Goal: Contribute content: Contribute content

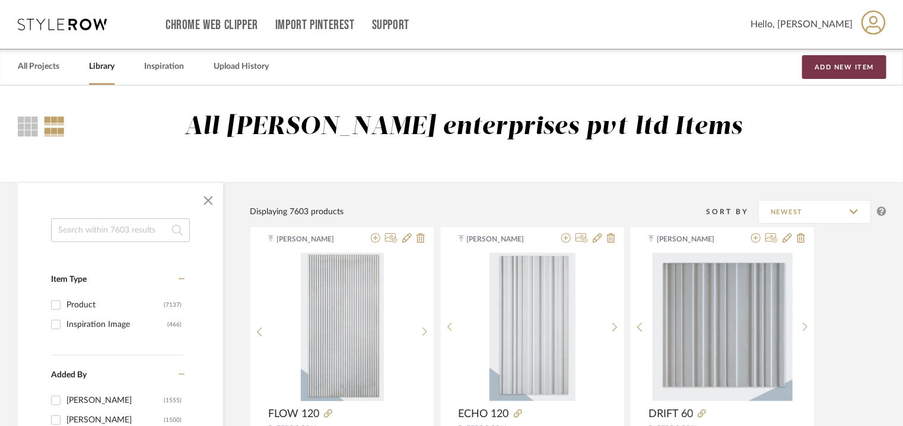
click at [837, 70] on button "Add New Item" at bounding box center [844, 67] width 84 height 24
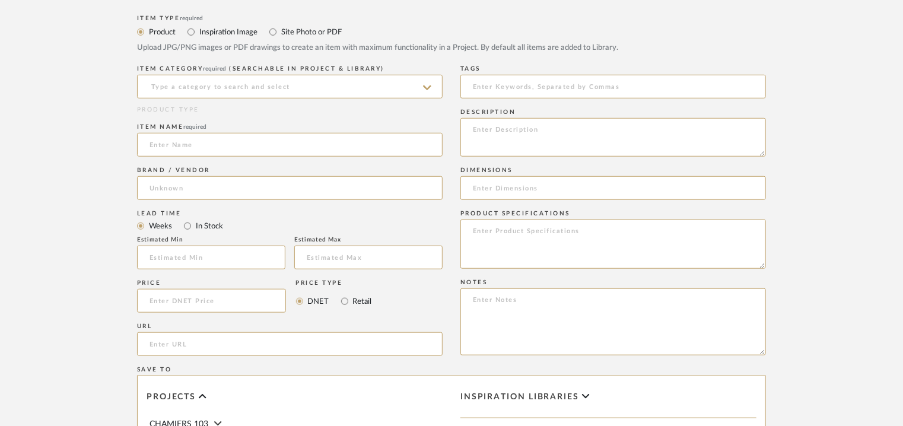
scroll to position [415, 0]
drag, startPoint x: 533, startPoint y: 122, endPoint x: 533, endPoint y: 129, distance: 7.1
click at [533, 128] on textarea at bounding box center [612, 135] width 305 height 39
paste textarea "Type: Concrete tile - Interlace 120 Stock availability: Na Maximum slab size: L…"
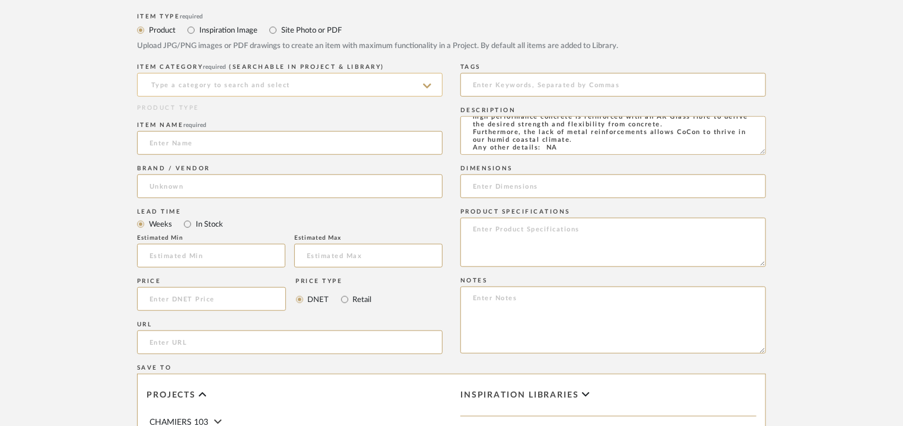
type textarea "Type: Concrete tile - Interlace 120 Stock availability: Na Maximum slab size: L…"
click at [330, 87] on input at bounding box center [289, 85] width 305 height 24
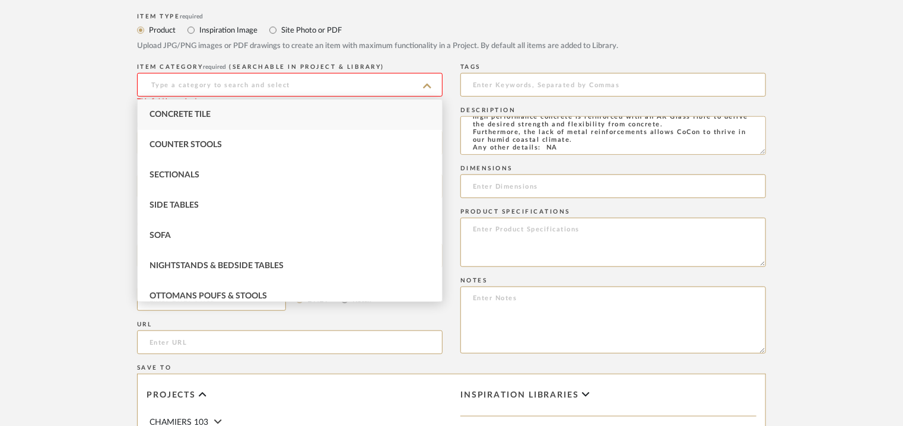
click at [271, 113] on div "Concrete Tile" at bounding box center [290, 115] width 304 height 30
type input "Concrete Tile"
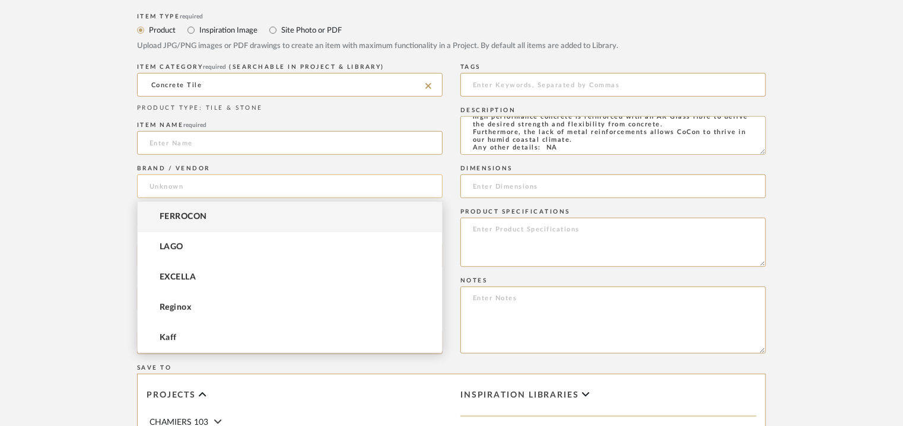
click at [189, 189] on input at bounding box center [289, 186] width 305 height 24
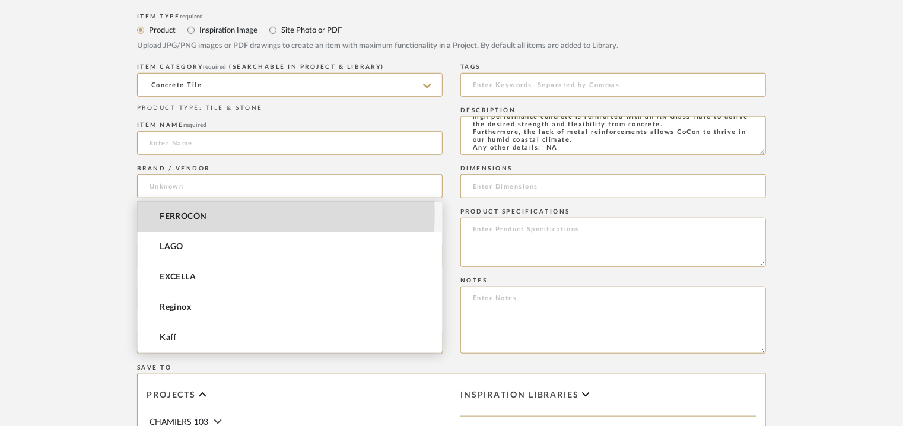
click at [183, 214] on span "FERROCON" at bounding box center [183, 217] width 47 height 10
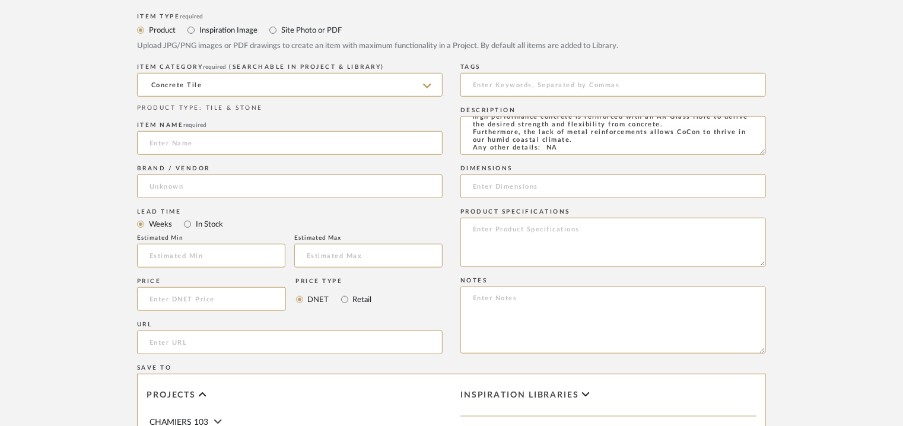
type input "FERROCON"
click at [159, 340] on input "url" at bounding box center [289, 342] width 305 height 24
paste input "[URL][DOMAIN_NAME]"
type input "[URL][DOMAIN_NAME]"
click at [534, 87] on input at bounding box center [612, 85] width 305 height 24
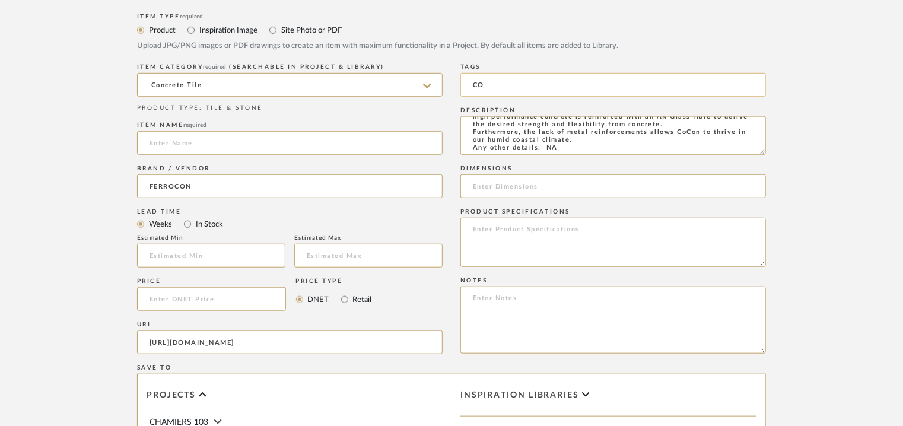
type input "C"
type input "concrete tile,"
click at [487, 183] on input at bounding box center [612, 186] width 305 height 24
paste input "L 120 x W 60cm"
type input "L 120 x W 60cm"
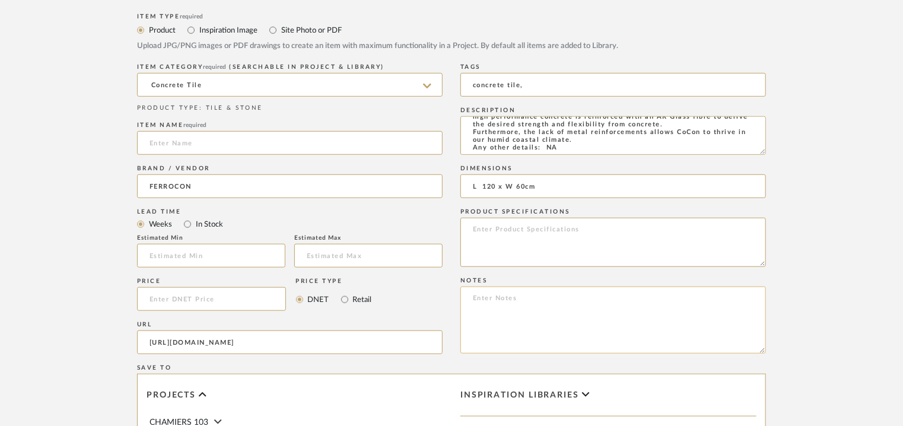
click at [484, 305] on textarea at bounding box center [612, 319] width 305 height 67
paste textarea "Price per sqft : ₹210/- (excluive of GST). Lead time: Na 3D available: Na BIM a…"
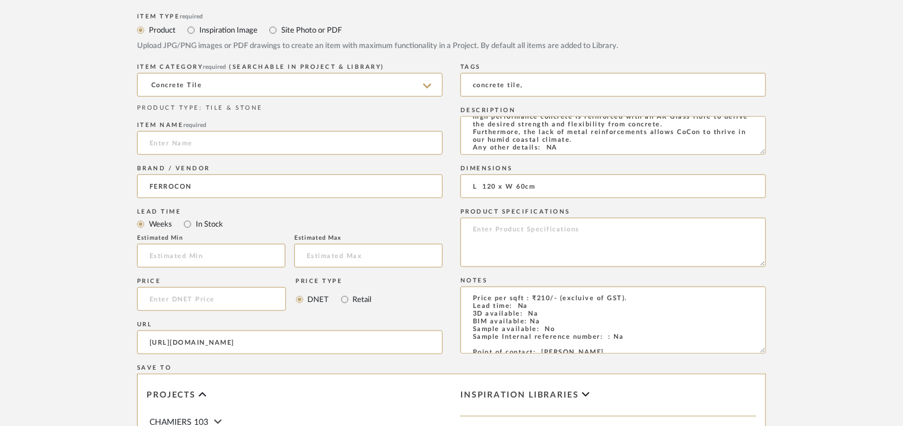
scroll to position [69, 0]
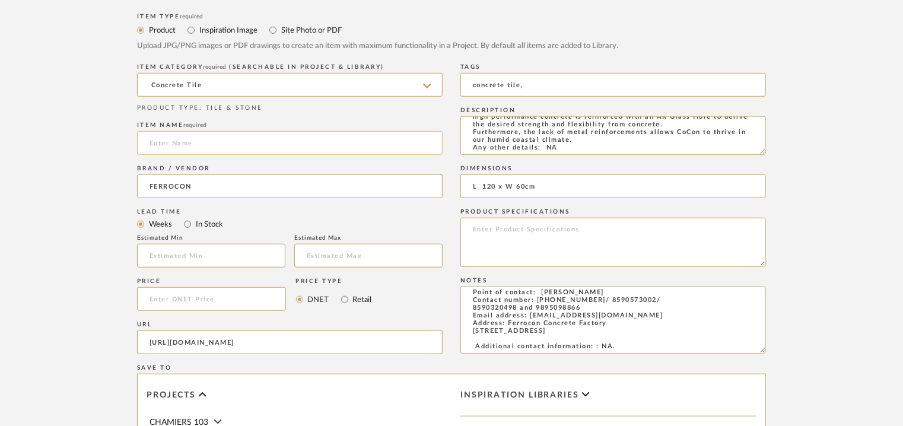
type textarea "Price per sqft : ₹210/- (excluive of GST). Lead time: Na 3D available: Na BIM a…"
click at [234, 139] on input at bounding box center [289, 143] width 305 height 24
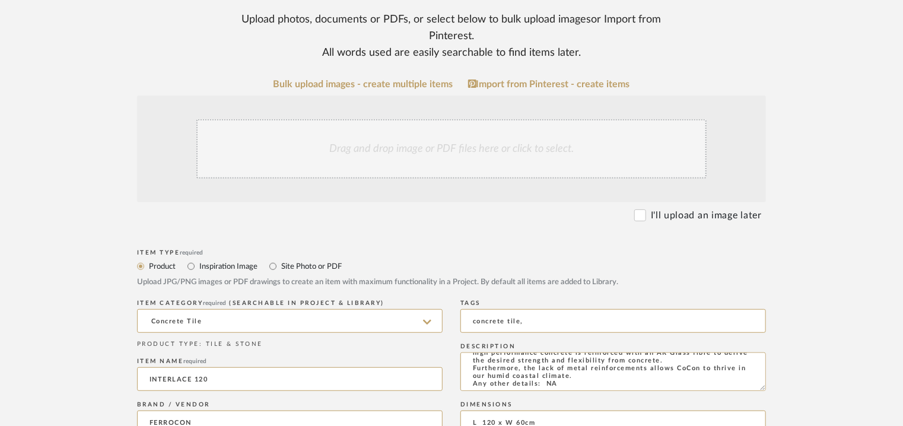
scroll to position [59, 0]
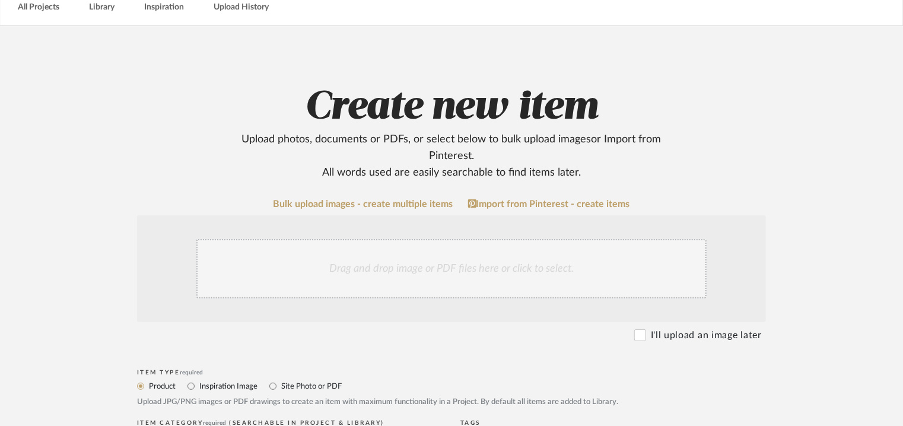
type input "INTERLACE 120"
click at [419, 260] on div "Drag and drop image or PDF files here or click to select." at bounding box center [451, 268] width 510 height 59
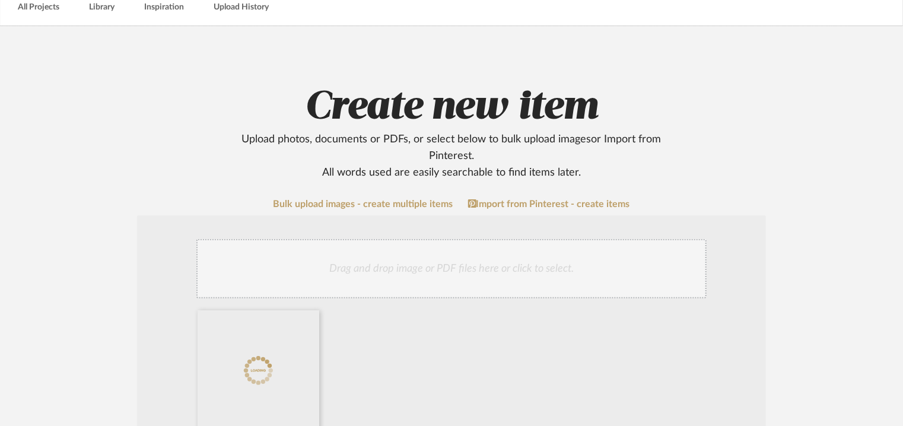
click at [396, 263] on div "Drag and drop image or PDF files here or click to select." at bounding box center [451, 268] width 510 height 59
click at [444, 271] on div "Drag and drop image or PDF files here or click to select." at bounding box center [451, 268] width 510 height 59
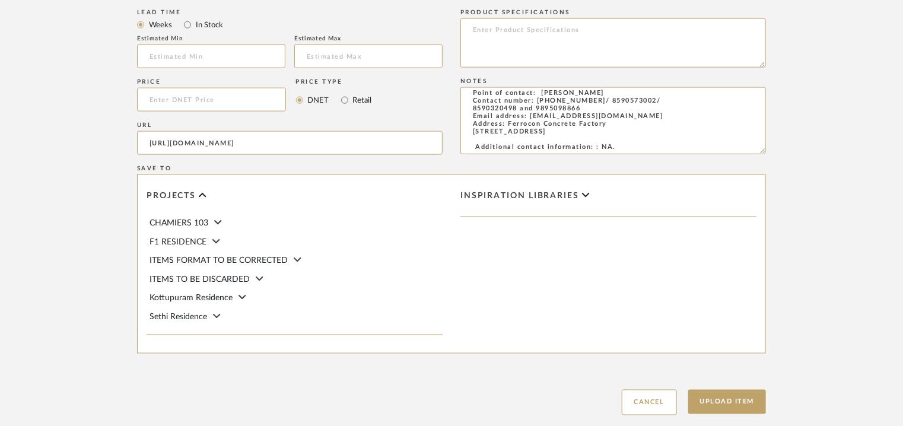
scroll to position [771, 0]
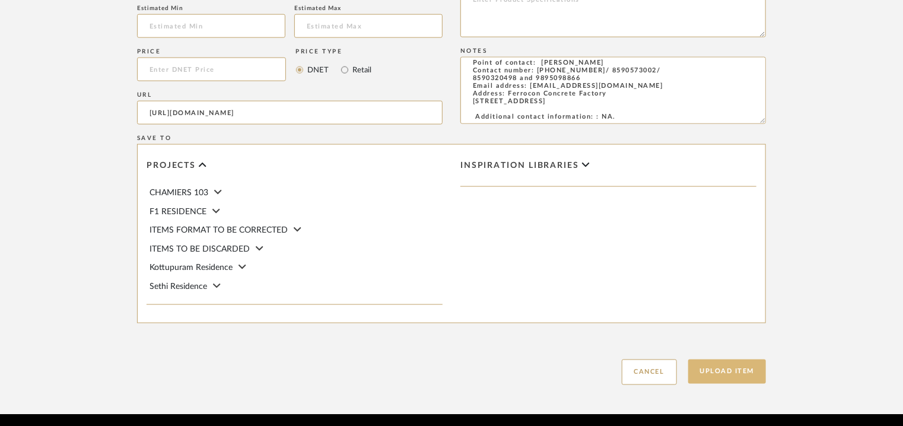
click at [748, 369] on button "Upload Item" at bounding box center [727, 371] width 78 height 24
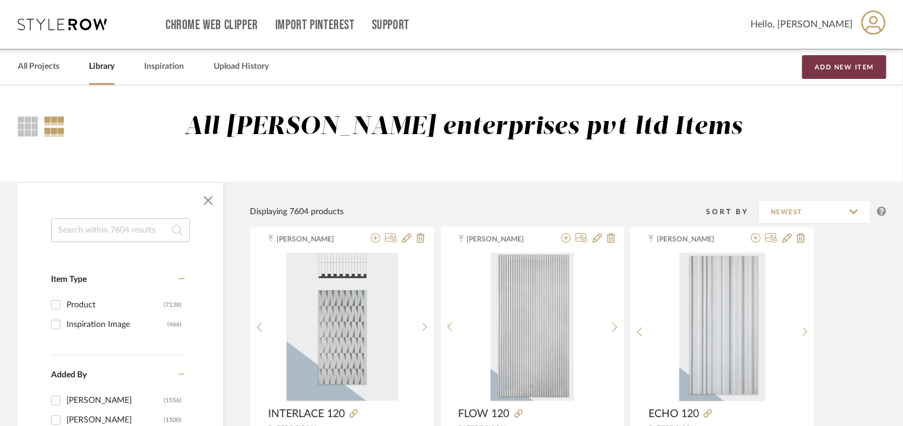
click at [856, 68] on button "Add New Item" at bounding box center [844, 67] width 84 height 24
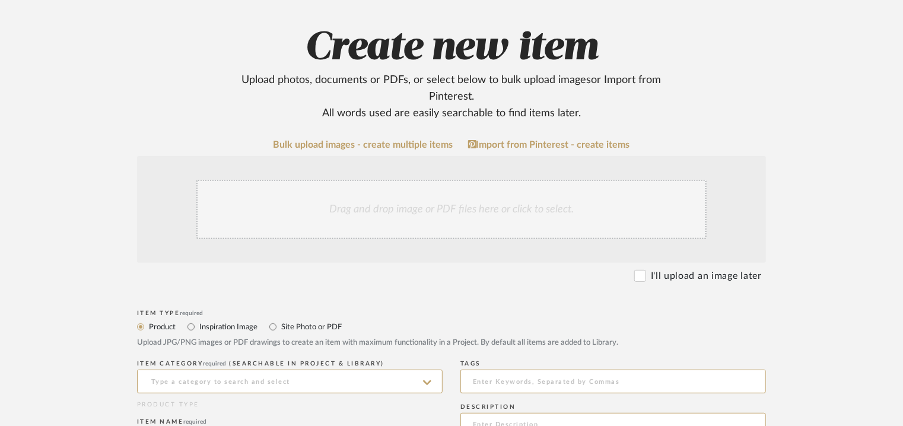
scroll to position [415, 0]
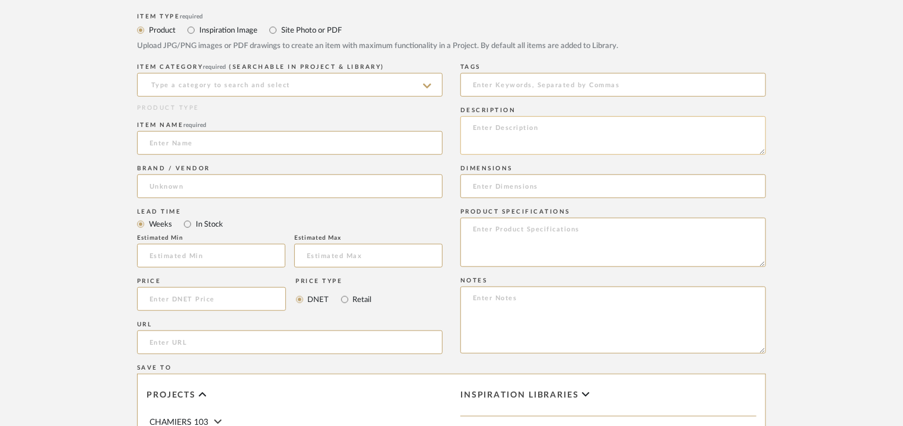
click at [500, 123] on textarea at bounding box center [612, 135] width 305 height 39
paste textarea "Type: Concrete tile - Lego 120 Stock availability: Na Maximum slab size: L 120 …"
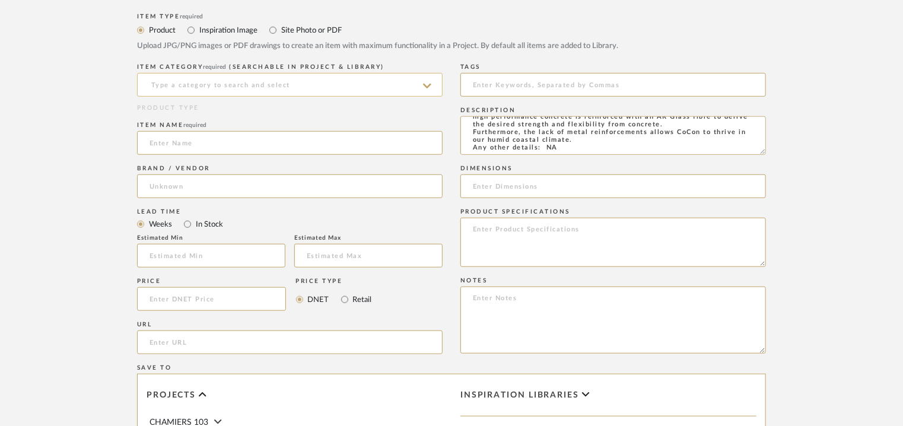
type textarea "Type: Concrete tile - Lego 120 Stock availability: Na Maximum slab size: L 120 …"
click at [270, 85] on input at bounding box center [289, 85] width 305 height 24
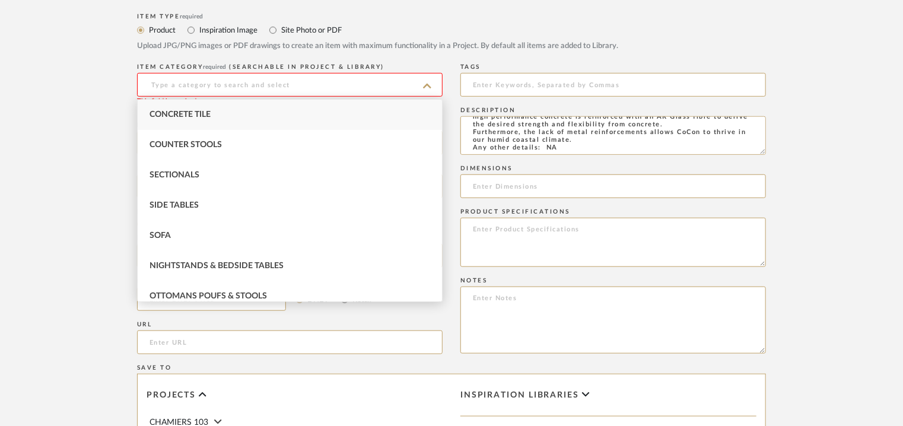
click at [178, 117] on span "Concrete Tile" at bounding box center [179, 114] width 61 height 8
type input "Concrete Tile"
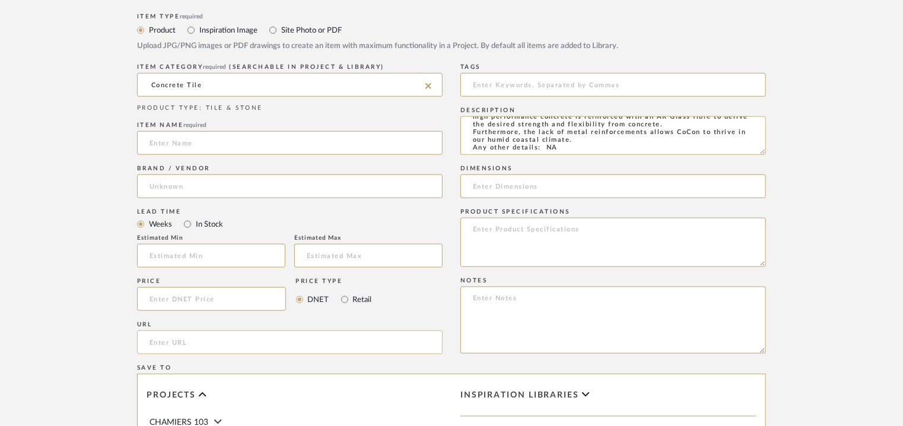
click at [167, 345] on input "url" at bounding box center [289, 342] width 305 height 24
paste input "[URL][DOMAIN_NAME]"
type input "[URL][DOMAIN_NAME]"
click at [217, 141] on input at bounding box center [289, 143] width 305 height 24
type input "l"
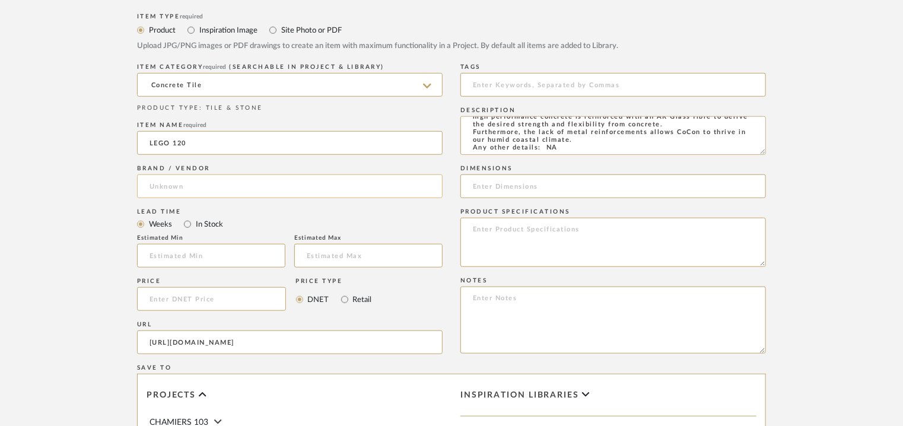
type input "LEGO 120"
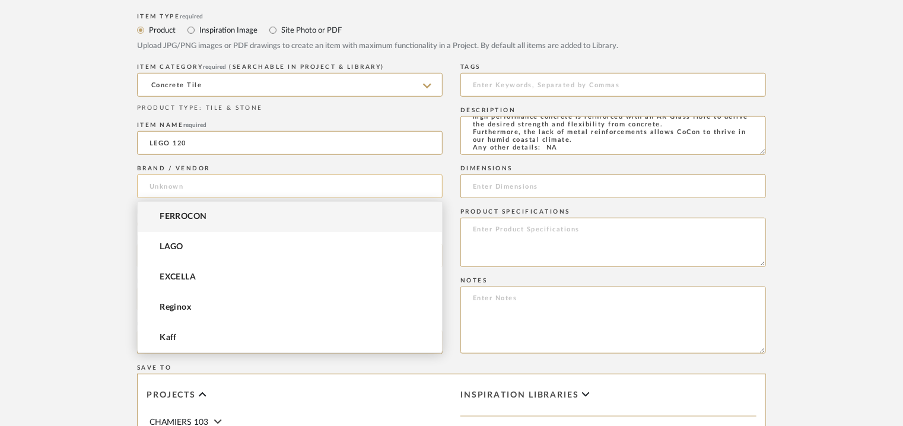
click at [167, 192] on input at bounding box center [289, 186] width 305 height 24
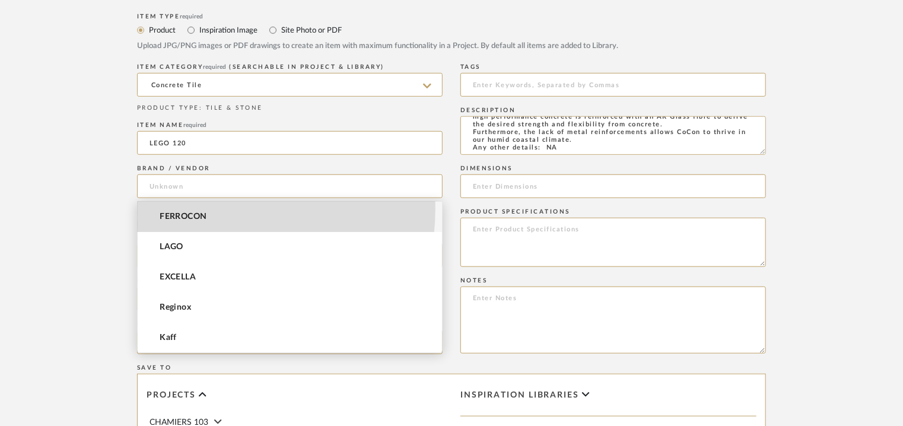
click at [170, 209] on mat-option "FERROCON" at bounding box center [290, 217] width 304 height 30
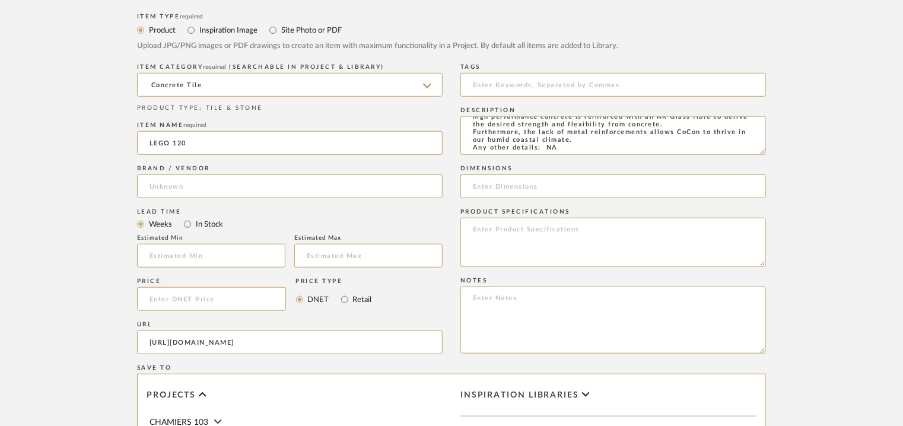
type input "FERROCON"
click at [486, 81] on input at bounding box center [612, 85] width 305 height 24
type input "concrete tile,"
click at [499, 182] on input at bounding box center [612, 186] width 305 height 24
paste input "L 120 x W 60cm"
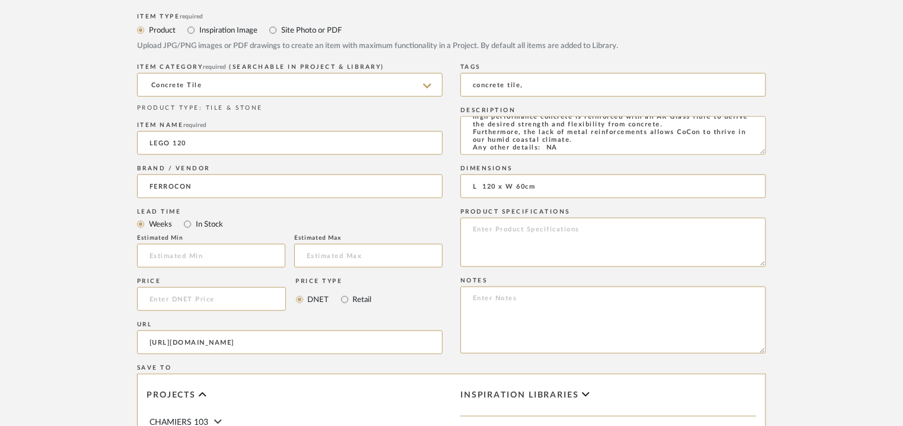
type input "L 120 x W 60cm"
click at [491, 307] on textarea at bounding box center [612, 319] width 305 height 67
paste textarea "Price per sqft : ₹225/- (excluive of GST). Lead time: Na 3D available: Na BIM a…"
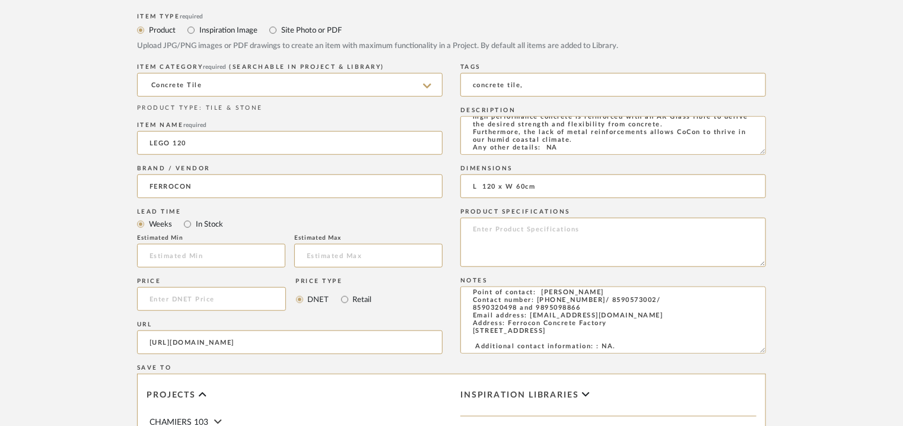
scroll to position [0, 0]
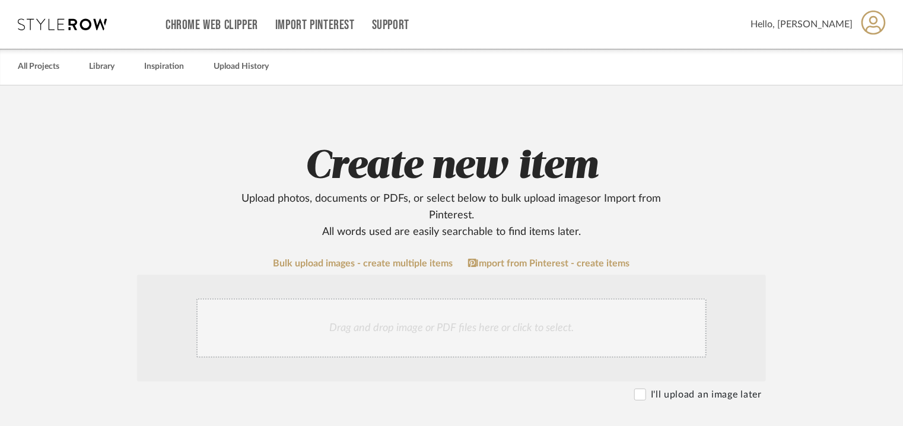
type textarea "Price per sqft : ₹225/- (excluive of GST). Lead time: Na 3D available: Na BIM a…"
click at [396, 334] on div "Drag and drop image or PDF files here or click to select." at bounding box center [451, 327] width 510 height 59
click at [490, 336] on div "Drag and drop image or PDF files here or click to select." at bounding box center [451, 327] width 510 height 59
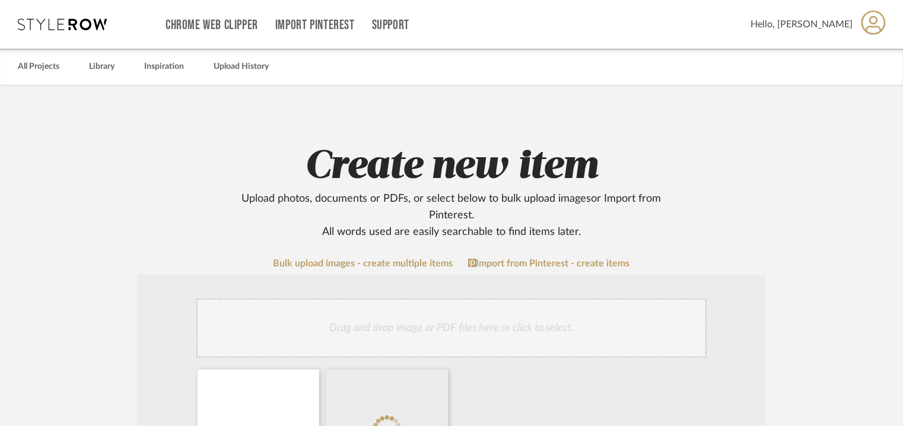
click at [472, 323] on div "Drag and drop image or PDF files here or click to select." at bounding box center [451, 327] width 510 height 59
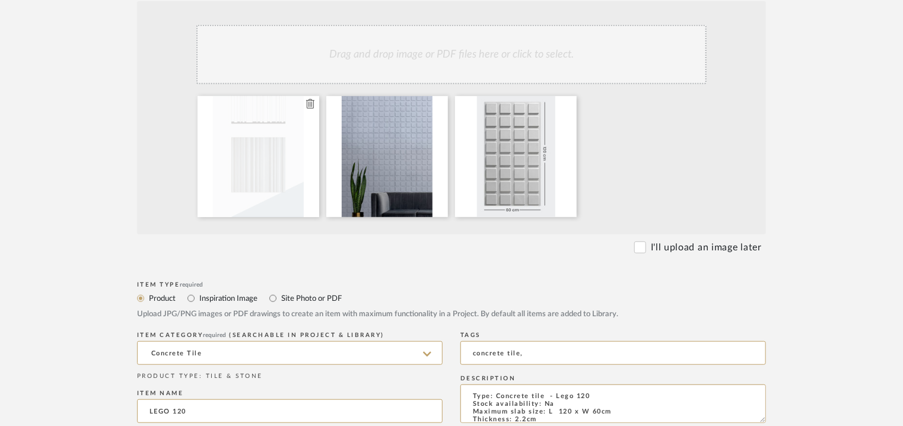
scroll to position [178, 0]
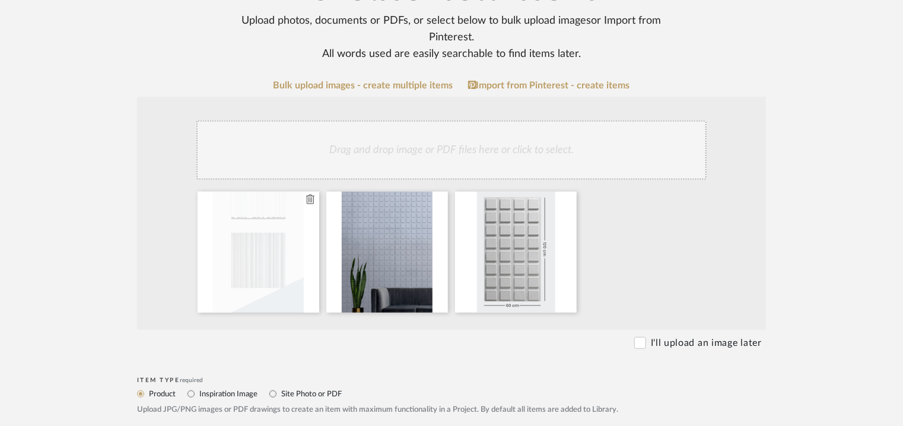
click at [313, 201] on icon at bounding box center [310, 199] width 8 height 9
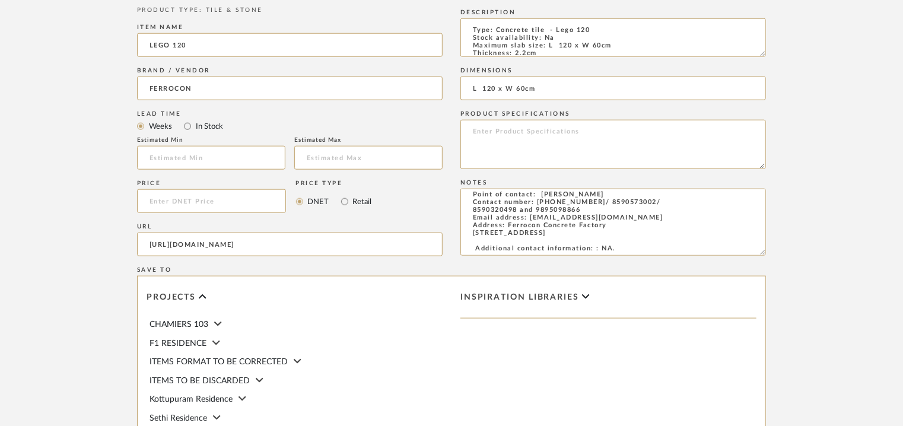
scroll to position [814, 0]
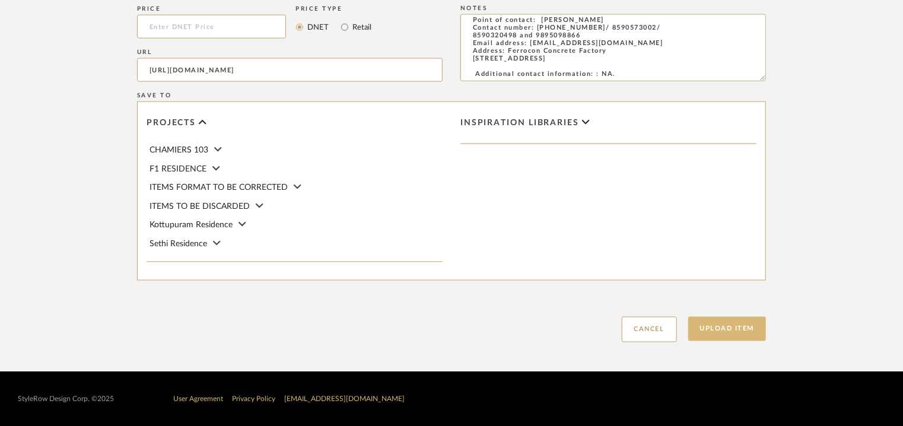
click at [747, 322] on button "Upload Item" at bounding box center [727, 329] width 78 height 24
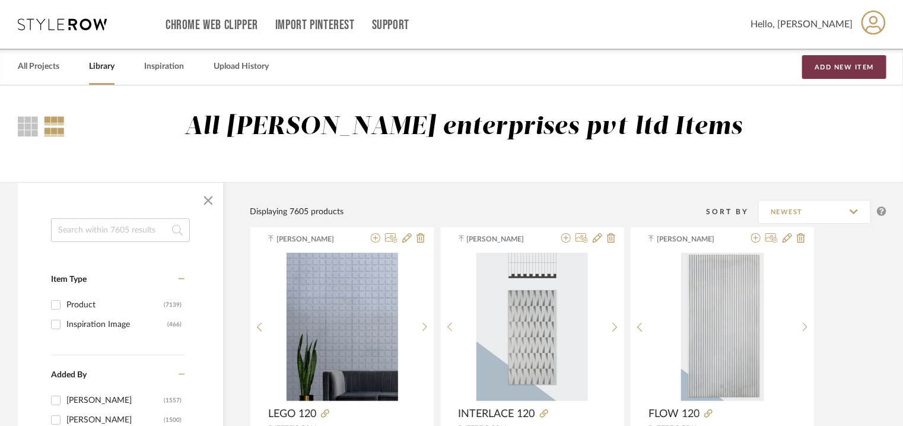
click at [849, 65] on button "Add New Item" at bounding box center [844, 67] width 84 height 24
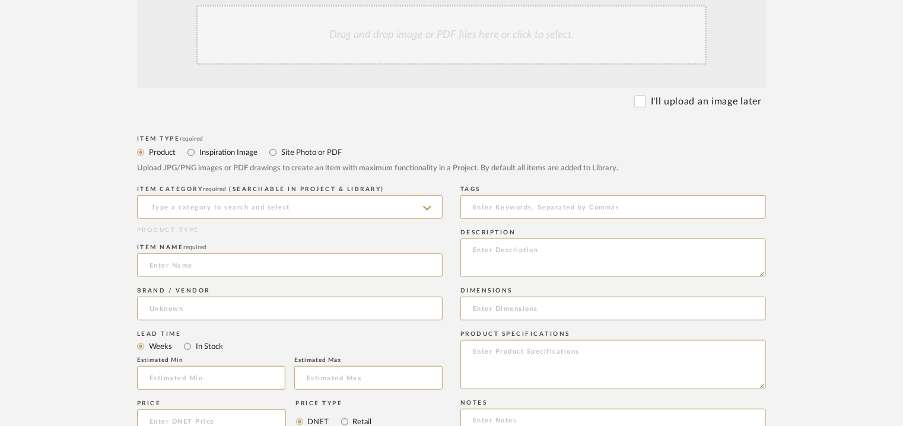
scroll to position [297, 0]
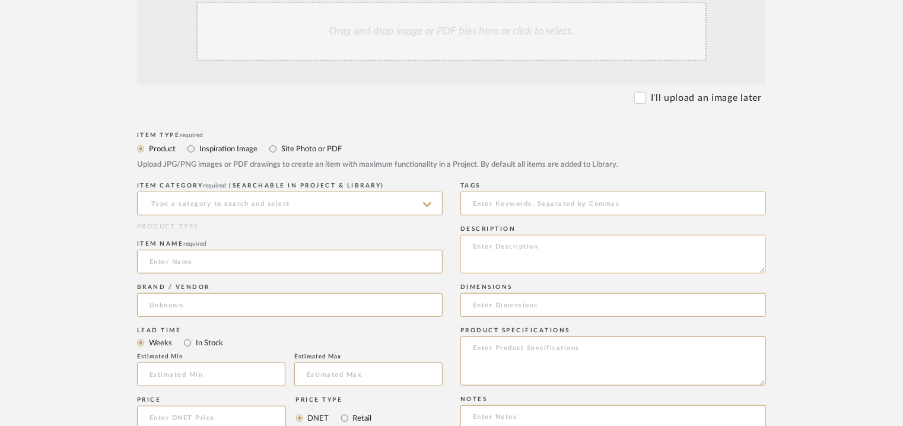
paste textarea "Type: Concrete tile - Loops 150 Stock availability: Na Maximum slab size: L 150…"
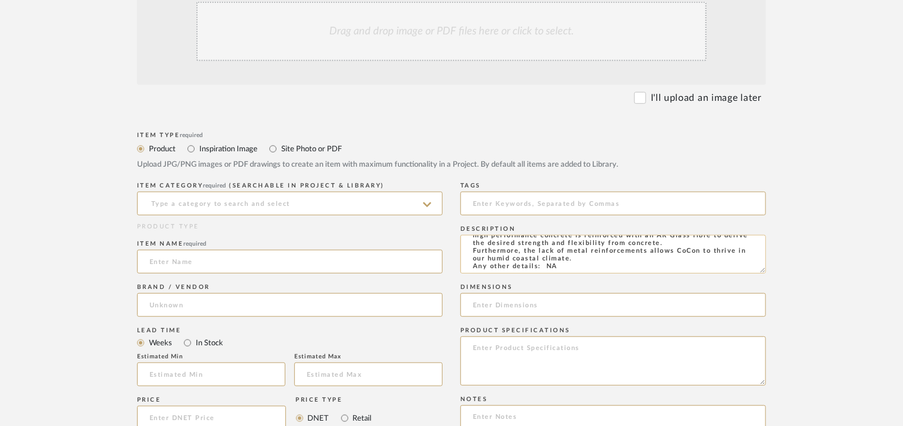
scroll to position [0, 0]
type textarea "Type: Concrete tile - Loops 150 Stock availability: Na Maximum slab size: L 150…"
click at [301, 206] on input at bounding box center [289, 204] width 305 height 24
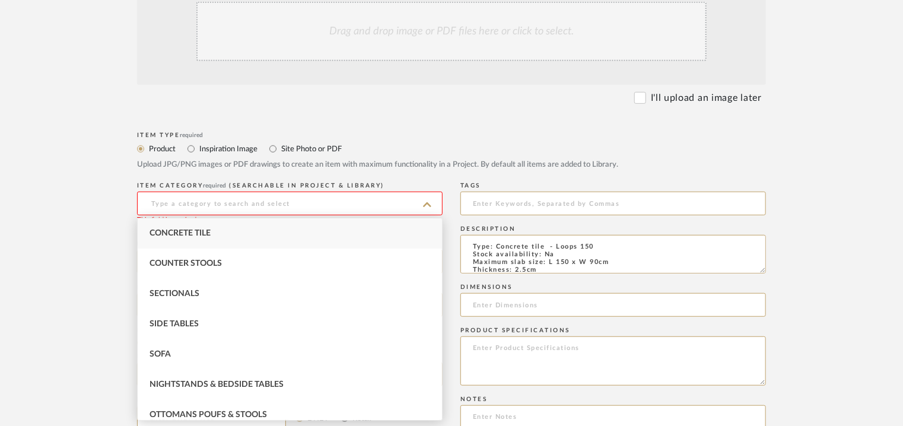
click at [176, 233] on span "Concrete Tile" at bounding box center [179, 233] width 61 height 8
type input "Concrete Tile"
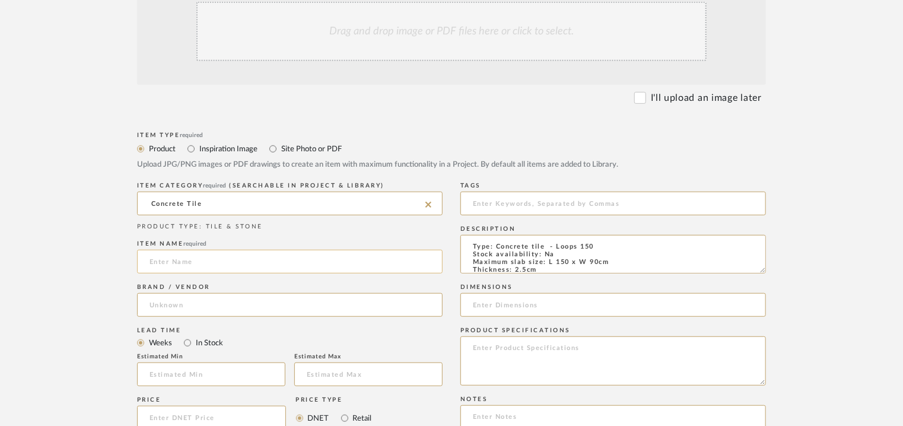
click at [176, 266] on input at bounding box center [289, 262] width 305 height 24
type input "LOOPS 150"
click at [176, 303] on input at bounding box center [289, 305] width 305 height 24
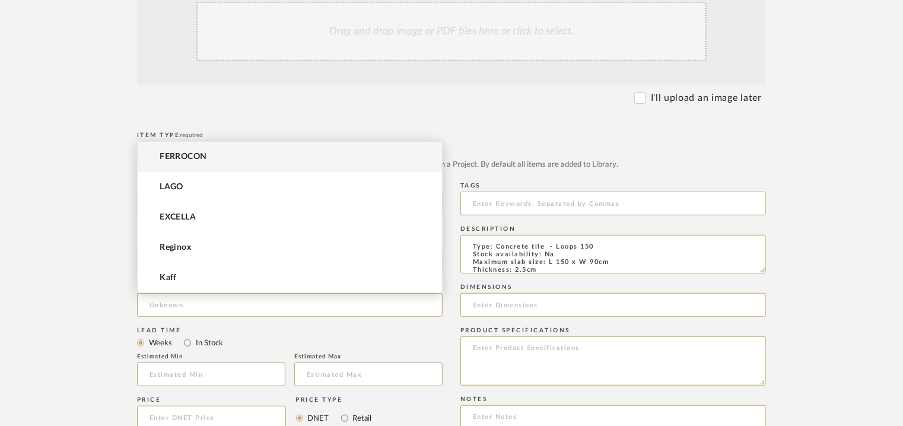
click at [168, 150] on mat-option "FERROCON" at bounding box center [290, 157] width 304 height 30
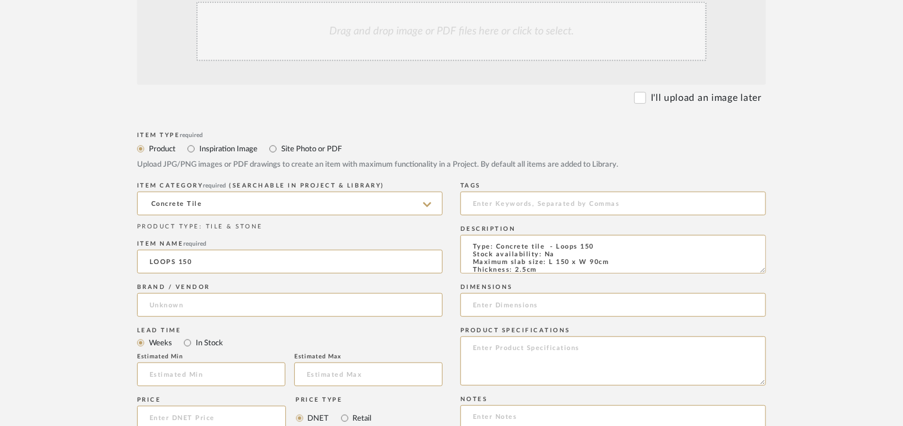
type input "FERROCON"
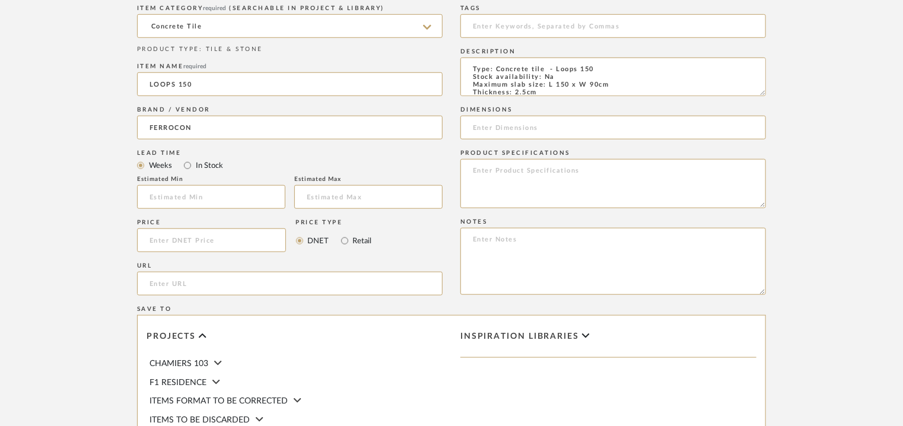
scroll to position [474, 0]
click at [192, 285] on input "url" at bounding box center [289, 283] width 305 height 24
paste input "[URL][DOMAIN_NAME]"
type input "[URL][DOMAIN_NAME]"
click at [585, 27] on input at bounding box center [612, 26] width 305 height 24
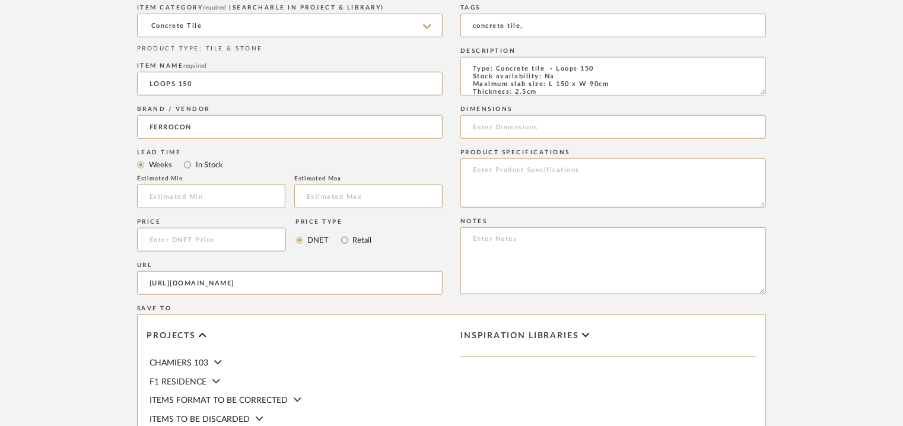
type input "concrete tile,"
click at [524, 127] on input at bounding box center [612, 127] width 305 height 24
paste input "L 150 x W 90cm"
type input "L 150 x W 90cm"
click at [508, 234] on textarea at bounding box center [612, 260] width 305 height 67
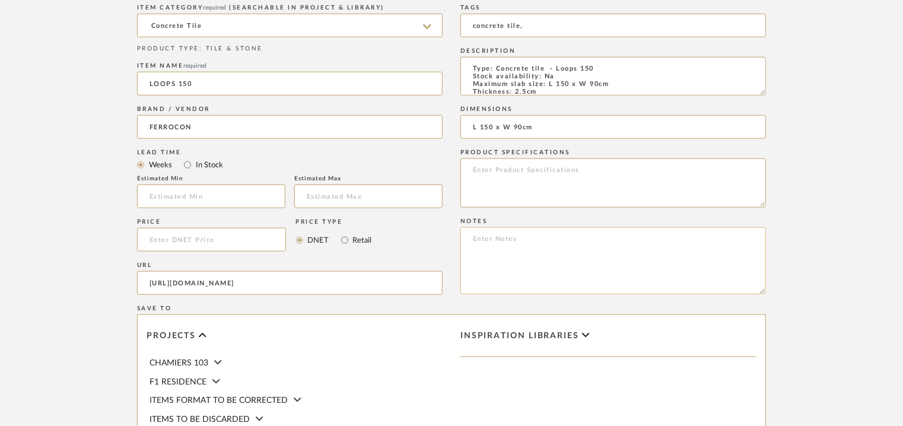
paste textarea "Price per sqft : ₹250/- (excluive of GST). Lead time: Na 3D available: Na BIM a…"
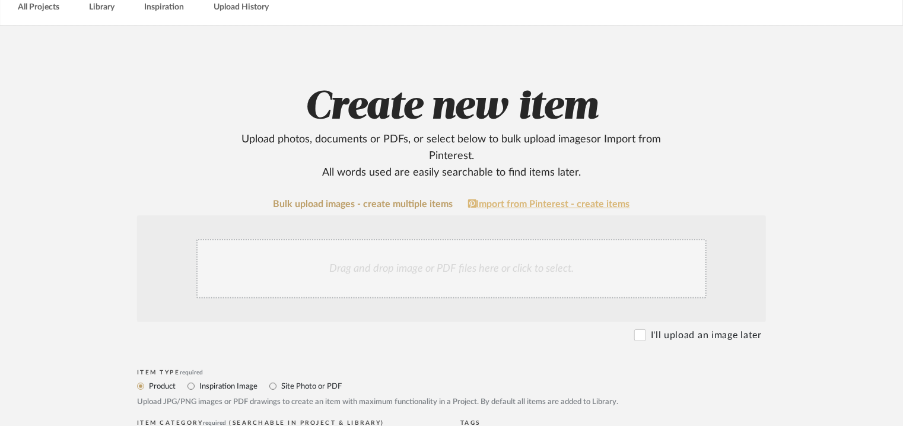
scroll to position [59, 0]
type textarea "Price per sqft : ₹250/- (excluive of GST). Lead time: Na 3D available: Na BIM a…"
click at [406, 281] on div "Drag and drop image or PDF files here or click to select." at bounding box center [451, 268] width 510 height 59
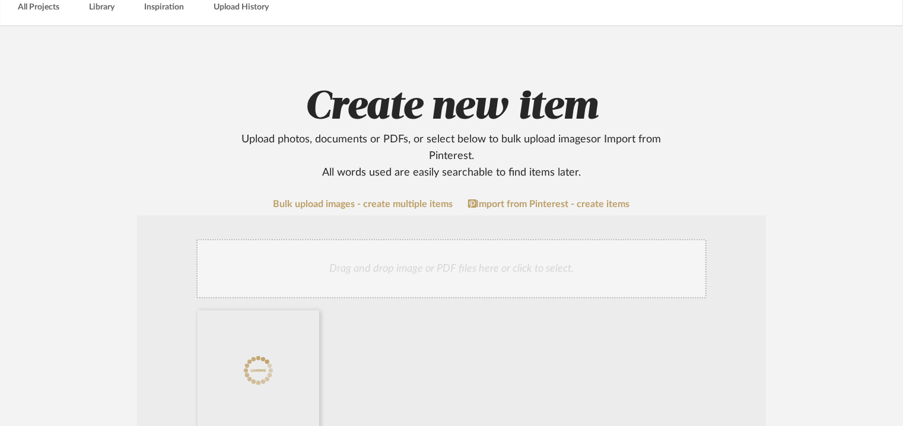
click at [450, 273] on div "Drag and drop image or PDF files here or click to select." at bounding box center [451, 268] width 510 height 59
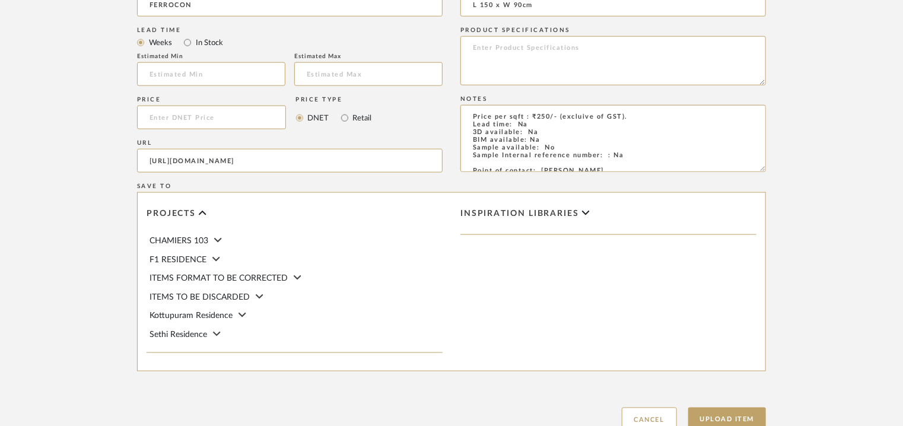
scroll to position [771, 0]
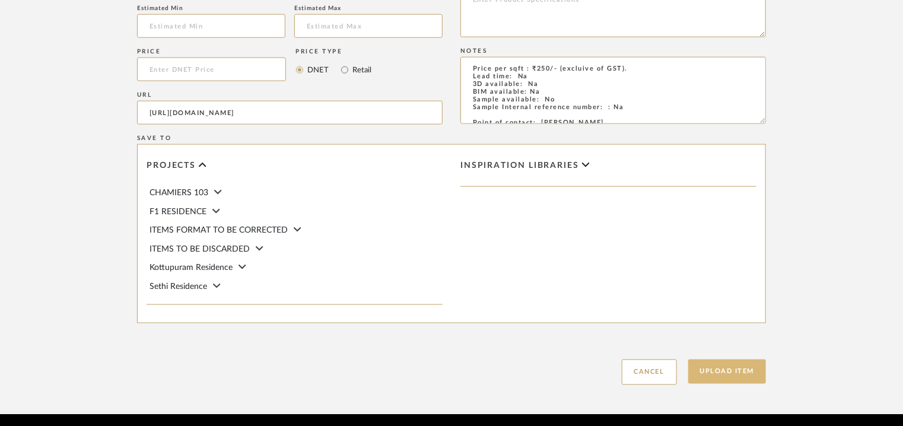
click at [724, 373] on button "Upload Item" at bounding box center [727, 371] width 78 height 24
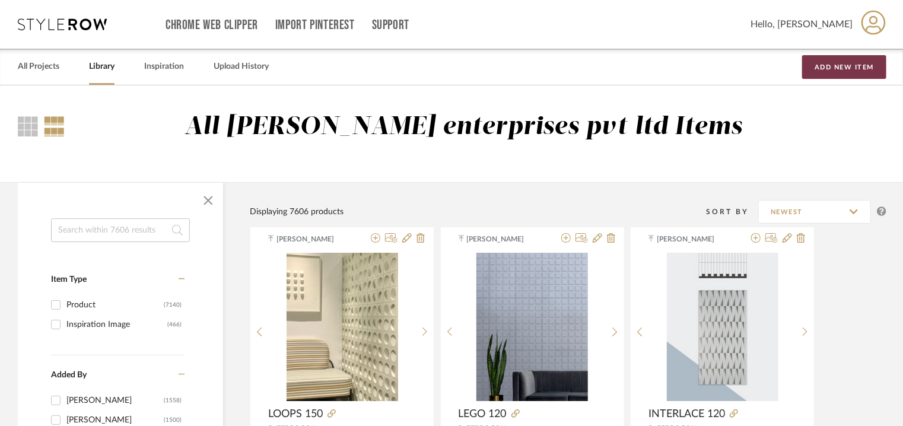
click at [857, 69] on button "Add New Item" at bounding box center [844, 67] width 84 height 24
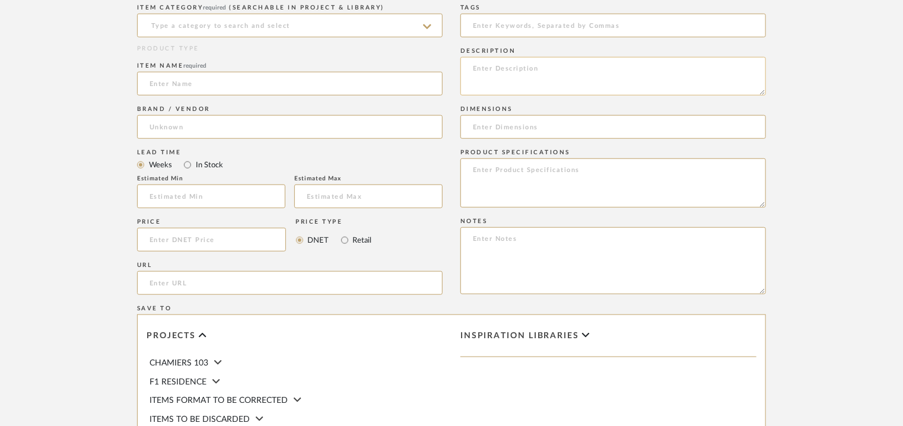
scroll to position [415, 0]
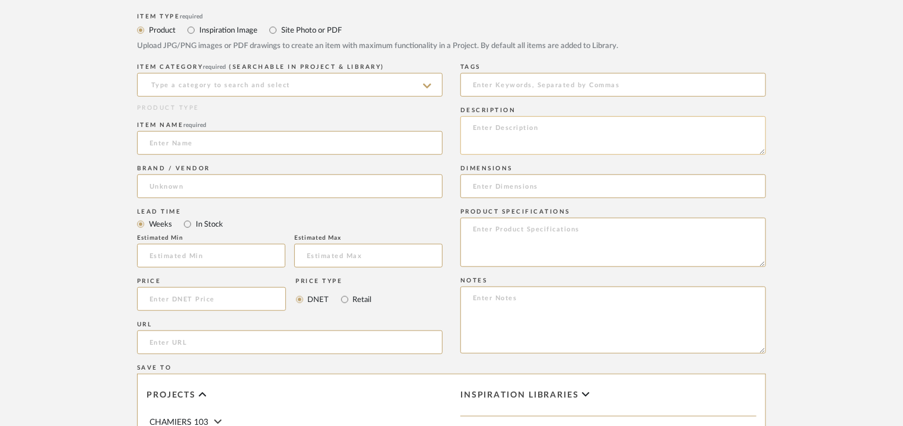
click at [497, 130] on textarea at bounding box center [612, 135] width 305 height 39
paste textarea "Type: Concrete tile - Matris 140 Stock availability: Na Maximum slab size: L 14…"
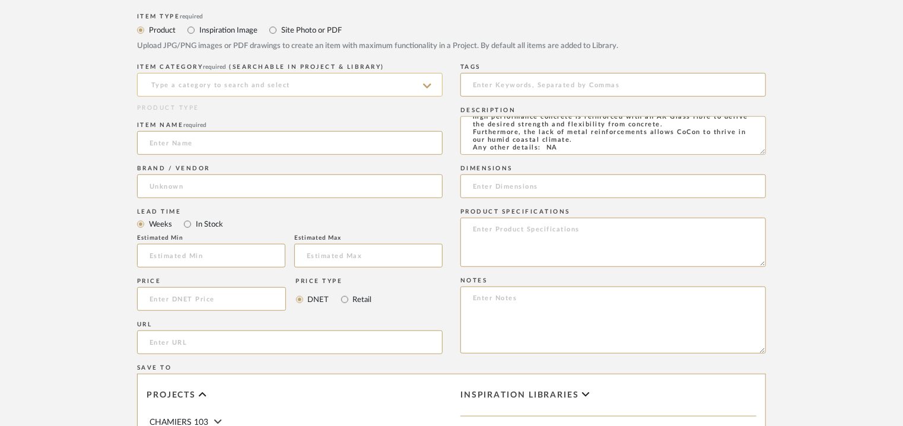
type textarea "Type: Concrete tile - Matris 140 Stock availability: Na Maximum slab size: L 14…"
click at [238, 91] on input at bounding box center [289, 85] width 305 height 24
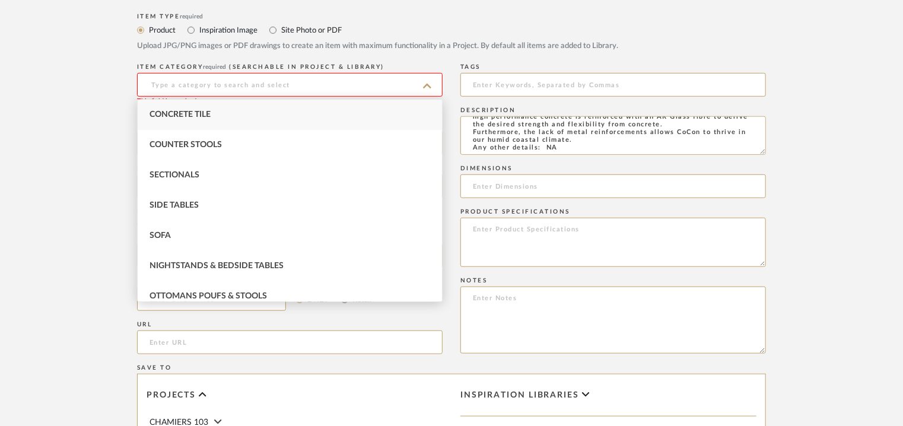
click at [215, 114] on div "Concrete Tile" at bounding box center [290, 115] width 304 height 30
type input "Concrete Tile"
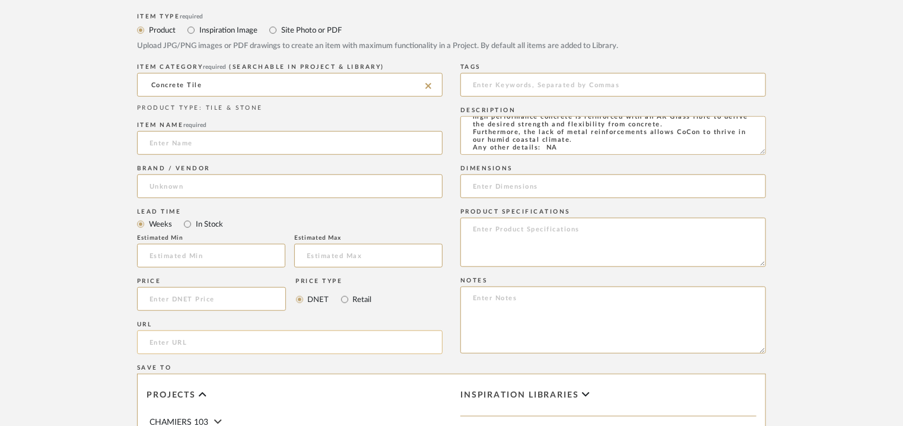
click at [152, 343] on input "url" at bounding box center [289, 342] width 305 height 24
paste input "[URL][DOMAIN_NAME]"
type input "[URL][DOMAIN_NAME]"
click at [195, 148] on input at bounding box center [289, 143] width 305 height 24
type input "MATRIS 140"
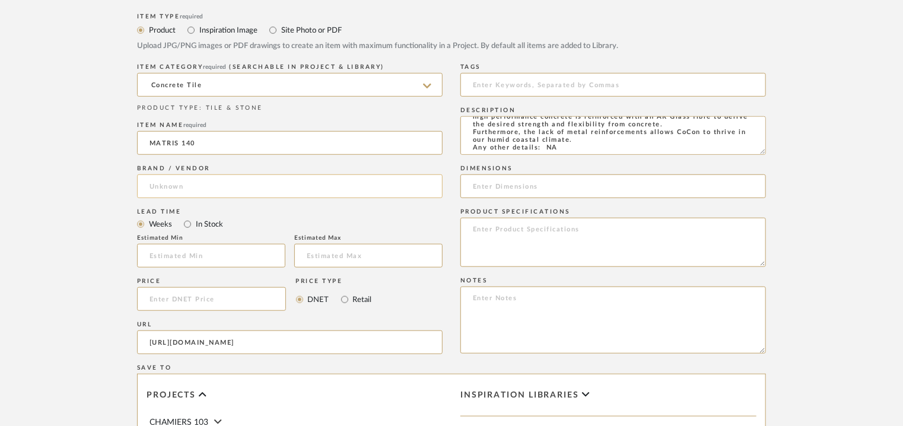
click at [178, 188] on input at bounding box center [289, 186] width 305 height 24
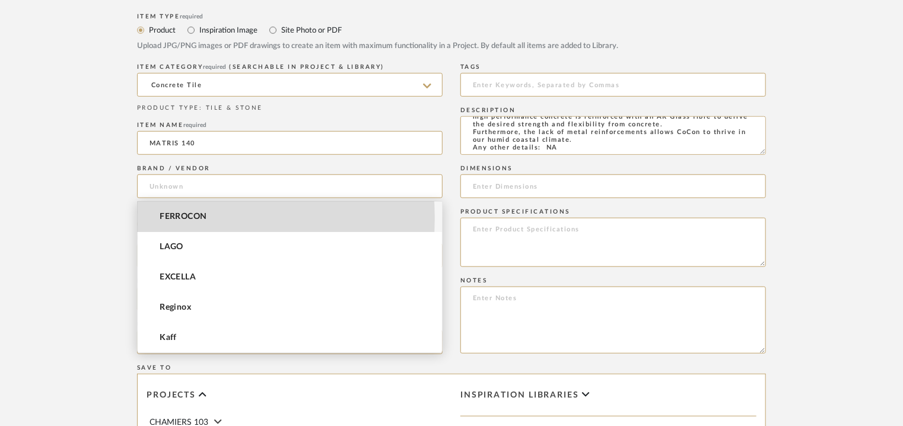
click at [169, 218] on span "FERROCON" at bounding box center [183, 217] width 47 height 10
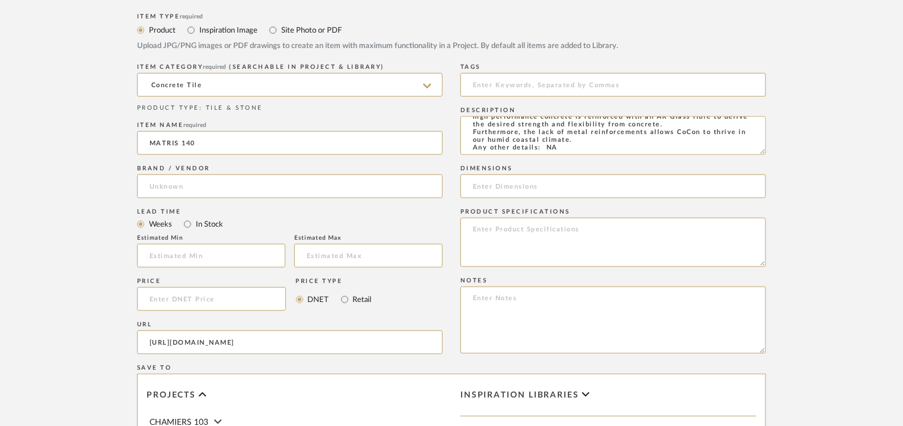
type input "FERROCON"
click at [567, 81] on input at bounding box center [612, 85] width 305 height 24
type input "concrete tile,"
click at [470, 183] on input at bounding box center [612, 186] width 305 height 24
paste input "L 140 x W 98.5cm"
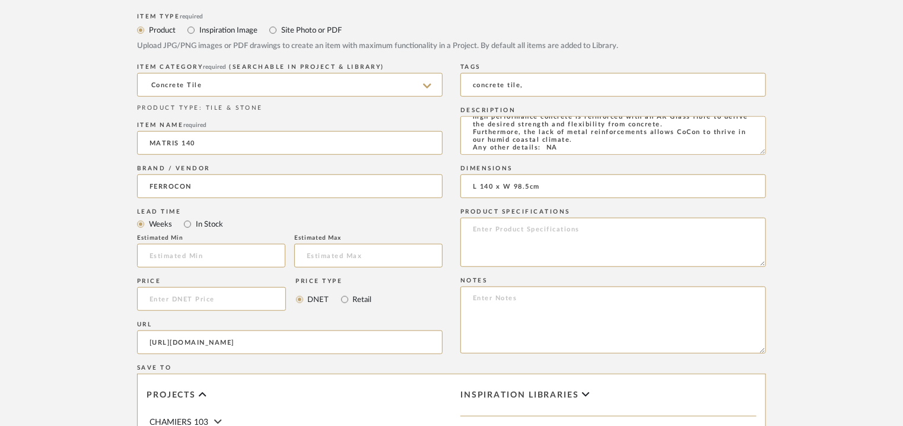
type input "L 140 x W 98.5cm"
click at [709, 305] on textarea at bounding box center [612, 319] width 305 height 67
paste textarea "Price per sqft : ₹250/- (excluive of GST). Lead time: Na 3D available: Na BIM a…"
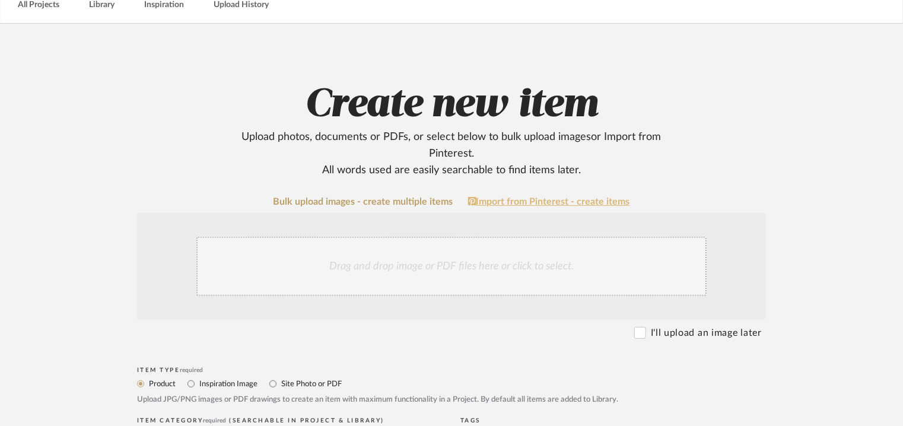
scroll to position [59, 0]
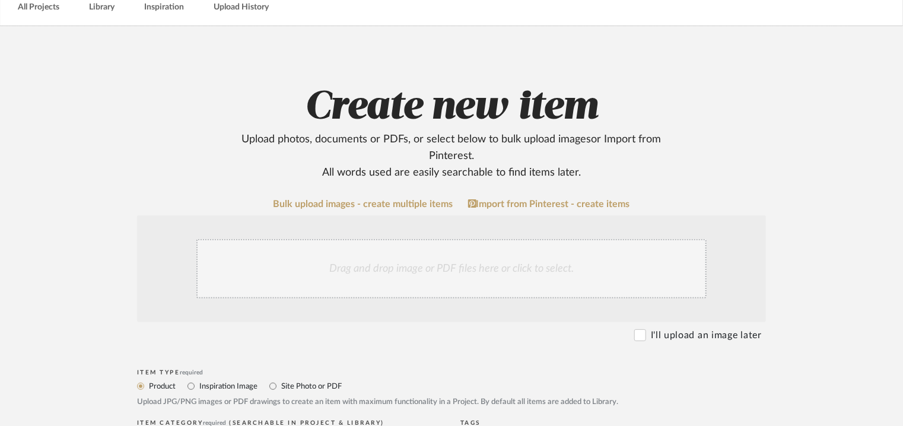
type textarea "Price per sqft : ₹250/- (excluive of GST). Lead time: Na 3D available: Na BIM a…"
click at [419, 264] on div "Drag and drop image or PDF files here or click to select." at bounding box center [451, 268] width 510 height 59
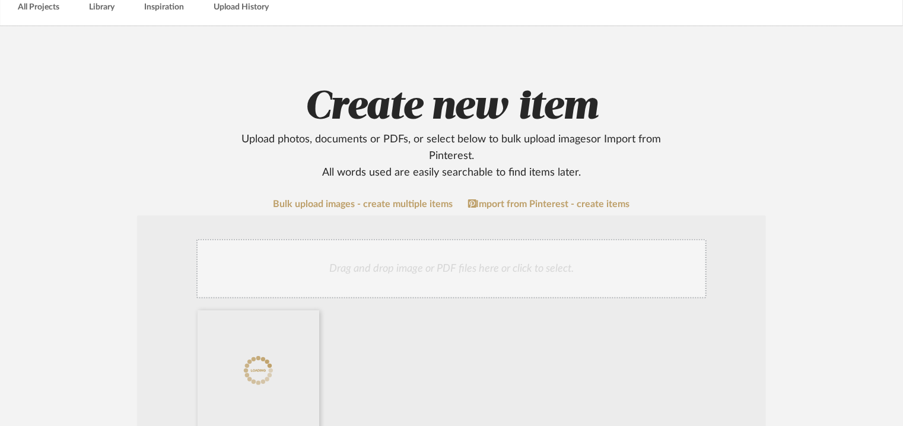
click at [447, 273] on div "Drag and drop image or PDF files here or click to select." at bounding box center [451, 268] width 510 height 59
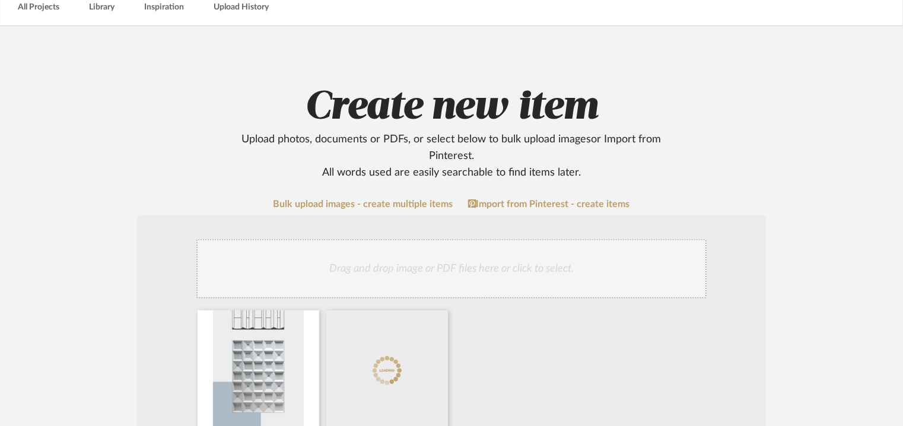
click at [471, 270] on div "Drag and drop image or PDF files here or click to select." at bounding box center [451, 268] width 510 height 59
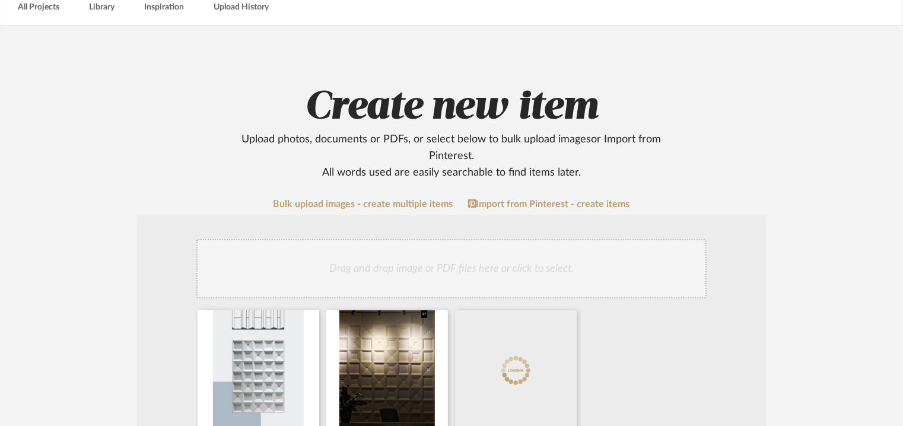
click at [491, 267] on div "Drag and drop image or PDF files here or click to select." at bounding box center [451, 268] width 510 height 59
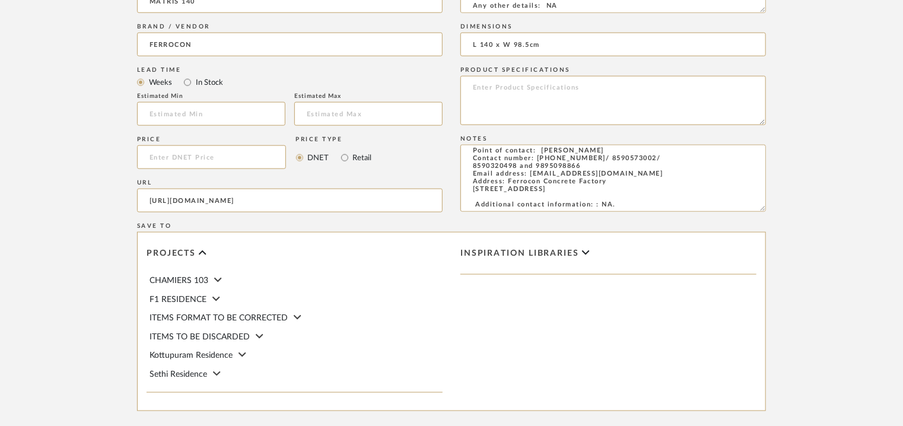
scroll to position [814, 0]
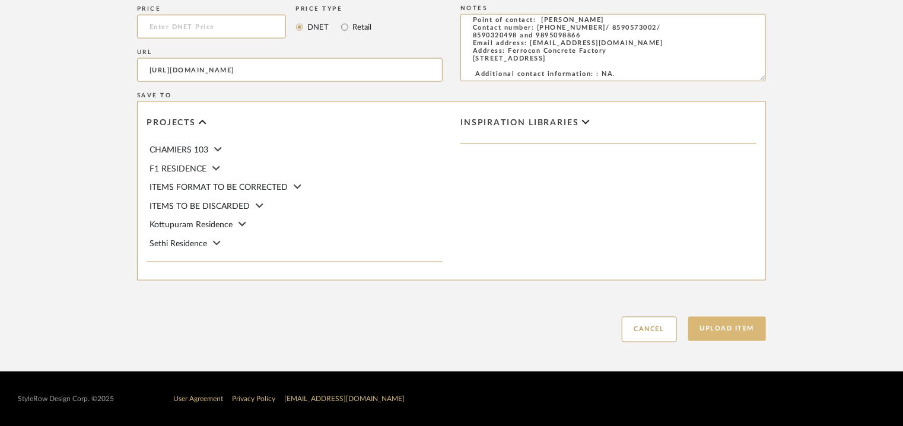
click at [730, 329] on button "Upload Item" at bounding box center [727, 329] width 78 height 24
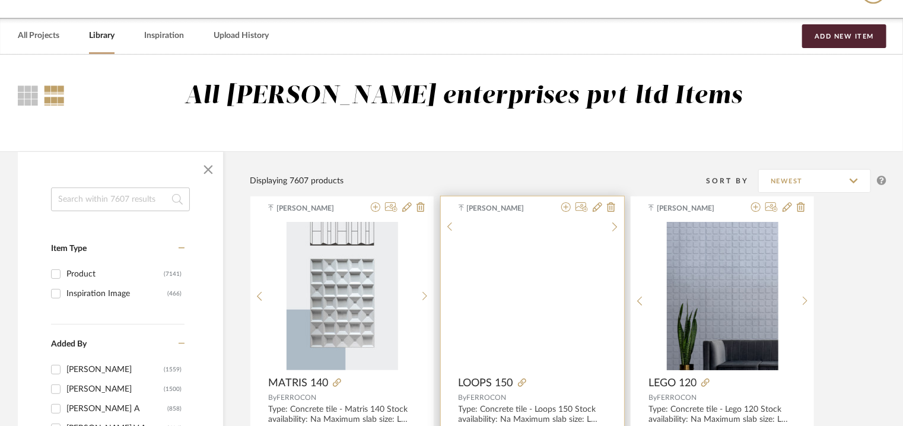
scroll to position [59, 0]
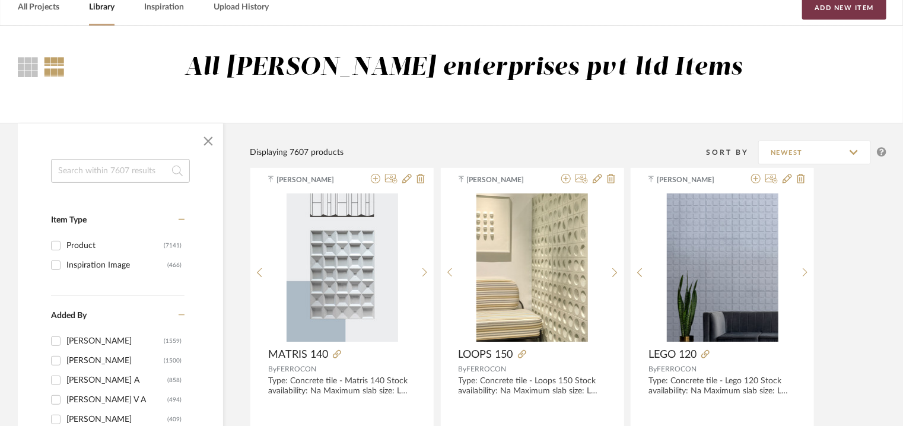
click at [866, 6] on button "Add New Item" at bounding box center [844, 8] width 84 height 24
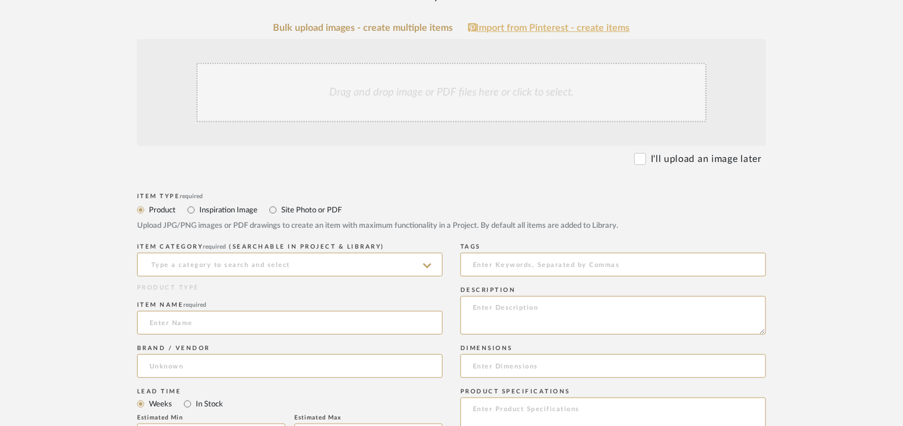
scroll to position [237, 0]
paste textarea "Type: Concrete tile - [MEDICAL_DATA] 60 Stock availability: Na Maximum slab siz…"
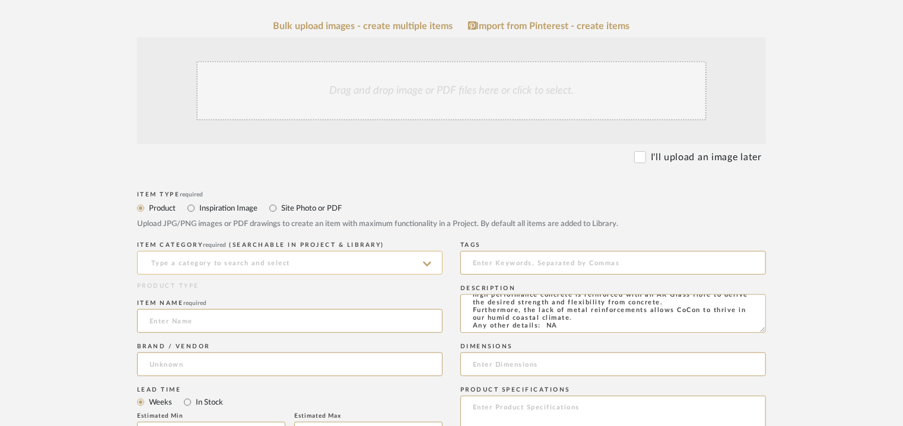
type textarea "Type: Concrete tile - [MEDICAL_DATA] 60 Stock availability: Na Maximum slab siz…"
click at [295, 262] on input at bounding box center [289, 263] width 305 height 24
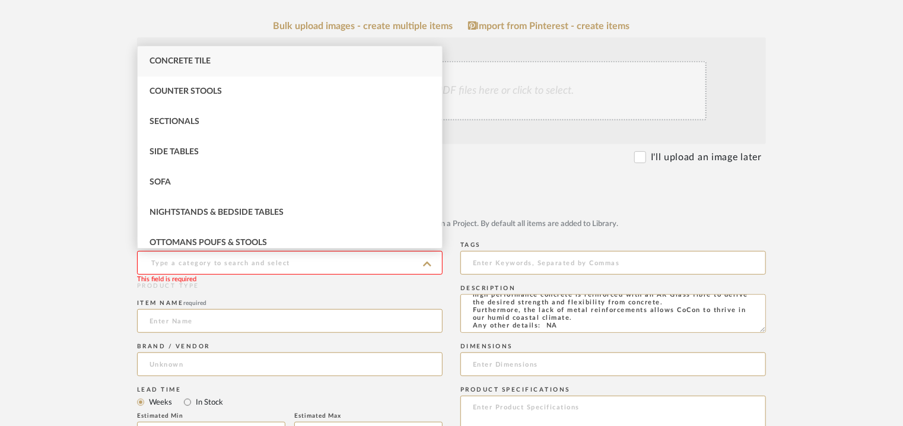
drag, startPoint x: 177, startPoint y: 62, endPoint x: 174, endPoint y: 75, distance: 12.8
click at [178, 62] on span "Concrete Tile" at bounding box center [179, 61] width 61 height 8
type input "Concrete Tile"
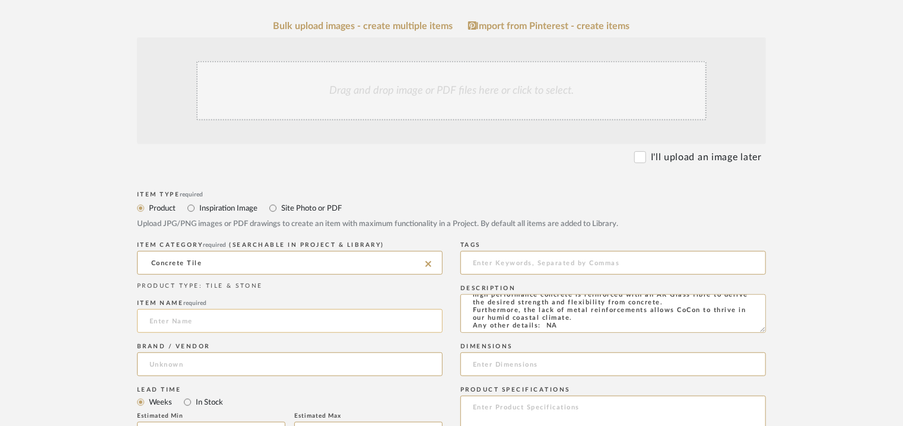
click at [165, 318] on input at bounding box center [289, 321] width 305 height 24
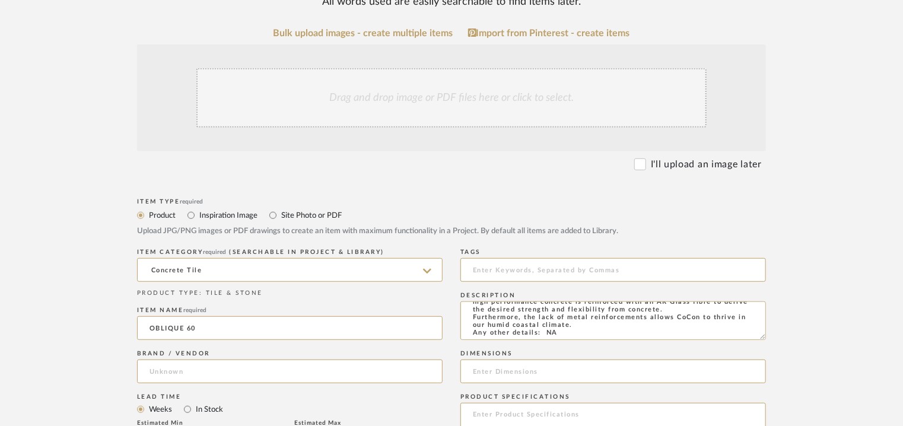
scroll to position [356, 0]
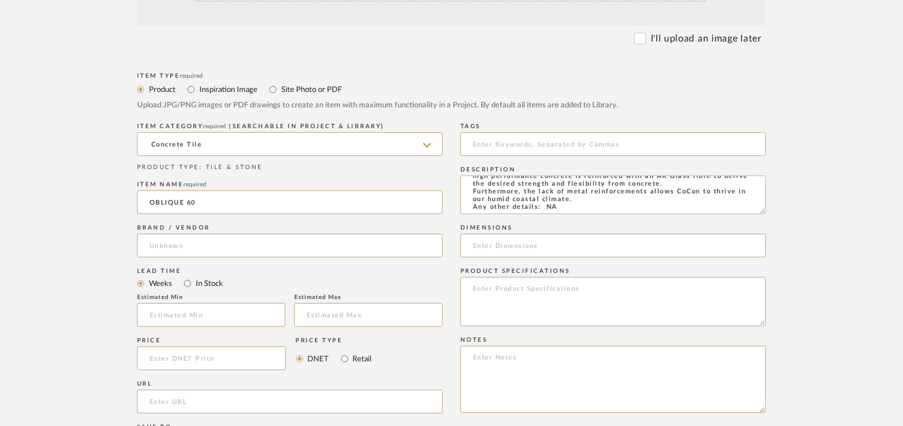
type input "OBLIQUE 60"
click at [164, 402] on input "url" at bounding box center [289, 402] width 305 height 24
paste input "[URL][DOMAIN_NAME]"
type input "[URL][DOMAIN_NAME]"
click at [217, 245] on input at bounding box center [289, 246] width 305 height 24
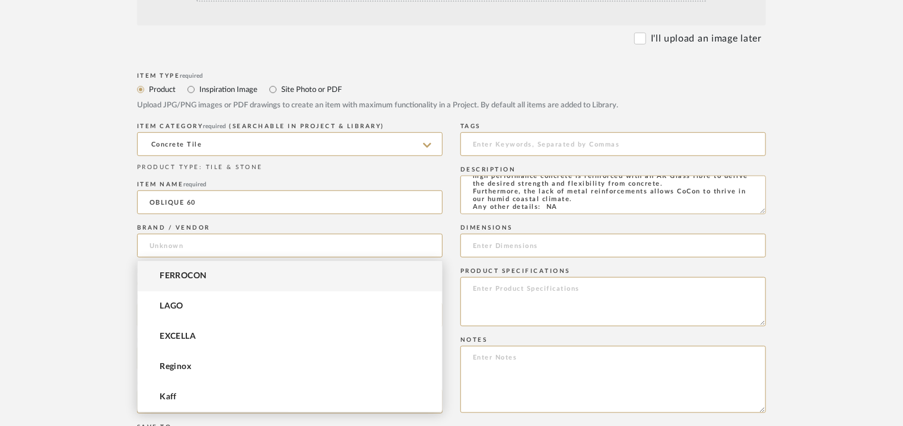
click at [209, 278] on mat-option "FERROCON" at bounding box center [290, 276] width 304 height 30
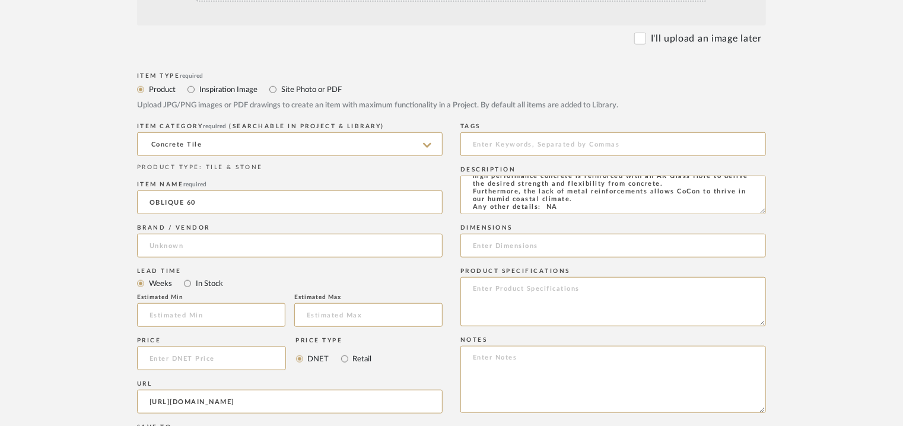
type input "FERROCON"
click at [555, 146] on input at bounding box center [612, 144] width 305 height 24
type input "concrete tile,"
click at [499, 247] on input at bounding box center [612, 246] width 305 height 24
paste input "L 60 x W 60cm"
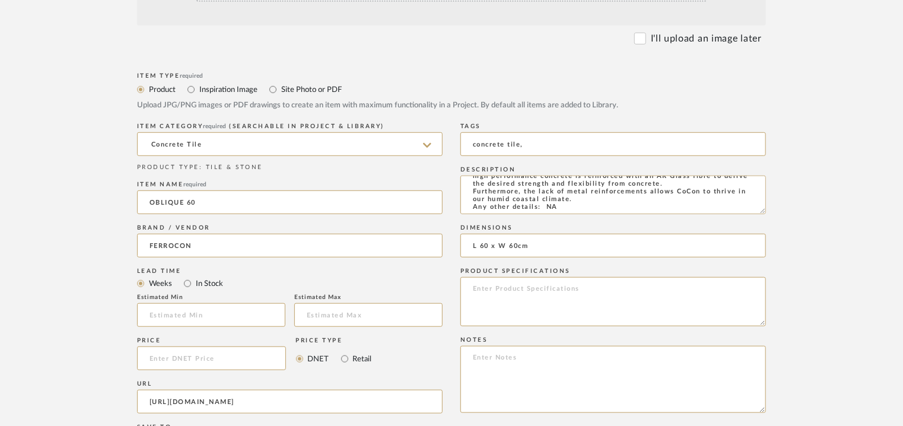
type input "L 60 x W 60cm"
click at [509, 357] on textarea at bounding box center [612, 379] width 305 height 67
paste textarea "-------- Price per sqft : ₹210/- (excluive of GST). Lead time: Na 3D available:…"
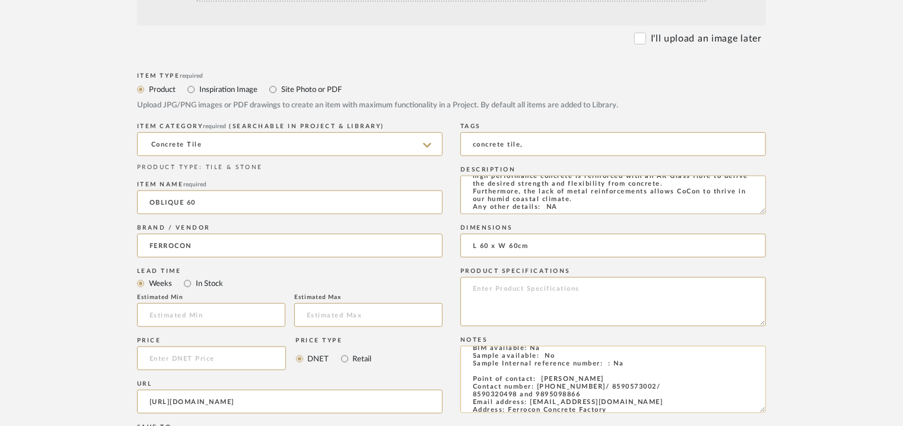
scroll to position [0, 0]
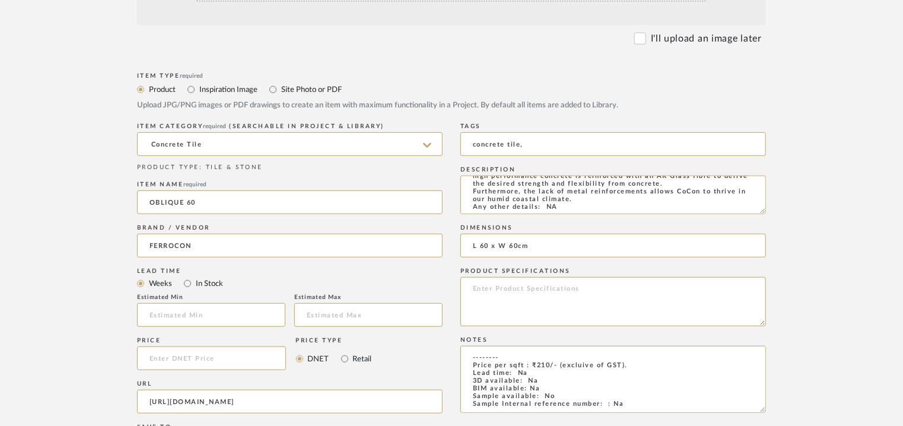
drag, startPoint x: 506, startPoint y: 356, endPoint x: 429, endPoint y: 349, distance: 77.4
click at [429, 349] on div "Item Type required Product Inspiration Image Site Photo or PDF Upload JPG/PNG i…" at bounding box center [451, 371] width 629 height 604
type textarea "Price per sqft : ₹210/- (excluive of GST). Lead time: Na 3D available: Na BIM a…"
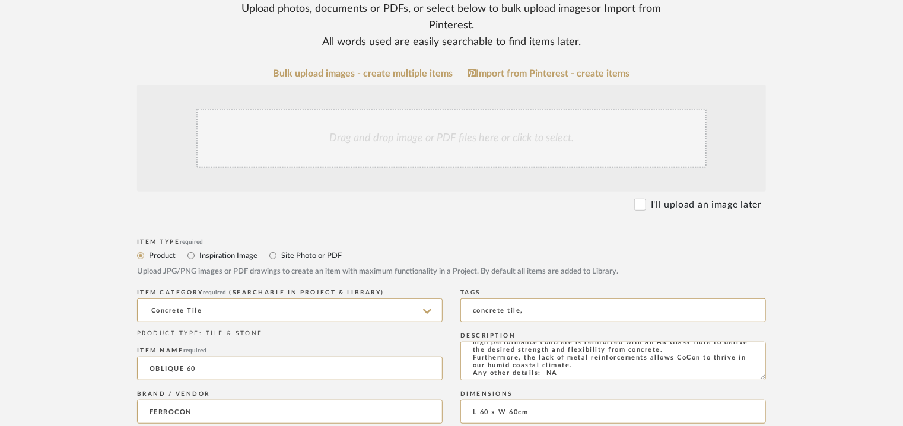
scroll to position [59, 0]
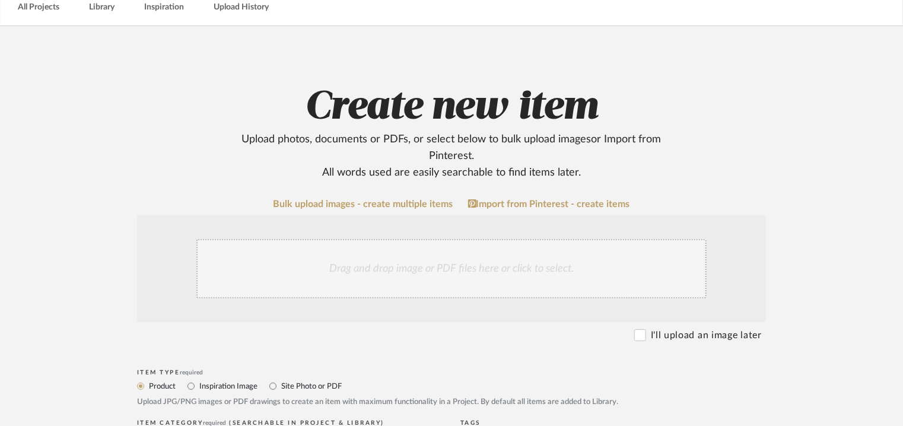
click at [458, 266] on div "Drag and drop image or PDF files here or click to select." at bounding box center [451, 268] width 510 height 59
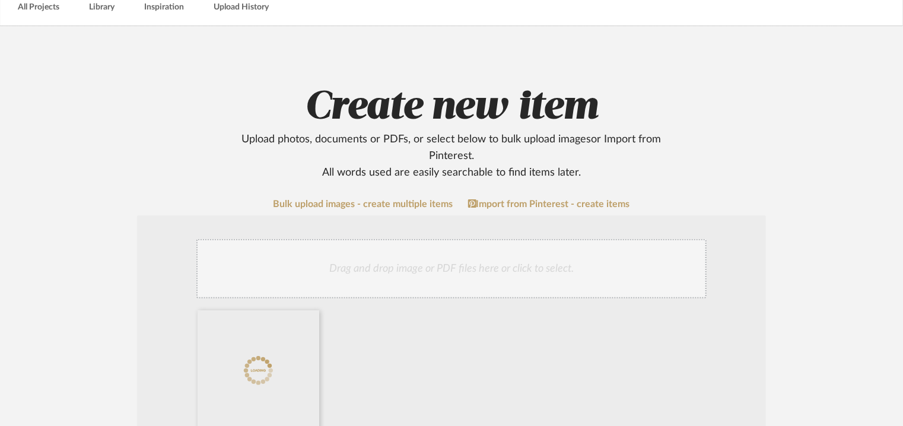
click at [494, 281] on div "Drag and drop image or PDF files here or click to select." at bounding box center [451, 268] width 510 height 59
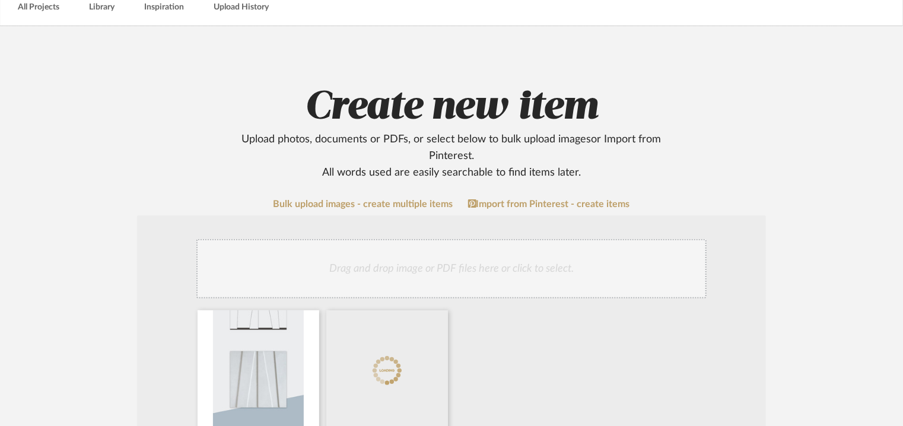
click at [503, 281] on div "Drag and drop image or PDF files here or click to select." at bounding box center [451, 268] width 510 height 59
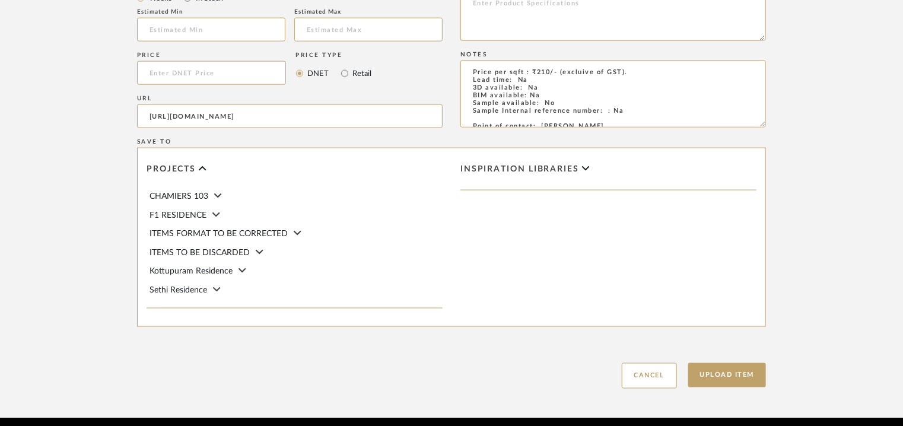
scroll to position [771, 0]
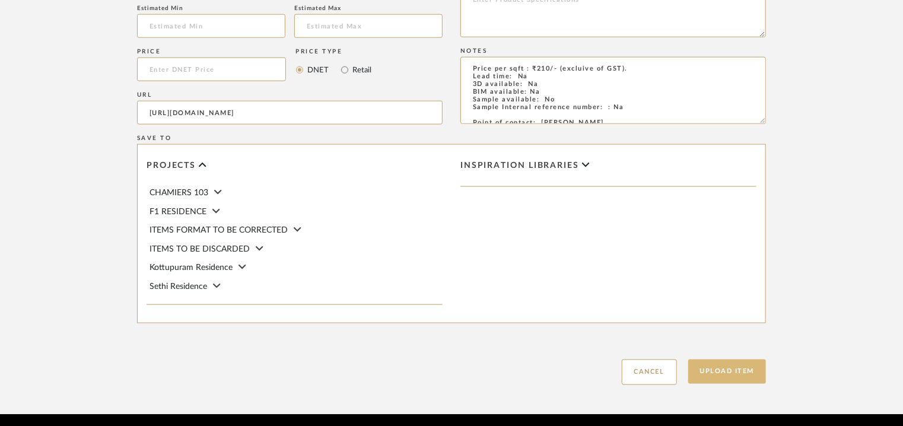
click at [737, 370] on button "Upload Item" at bounding box center [727, 371] width 78 height 24
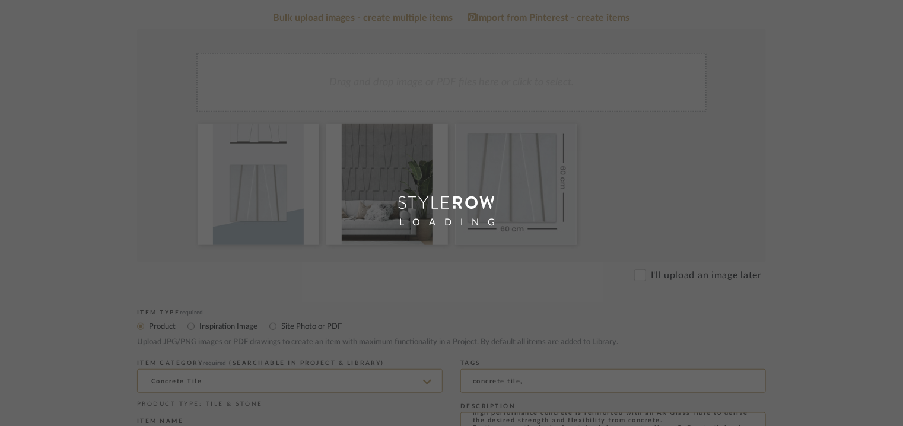
scroll to position [59, 0]
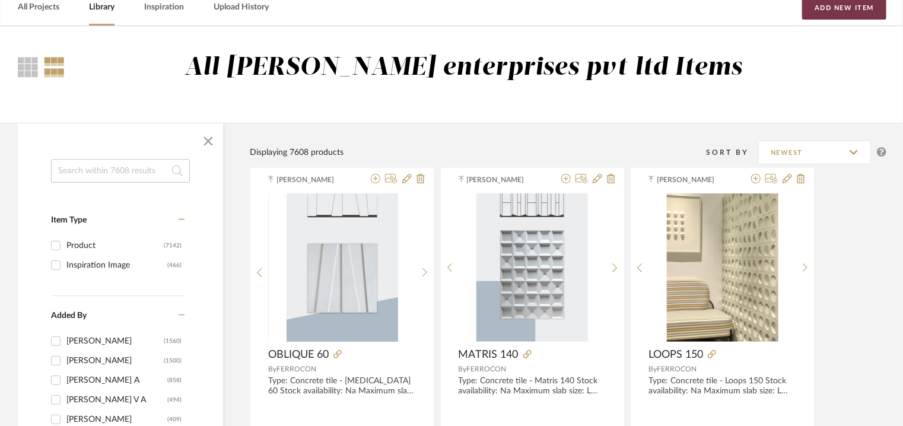
drag, startPoint x: 858, startPoint y: 12, endPoint x: 827, endPoint y: 60, distance: 56.9
click at [858, 12] on button "Add New Item" at bounding box center [844, 8] width 84 height 24
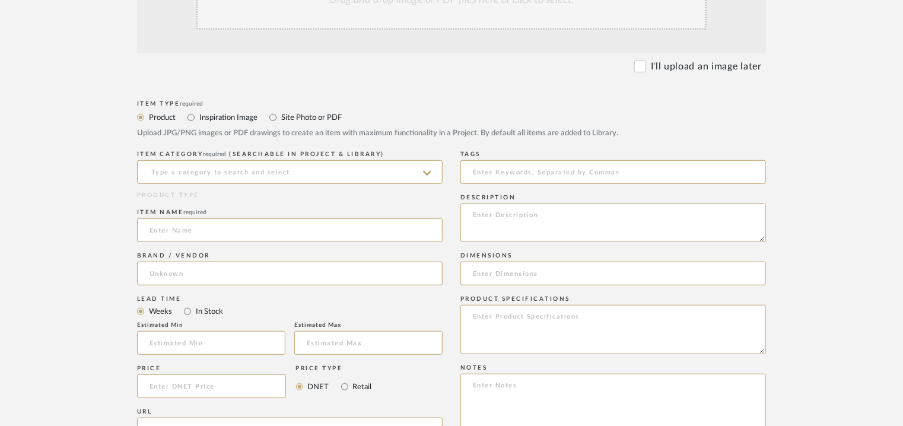
scroll to position [415, 0]
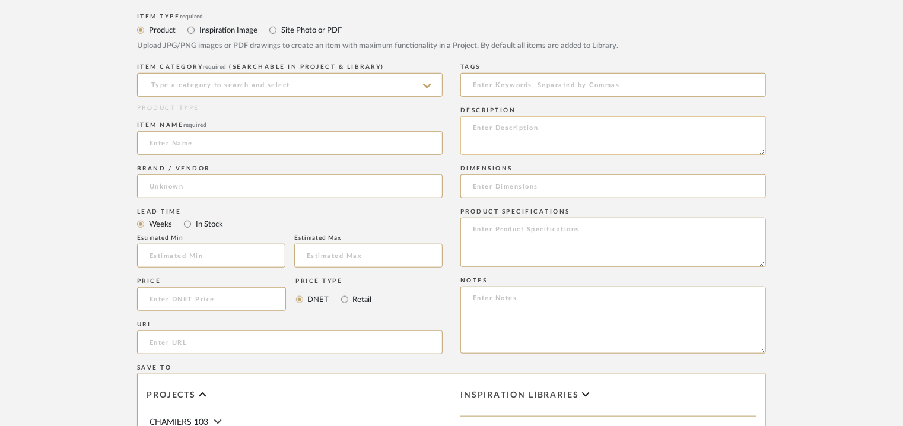
paste textarea "Type: Concrete tile - Oblong 60 Stock availability: Na Maximum slab size: L 60 …"
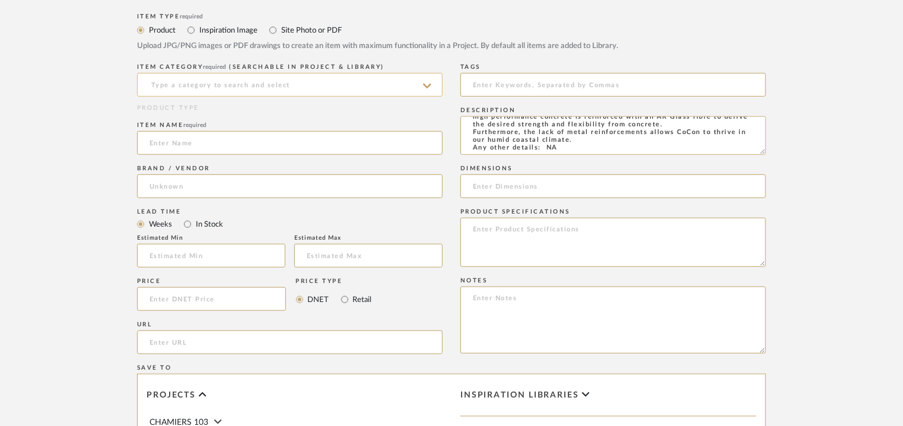
type textarea "Type: Concrete tile - Oblong 60 Stock availability: Na Maximum slab size: L 60 …"
click at [308, 84] on input at bounding box center [289, 85] width 305 height 24
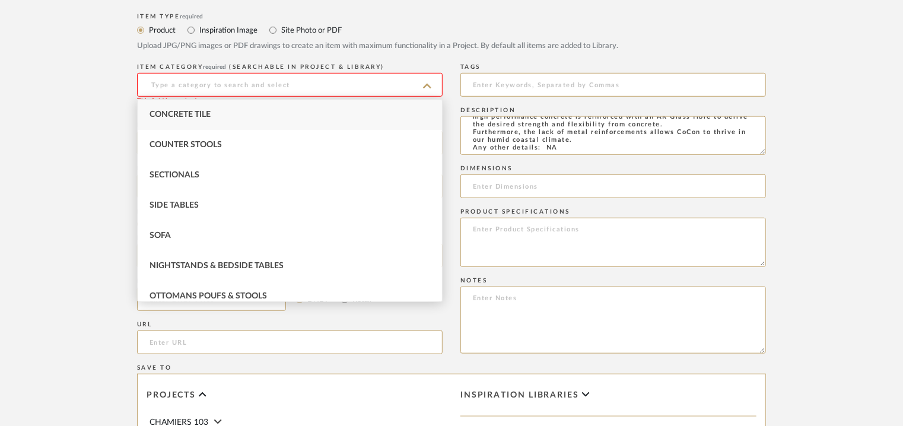
click at [200, 110] on span "Concrete Tile" at bounding box center [179, 114] width 61 height 8
type input "Concrete Tile"
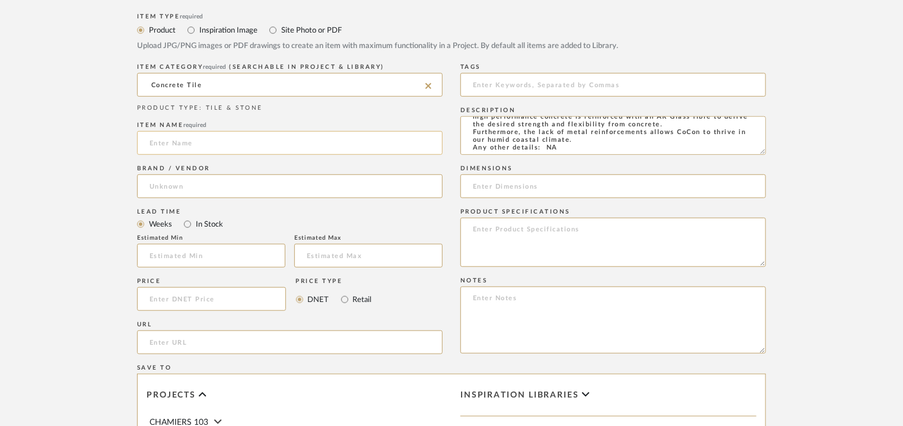
click at [187, 144] on input at bounding box center [289, 143] width 305 height 24
type input "OBLONG 60"
click at [199, 182] on input at bounding box center [289, 186] width 305 height 24
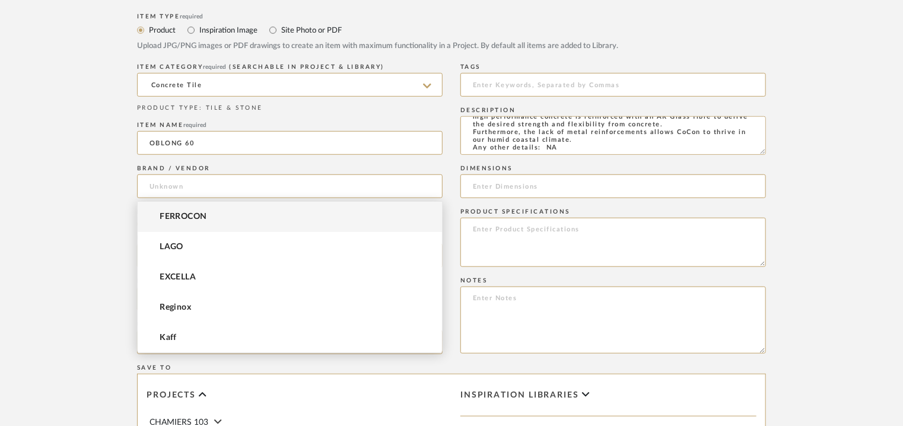
click at [197, 211] on mat-option "FERROCON" at bounding box center [290, 217] width 304 height 30
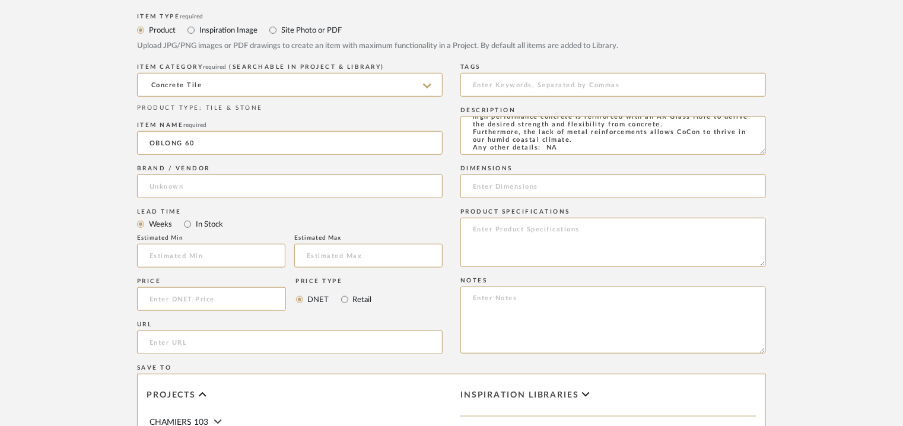
type input "FERROCON"
click at [168, 338] on input "url" at bounding box center [289, 342] width 305 height 24
paste input "[URL][DOMAIN_NAME]"
type input "[URL][DOMAIN_NAME]"
click at [528, 78] on input at bounding box center [612, 85] width 305 height 24
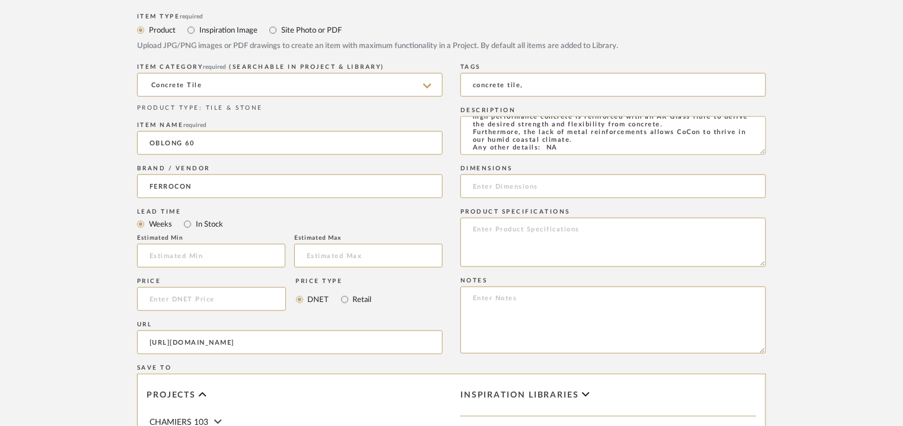
type input "concrete tile,"
click at [515, 188] on input at bounding box center [612, 186] width 305 height 24
paste input "L 60 x W 59.5cm"
type input "L 60 x W 59.5cm"
paste textarea "Price per sqft : ₹225/- (excluive of GST). Lead time: Na 3D available: Na BIM a…"
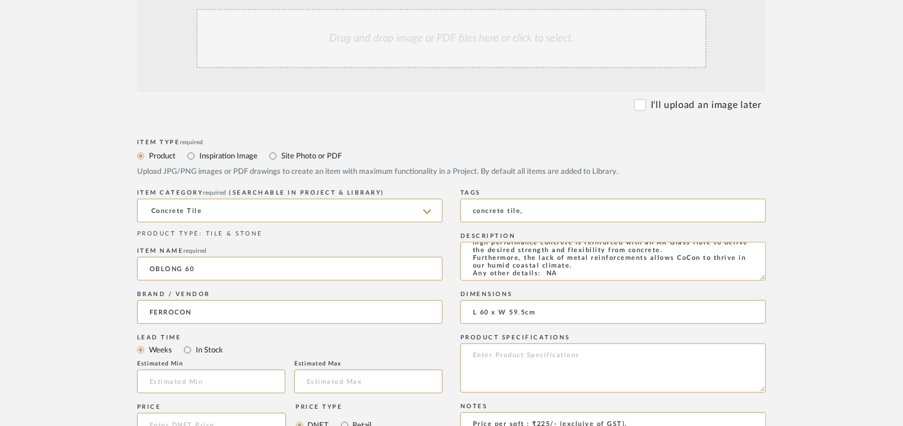
scroll to position [214, 0]
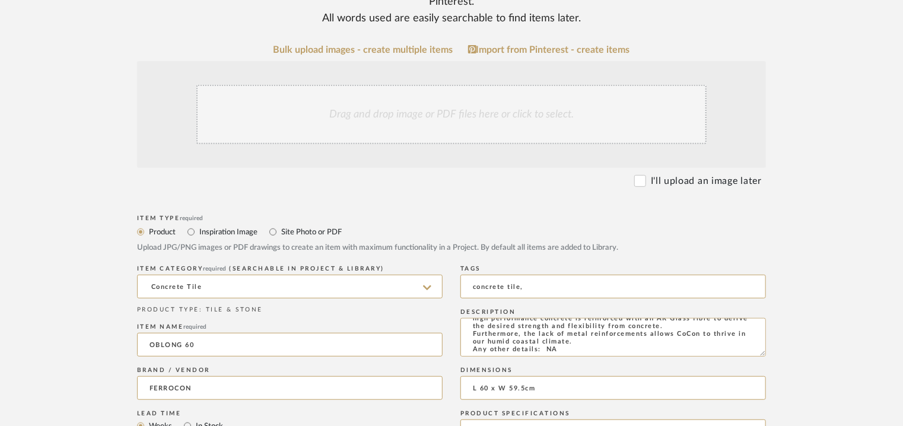
type textarea "Price per sqft : ₹225/- (excluive of GST). Lead time: Na 3D available: Na BIM a…"
click at [434, 123] on div "Drag and drop image or PDF files here or click to select." at bounding box center [451, 114] width 510 height 59
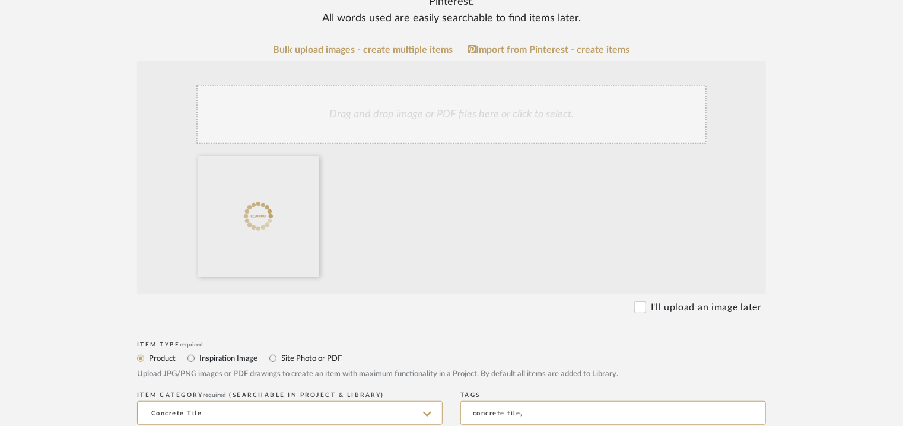
click at [448, 123] on div "Drag and drop image or PDF files here or click to select." at bounding box center [451, 114] width 510 height 59
click at [489, 117] on div "Drag and drop image or PDF files here or click to select." at bounding box center [451, 114] width 510 height 59
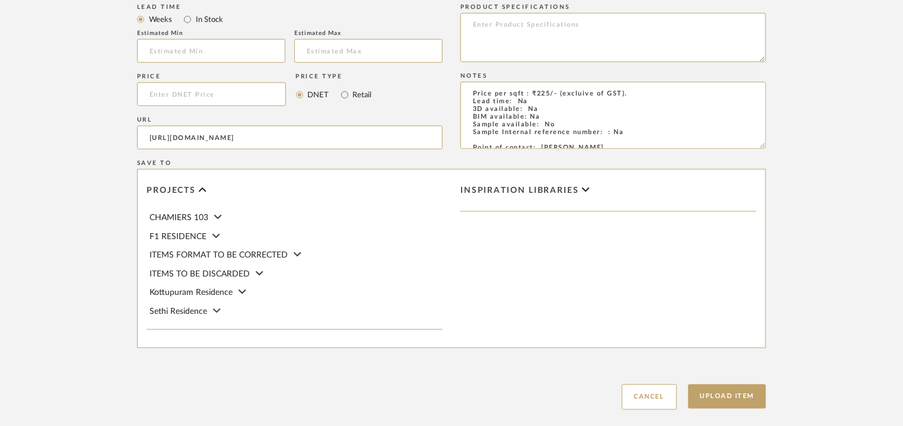
scroll to position [814, 0]
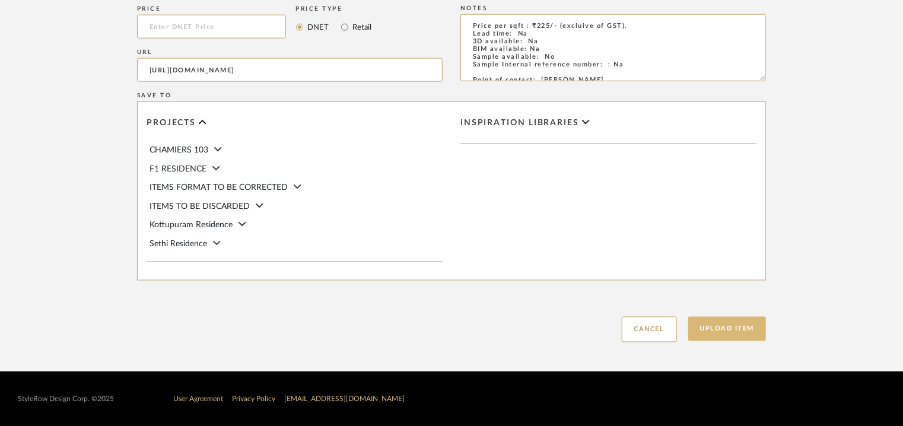
click at [741, 333] on button "Upload Item" at bounding box center [727, 329] width 78 height 24
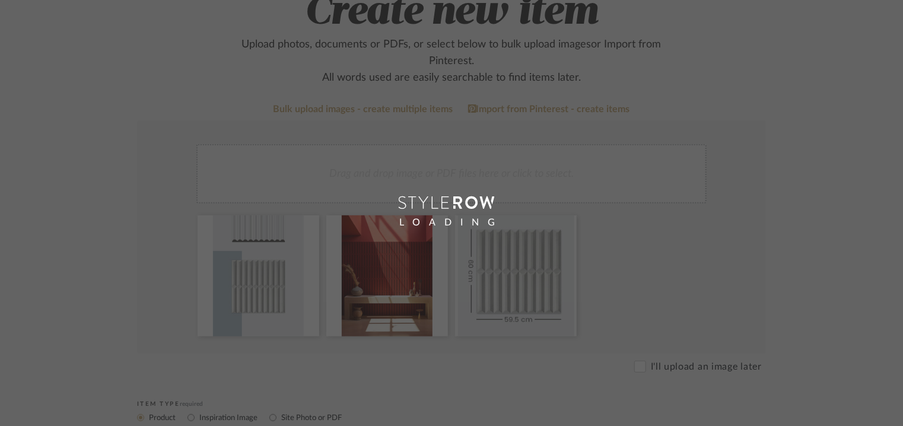
scroll to position [59, 0]
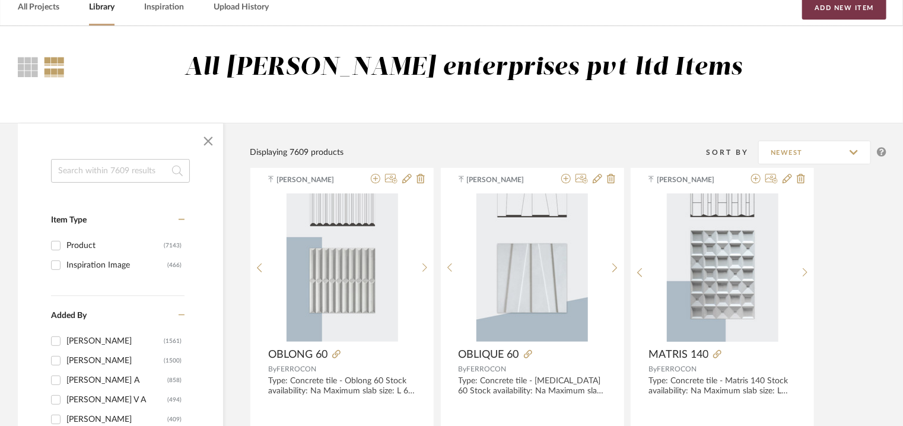
click at [827, 11] on button "Add New Item" at bounding box center [844, 8] width 84 height 24
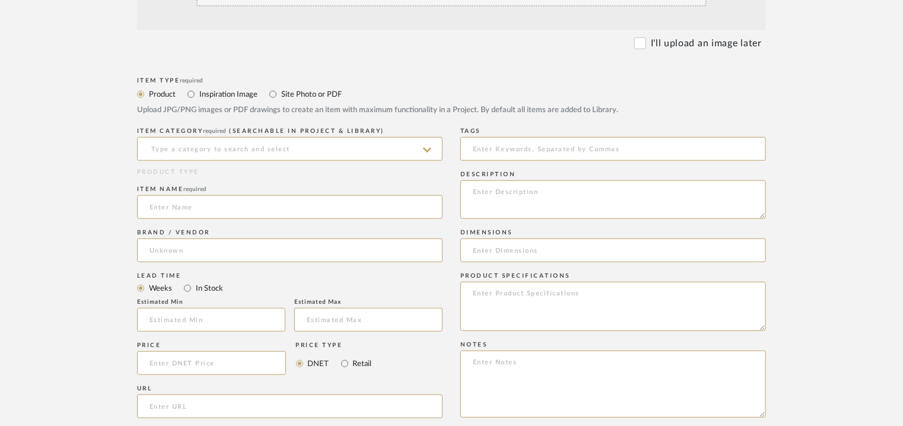
scroll to position [415, 0]
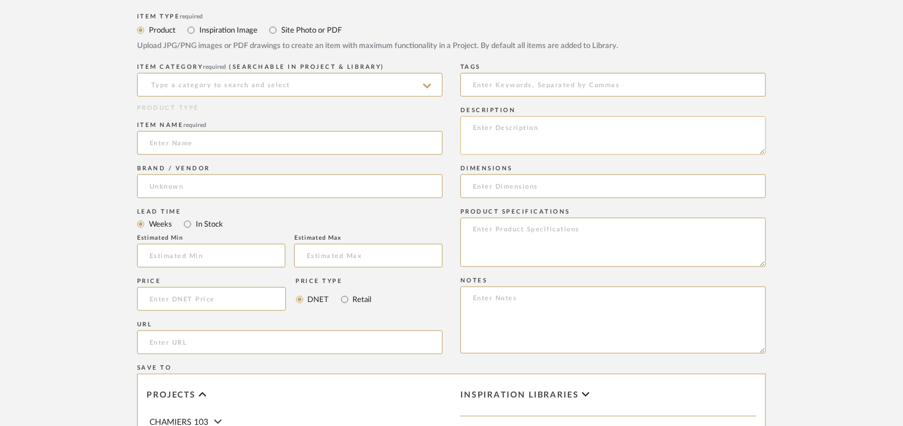
paste textarea "Type: Concrete tile - Open Wave 60 Stock availability: Na Maximum slab size: L …"
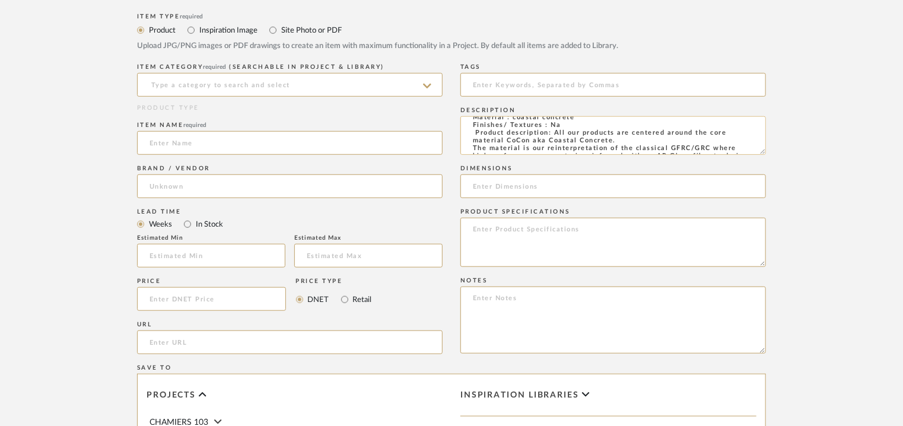
scroll to position [0, 0]
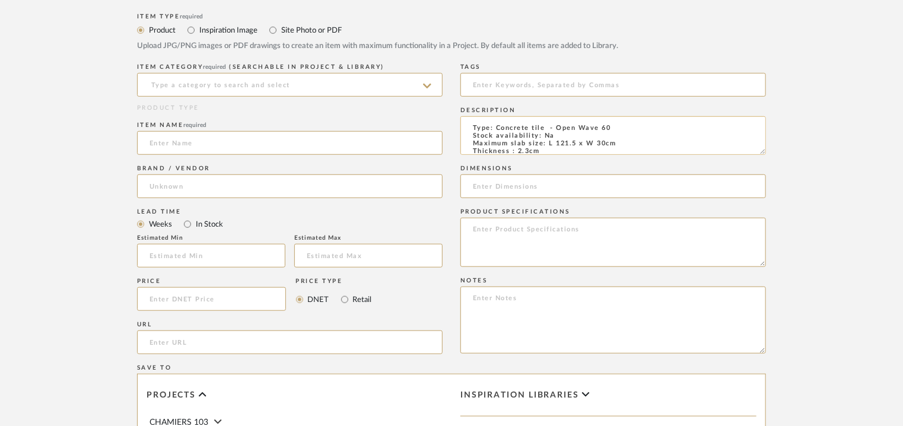
click at [489, 121] on textarea "Type: Concrete tile - Open Wave 60 Stock availability: Na Maximum slab size: L …" at bounding box center [612, 135] width 305 height 39
type textarea "Type: Concrete tile - Open Wave 60 Stock availability: Na Maximum slab size: L …"
click at [225, 87] on input at bounding box center [289, 85] width 305 height 24
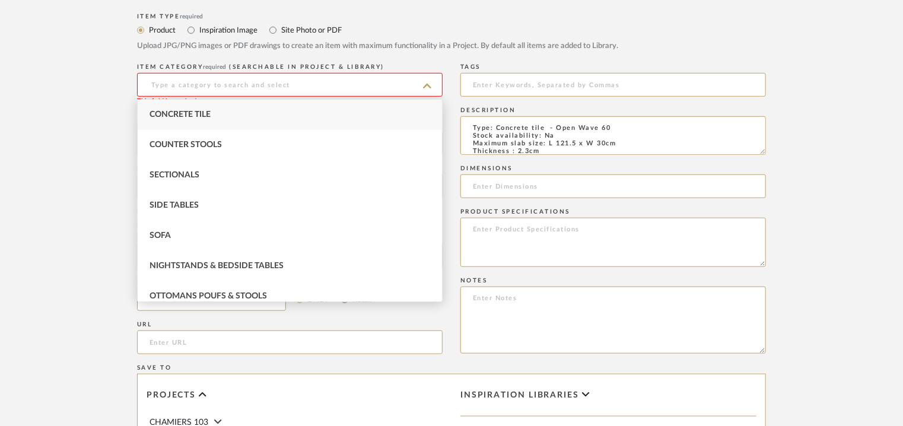
click at [202, 114] on span "Concrete Tile" at bounding box center [179, 114] width 61 height 8
type input "Concrete Tile"
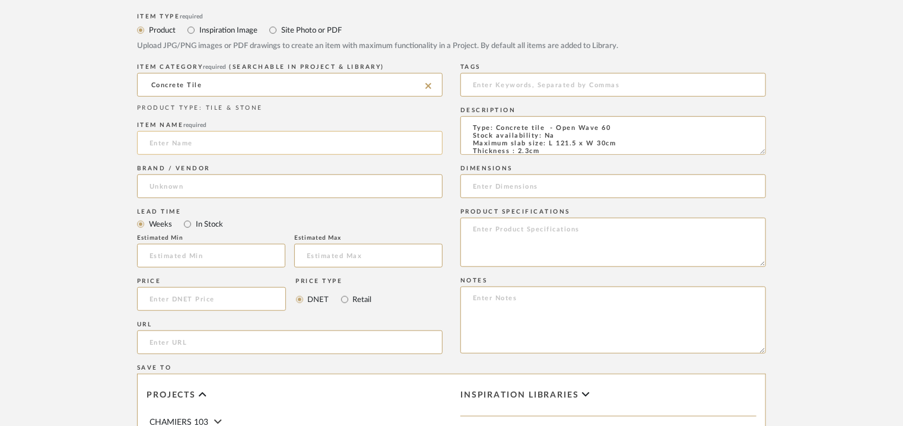
click at [198, 146] on input at bounding box center [289, 143] width 305 height 24
type input "OPEN WAVE"
click at [184, 346] on input "url" at bounding box center [289, 342] width 305 height 24
paste input "[URL][DOMAIN_NAME]"
type input "[URL][DOMAIN_NAME]"
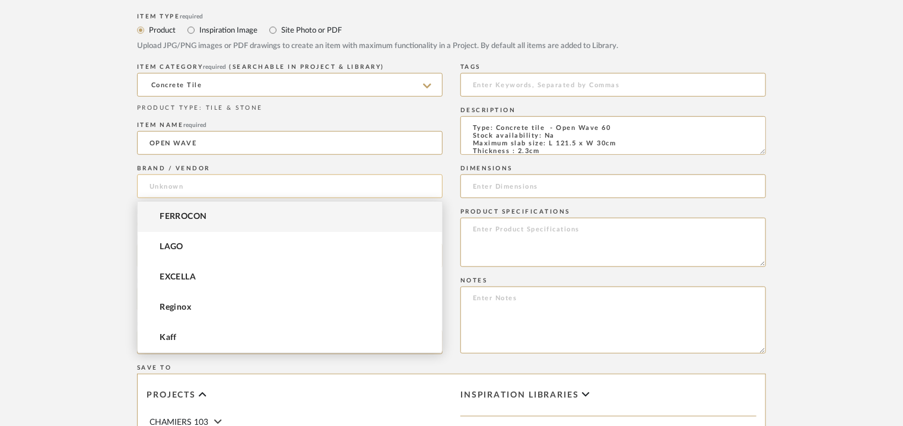
click at [230, 193] on input at bounding box center [289, 186] width 305 height 24
click at [211, 214] on mat-option "FERROCON" at bounding box center [290, 217] width 304 height 30
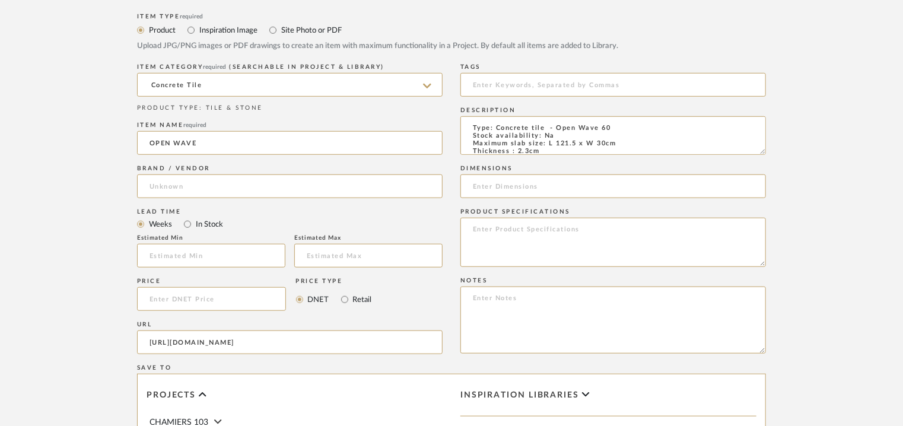
type input "FERROCON"
click at [547, 82] on input at bounding box center [612, 85] width 305 height 24
type input "C"
type input "concrete tile,"
click at [493, 184] on input at bounding box center [612, 186] width 305 height 24
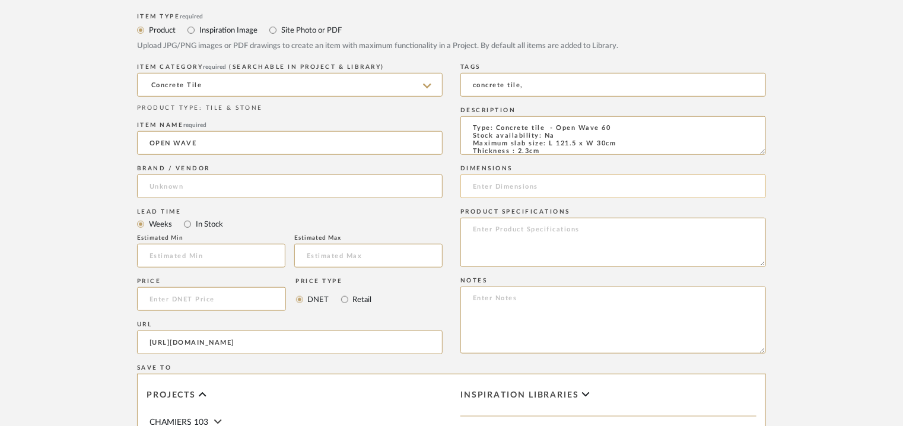
paste input "L 121.5 x W 30cm"
type input "L 121.5 x W 30cm"
click at [473, 297] on textarea at bounding box center [612, 319] width 305 height 67
paste textarea "Price per sqft : ₹2250/- (excluive of GST). Lead time: Na 3D available: Na BIM …"
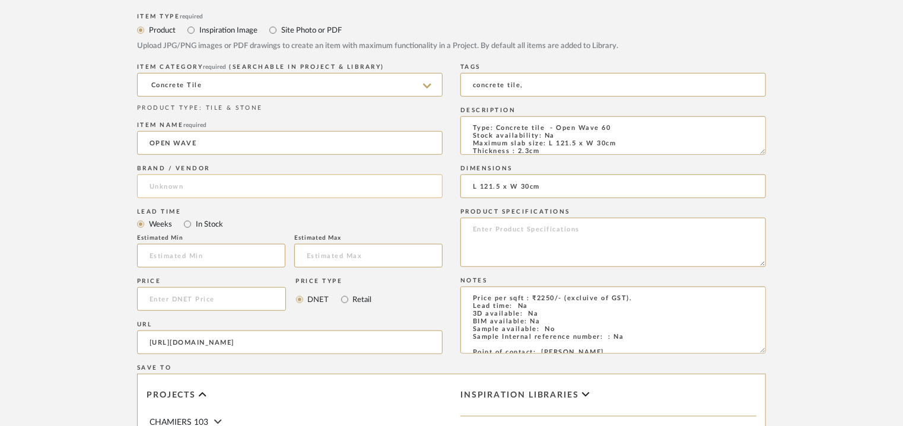
type textarea "Price per sqft : ₹2250/- (excluive of GST). Lead time: Na 3D available: Na BIM …"
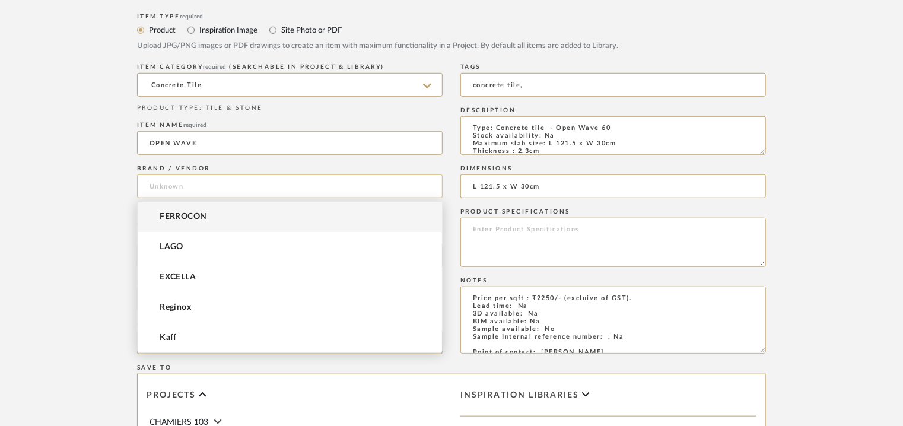
click at [189, 183] on input at bounding box center [289, 186] width 305 height 24
click at [189, 213] on span "FERROCON" at bounding box center [183, 217] width 47 height 10
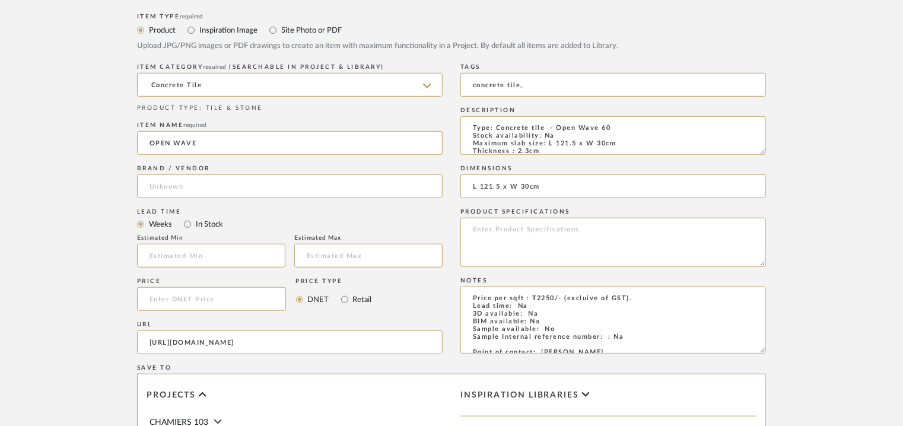
type input "FERROCON"
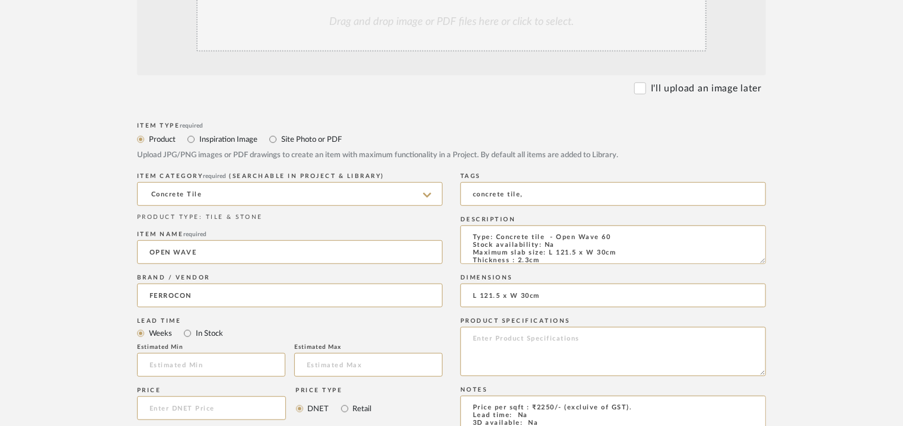
scroll to position [237, 0]
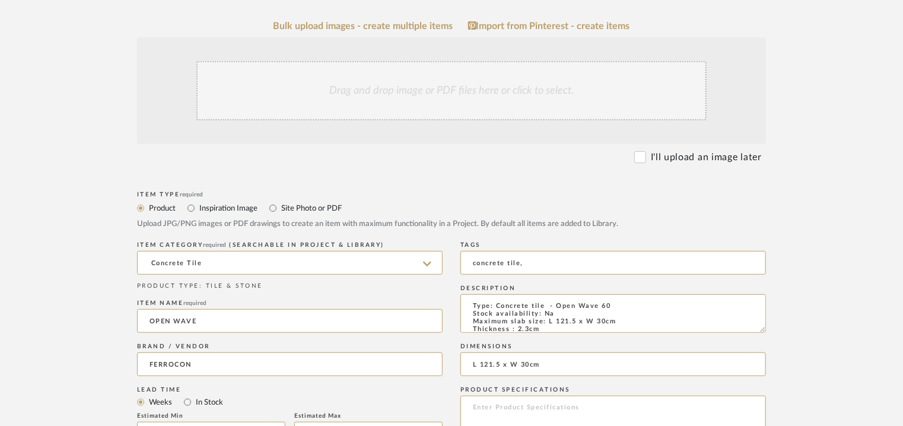
click at [443, 87] on div "Drag and drop image or PDF files here or click to select." at bounding box center [451, 90] width 510 height 59
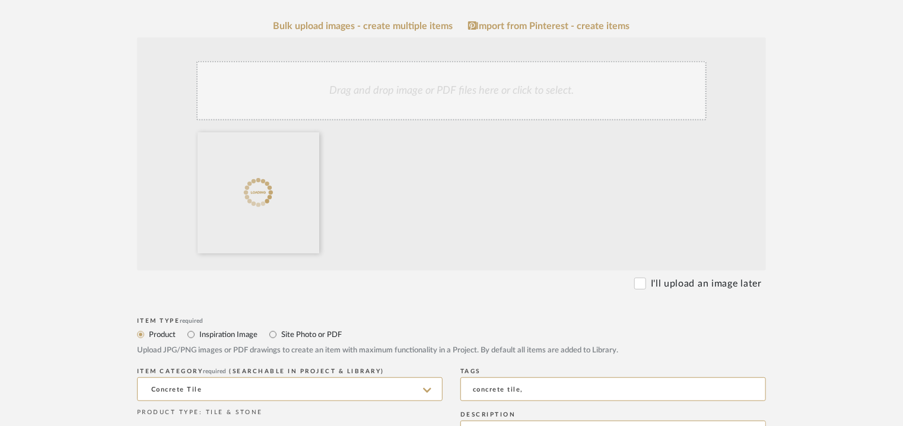
click at [429, 106] on div "Drag and drop image or PDF files here or click to select." at bounding box center [451, 90] width 510 height 59
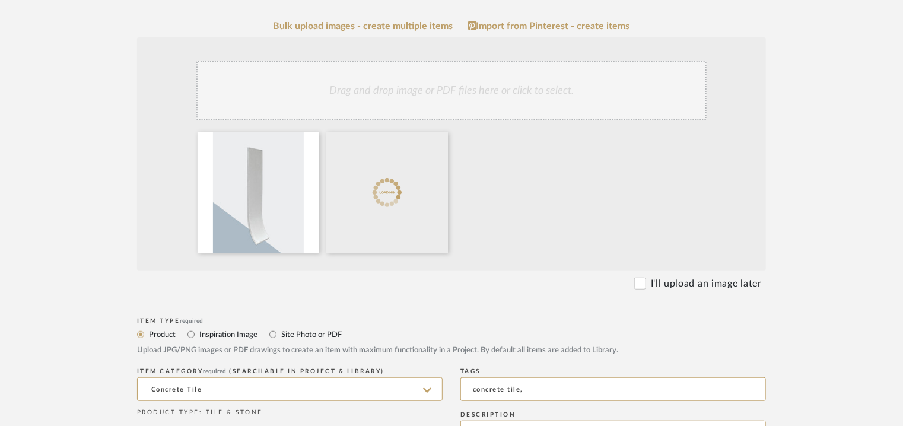
click at [496, 90] on div "Drag and drop image or PDF files here or click to select." at bounding box center [451, 90] width 510 height 59
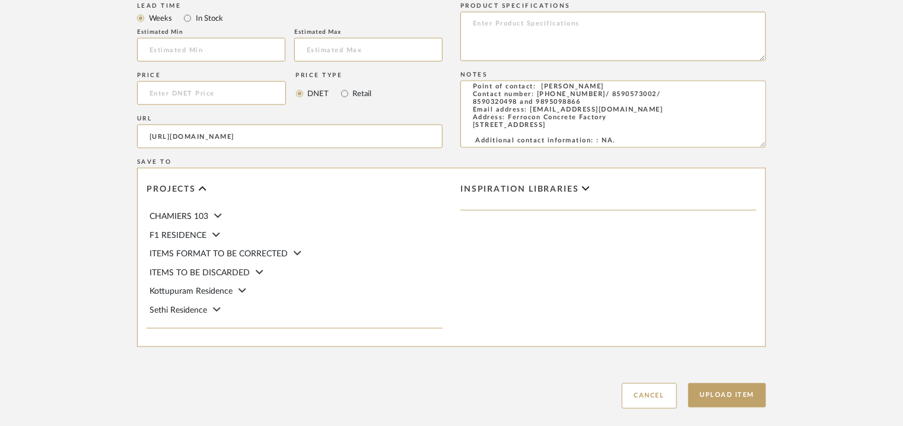
scroll to position [814, 0]
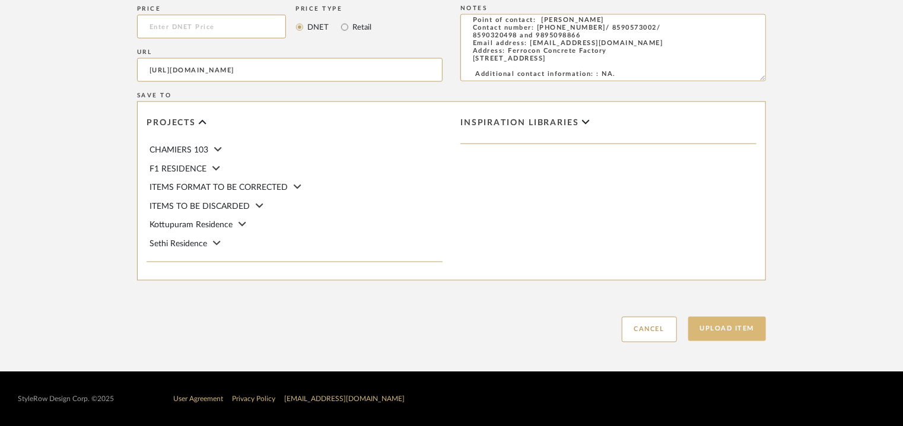
click at [751, 322] on button "Upload Item" at bounding box center [727, 329] width 78 height 24
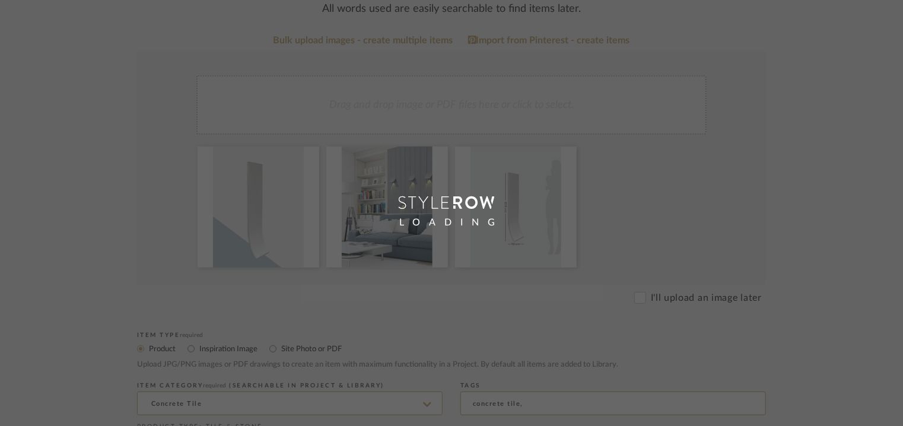
scroll to position [59, 0]
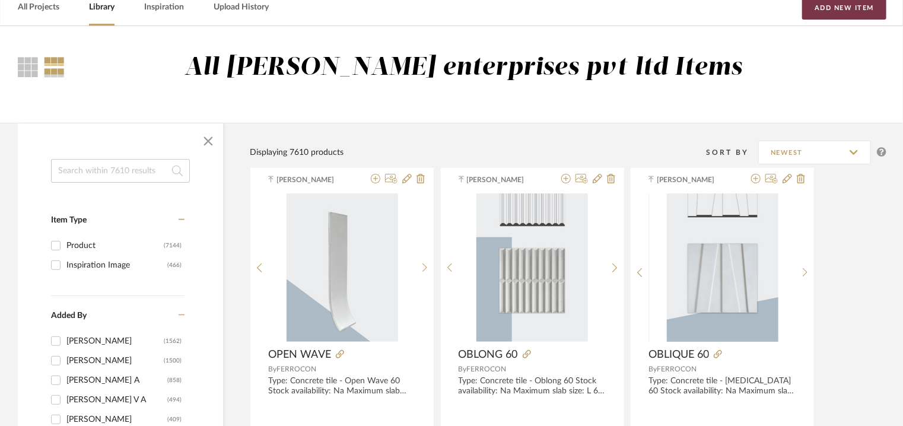
click at [827, 9] on button "Add New Item" at bounding box center [844, 8] width 84 height 24
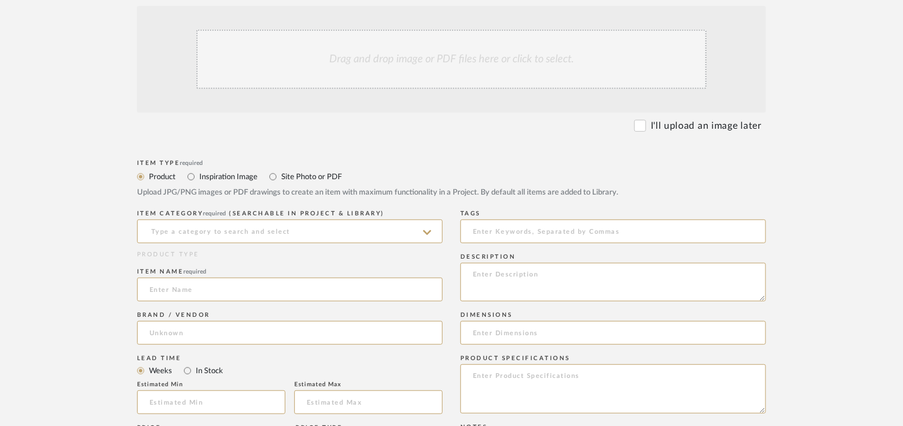
scroll to position [297, 0]
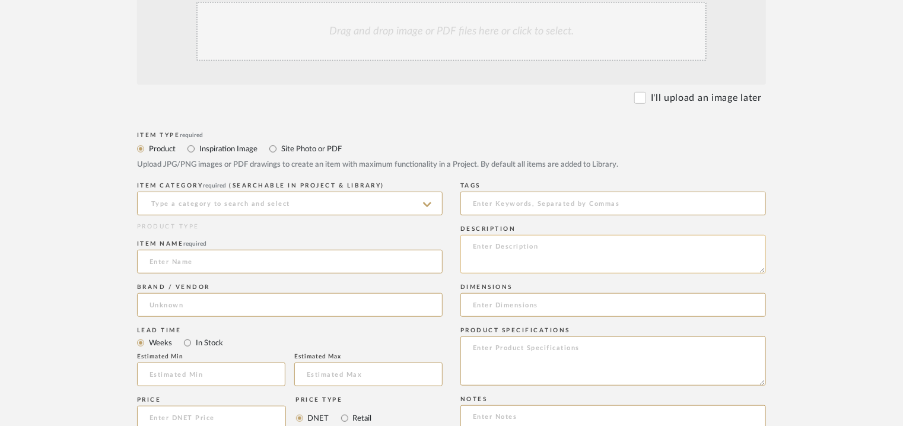
paste textarea "Type: Concrete tile - Pixel 120 Stock availability: Na Maximum slab size: L 120…"
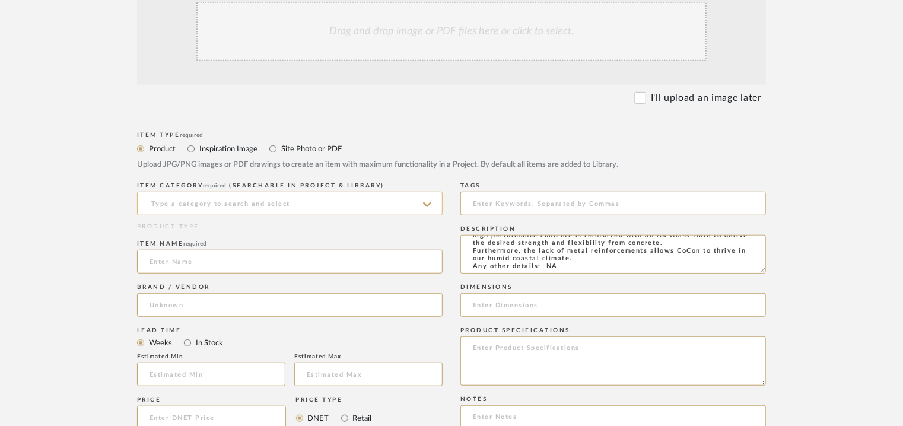
type textarea "Type: Concrete tile - Pixel 120 Stock availability: Na Maximum slab size: L 120…"
click at [237, 209] on input at bounding box center [289, 204] width 305 height 24
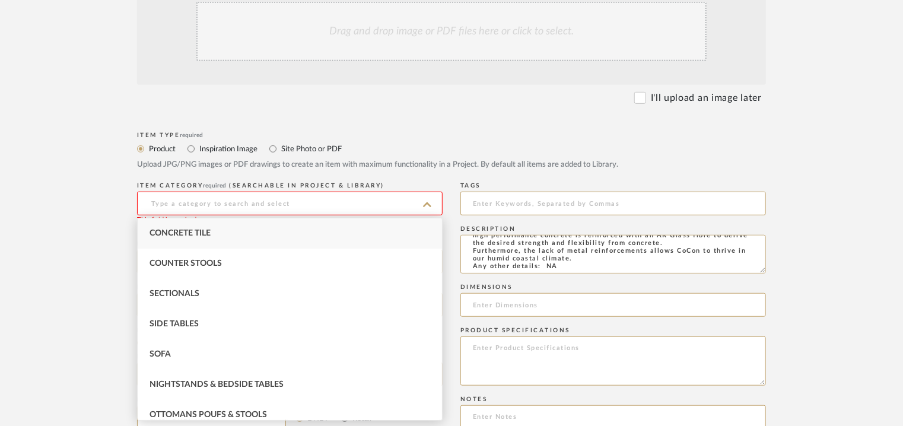
click at [209, 234] on span "Concrete Tile" at bounding box center [179, 233] width 61 height 8
type input "Concrete Tile"
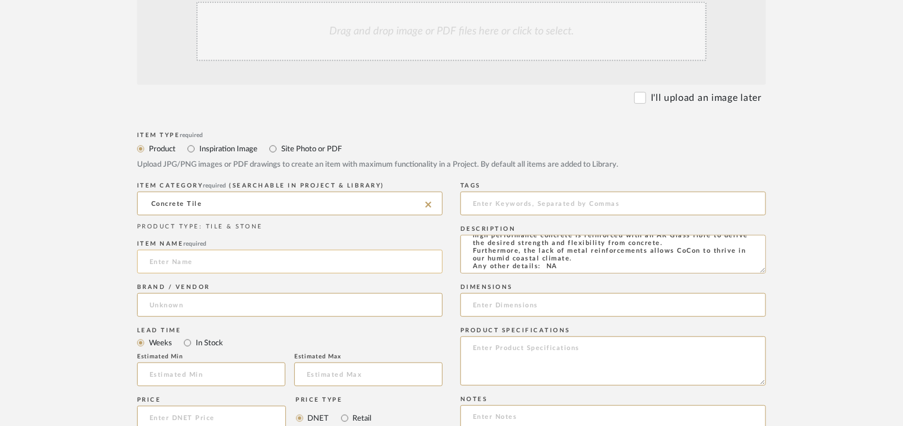
click at [198, 262] on input at bounding box center [289, 262] width 305 height 24
type input "p"
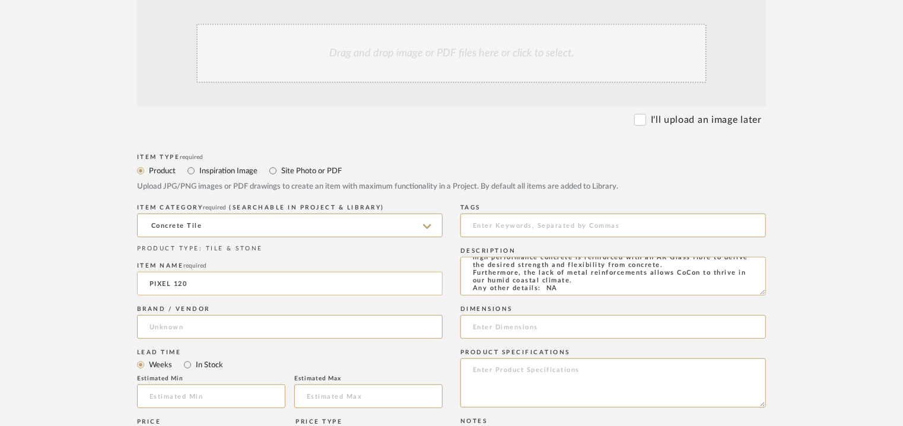
scroll to position [237, 0]
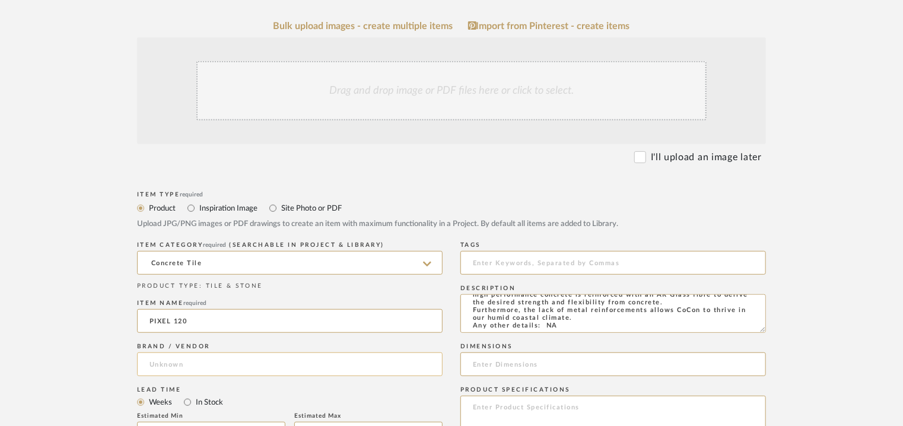
type input "PIXEL 120"
click at [165, 365] on input at bounding box center [289, 364] width 305 height 24
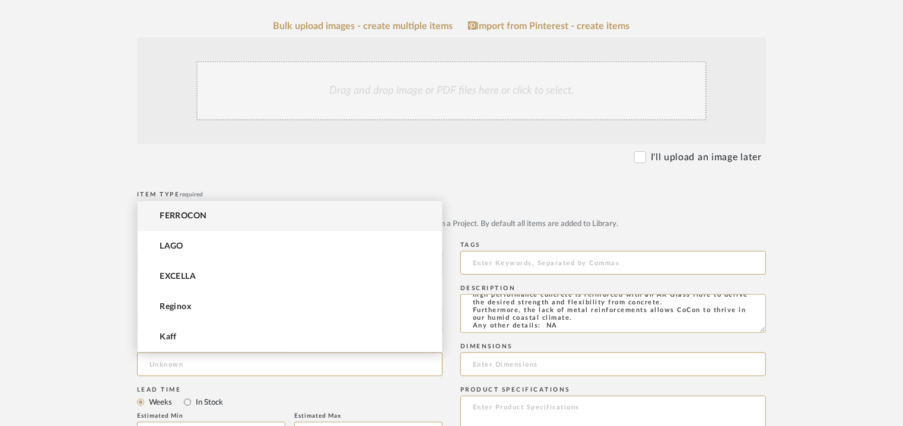
click at [177, 219] on span "FERROCON" at bounding box center [183, 216] width 47 height 10
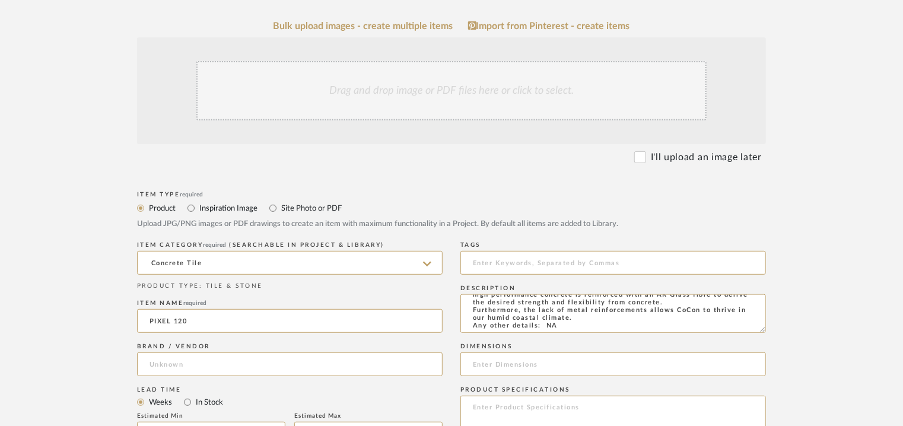
type input "FERROCON"
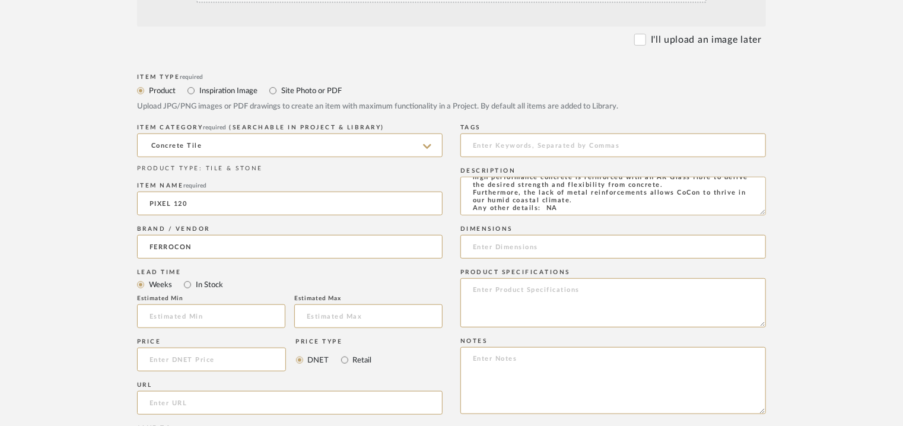
scroll to position [356, 0]
click at [201, 396] on input "url" at bounding box center [289, 402] width 305 height 24
paste input "[URL][DOMAIN_NAME]"
type input "[URL][DOMAIN_NAME]"
click at [550, 140] on input at bounding box center [612, 144] width 305 height 24
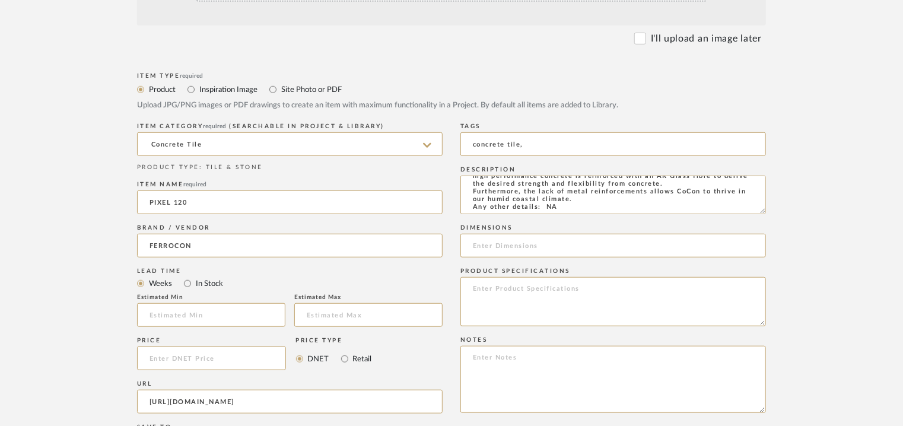
type input "concrete tile,"
click at [555, 243] on input at bounding box center [612, 246] width 305 height 24
paste input "L 120 x W 120cm"
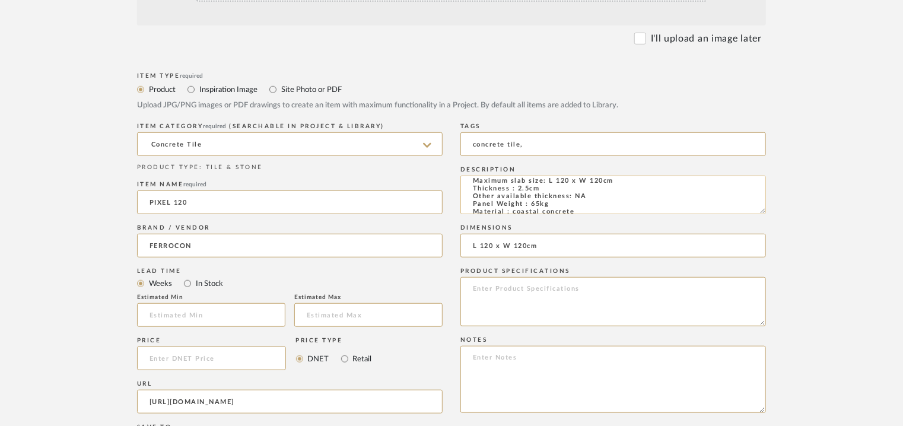
scroll to position [0, 0]
type input "L 120 x W 120cm"
click at [541, 301] on textarea at bounding box center [612, 301] width 305 height 49
paste textarea "Price per sqft : ₹250/- (excluive of GST). Lead time: Na 3D available: Na BIM a…"
type textarea "Price per sqft : ₹250/- (excluive of GST). Lead time: Na 3D available: Na BIM a…"
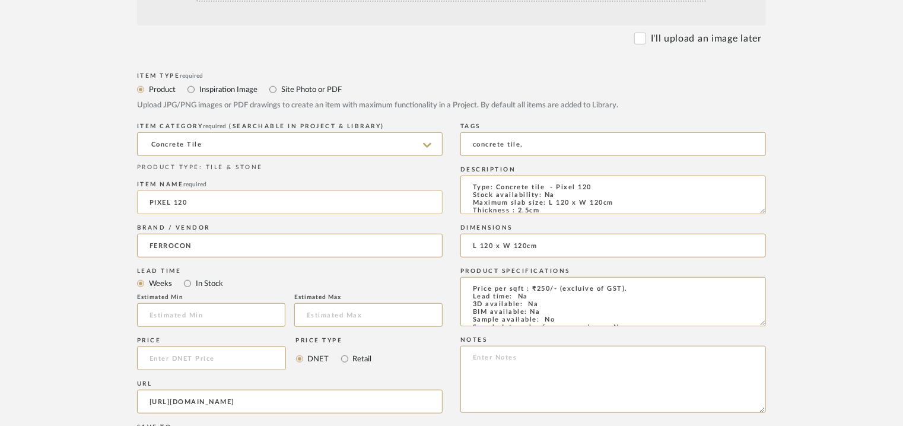
drag, startPoint x: 565, startPoint y: 311, endPoint x: 341, endPoint y: 209, distance: 245.8
click at [346, 208] on div "Item Type required Product Inspiration Image Site Photo or PDF Upload JPG/PNG i…" at bounding box center [451, 371] width 629 height 604
click at [505, 362] on textarea at bounding box center [612, 379] width 305 height 67
paste textarea "Price per sqft : ₹250/- (excluive of GST). Lead time: Na 3D available: Na BIM a…"
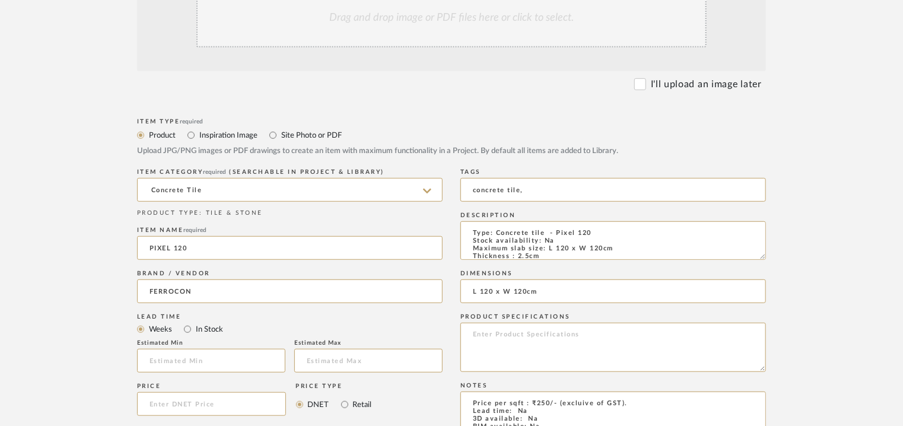
scroll to position [237, 0]
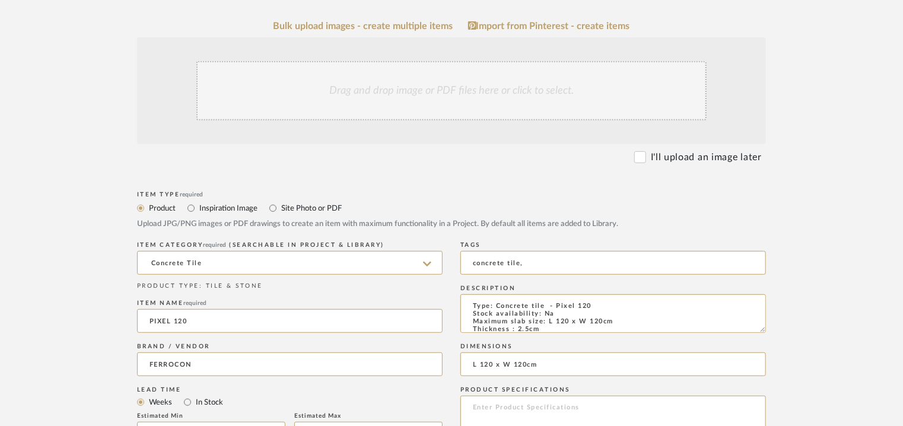
type textarea "Price per sqft : ₹250/- (excluive of GST). Lead time: Na 3D available: Na BIM a…"
click at [380, 69] on div "Drag and drop image or PDF files here or click to select." at bounding box center [451, 90] width 510 height 59
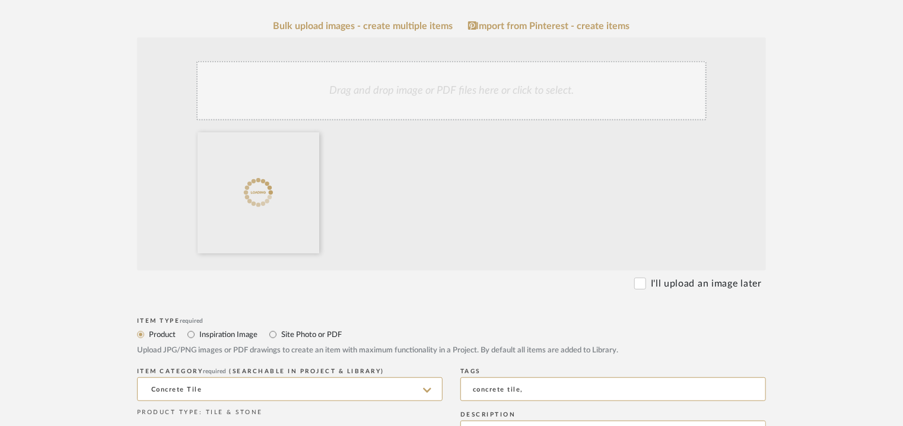
click at [427, 84] on div "Drag and drop image or PDF files here or click to select." at bounding box center [451, 90] width 510 height 59
click at [447, 84] on div "Drag and drop image or PDF files here or click to select." at bounding box center [451, 90] width 510 height 59
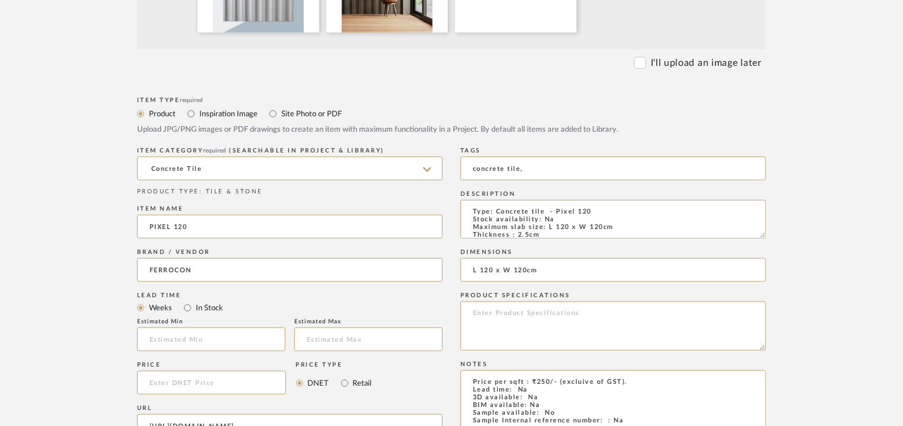
scroll to position [814, 0]
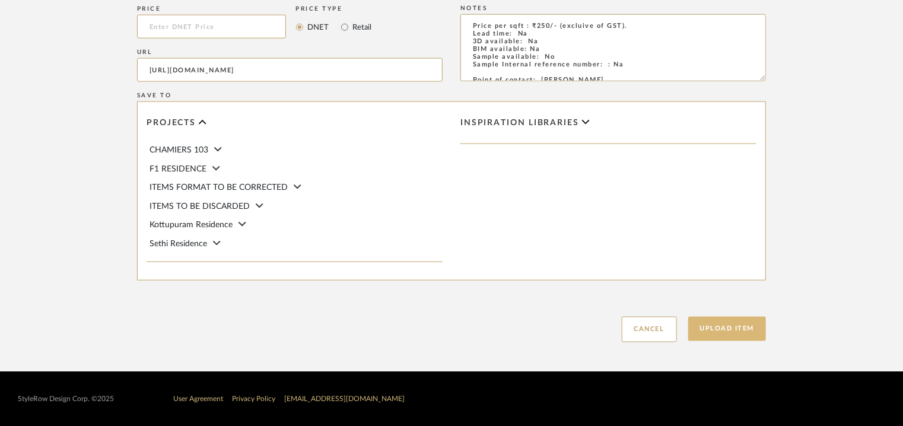
click at [725, 324] on button "Upload Item" at bounding box center [727, 329] width 78 height 24
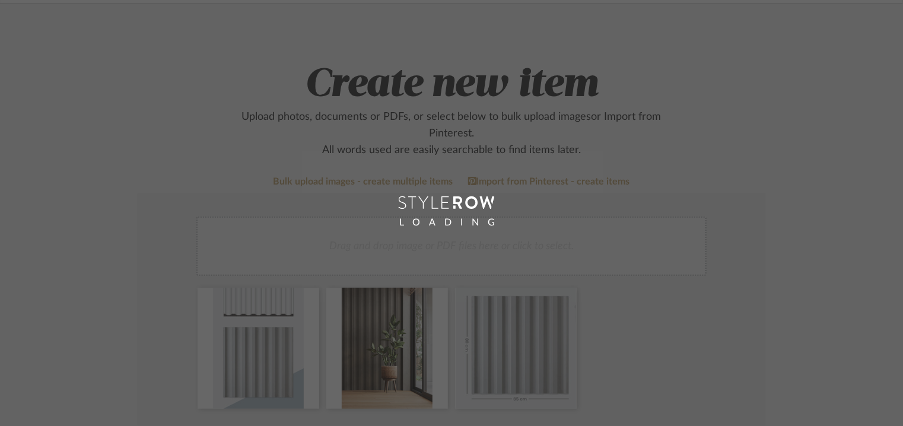
scroll to position [59, 0]
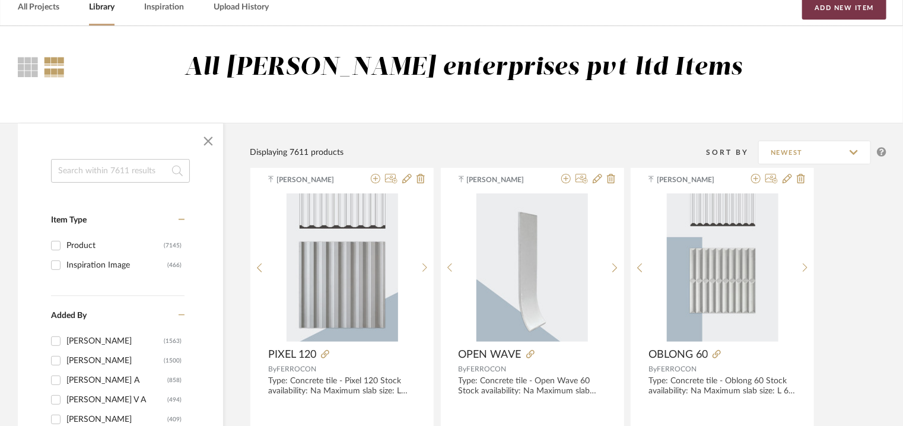
click at [850, 12] on button "Add New Item" at bounding box center [844, 8] width 84 height 24
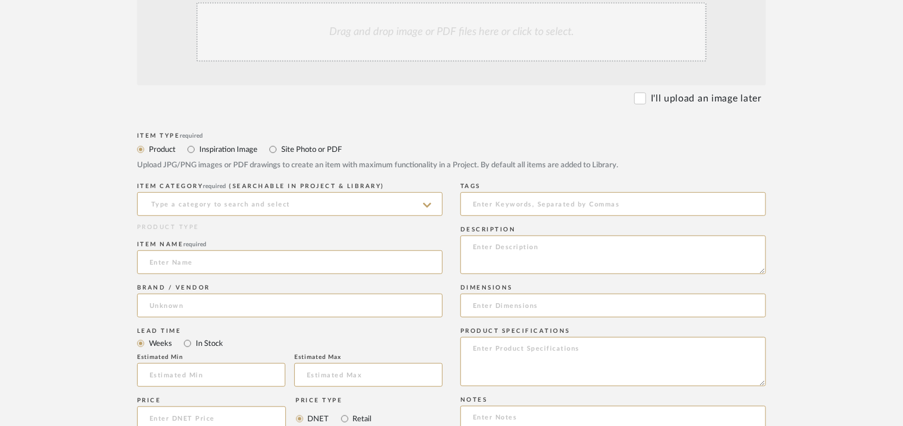
scroll to position [297, 0]
paste textarea "Type: Concrete tile - Plain 120 Stock availability: Na Maximum slab size: L 120…"
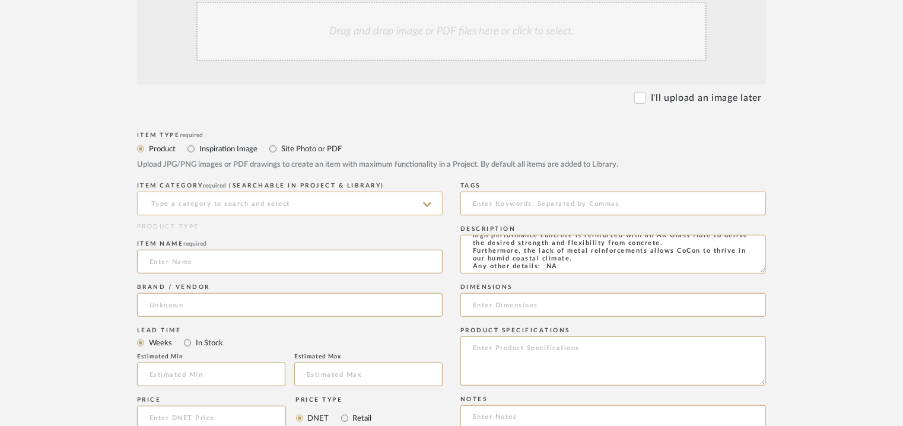
type textarea "Type: Concrete tile - Plain 120 Stock availability: Na Maximum slab size: L 120…"
click at [254, 202] on input at bounding box center [289, 204] width 305 height 24
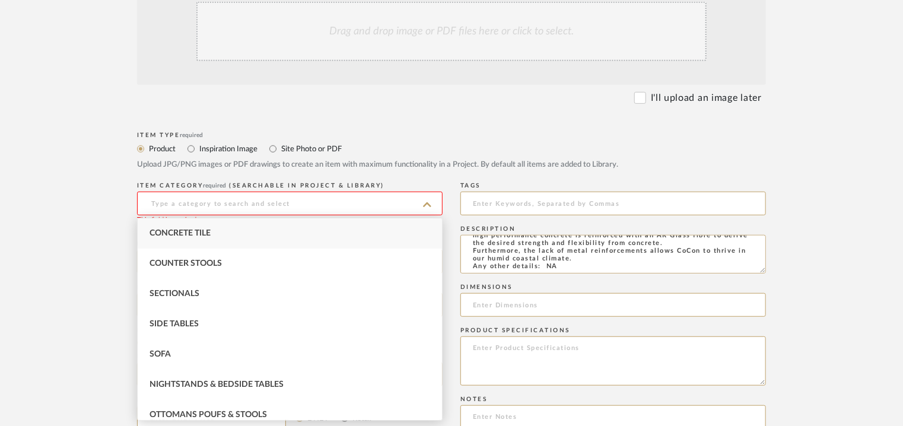
click at [168, 228] on div "Concrete Tile" at bounding box center [290, 233] width 304 height 30
type input "Concrete Tile"
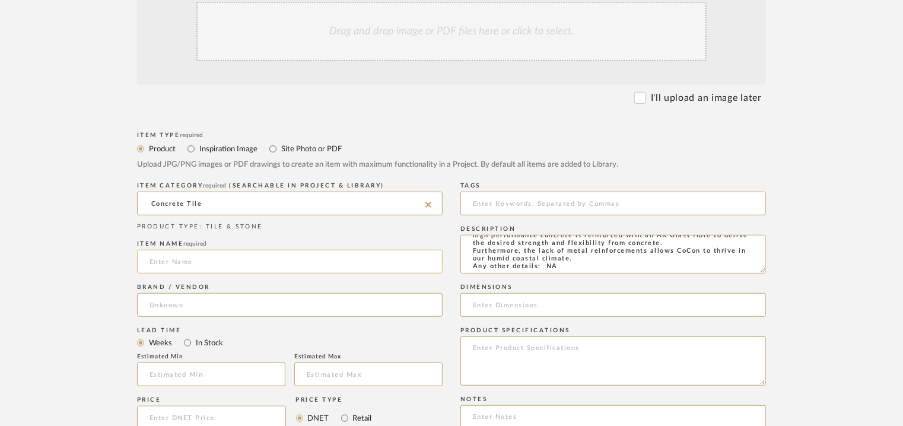
click at [173, 262] on input at bounding box center [289, 262] width 305 height 24
type input "p"
type input "PLAIN 120"
click at [165, 309] on input at bounding box center [289, 305] width 305 height 24
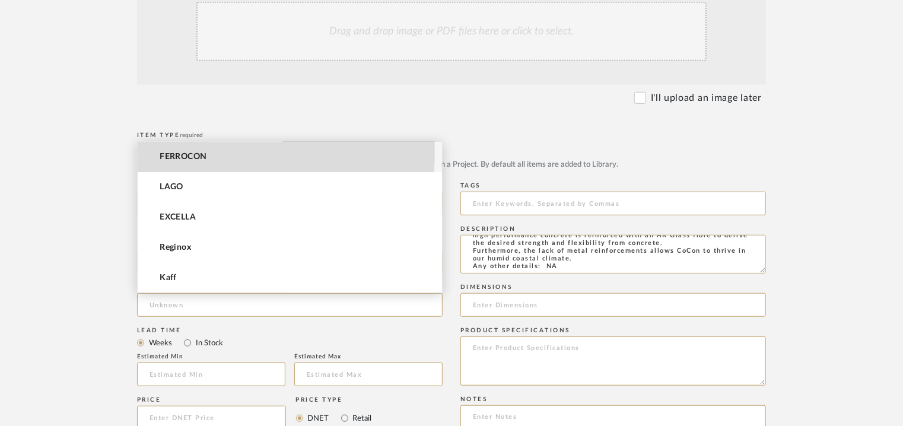
click at [208, 152] on mat-option "FERROCON" at bounding box center [290, 157] width 304 height 30
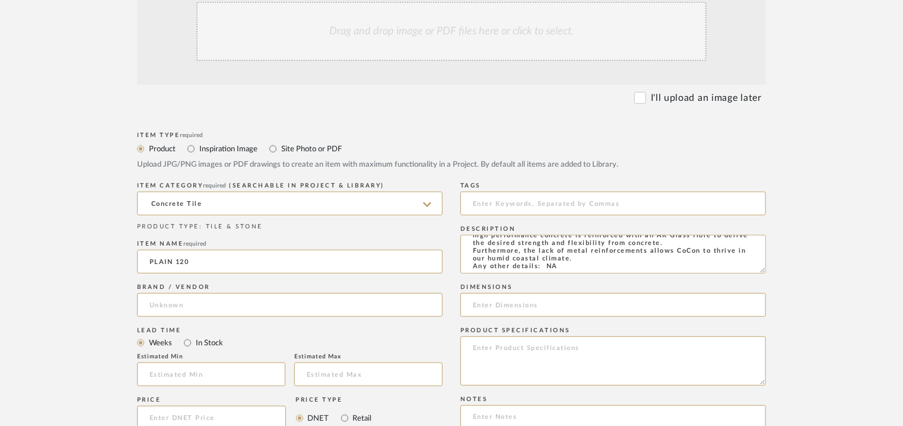
type input "FERROCON"
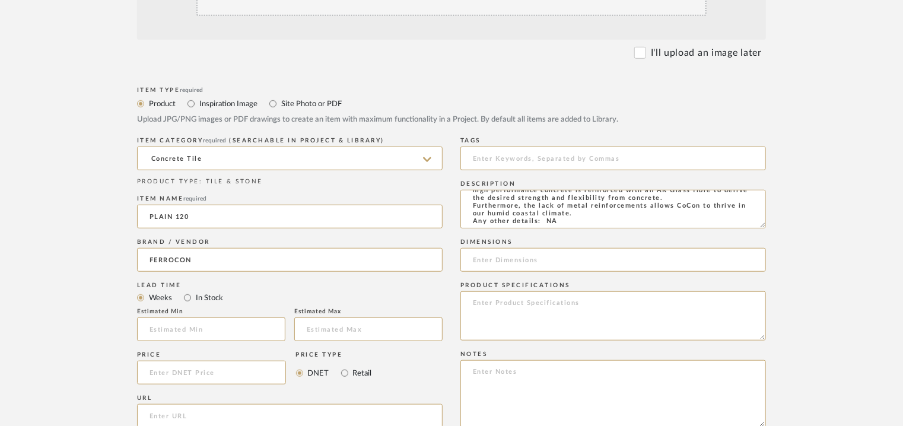
scroll to position [415, 0]
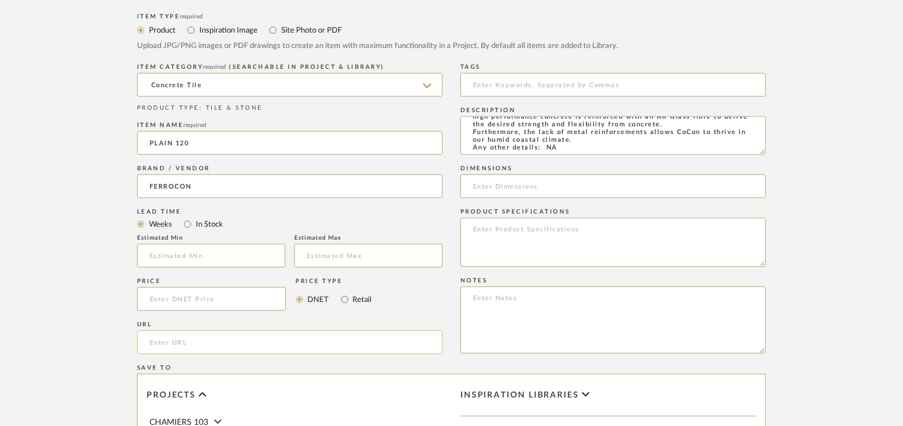
click at [156, 342] on input "url" at bounding box center [289, 342] width 305 height 24
paste input "[URL][DOMAIN_NAME]"
type input "[URL][DOMAIN_NAME]"
click at [485, 83] on input at bounding box center [612, 85] width 305 height 24
type input "concrete tile,"
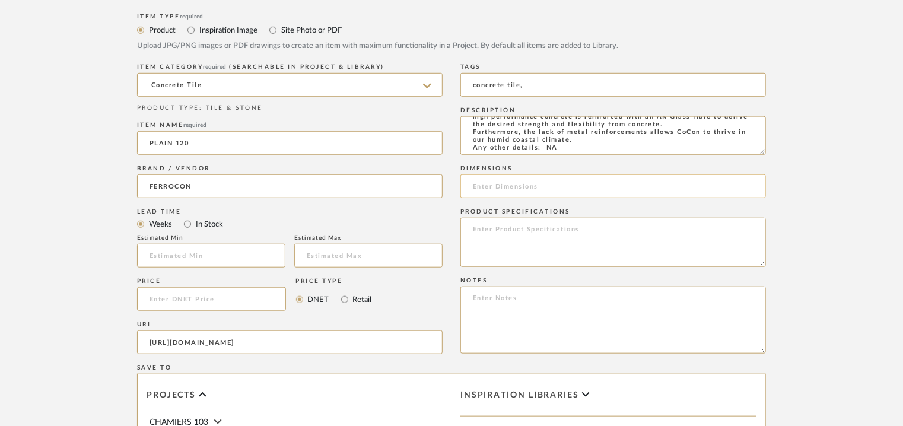
click at [493, 183] on input at bounding box center [612, 186] width 305 height 24
paste input "L 120 x W 50cm"
type input "L 120 x W 50cm"
click at [487, 297] on textarea at bounding box center [612, 319] width 305 height 67
paste textarea "Price per sqft : ₹210/- (excluive of GST). Lead time: Na 3D available: Na BIM a…"
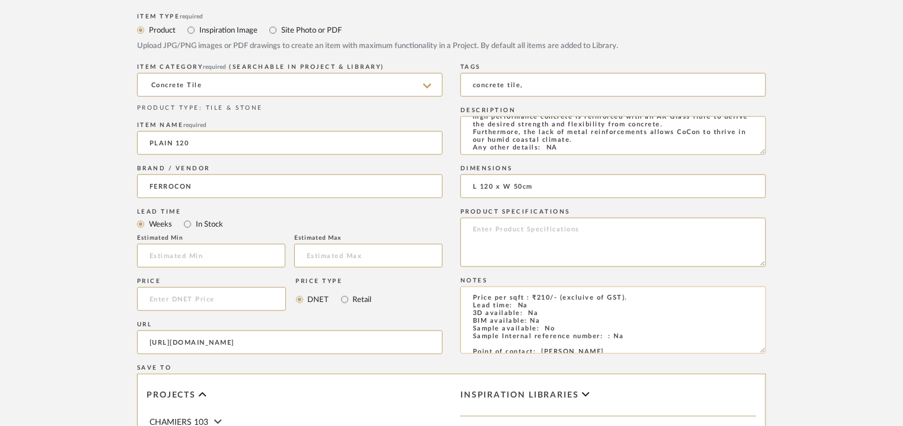
scroll to position [0, 0]
type textarea "Price per sqft : ₹210/- (excluive of GST). Lead time: Na 3D available: Na BIM a…"
click at [707, 45] on div "Upload JPG/PNG images or PDF drawings to create an item with maximum functional…" at bounding box center [451, 46] width 629 height 12
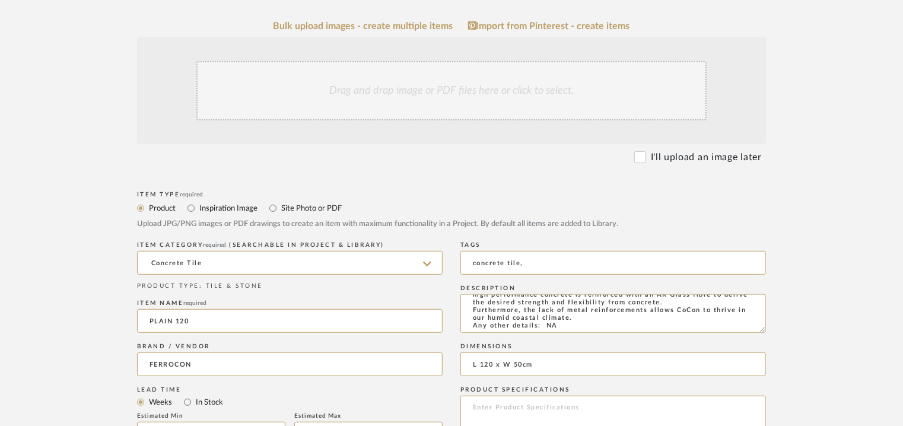
click at [422, 94] on div "Drag and drop image or PDF files here or click to select." at bounding box center [451, 90] width 510 height 59
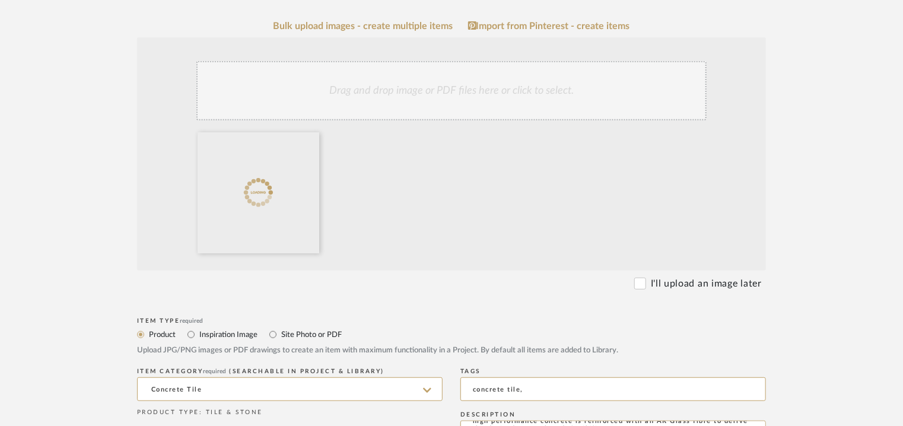
click at [451, 95] on div "Drag and drop image or PDF files here or click to select." at bounding box center [451, 90] width 510 height 59
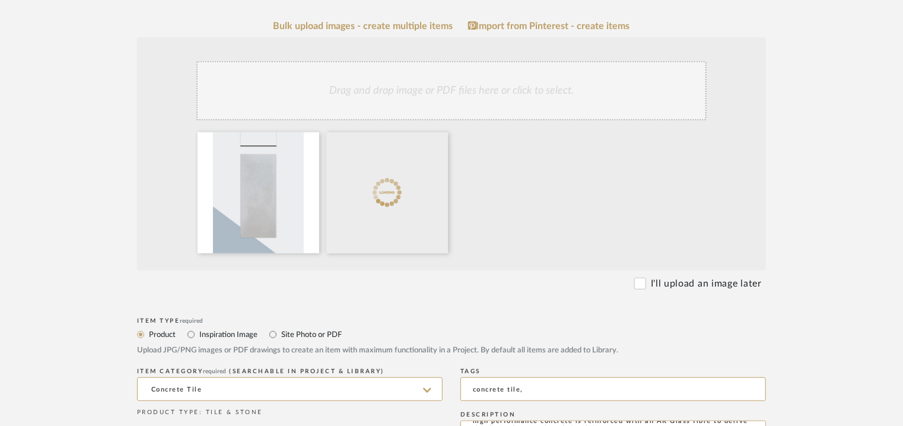
click at [473, 87] on div "Drag and drop image or PDF files here or click to select." at bounding box center [451, 90] width 510 height 59
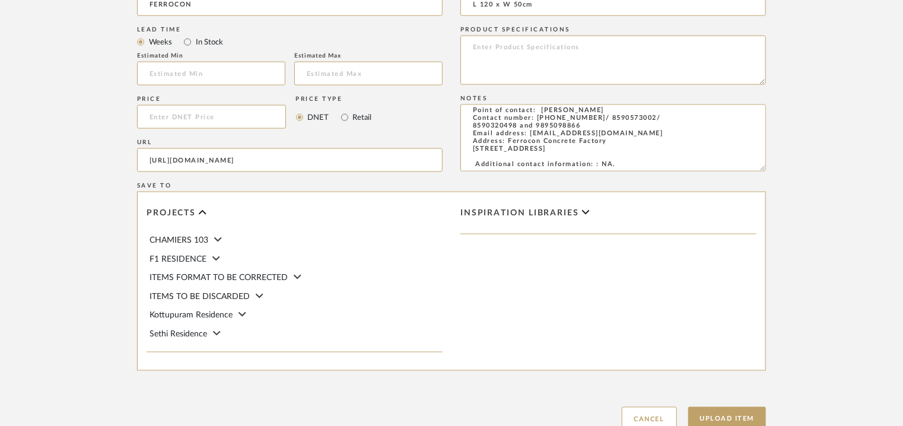
scroll to position [814, 0]
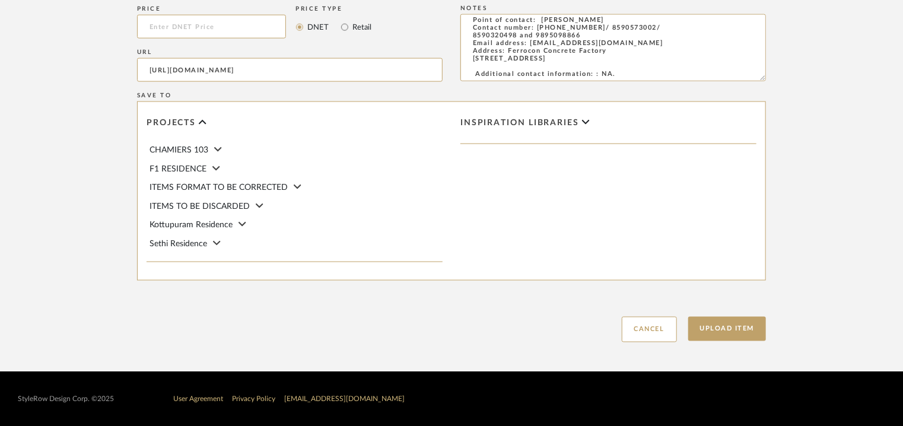
drag, startPoint x: 715, startPoint y: 332, endPoint x: 658, endPoint y: 363, distance: 65.3
click at [716, 332] on button "Upload Item" at bounding box center [727, 329] width 78 height 24
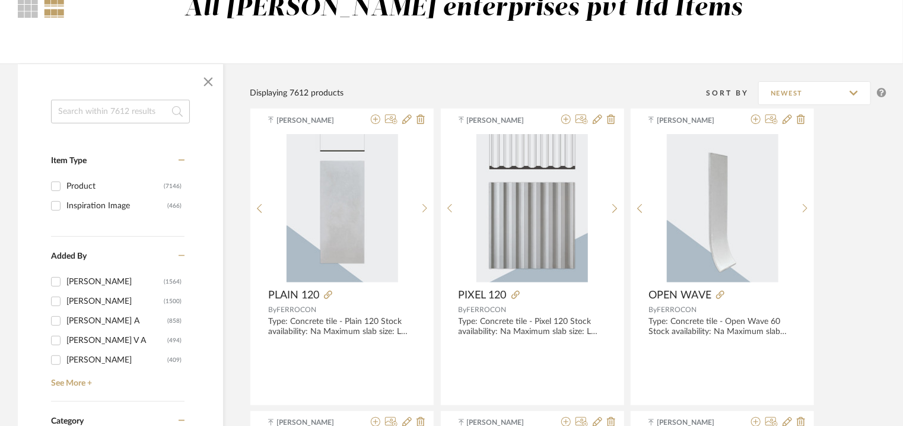
scroll to position [59, 0]
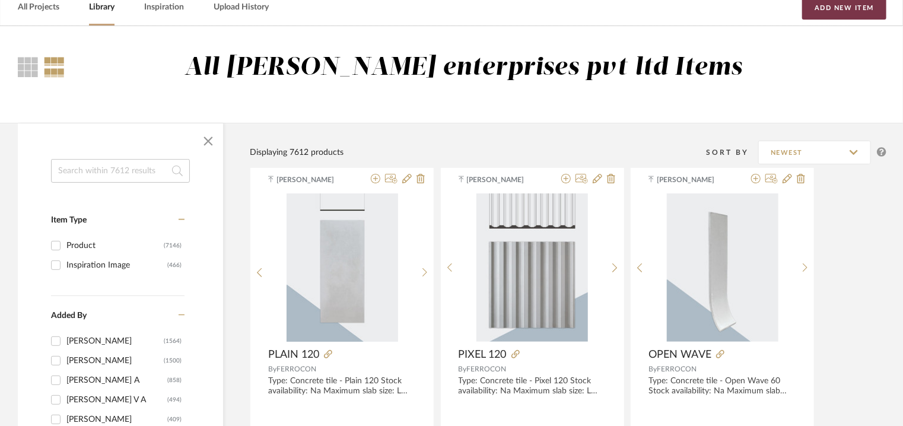
click at [854, 5] on button "Add New Item" at bounding box center [844, 8] width 84 height 24
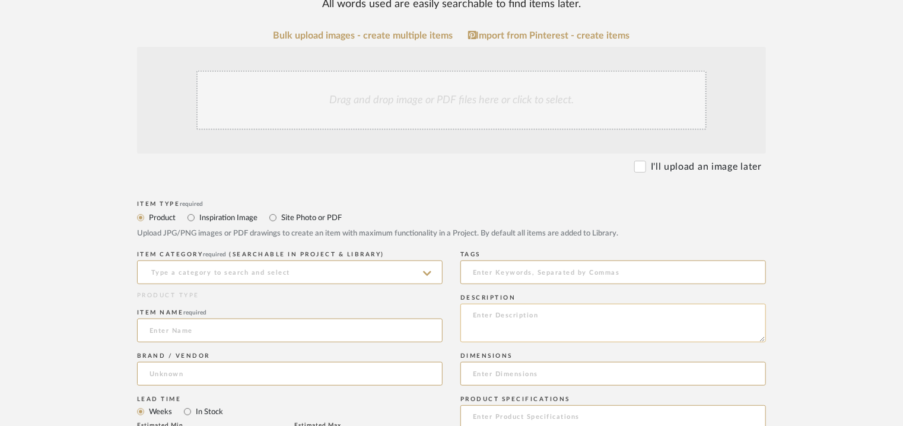
scroll to position [297, 0]
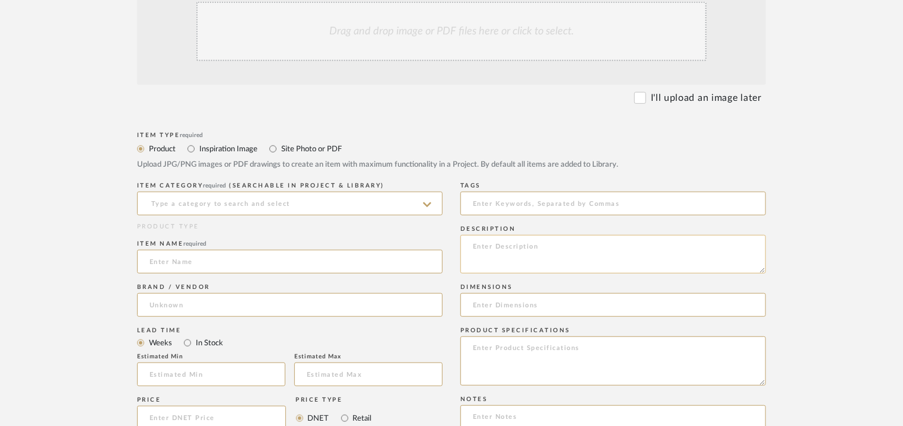
paste textarea "Type: Concrete tile - Pod 120 Stock availability: Na Maximum slab size: L 120 x…"
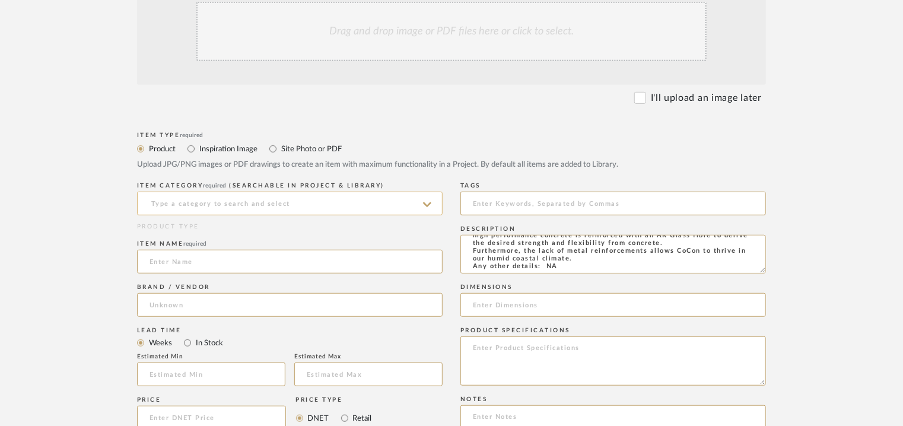
type textarea "Type: Concrete tile - Pod 120 Stock availability: Na Maximum slab size: L 120 x…"
click at [263, 205] on input at bounding box center [289, 204] width 305 height 24
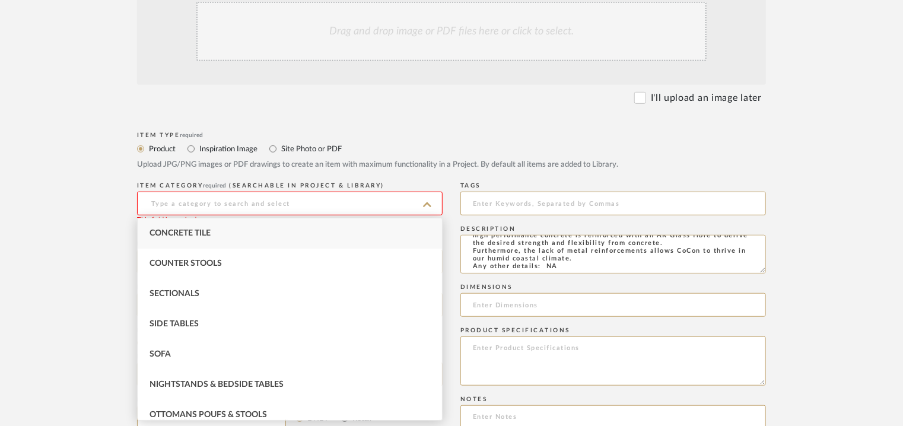
click at [195, 235] on span "Concrete Tile" at bounding box center [179, 233] width 61 height 8
type input "Concrete Tile"
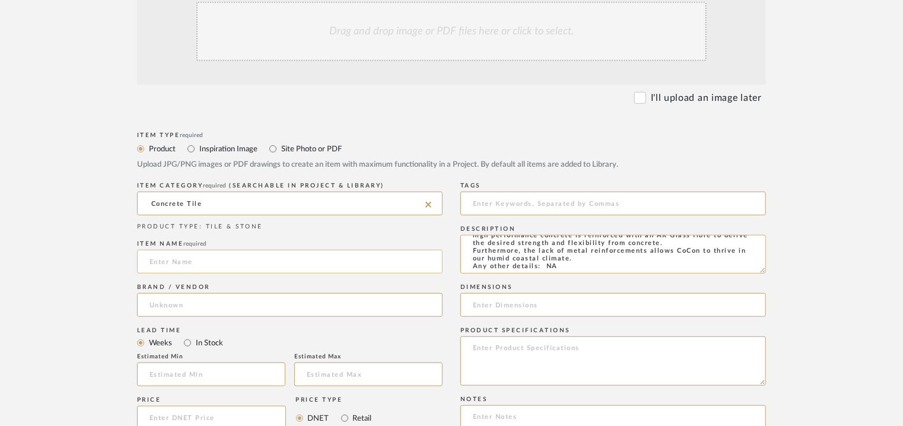
click at [200, 259] on input at bounding box center [289, 262] width 305 height 24
type input "p"
type input "POD 120"
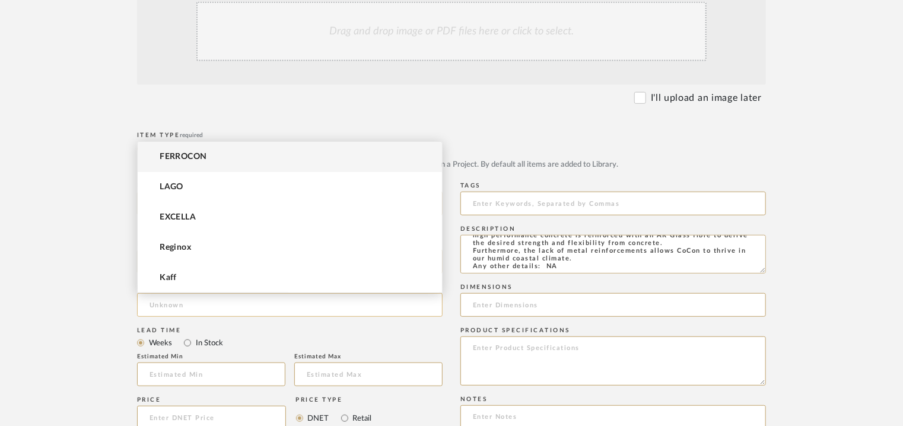
click at [190, 300] on input at bounding box center [289, 305] width 305 height 24
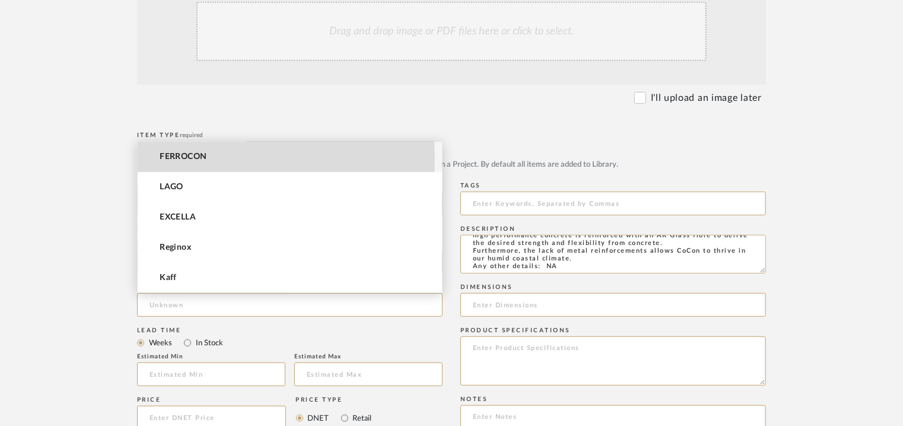
click at [189, 157] on span "FERROCON" at bounding box center [183, 157] width 47 height 10
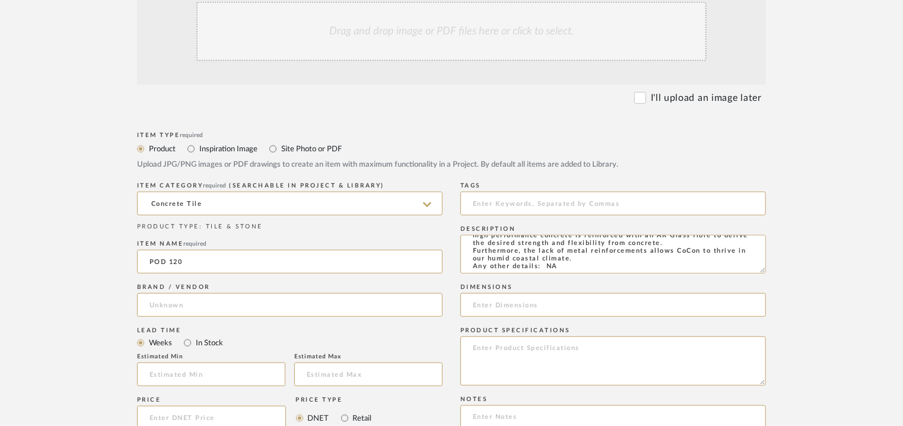
type input "FERROCON"
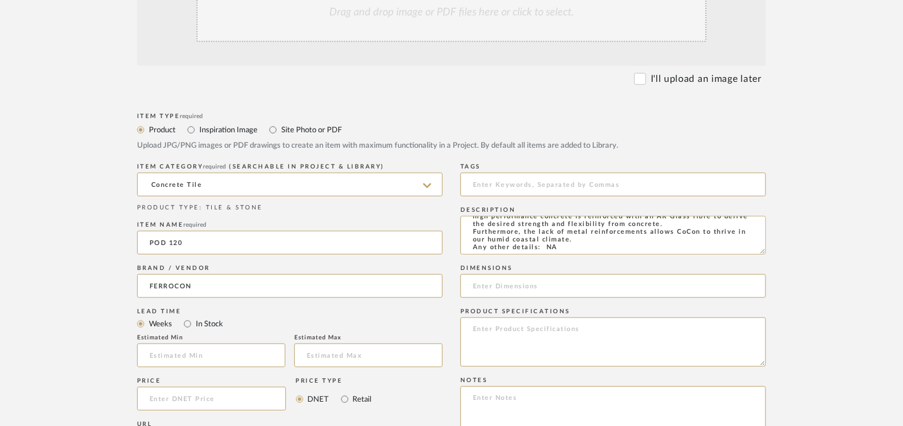
scroll to position [474, 0]
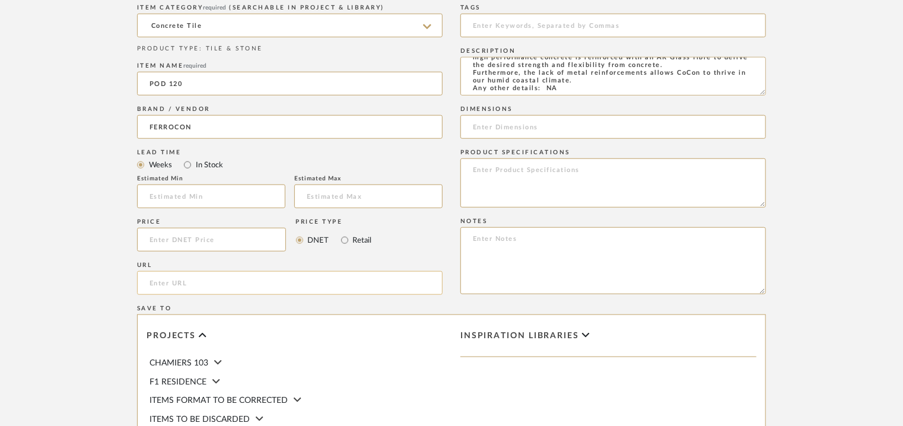
click at [181, 281] on input "url" at bounding box center [289, 283] width 305 height 24
paste input "[URL][DOMAIN_NAME]"
type input "[URL][DOMAIN_NAME]"
click at [576, 21] on input at bounding box center [612, 26] width 305 height 24
type input "concrete tile,"
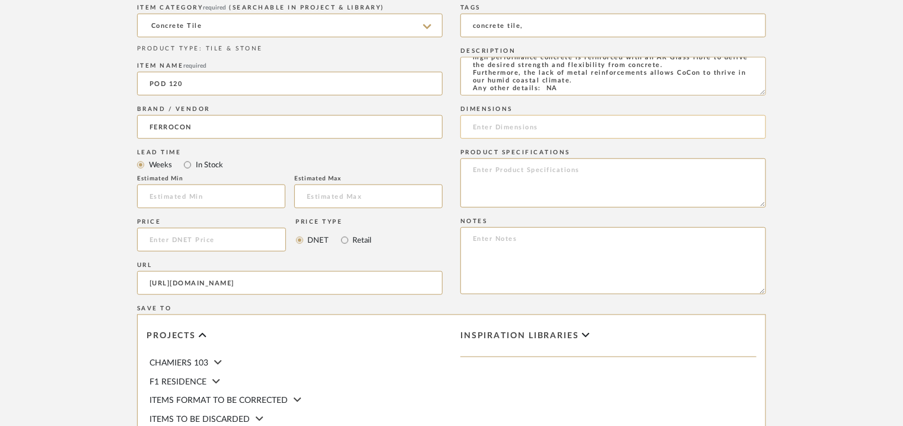
paste input "L 120 x W 60cm"
type input "L 120 x W 60cm"
paste textarea "Price per sqft : ₹210/- (excluive of GST). Lead time: Na 3D available: Na BIM a…"
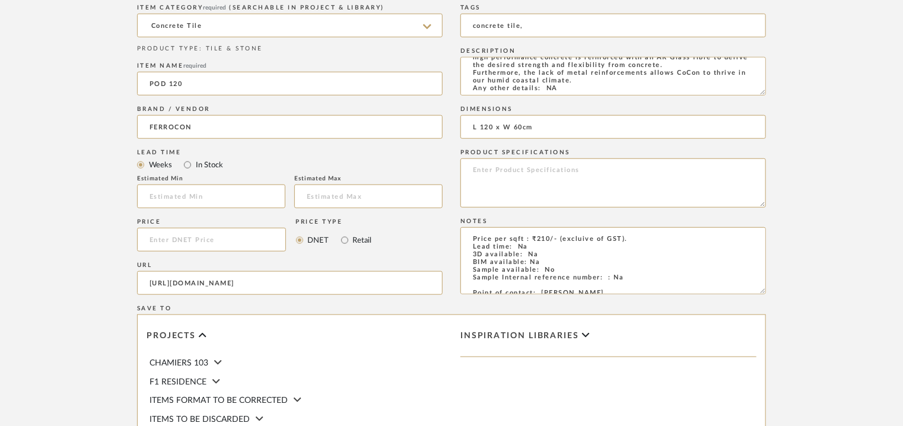
scroll to position [59, 0]
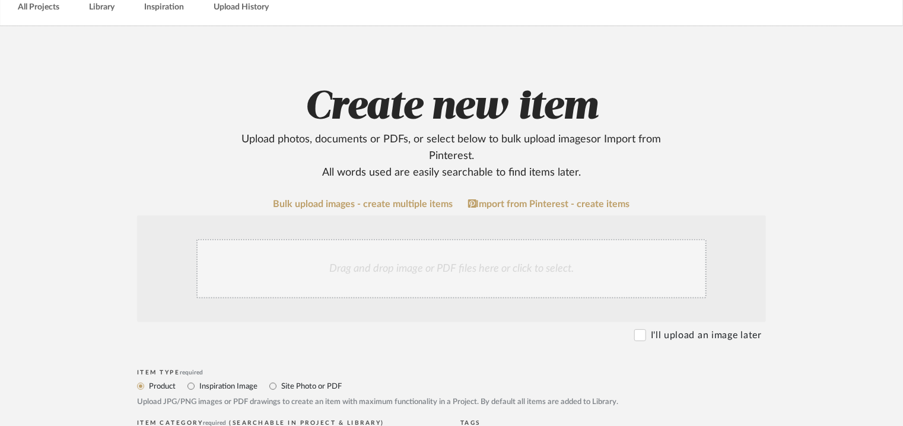
type textarea "Price per sqft : ₹210/- (excluive of GST). Lead time: Na 3D available: Na BIM a…"
click at [409, 276] on div "Drag and drop image or PDF files here or click to select." at bounding box center [451, 268] width 510 height 59
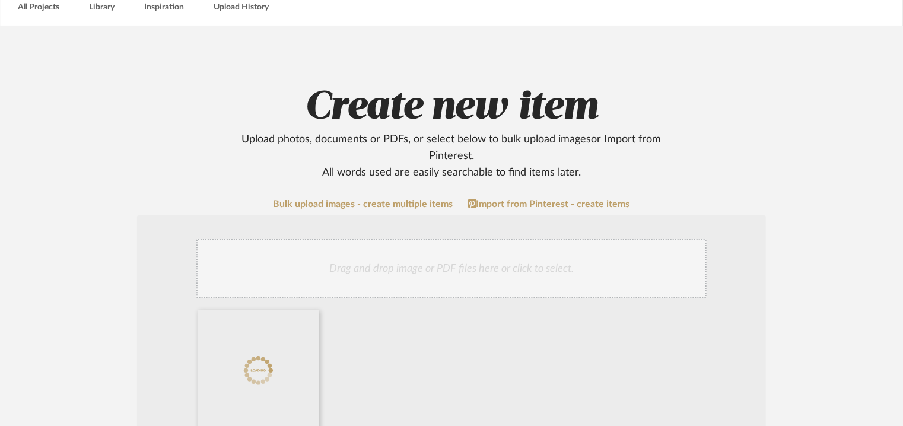
click at [422, 281] on div "Drag and drop image or PDF files here or click to select." at bounding box center [451, 268] width 510 height 59
click at [418, 261] on div "Drag and drop image or PDF files here or click to select." at bounding box center [451, 268] width 510 height 59
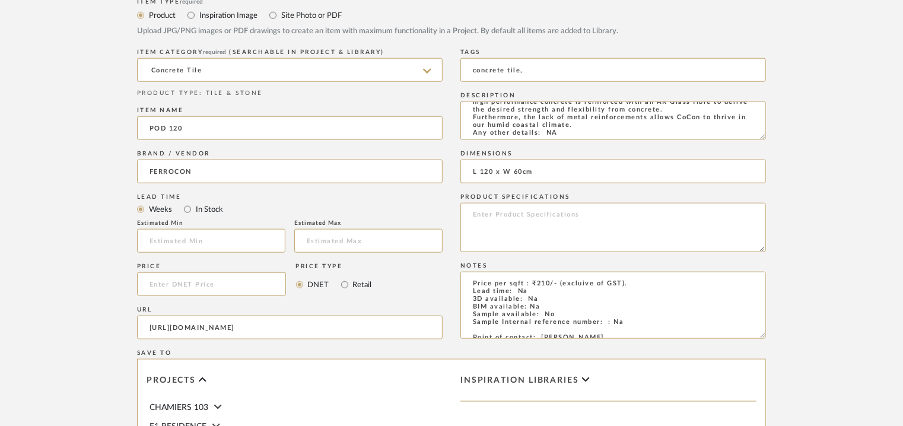
scroll to position [771, 0]
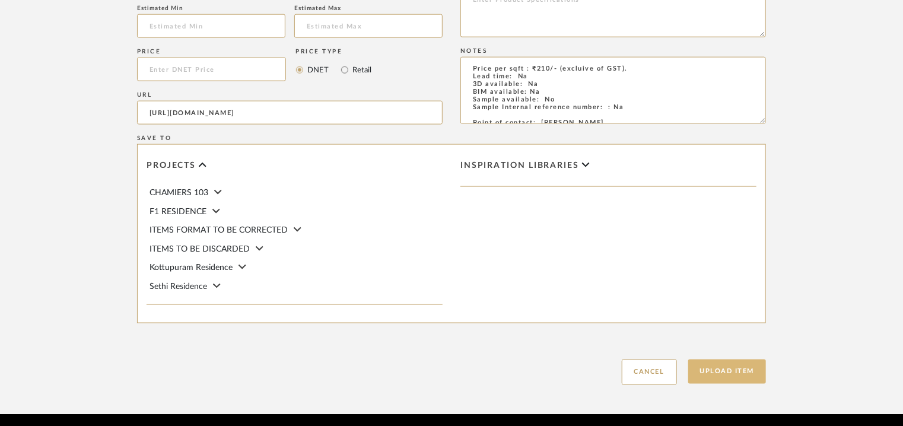
click at [734, 371] on button "Upload Item" at bounding box center [727, 371] width 78 height 24
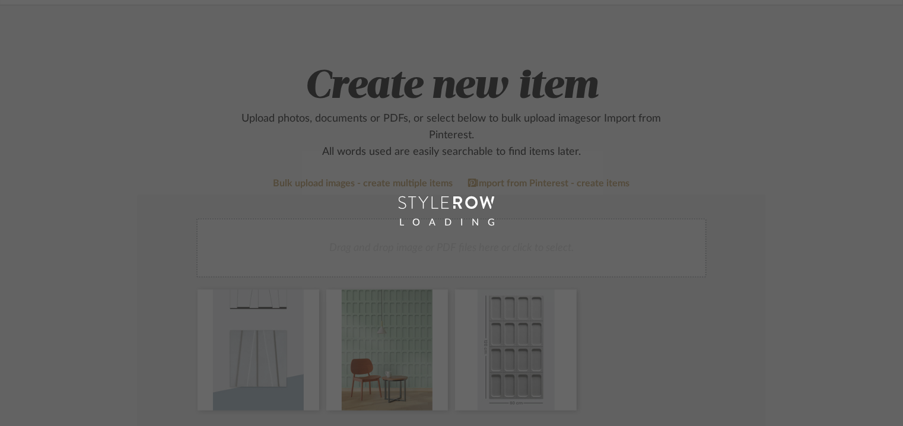
scroll to position [59, 0]
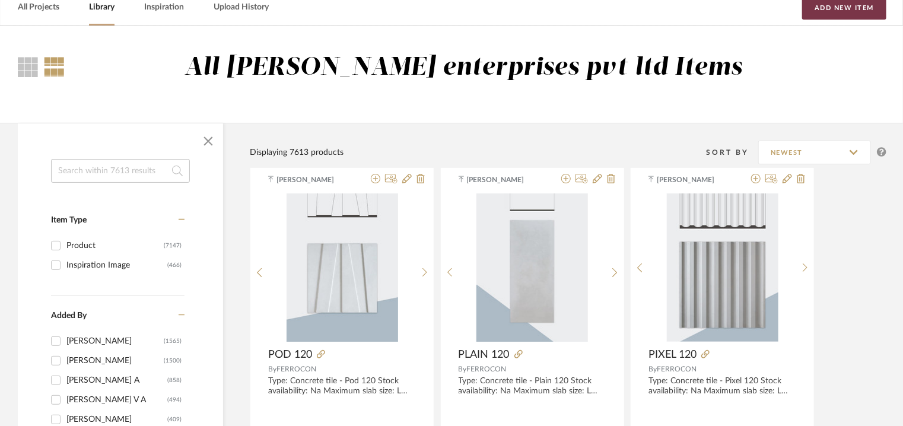
click at [840, 14] on button "Add New Item" at bounding box center [844, 8] width 84 height 24
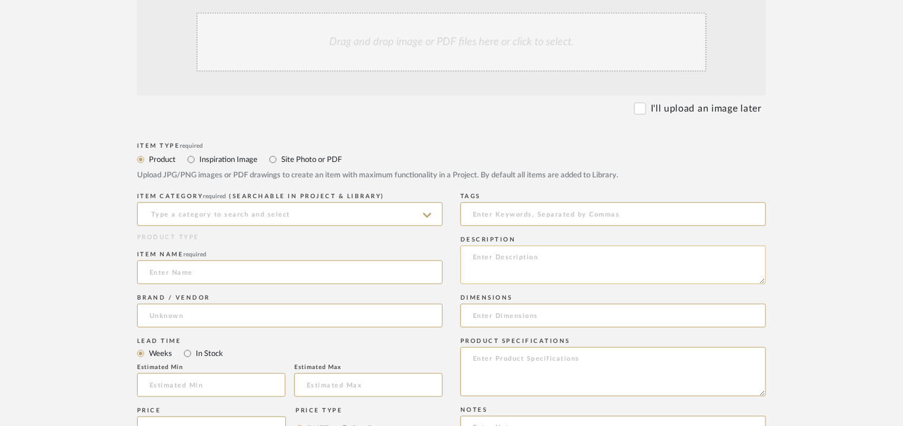
scroll to position [297, 0]
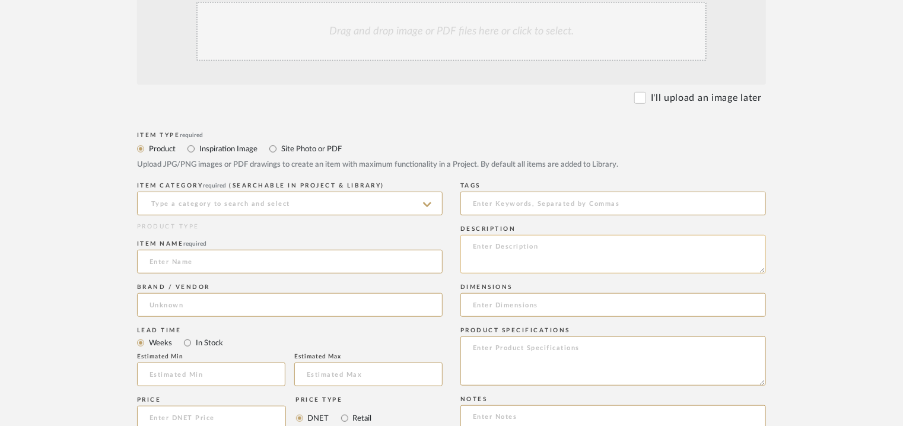
paste textarea "Type: Concrete tile - Rave 120 Stock availability: Na Maximum slab size: L 120 …"
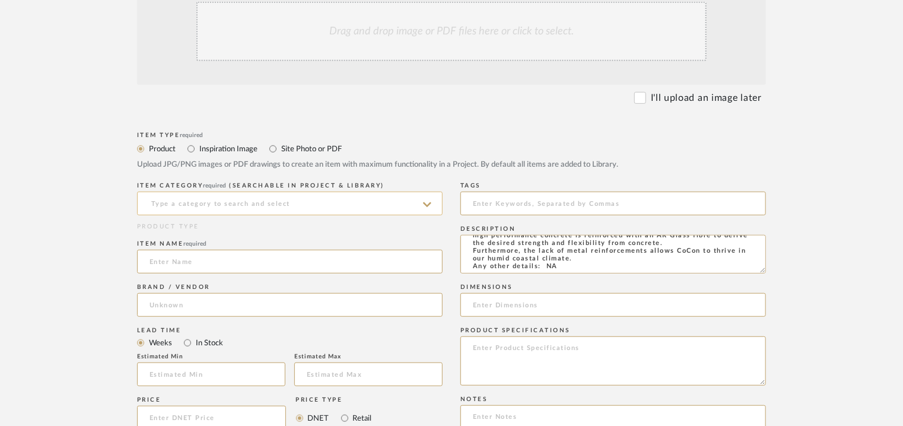
type textarea "Type: Concrete tile - Rave 120 Stock availability: Na Maximum slab size: L 120 …"
click at [199, 207] on input at bounding box center [289, 204] width 305 height 24
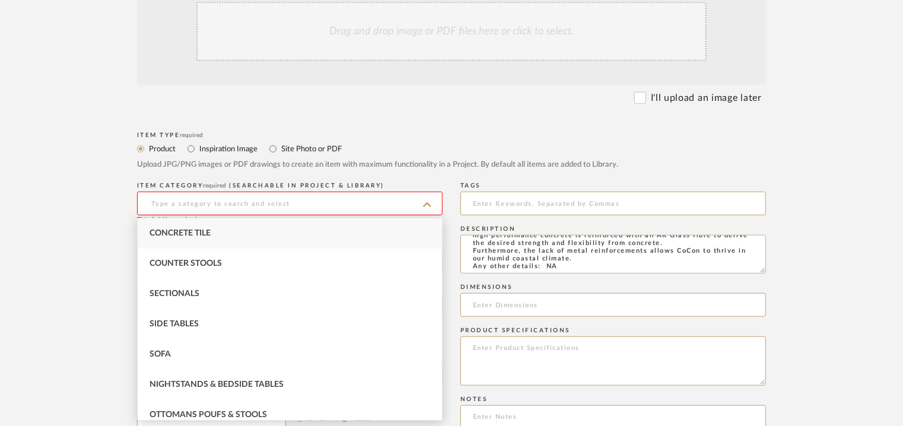
click at [177, 232] on span "Concrete Tile" at bounding box center [179, 233] width 61 height 8
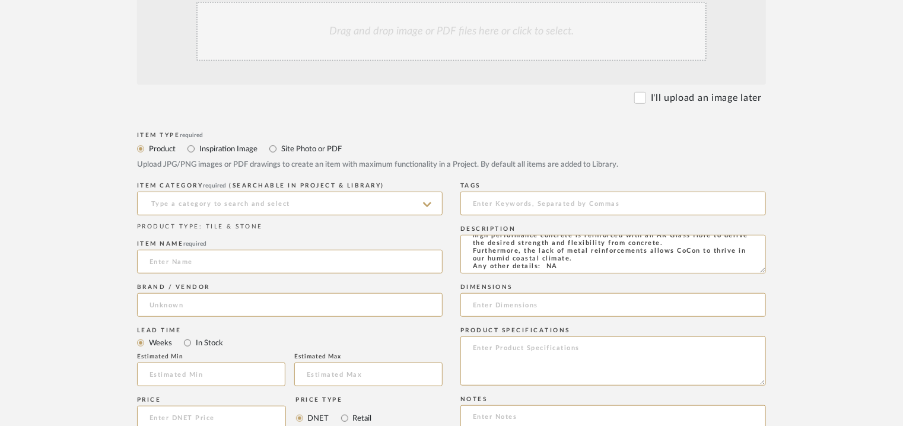
type input "Concrete Tile"
click at [171, 271] on input at bounding box center [289, 262] width 305 height 24
type input "RAVE 120"
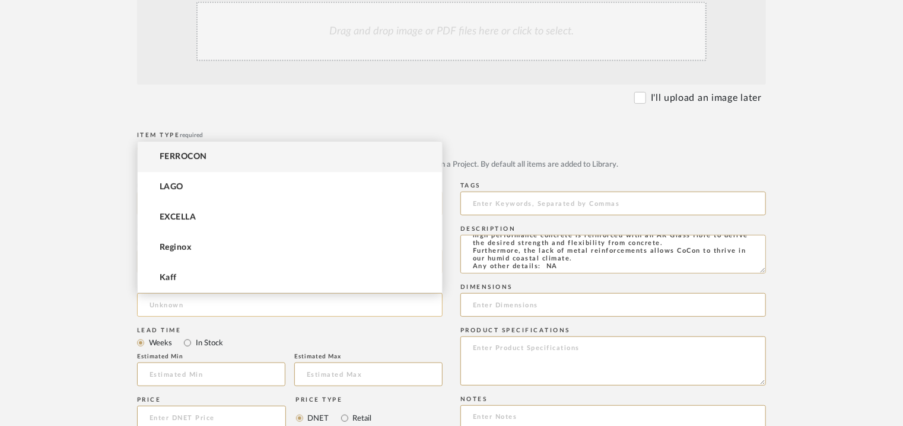
click at [168, 299] on input at bounding box center [289, 305] width 305 height 24
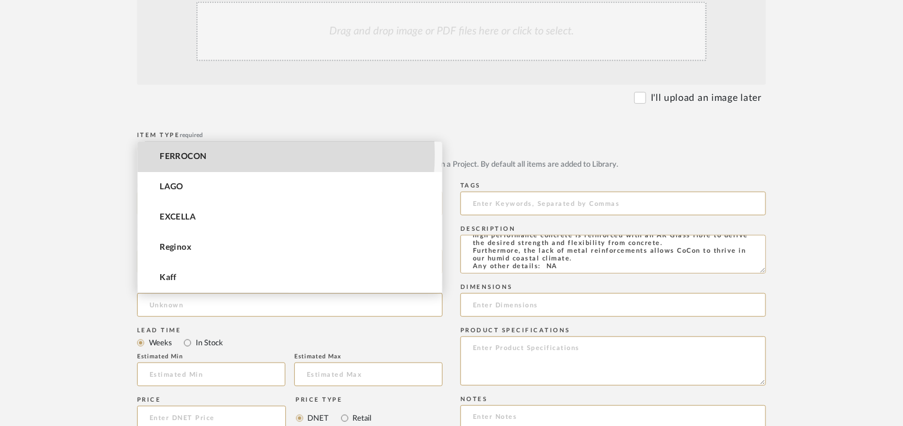
click at [214, 154] on mat-option "FERROCON" at bounding box center [290, 157] width 304 height 30
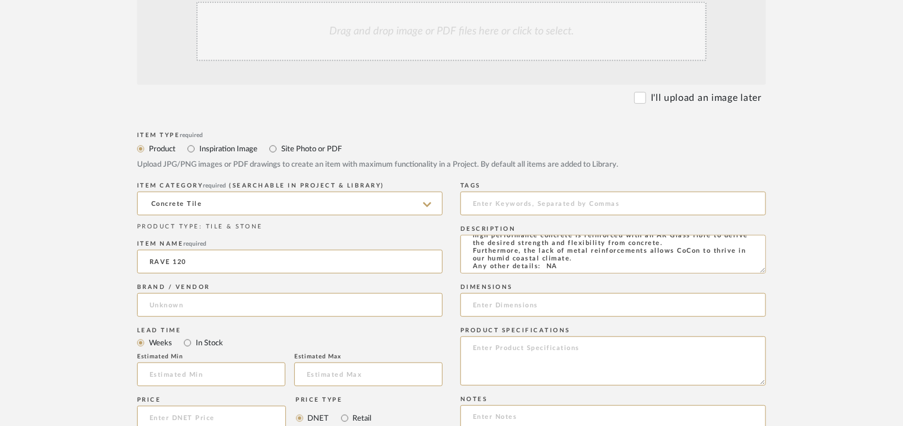
type input "FERROCON"
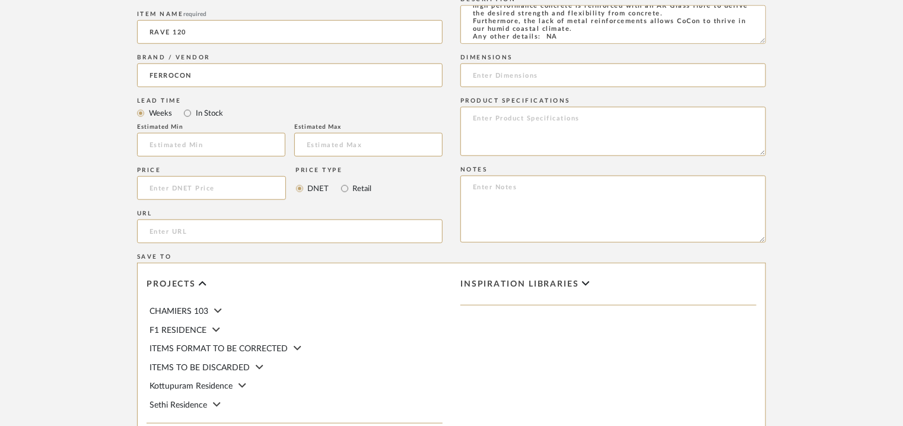
scroll to position [534, 0]
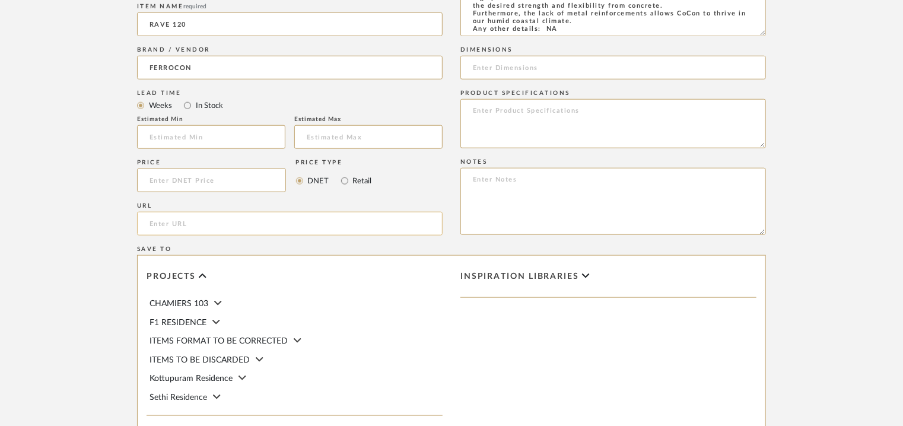
click at [176, 218] on input "url" at bounding box center [289, 224] width 305 height 24
paste input "[URL][DOMAIN_NAME]"
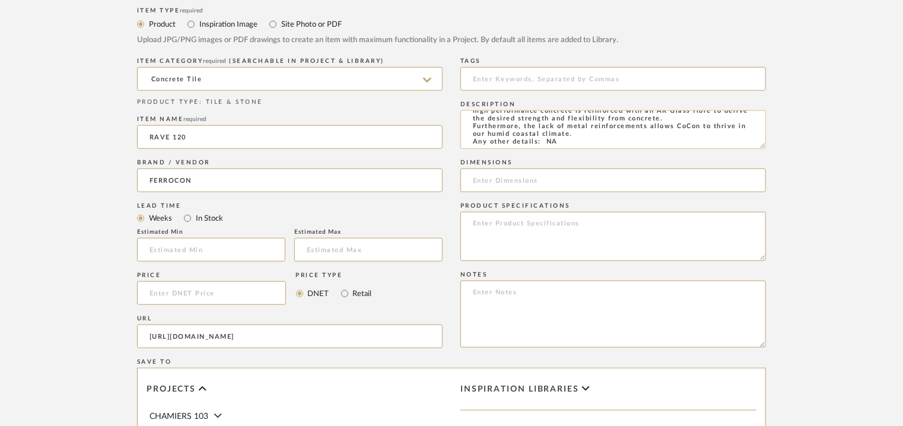
scroll to position [415, 0]
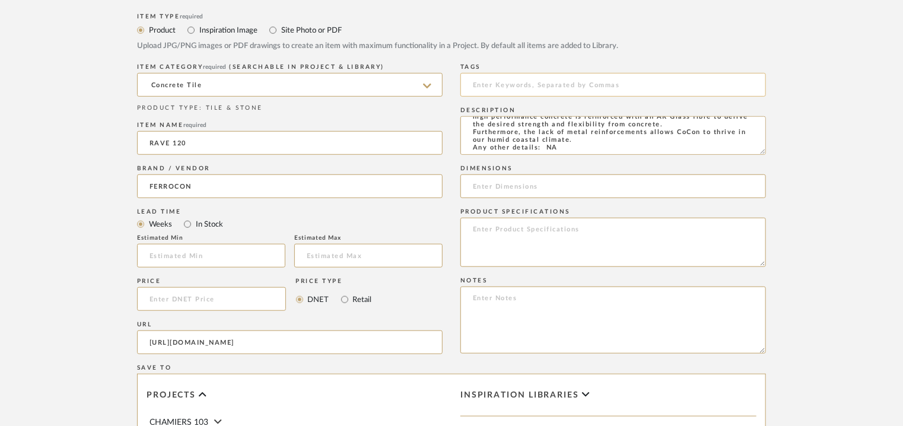
type input "[URL][DOMAIN_NAME]"
click at [503, 84] on input at bounding box center [612, 85] width 305 height 24
type input "concrete tile,"
click at [512, 186] on input at bounding box center [612, 186] width 305 height 24
paste input "L 120 x W 60cm"
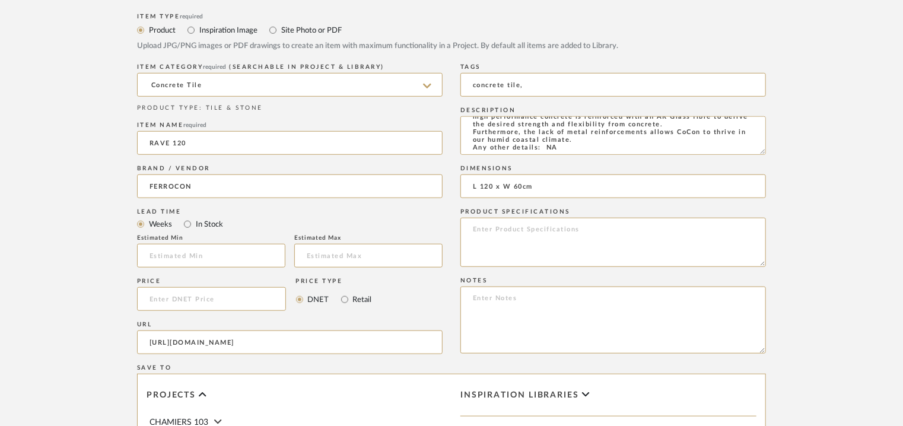
type input "L 120 x W 60cm"
click at [475, 297] on textarea at bounding box center [612, 319] width 305 height 67
paste textarea "Price per sqft : ₹210/- (excluive of GST). Lead time: Na 3D available: Na BIM a…"
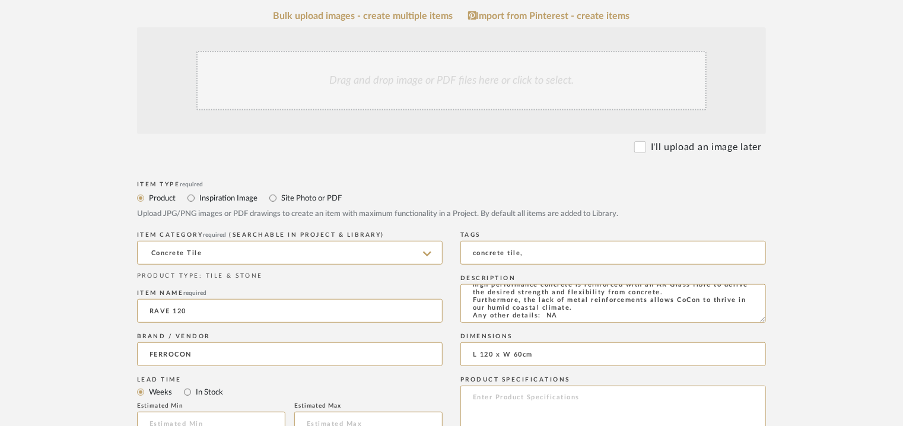
scroll to position [237, 0]
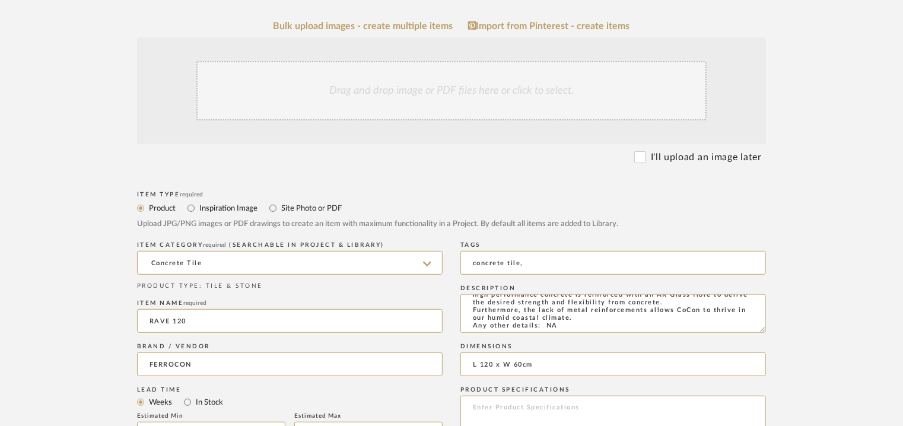
type textarea "Price per sqft : ₹210/- (excluive of GST). Lead time: Na 3D available: Na BIM a…"
click at [401, 97] on div "Drag and drop image or PDF files here or click to select." at bounding box center [451, 90] width 510 height 59
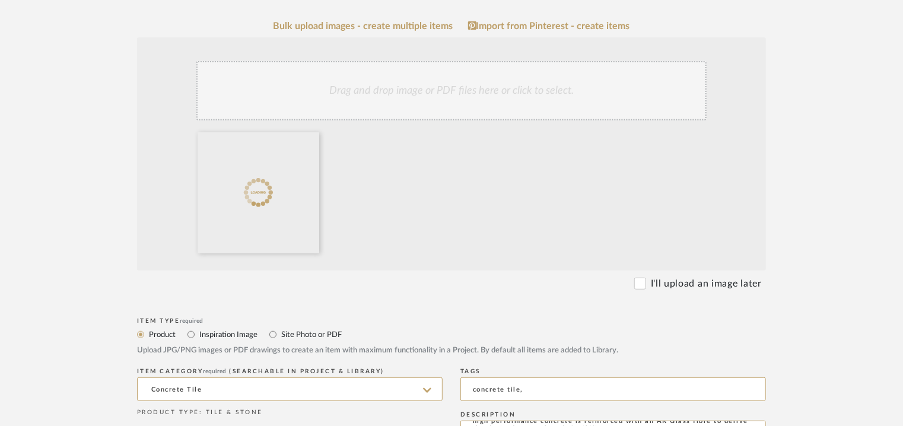
click at [465, 80] on div "Drag and drop image or PDF files here or click to select." at bounding box center [451, 90] width 510 height 59
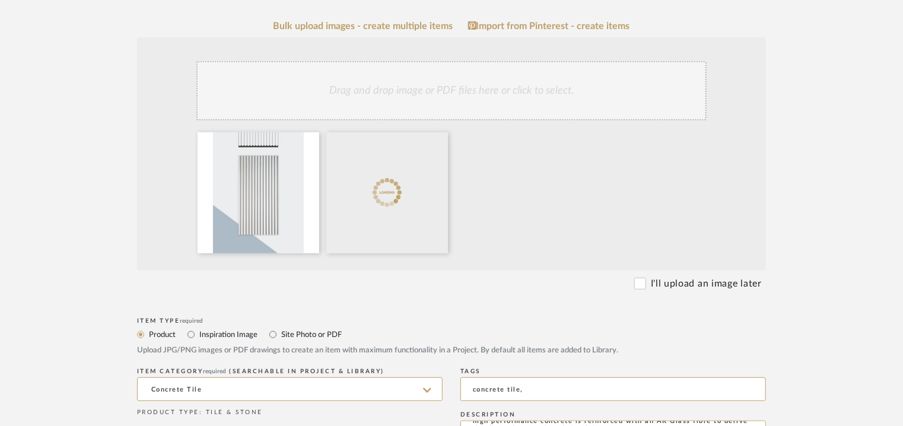
click at [489, 96] on div "Drag and drop image or PDF files here or click to select." at bounding box center [451, 90] width 510 height 59
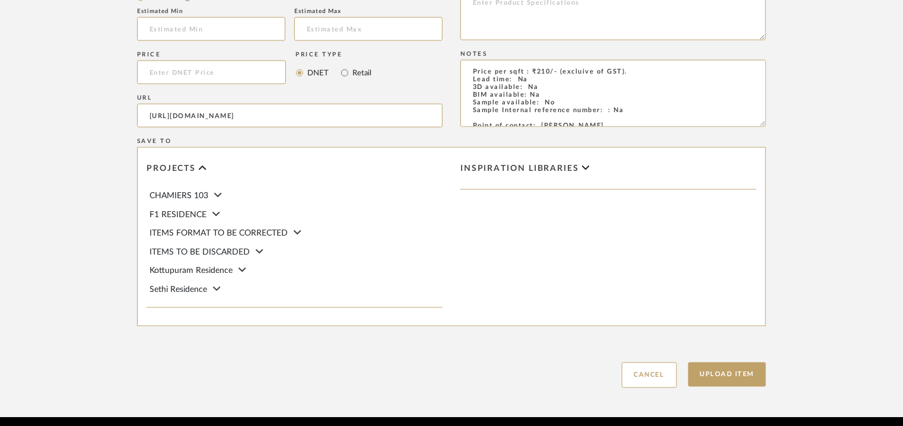
scroll to position [814, 0]
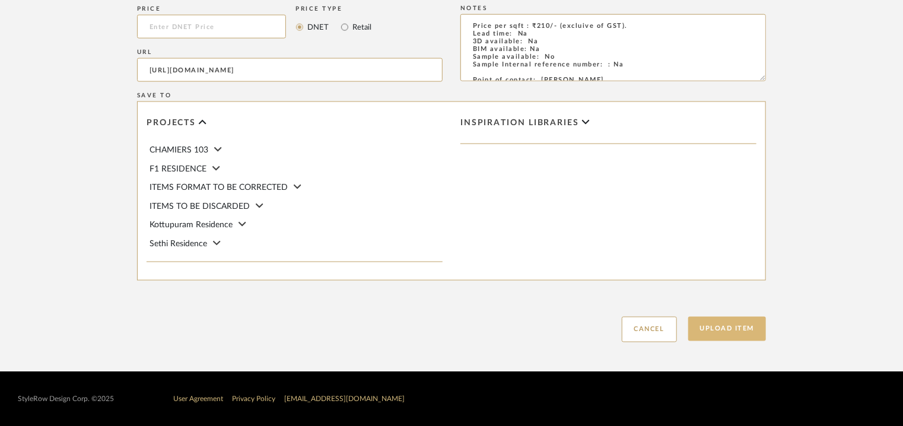
click at [733, 323] on button "Upload Item" at bounding box center [727, 329] width 78 height 24
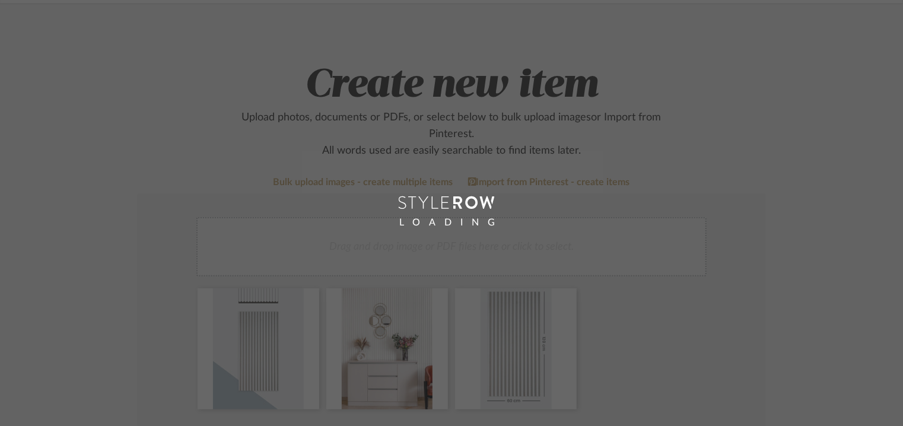
scroll to position [59, 0]
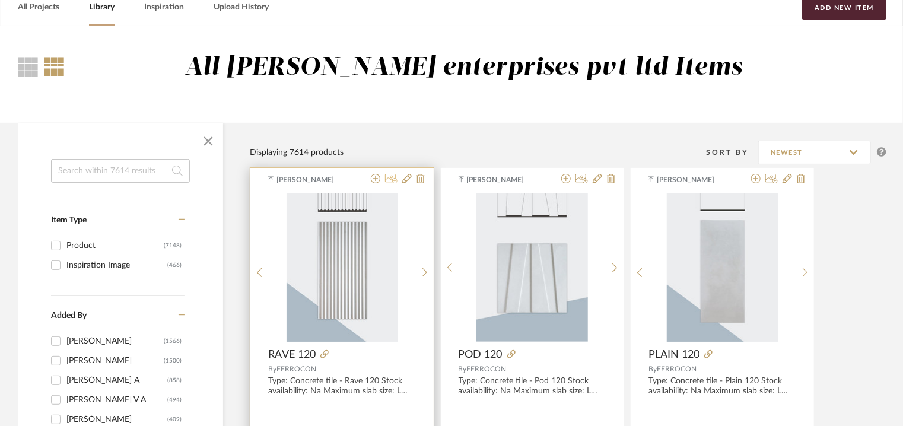
click at [389, 179] on icon at bounding box center [391, 178] width 12 height 9
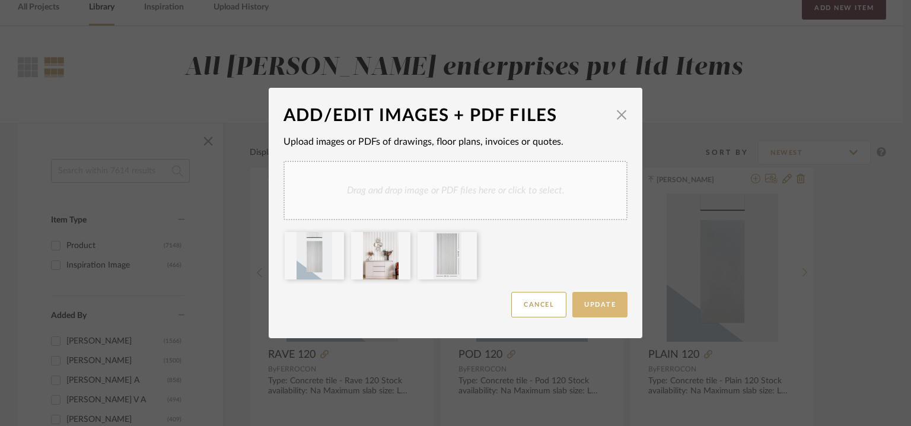
click at [609, 314] on button "Update" at bounding box center [599, 305] width 55 height 26
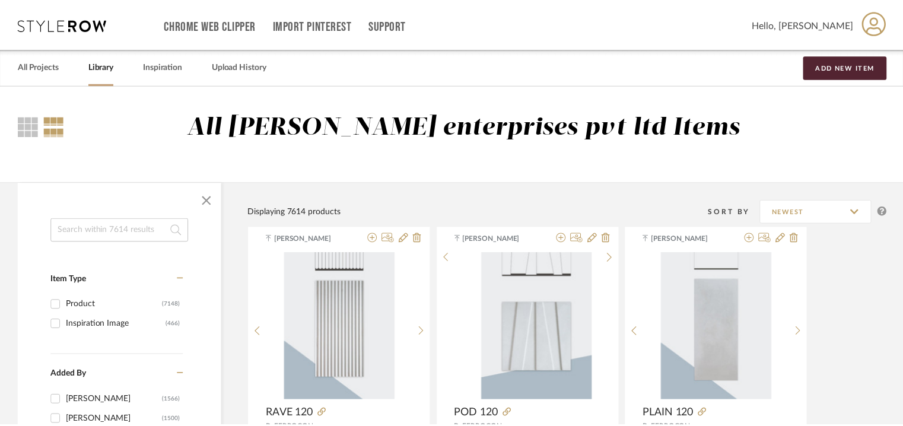
scroll to position [59, 0]
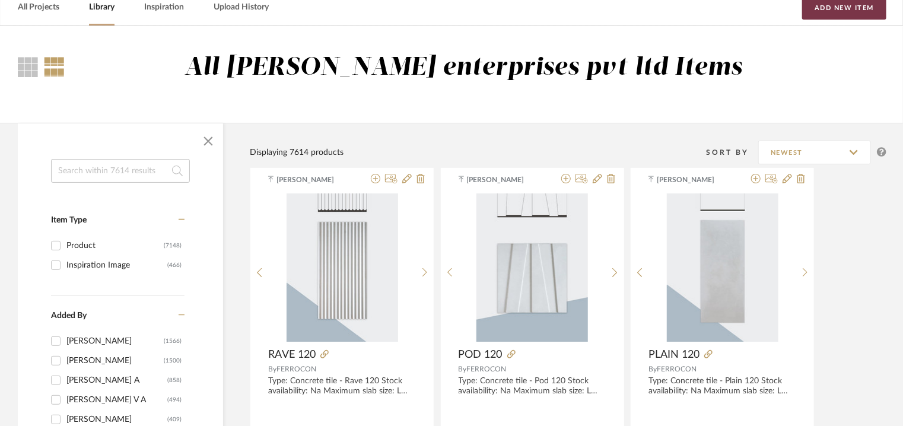
click at [823, 4] on button "Add New Item" at bounding box center [844, 8] width 84 height 24
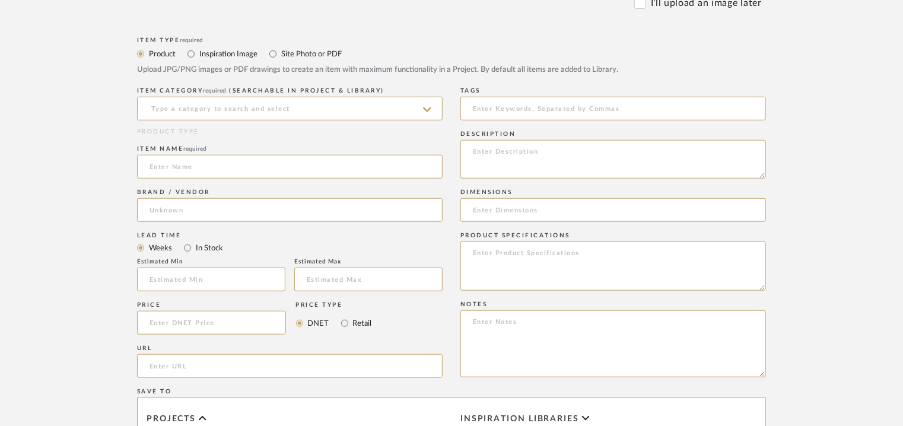
scroll to position [534, 0]
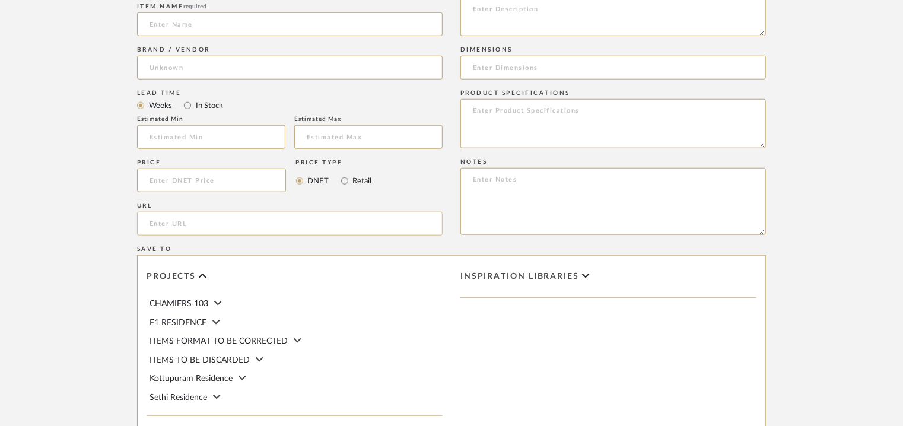
click at [206, 216] on input "url" at bounding box center [289, 224] width 305 height 24
paste input "[URL][DOMAIN_NAME]"
type input "[URL][DOMAIN_NAME]"
click at [238, 24] on input at bounding box center [289, 24] width 305 height 24
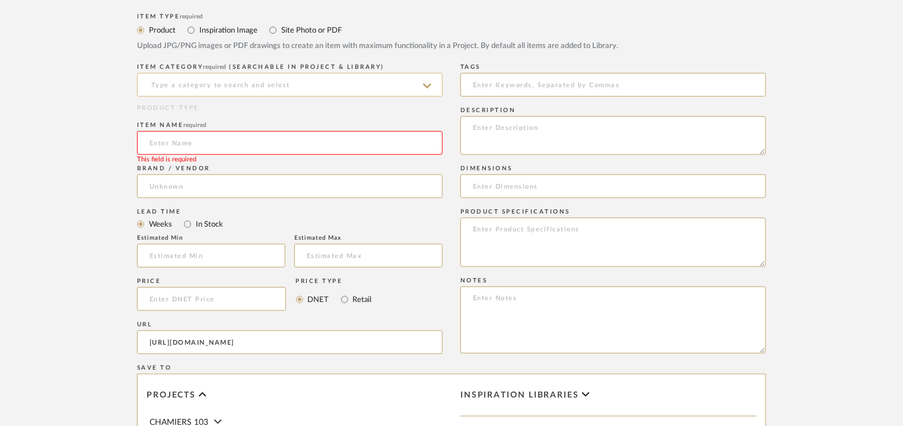
click at [199, 79] on input at bounding box center [289, 85] width 305 height 24
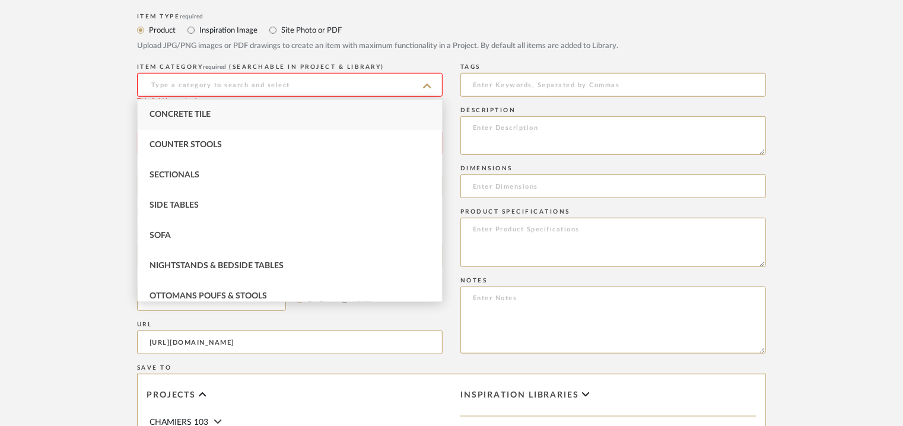
drag, startPoint x: 195, startPoint y: 108, endPoint x: 192, endPoint y: 114, distance: 6.9
click at [195, 109] on div "Concrete Tile" at bounding box center [290, 115] width 304 height 30
type input "Concrete Tile"
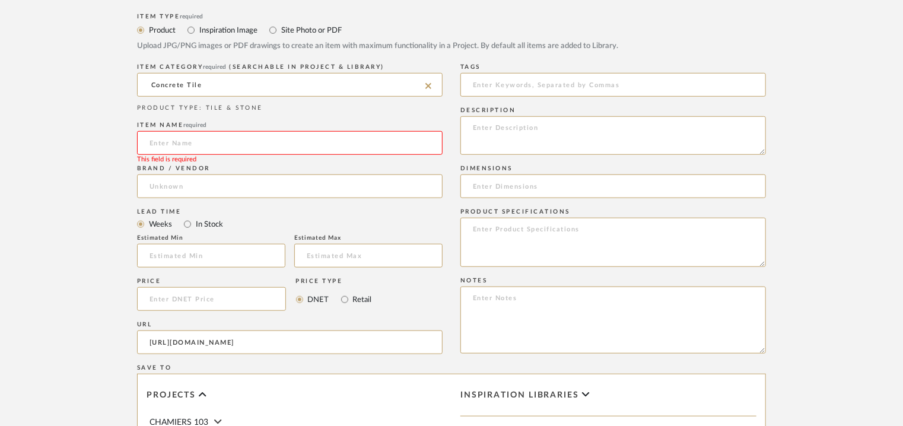
click at [190, 142] on input at bounding box center [289, 143] width 305 height 24
type input "RAVE 160"
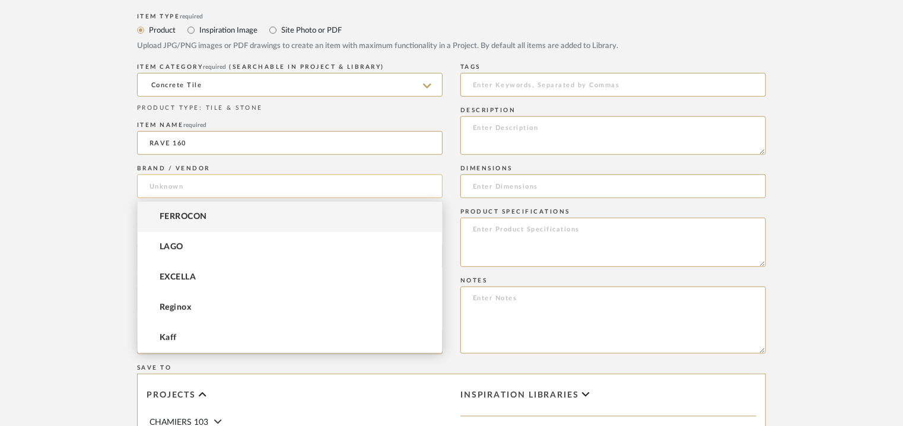
click at [182, 183] on input at bounding box center [289, 186] width 305 height 24
click at [176, 214] on span "FERROCON" at bounding box center [183, 217] width 47 height 10
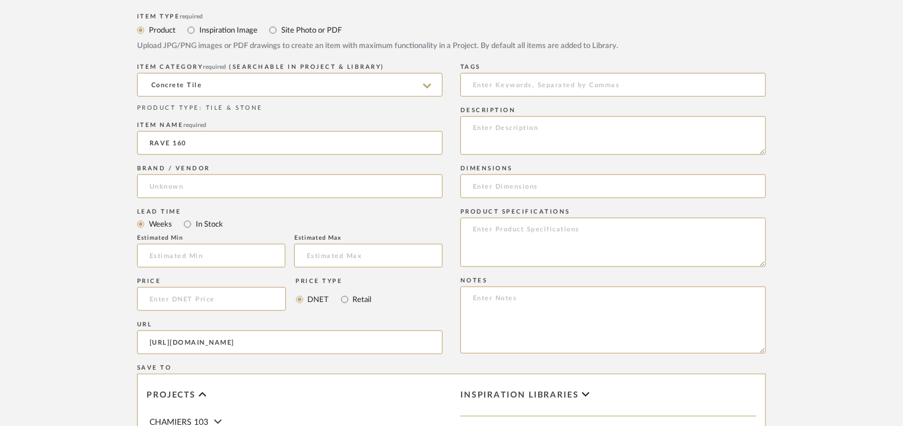
type input "FERROCON"
click at [521, 81] on input at bounding box center [612, 85] width 305 height 24
type input "concrete tile,"
paste textarea "Type: Concrete tile - Rave 160 Stock availability: Na Maximum slab size: L 160 …"
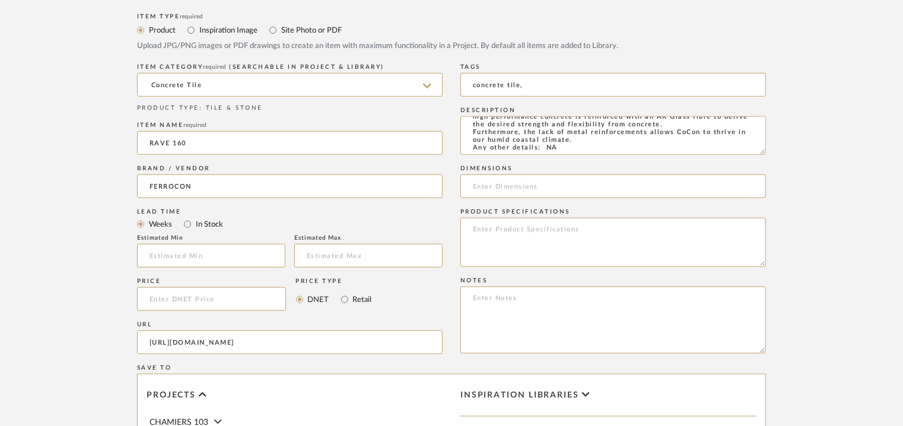
type textarea "Type: Concrete tile - Rave 160 Stock availability: Na Maximum slab size: L 160 …"
click at [487, 187] on input at bounding box center [612, 186] width 305 height 24
paste input "L 160 x W 60cm"
type input "L 160 x W 60cm"
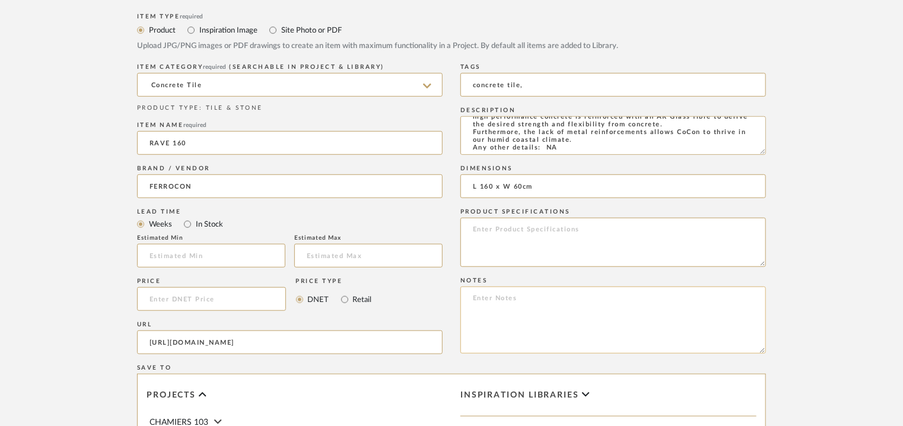
paste textarea "Price per sqft : ₹210/- (excluive of GST). Lead time: Na 3D available: Na BIM a…"
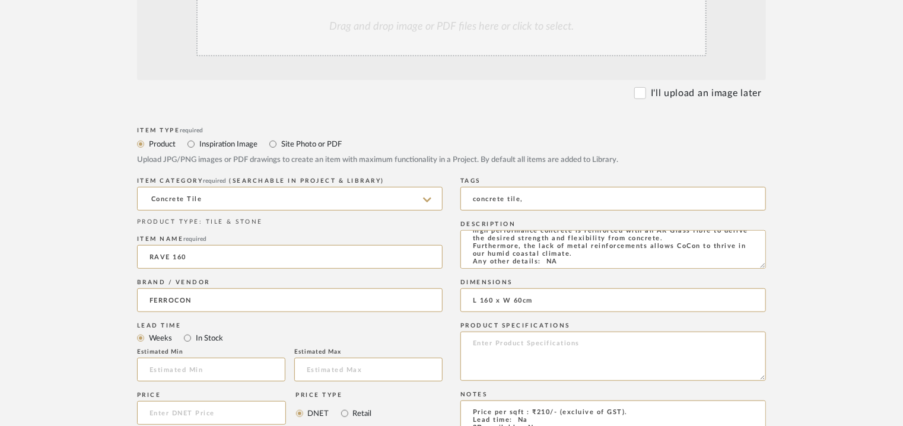
scroll to position [297, 0]
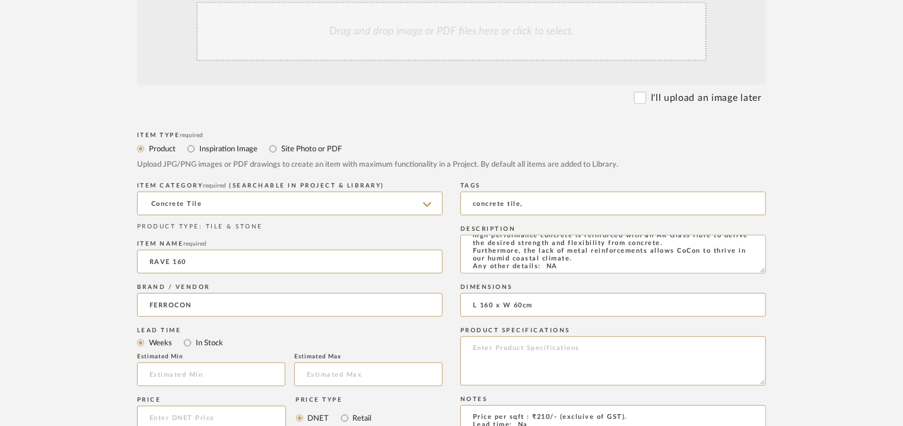
type textarea "Price per sqft : ₹210/- (excluive of GST). Lead time: Na 3D available: Na BIM a…"
click at [434, 37] on div "Drag and drop image or PDF files here or click to select." at bounding box center [451, 31] width 510 height 59
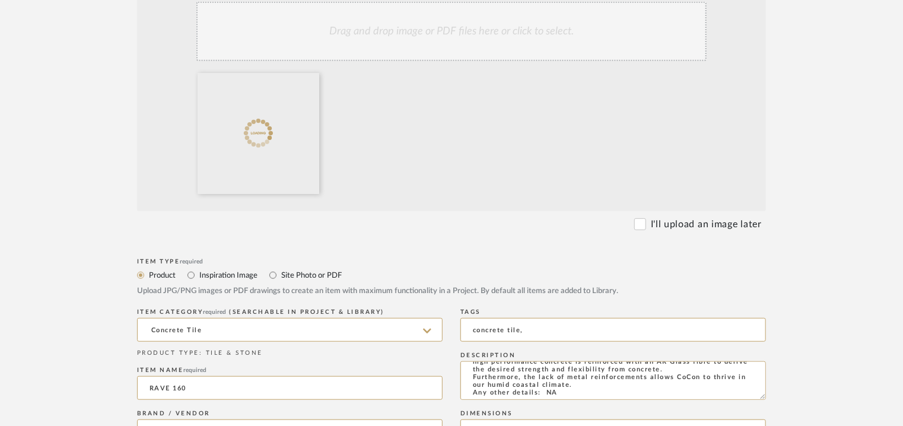
click at [423, 34] on div "Drag and drop image or PDF files here or click to select." at bounding box center [451, 31] width 510 height 59
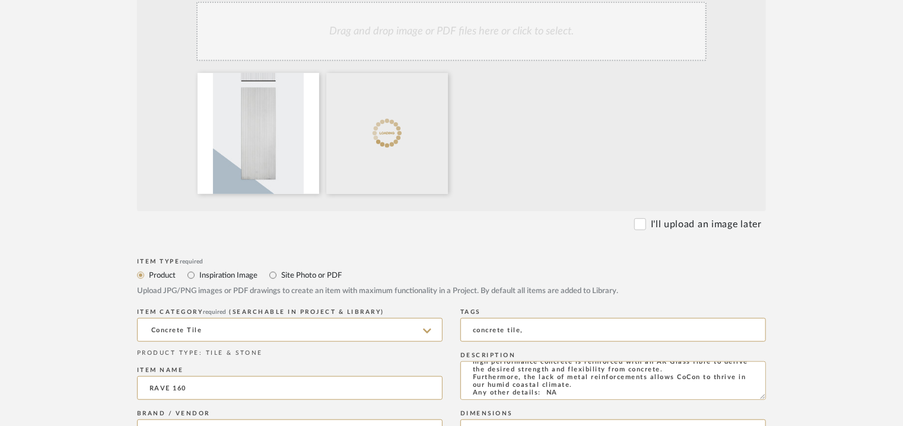
drag, startPoint x: 455, startPoint y: 19, endPoint x: 448, endPoint y: 28, distance: 11.9
click at [455, 21] on div "Drag and drop image or PDF files here or click to select." at bounding box center [451, 31] width 510 height 59
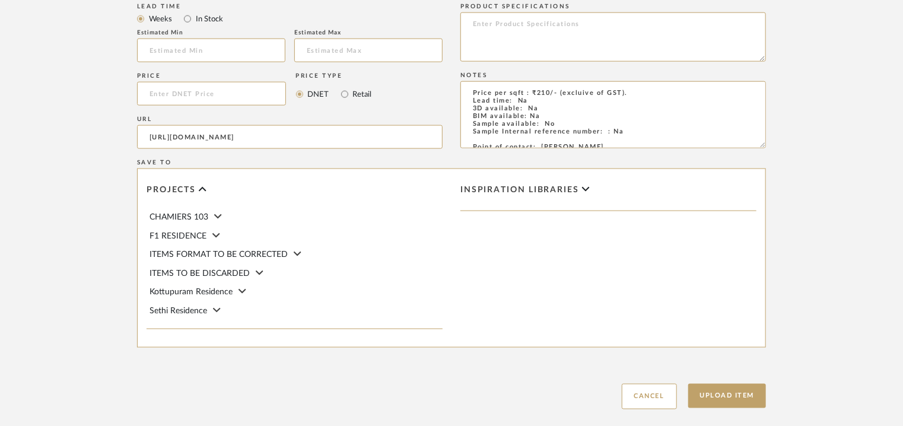
scroll to position [814, 0]
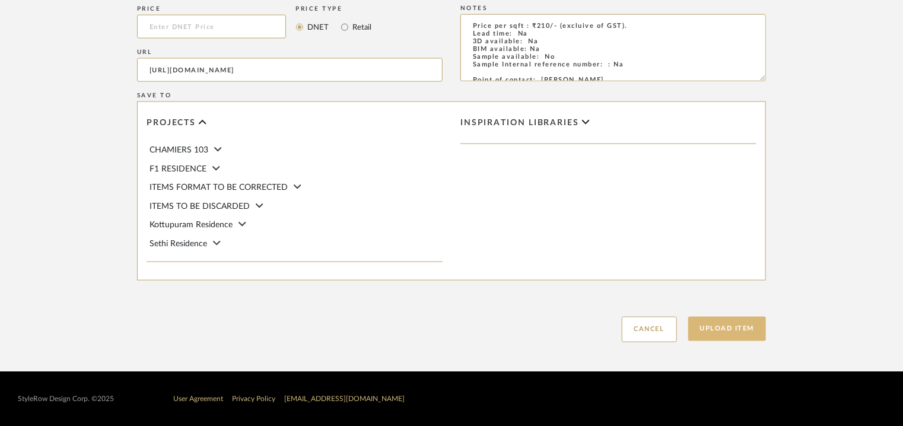
click at [720, 330] on button "Upload Item" at bounding box center [727, 329] width 78 height 24
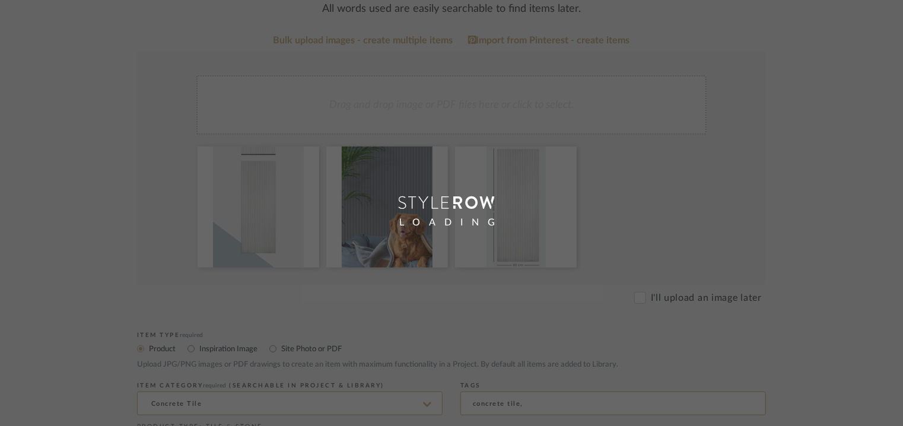
scroll to position [59, 0]
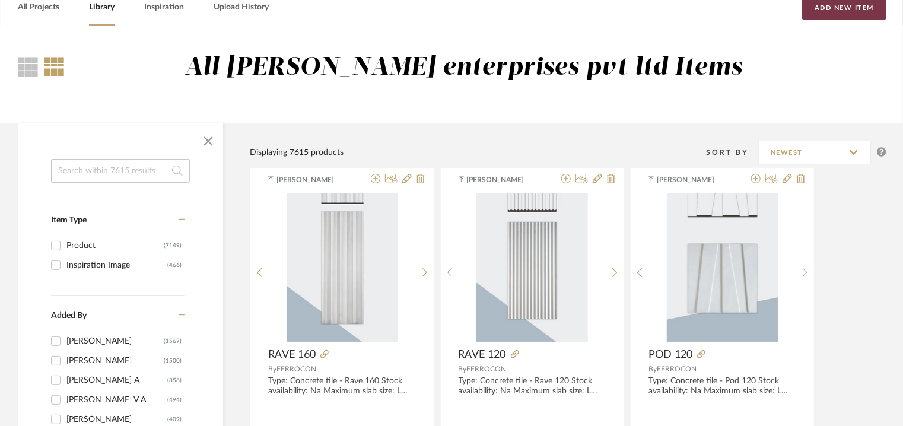
click at [837, 8] on button "Add New Item" at bounding box center [844, 8] width 84 height 24
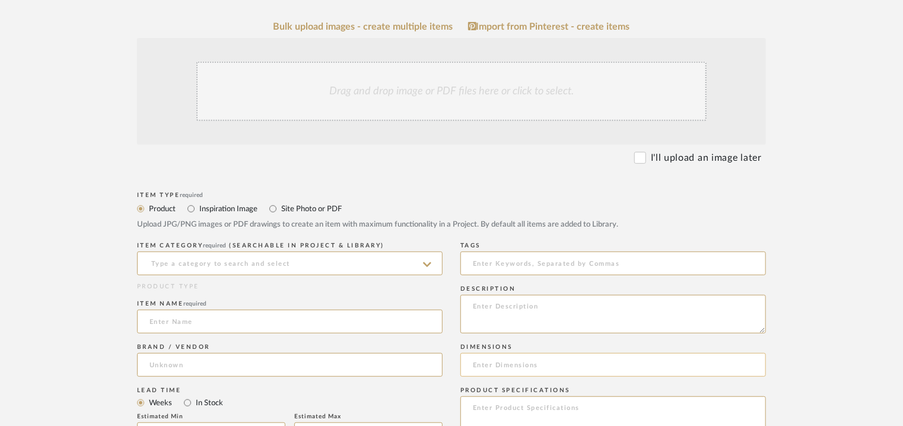
scroll to position [297, 0]
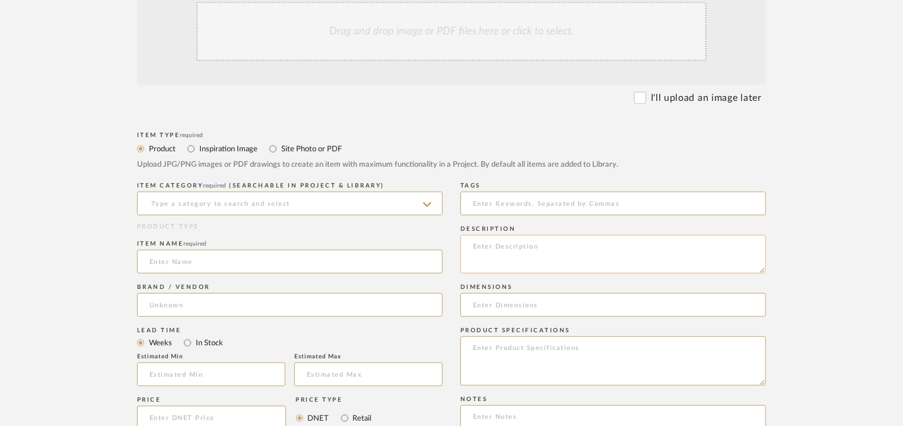
click at [526, 253] on textarea at bounding box center [612, 254] width 305 height 39
paste textarea "Type: Concrete tile - Ribbed 120 Stock availability: Na Maximum slab size: L 12…"
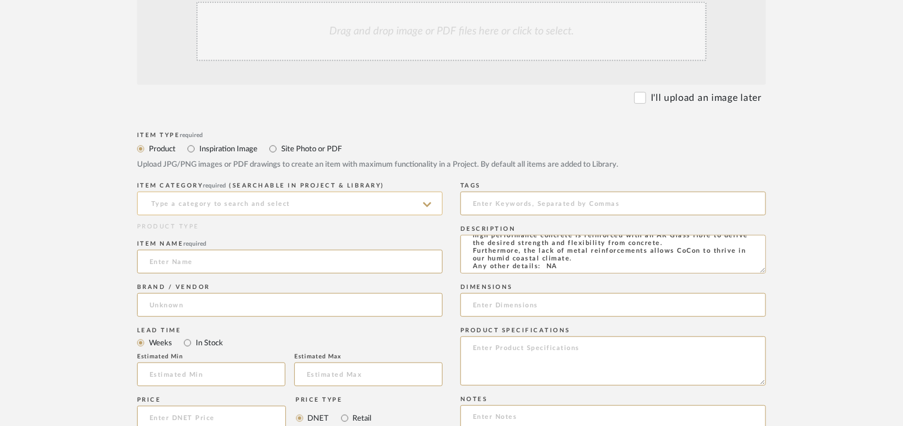
type textarea "Type: Concrete tile - Ribbed 120 Stock availability: Na Maximum slab size: L 12…"
click at [189, 196] on input at bounding box center [289, 204] width 305 height 24
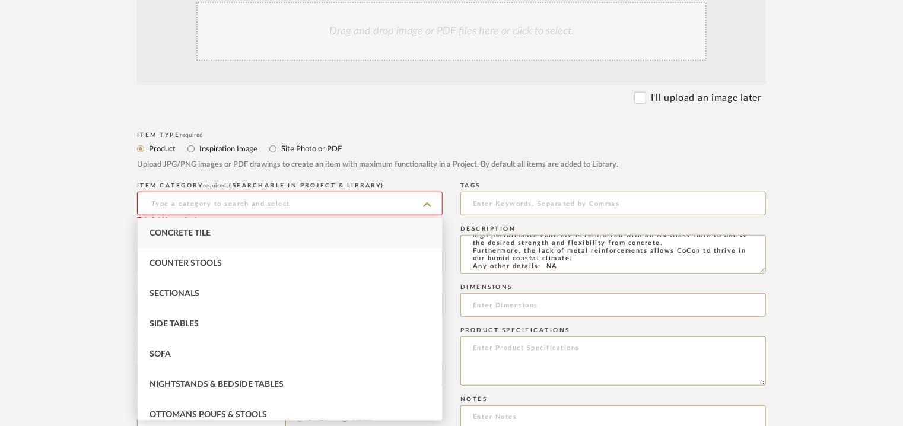
click at [202, 224] on div "Concrete Tile" at bounding box center [290, 233] width 304 height 30
type input "Concrete Tile"
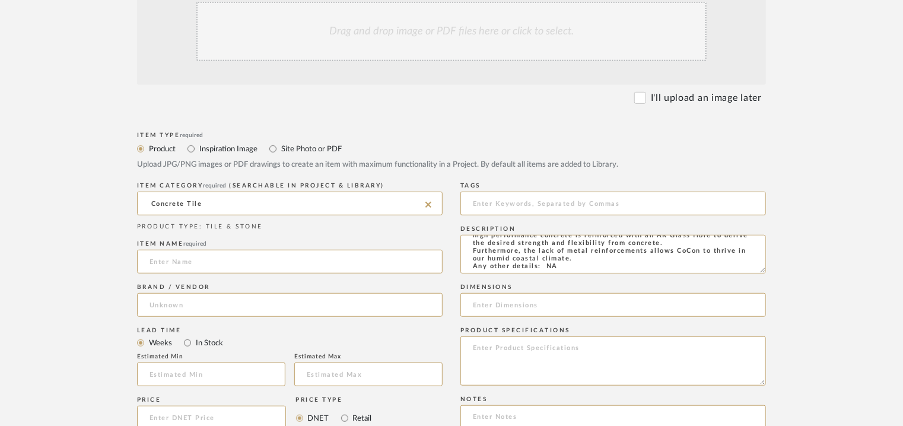
click at [186, 276] on div "Item name required" at bounding box center [289, 258] width 305 height 43
click at [188, 264] on input at bounding box center [289, 262] width 305 height 24
type input "RIBBED 120"
click at [195, 297] on input at bounding box center [289, 305] width 305 height 24
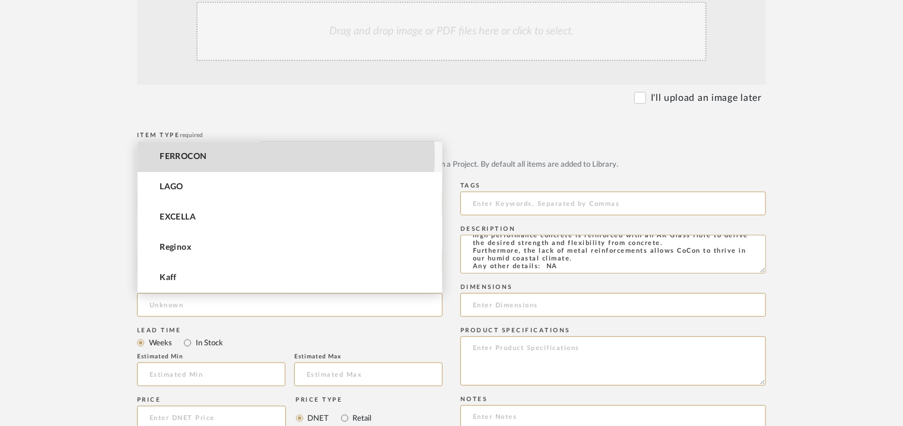
click at [196, 156] on span "FERROCON" at bounding box center [183, 157] width 47 height 10
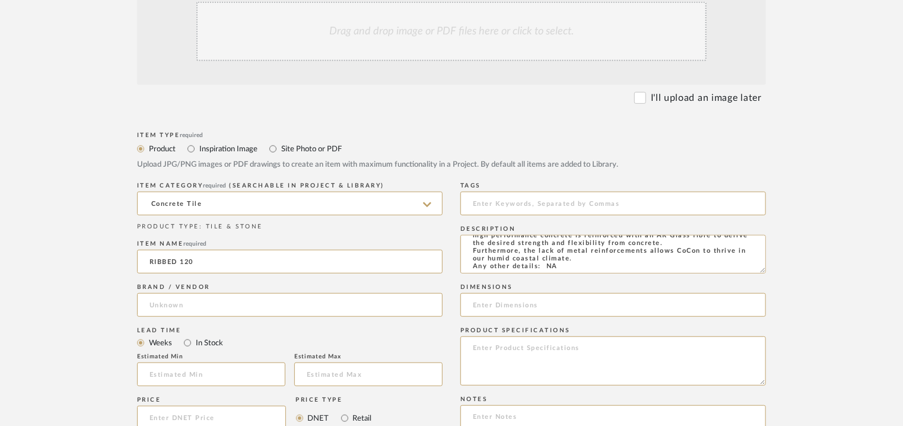
type input "FERROCON"
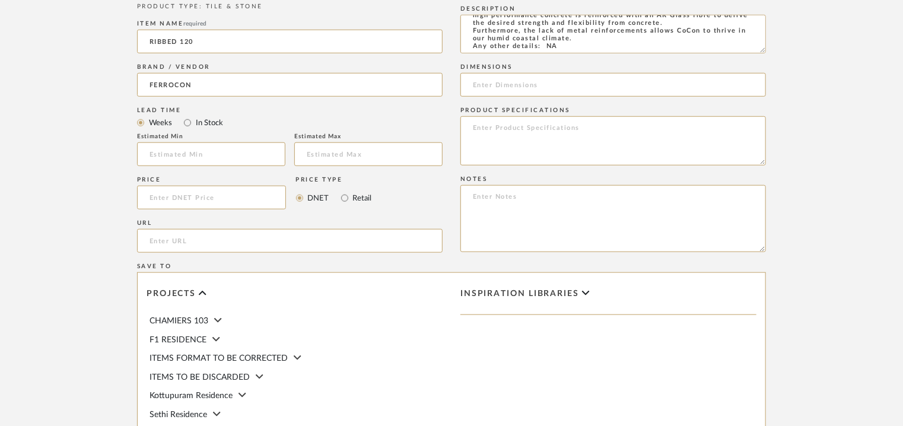
scroll to position [534, 0]
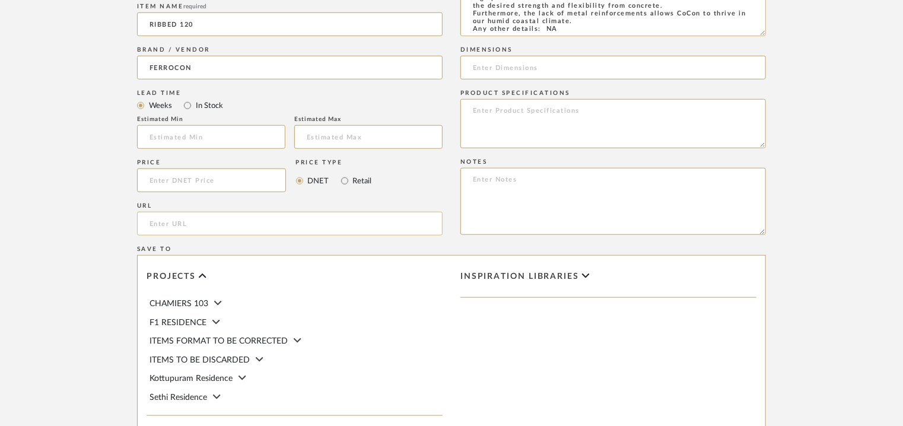
click at [200, 218] on input "url" at bounding box center [289, 224] width 305 height 24
paste input "[URL][DOMAIN_NAME]"
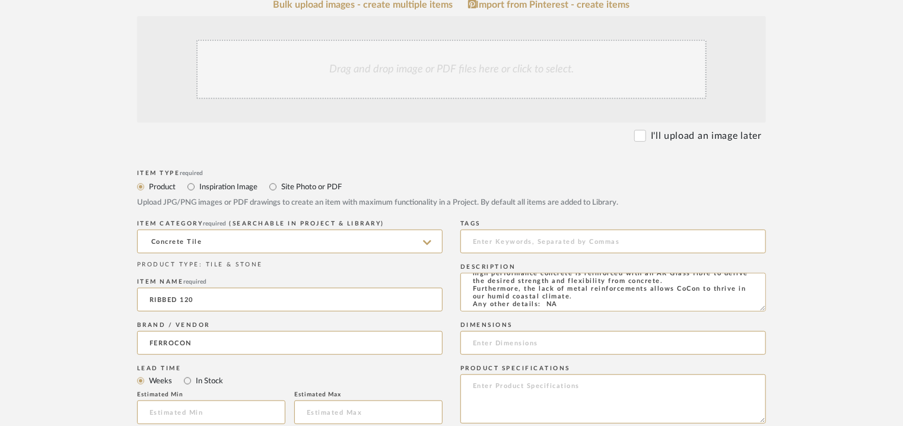
scroll to position [237, 0]
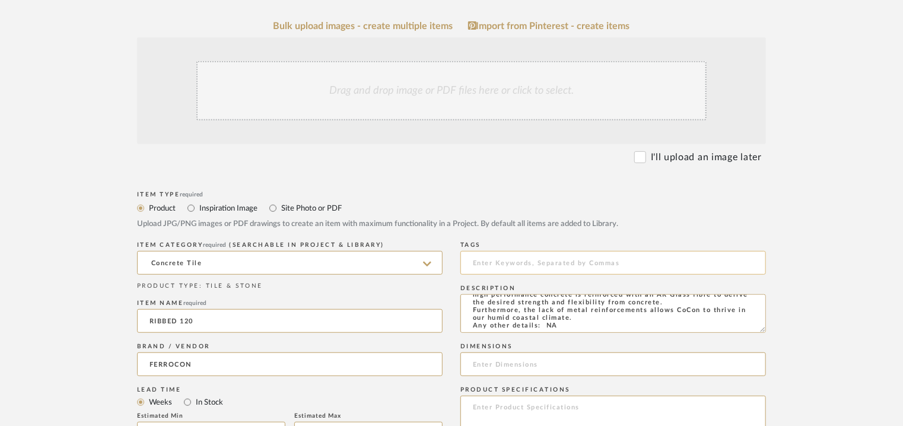
type input "[URL][DOMAIN_NAME]"
click at [543, 265] on input at bounding box center [612, 263] width 305 height 24
type input "C"
type input "concrete tile,"
click at [546, 361] on input at bounding box center [612, 364] width 305 height 24
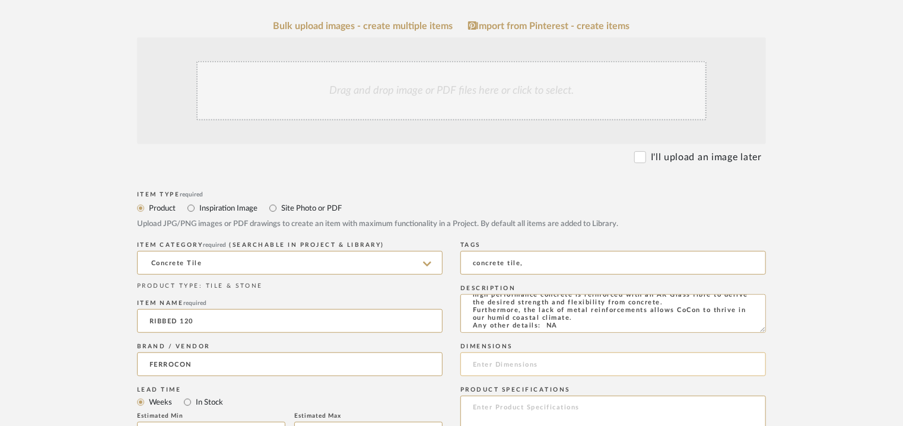
paste input "L 120 x W 59cm"
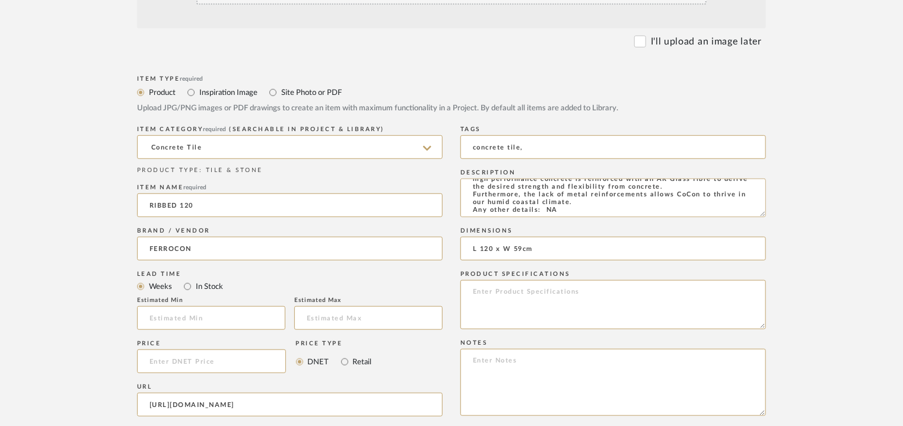
scroll to position [534, 0]
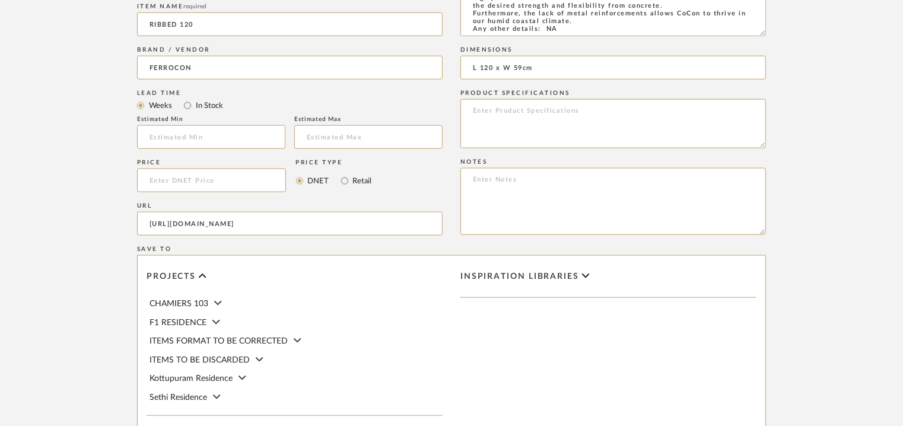
type input "L 120 x W 59cm"
click at [519, 176] on textarea at bounding box center [612, 201] width 305 height 67
paste textarea "Price per sqft : ₹225/- (excluive of GST). Lead time: Na 3D available: Na BIM a…"
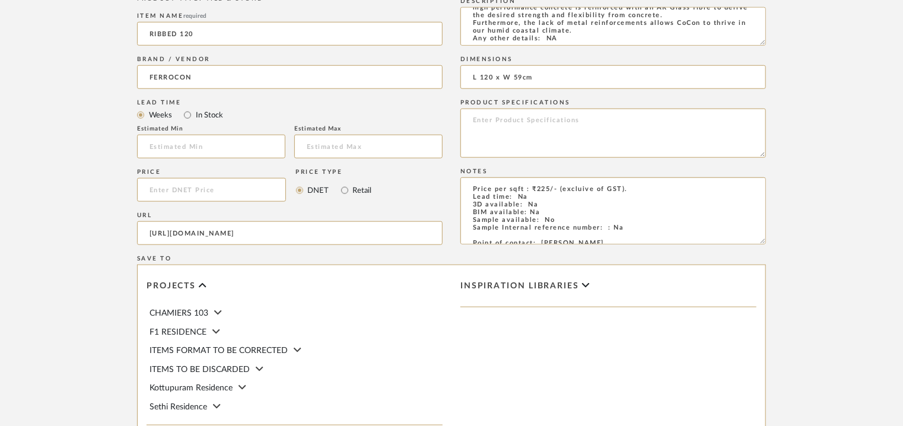
scroll to position [237, 0]
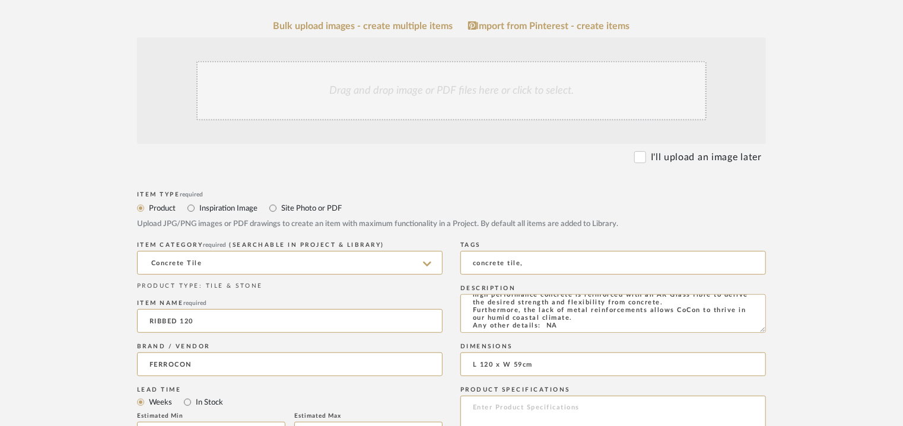
type textarea "Price per sqft : ₹225/- (excluive of GST). Lead time: Na 3D available: Na BIM a…"
click at [410, 93] on div "Drag and drop image or PDF files here or click to select." at bounding box center [451, 90] width 510 height 59
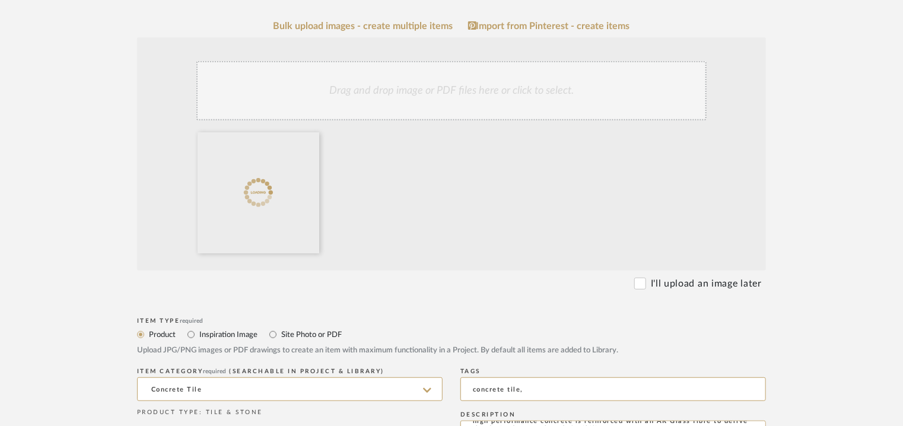
click at [450, 99] on div "Drag and drop image or PDF files here or click to select." at bounding box center [451, 90] width 510 height 59
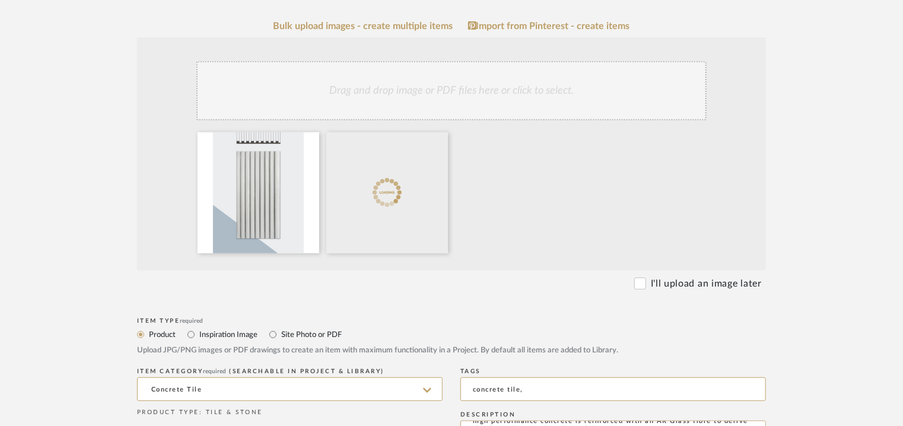
click at [451, 93] on div "Drag and drop image or PDF files here or click to select." at bounding box center [451, 90] width 510 height 59
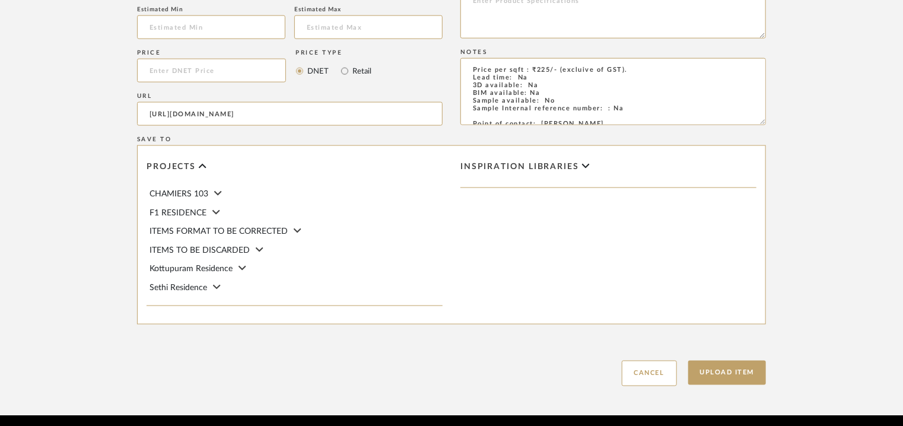
scroll to position [814, 0]
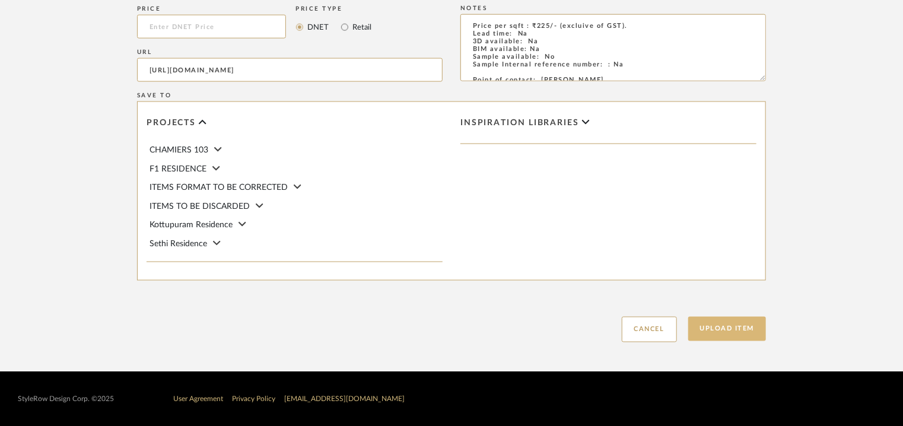
click at [737, 326] on button "Upload Item" at bounding box center [727, 329] width 78 height 24
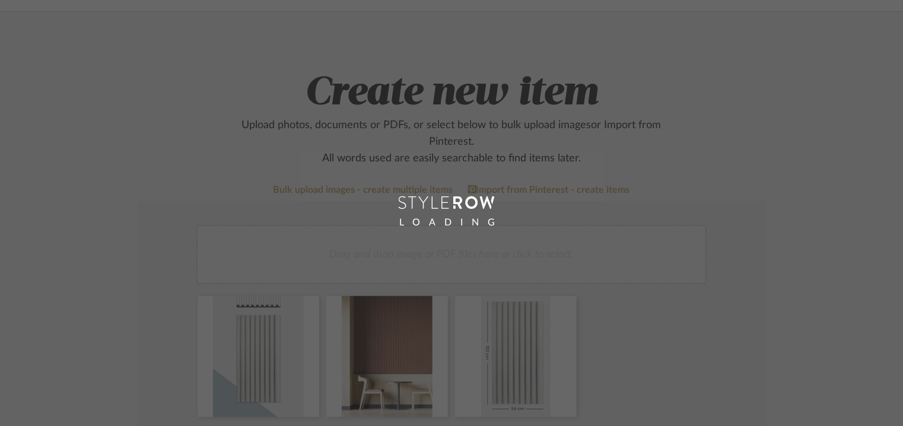
scroll to position [59, 0]
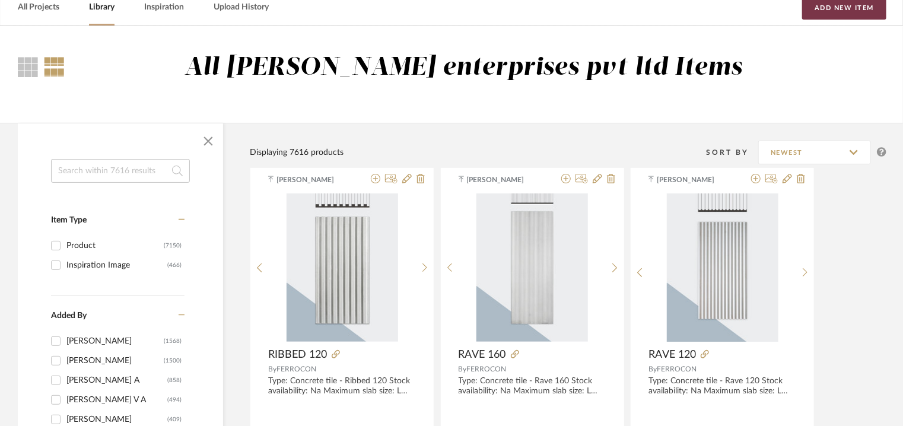
click at [852, 10] on button "Add New Item" at bounding box center [844, 8] width 84 height 24
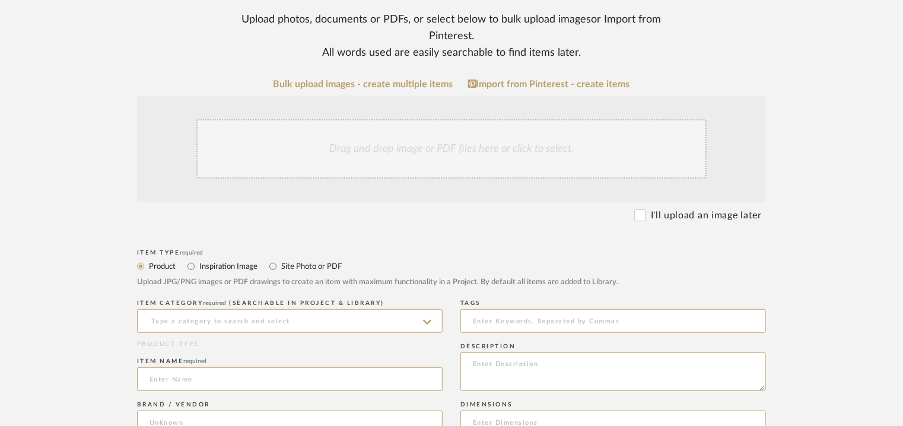
scroll to position [237, 0]
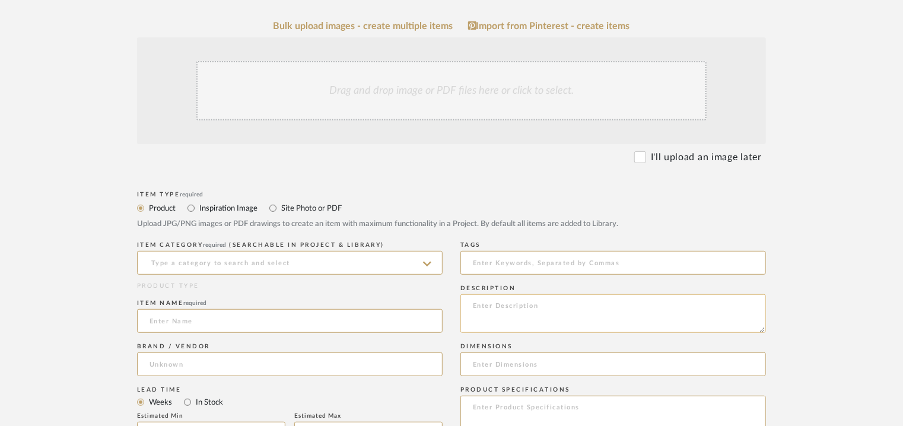
paste textarea "Type: Concrete tile - Slate 120 Stock availability: Na Maximum slab size: L 120…"
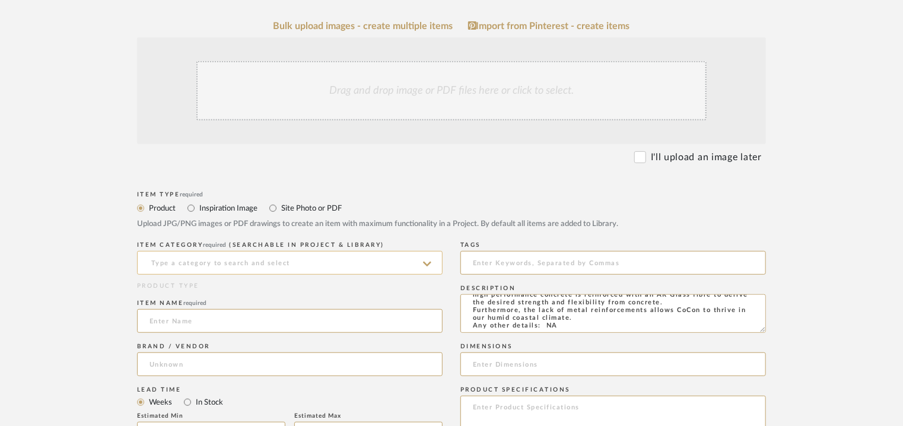
type textarea "Type: Concrete tile - Slate 120 Stock availability: Na Maximum slab size: L 120…"
click at [230, 263] on input at bounding box center [289, 263] width 305 height 24
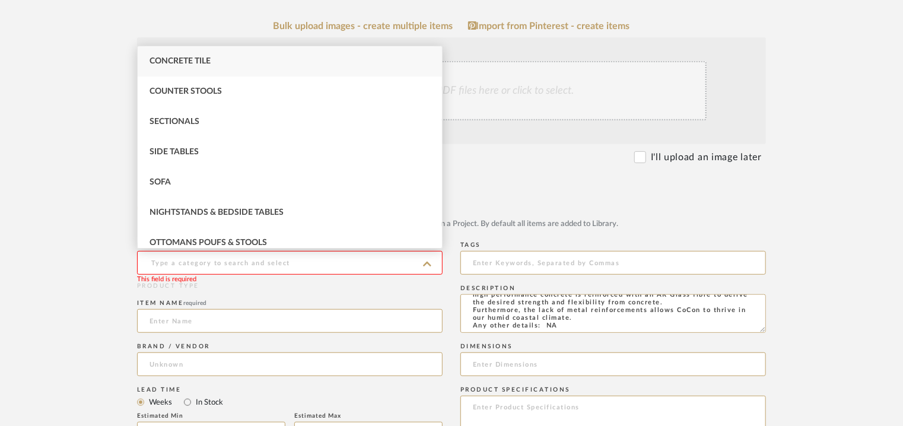
drag, startPoint x: 242, startPoint y: 59, endPoint x: 230, endPoint y: 3, distance: 57.1
click at [245, 56] on div "Concrete Tile" at bounding box center [290, 61] width 304 height 30
type input "Concrete Tile"
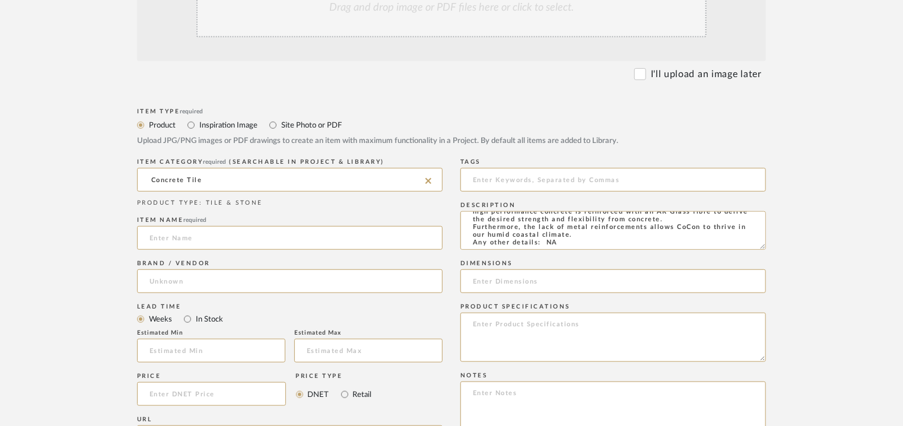
scroll to position [474, 0]
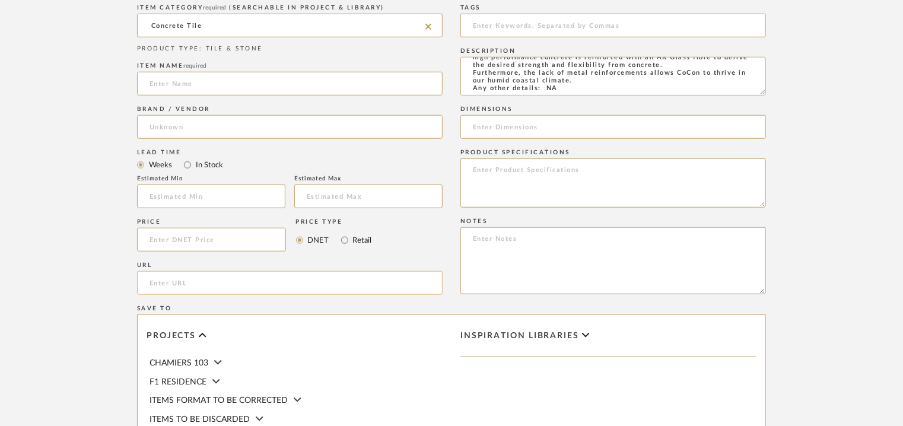
click at [188, 283] on input "url" at bounding box center [289, 283] width 305 height 24
paste input "[URL][DOMAIN_NAME]"
type input "[URL][DOMAIN_NAME]"
click at [207, 84] on input at bounding box center [289, 84] width 305 height 24
type input "SLATE 120"
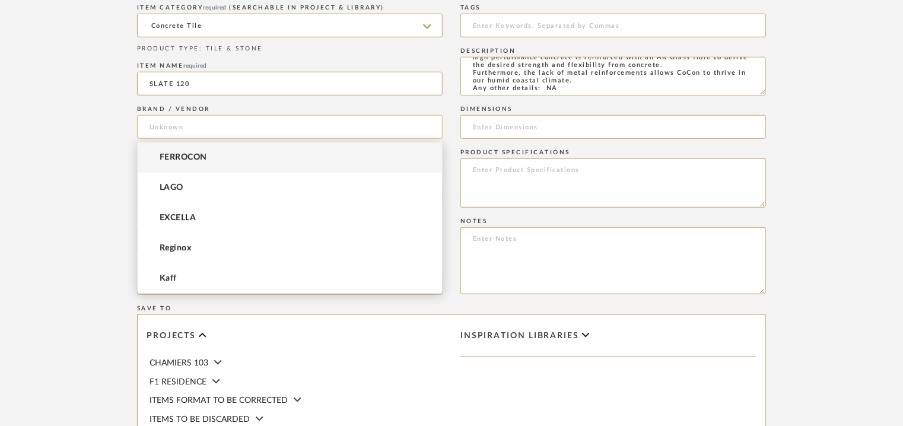
click at [197, 126] on input at bounding box center [289, 127] width 305 height 24
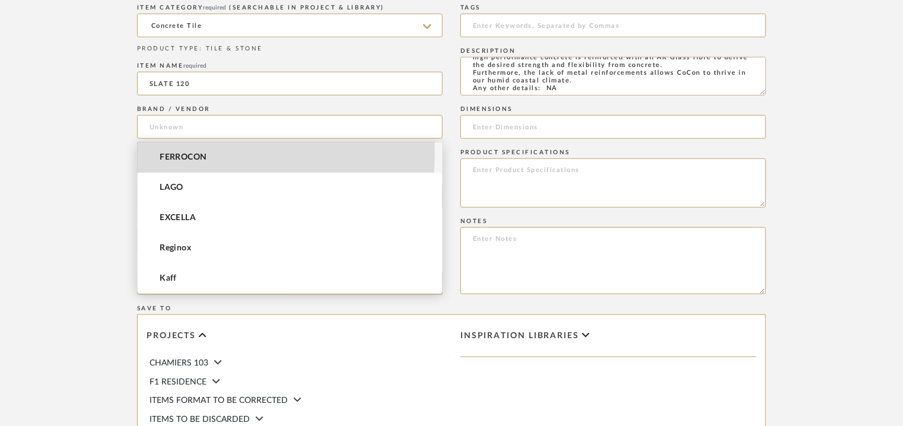
click at [196, 154] on span "FERROCON" at bounding box center [183, 157] width 47 height 10
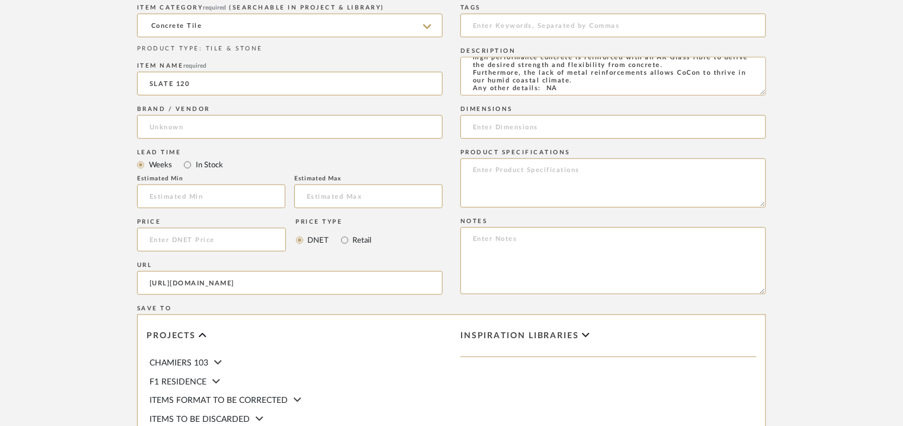
type input "FERROCON"
click at [527, 27] on input at bounding box center [612, 26] width 305 height 24
type input "concrete tile,"
click at [489, 124] on input at bounding box center [612, 127] width 305 height 24
paste input "L 120 x W 60cm"
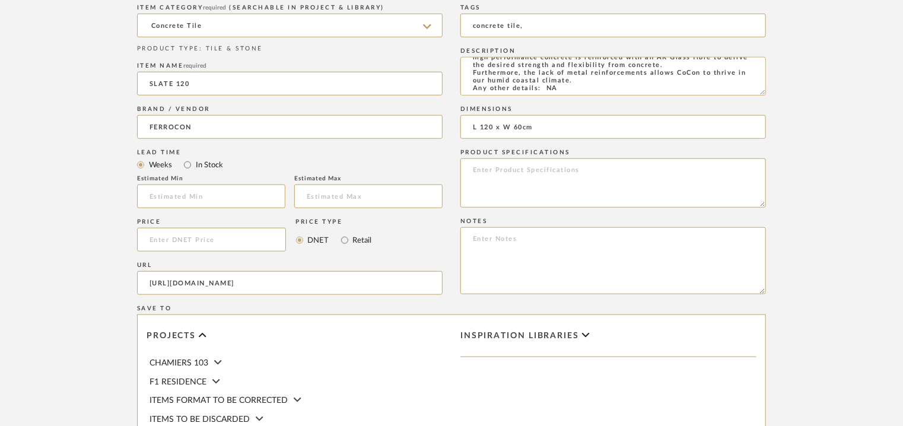
type input "L 120 x W 60cm"
click at [477, 238] on textarea at bounding box center [612, 260] width 305 height 67
paste textarea "Price per sqft : ₹210/- (excluive of GST). Lead time: Na 3D available: Na BIM a…"
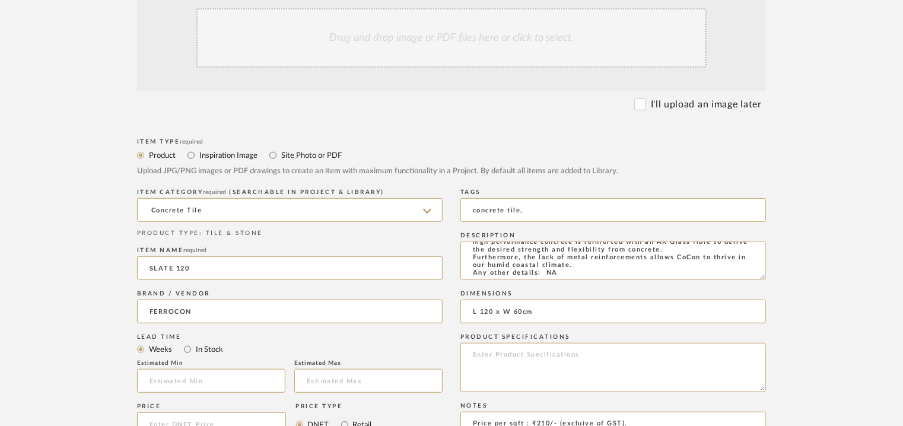
scroll to position [0, 0]
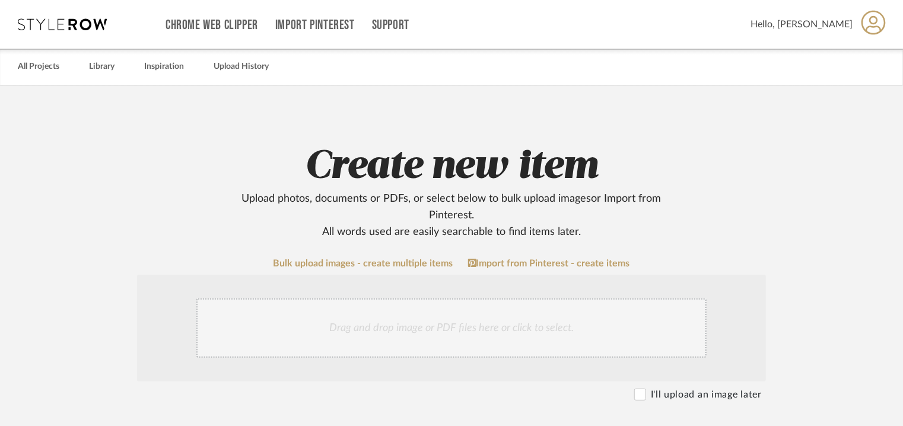
type textarea "Price per sqft : ₹210/- (excluive of GST). Lead time: Na 3D available: Na BIM a…"
click at [418, 318] on div "Drag and drop image or PDF files here or click to select." at bounding box center [451, 327] width 510 height 59
click at [430, 329] on div "Drag and drop image or PDF files here or click to select." at bounding box center [451, 327] width 510 height 59
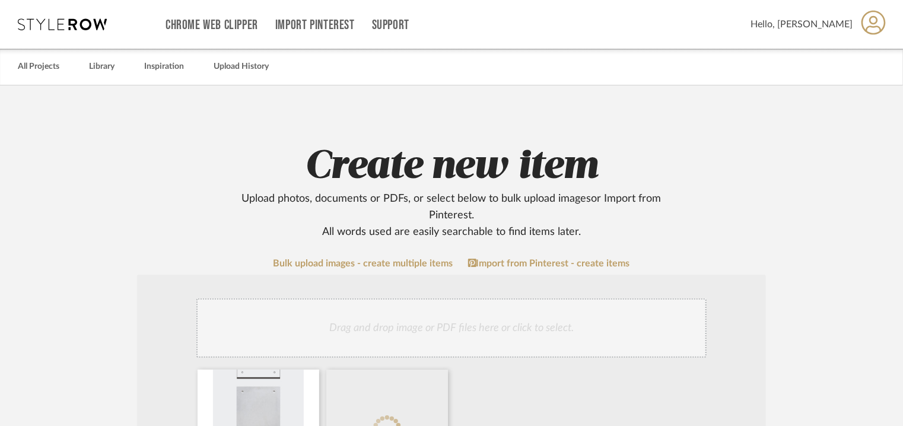
click at [496, 331] on div "Drag and drop image or PDF files here or click to select." at bounding box center [451, 327] width 510 height 59
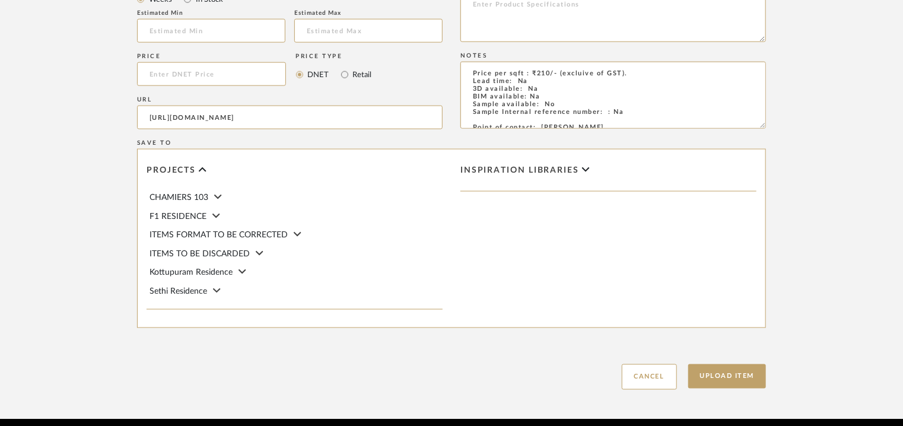
scroll to position [814, 0]
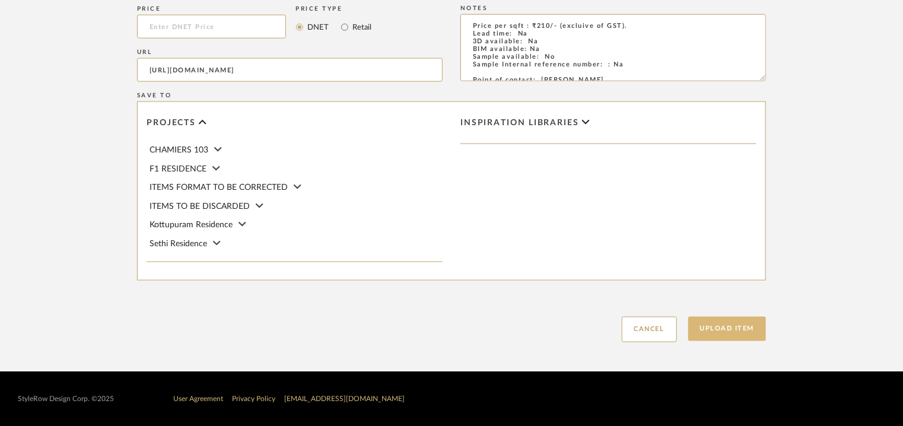
click at [758, 322] on button "Upload Item" at bounding box center [727, 329] width 78 height 24
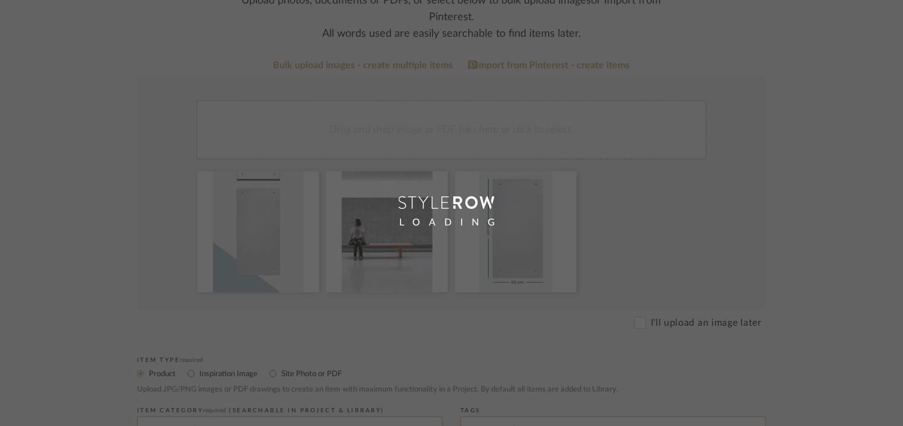
scroll to position [59, 0]
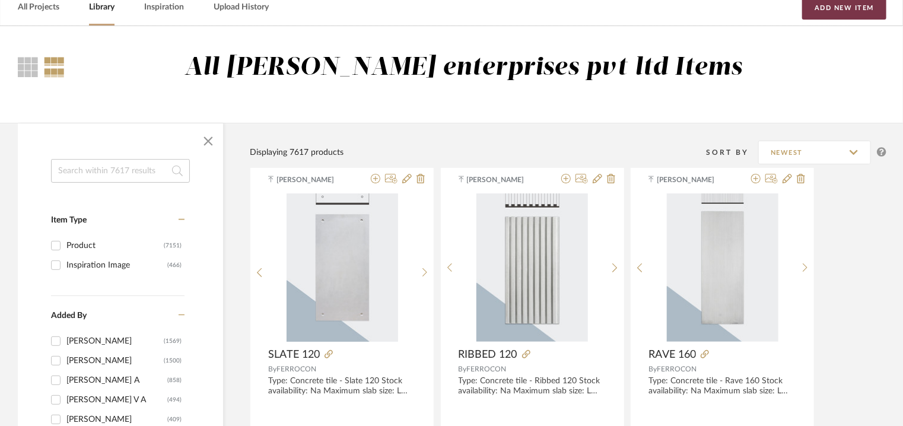
click at [853, 5] on button "Add New Item" at bounding box center [844, 8] width 84 height 24
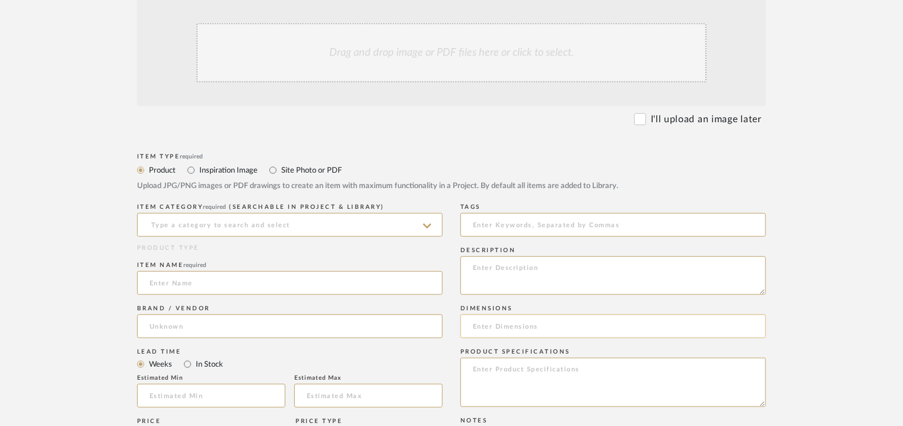
scroll to position [297, 0]
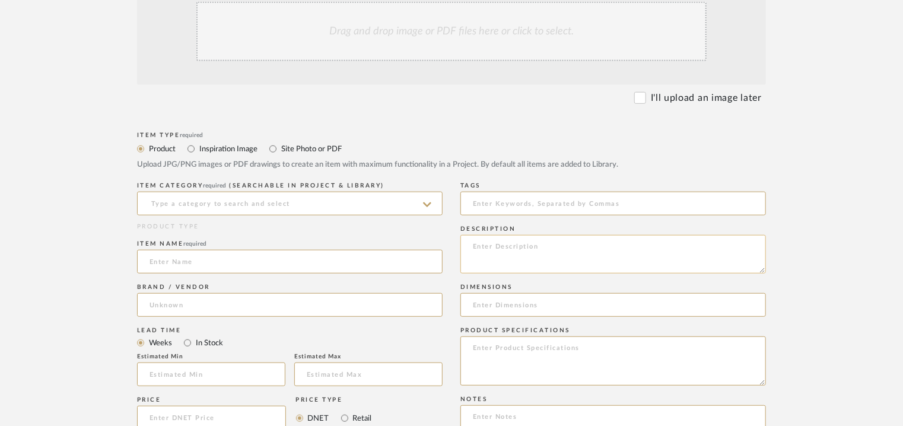
paste textarea "Type: Concrete tile - Slate 60 Stock availability: Na Maximum slab size: L 60 x…"
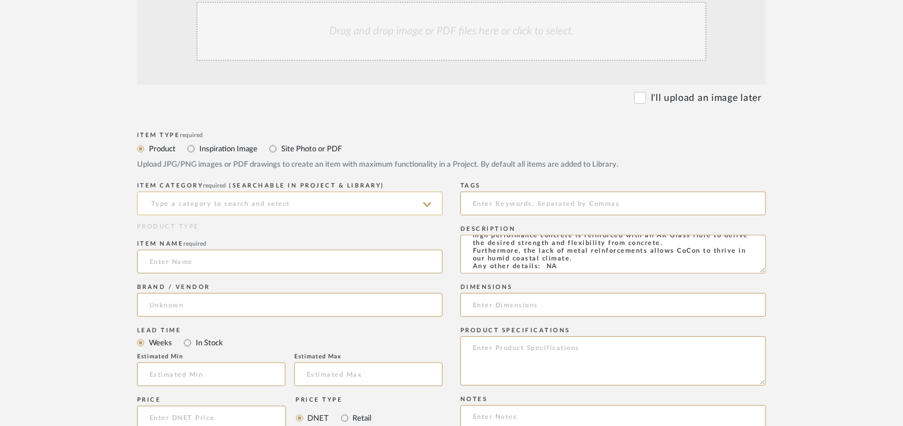
type textarea "Type: Concrete tile - Slate 60 Stock availability: Na Maximum slab size: L 60 x…"
drag, startPoint x: 300, startPoint y: 209, endPoint x: 281, endPoint y: 213, distance: 19.3
click at [300, 209] on input at bounding box center [289, 204] width 305 height 24
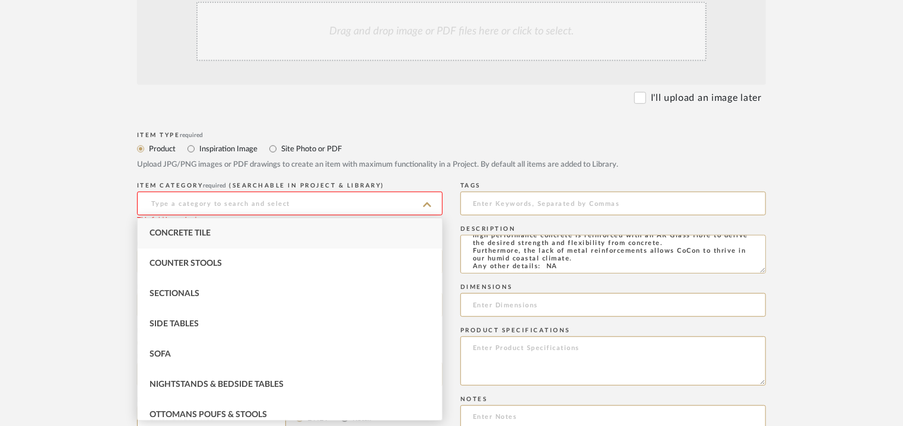
click at [160, 239] on div "Concrete Tile" at bounding box center [290, 233] width 304 height 30
type input "Concrete Tile"
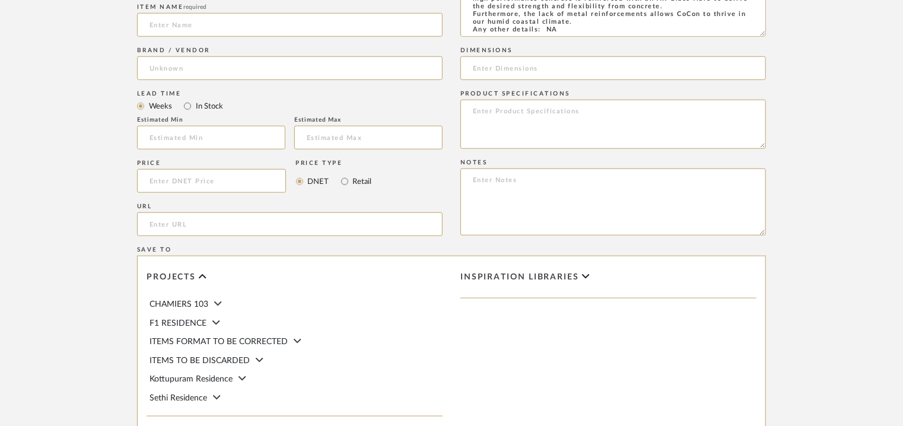
scroll to position [652, 0]
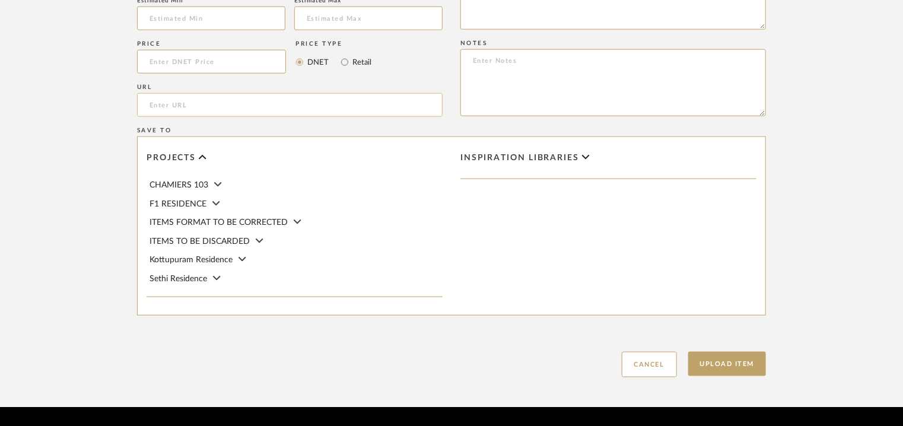
paste input "[URL][DOMAIN_NAME]"
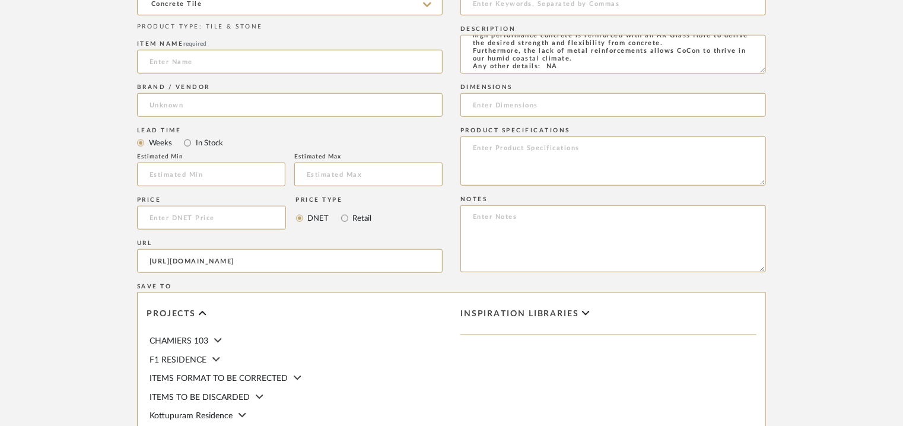
scroll to position [297, 0]
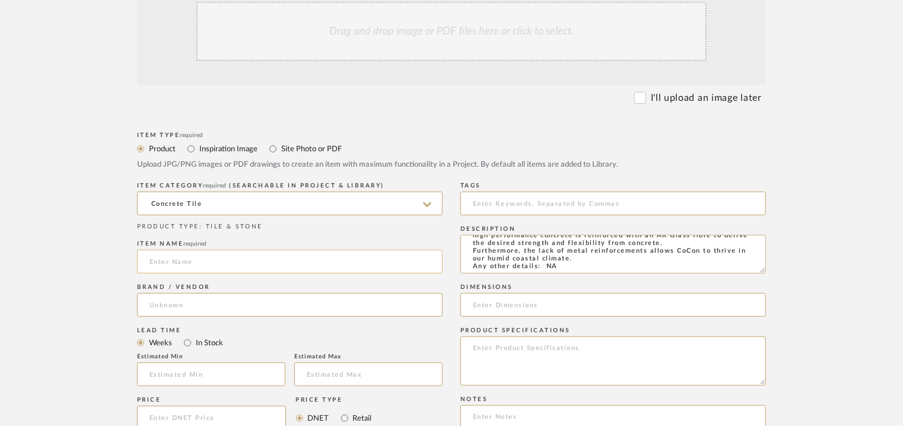
type input "[URL][DOMAIN_NAME]"
click at [179, 275] on div "Item name required" at bounding box center [289, 258] width 305 height 43
click at [192, 265] on input at bounding box center [289, 262] width 305 height 24
type input "SLATE 60"
click at [179, 297] on input at bounding box center [289, 305] width 305 height 24
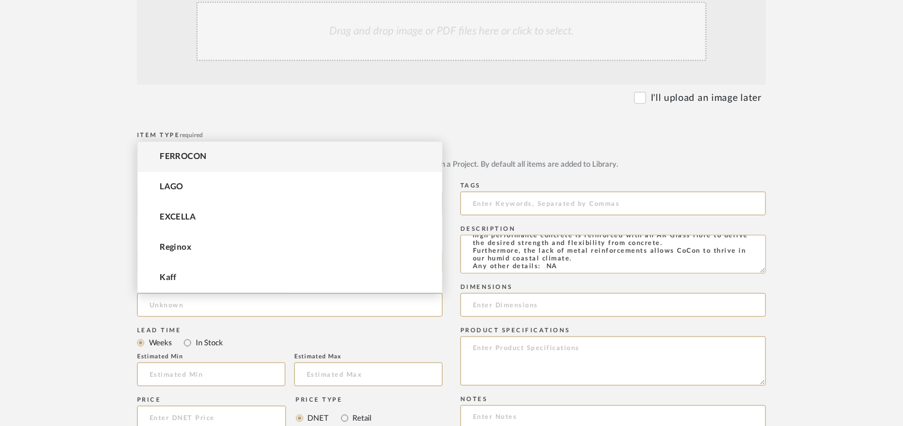
click at [215, 162] on mat-option "FERROCON" at bounding box center [290, 157] width 304 height 30
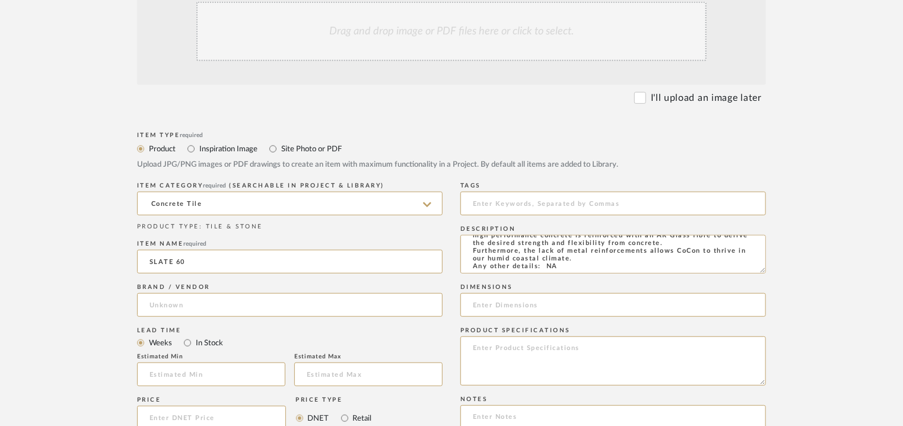
type input "FERROCON"
click at [491, 200] on input at bounding box center [612, 204] width 305 height 24
type input "concrete tile,"
click at [470, 305] on input at bounding box center [612, 305] width 305 height 24
paste input "L 60 x W 60cm"
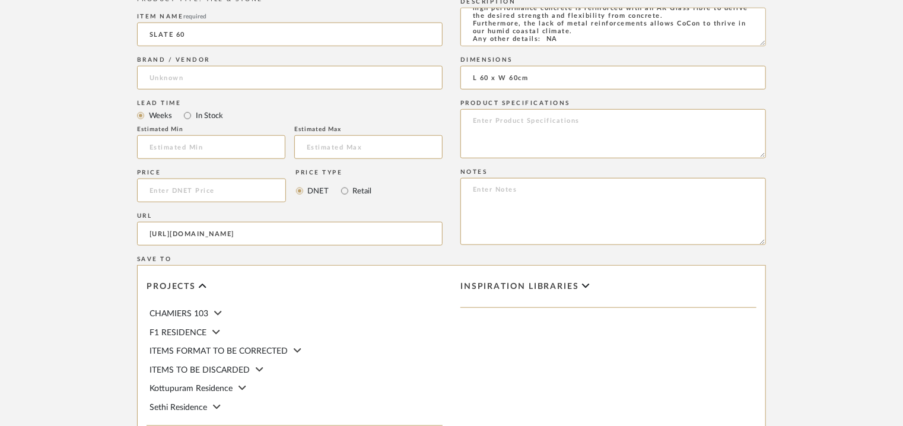
scroll to position [652, 0]
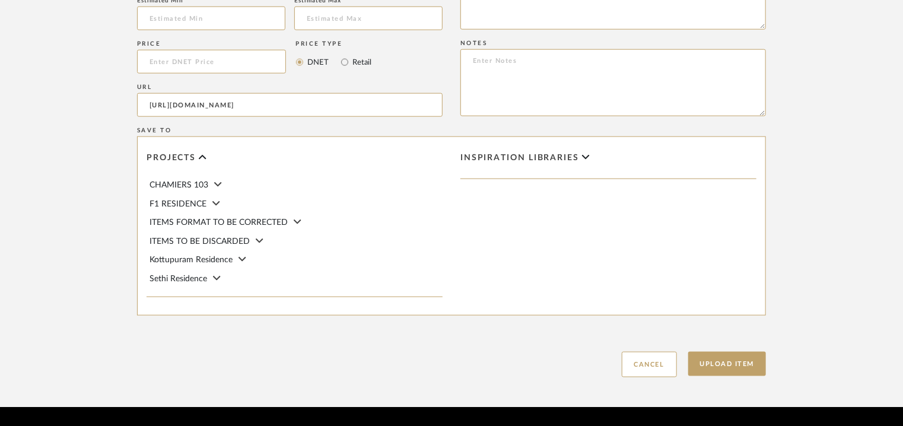
type input "L 60 x W 60cm"
click at [487, 59] on textarea at bounding box center [612, 82] width 305 height 67
paste textarea "Price per sqft : ₹210/- (excluive of GST). Lead time: Na 3D available: Na BIM a…"
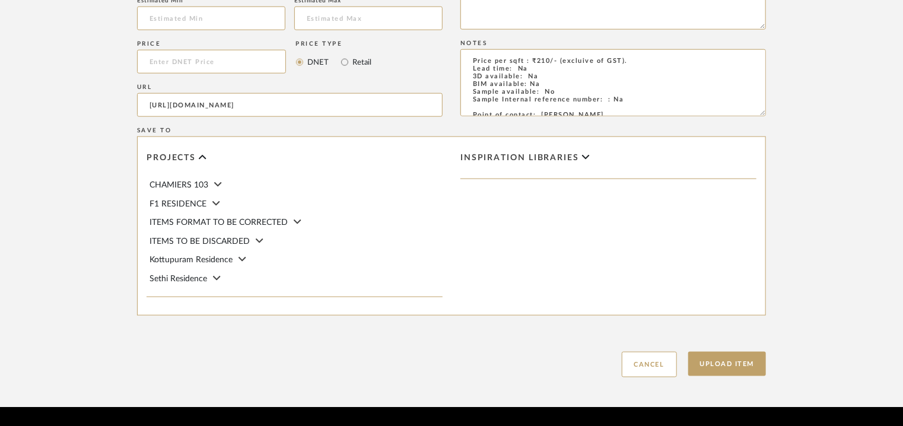
scroll to position [69, 0]
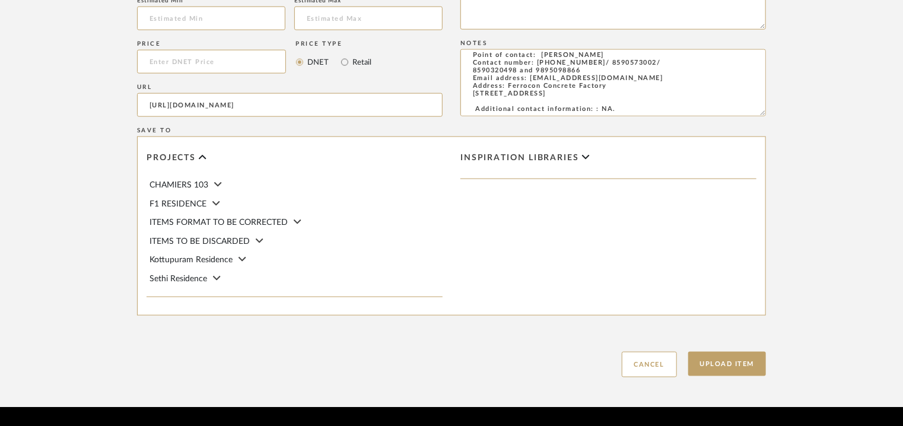
type textarea "Price per sqft : ₹210/- (excluive of GST). Lead time: Na 3D available: Na BIM a…"
click at [528, 179] on div at bounding box center [608, 179] width 296 height 1
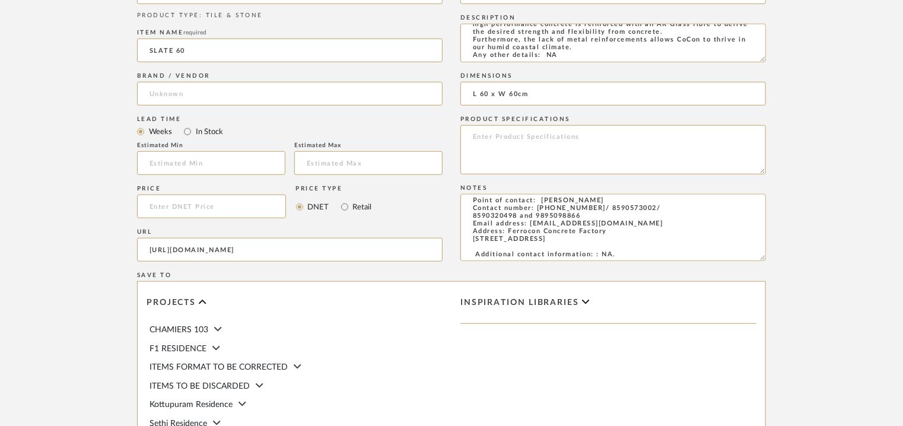
scroll to position [297, 0]
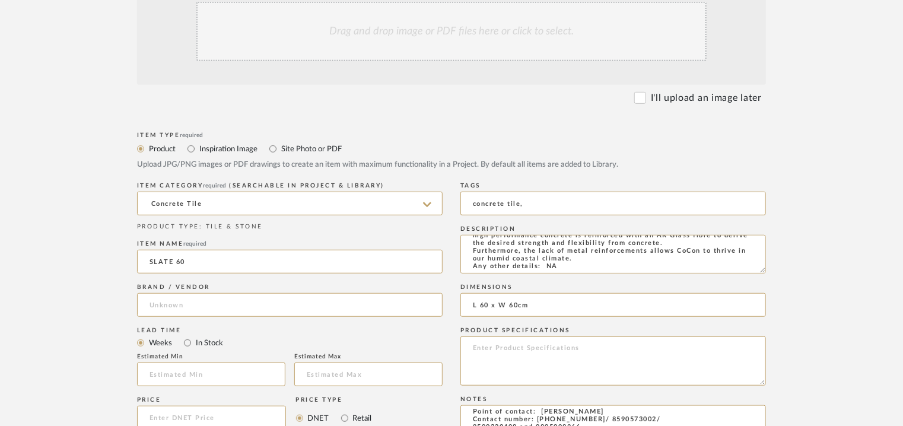
click at [415, 34] on div "Drag and drop image or PDF files here or click to select." at bounding box center [451, 31] width 510 height 59
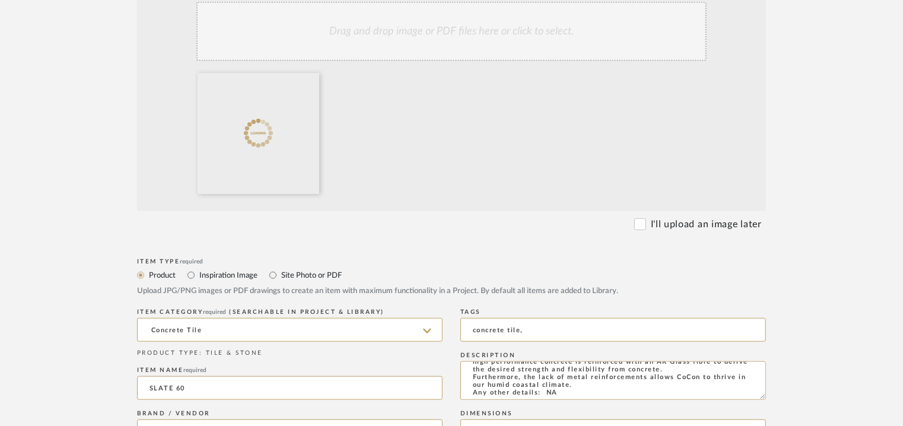
click at [483, 24] on div "Drag and drop image or PDF files here or click to select." at bounding box center [451, 31] width 510 height 59
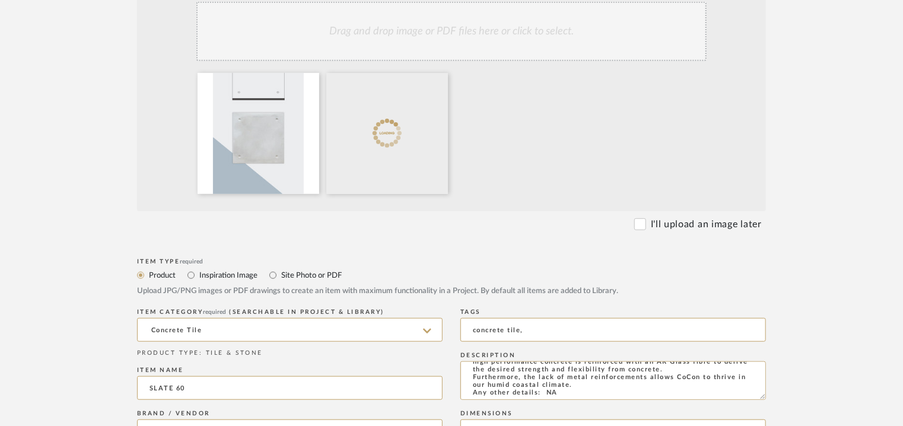
drag, startPoint x: 451, startPoint y: 26, endPoint x: 440, endPoint y: 49, distance: 25.2
click at [448, 40] on div "Drag and drop image or PDF files here or click to select." at bounding box center [451, 31] width 510 height 59
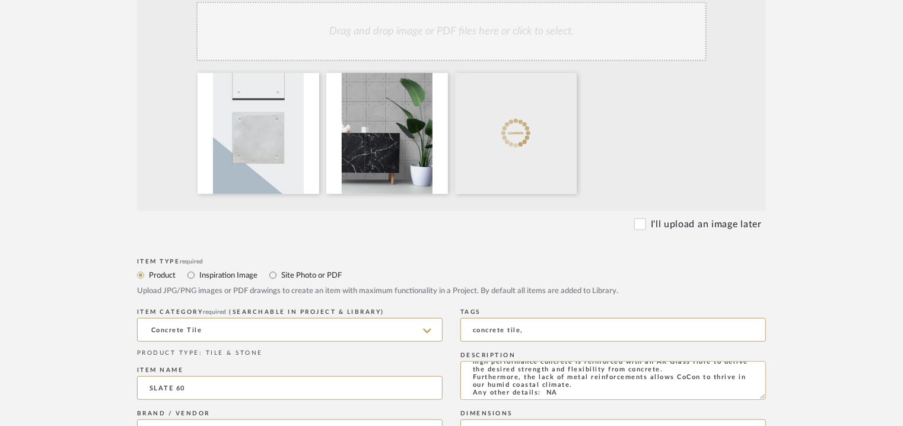
click at [501, 26] on div "Drag and drop image or PDF files here or click to select." at bounding box center [451, 31] width 510 height 59
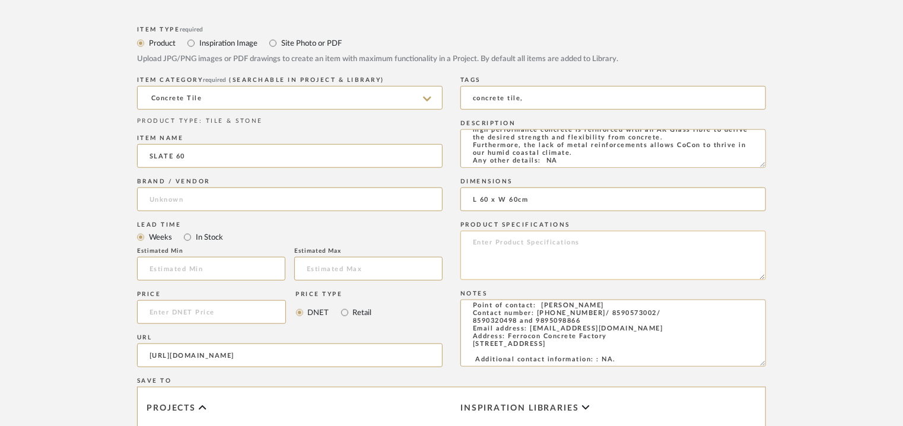
scroll to position [652, 0]
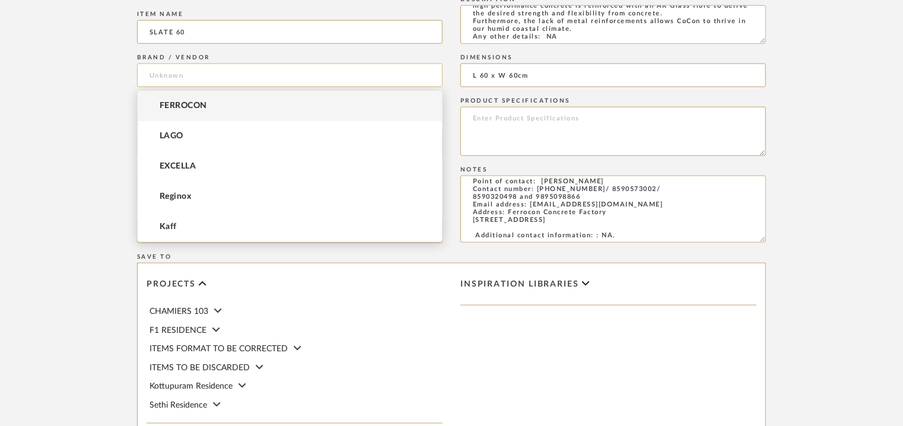
click at [148, 73] on input at bounding box center [289, 75] width 305 height 24
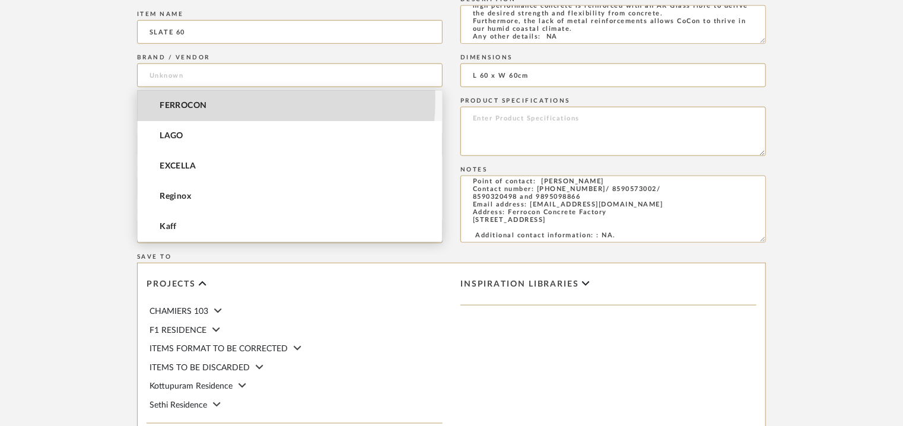
click at [154, 97] on mat-option "FERROCON" at bounding box center [290, 106] width 304 height 30
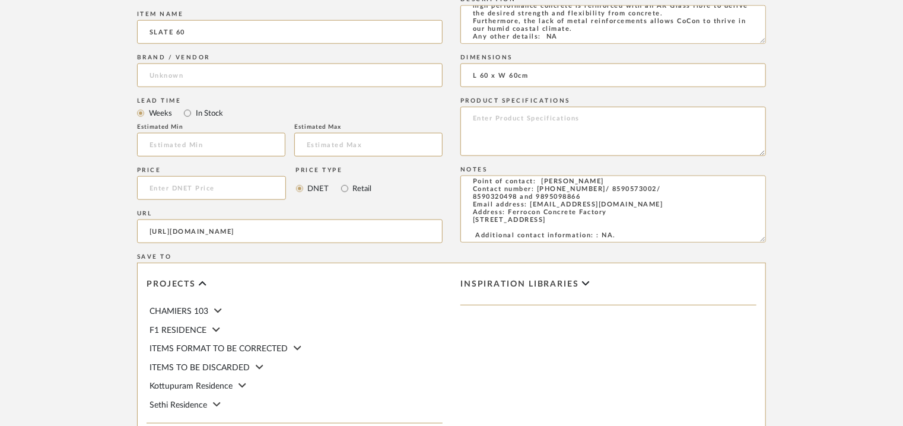
type input "FERROCON"
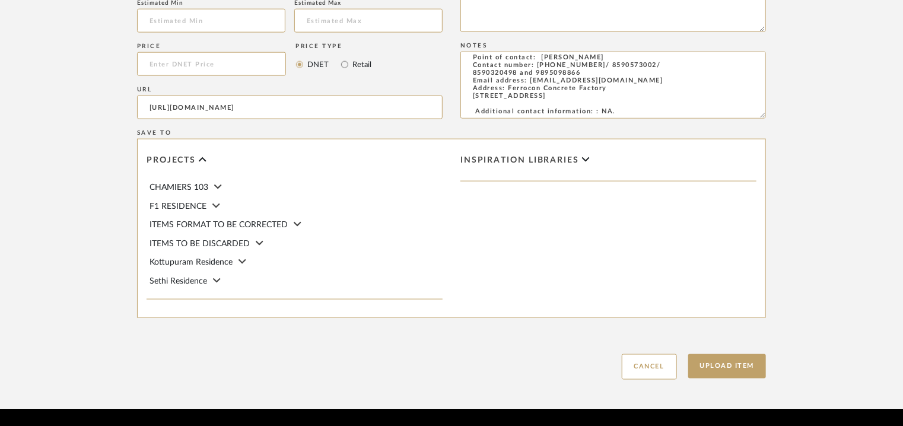
scroll to position [814, 0]
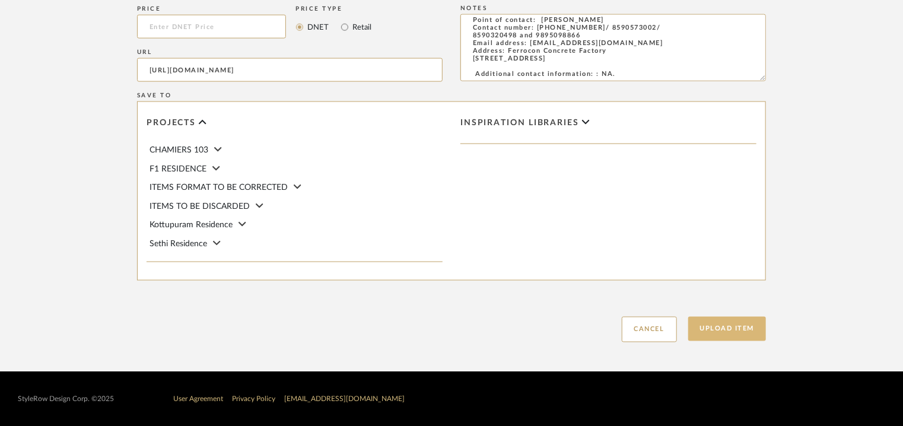
click at [741, 329] on button "Upload Item" at bounding box center [727, 329] width 78 height 24
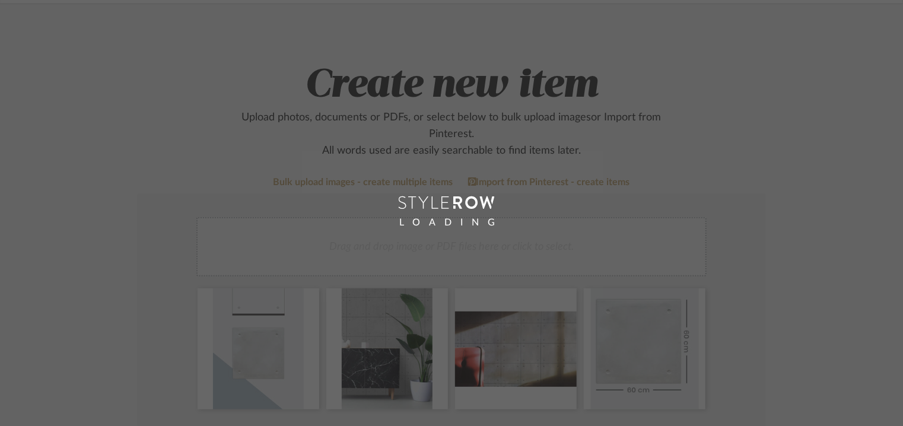
scroll to position [59, 0]
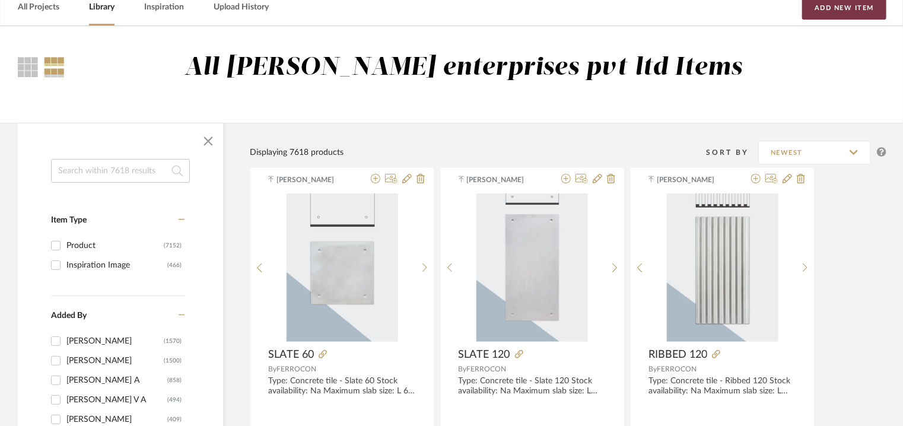
click at [836, 11] on button "Add New Item" at bounding box center [844, 8] width 84 height 24
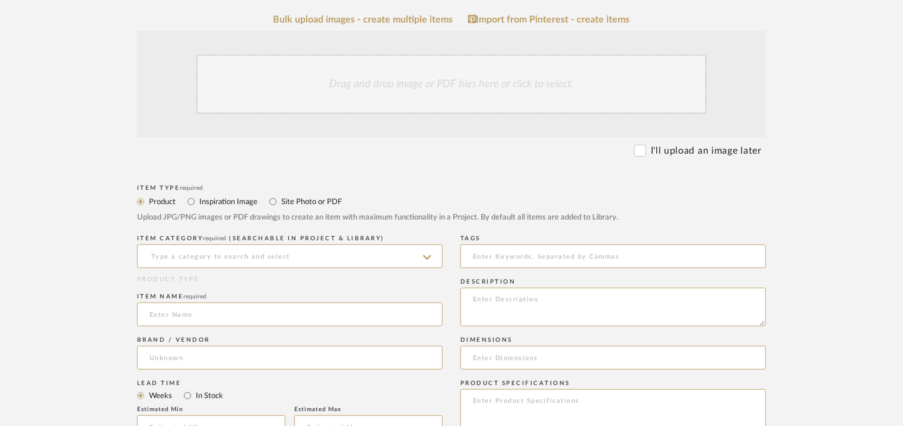
scroll to position [415, 0]
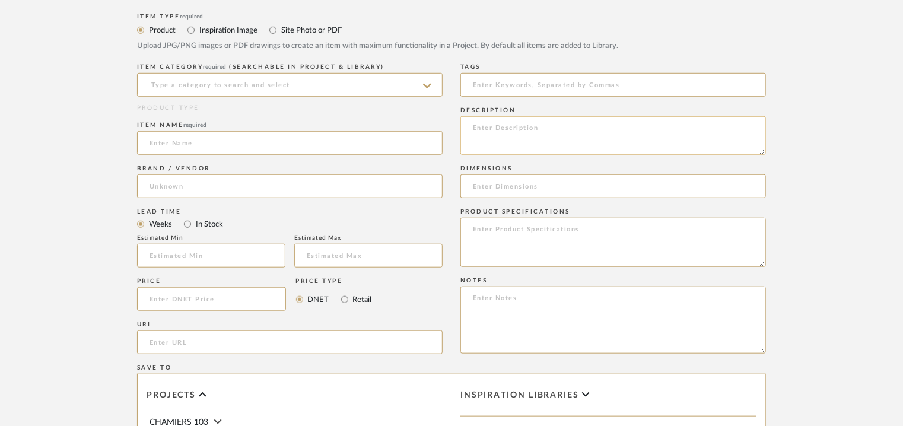
paste textarea "Type: Concrete tile - Tetra 120 Stock availability: Na Maximum slab size: L 120…"
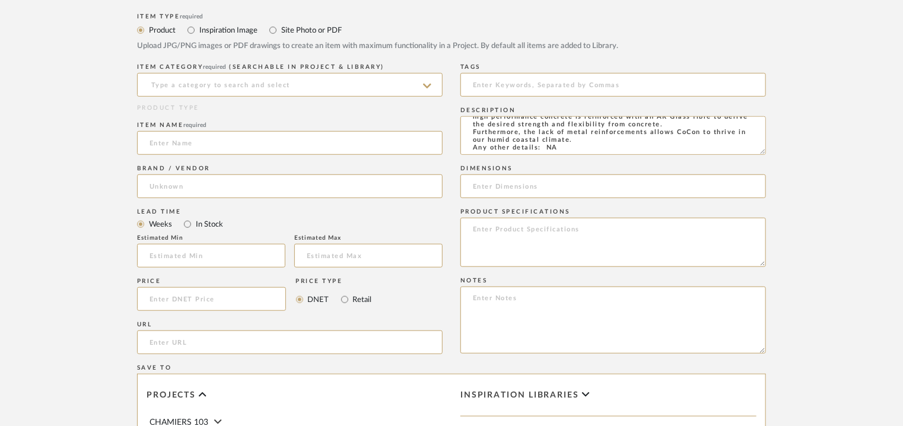
type textarea "Type: Concrete tile - Tetra 120 Stock availability: Na Maximum slab size: L 120…"
click at [538, 194] on input at bounding box center [612, 186] width 305 height 24
paste input "L 120 x W 60cm"
type input "L 120 x W 60cm"
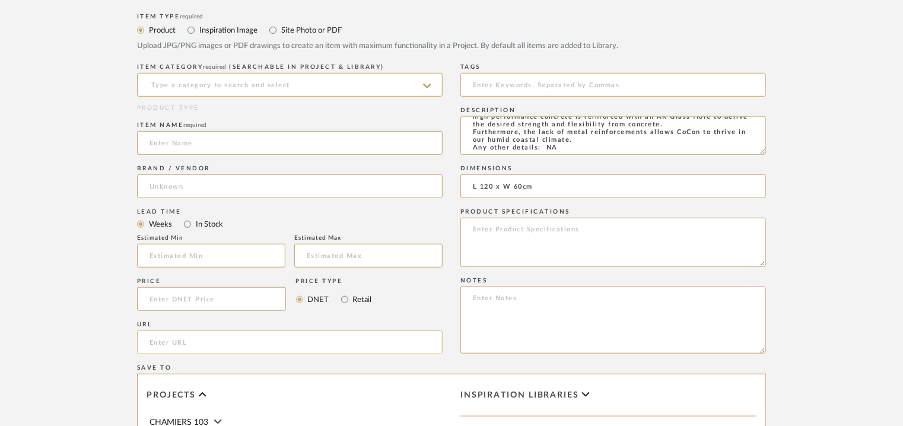
click at [180, 349] on input "url" at bounding box center [289, 342] width 305 height 24
paste input "[URL][DOMAIN_NAME]"
type input "[URL][DOMAIN_NAME]"
click at [241, 88] on input at bounding box center [289, 85] width 305 height 24
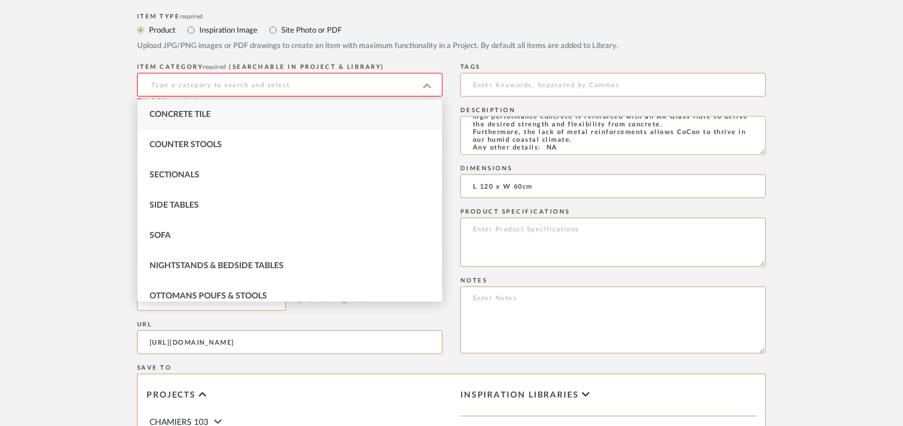
click at [220, 113] on div "Concrete Tile" at bounding box center [290, 115] width 304 height 30
type input "Concrete Tile"
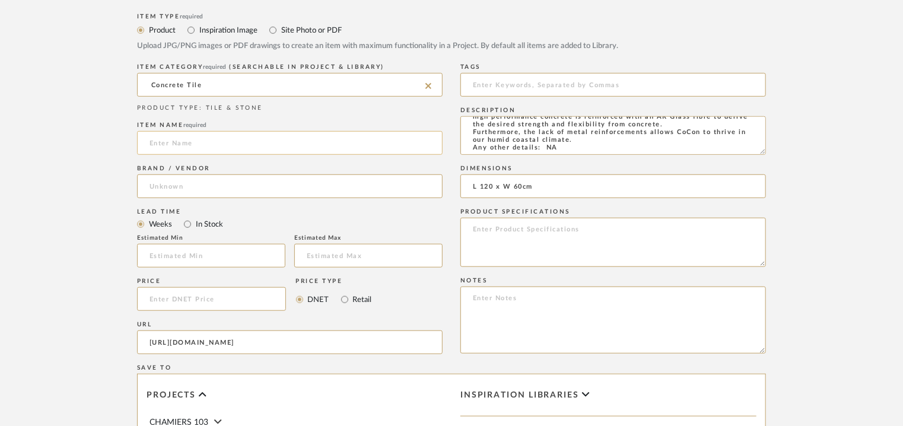
click at [184, 149] on input at bounding box center [289, 143] width 305 height 24
type input "TETRA 120"
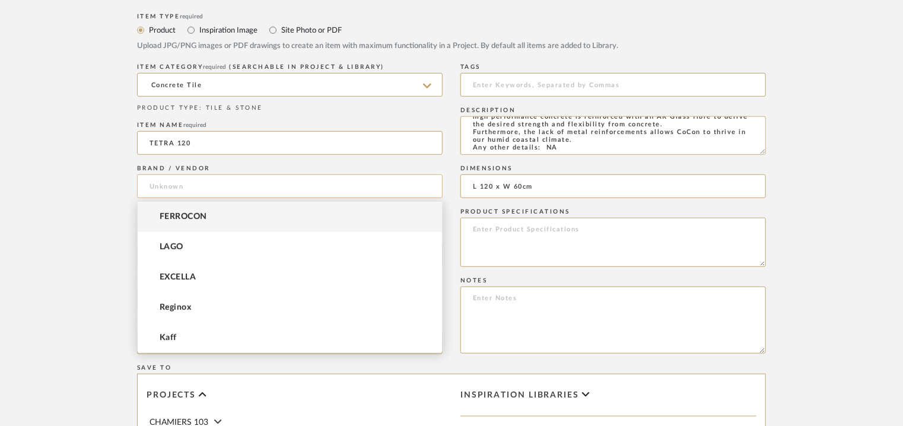
click at [165, 190] on input at bounding box center [289, 186] width 305 height 24
click at [180, 217] on span "FERROCON" at bounding box center [183, 217] width 47 height 10
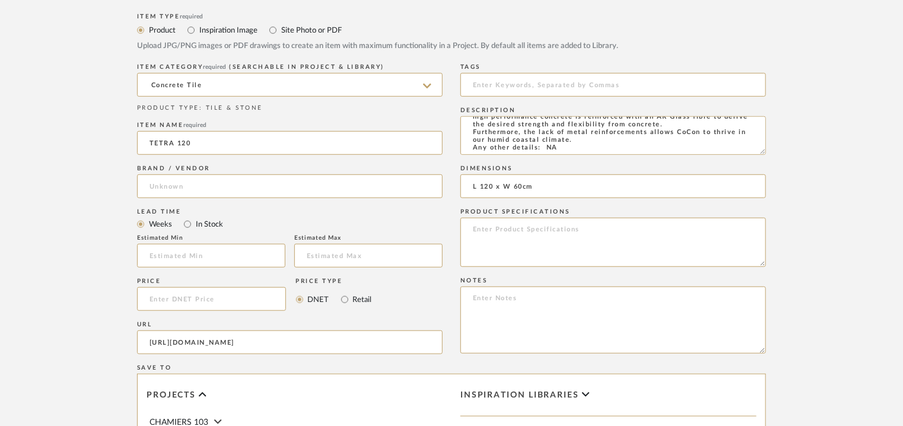
type input "FERROCON"
click at [560, 84] on input at bounding box center [612, 85] width 305 height 24
type input "concrete tile,"
click at [478, 304] on textarea at bounding box center [612, 319] width 305 height 67
paste textarea "Price per sqft : ₹210/- (excluive of GST). Lead time: Na 3D available: Na BIM a…"
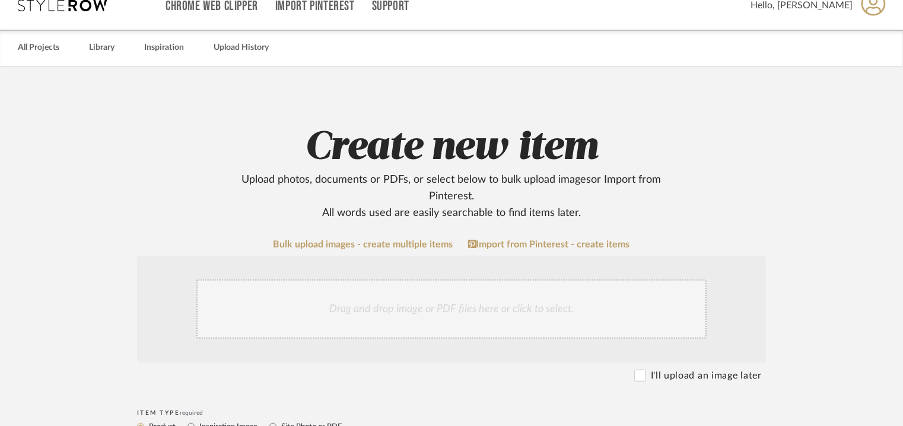
scroll to position [0, 0]
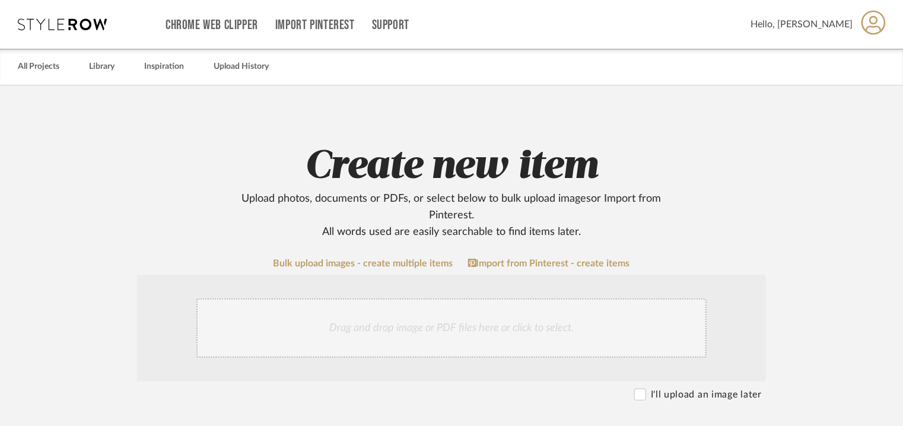
type textarea "Price per sqft : ₹210/- (excluive of GST). Lead time: Na 3D available: Na BIM a…"
click at [420, 333] on div "Drag and drop image or PDF files here or click to select." at bounding box center [451, 327] width 510 height 59
click at [461, 321] on div "Drag and drop image or PDF files here or click to select." at bounding box center [451, 327] width 510 height 59
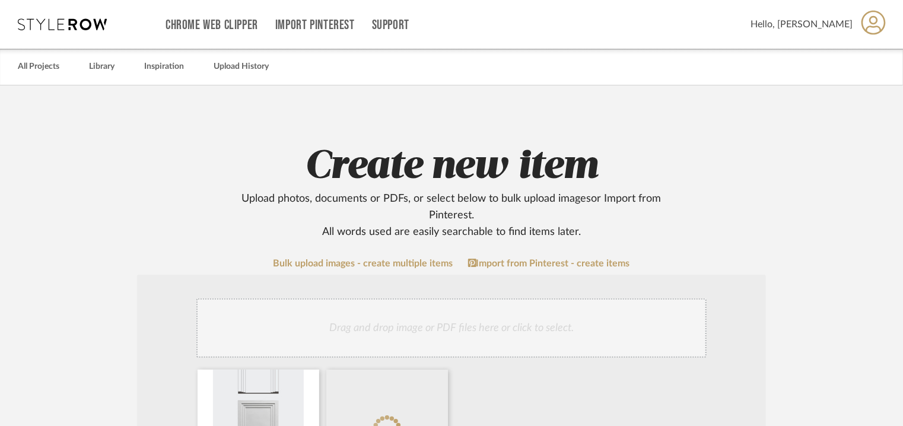
click at [498, 319] on div "Drag and drop image or PDF files here or click to select." at bounding box center [451, 327] width 510 height 59
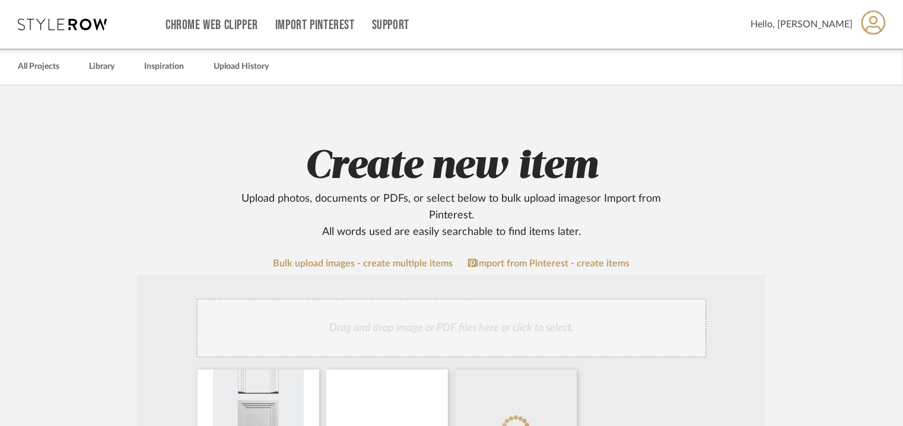
click at [548, 316] on div "Drag and drop image or PDF files here or click to select." at bounding box center [451, 327] width 510 height 59
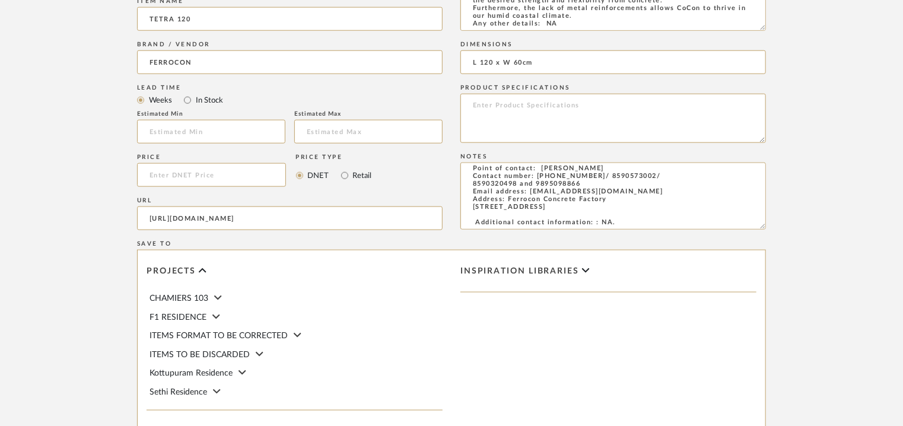
scroll to position [814, 0]
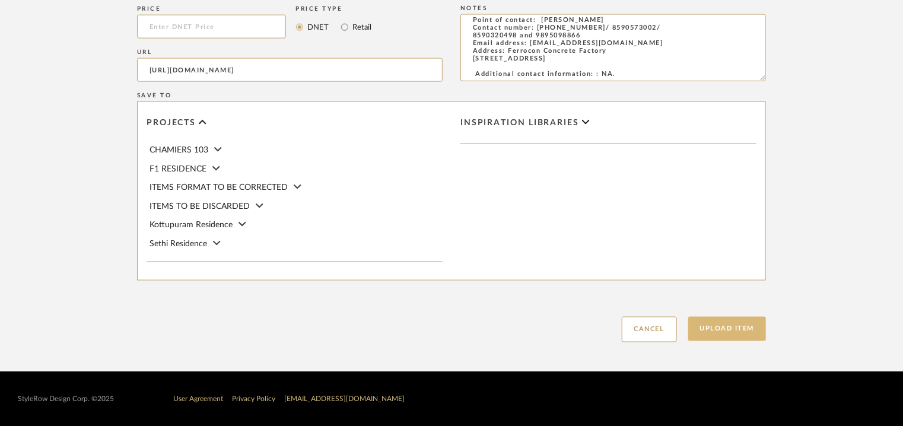
click at [719, 330] on button "Upload Item" at bounding box center [727, 329] width 78 height 24
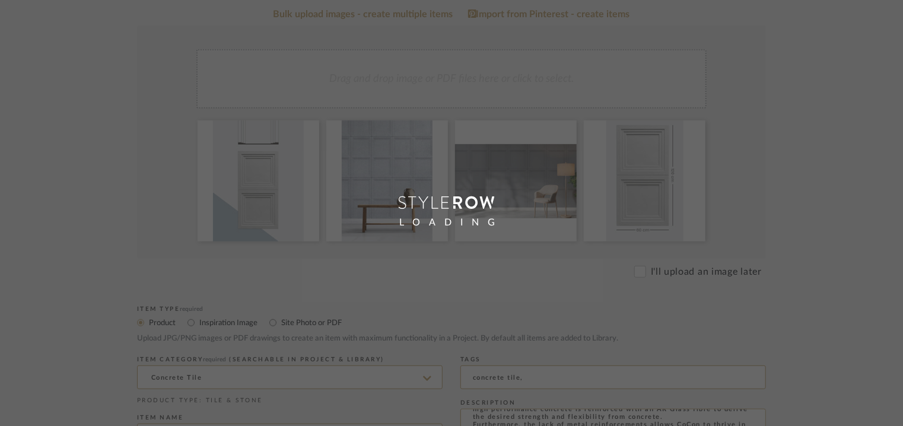
scroll to position [59, 0]
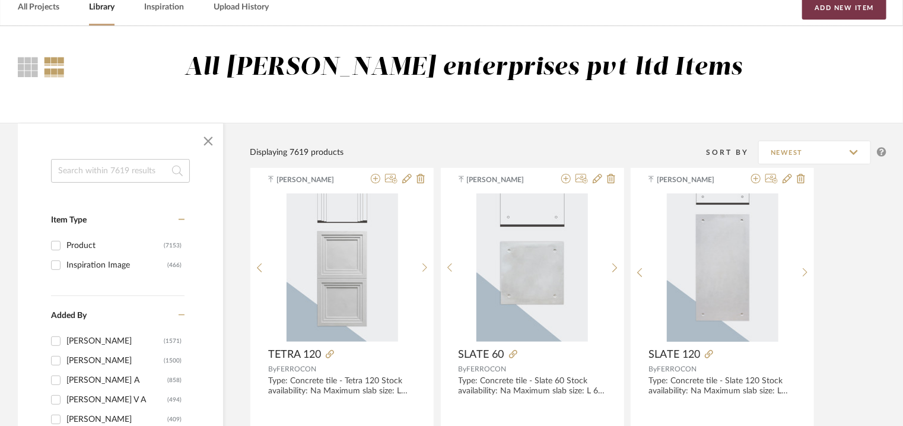
click at [841, 11] on button "Add New Item" at bounding box center [844, 8] width 84 height 24
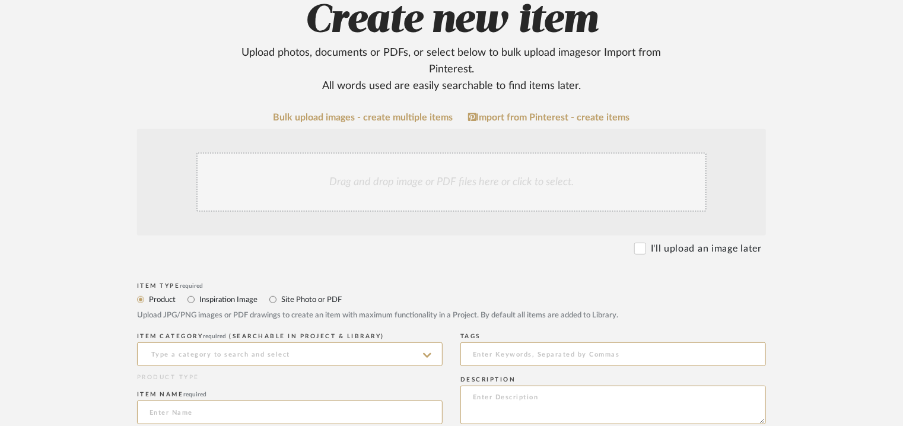
scroll to position [356, 0]
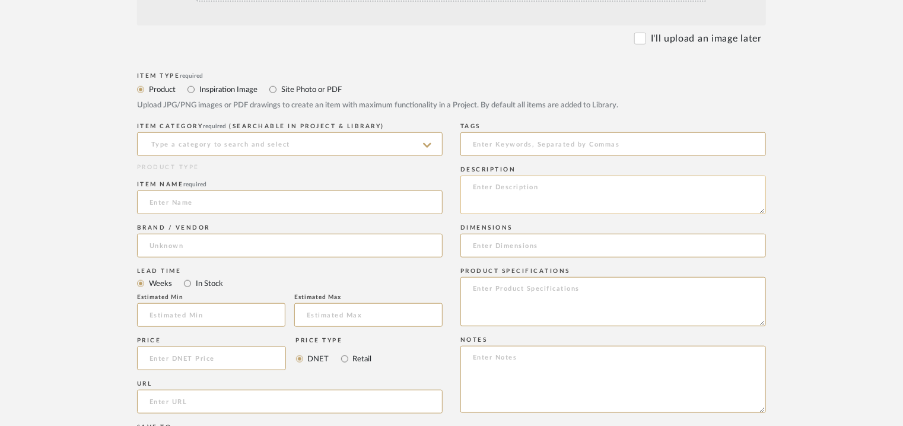
paste textarea "Type: Concrete tile - Trellis 120 Stock availability: Na Maximum slab size: L 1…"
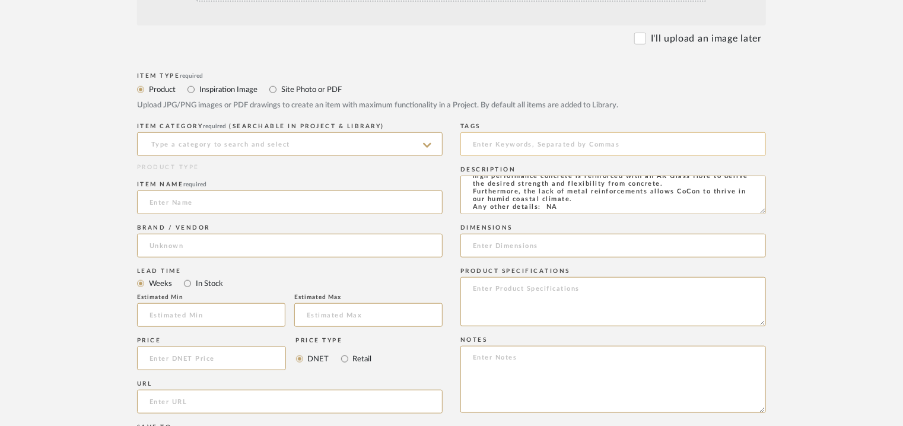
type textarea "Type: Concrete tile - Trellis 120 Stock availability: Na Maximum slab size: L 1…"
click at [517, 141] on input at bounding box center [612, 144] width 305 height 24
type input "C"
type input "concrete tile,"
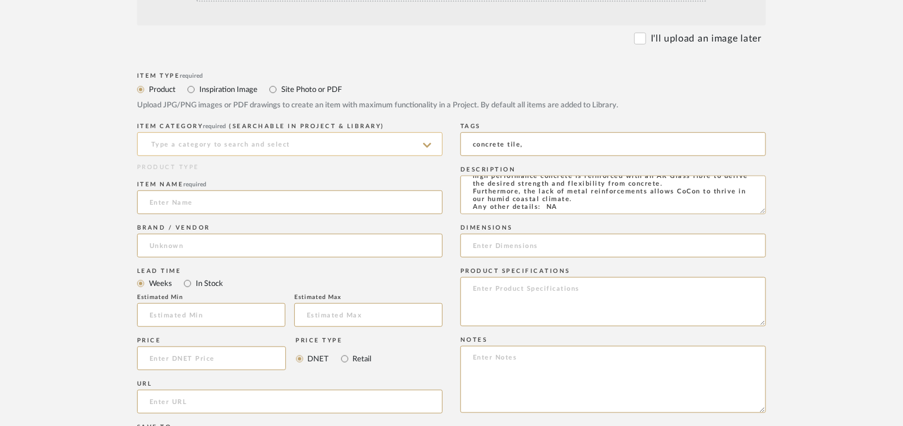
click at [289, 148] on input at bounding box center [289, 144] width 305 height 24
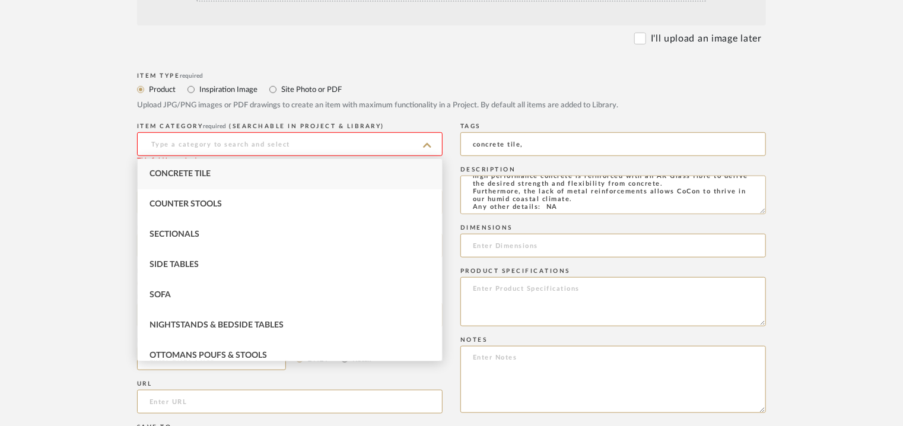
click at [168, 171] on span "Concrete Tile" at bounding box center [179, 174] width 61 height 8
type input "Concrete Tile"
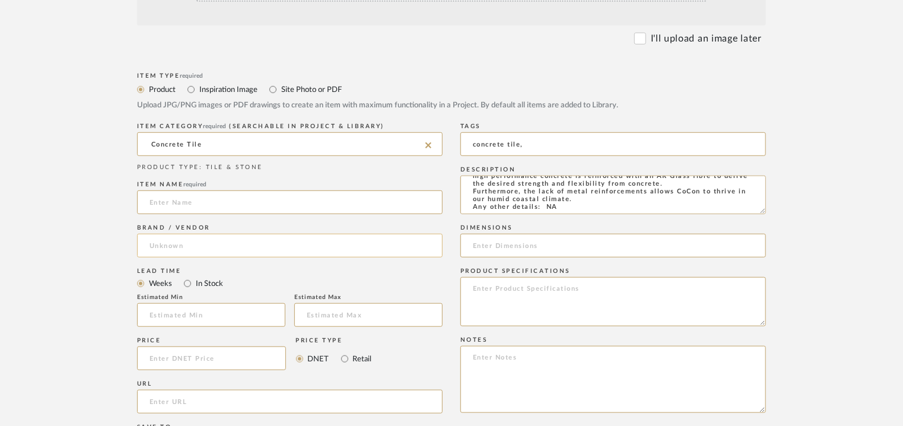
click at [176, 247] on input at bounding box center [289, 246] width 305 height 24
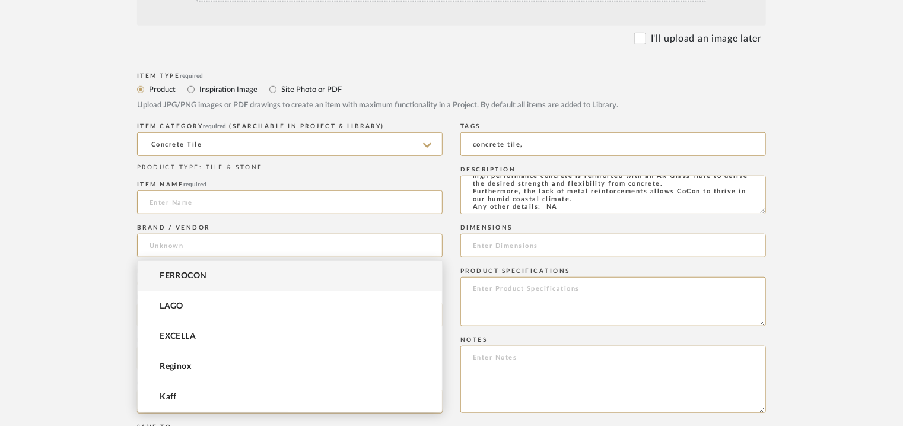
click at [453, 347] on div "Item Type required Product Inspiration Image Site Photo or PDF Upload JPG/PNG i…" at bounding box center [451, 371] width 629 height 604
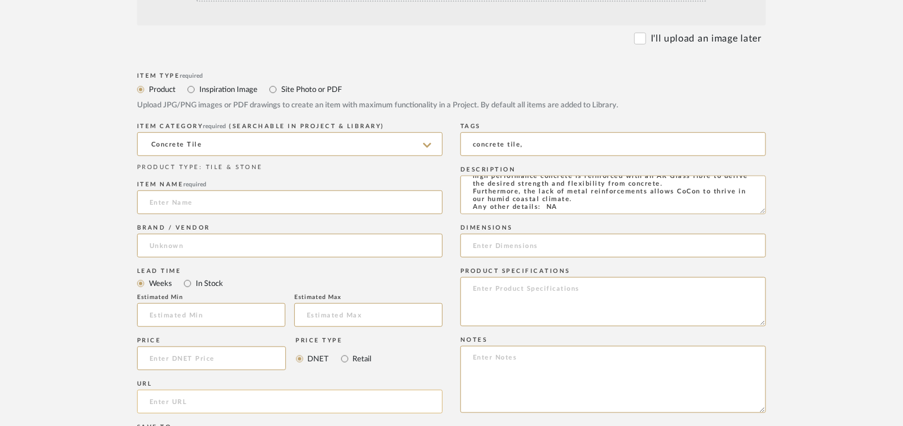
click at [195, 399] on input "url" at bounding box center [289, 402] width 305 height 24
paste input "[URL][DOMAIN_NAME]"
type input "[URL][DOMAIN_NAME]"
click at [197, 197] on input at bounding box center [289, 202] width 305 height 24
type input "TRELLIS 120"
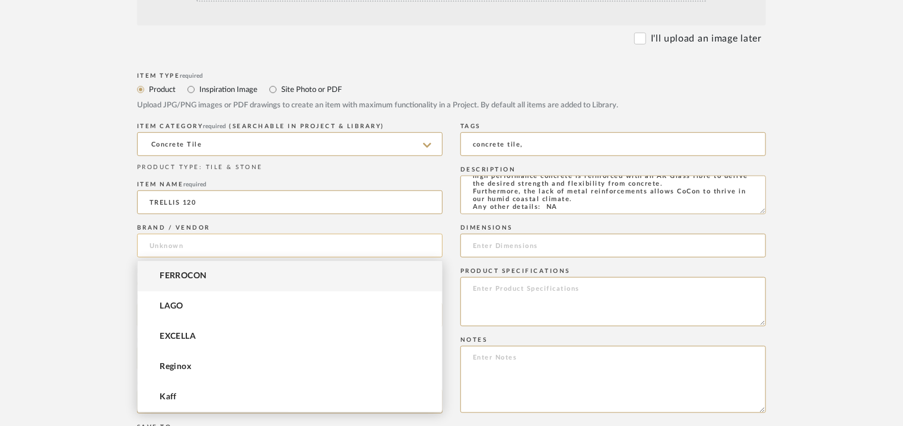
click at [160, 248] on input at bounding box center [289, 246] width 305 height 24
click at [192, 278] on span "FERROCON" at bounding box center [183, 276] width 47 height 10
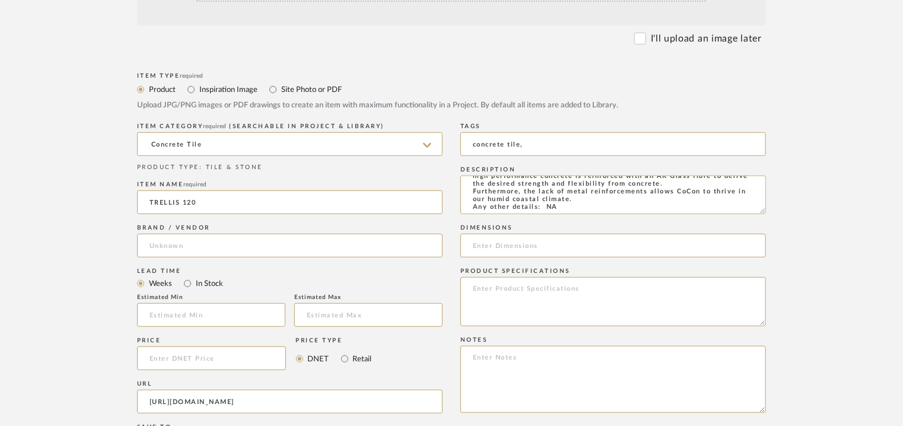
type input "FERROCON"
click at [743, 243] on input at bounding box center [612, 246] width 305 height 24
paste input "L 120 x W 60cm"
type input "L 120 x W 60cm"
click at [497, 370] on textarea at bounding box center [612, 379] width 305 height 67
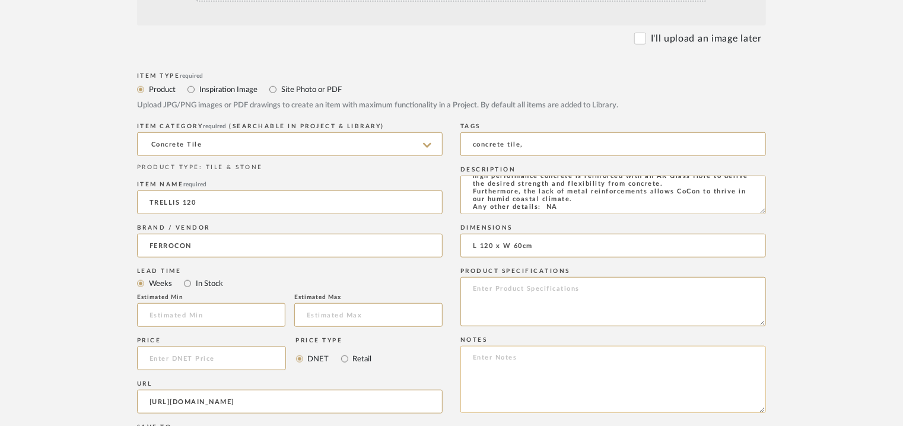
paste textarea "Price per sqft : ₹210/- (excluive of GST). Lead time: Na 3D available: Na BIM a…"
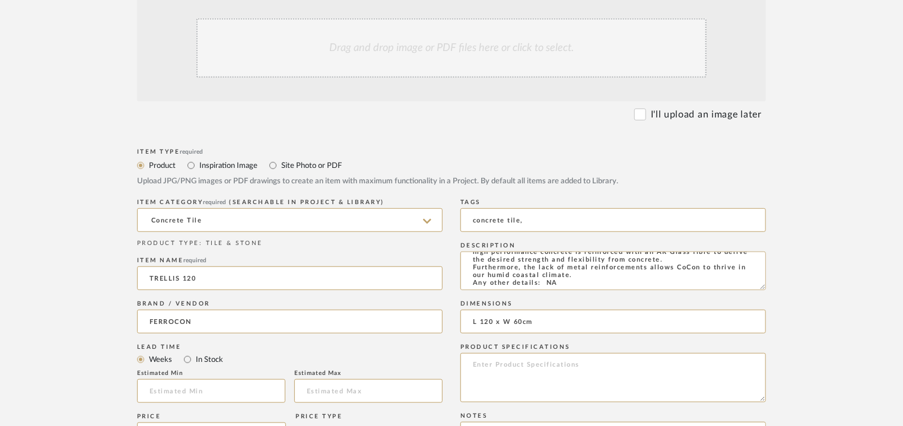
scroll to position [178, 0]
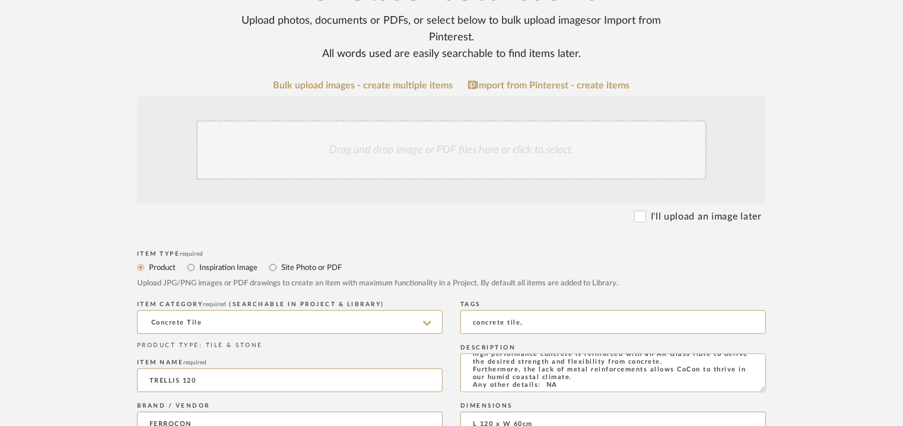
type textarea "Price per sqft : ₹210/- (excluive of GST). Lead time: Na 3D available: Na BIM a…"
click at [431, 145] on div "Drag and drop image or PDF files here or click to select." at bounding box center [451, 149] width 510 height 59
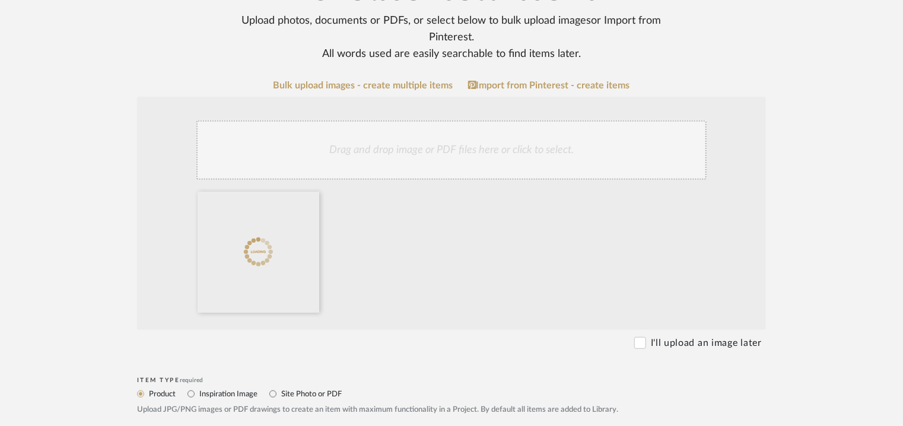
click at [470, 135] on div "Drag and drop image or PDF files here or click to select." at bounding box center [451, 149] width 510 height 59
click at [511, 162] on div "Drag and drop image or PDF files here or click to select." at bounding box center [451, 149] width 510 height 59
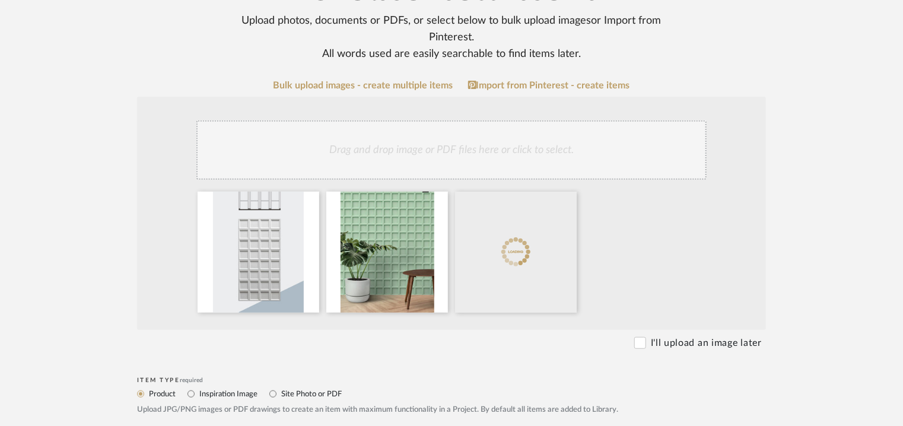
click at [494, 150] on div "Drag and drop image or PDF files here or click to select." at bounding box center [451, 149] width 510 height 59
drag, startPoint x: 520, startPoint y: 136, endPoint x: 503, endPoint y: 148, distance: 21.2
click at [518, 139] on div "Drag and drop image or PDF files here or click to select." at bounding box center [451, 149] width 510 height 59
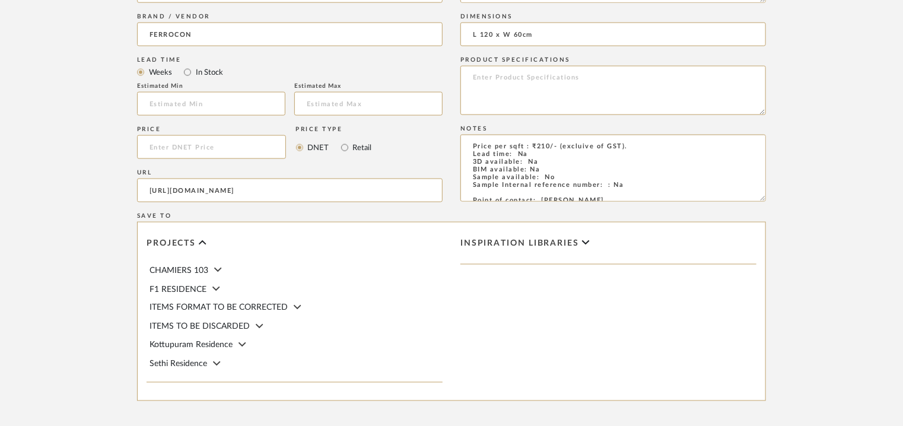
scroll to position [940, 0]
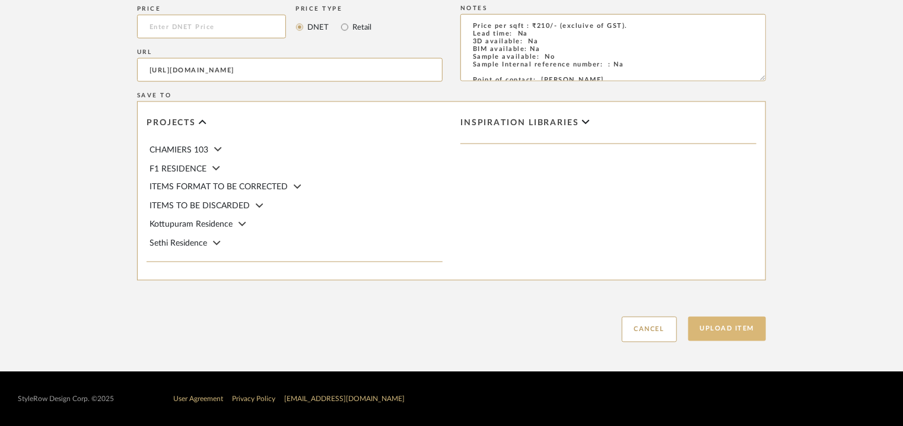
click at [738, 329] on button "Upload Item" at bounding box center [727, 329] width 78 height 24
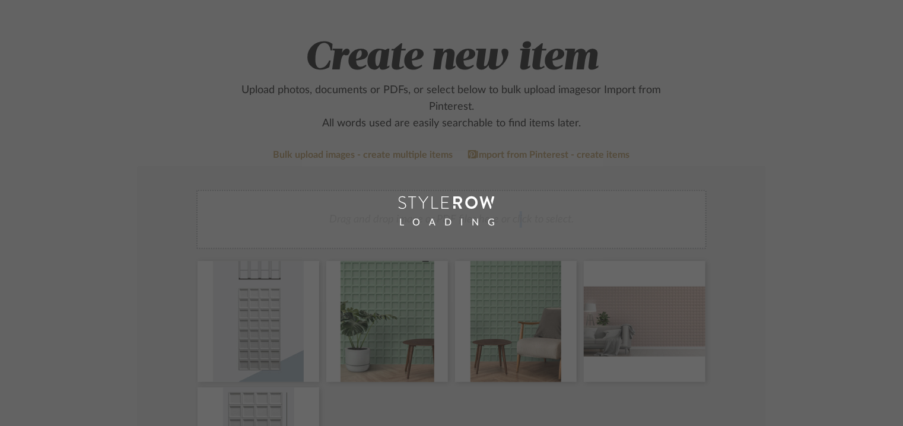
scroll to position [59, 0]
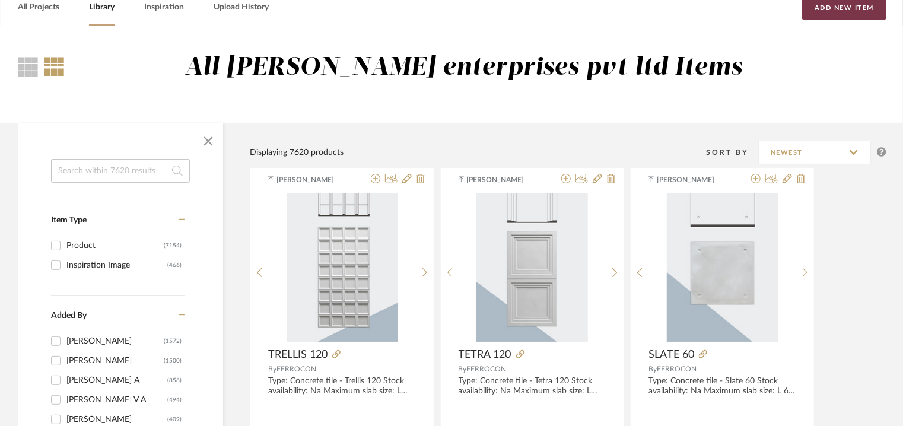
click at [848, 5] on button "Add New Item" at bounding box center [844, 8] width 84 height 24
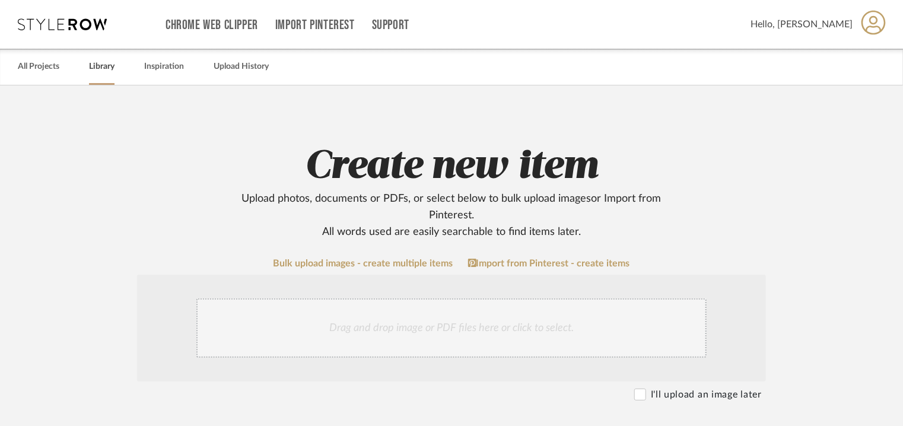
click at [99, 60] on link "Library" at bounding box center [102, 67] width 26 height 16
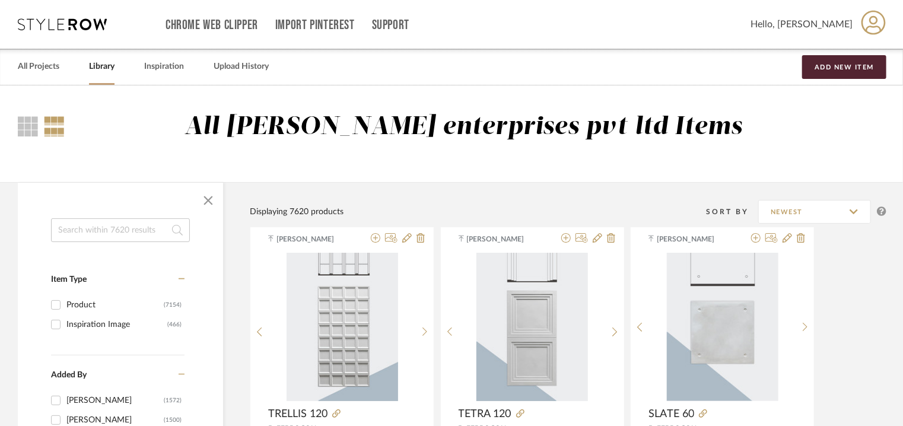
click at [144, 231] on input at bounding box center [120, 230] width 139 height 24
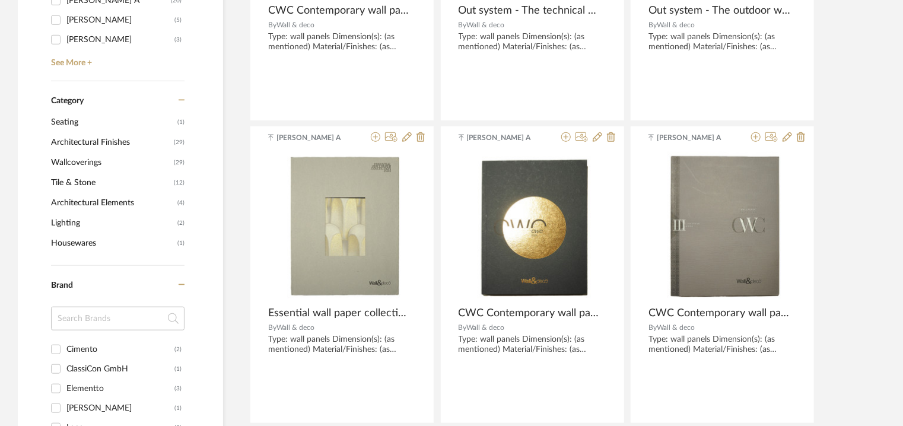
scroll to position [474, 0]
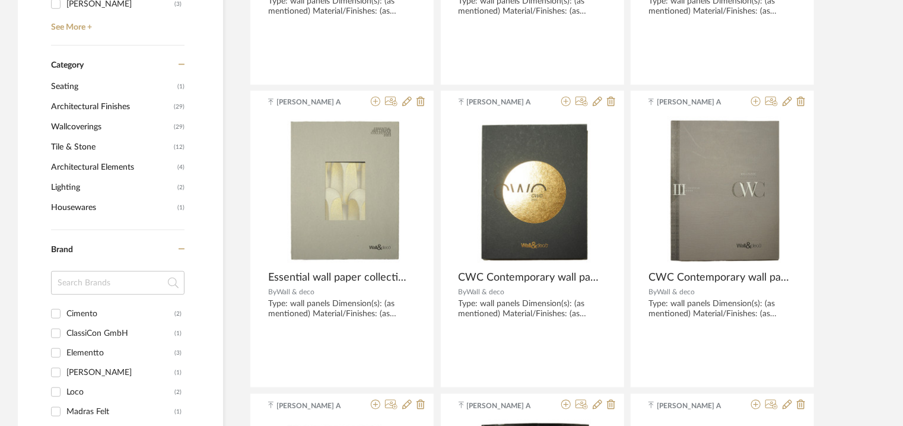
type input "wall panel"
click at [90, 165] on span "Architectural Elements" at bounding box center [112, 167] width 123 height 20
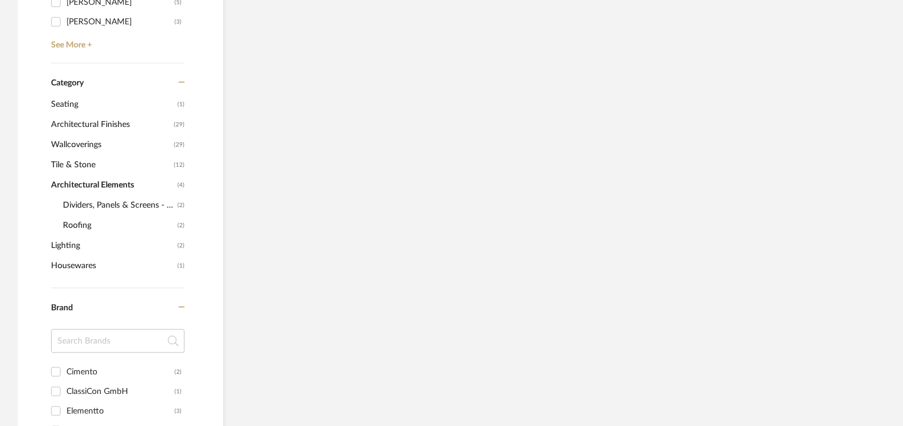
scroll to position [492, 0]
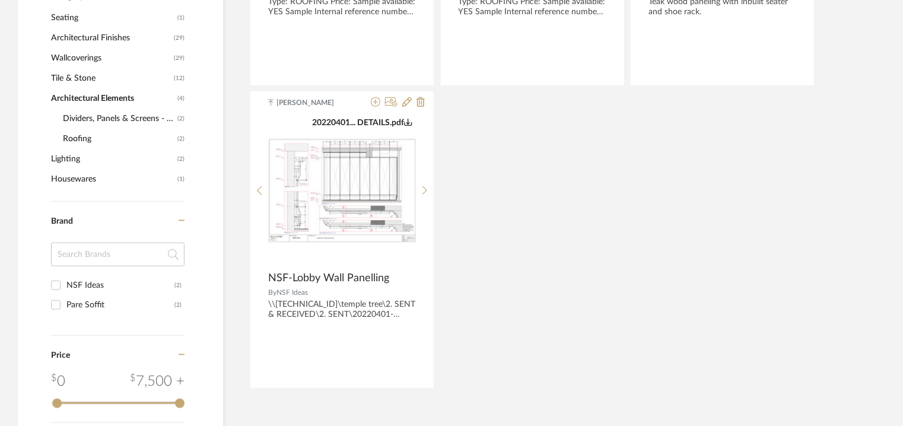
click at [70, 58] on span "Wallcoverings" at bounding box center [111, 58] width 120 height 20
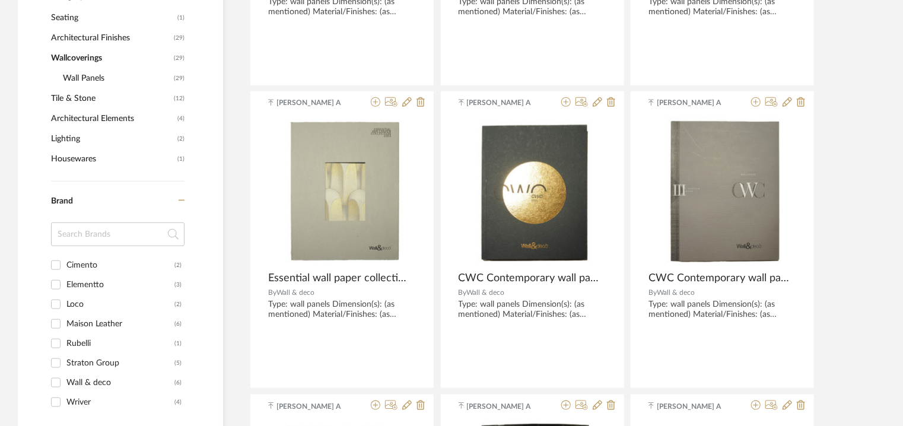
click at [84, 75] on span "Wall Panels" at bounding box center [117, 78] width 108 height 20
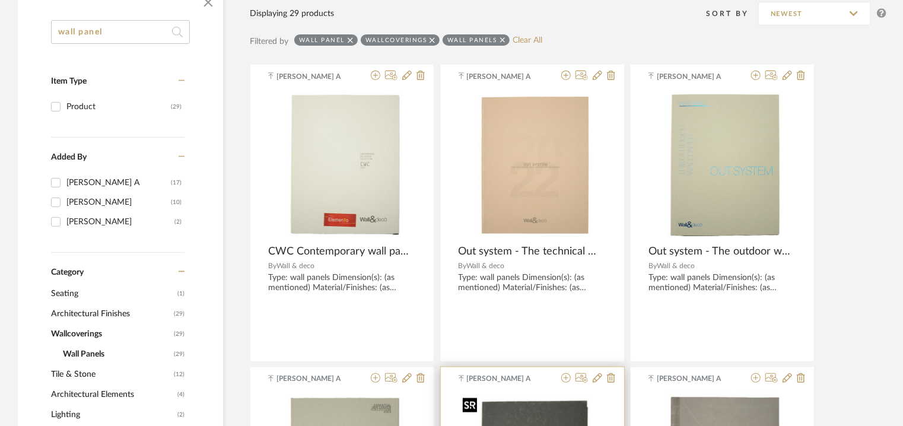
scroll to position [237, 0]
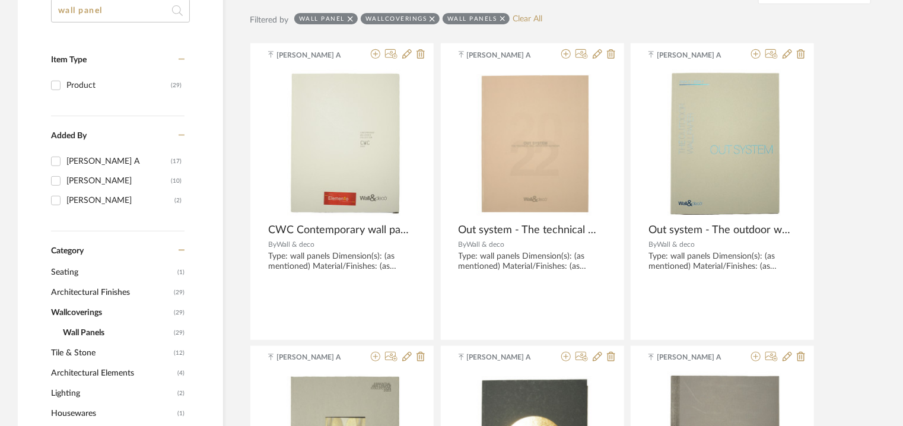
click at [91, 9] on input "wall panel" at bounding box center [120, 11] width 139 height 24
drag, startPoint x: 132, startPoint y: 13, endPoint x: 0, endPoint y: 9, distance: 131.7
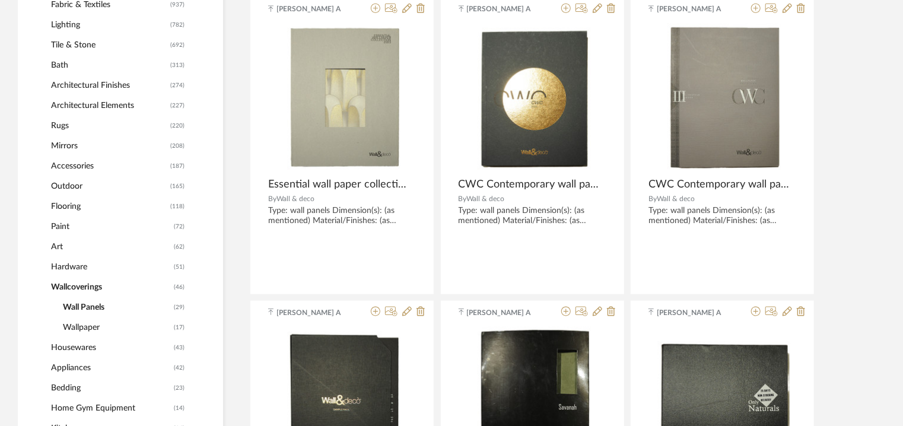
scroll to position [592, 0]
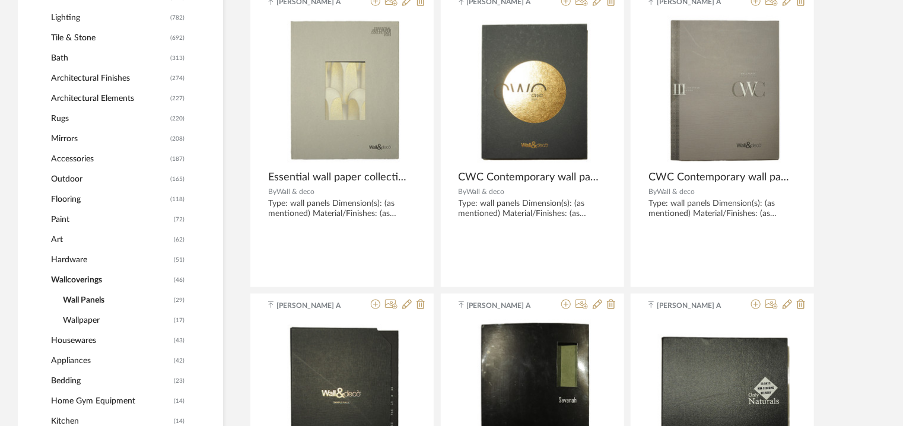
click at [101, 97] on span "Architectural Elements" at bounding box center [109, 98] width 116 height 20
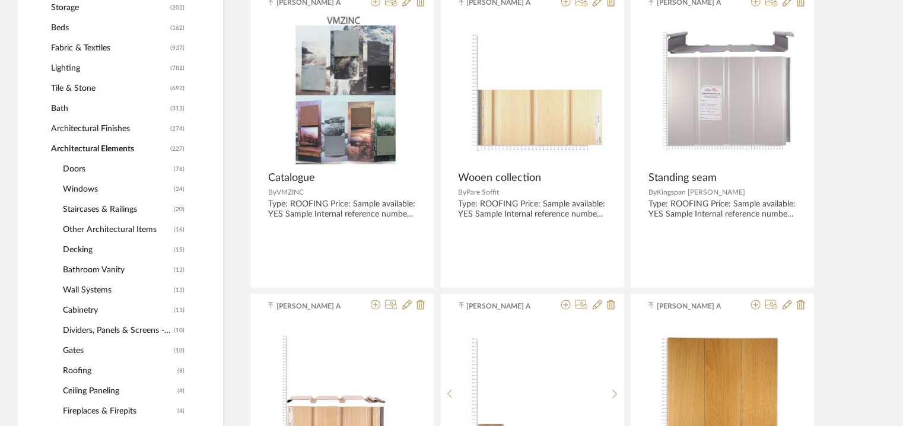
scroll to position [659, 0]
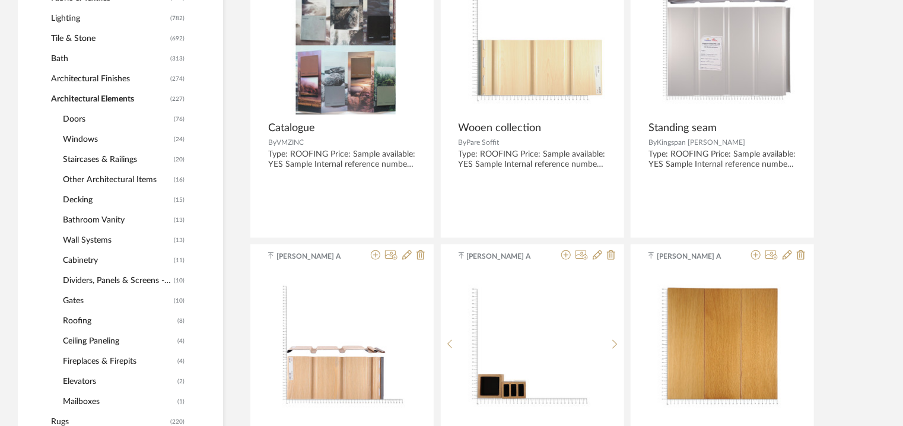
click at [81, 236] on span "Wall Systems" at bounding box center [117, 240] width 108 height 20
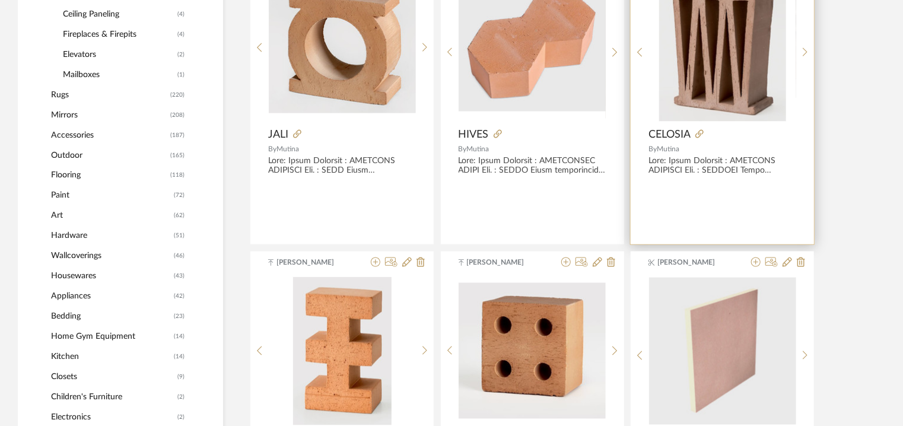
scroll to position [808, 0]
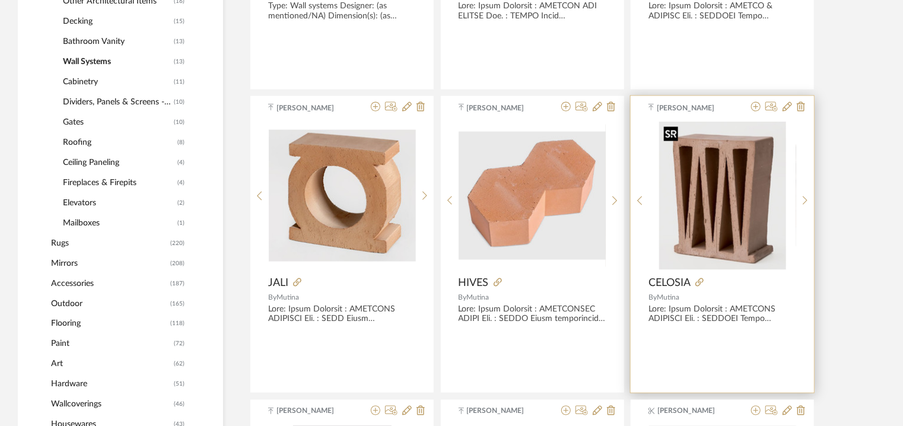
click at [733, 155] on img "0" at bounding box center [722, 196] width 127 height 148
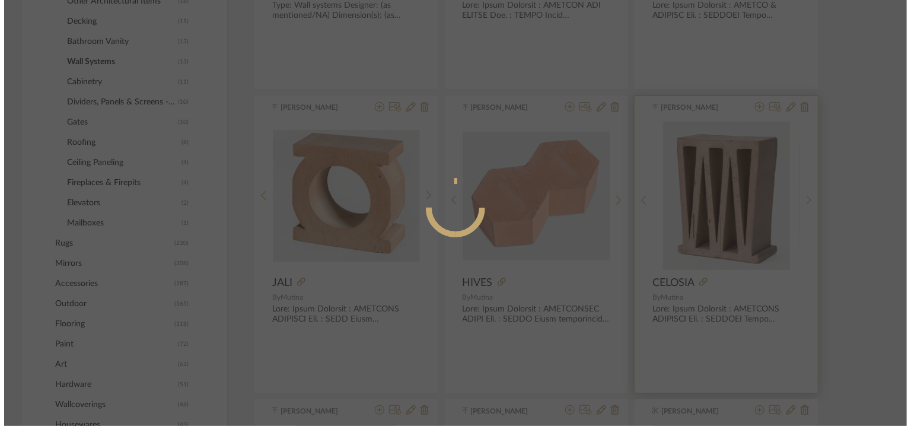
scroll to position [0, 0]
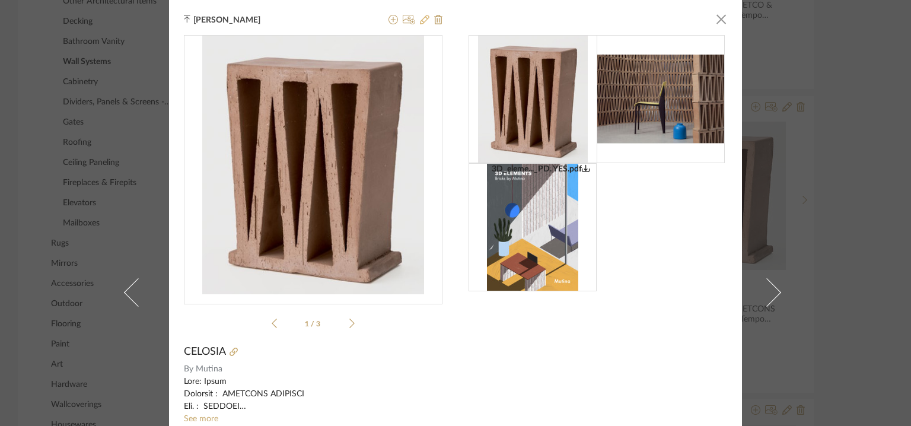
click at [420, 20] on icon at bounding box center [424, 19] width 9 height 9
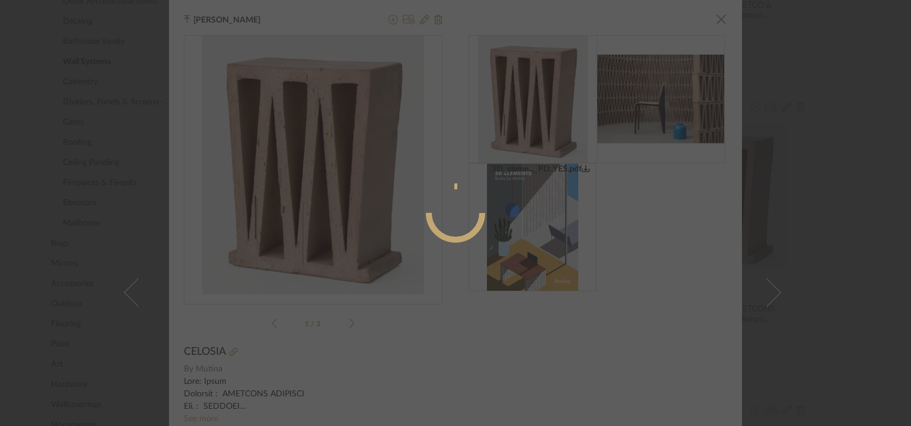
radio input "true"
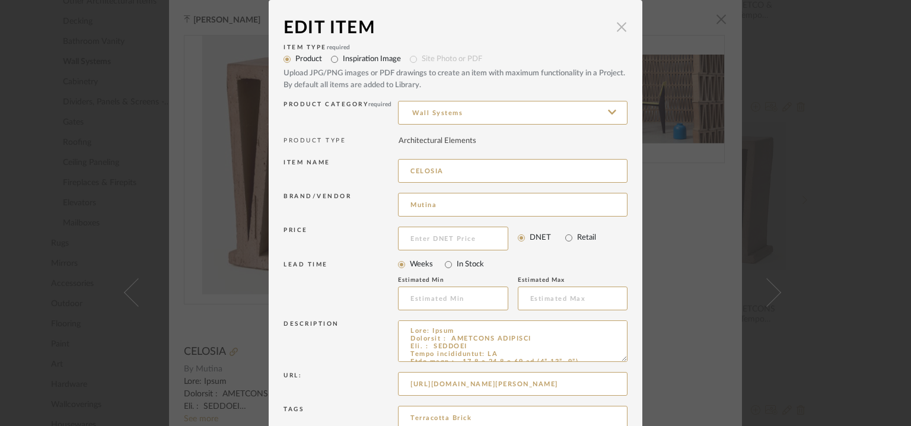
click at [619, 26] on span "button" at bounding box center [622, 27] width 24 height 24
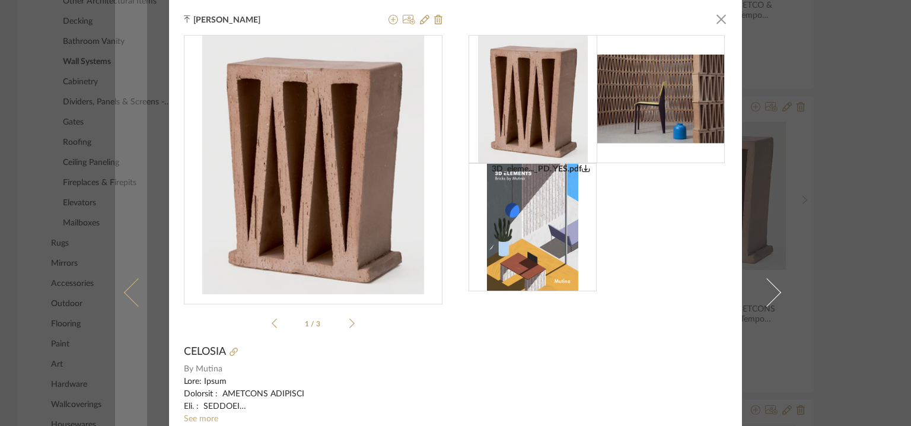
click at [115, 289] on link at bounding box center [131, 292] width 32 height 585
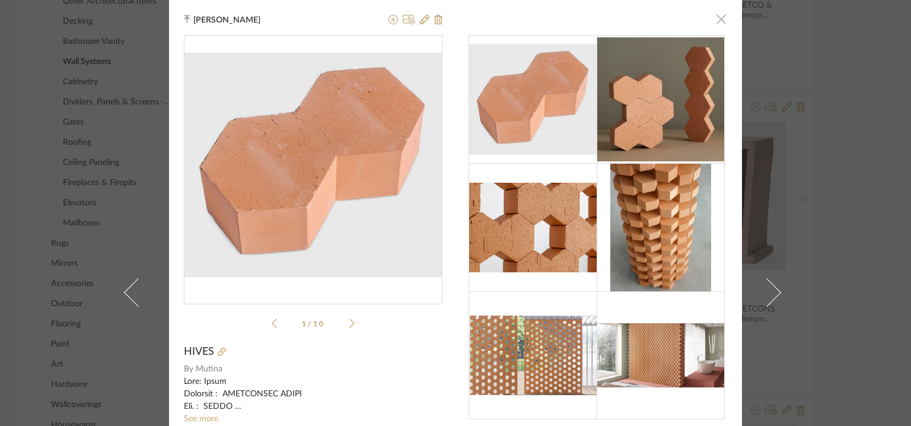
click at [718, 20] on span "button" at bounding box center [721, 19] width 24 height 24
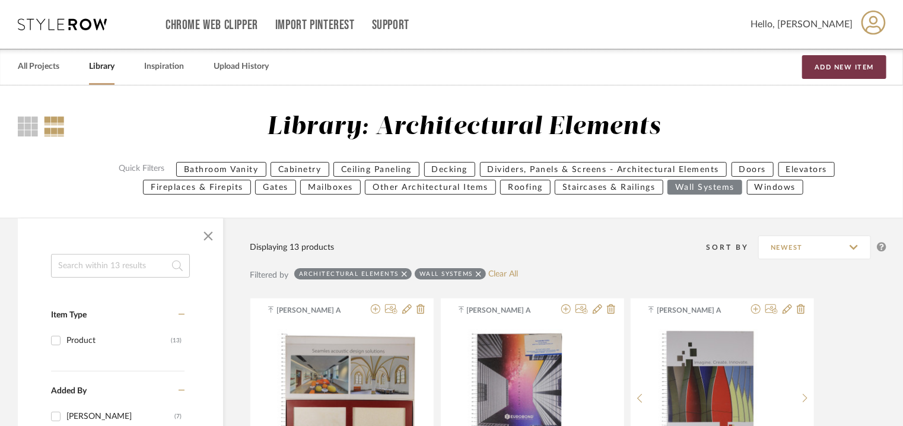
drag, startPoint x: 847, startPoint y: 69, endPoint x: 838, endPoint y: 69, distance: 8.9
click at [847, 69] on button "Add New Item" at bounding box center [844, 67] width 84 height 24
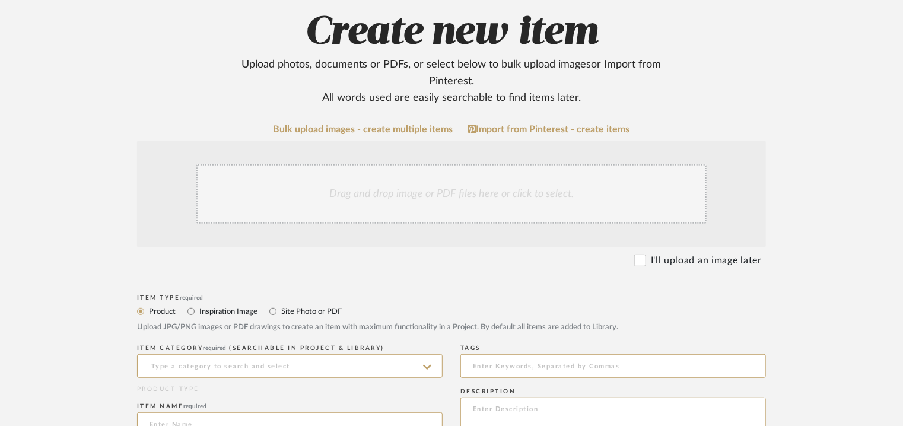
scroll to position [356, 0]
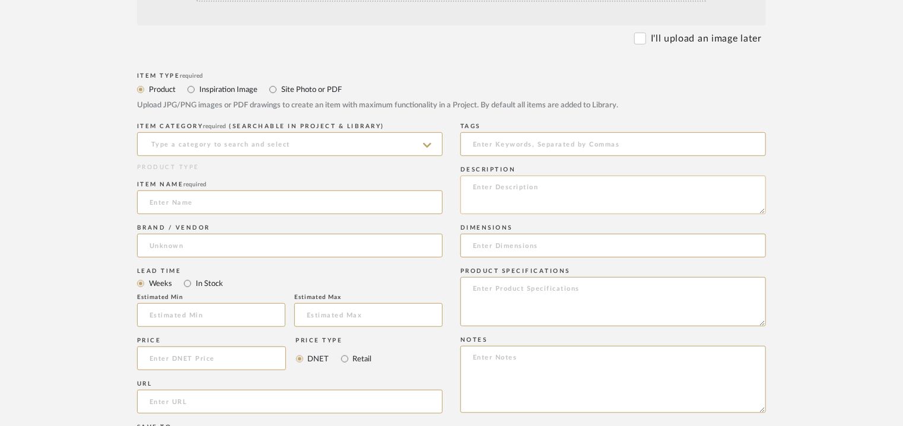
paste textarea "Type: Concrete - B-Grid Jaali Stock availability: Na Maximum slab size: L 121 x…"
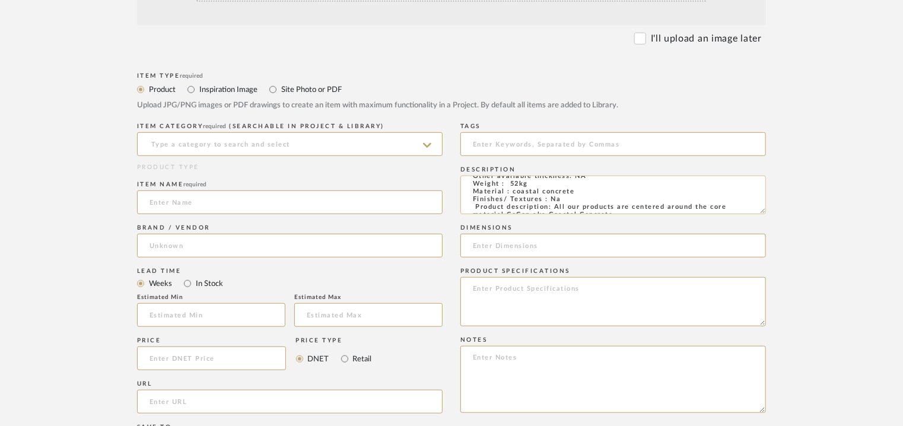
scroll to position [0, 0]
type textarea "Type: Concrete - B-Grid Jaali Stock availability: Na Maximum slab size: L 121 x…"
click at [307, 150] on input at bounding box center [289, 144] width 305 height 24
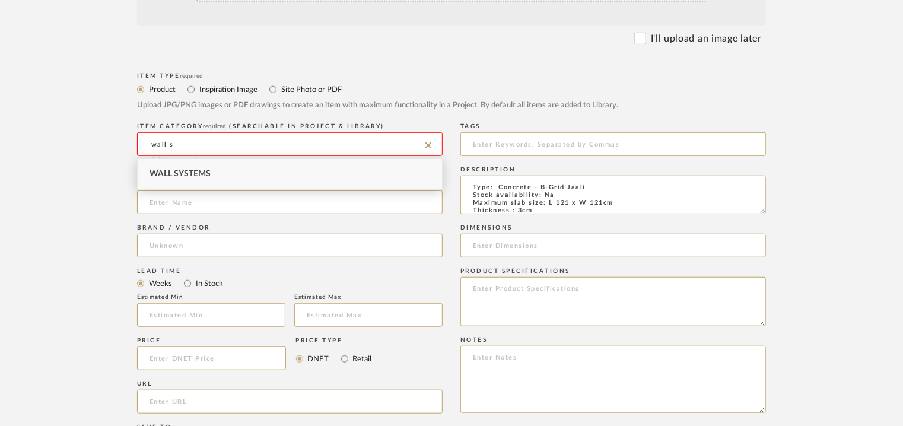
click at [211, 171] on div "Wall Systems" at bounding box center [290, 174] width 304 height 30
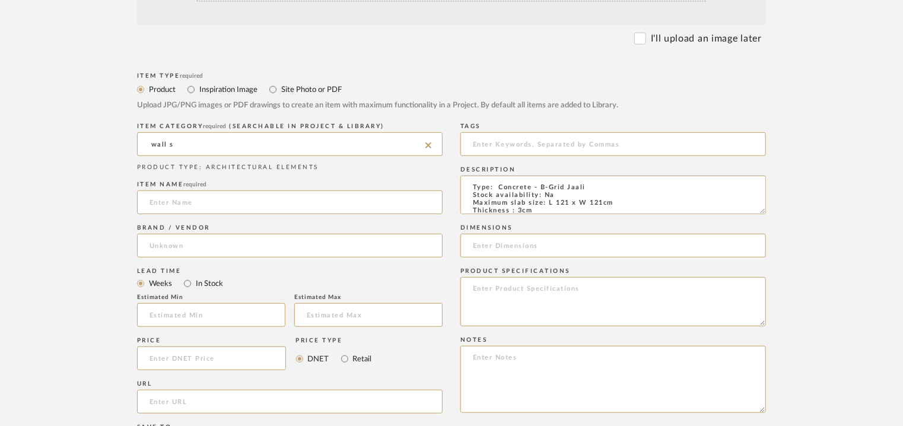
type input "Wall Systems"
click at [196, 204] on input at bounding box center [289, 202] width 305 height 24
type input "B-GRID JAALI"
click at [157, 397] on input "url" at bounding box center [289, 402] width 305 height 24
paste input "[URL][DOMAIN_NAME]"
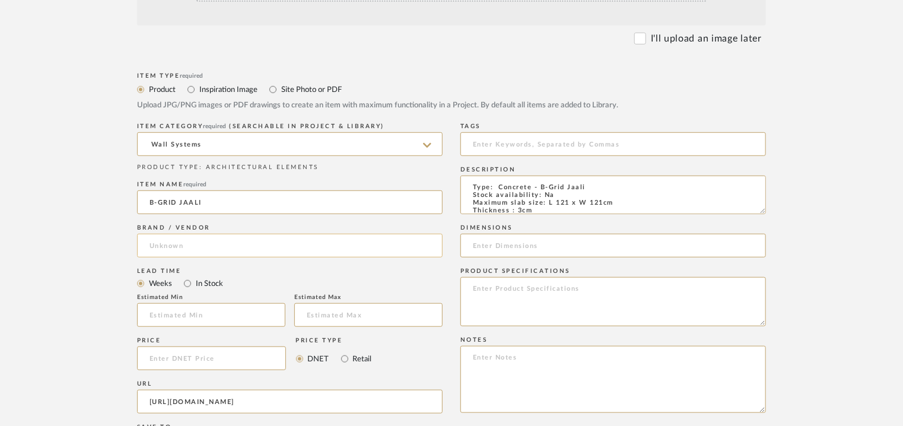
type input "[URL][DOMAIN_NAME]"
click at [199, 246] on input at bounding box center [289, 246] width 305 height 24
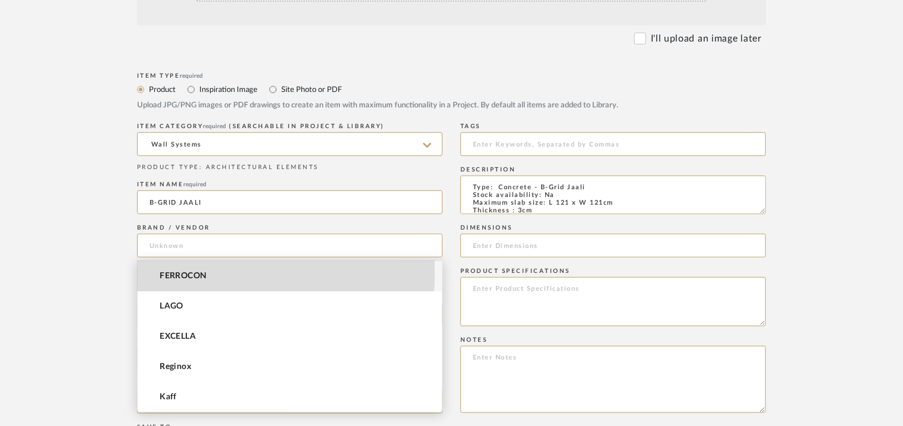
click at [192, 273] on span "FERROCON" at bounding box center [183, 276] width 47 height 10
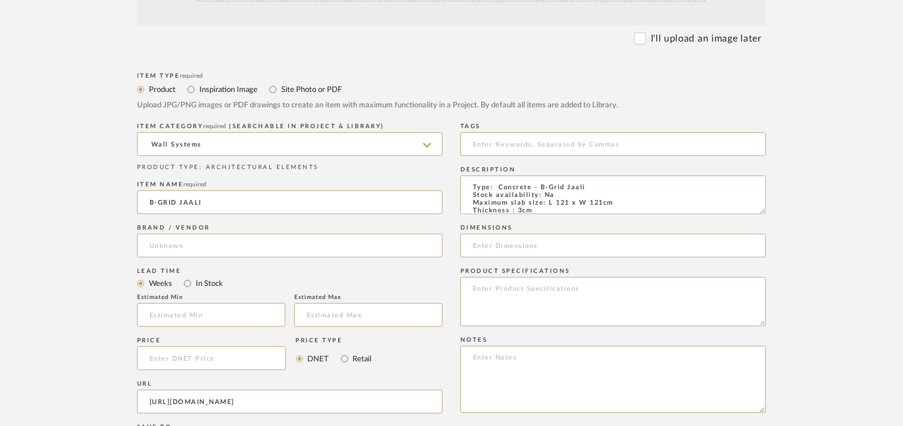
type input "FERROCON"
click at [520, 149] on input at bounding box center [612, 144] width 305 height 24
type input "concrete,"
click at [515, 243] on input at bounding box center [612, 246] width 305 height 24
click at [499, 247] on input at bounding box center [612, 246] width 305 height 24
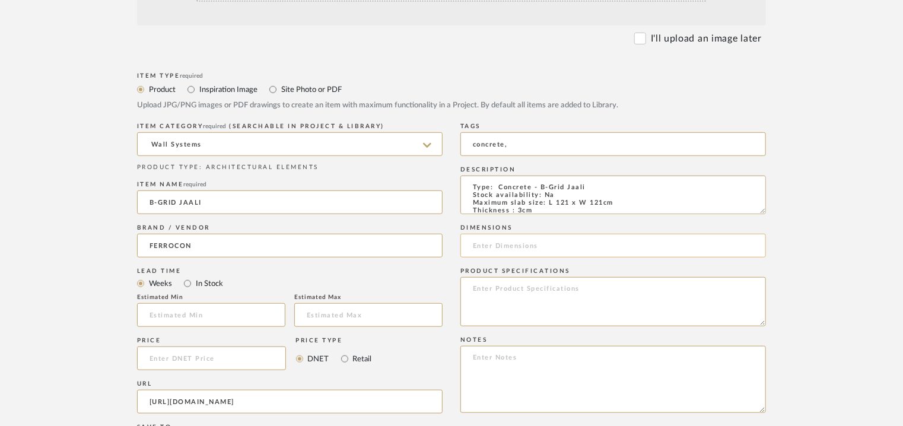
paste input "L 121 x W 121cm"
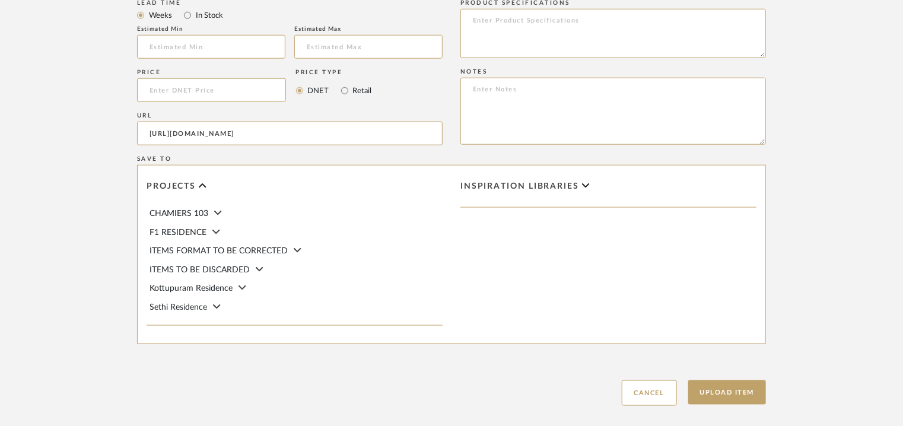
scroll to position [652, 0]
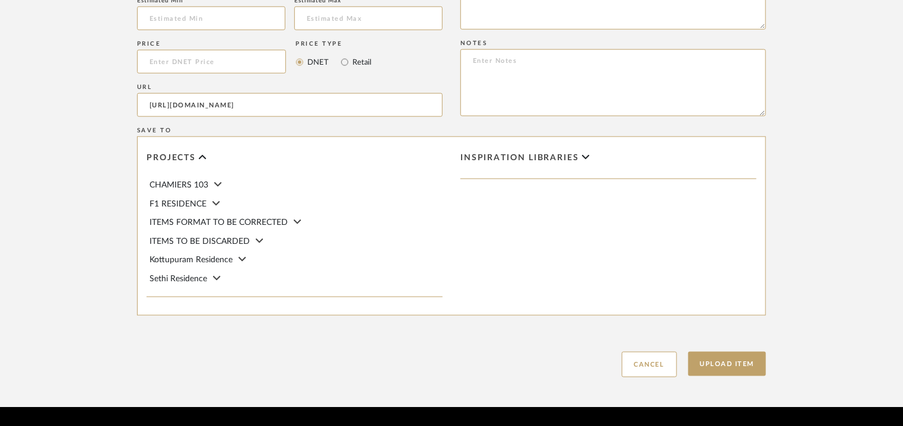
type input "L 121 x W 121cm"
paste textarea "Price : on request Lead time: Na 3D available: Na BIM available: Na Sample avai…"
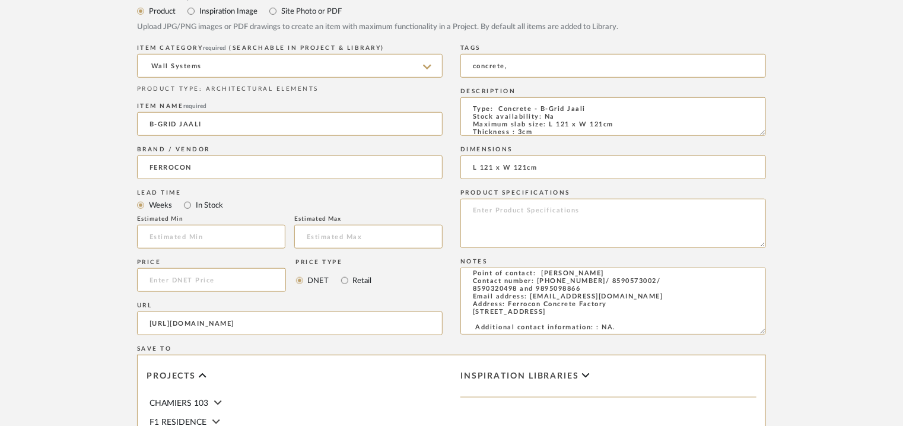
scroll to position [237, 0]
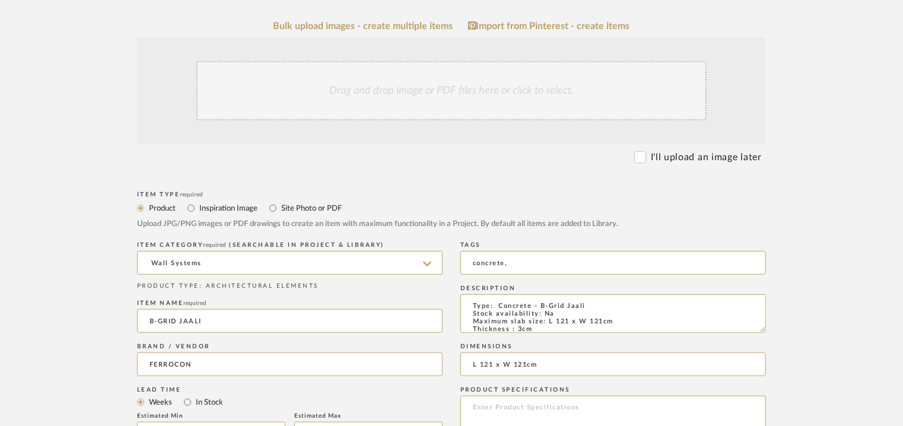
type textarea "Price : on request Lead time: Na 3D available: Na BIM available: Na Sample avai…"
click at [438, 104] on div "Drag and drop image or PDF files here or click to select." at bounding box center [451, 90] width 510 height 59
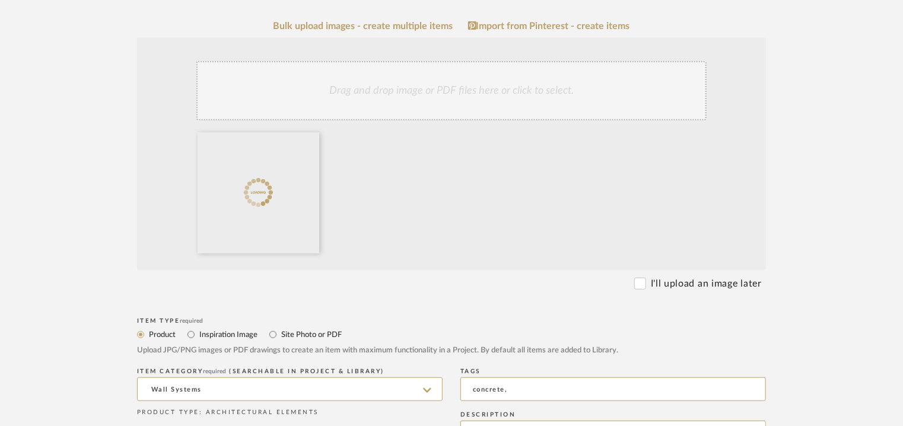
click at [451, 111] on div "Drag and drop image or PDF files here or click to select." at bounding box center [451, 90] width 510 height 59
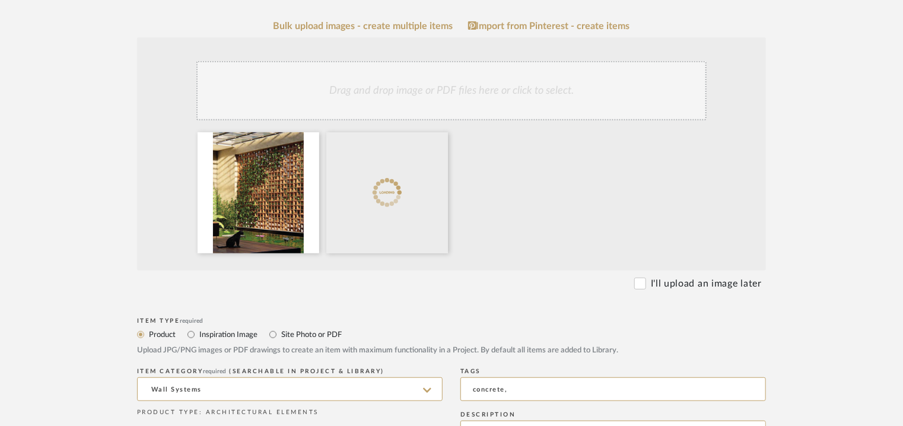
click at [413, 100] on div "Drag and drop image or PDF files here or click to select." at bounding box center [451, 90] width 510 height 59
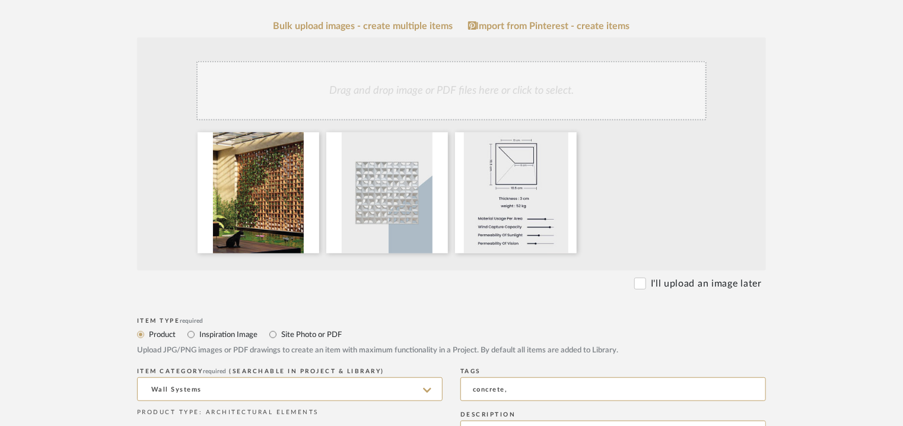
click at [482, 89] on div "Drag and drop image or PDF files here or click to select." at bounding box center [451, 90] width 510 height 59
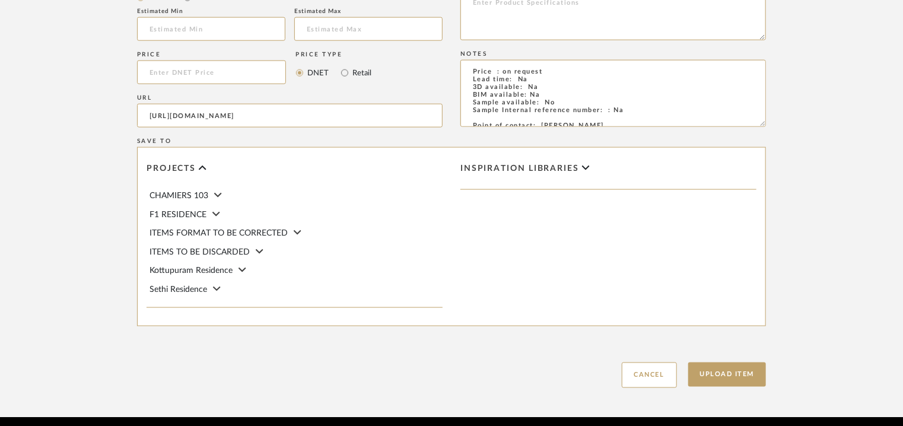
scroll to position [814, 0]
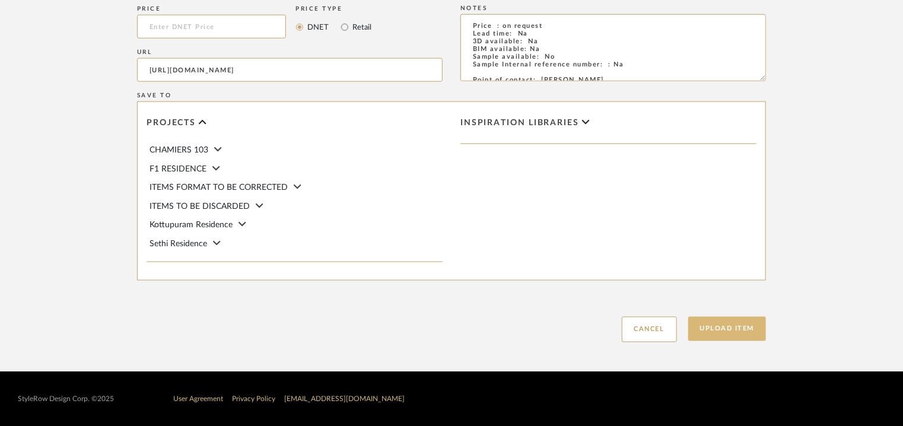
click at [751, 330] on button "Upload Item" at bounding box center [727, 329] width 78 height 24
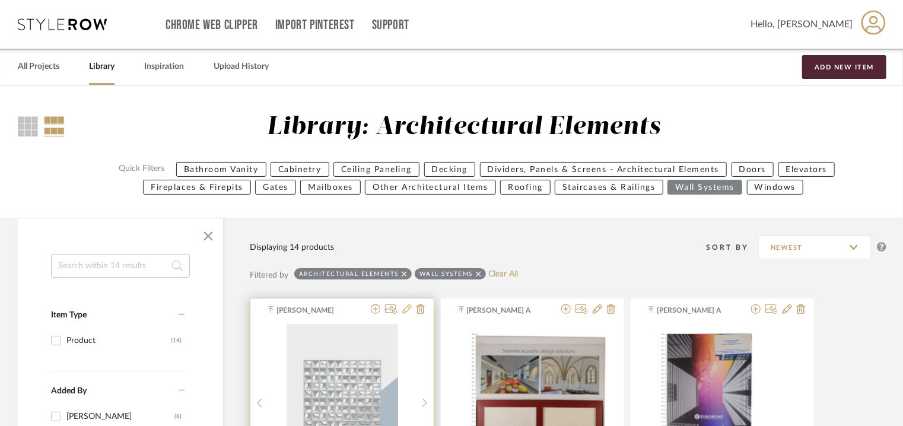
click at [409, 307] on icon at bounding box center [406, 308] width 9 height 9
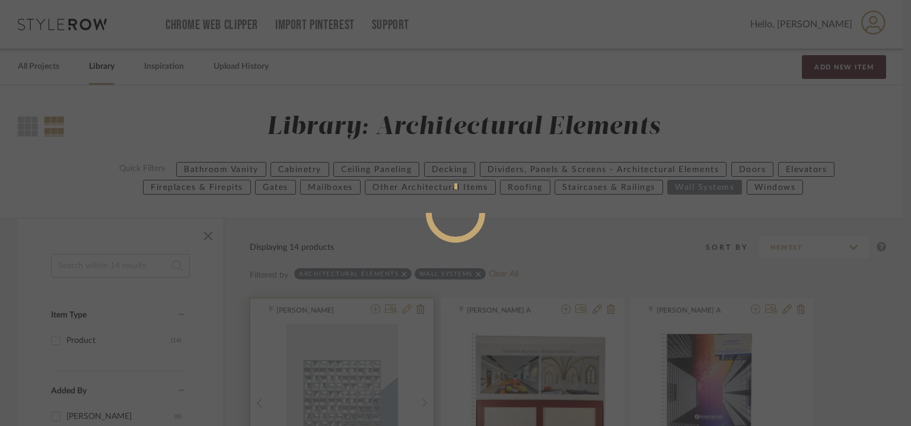
radio input "true"
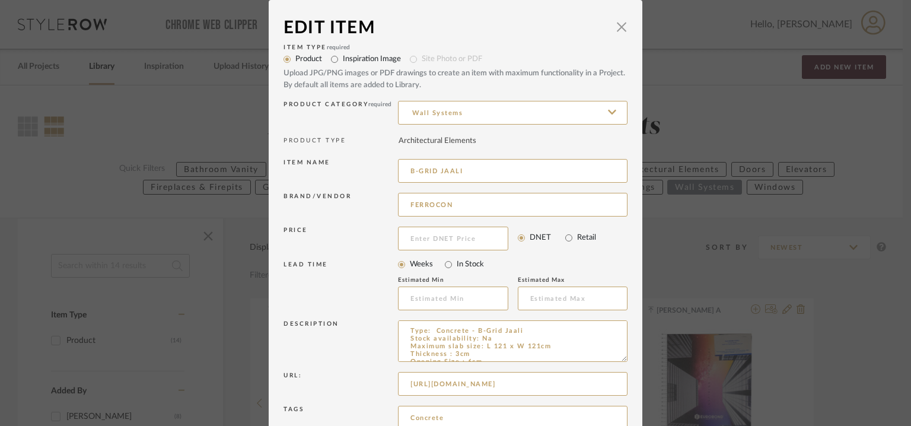
click at [608, 111] on icon at bounding box center [612, 111] width 8 height 5
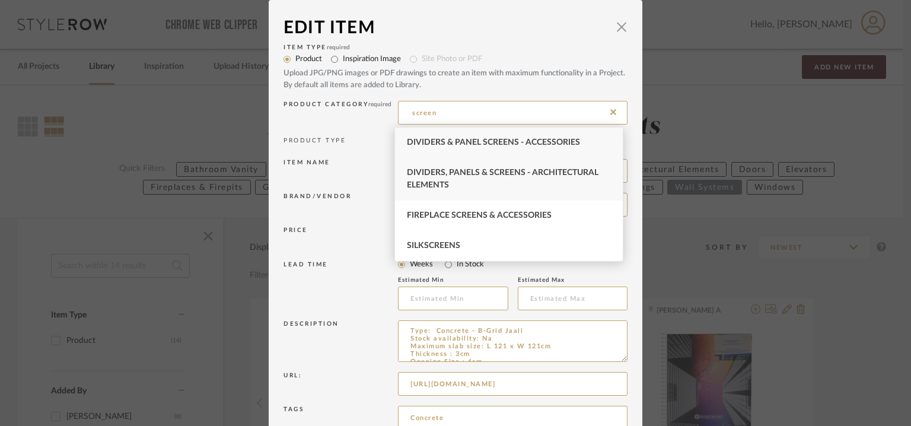
click at [505, 174] on span "Dividers, Panels & Screens - Architectural Elements" at bounding box center [503, 178] width 192 height 21
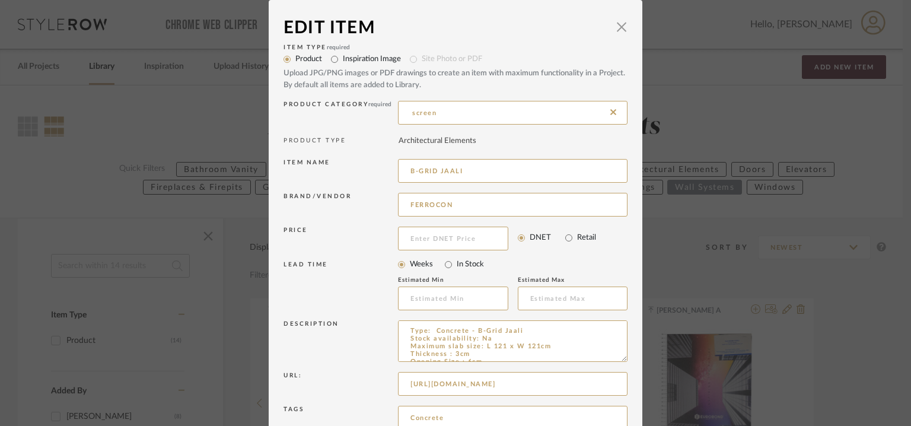
type input "Dividers, Panels & Screens - Architectural Elements"
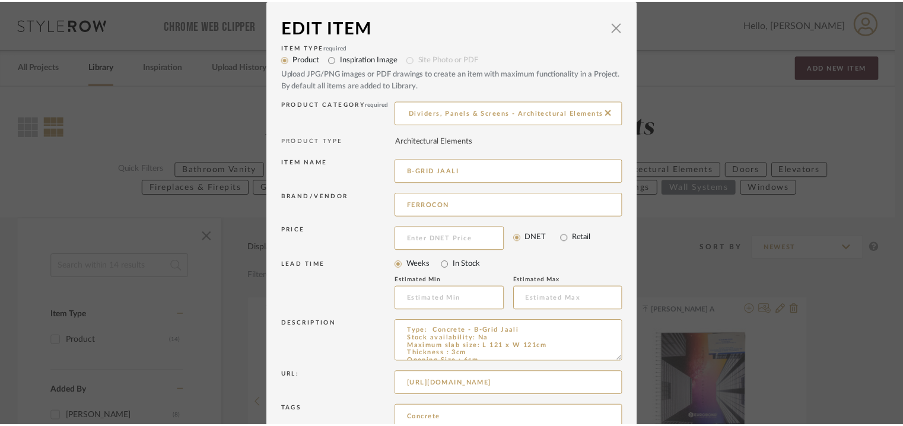
scroll to position [114, 0]
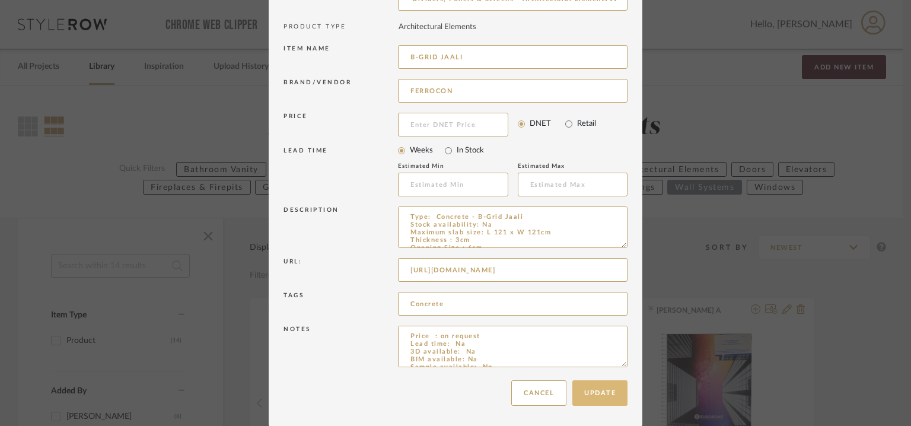
click at [594, 394] on button "Update" at bounding box center [599, 393] width 55 height 26
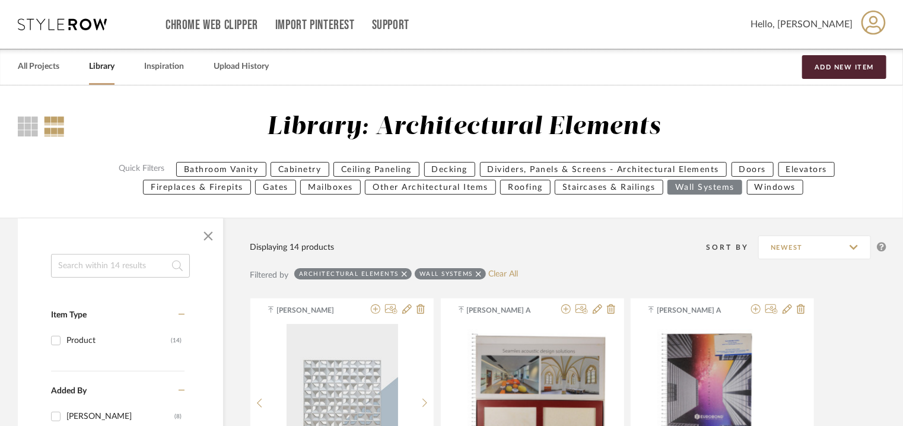
click at [476, 273] on icon at bounding box center [478, 274] width 5 height 8
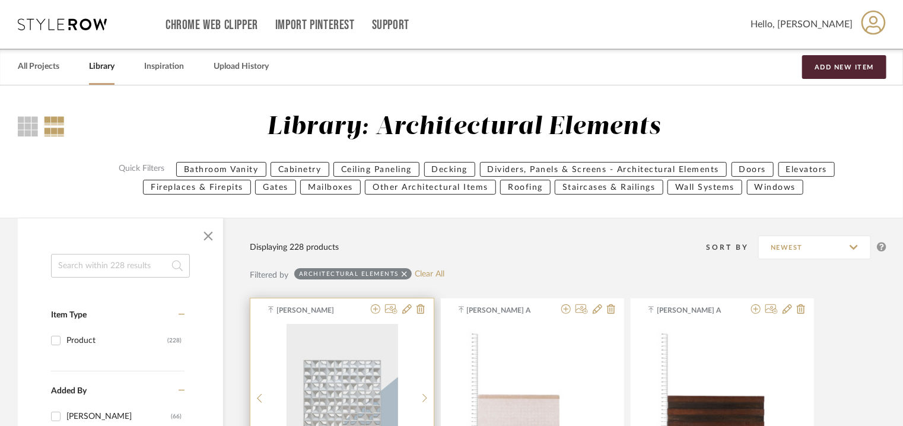
click at [384, 310] on div at bounding box center [395, 309] width 59 height 11
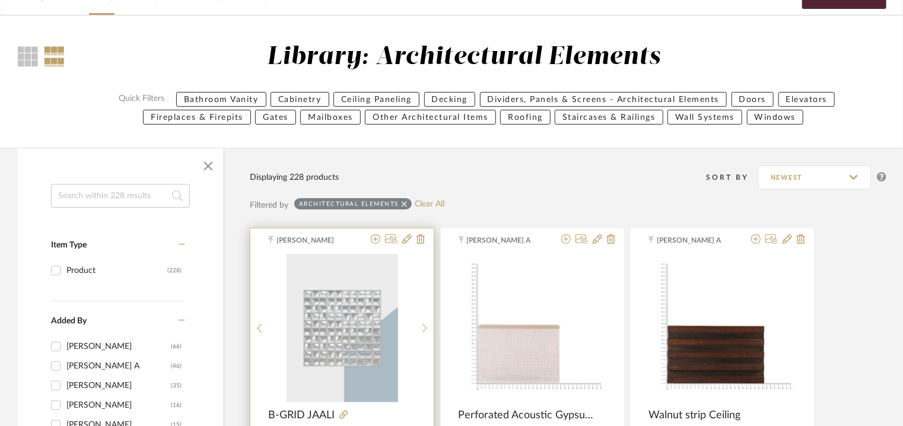
scroll to position [59, 0]
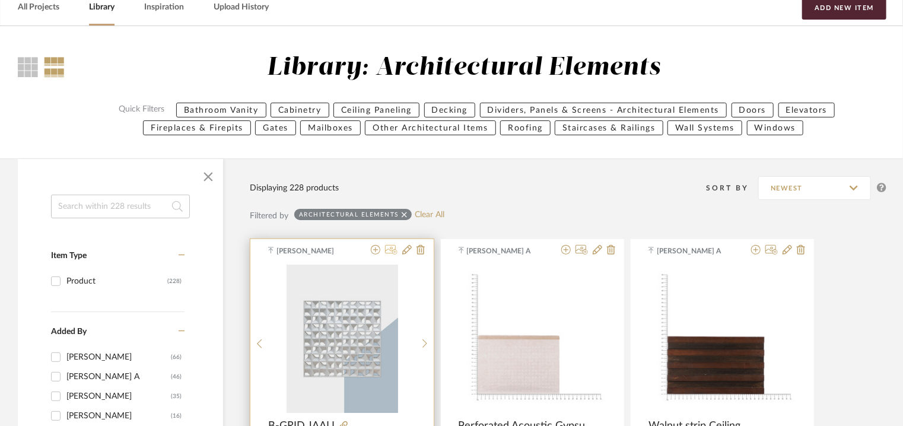
click at [392, 250] on icon at bounding box center [391, 249] width 12 height 9
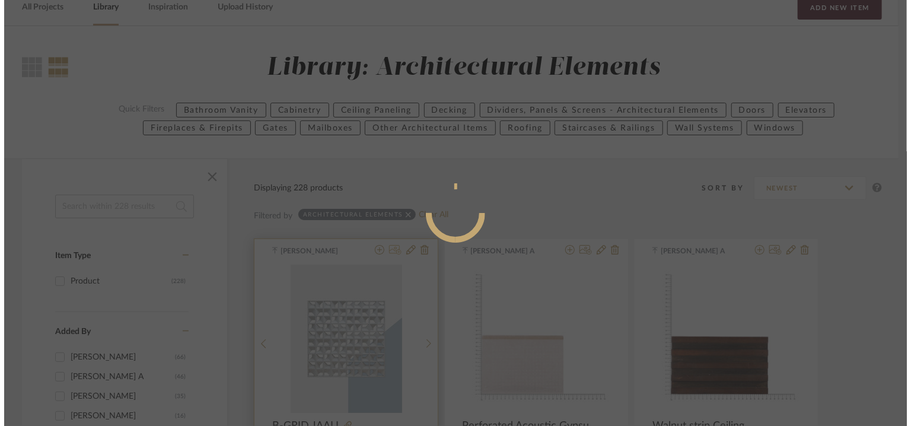
scroll to position [0, 0]
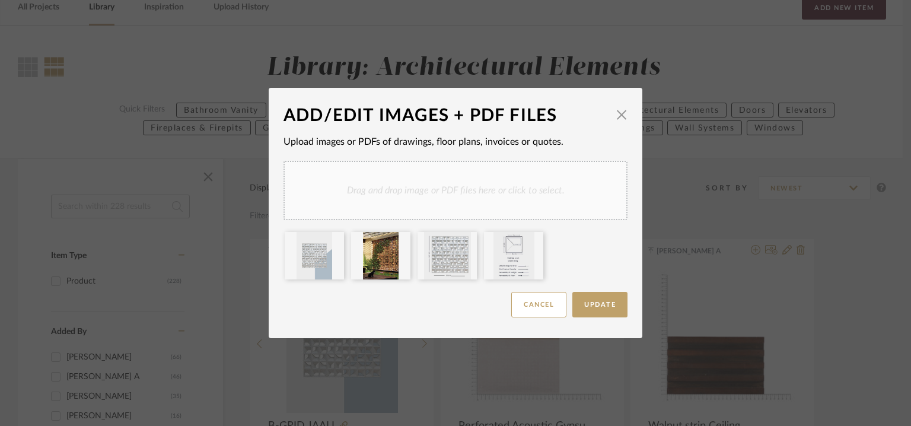
click at [525, 196] on div "Drag and drop image or PDF files here or click to select." at bounding box center [455, 190] width 344 height 59
click at [607, 308] on button "Update" at bounding box center [599, 305] width 55 height 26
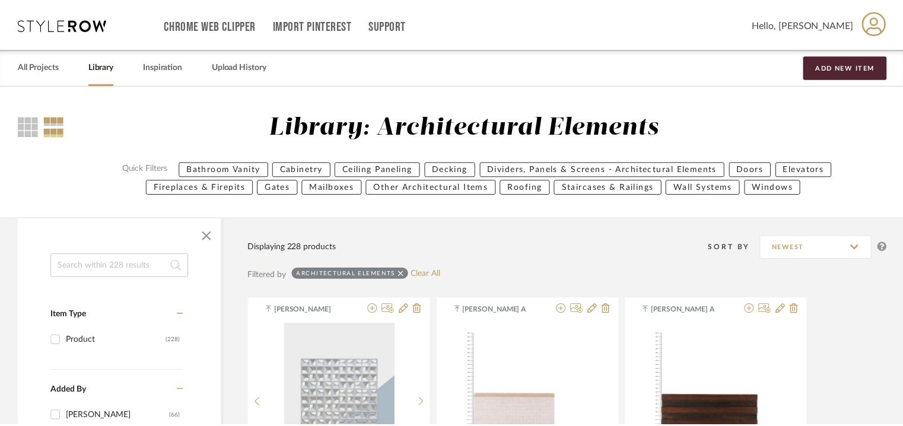
scroll to position [59, 0]
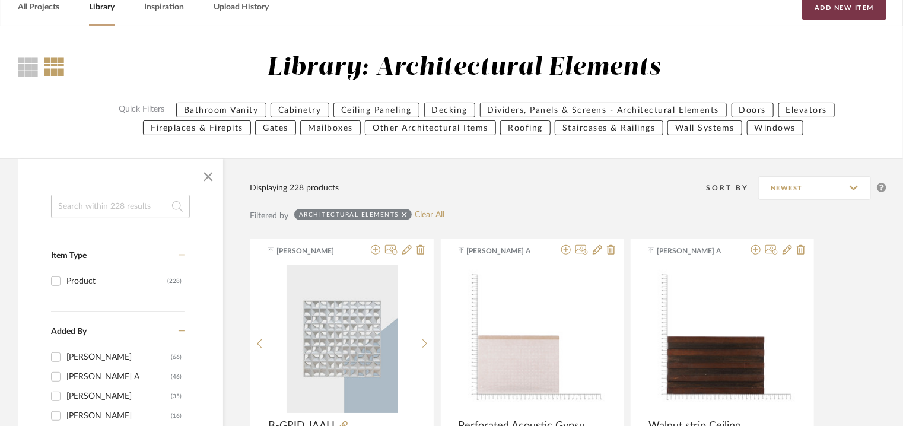
click at [842, 13] on button "Add New Item" at bounding box center [844, 8] width 84 height 24
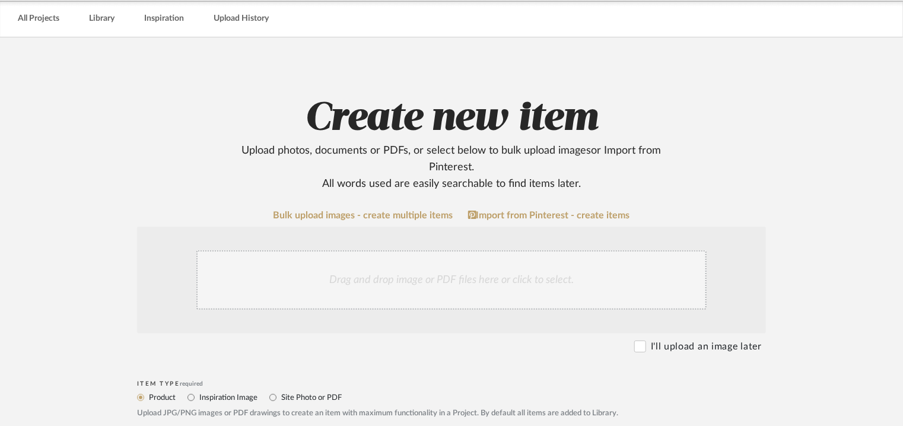
scroll to position [237, 0]
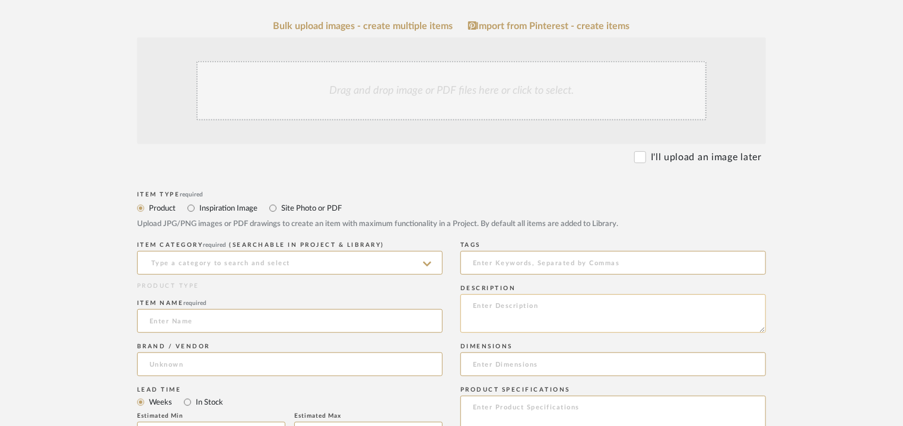
paste textarea "Type: Concrete - Barsa Jaali Stock availability: Na Maximum slab size: Barsa : …"
click at [508, 304] on textarea "Type: Concrete - Barsa Jaali Stock availability: Na Maximum slab size: Barsa : …" at bounding box center [612, 313] width 305 height 39
type textarea "Type: Concrete - Barsa Jaali Stock availability: Na Maximum slab size: Barsa : …"
click at [321, 266] on input at bounding box center [289, 263] width 305 height 24
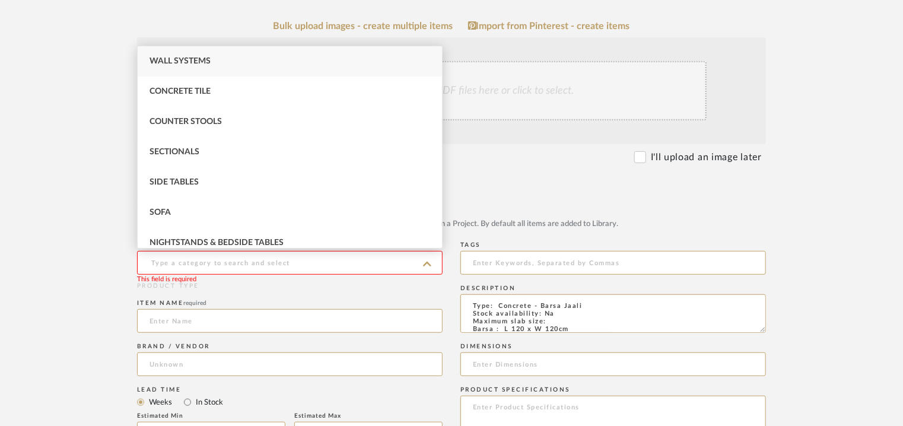
drag, startPoint x: 192, startPoint y: 53, endPoint x: 192, endPoint y: 60, distance: 7.7
click at [192, 53] on div "Wall Systems" at bounding box center [290, 61] width 304 height 30
type input "Wall Systems"
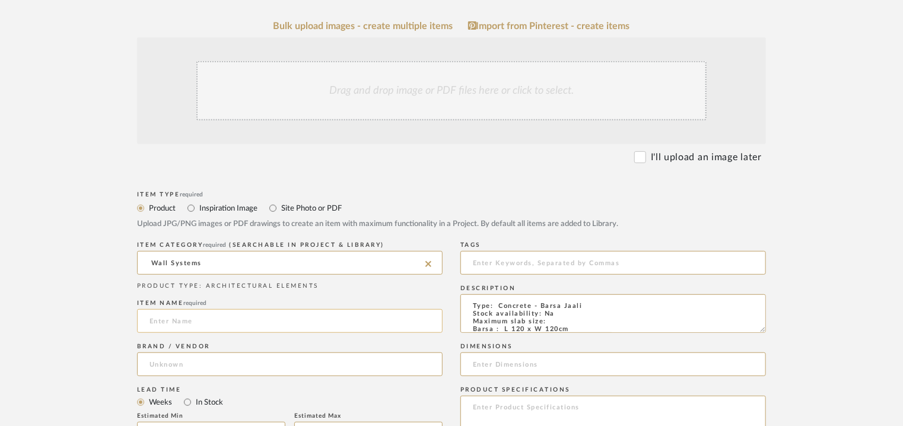
click at [163, 320] on input at bounding box center [289, 321] width 305 height 24
type input "BARSA"
click at [173, 359] on input at bounding box center [289, 364] width 305 height 24
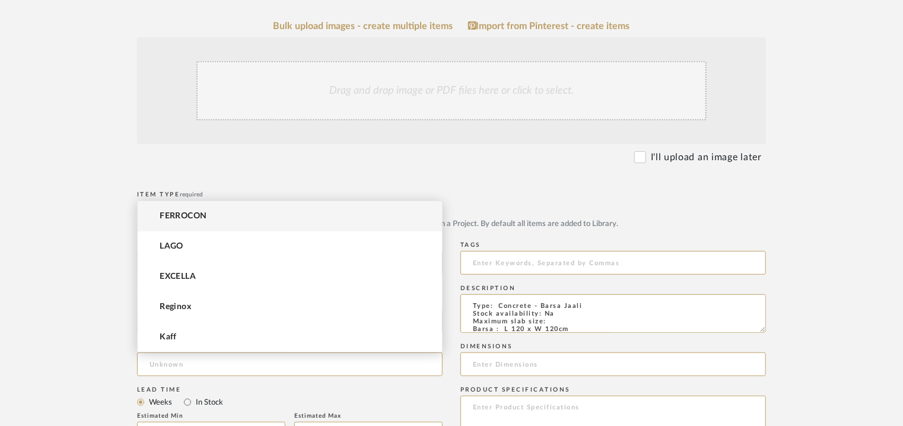
click at [176, 219] on span "FERROCON" at bounding box center [183, 216] width 47 height 10
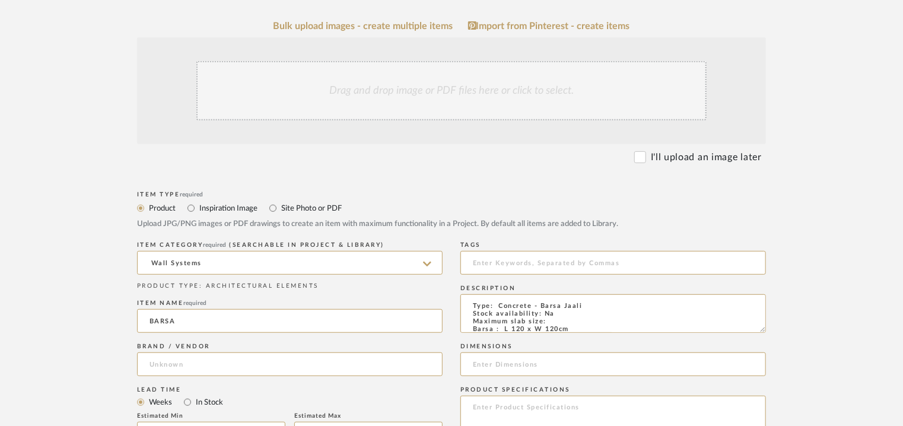
type input "FERROCON"
click at [214, 329] on input "BARSA" at bounding box center [289, 321] width 305 height 24
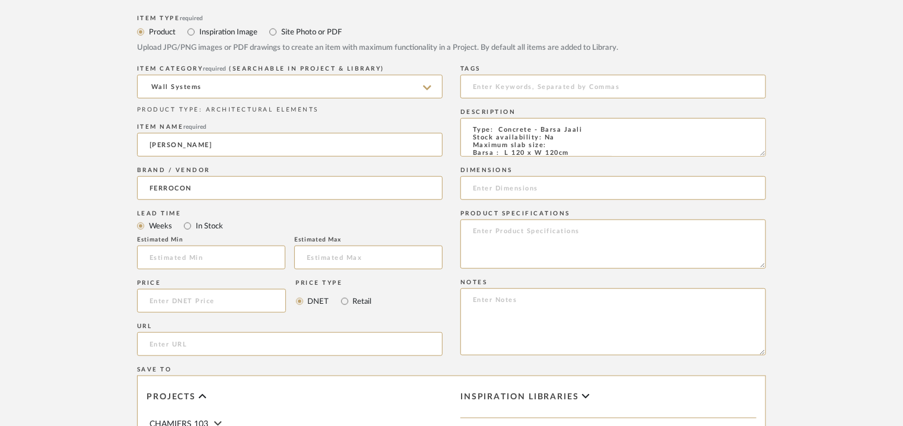
scroll to position [415, 0]
type input "[PERSON_NAME]"
click at [176, 341] on input "url" at bounding box center [289, 342] width 305 height 24
paste input "[URL][DOMAIN_NAME]"
type input "[URL][DOMAIN_NAME]"
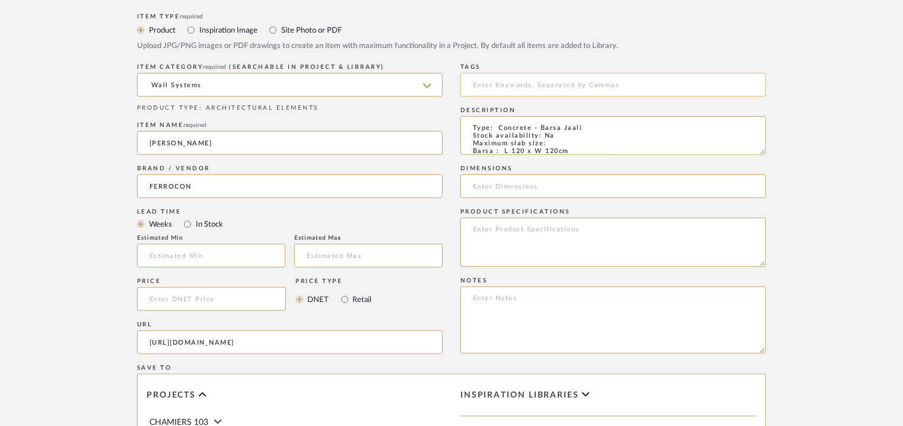
click at [548, 81] on input at bounding box center [612, 85] width 305 height 24
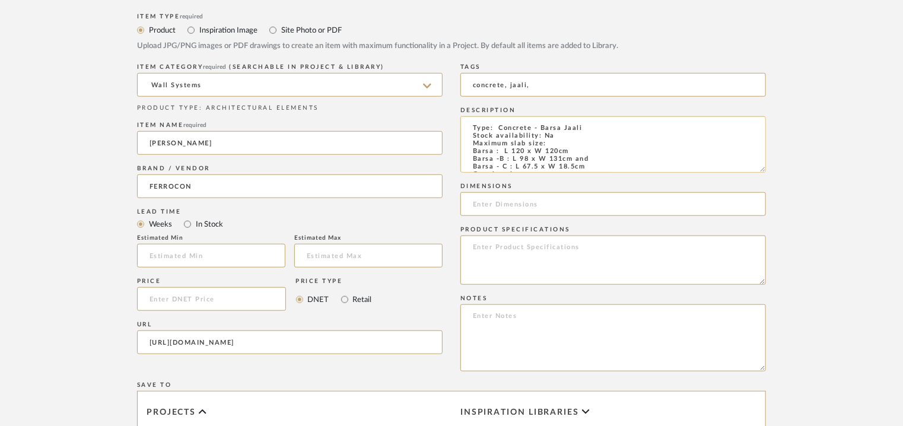
drag, startPoint x: 762, startPoint y: 152, endPoint x: 764, endPoint y: 169, distance: 17.4
click at [764, 169] on textarea "Type: Concrete - Barsa Jaali Stock availability: Na Maximum slab size: Barsa : …" at bounding box center [612, 144] width 305 height 56
type input "concrete, jaali,"
drag, startPoint x: 578, startPoint y: 150, endPoint x: 502, endPoint y: 152, distance: 75.9
click at [502, 152] on textarea "Type: Concrete - Barsa Jaali Stock availability: Na Maximum slab size: Barsa : …" at bounding box center [612, 144] width 305 height 56
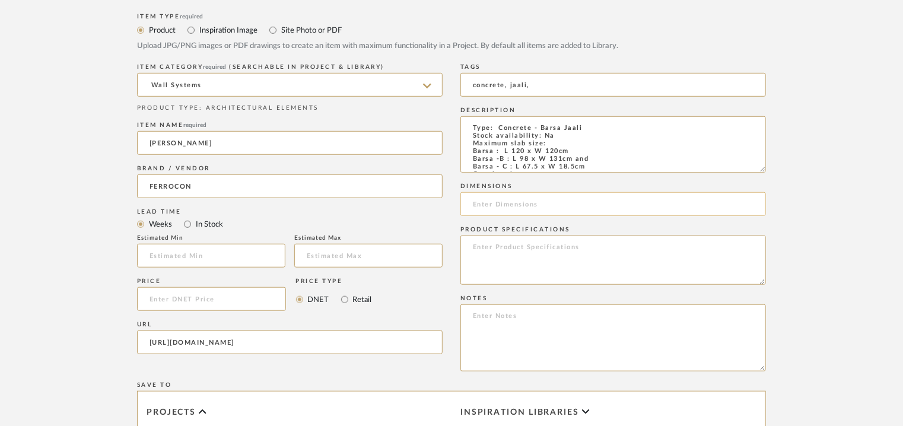
click at [505, 199] on input at bounding box center [612, 204] width 305 height 24
paste input "L 120 x W 120cm"
type input "L 120 x W 120cm"
click at [485, 320] on textarea at bounding box center [612, 337] width 305 height 67
paste textarea "Price : on request Lead time: Na 3D available: Na BIM available: Na Sample avai…"
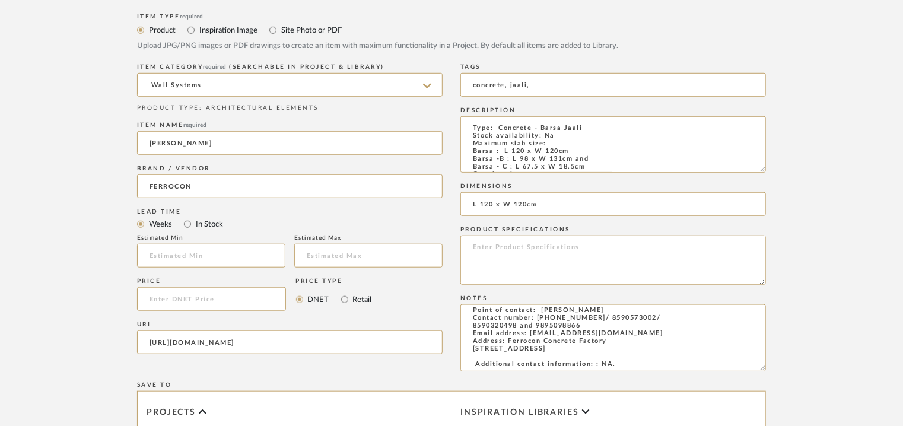
scroll to position [119, 0]
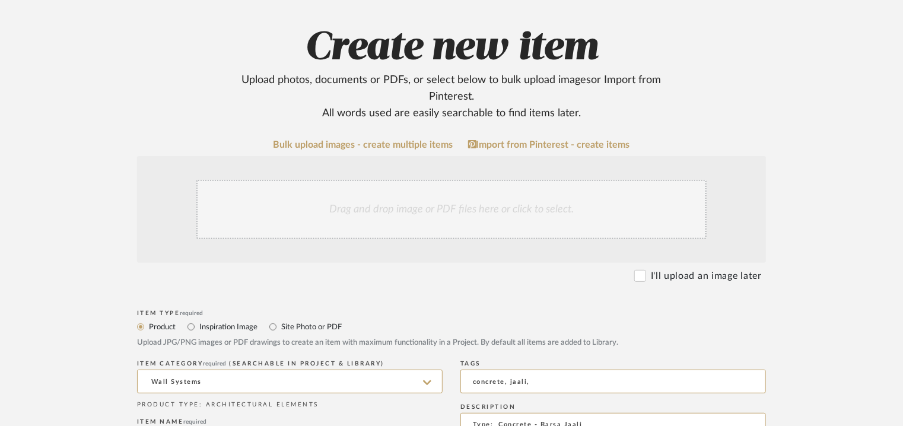
type textarea "Price : on request Lead time: Na 3D available: Na BIM available: Na Sample avai…"
click at [408, 197] on div "Drag and drop image or PDF files here or click to select." at bounding box center [451, 209] width 510 height 59
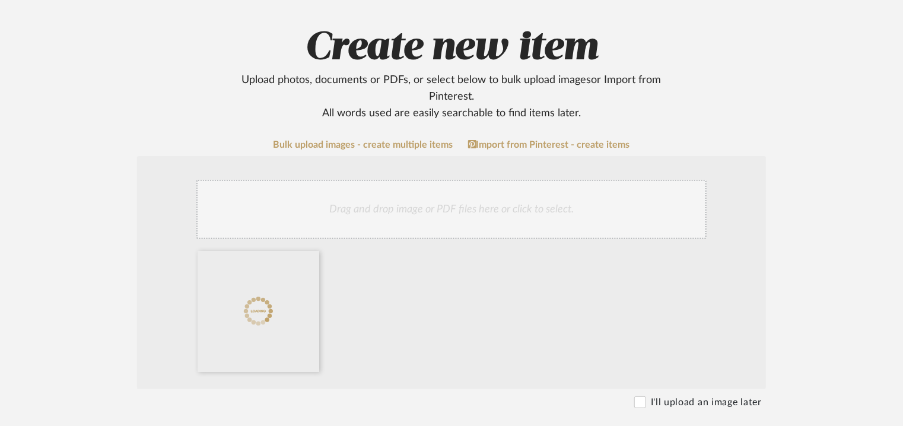
click at [506, 214] on div "Drag and drop image or PDF files here or click to select." at bounding box center [451, 209] width 510 height 59
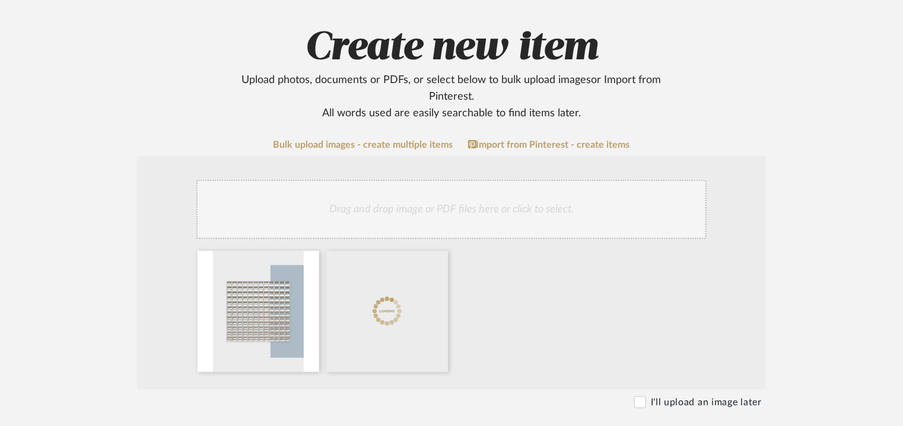
click at [490, 205] on div "Drag and drop image or PDF files here or click to select." at bounding box center [451, 209] width 510 height 59
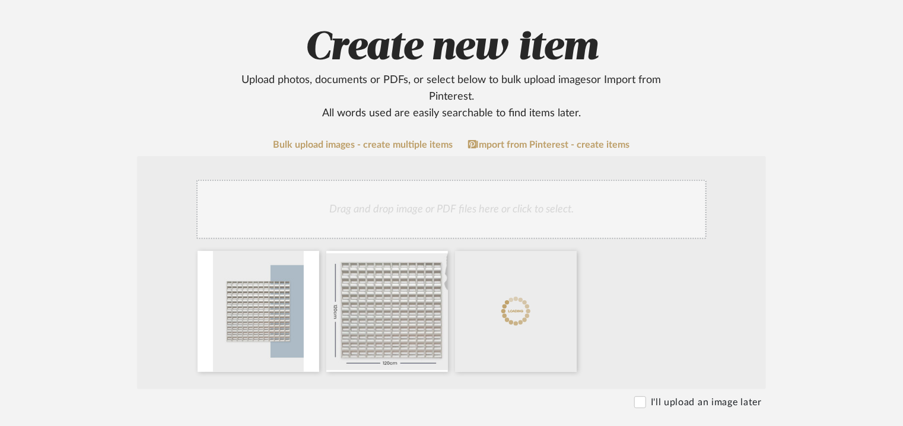
click at [531, 203] on div "Drag and drop image or PDF files here or click to select." at bounding box center [451, 209] width 510 height 59
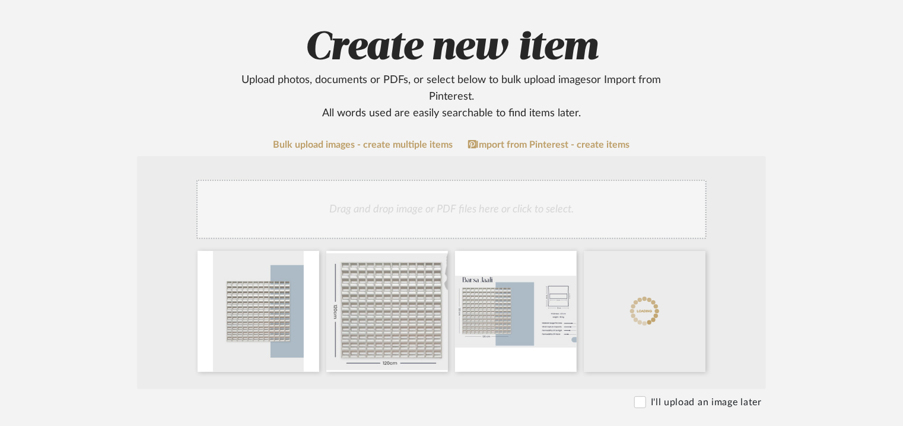
click at [508, 206] on div "Drag and drop image or PDF files here or click to select." at bounding box center [451, 209] width 510 height 59
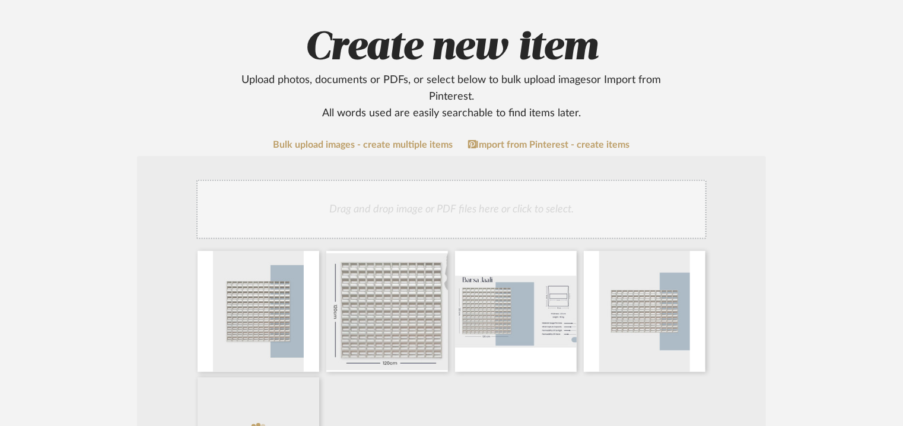
click at [465, 203] on div "Drag and drop image or PDF files here or click to select." at bounding box center [451, 209] width 510 height 59
click at [509, 214] on div "Drag and drop image or PDF files here or click to select." at bounding box center [451, 209] width 510 height 59
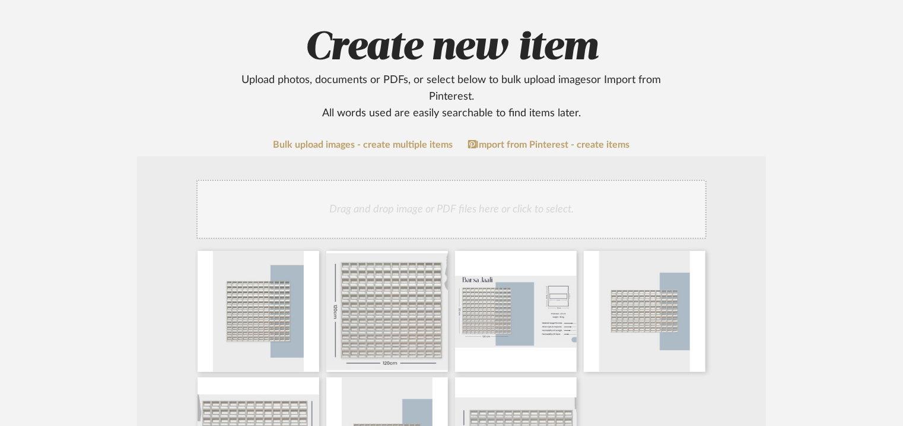
click at [536, 215] on div "Drag and drop image or PDF files here or click to select." at bounding box center [451, 209] width 510 height 59
click at [529, 207] on div "Drag and drop image or PDF files here or click to select." at bounding box center [451, 209] width 510 height 59
click at [553, 229] on div "Drag and drop image or PDF files here or click to select." at bounding box center [451, 209] width 510 height 59
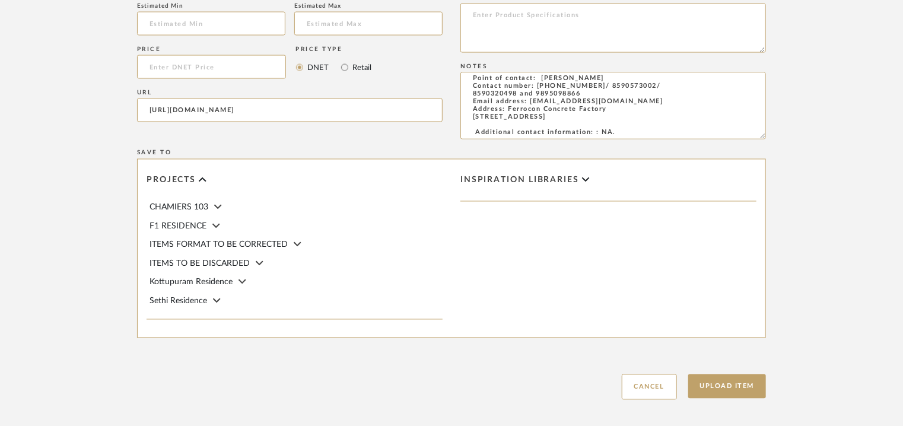
scroll to position [1084, 0]
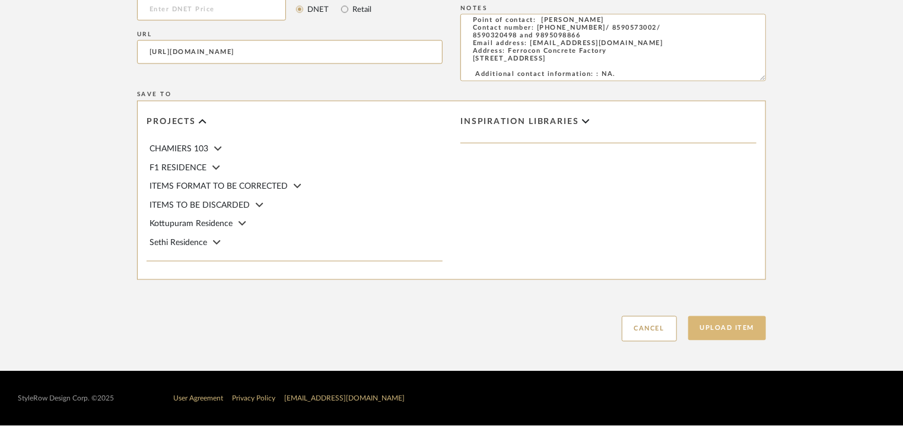
click at [740, 328] on button "Upload Item" at bounding box center [727, 328] width 78 height 24
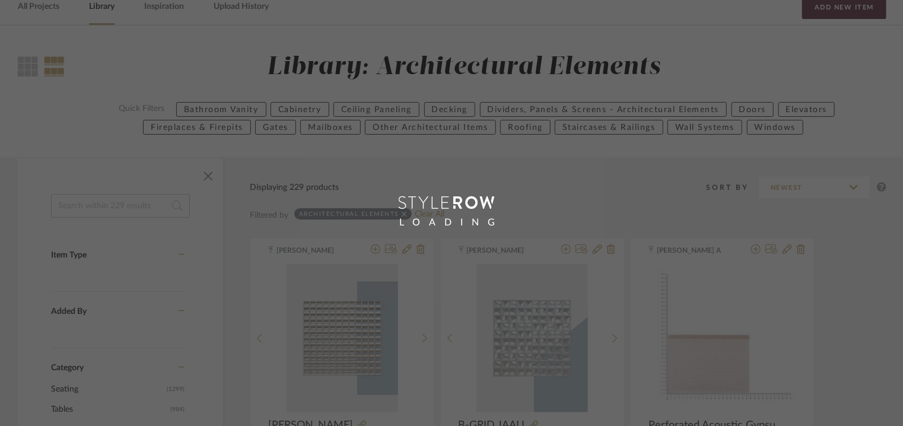
scroll to position [59, 0]
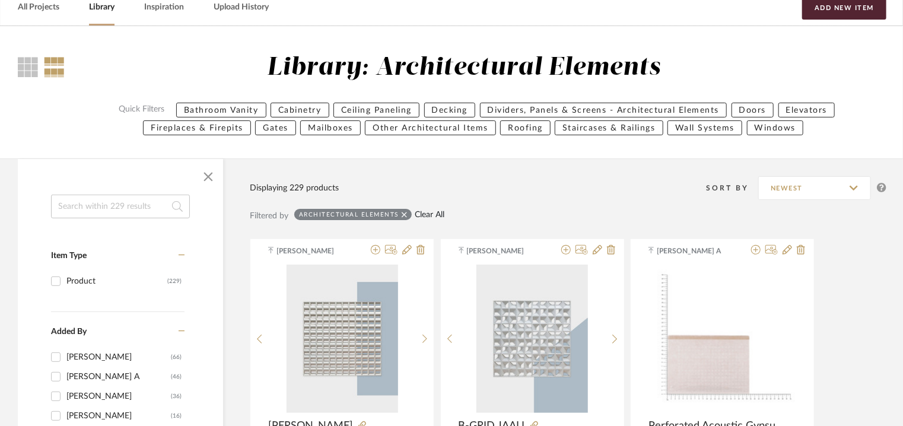
click at [422, 214] on link "Clear All" at bounding box center [430, 215] width 30 height 10
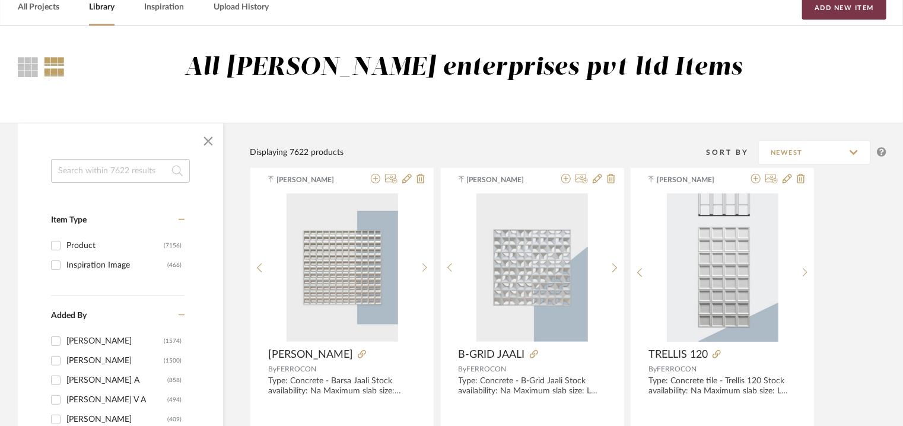
click at [849, 8] on button "Add New Item" at bounding box center [844, 8] width 84 height 24
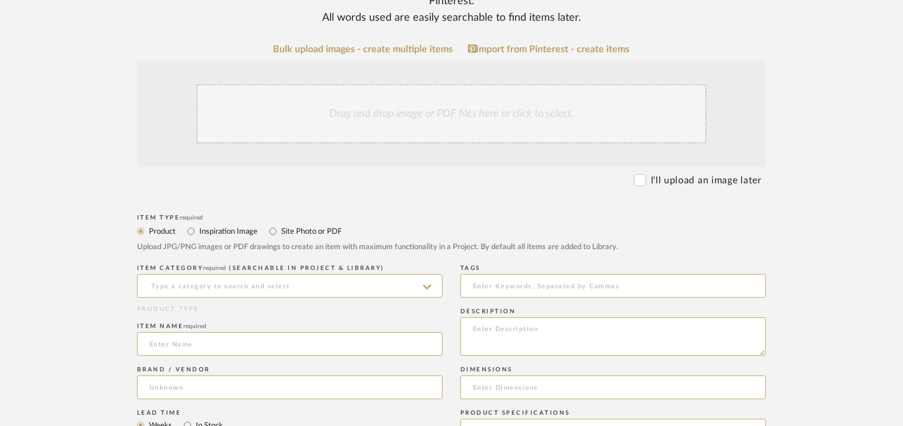
scroll to position [237, 0]
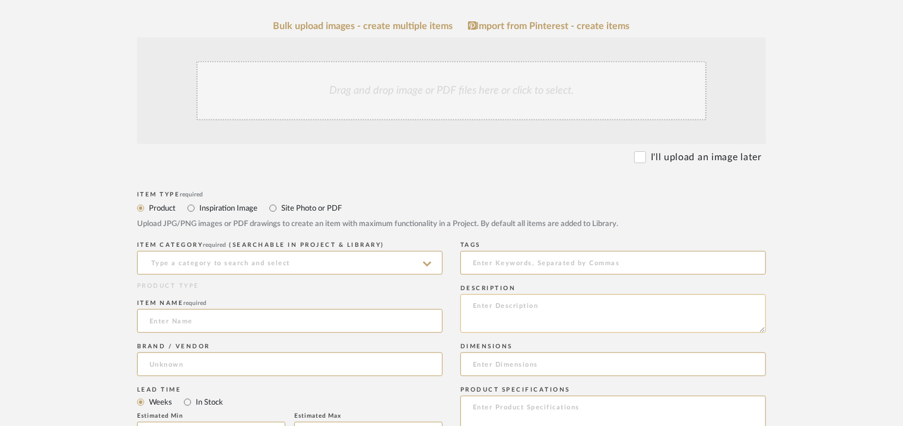
paste textarea "Type: Concrete - Block Jaali Stock availability: Na Maximum slab size: L 120 x …"
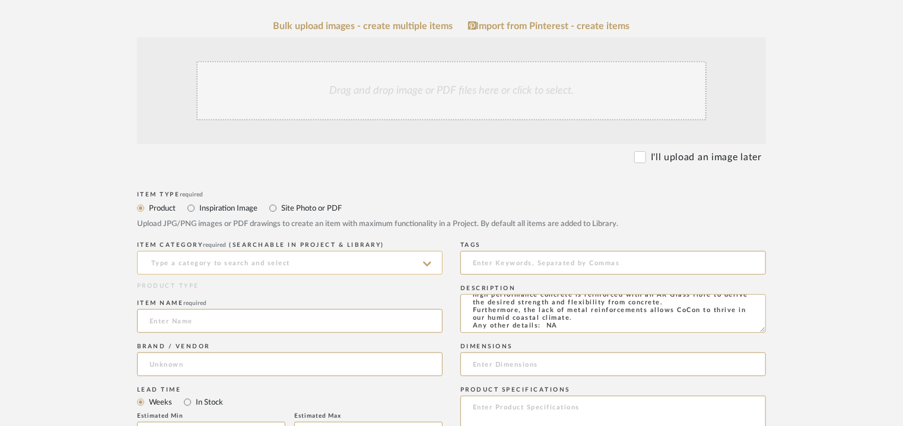
type textarea "Type: Concrete - Block Jaali Stock availability: Na Maximum slab size: L 120 x …"
click at [287, 261] on input at bounding box center [289, 263] width 305 height 24
click at [184, 254] on input at bounding box center [289, 263] width 305 height 24
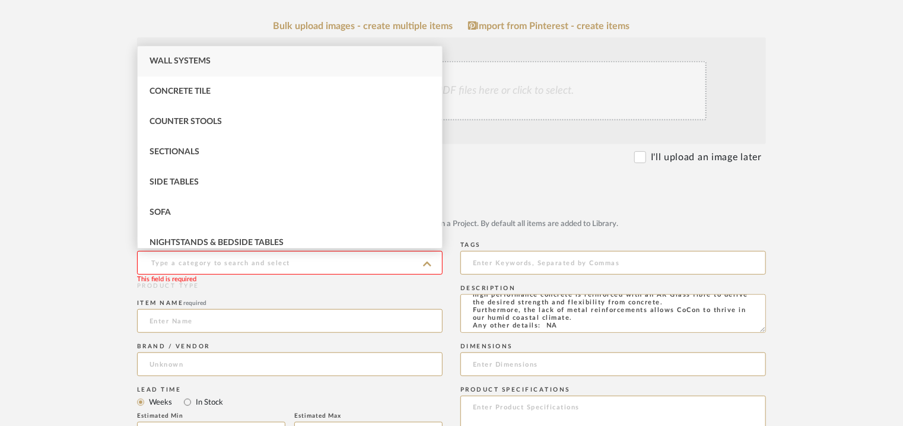
click at [208, 65] on div "Wall Systems" at bounding box center [290, 61] width 304 height 30
type input "Wall Systems"
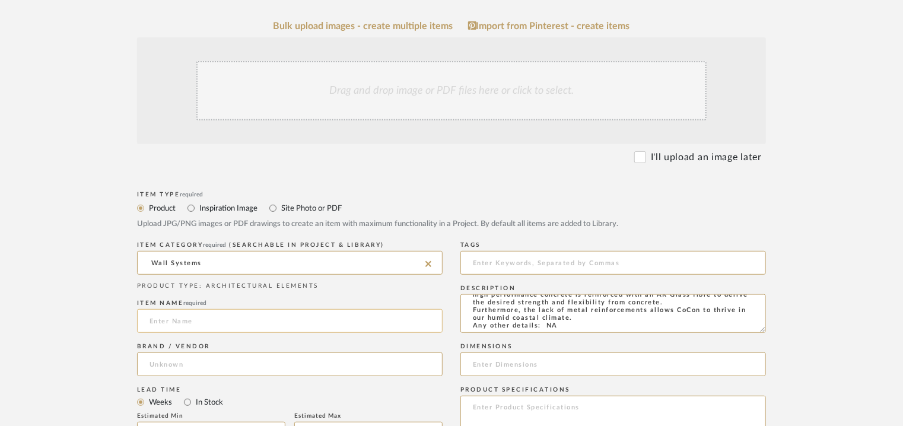
click at [161, 318] on input at bounding box center [289, 321] width 305 height 24
type input "BLOCK JAALI"
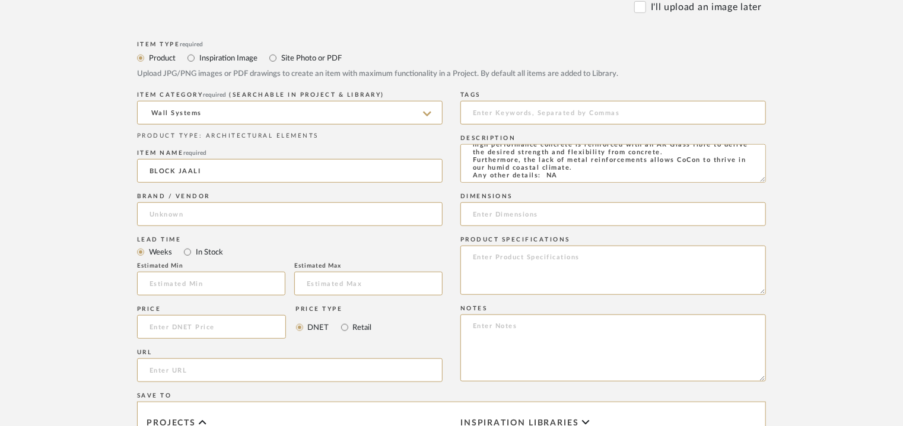
scroll to position [593, 0]
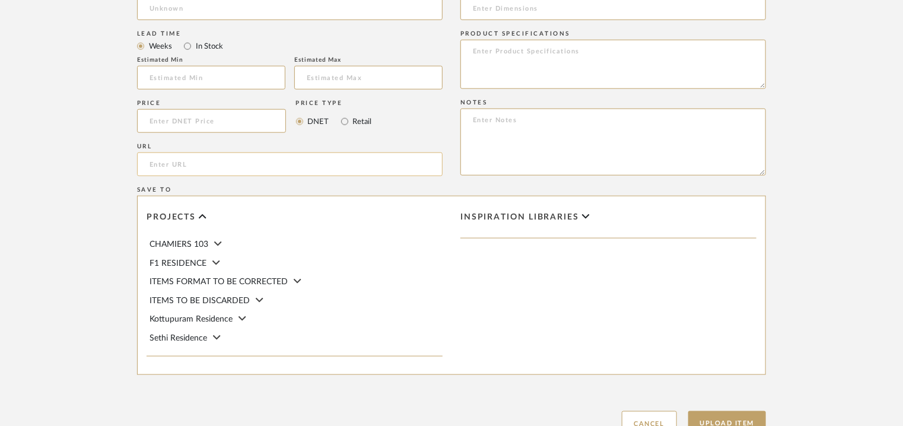
paste input "[URL][DOMAIN_NAME]"
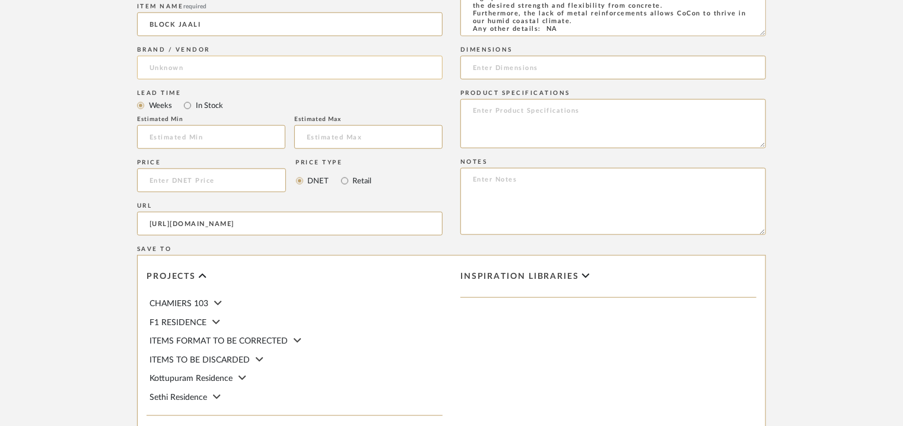
type input "[URL][DOMAIN_NAME]"
click at [161, 68] on input at bounding box center [289, 68] width 305 height 24
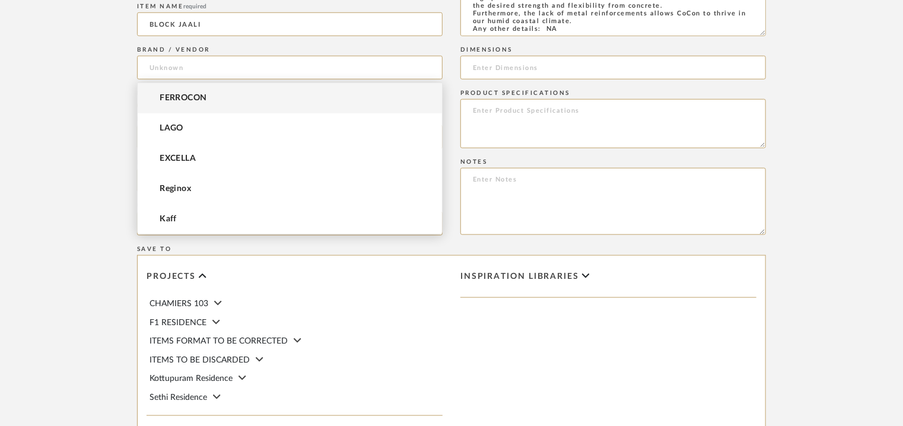
click at [171, 100] on span "FERROCON" at bounding box center [183, 98] width 47 height 10
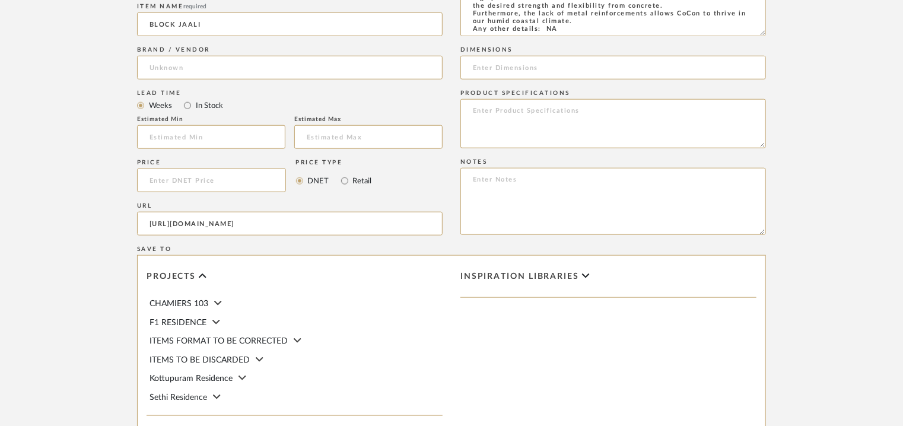
type input "FERROCON"
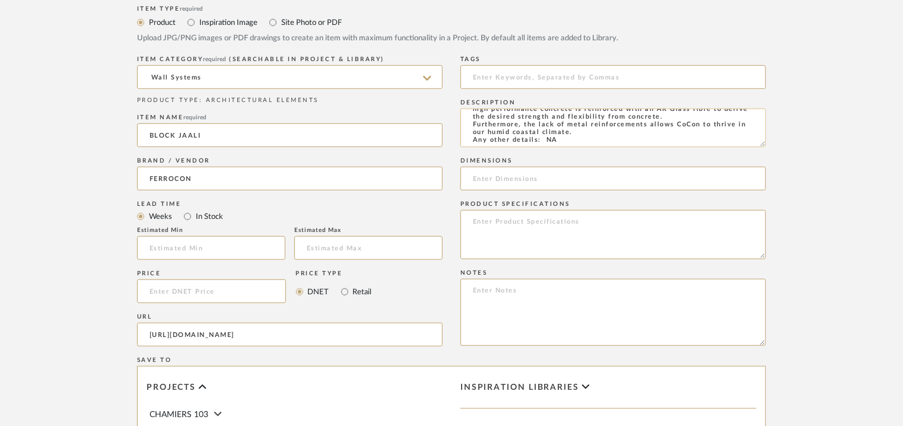
scroll to position [237, 0]
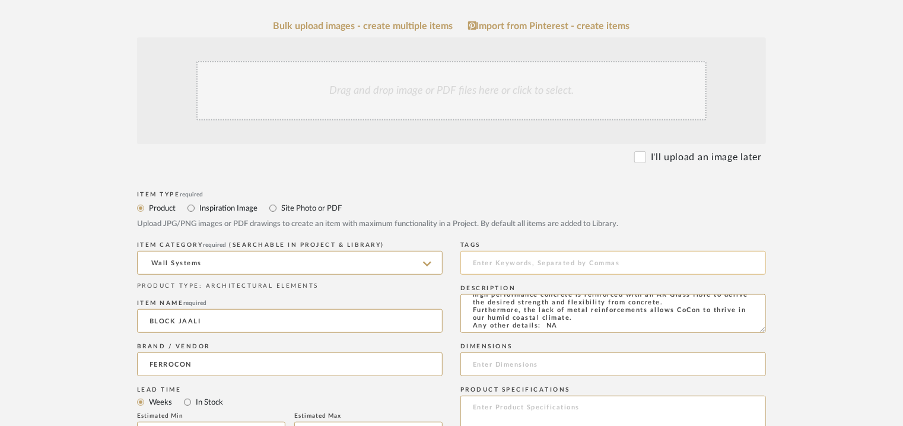
click at [524, 263] on input at bounding box center [612, 263] width 305 height 24
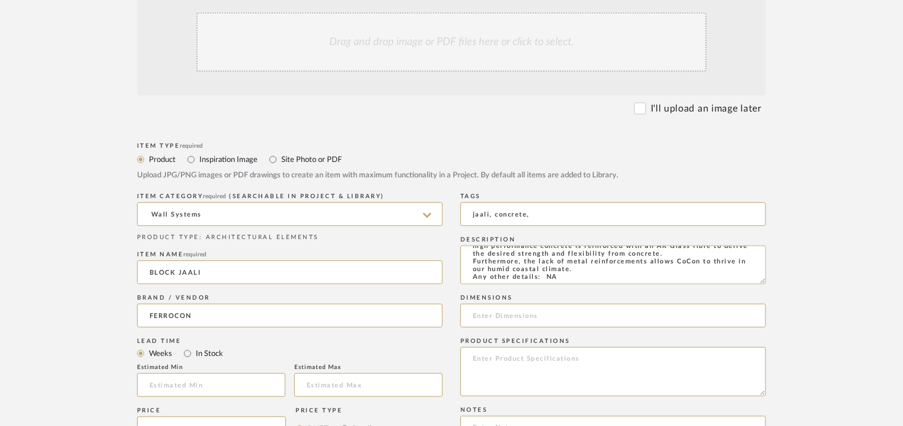
scroll to position [356, 0]
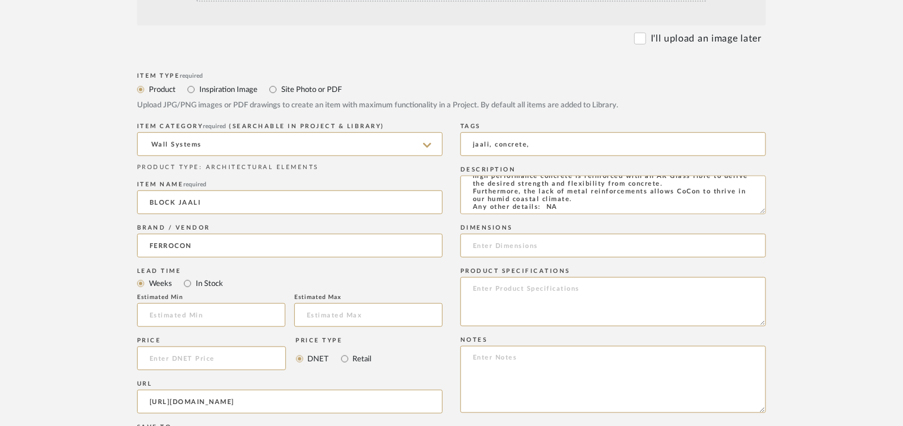
type input "jaali, concrete,"
click at [496, 244] on input at bounding box center [612, 246] width 305 height 24
paste input "L 120 x W 120cm"
type input "L 120 x W 120cm"
click at [529, 356] on textarea at bounding box center [612, 379] width 305 height 67
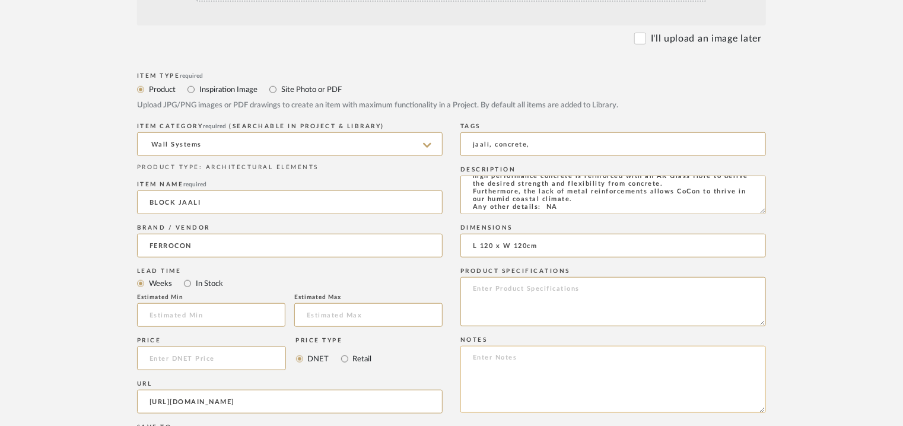
paste textarea "Price : on request Lead time: Na 3D available: Na BIM available: Na Sample avai…"
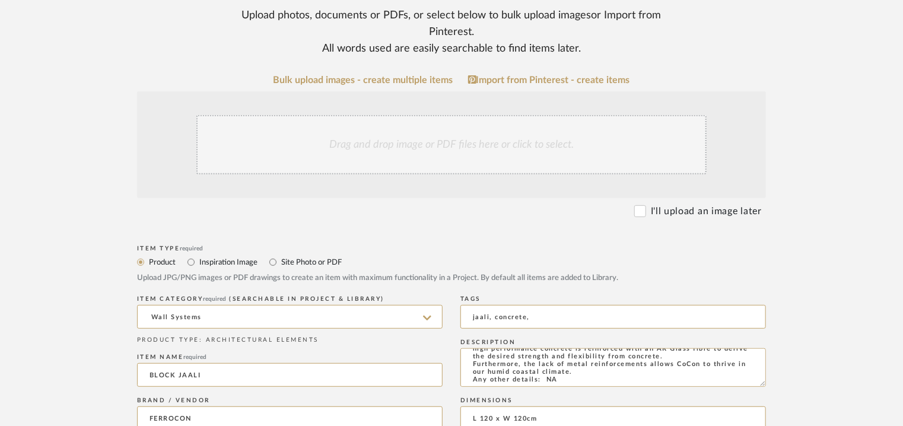
scroll to position [0, 0]
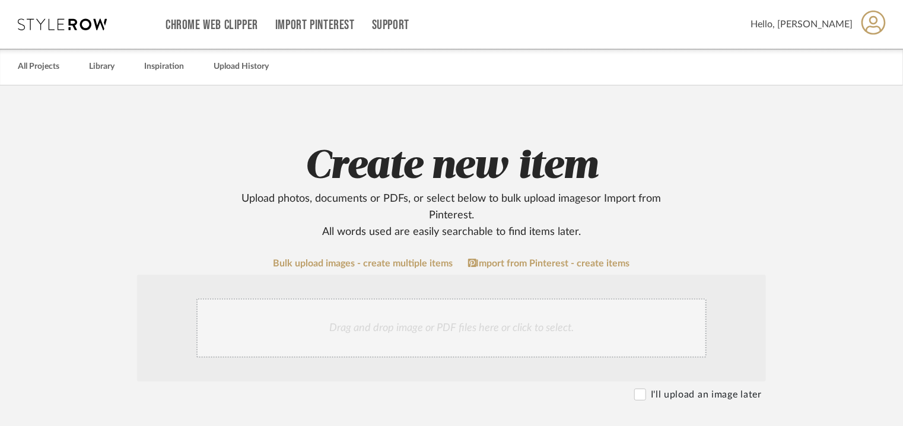
type textarea "Price : on request Lead time: Na 3D available: Na BIM available: Na Sample avai…"
click at [418, 323] on div "Drag and drop image or PDF files here or click to select." at bounding box center [451, 327] width 510 height 59
click at [451, 314] on div "Drag and drop image or PDF files here or click to select." at bounding box center [451, 327] width 510 height 59
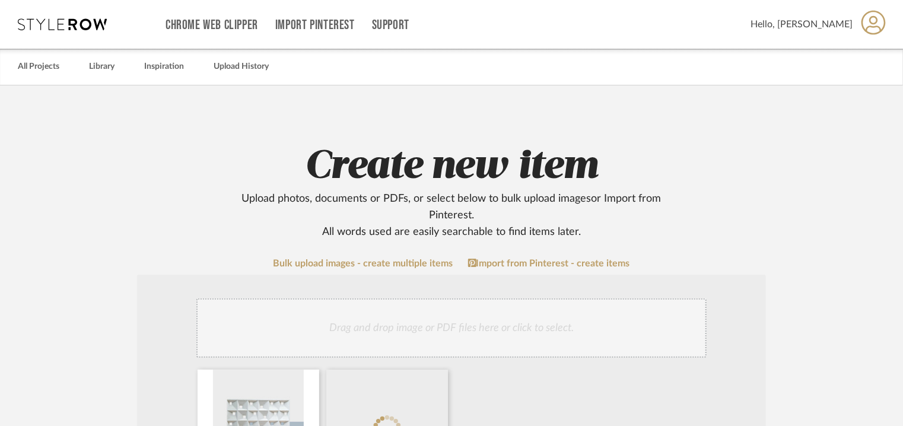
click at [447, 325] on div "Drag and drop image or PDF files here or click to select." at bounding box center [451, 327] width 510 height 59
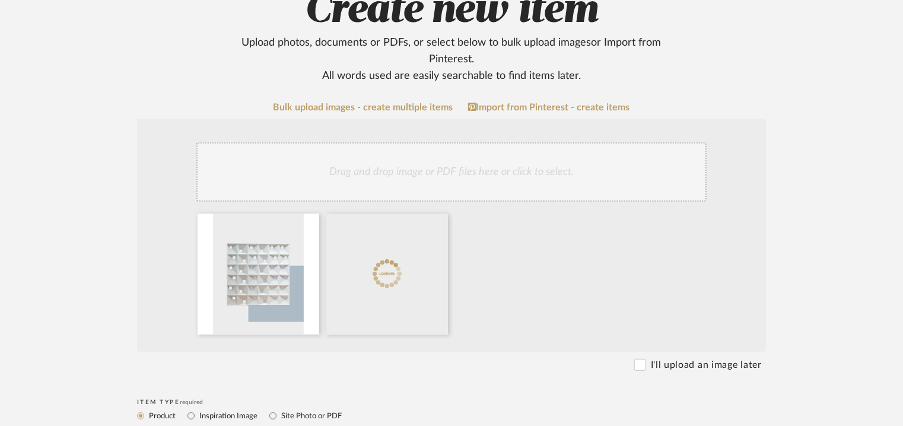
scroll to position [178, 0]
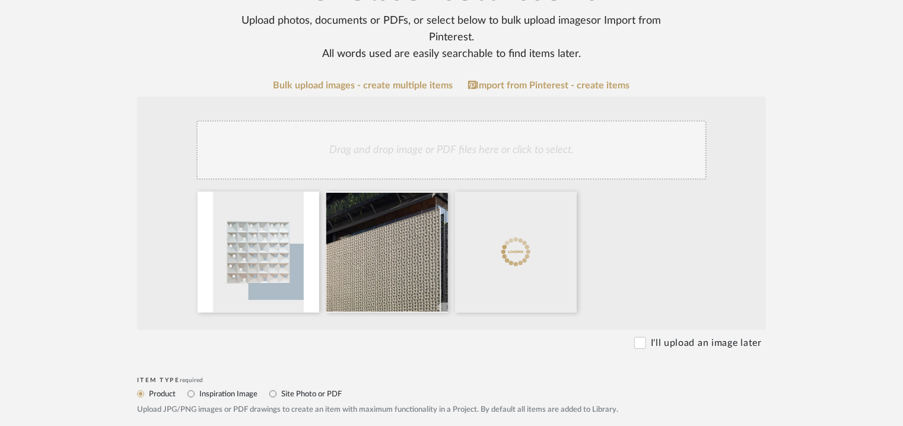
click at [483, 141] on div "Drag and drop image or PDF files here or click to select." at bounding box center [451, 149] width 510 height 59
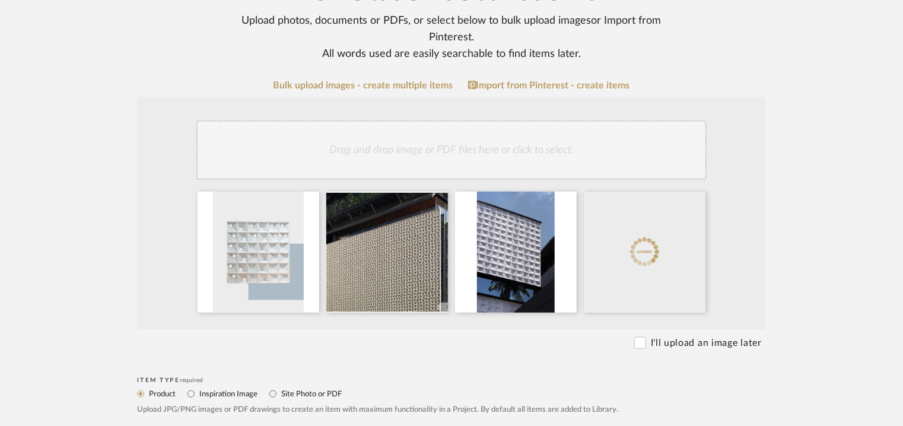
click at [490, 155] on div "Drag and drop image or PDF files here or click to select." at bounding box center [451, 149] width 510 height 59
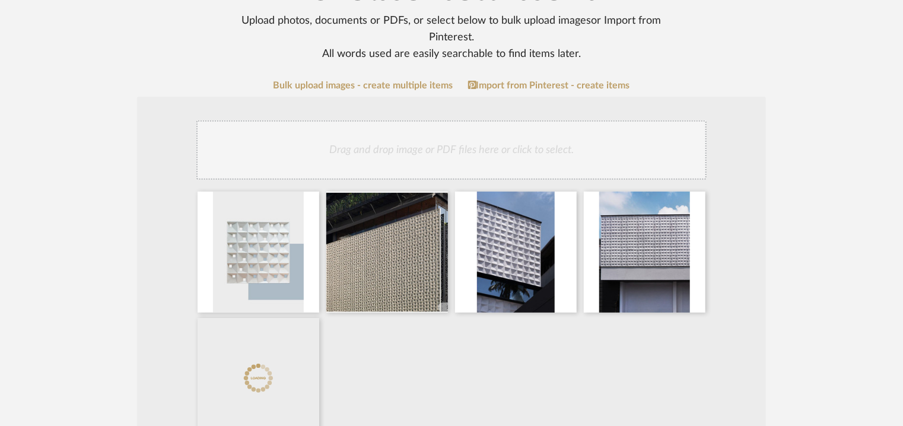
click at [439, 145] on div "Drag and drop image or PDF files here or click to select." at bounding box center [451, 149] width 510 height 59
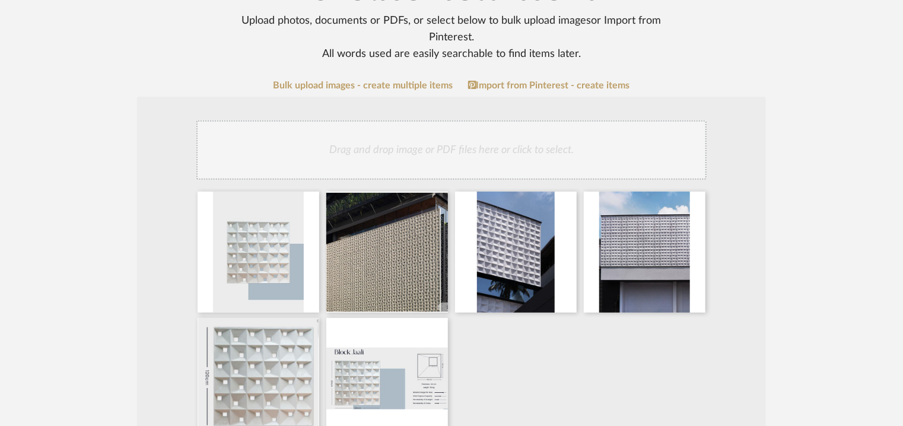
click at [469, 161] on div "Drag and drop image or PDF files here or click to select." at bounding box center [451, 149] width 510 height 59
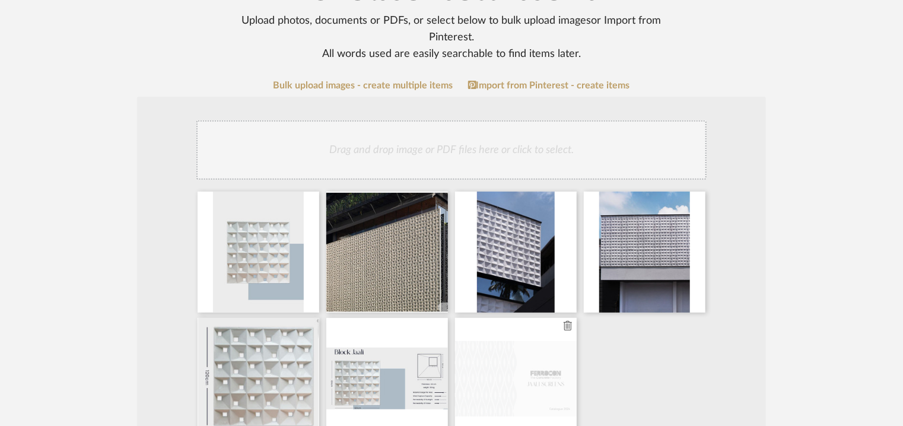
click at [565, 328] on icon at bounding box center [567, 325] width 8 height 9
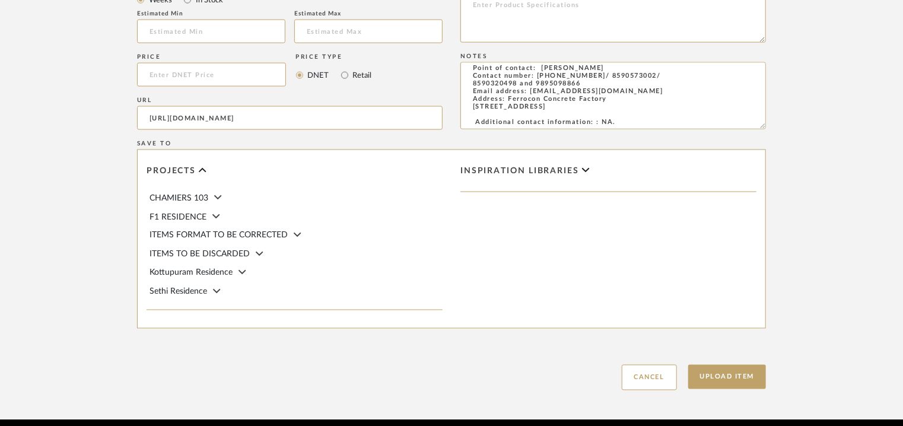
scroll to position [940, 0]
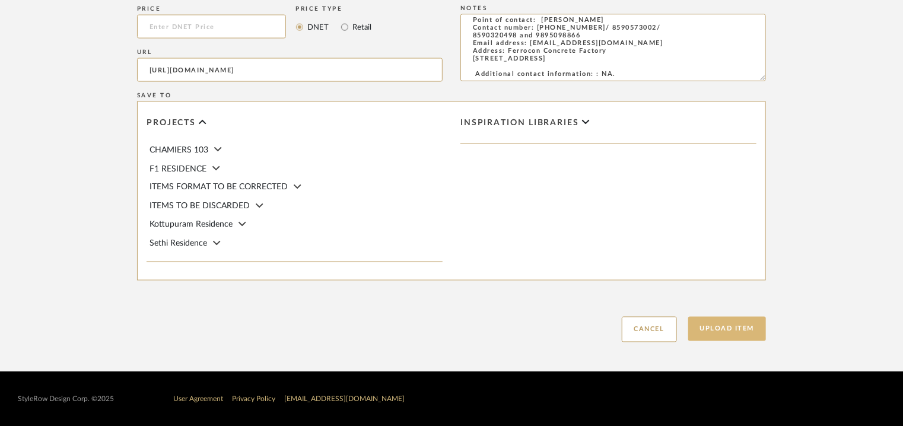
click at [739, 327] on button "Upload Item" at bounding box center [727, 329] width 78 height 24
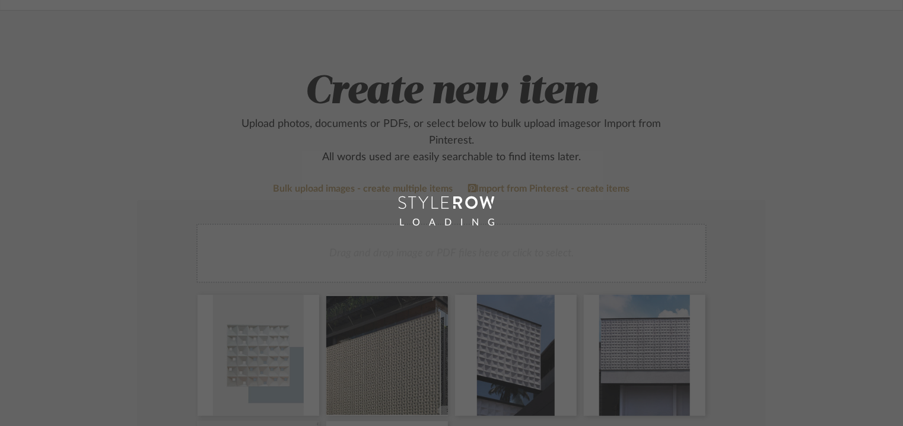
scroll to position [59, 0]
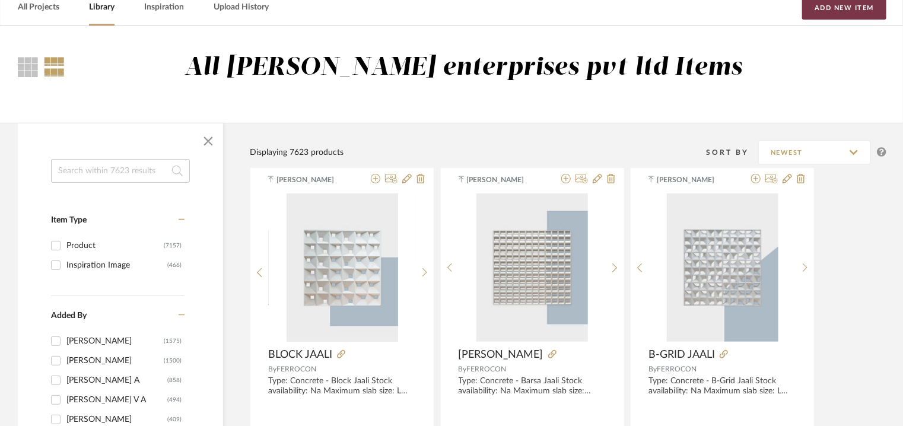
click at [839, 5] on button "Add New Item" at bounding box center [844, 8] width 84 height 24
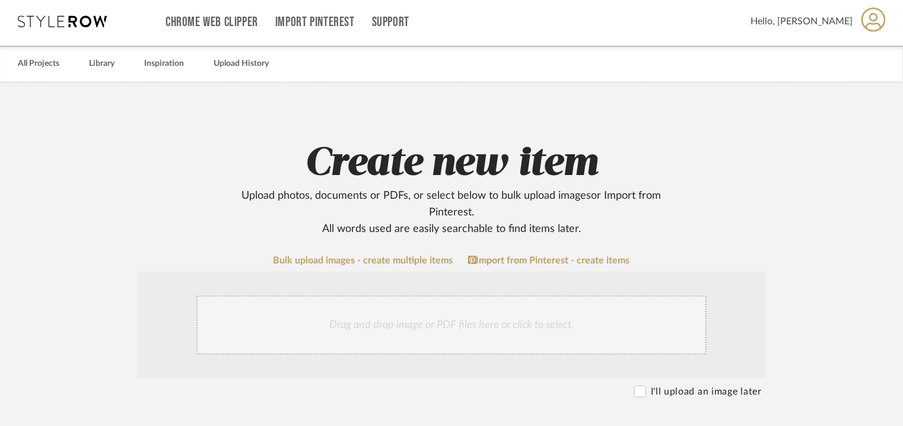
scroll to position [237, 0]
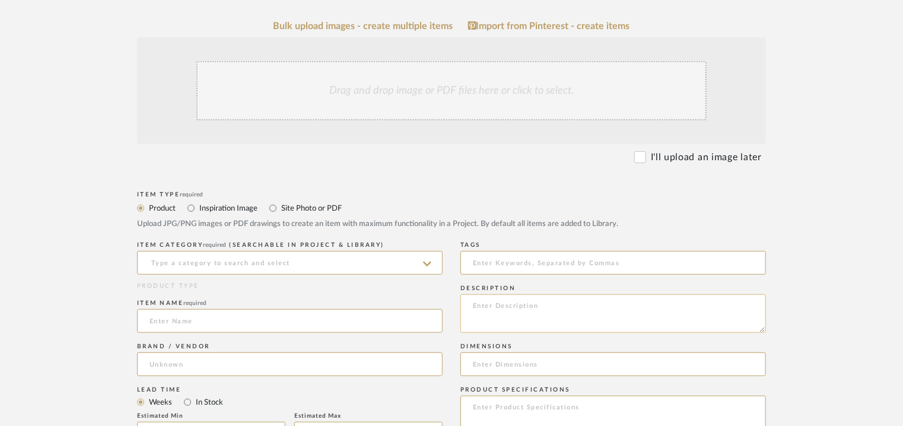
paste textarea "Type: Concrete - Brick Jaali Stock availability: Na Maximum slab size: L 100 x …"
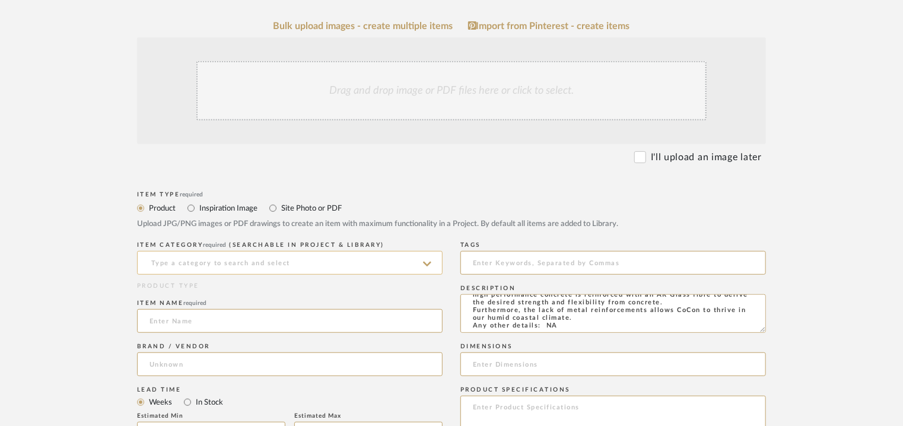
type textarea "Type: Concrete - Brick Jaali Stock availability: Na Maximum slab size: L 100 x …"
click at [247, 260] on input at bounding box center [289, 263] width 305 height 24
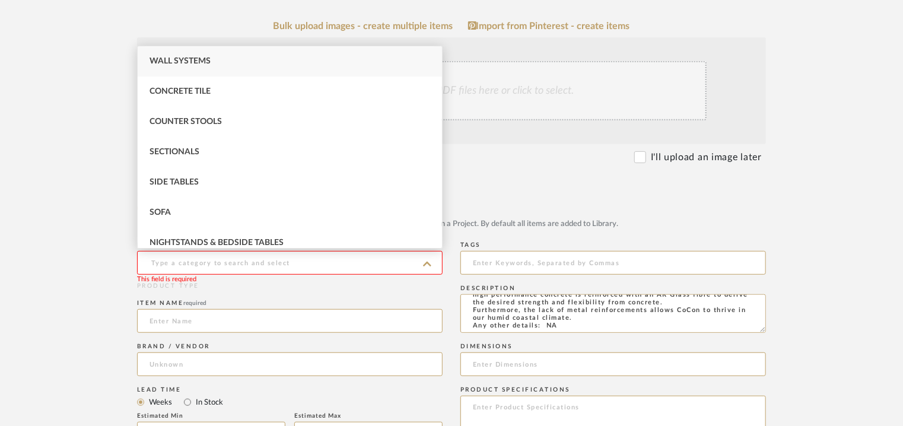
drag, startPoint x: 214, startPoint y: 63, endPoint x: 189, endPoint y: 101, distance: 45.4
click at [212, 64] on div "Wall Systems" at bounding box center [290, 61] width 304 height 30
type input "Wall Systems"
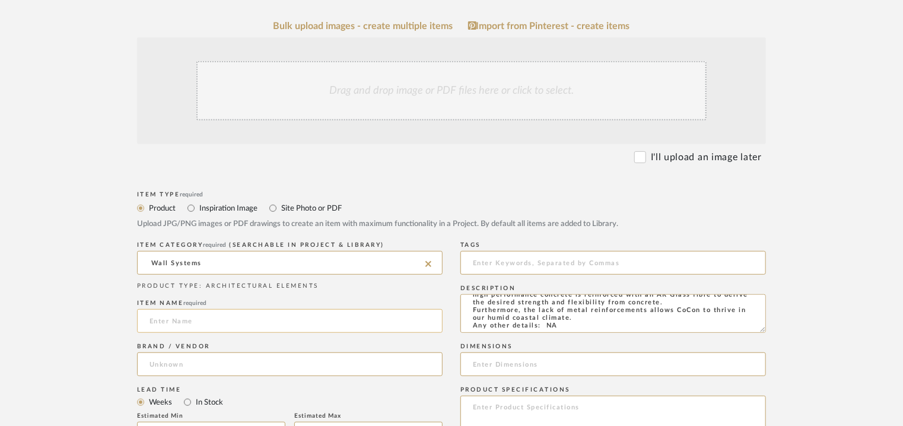
click at [177, 311] on input at bounding box center [289, 321] width 305 height 24
type input "BRICK JAALI"
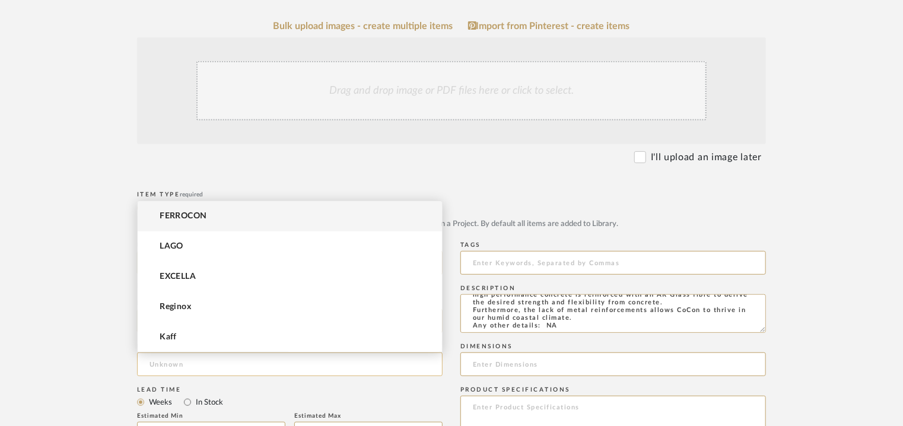
click at [180, 216] on span "FERROCON" at bounding box center [183, 216] width 47 height 10
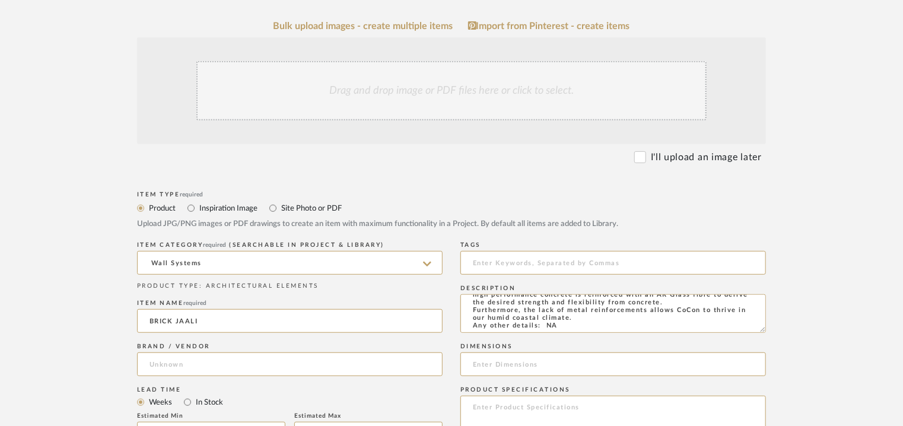
type input "FERROCON"
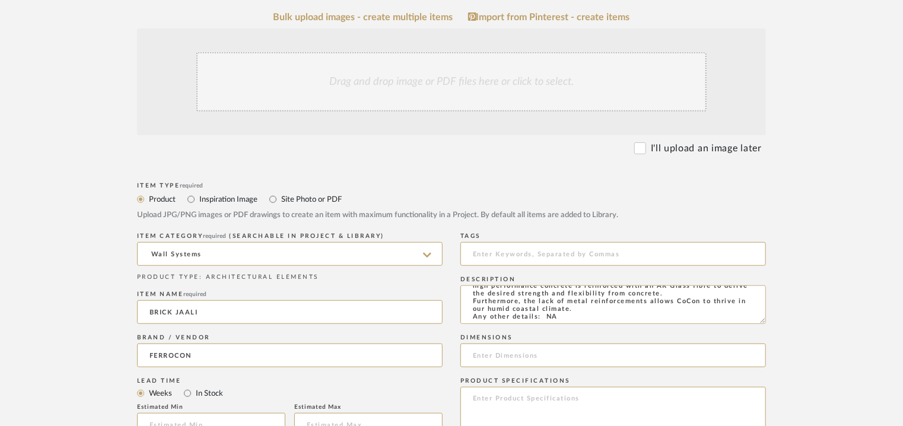
scroll to position [652, 0]
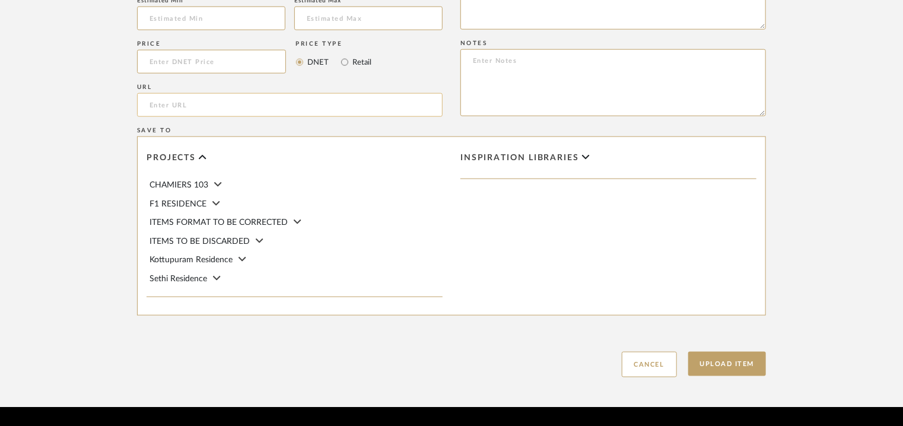
click at [214, 100] on input "url" at bounding box center [289, 105] width 305 height 24
paste input "[URL][DOMAIN_NAME]"
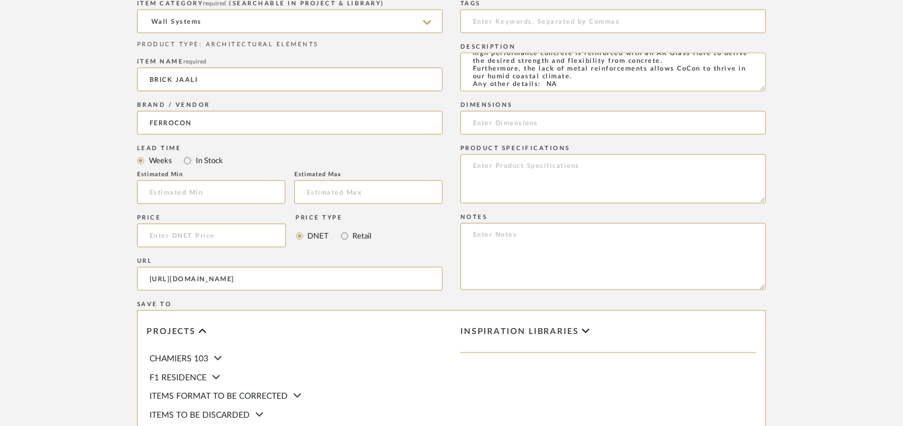
scroll to position [356, 0]
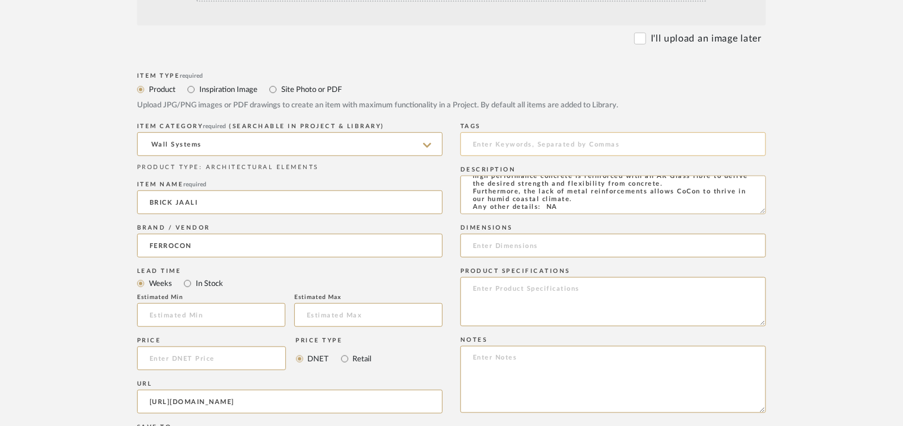
type input "[URL][DOMAIN_NAME]"
click at [512, 141] on input at bounding box center [612, 144] width 305 height 24
type input "J"
type input "concrete, jaali,"
click at [587, 237] on input at bounding box center [612, 246] width 305 height 24
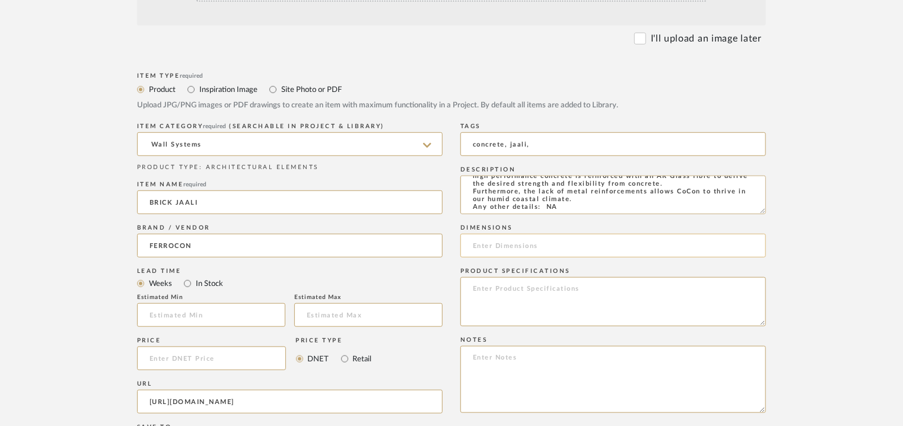
paste input "L 100 x W 140cm"
type input "L 100 x W 140cm"
click at [571, 297] on textarea at bounding box center [612, 301] width 305 height 49
click at [490, 361] on textarea at bounding box center [612, 379] width 305 height 67
paste textarea "Price : on request Lead time: Na 3D available: Na BIM available: Na Sample avai…"
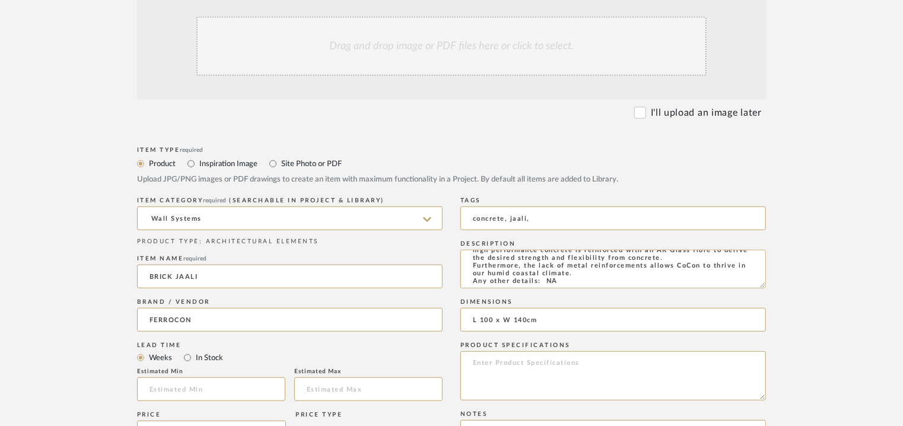
scroll to position [178, 0]
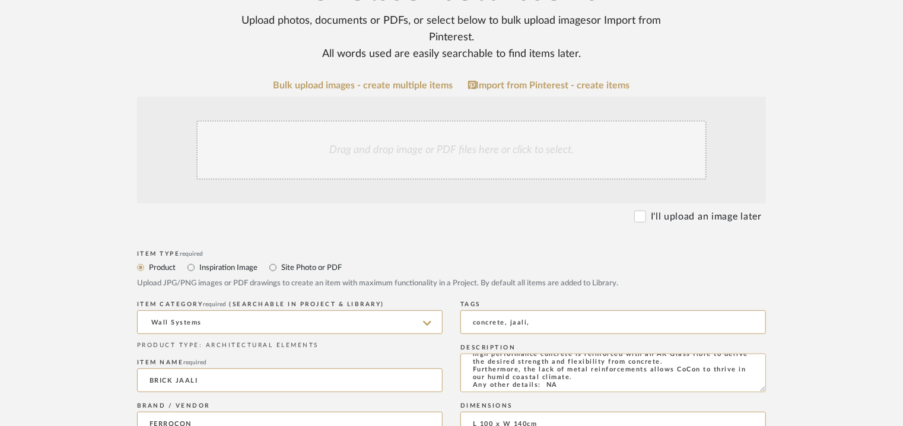
type textarea "Price : on request Lead time: Na 3D available: Na BIM available: Na Sample avai…"
click at [370, 138] on div "Drag and drop image or PDF files here or click to select." at bounding box center [451, 149] width 510 height 59
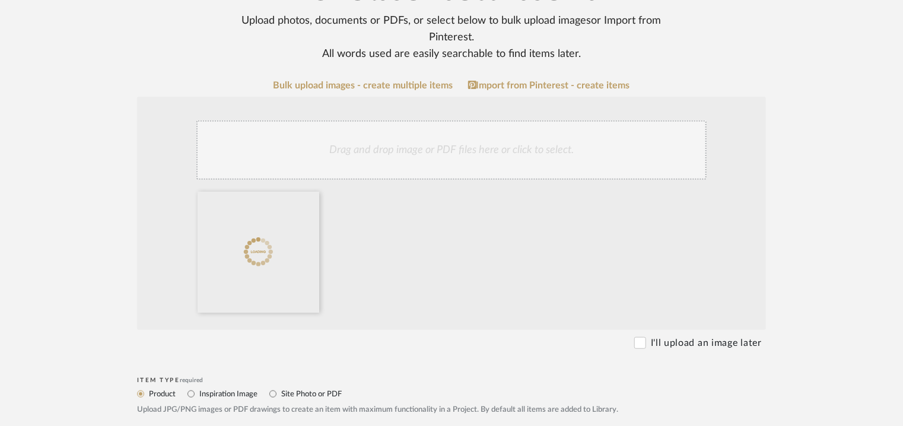
click at [420, 142] on div "Drag and drop image or PDF files here or click to select." at bounding box center [451, 149] width 510 height 59
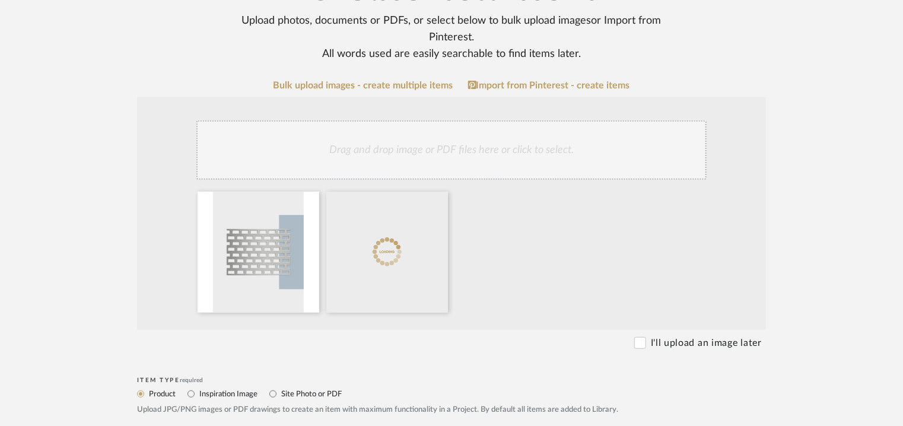
click at [505, 142] on div "Drag and drop image or PDF files here or click to select." at bounding box center [451, 149] width 510 height 59
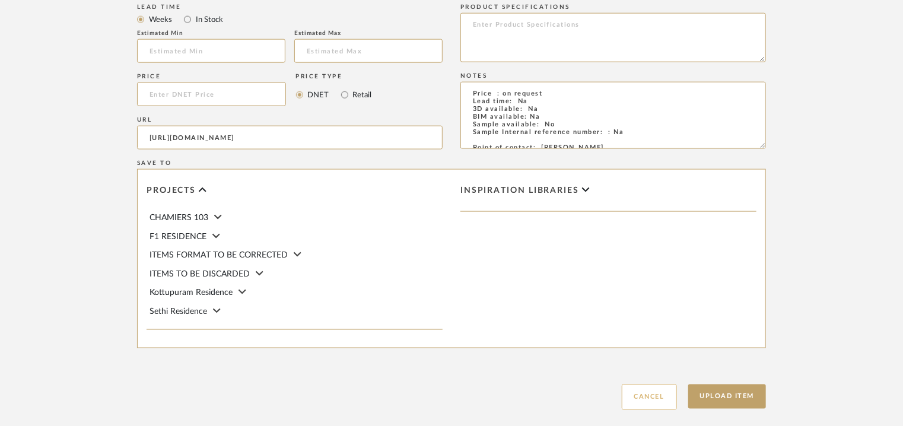
scroll to position [814, 0]
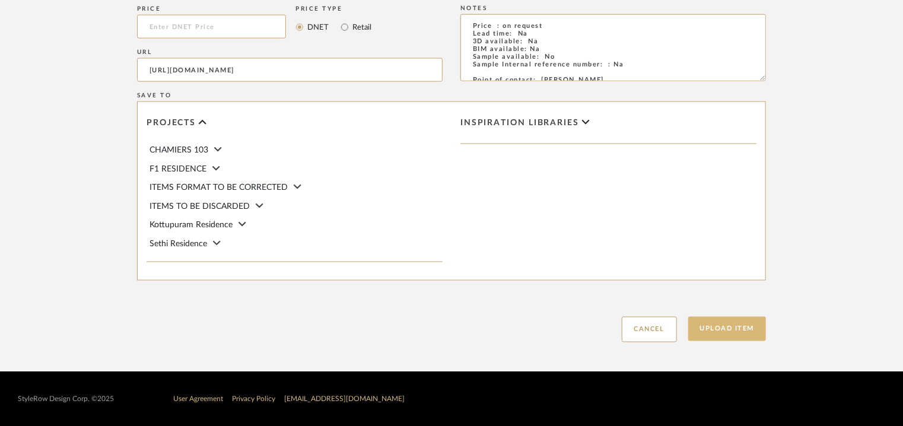
click at [721, 319] on button "Upload Item" at bounding box center [727, 329] width 78 height 24
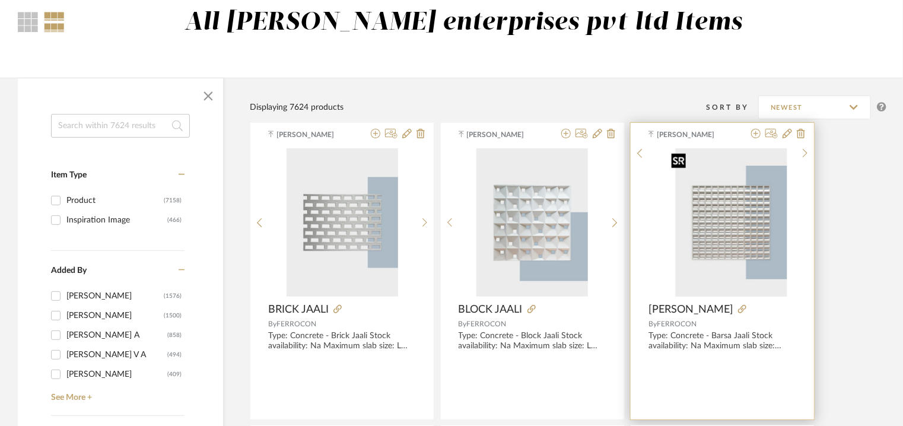
scroll to position [59, 0]
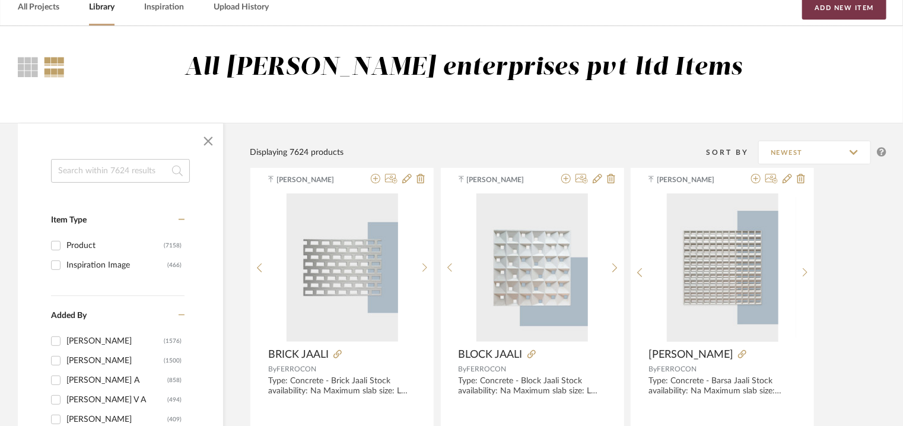
click at [832, 9] on button "Add New Item" at bounding box center [844, 8] width 84 height 24
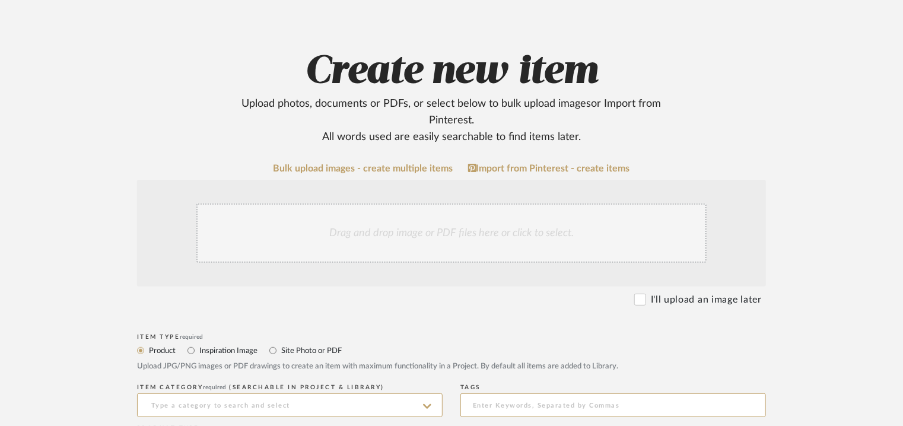
scroll to position [297, 0]
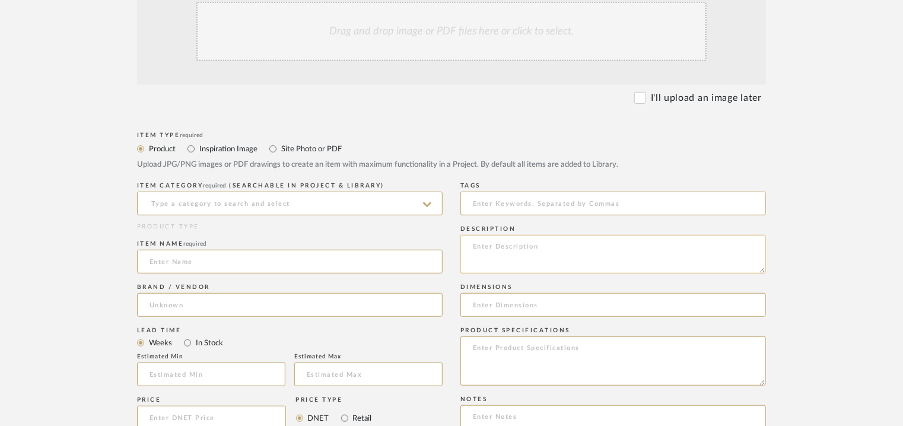
paste textarea "Type: Concrete - Cubi Pixel Jaali Stock availability: Na Maximum slab size: L 9…"
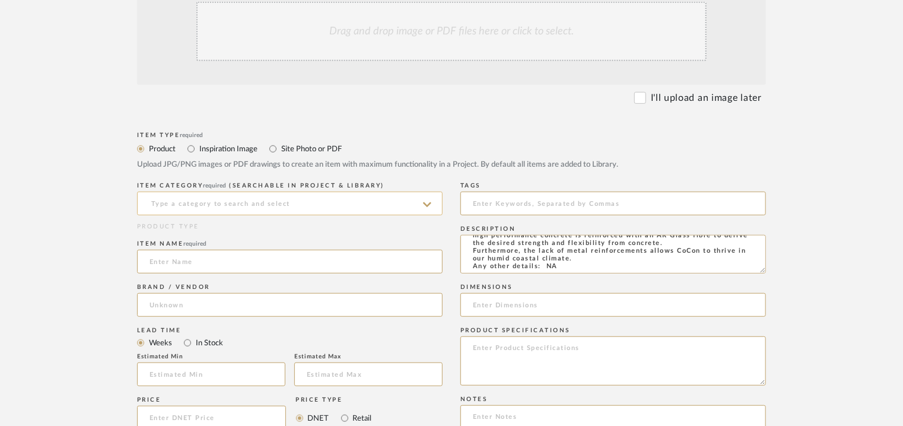
type textarea "Type: Concrete - Cubi Pixel Jaali Stock availability: Na Maximum slab size: L 9…"
click at [269, 210] on input at bounding box center [289, 204] width 305 height 24
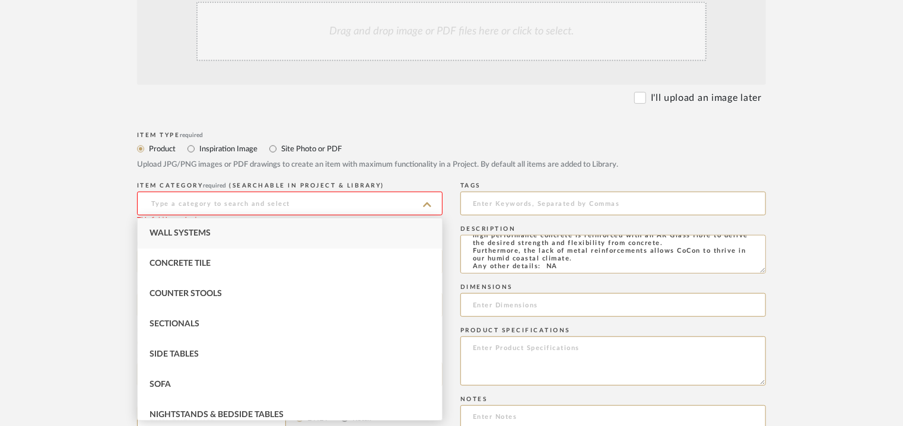
click at [211, 230] on div "Wall Systems" at bounding box center [290, 233] width 304 height 30
type input "Wall Systems"
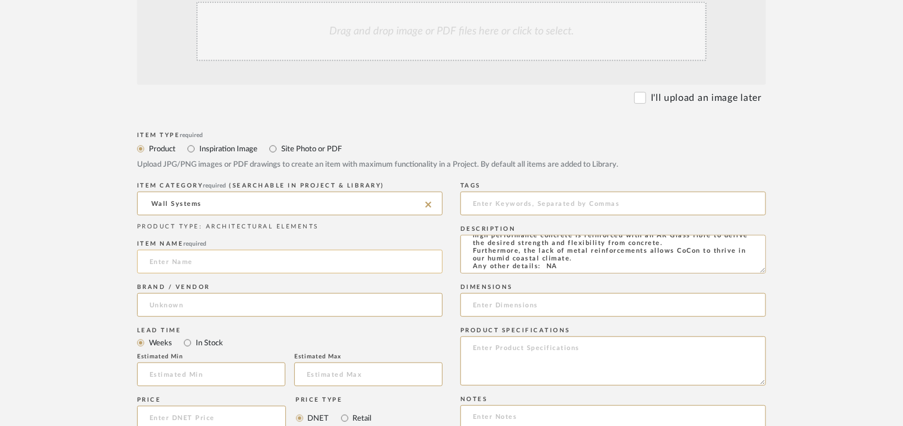
click at [205, 262] on input at bounding box center [289, 262] width 305 height 24
type input "CUBI PIXEL JAALI"
drag, startPoint x: 170, startPoint y: 318, endPoint x: 167, endPoint y: 299, distance: 19.2
click at [170, 316] on div "Brand / Vendor" at bounding box center [289, 302] width 305 height 43
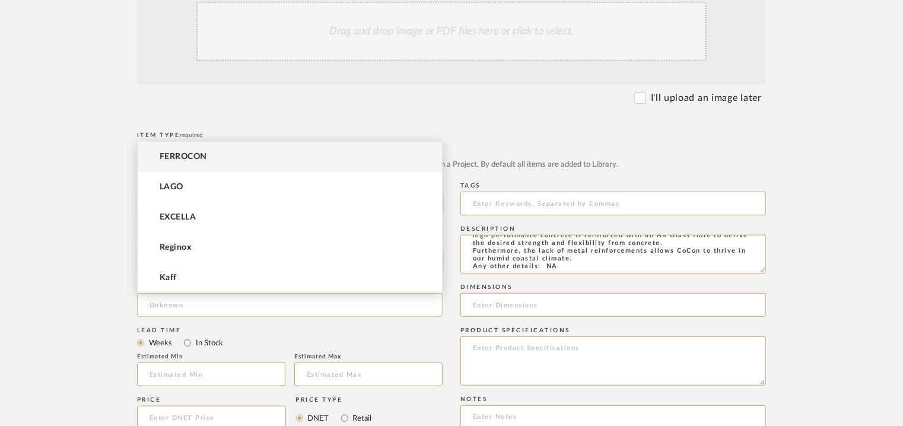
click at [176, 302] on input at bounding box center [289, 305] width 305 height 24
click at [196, 157] on span "FERROCON" at bounding box center [183, 157] width 47 height 10
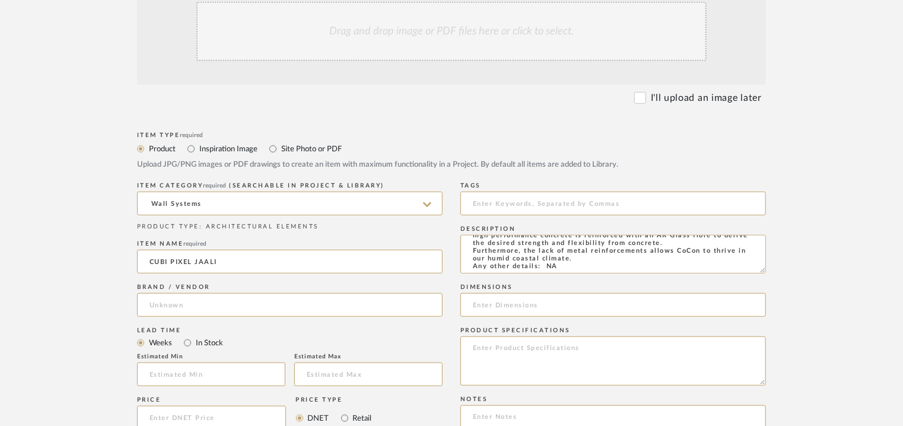
type input "FERROCON"
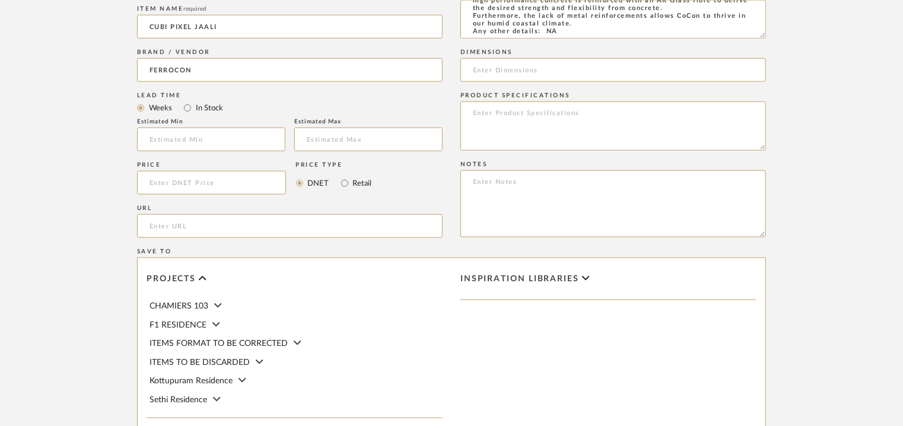
scroll to position [652, 0]
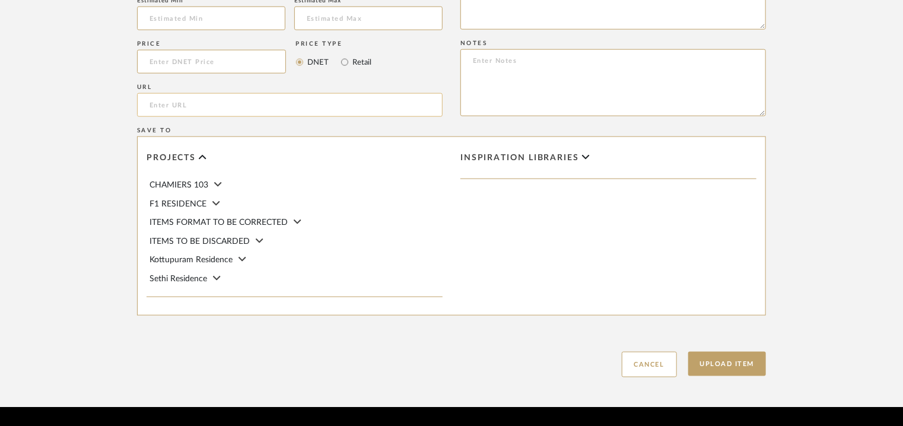
paste input "[URL][DOMAIN_NAME]"
type input "[URL][DOMAIN_NAME]"
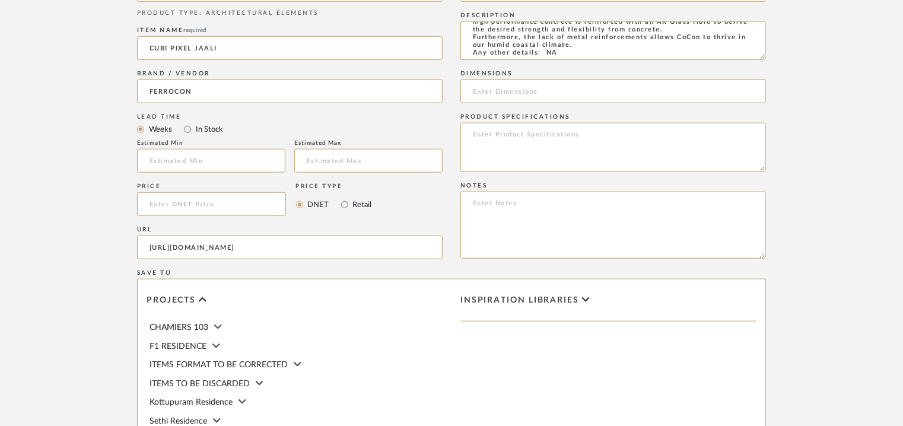
scroll to position [297, 0]
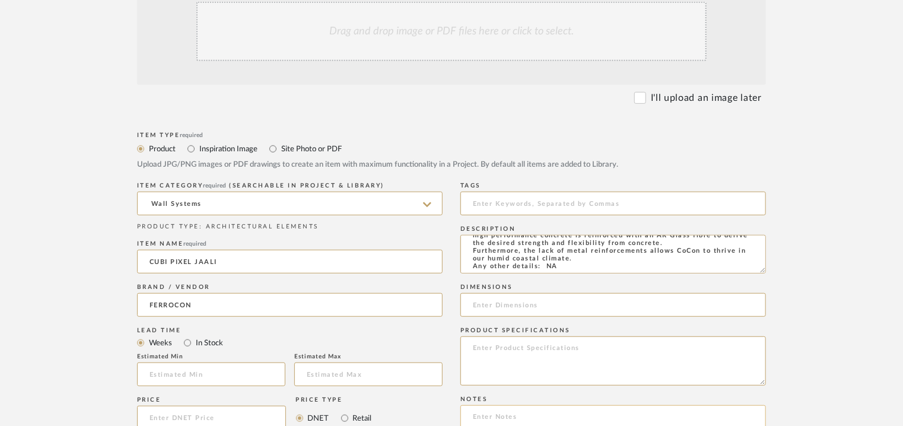
paste textarea "Price : on request Lead time: Na 3D available: Na BIM available: Na Sample avai…"
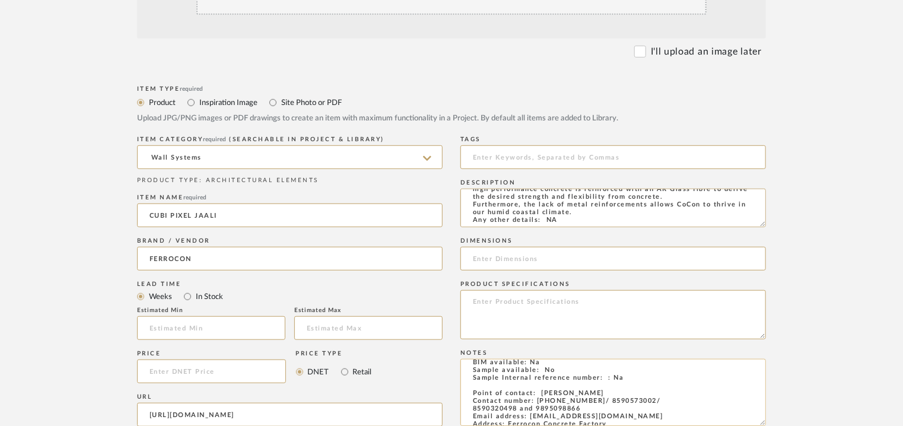
scroll to position [0, 0]
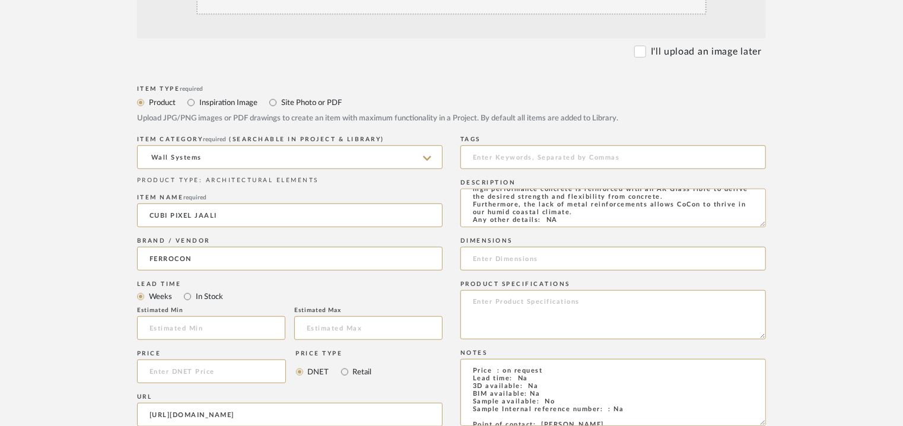
type textarea "Price : on request Lead time: Na 3D available: Na BIM available: Na Sample avai…"
click at [705, 269] on input at bounding box center [612, 259] width 305 height 24
paste input "L 91.5 x W 137.5cm"
click at [523, 158] on input at bounding box center [612, 157] width 305 height 24
click at [505, 157] on input "concrete jaali," at bounding box center [612, 157] width 305 height 24
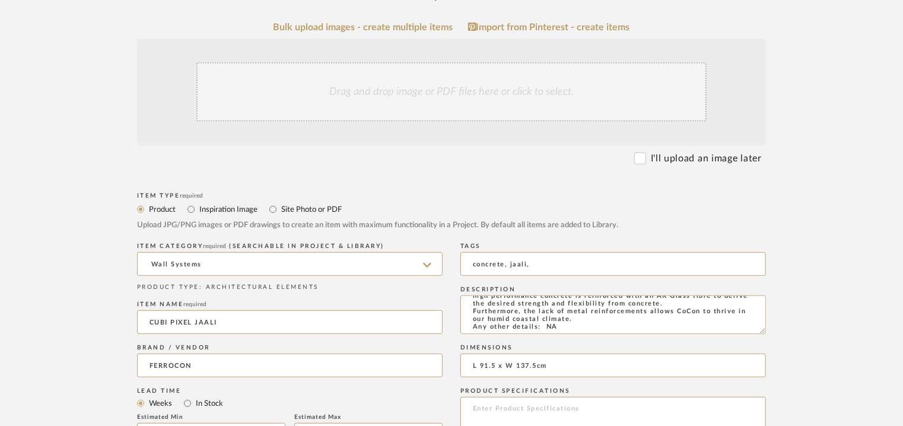
scroll to position [224, 0]
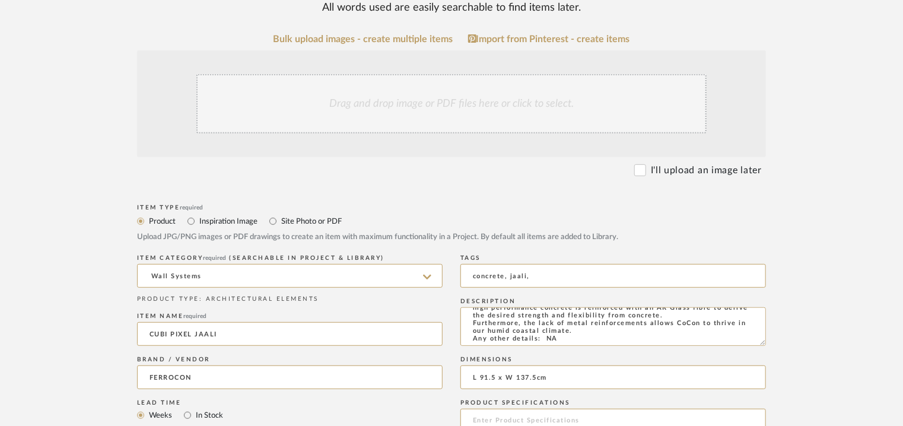
click at [492, 97] on div "Drag and drop image or PDF files here or click to select." at bounding box center [451, 103] width 510 height 59
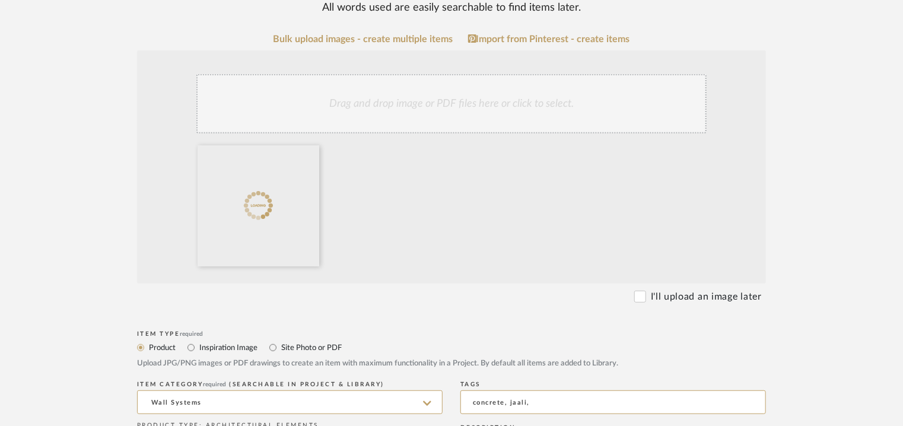
click at [451, 107] on div "Drag and drop image or PDF files here or click to select." at bounding box center [451, 103] width 510 height 59
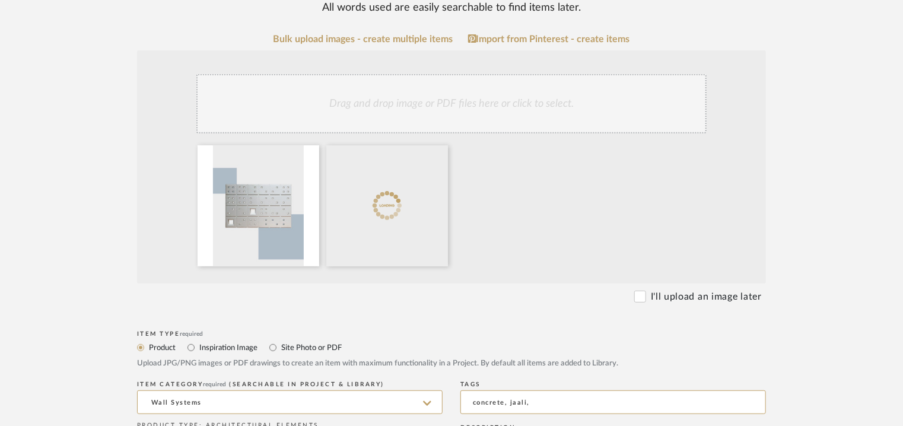
click at [423, 101] on div "Drag and drop image or PDF files here or click to select." at bounding box center [451, 103] width 510 height 59
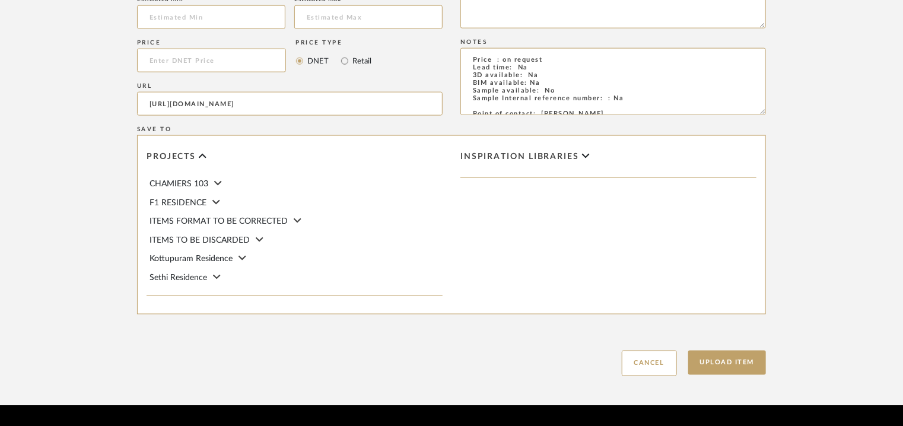
scroll to position [814, 0]
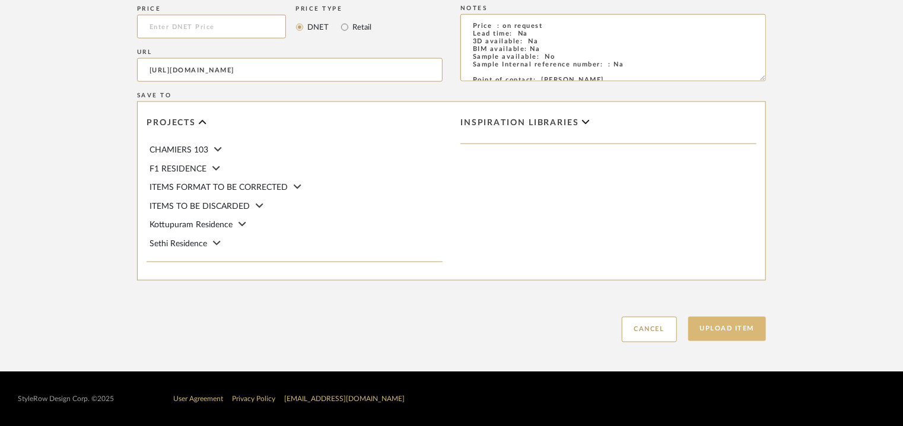
click at [725, 328] on button "Upload Item" at bounding box center [727, 329] width 78 height 24
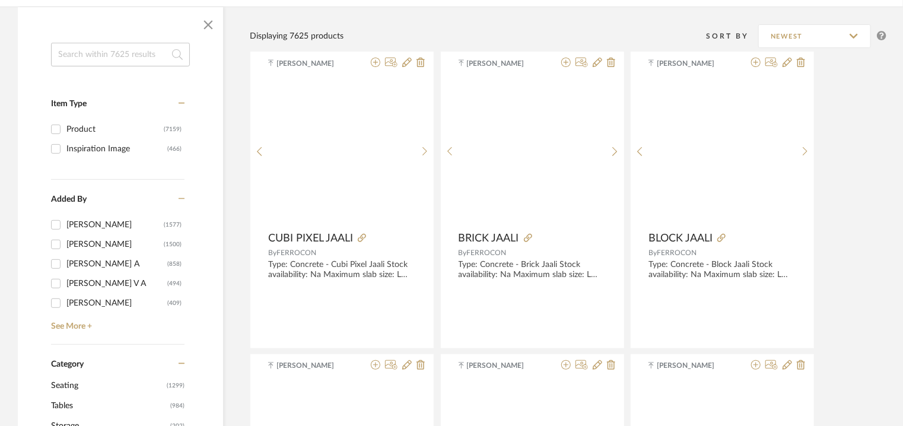
scroll to position [59, 0]
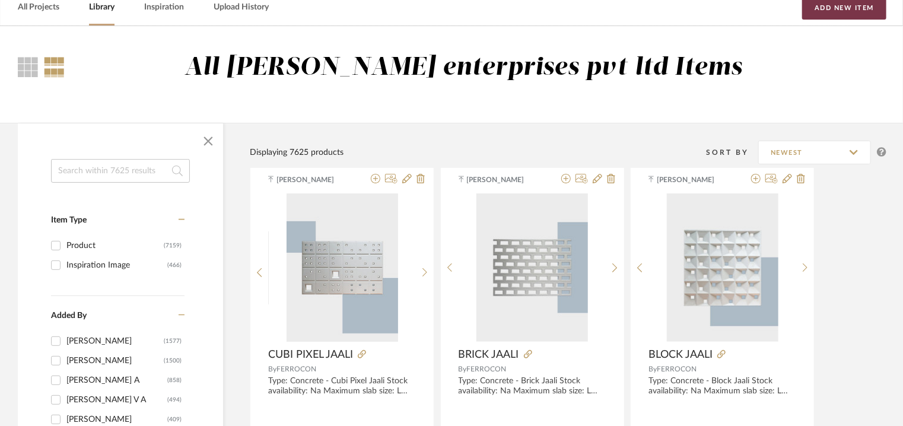
click at [853, 8] on button "Add New Item" at bounding box center [844, 8] width 84 height 24
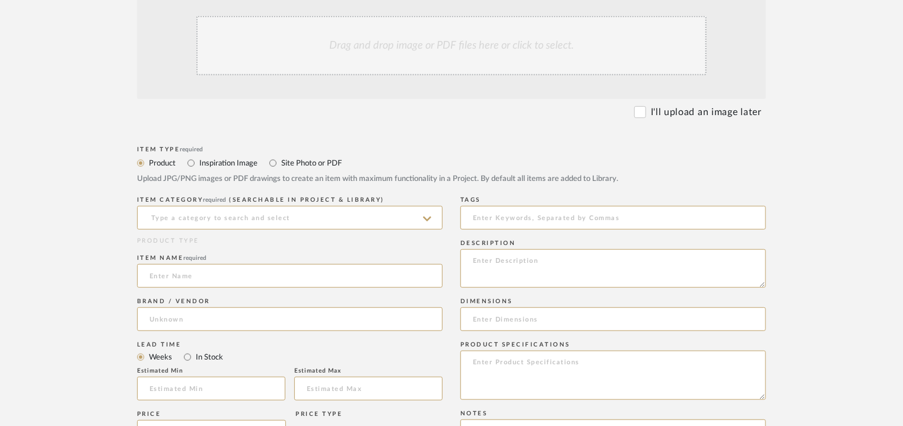
scroll to position [297, 0]
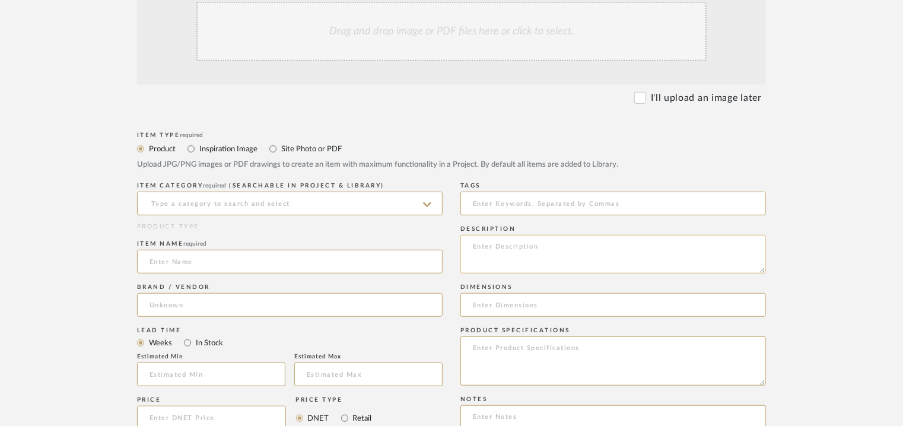
paste textarea "Type: Concrete - Dayira Jaali Stock availability: Na Maximum slab size: L 119.5…"
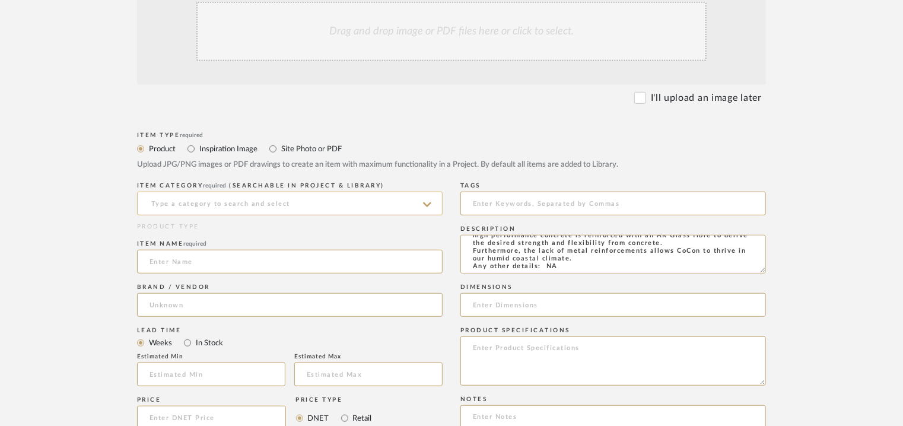
click at [195, 201] on input at bounding box center [289, 204] width 305 height 24
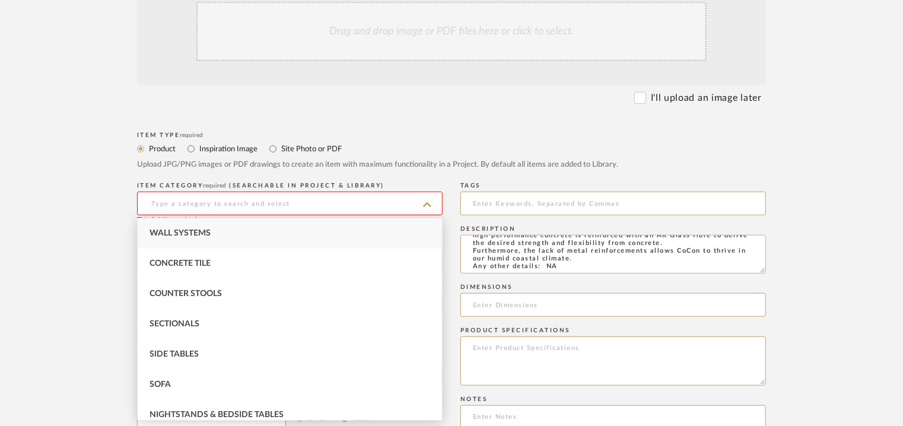
click at [172, 235] on span "Wall Systems" at bounding box center [179, 233] width 61 height 8
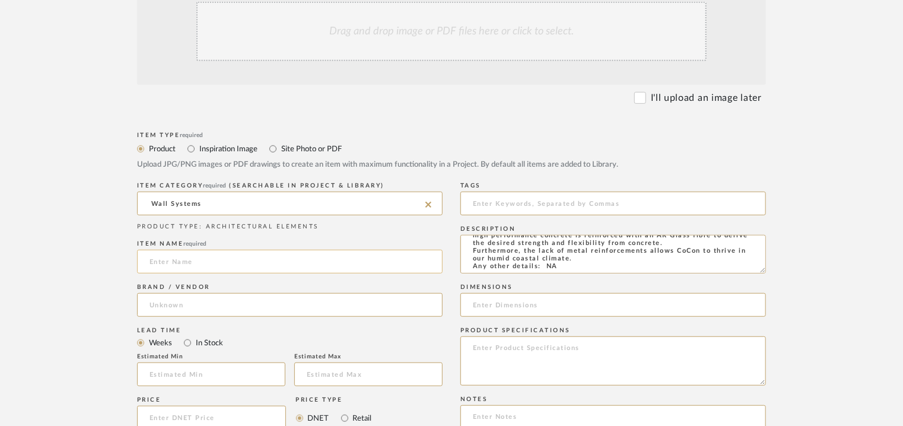
click at [166, 262] on input at bounding box center [289, 262] width 305 height 24
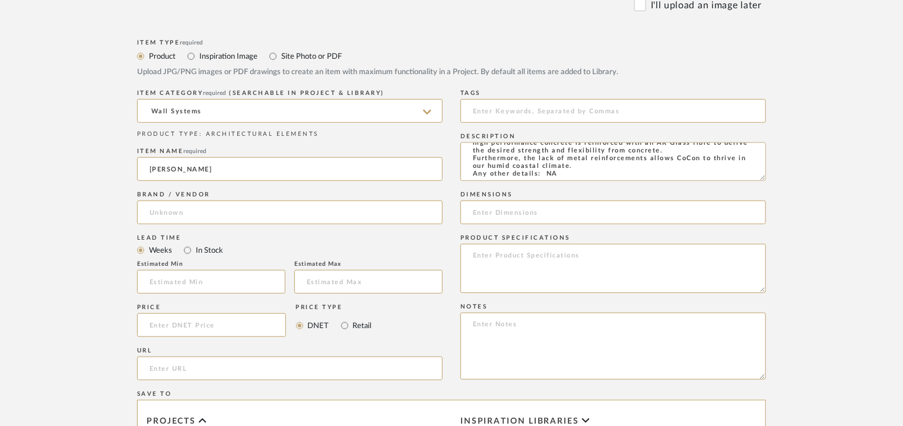
scroll to position [415, 0]
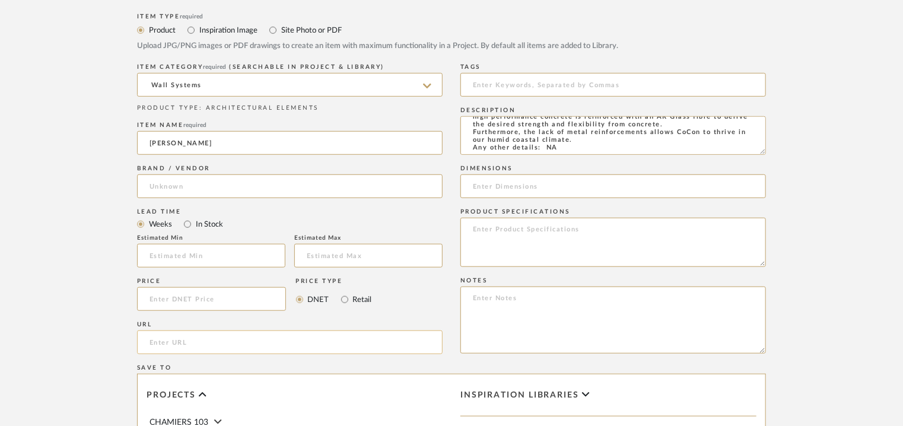
paste input "[URL][DOMAIN_NAME]"
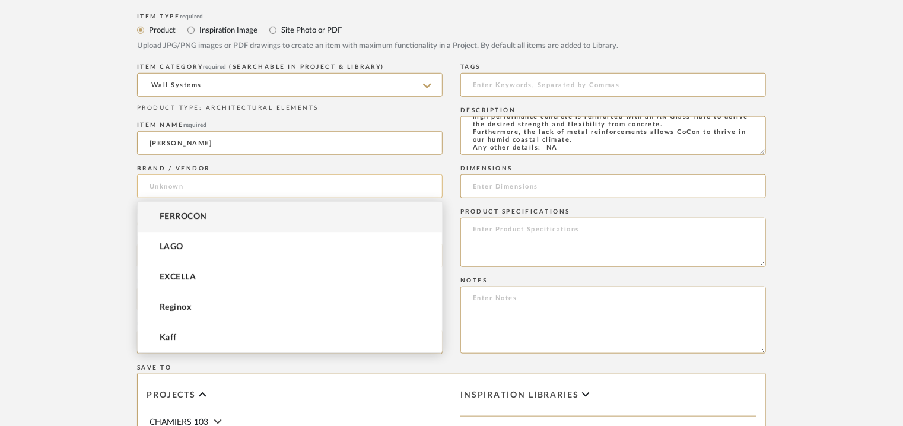
click at [193, 189] on input at bounding box center [289, 186] width 305 height 24
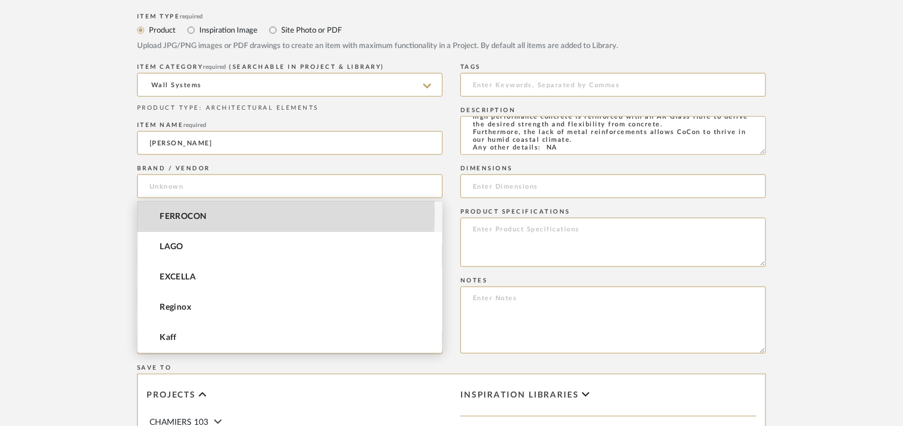
click at [195, 213] on span "FERROCON" at bounding box center [183, 217] width 47 height 10
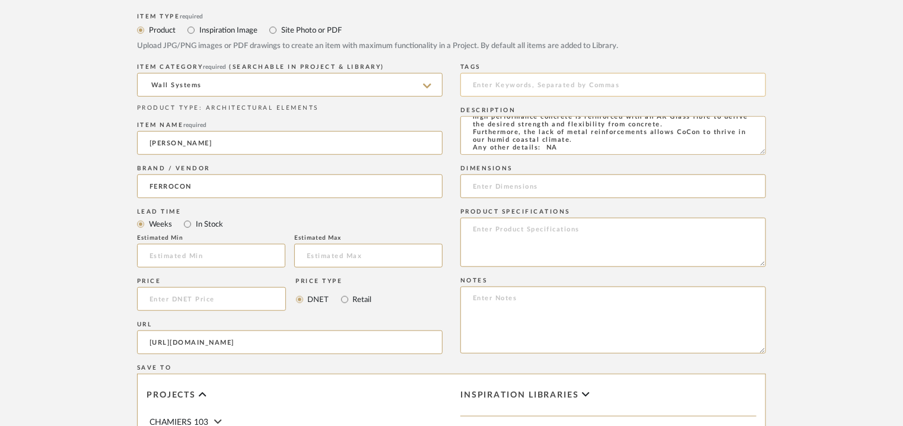
click at [513, 84] on input at bounding box center [612, 85] width 305 height 24
drag, startPoint x: 504, startPoint y: 83, endPoint x: 502, endPoint y: 93, distance: 10.4
click at [505, 88] on input "concrete jaali," at bounding box center [612, 85] width 305 height 24
click at [600, 190] on input at bounding box center [612, 186] width 305 height 24
paste input "L 119.5 x W 119.5cm"
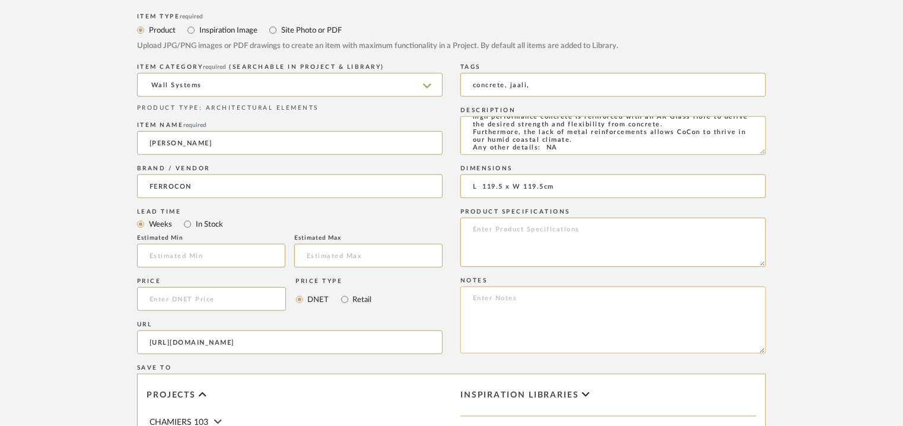
click at [588, 299] on textarea at bounding box center [612, 319] width 305 height 67
paste textarea "Price : on request Lead time: Na 3D available: Na BIM available: Na Sample avai…"
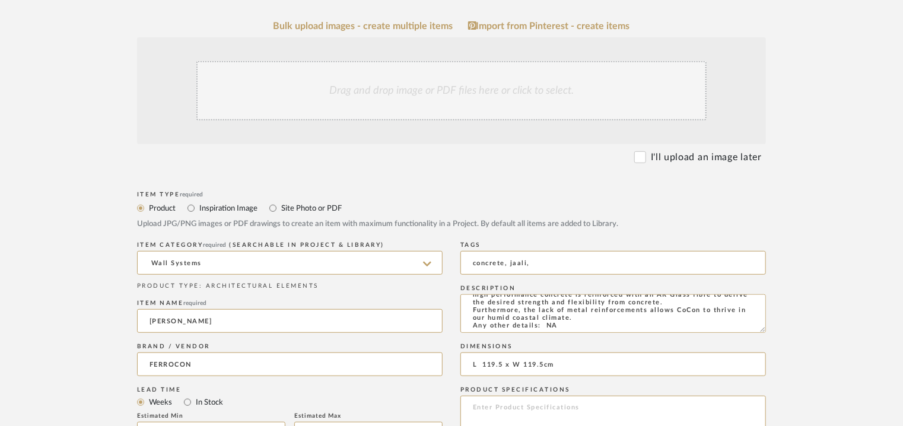
scroll to position [0, 0]
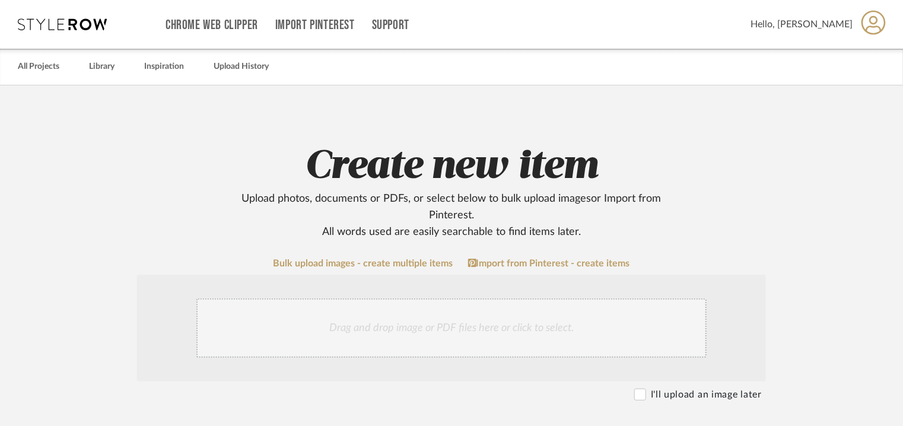
click at [434, 326] on div "Drag and drop image or PDF files here or click to select." at bounding box center [451, 327] width 510 height 59
click at [429, 321] on div "Drag and drop image or PDF files here or click to select." at bounding box center [451, 327] width 510 height 59
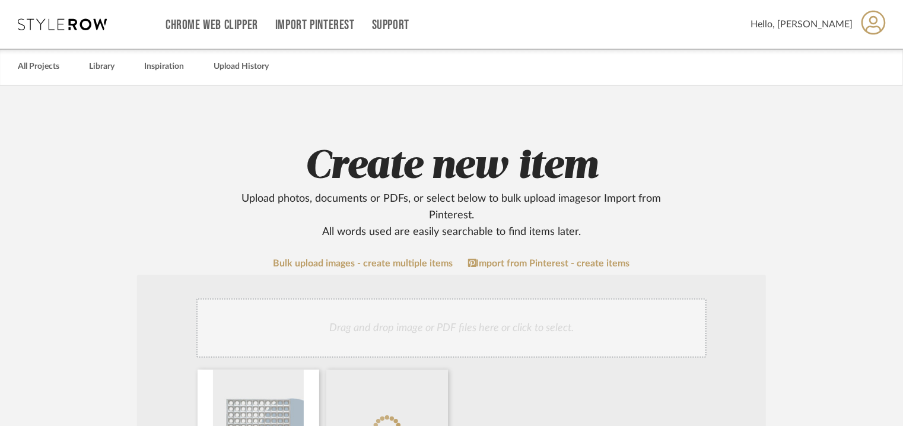
click at [448, 317] on div "Drag and drop image or PDF files here or click to select." at bounding box center [451, 327] width 510 height 59
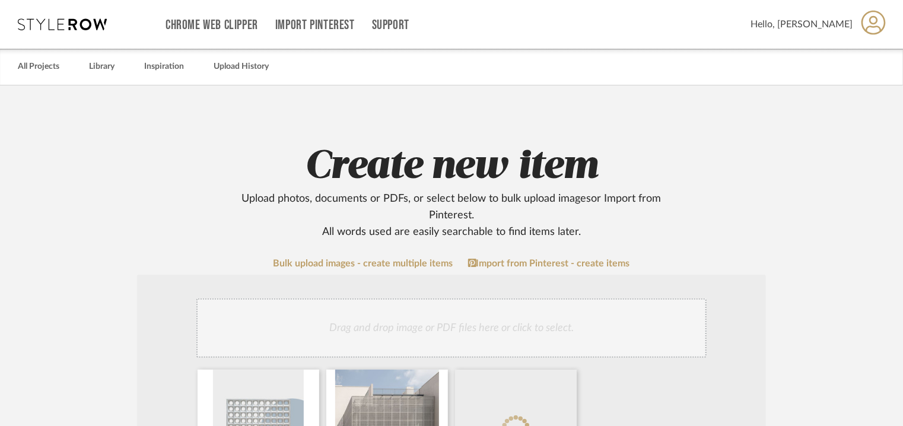
click at [441, 325] on div "Drag and drop image or PDF files here or click to select." at bounding box center [451, 327] width 510 height 59
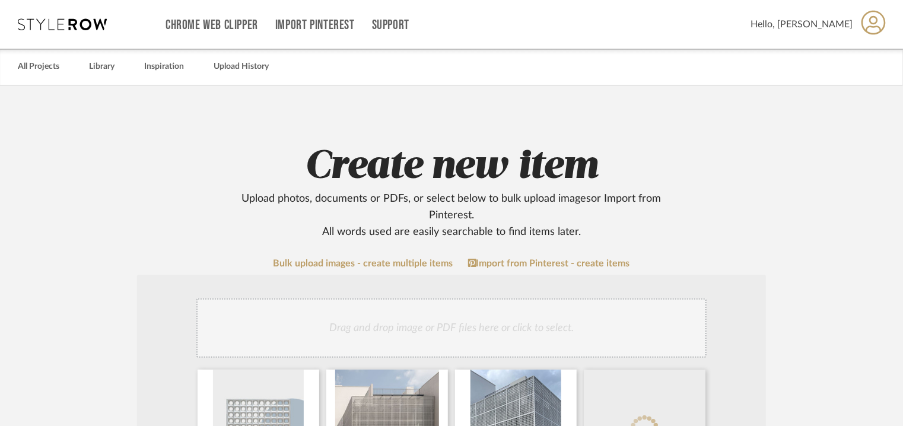
click at [476, 320] on div "Drag and drop image or PDF files here or click to select." at bounding box center [451, 327] width 510 height 59
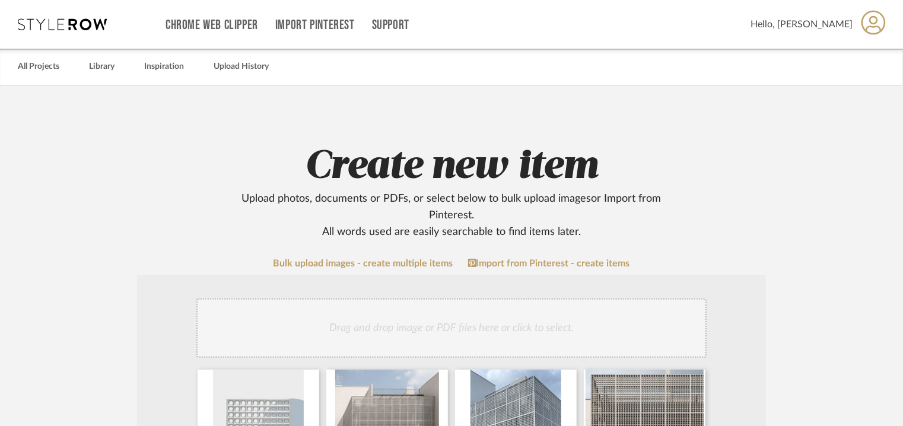
click at [441, 332] on div "Drag and drop image or PDF files here or click to select." at bounding box center [451, 327] width 510 height 59
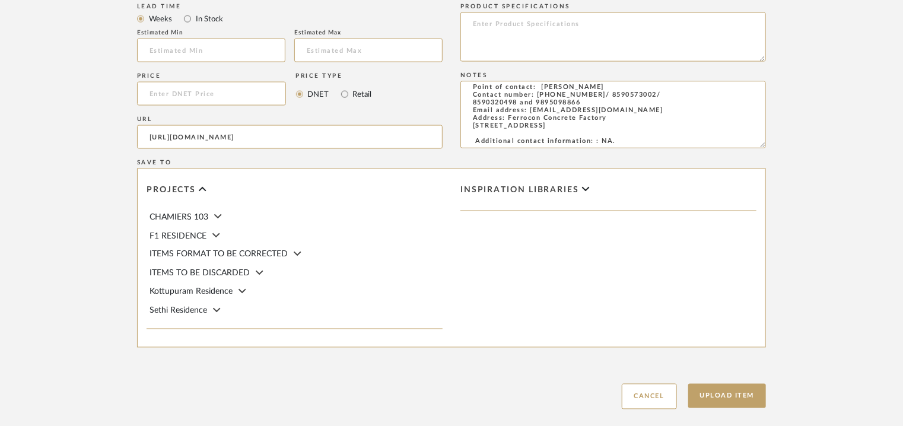
scroll to position [940, 0]
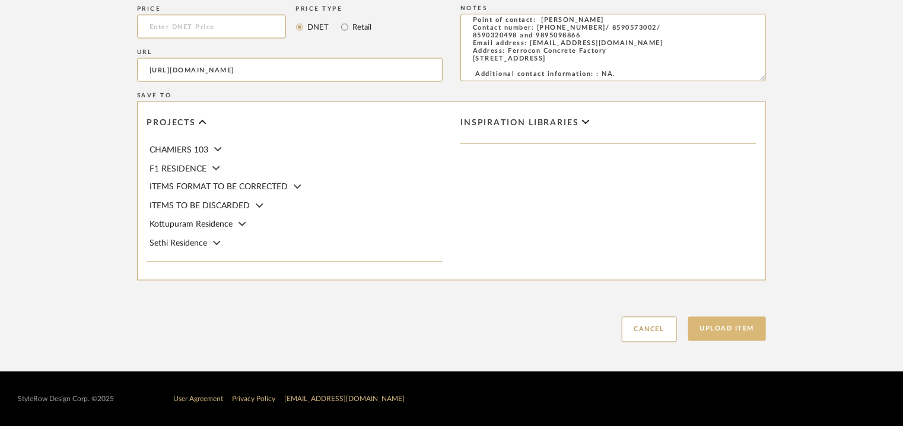
click at [739, 326] on button "Upload Item" at bounding box center [727, 329] width 78 height 24
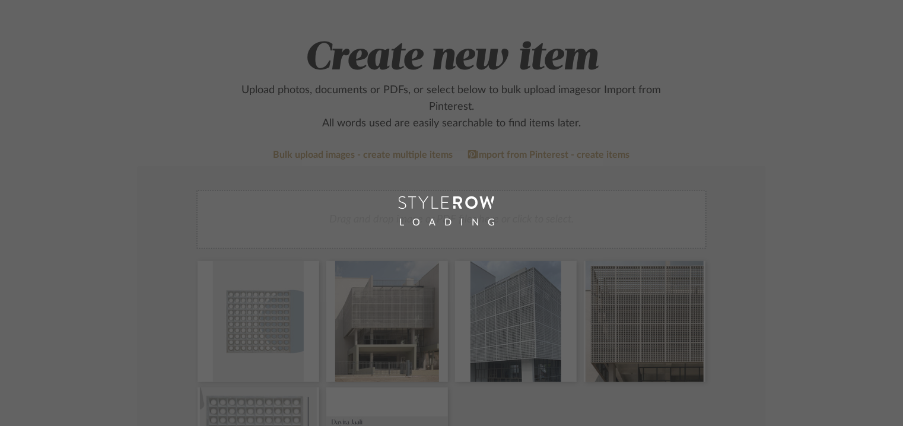
scroll to position [59, 0]
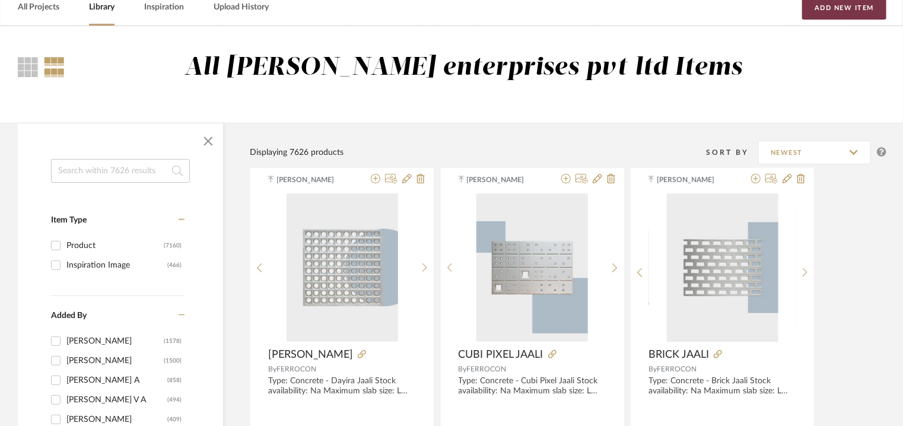
drag, startPoint x: 862, startPoint y: 12, endPoint x: 764, endPoint y: 76, distance: 116.1
click at [862, 12] on button "Add New Item" at bounding box center [844, 8] width 84 height 24
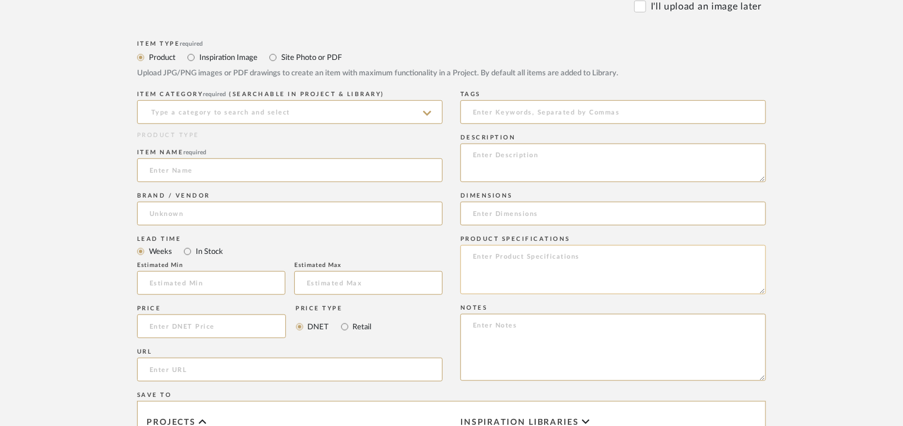
scroll to position [415, 0]
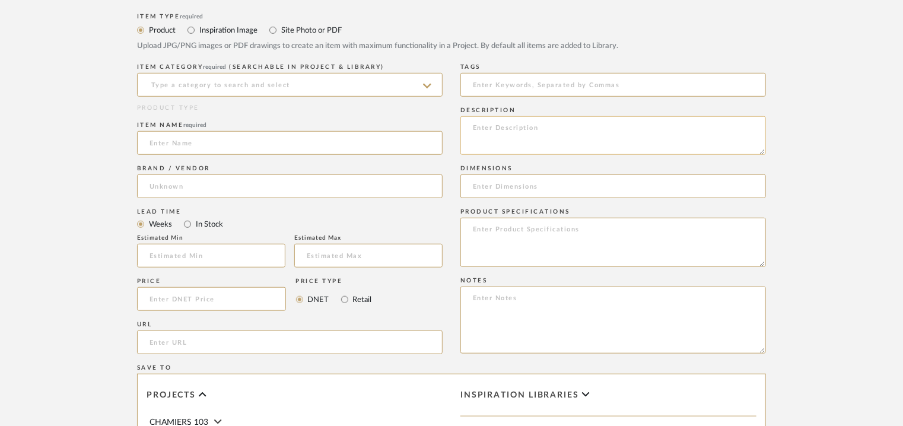
paste textarea "Type: Concrete - Dinar Jaali Stock availability: Na Maximum slab size: L 239 x …"
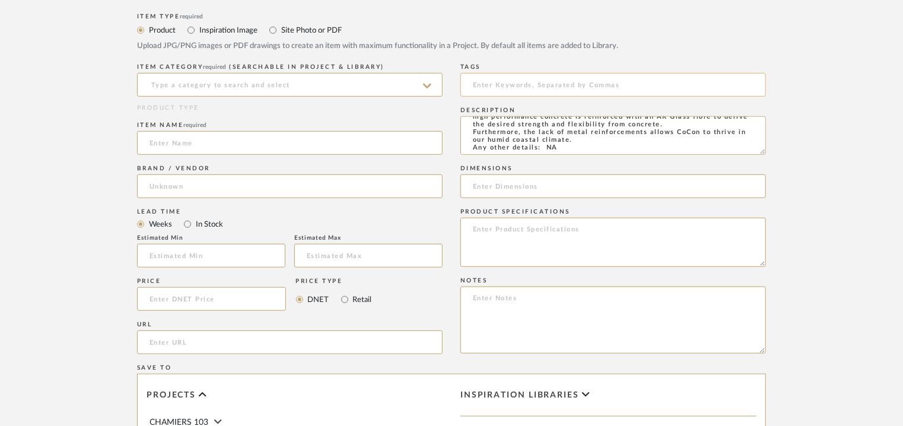
click at [491, 87] on input at bounding box center [612, 85] width 305 height 24
click at [298, 92] on input at bounding box center [289, 85] width 305 height 24
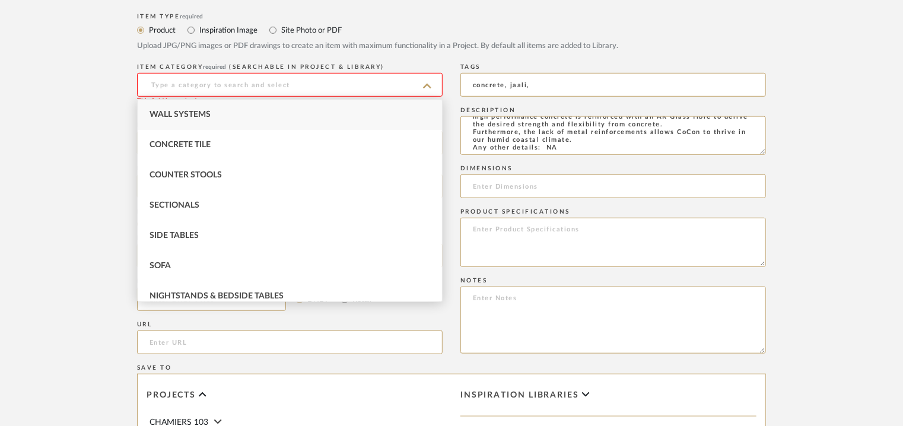
click at [195, 115] on span "Wall Systems" at bounding box center [179, 114] width 61 height 8
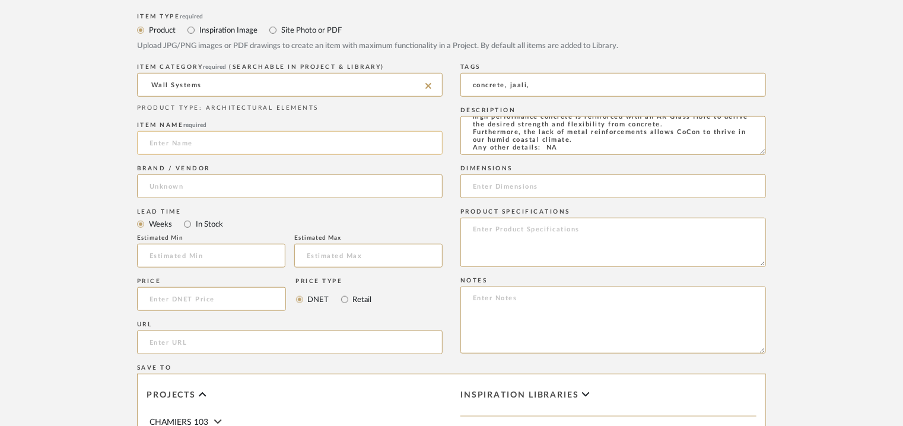
click at [192, 144] on input at bounding box center [289, 143] width 305 height 24
click at [177, 345] on input "url" at bounding box center [289, 342] width 305 height 24
paste input "[URL][DOMAIN_NAME]"
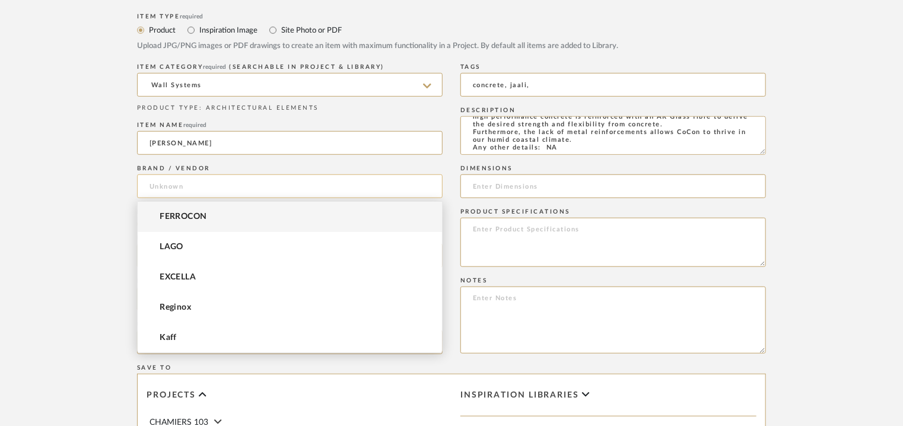
click at [171, 185] on input at bounding box center [289, 186] width 305 height 24
click at [174, 216] on span "FERROCON" at bounding box center [183, 217] width 47 height 10
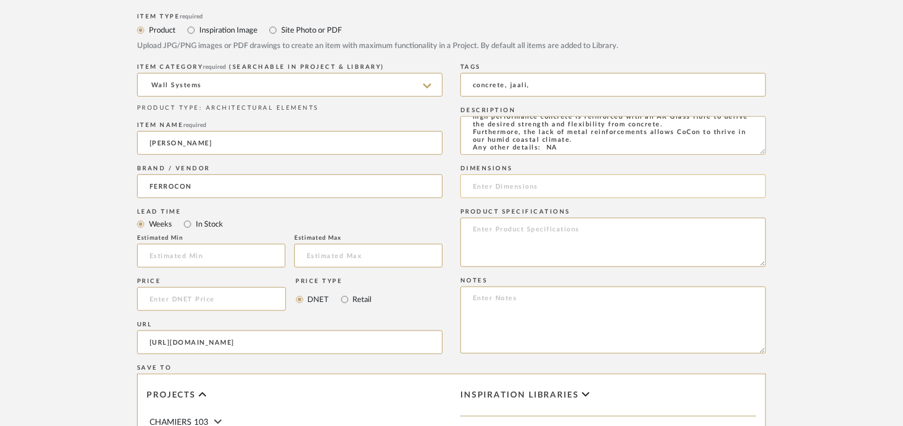
click at [536, 193] on input at bounding box center [612, 186] width 305 height 24
paste input "L 239 x W 99cm"
click at [512, 299] on textarea at bounding box center [612, 319] width 305 height 67
paste textarea "Price : on request Lead time: Na 3D available: Na BIM available: Na Sample avai…"
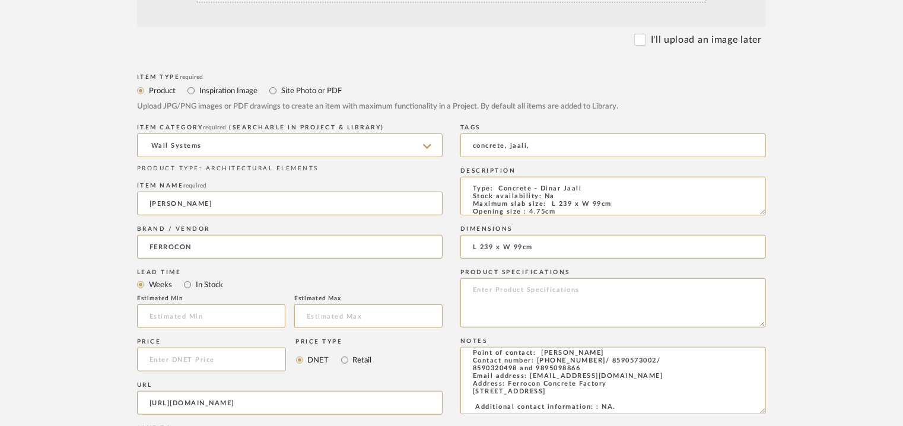
scroll to position [178, 0]
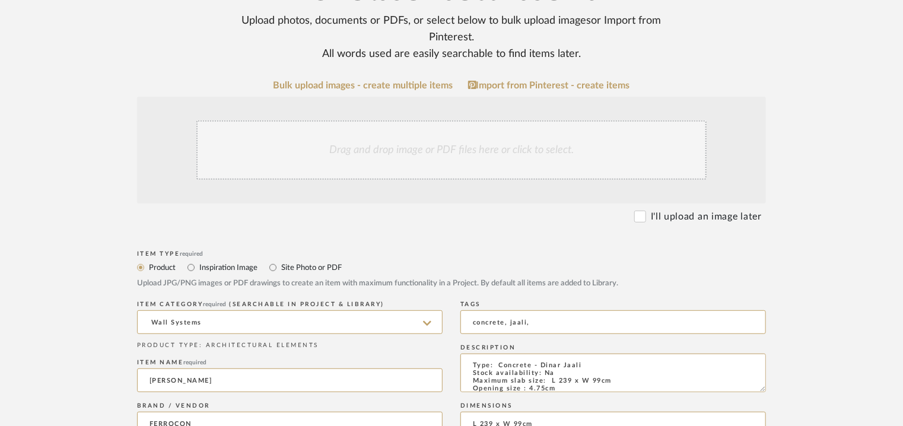
click at [428, 173] on div "Drag and drop image or PDF files here or click to select." at bounding box center [451, 149] width 510 height 59
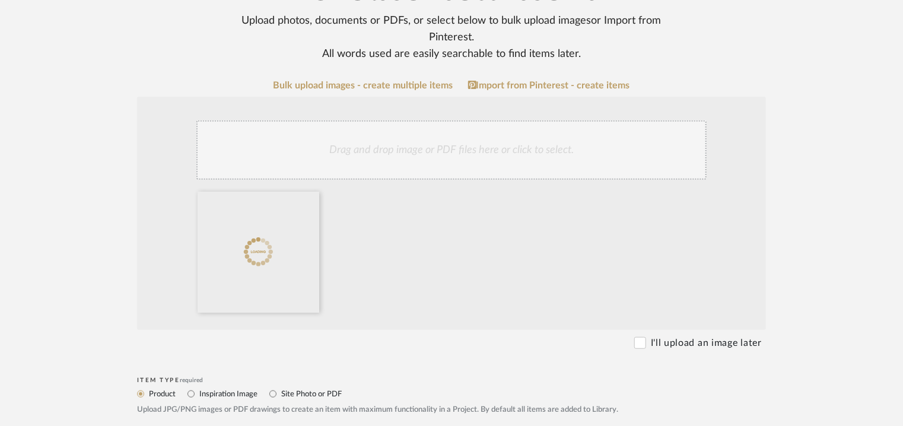
click at [499, 154] on div "Drag and drop image or PDF files here or click to select." at bounding box center [451, 149] width 510 height 59
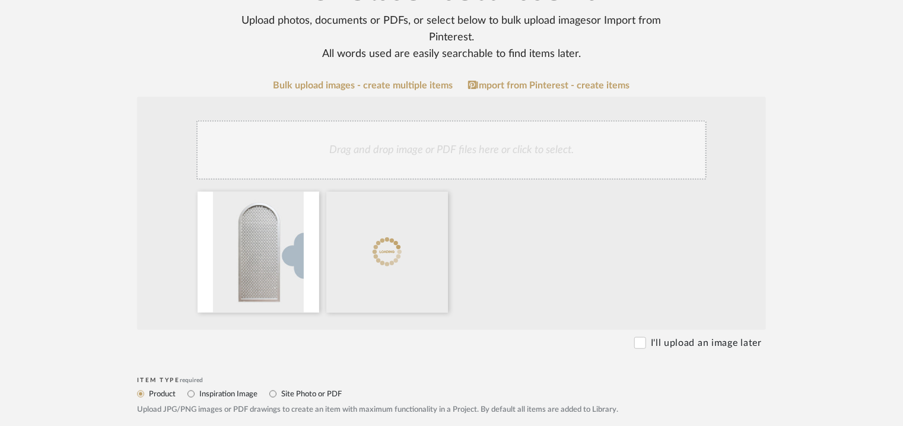
click at [458, 147] on div "Drag and drop image or PDF files here or click to select." at bounding box center [451, 149] width 510 height 59
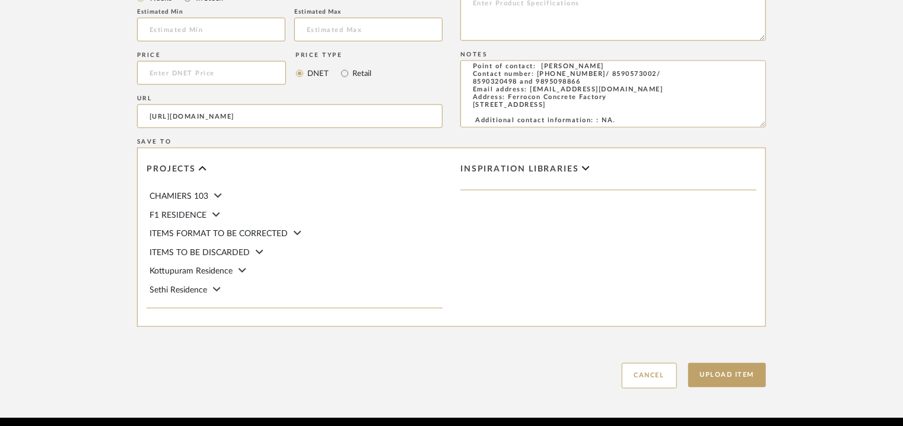
scroll to position [814, 0]
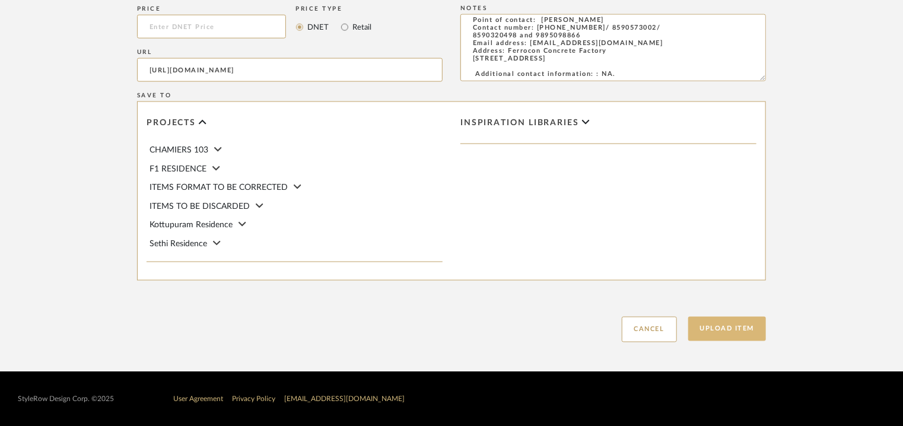
click at [738, 331] on button "Upload Item" at bounding box center [727, 329] width 78 height 24
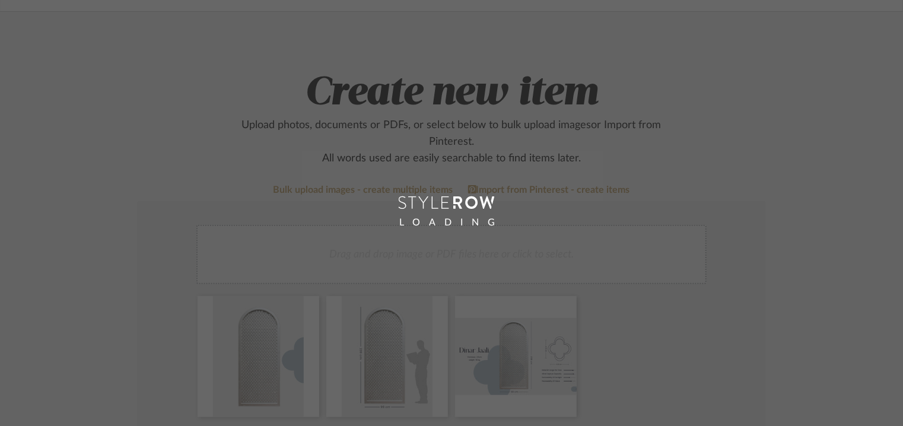
scroll to position [59, 0]
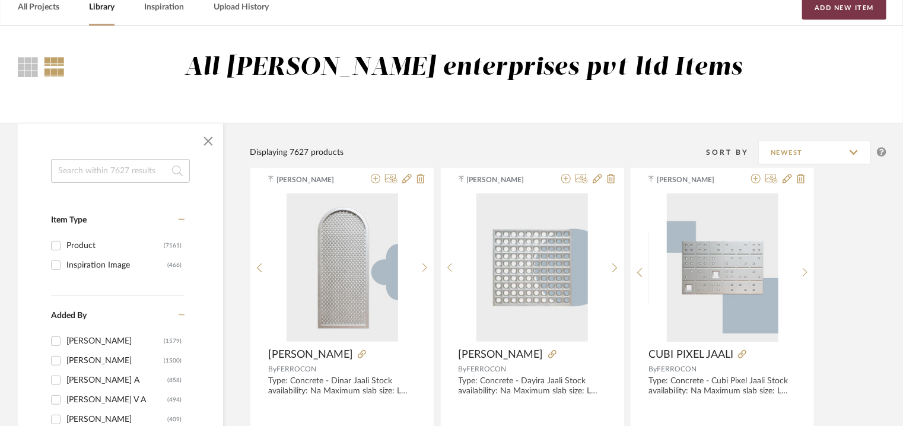
click at [871, 9] on button "Add New Item" at bounding box center [844, 8] width 84 height 24
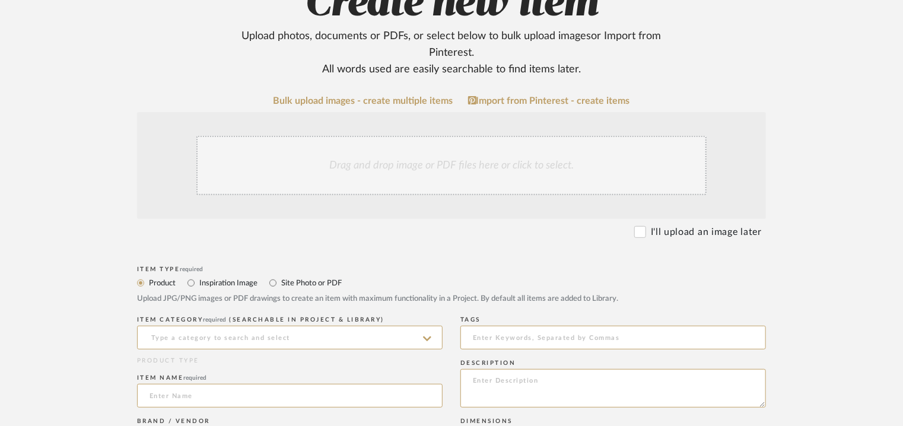
scroll to position [356, 0]
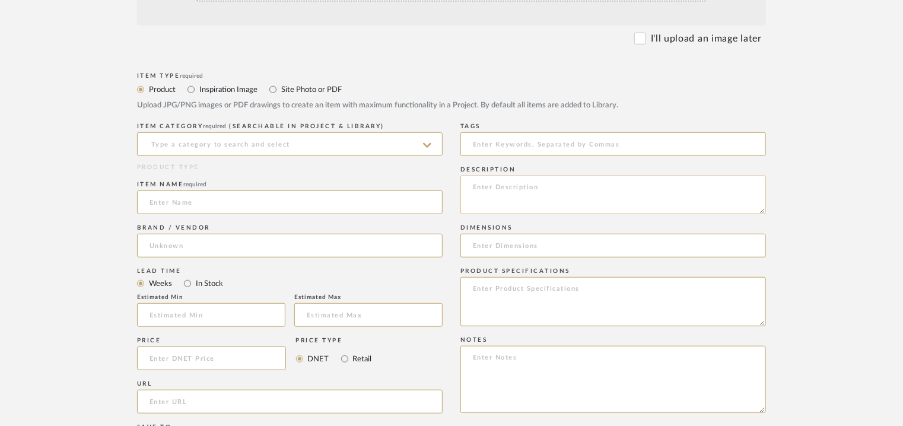
paste textarea "Type: Concrete - Hawa B Jaali Stock availability: Na Maximum slab size: L 166.5…"
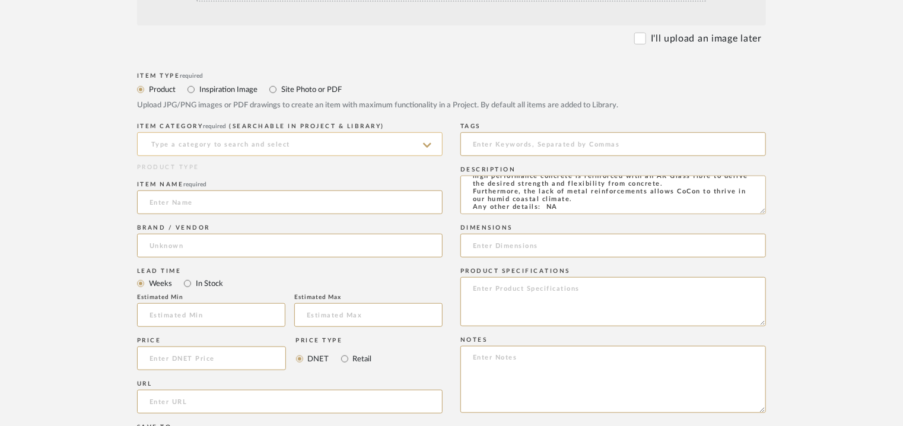
click at [199, 139] on input at bounding box center [289, 144] width 305 height 24
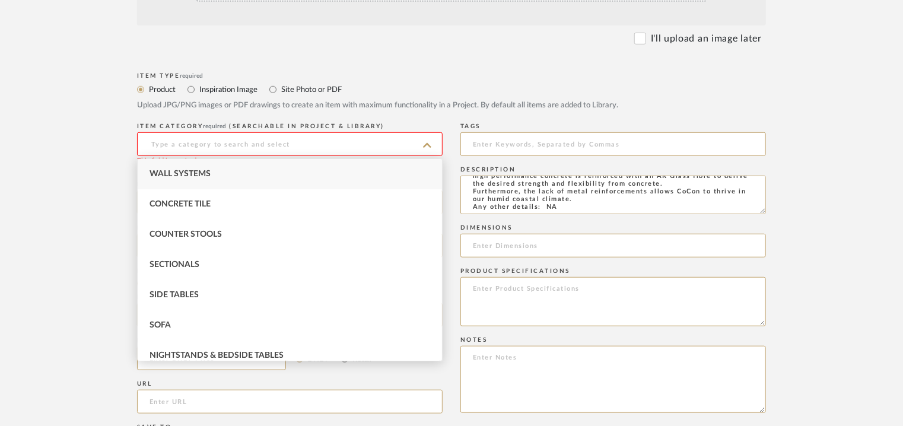
click at [195, 168] on div "Wall Systems" at bounding box center [290, 174] width 304 height 30
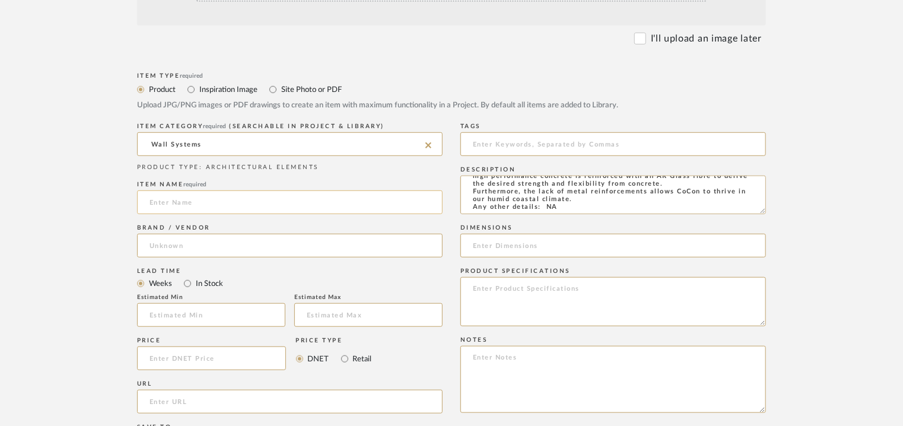
click at [185, 202] on input at bounding box center [289, 202] width 305 height 24
click at [168, 244] on input at bounding box center [289, 246] width 305 height 24
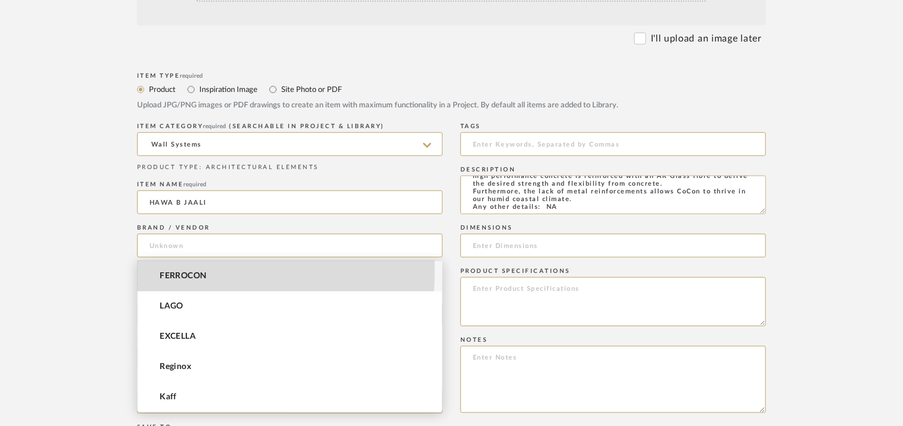
click at [169, 271] on span "FERROCON" at bounding box center [183, 276] width 47 height 10
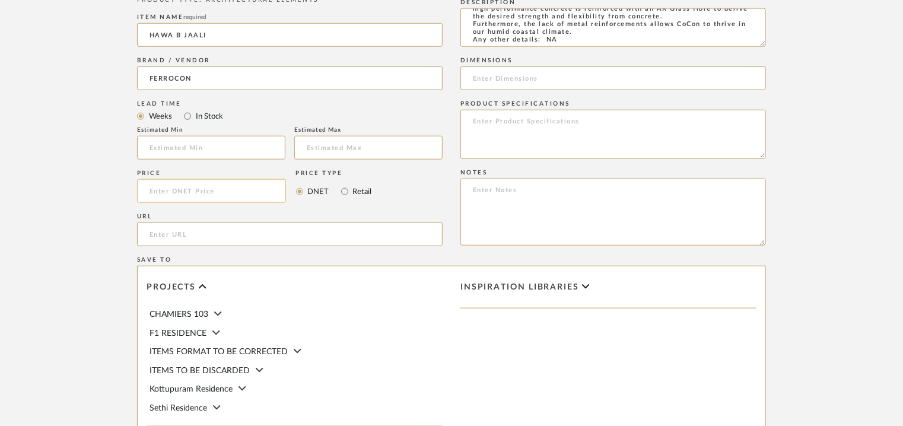
scroll to position [534, 0]
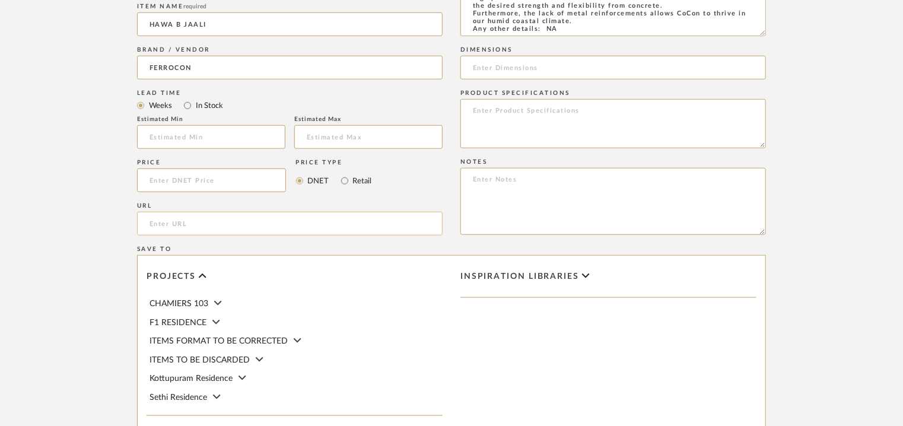
click at [176, 222] on input "url" at bounding box center [289, 224] width 305 height 24
paste input "[URL][DOMAIN_NAME]"
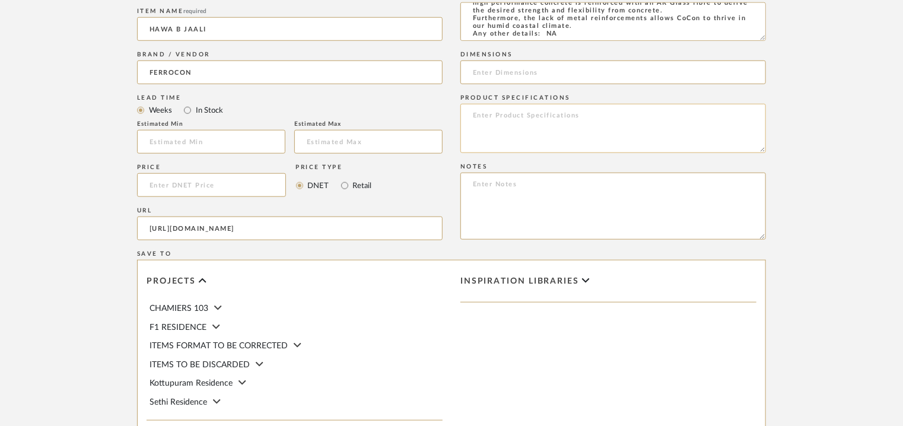
scroll to position [237, 0]
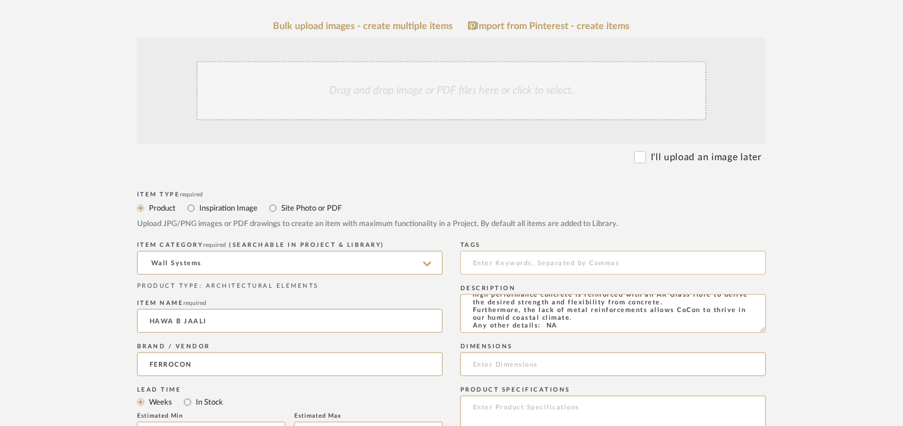
click at [504, 267] on input at bounding box center [612, 263] width 305 height 24
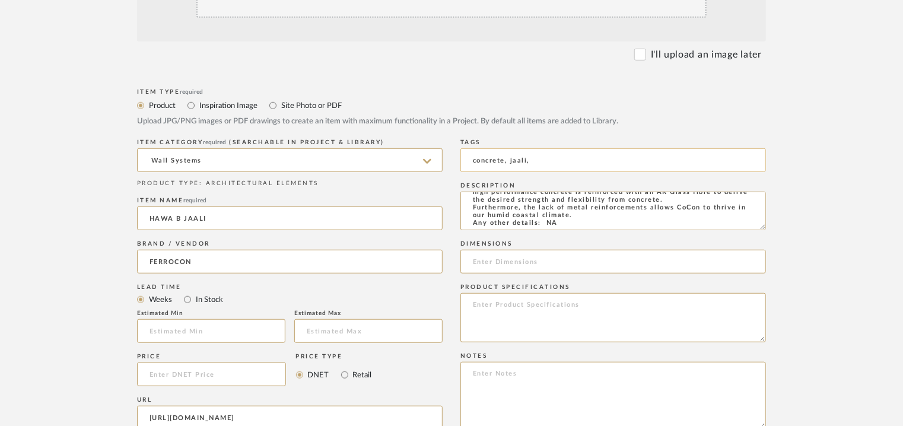
scroll to position [534, 0]
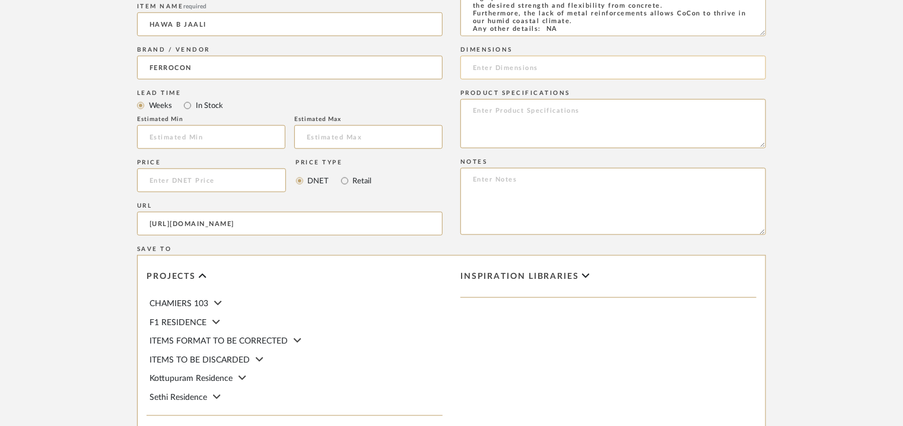
click at [669, 69] on input at bounding box center [612, 68] width 305 height 24
paste input "L 166.5 x W 98.5cm"
click at [656, 196] on textarea at bounding box center [612, 201] width 305 height 67
paste
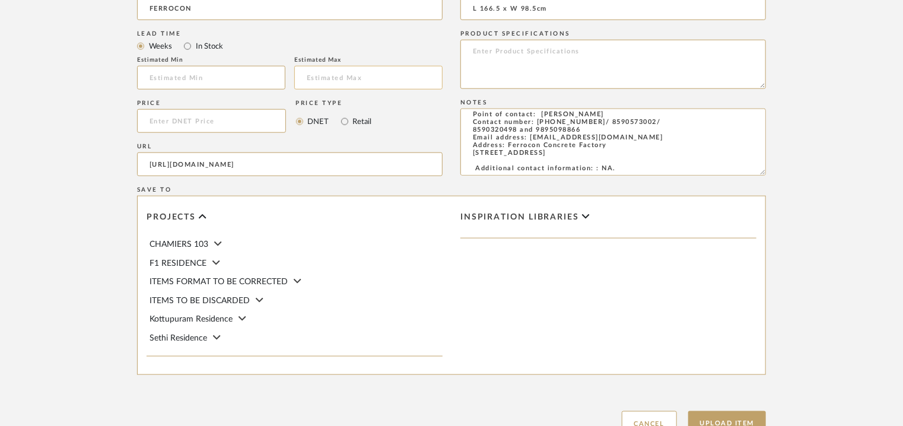
scroll to position [178, 0]
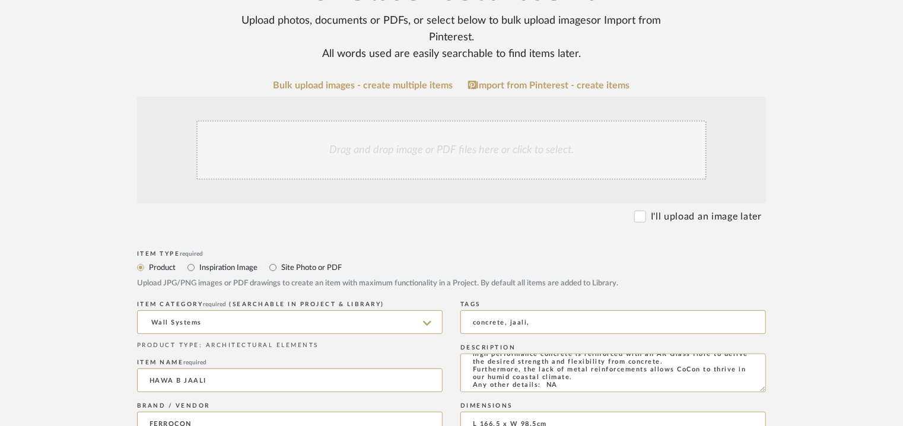
click at [406, 145] on div "Drag and drop image or PDF files here or click to select." at bounding box center [451, 149] width 510 height 59
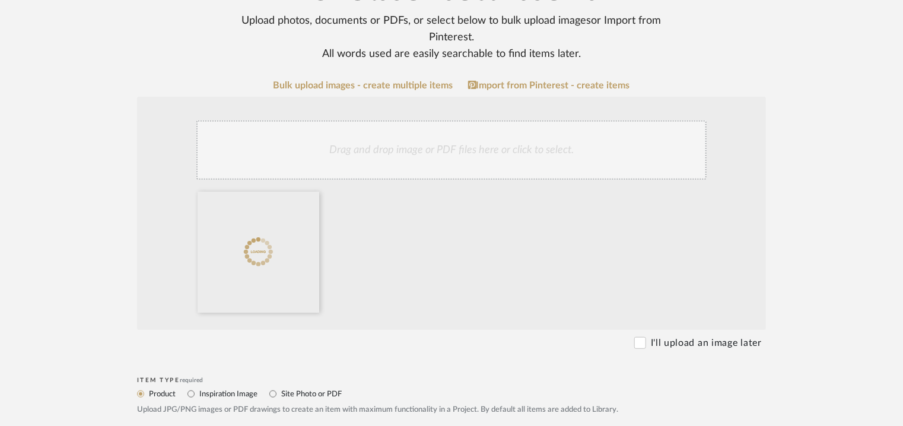
click at [480, 150] on div "Drag and drop image or PDF files here or click to select." at bounding box center [451, 149] width 510 height 59
click at [432, 141] on div "Drag and drop image or PDF files here or click to select." at bounding box center [451, 149] width 510 height 59
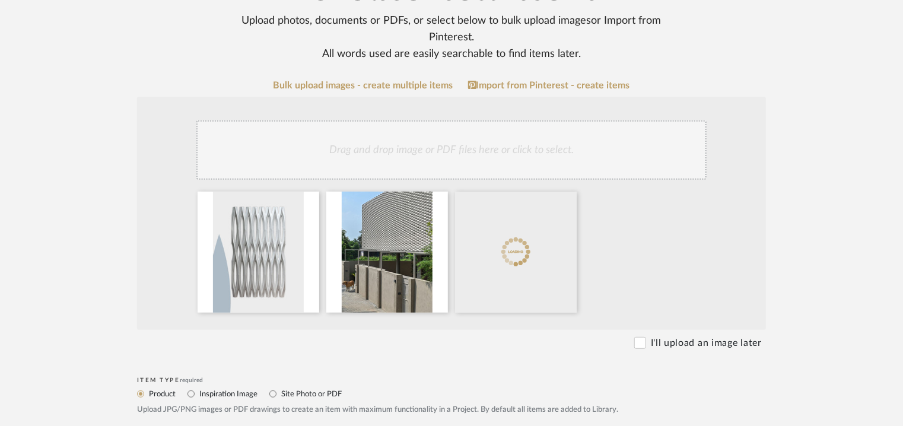
click at [446, 148] on div "Drag and drop image or PDF files here or click to select." at bounding box center [451, 149] width 510 height 59
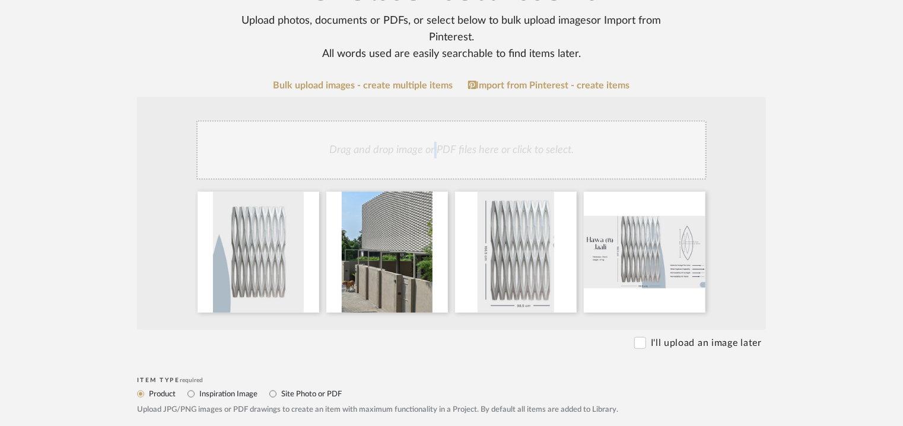
drag, startPoint x: 435, startPoint y: 144, endPoint x: 423, endPoint y: 148, distance: 13.1
click at [434, 145] on div "Drag and drop image or PDF files here or click to select." at bounding box center [451, 149] width 510 height 59
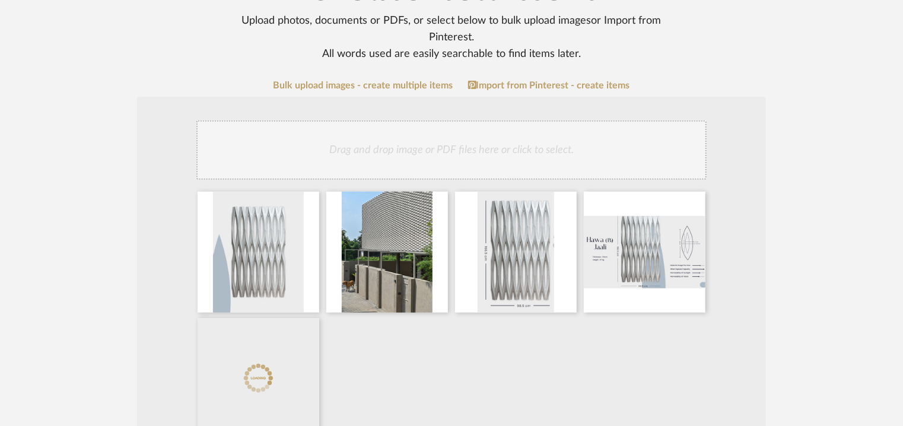
click at [451, 139] on div "Drag and drop image or PDF files here or click to select." at bounding box center [451, 149] width 510 height 59
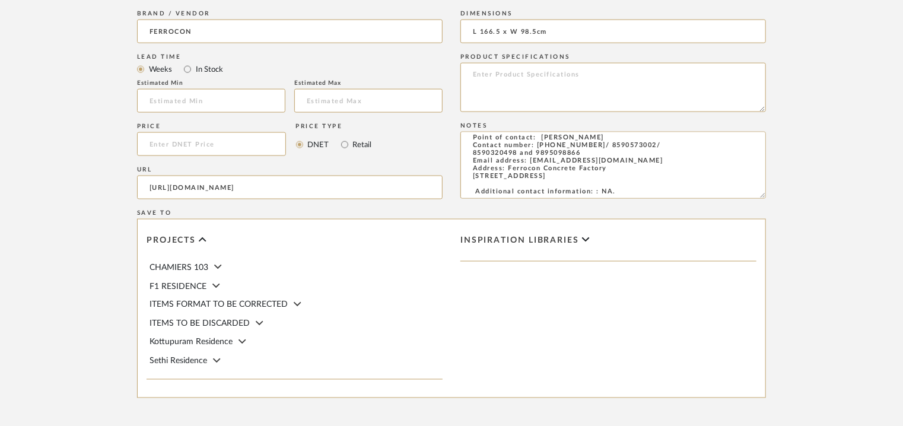
scroll to position [940, 0]
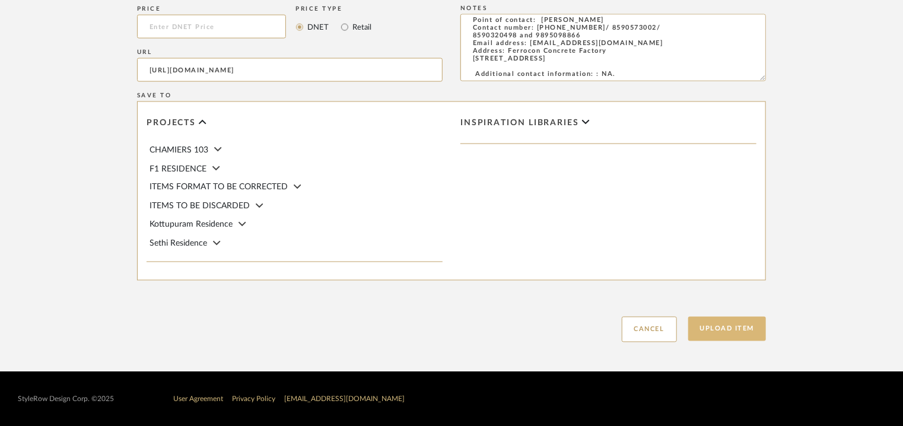
click at [745, 340] on button "Upload Item" at bounding box center [727, 329] width 78 height 24
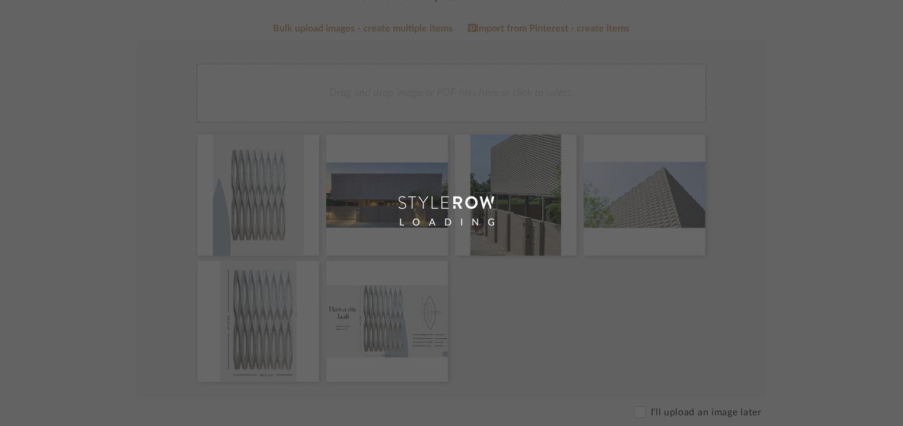
scroll to position [59, 0]
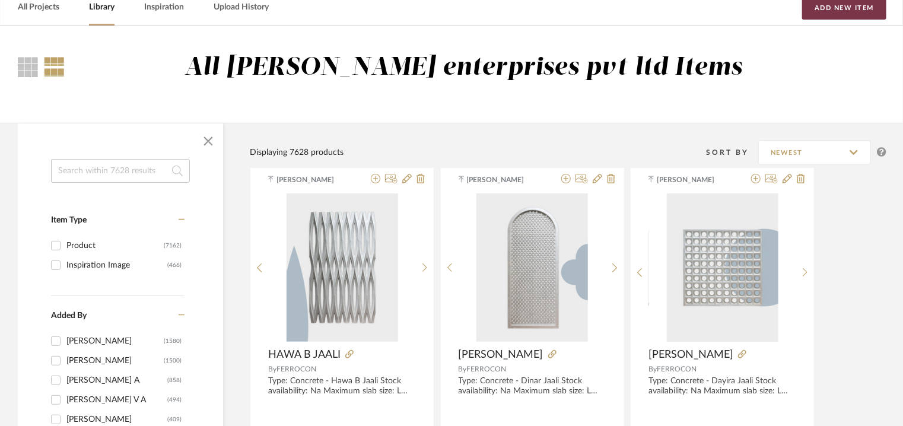
click at [838, 8] on button "Add New Item" at bounding box center [844, 8] width 84 height 24
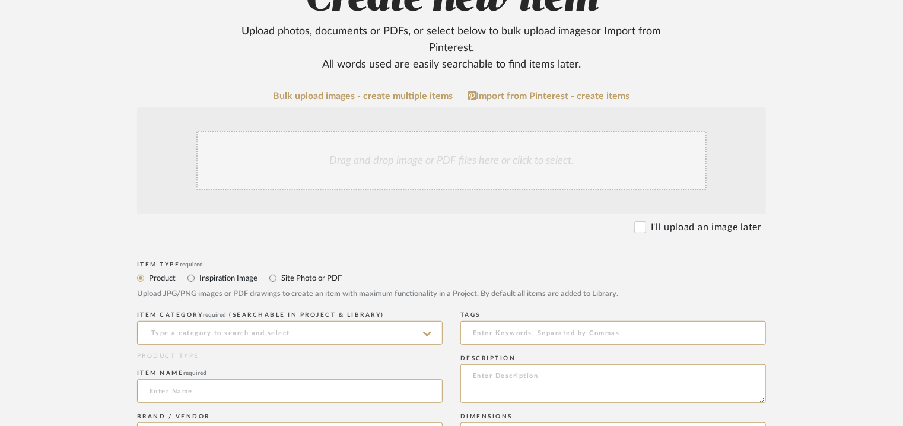
scroll to position [178, 0]
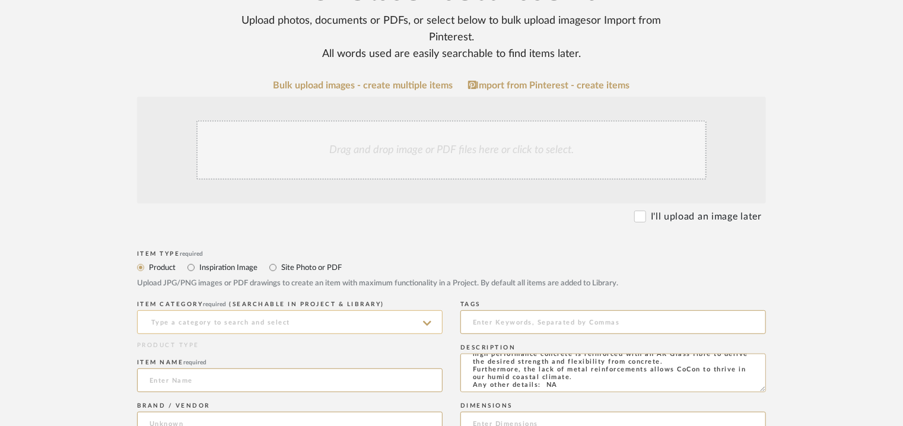
click at [253, 326] on input at bounding box center [289, 322] width 305 height 24
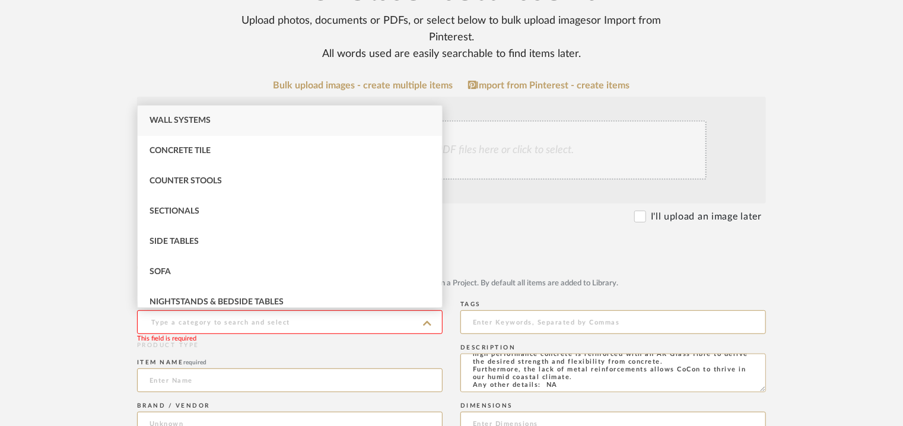
scroll to position [109, 0]
click at [189, 113] on div "Wall Systems" at bounding box center [290, 121] width 304 height 30
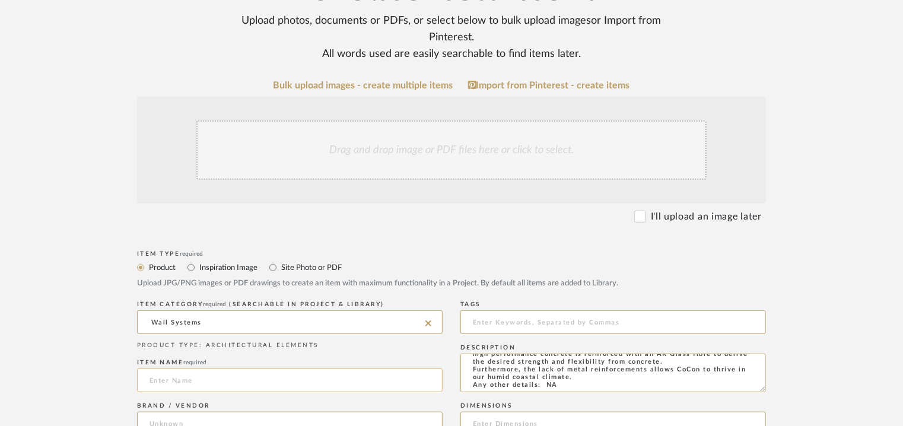
click at [181, 383] on input at bounding box center [289, 380] width 305 height 24
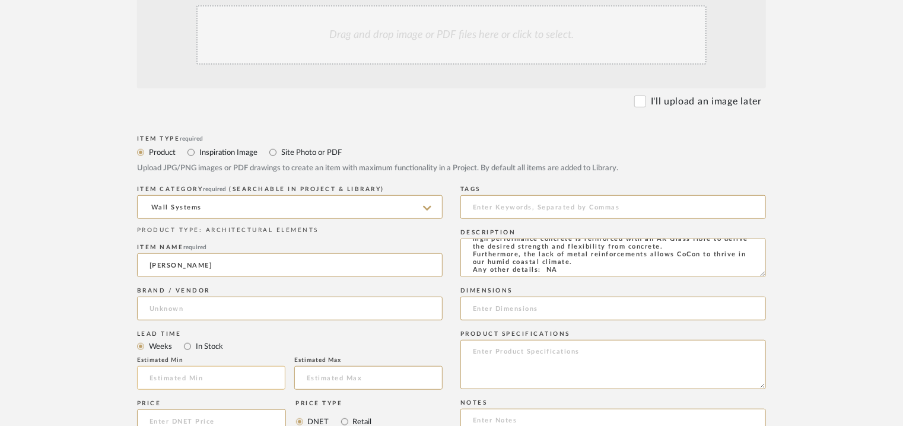
scroll to position [356, 0]
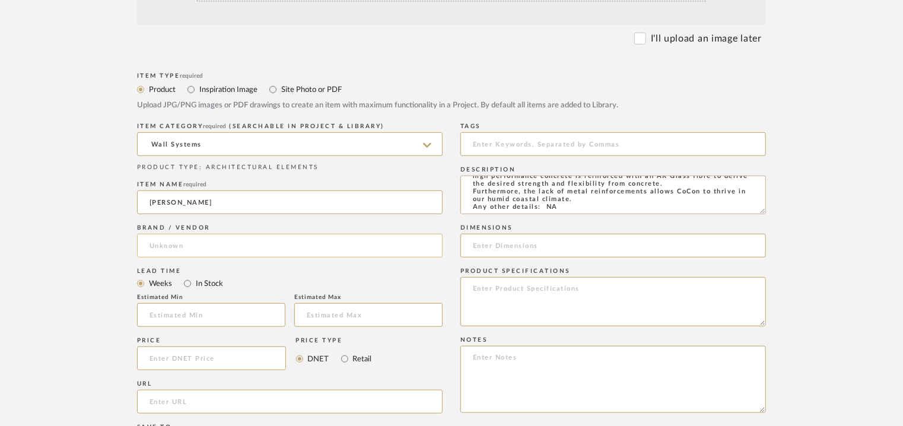
click at [186, 246] on input at bounding box center [289, 246] width 305 height 24
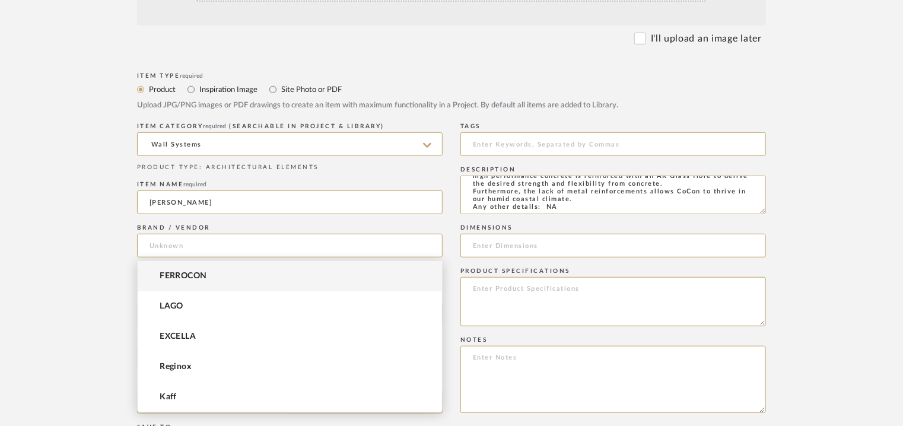
click at [173, 267] on mat-option "FERROCON" at bounding box center [290, 276] width 304 height 30
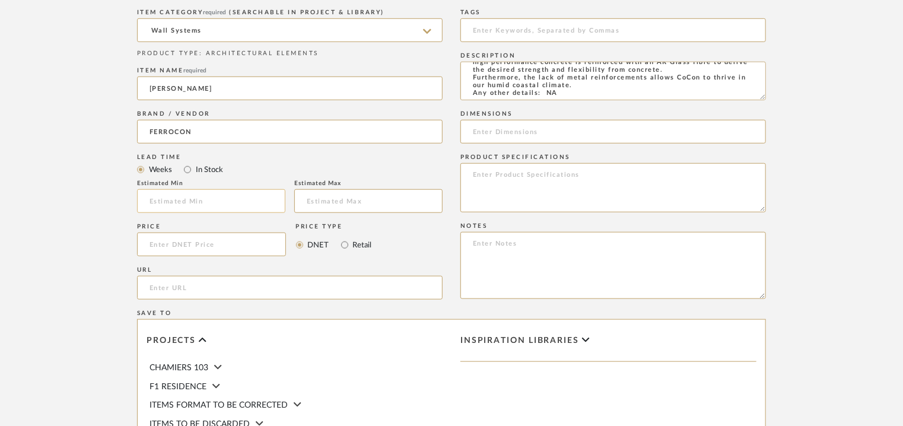
scroll to position [474, 0]
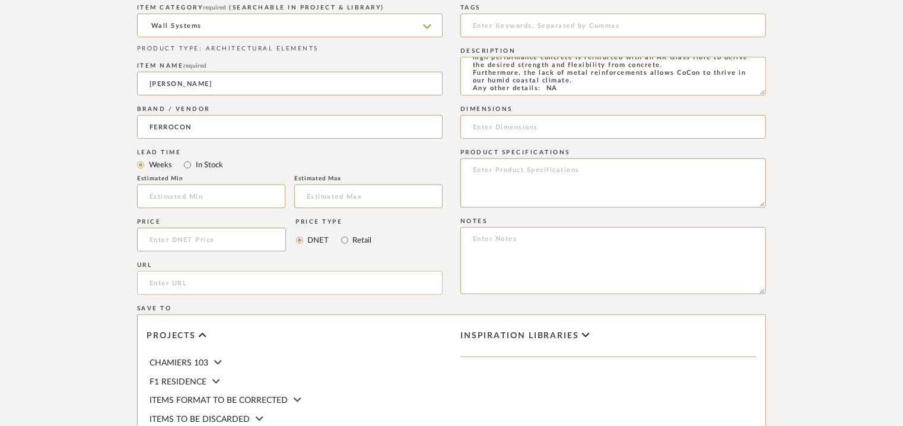
click at [180, 283] on input "url" at bounding box center [289, 283] width 305 height 24
click at [536, 22] on input at bounding box center [612, 26] width 305 height 24
click at [555, 123] on input at bounding box center [612, 127] width 305 height 24
click at [580, 244] on textarea at bounding box center [612, 260] width 305 height 67
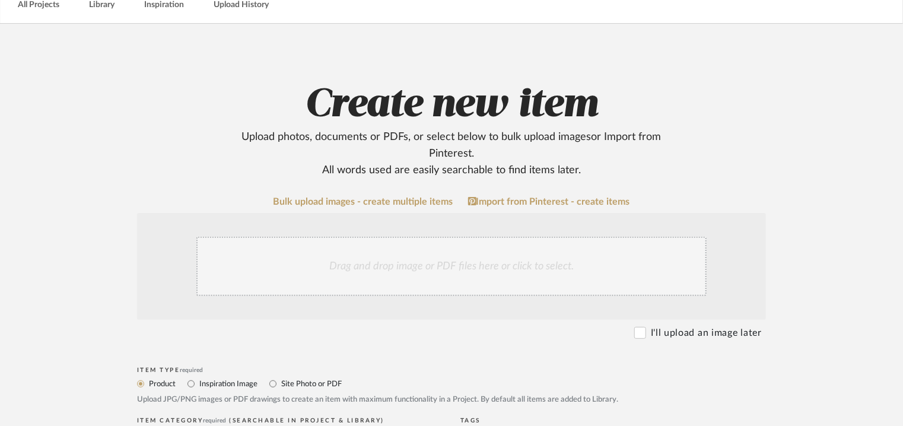
scroll to position [59, 0]
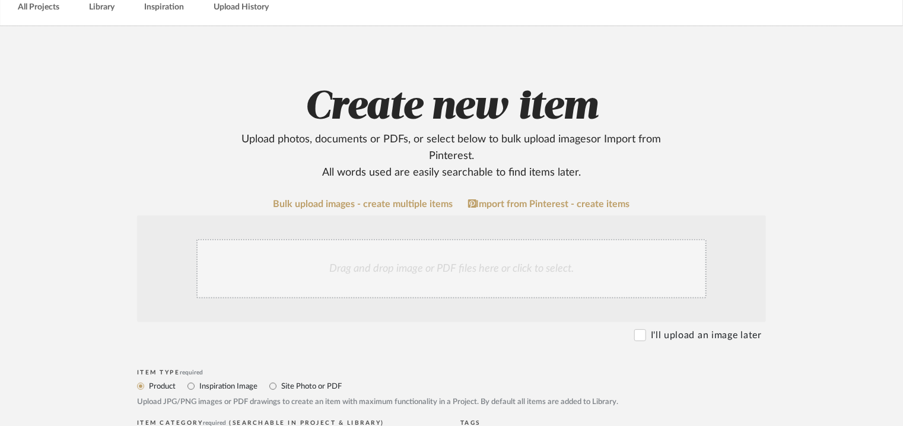
click at [414, 264] on div "Drag and drop image or PDF files here or click to select." at bounding box center [451, 268] width 510 height 59
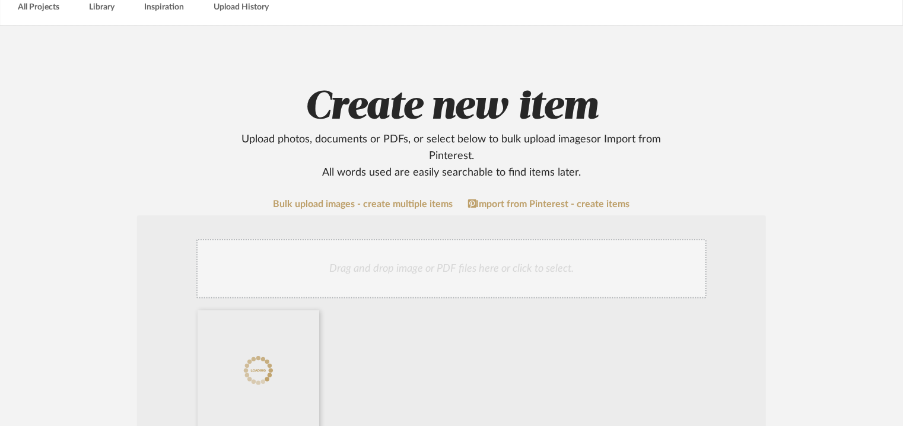
click at [572, 275] on div "Drag and drop image or PDF files here or click to select." at bounding box center [451, 268] width 510 height 59
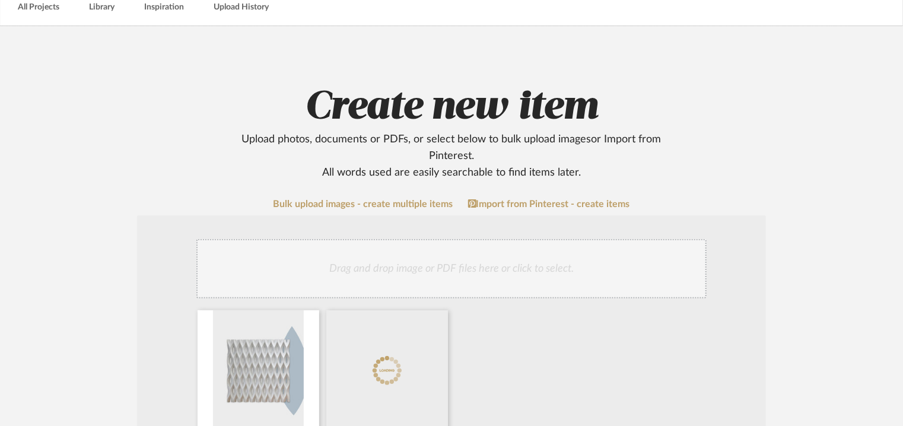
click at [538, 262] on div "Drag and drop image or PDF files here or click to select." at bounding box center [451, 268] width 510 height 59
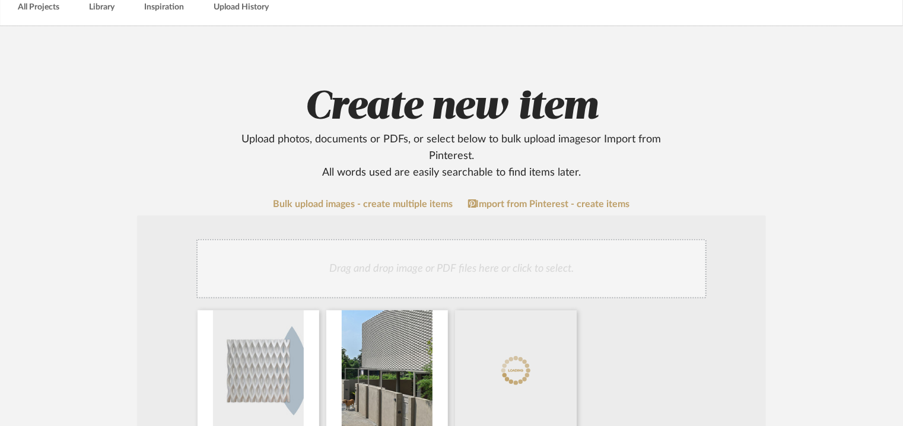
click at [546, 254] on div "Drag and drop image or PDF files here or click to select." at bounding box center [451, 268] width 510 height 59
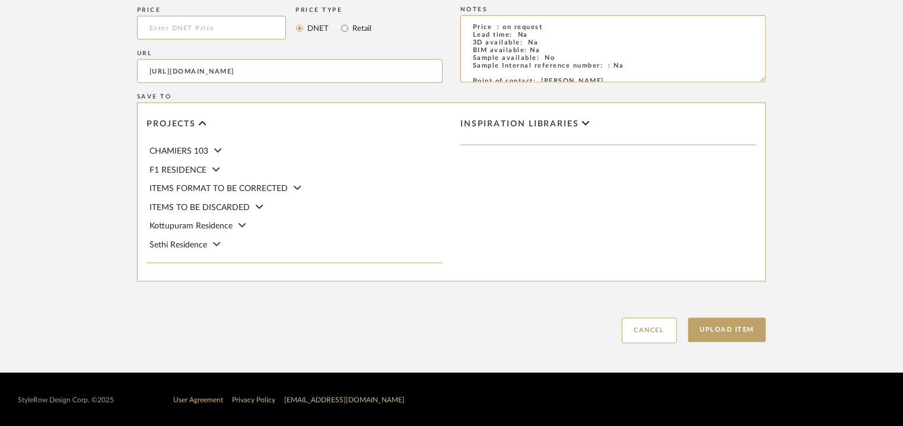
scroll to position [814, 0]
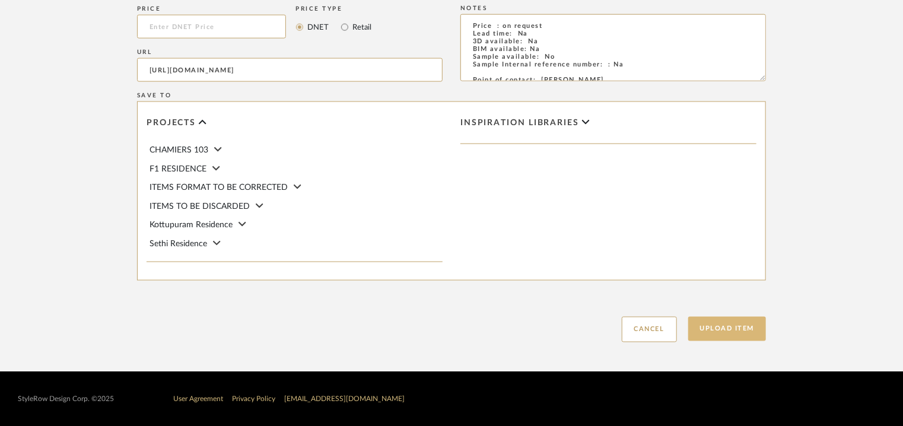
click at [715, 324] on button "Upload Item" at bounding box center [727, 329] width 78 height 24
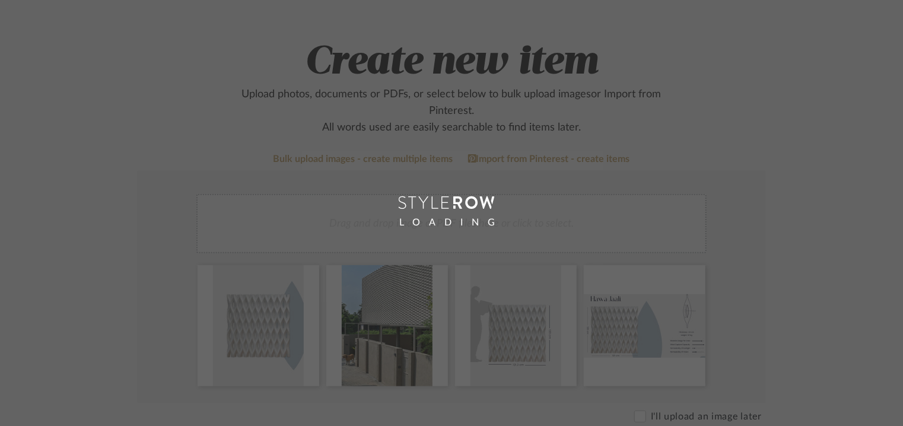
scroll to position [59, 0]
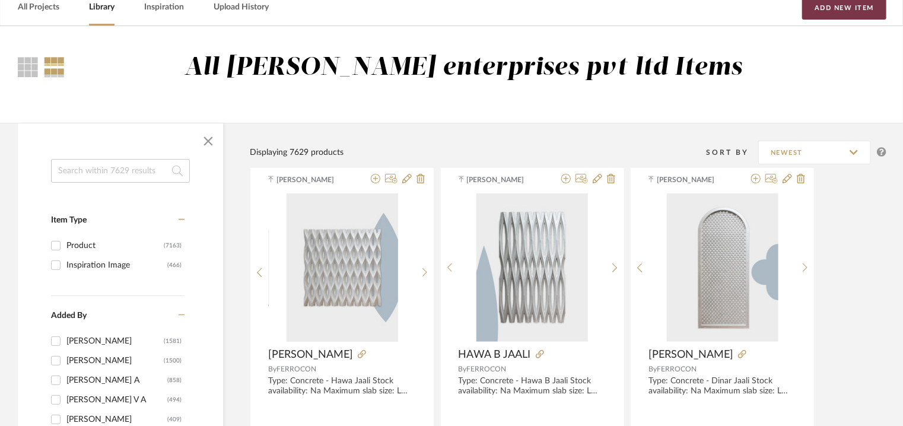
click at [852, 7] on button "Add New Item" at bounding box center [844, 8] width 84 height 24
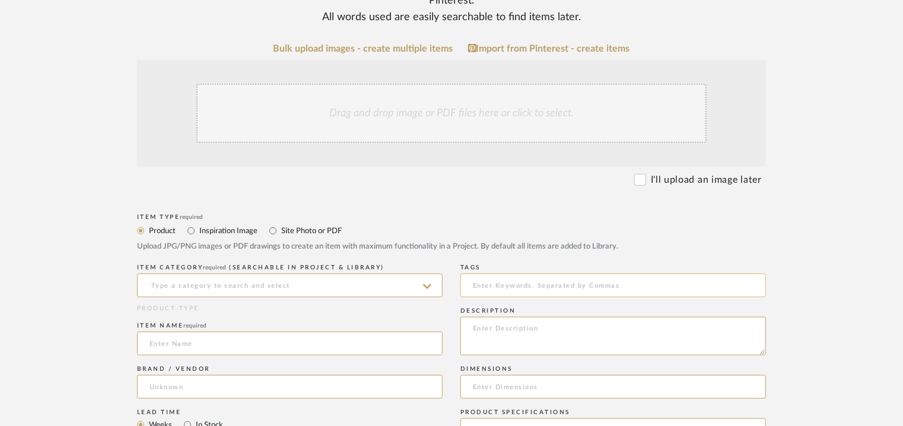
scroll to position [237, 0]
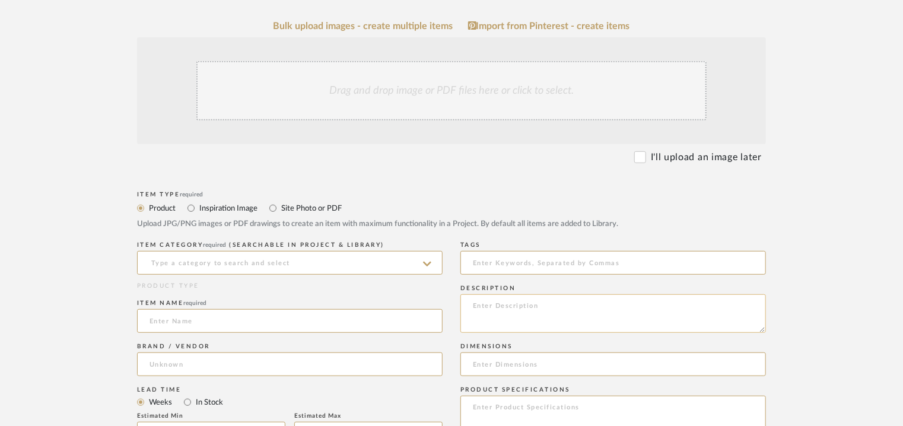
click at [481, 315] on textarea at bounding box center [612, 313] width 305 height 39
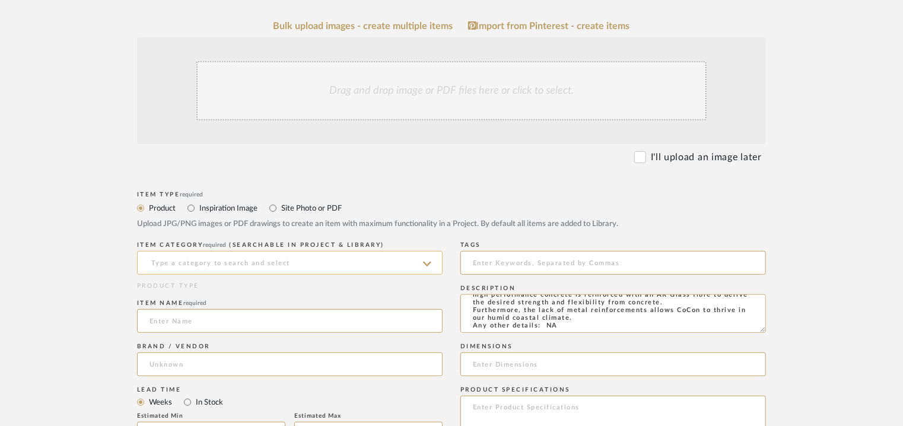
click at [275, 259] on input at bounding box center [289, 263] width 305 height 24
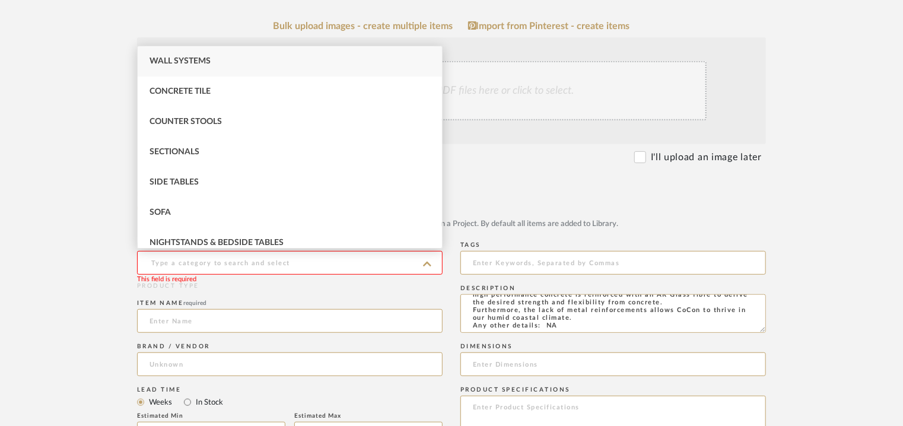
click at [201, 59] on span "Wall Systems" at bounding box center [179, 61] width 61 height 8
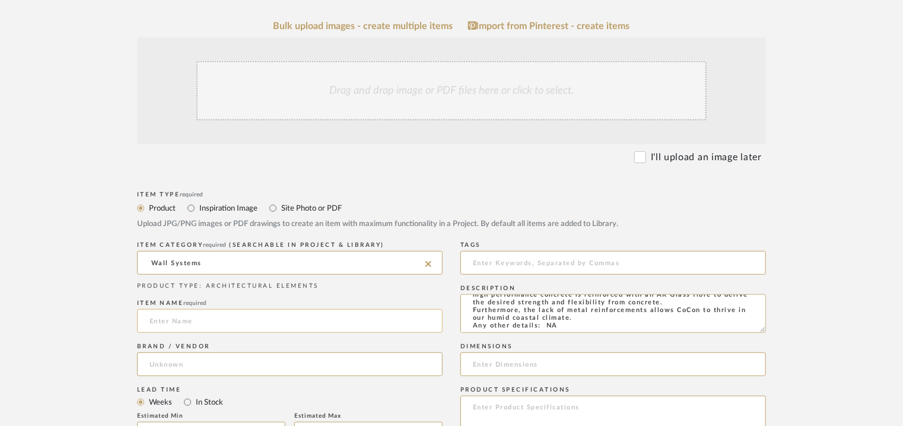
click at [167, 325] on input at bounding box center [289, 321] width 305 height 24
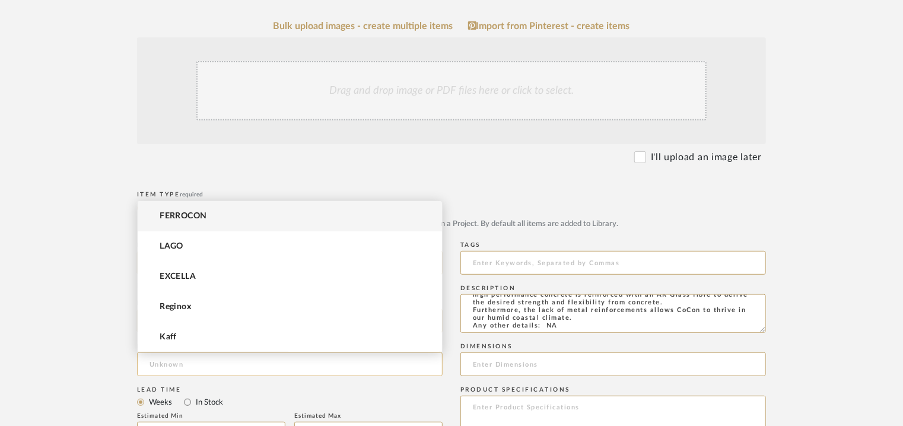
click at [178, 364] on input at bounding box center [289, 364] width 305 height 24
click at [199, 209] on mat-option "FERROCON" at bounding box center [290, 216] width 304 height 30
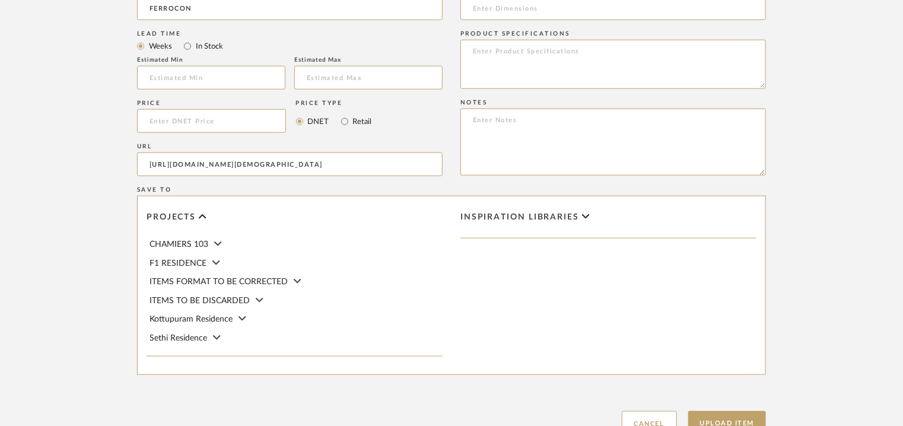
scroll to position [297, 0]
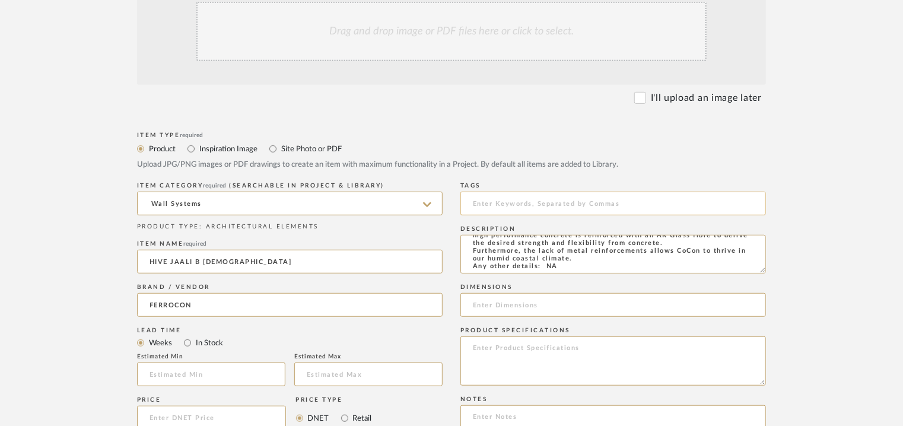
click at [505, 203] on input at bounding box center [612, 204] width 305 height 24
click at [505, 309] on input at bounding box center [612, 305] width 305 height 24
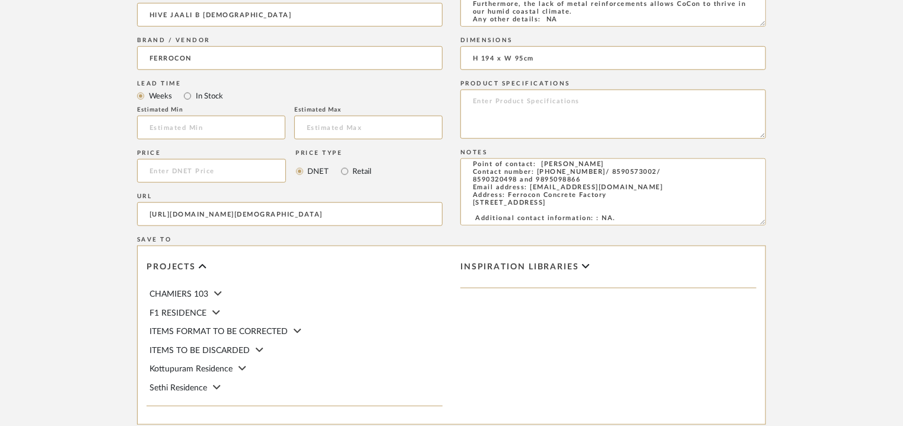
scroll to position [332, 0]
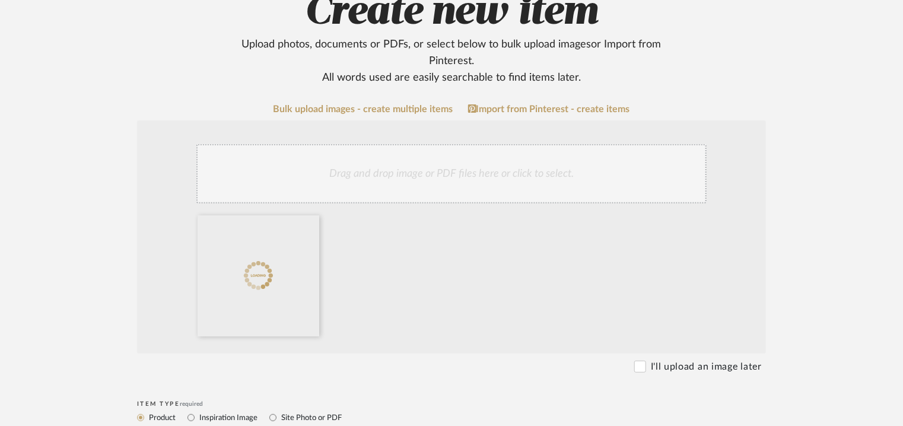
click at [486, 167] on div "Drag and drop image or PDF files here or click to select." at bounding box center [451, 173] width 510 height 59
click at [484, 187] on div "Drag and drop image or PDF files here or click to select." at bounding box center [451, 173] width 510 height 59
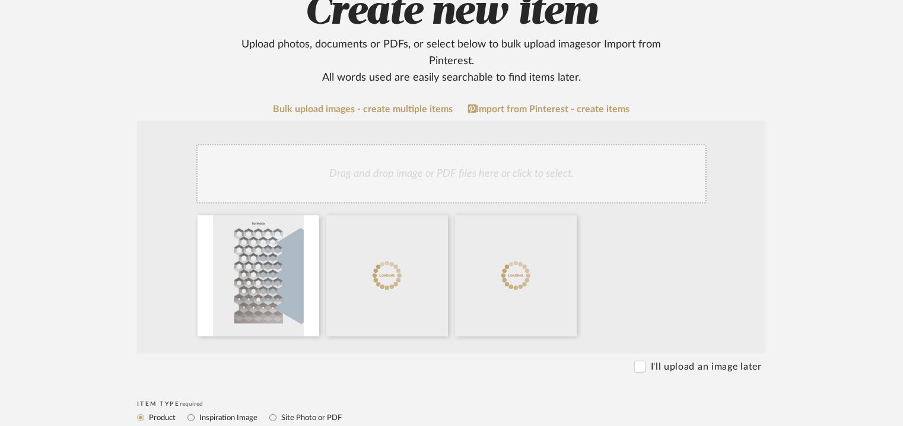
click at [457, 165] on div "Drag and drop image or PDF files here or click to select." at bounding box center [451, 173] width 510 height 59
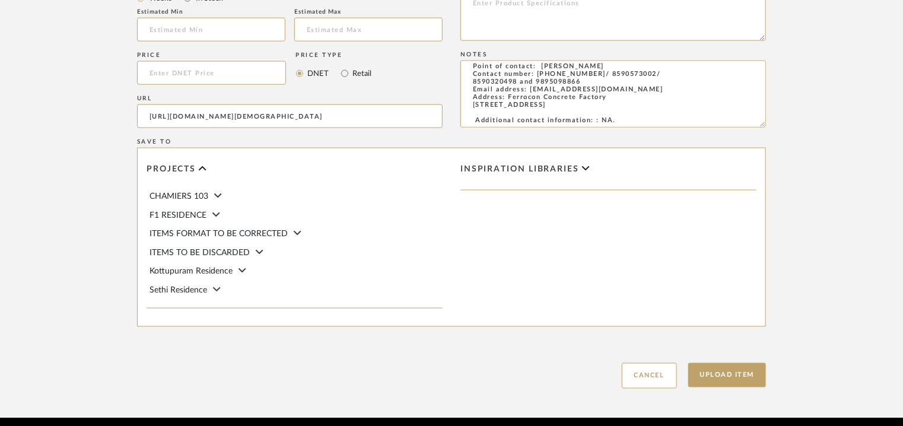
scroll to position [814, 0]
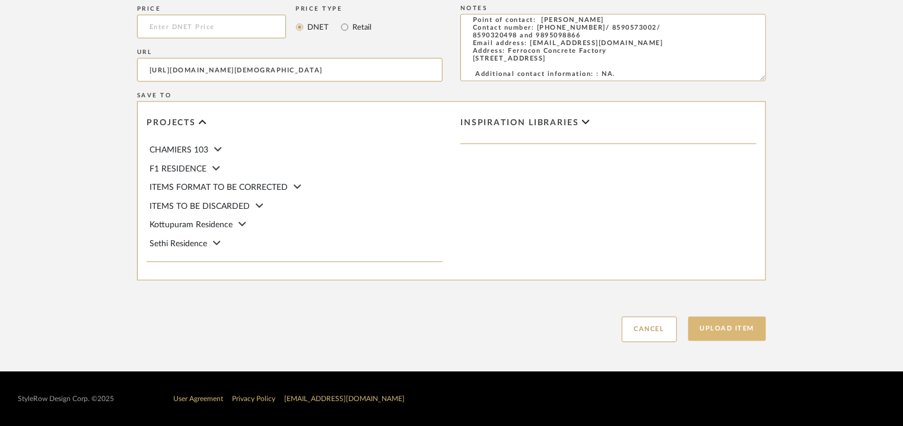
click at [727, 324] on button "Upload Item" at bounding box center [727, 329] width 78 height 24
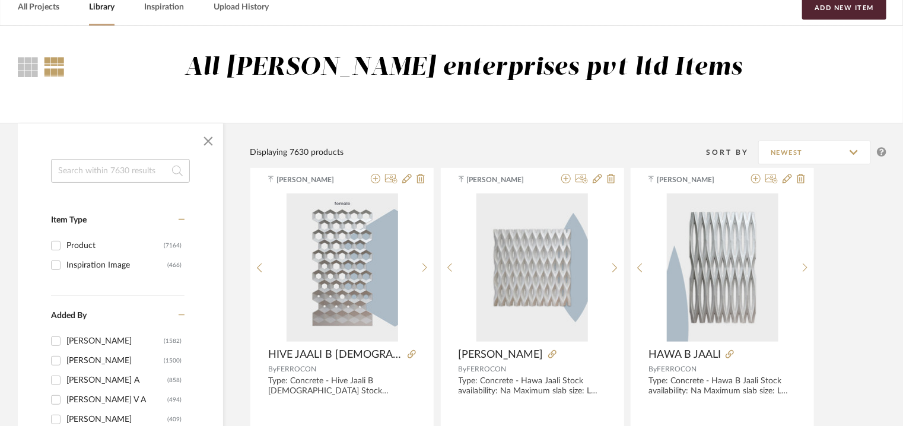
scroll to position [59, 0]
click at [843, 9] on button "Add New Item" at bounding box center [844, 8] width 84 height 24
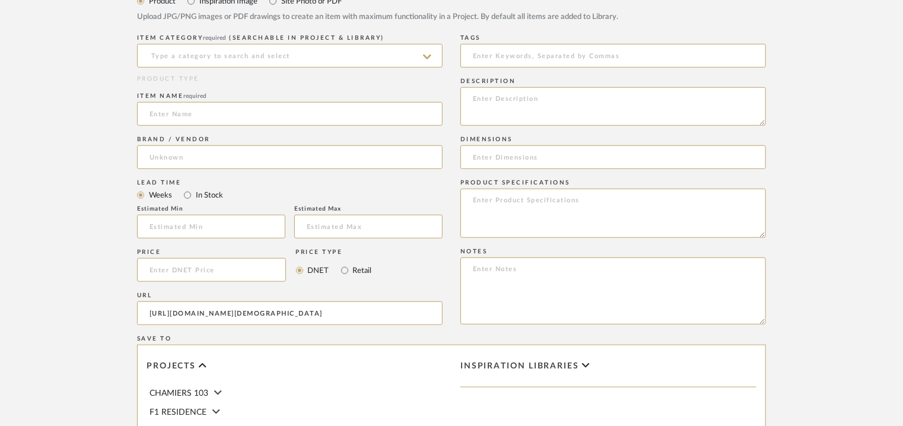
scroll to position [356, 0]
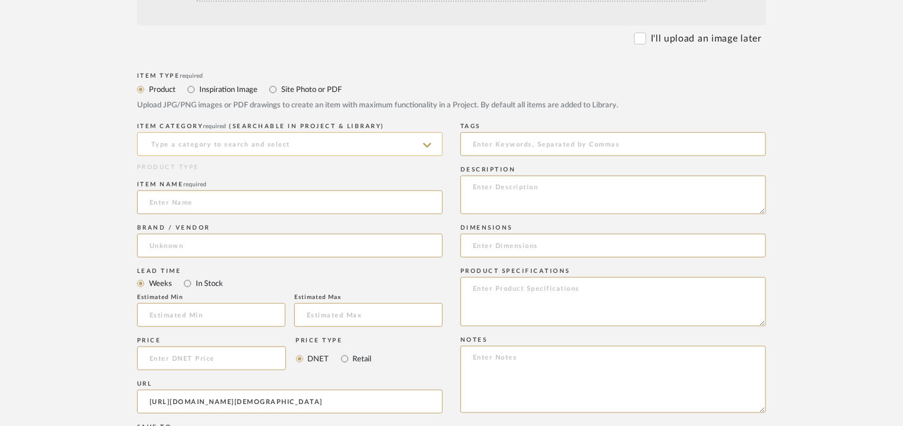
click at [197, 147] on input at bounding box center [289, 144] width 305 height 24
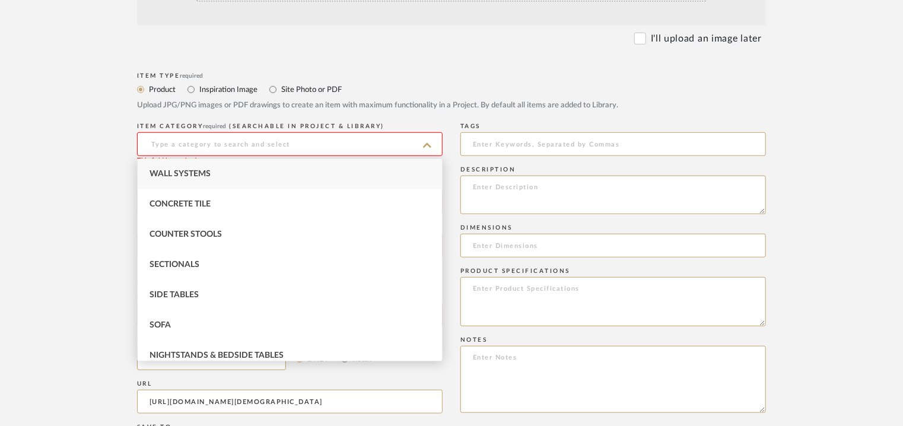
click at [196, 170] on span "Wall Systems" at bounding box center [179, 174] width 61 height 8
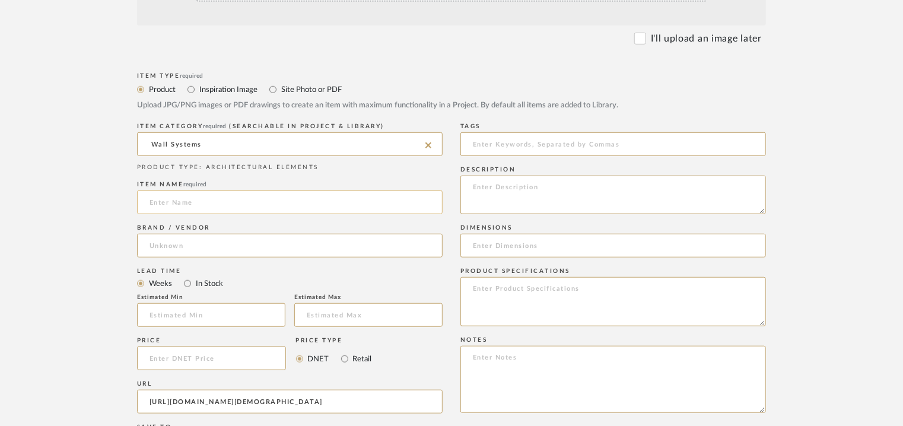
click at [180, 200] on input at bounding box center [289, 202] width 305 height 24
click at [206, 243] on input at bounding box center [289, 246] width 305 height 24
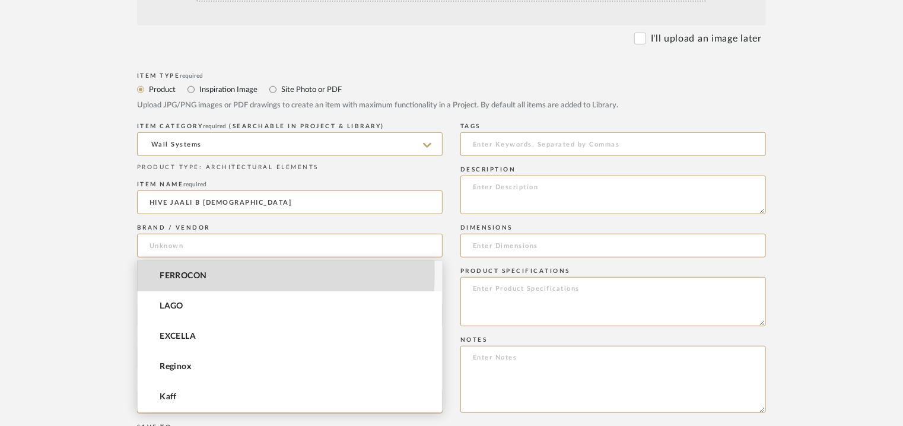
click at [175, 273] on span "FERROCON" at bounding box center [183, 276] width 47 height 10
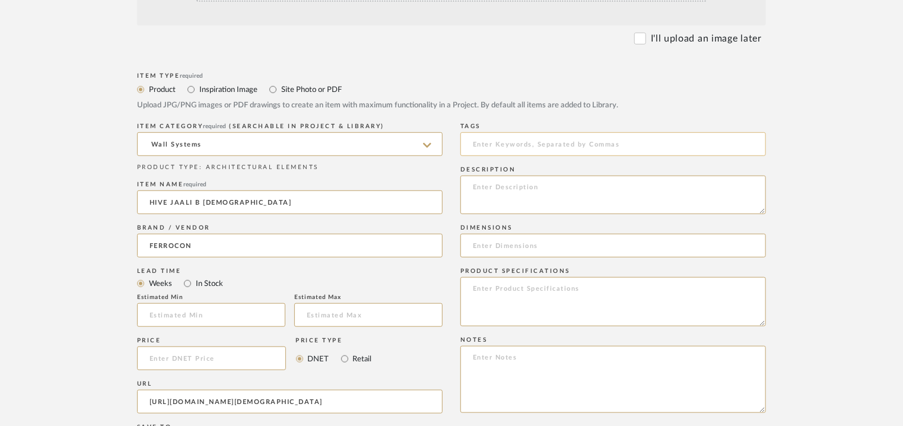
click at [479, 151] on input at bounding box center [612, 144] width 305 height 24
click at [488, 183] on textarea at bounding box center [612, 195] width 305 height 39
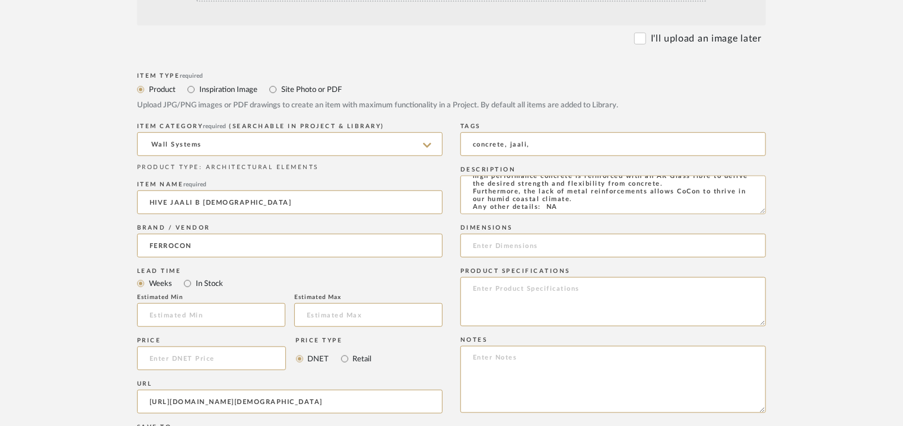
scroll to position [109, 0]
click at [479, 246] on input at bounding box center [612, 246] width 305 height 24
click at [483, 364] on textarea at bounding box center [612, 379] width 305 height 67
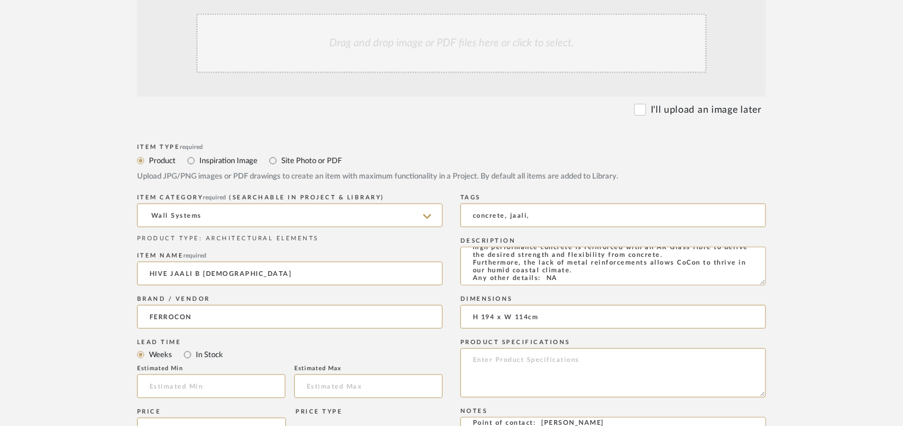
scroll to position [178, 0]
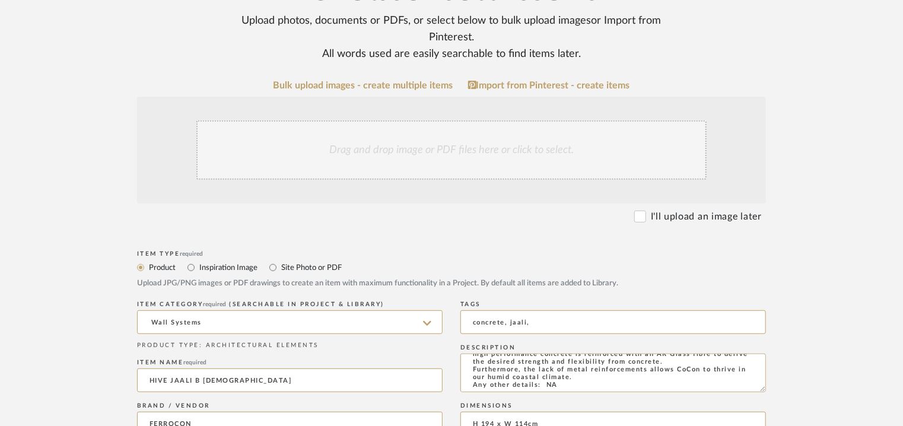
click at [474, 145] on div "Drag and drop image or PDF files here or click to select." at bounding box center [451, 149] width 510 height 59
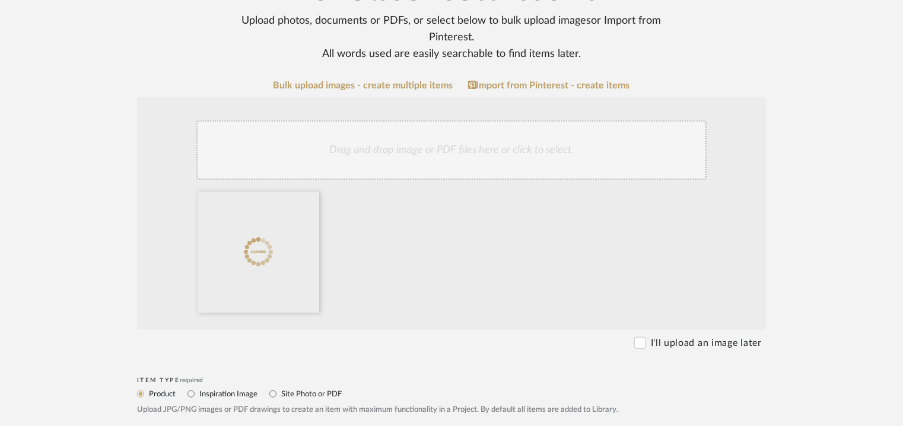
click at [436, 165] on div "Drag and drop image or PDF files here or click to select." at bounding box center [451, 149] width 510 height 59
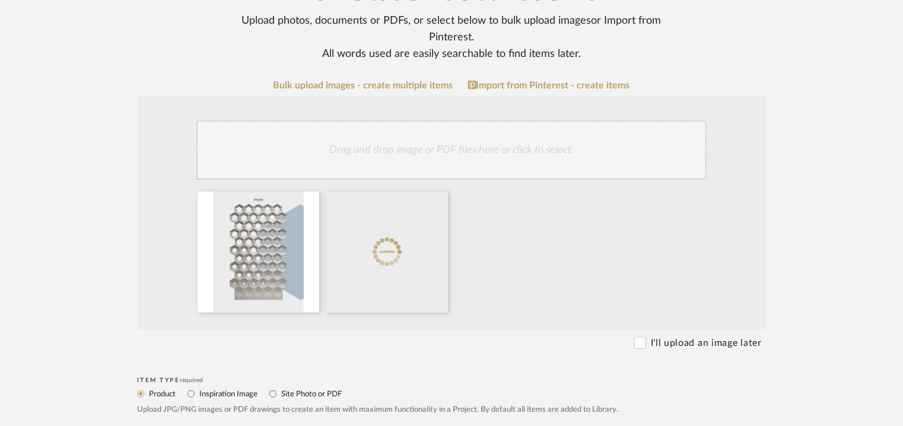
click at [484, 155] on div "Drag and drop image or PDF files here or click to select." at bounding box center [451, 149] width 510 height 59
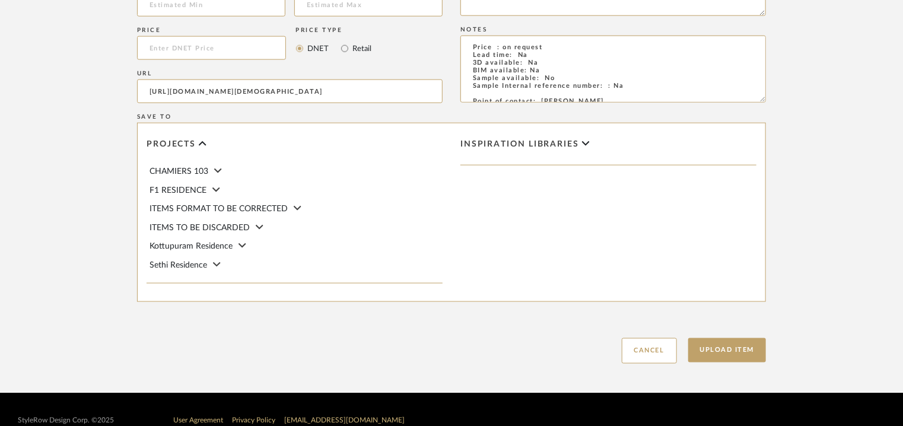
scroll to position [814, 0]
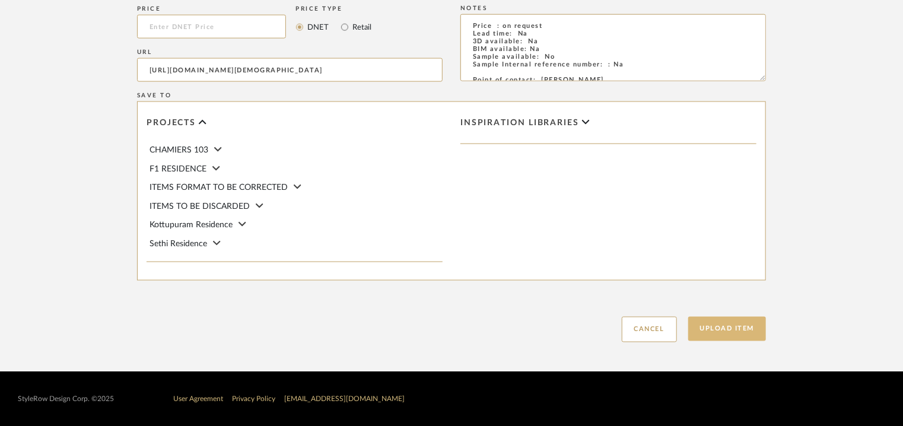
click at [733, 330] on button "Upload Item" at bounding box center [727, 329] width 78 height 24
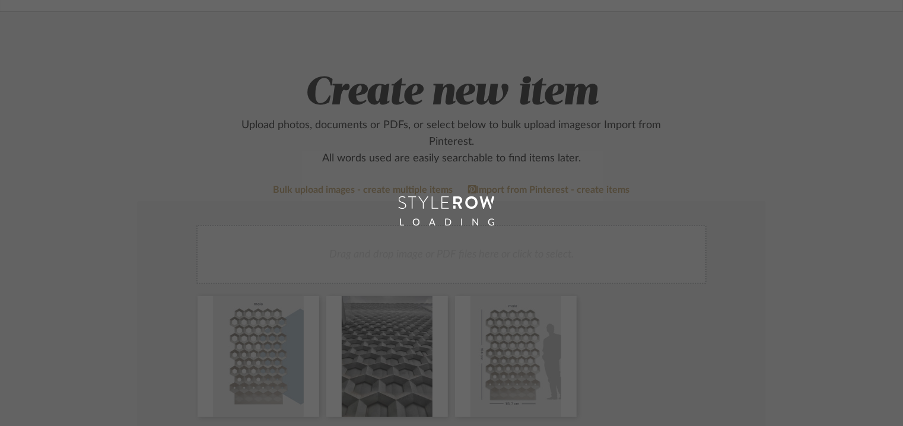
scroll to position [59, 0]
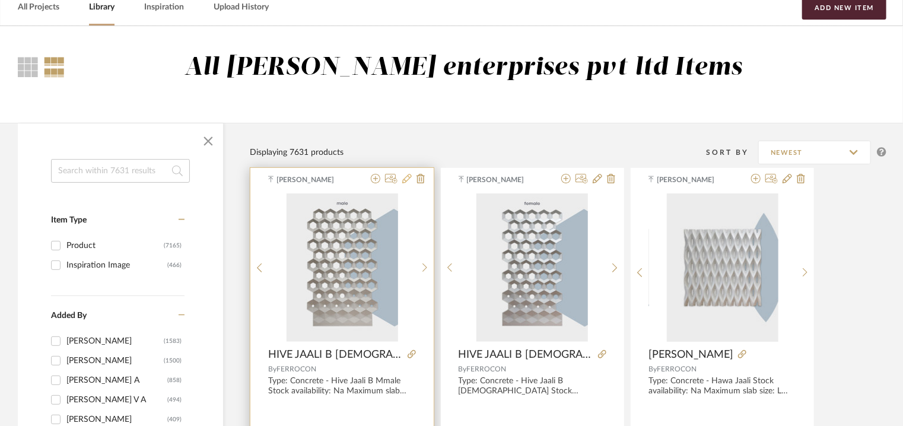
click at [406, 179] on icon at bounding box center [406, 178] width 9 height 9
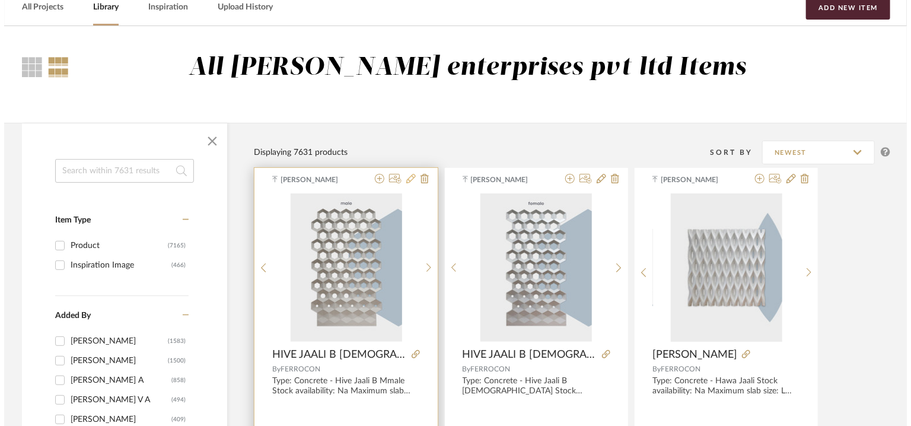
scroll to position [0, 0]
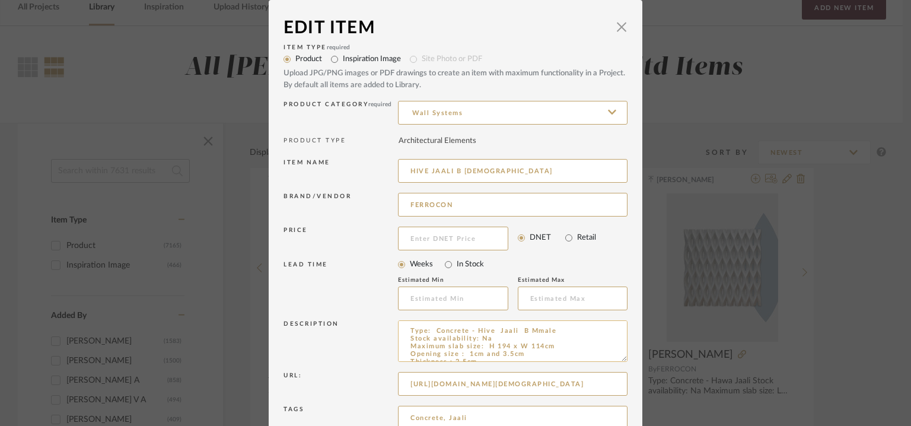
click at [531, 332] on textarea "Type: Concrete - Hive Jaali B Mmale Stock availability: Na Maximum slab size: H…" at bounding box center [513, 341] width 230 height 42
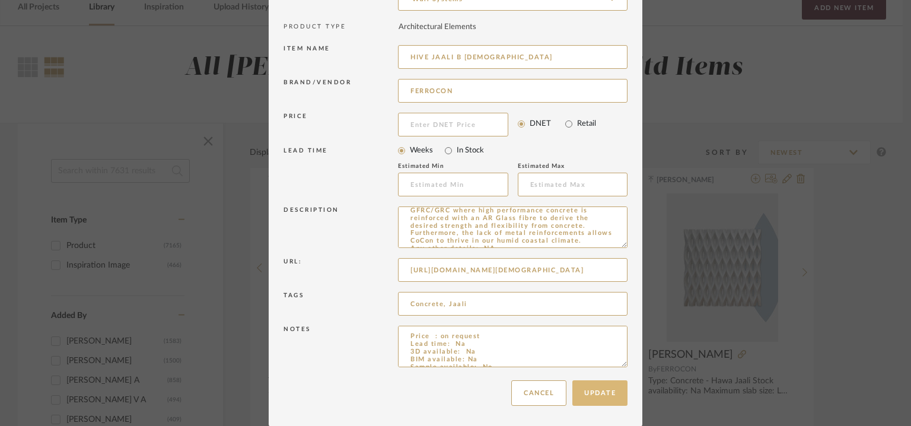
click at [606, 397] on button "Update" at bounding box center [599, 393] width 55 height 26
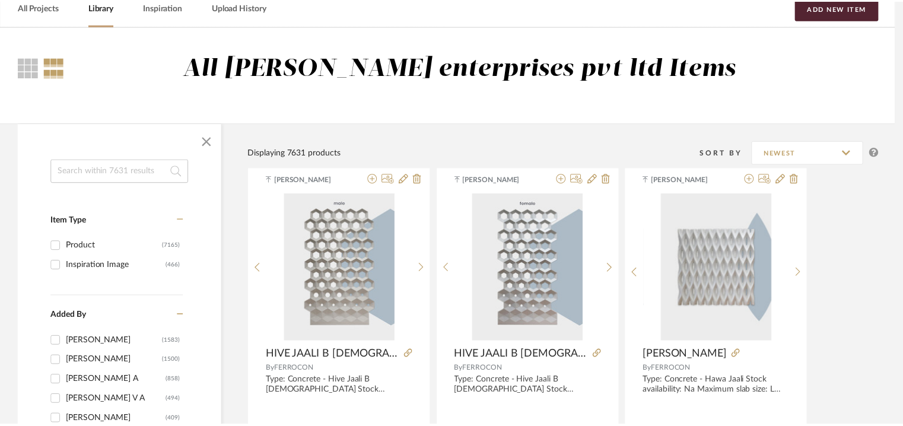
scroll to position [59, 0]
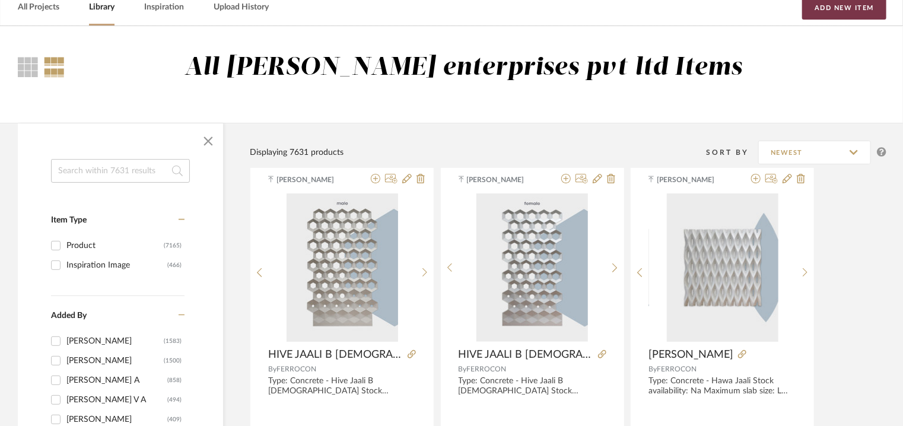
click at [819, 5] on button "Add New Item" at bounding box center [844, 8] width 84 height 24
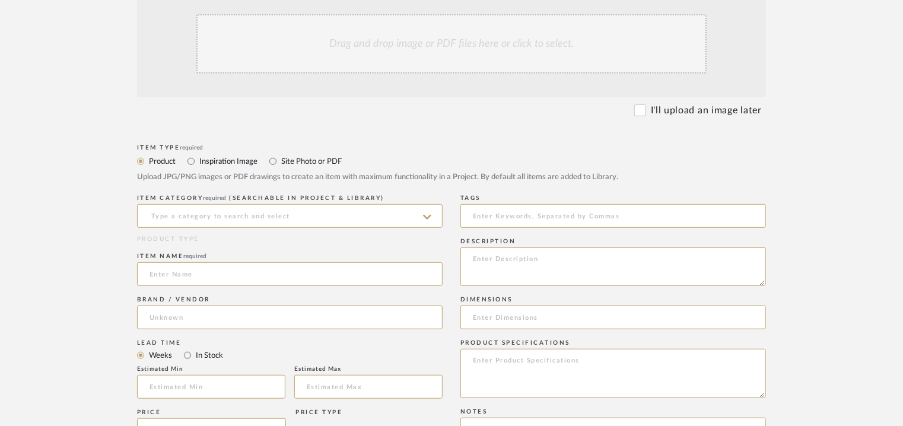
scroll to position [356, 0]
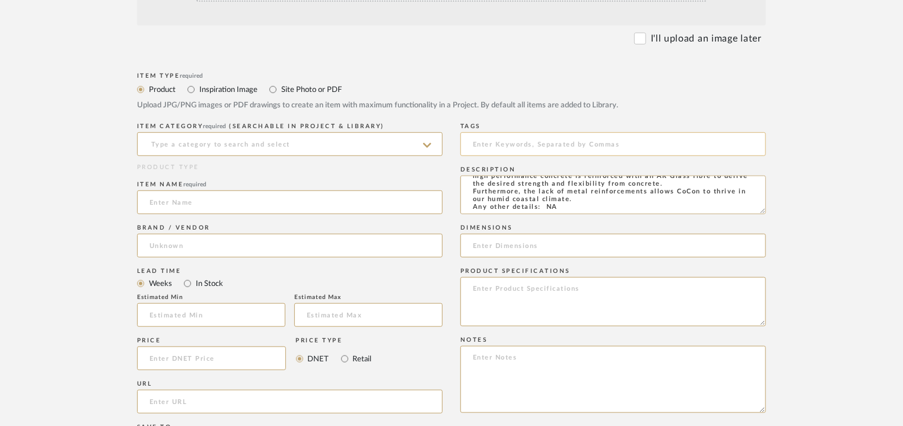
click at [495, 144] on input at bounding box center [612, 144] width 305 height 24
click at [267, 146] on input at bounding box center [289, 144] width 305 height 24
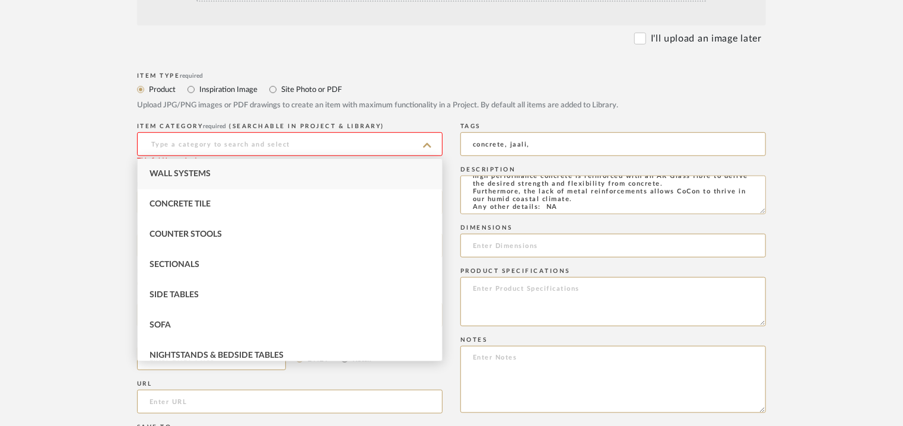
click at [208, 167] on div "Wall Systems" at bounding box center [290, 174] width 304 height 30
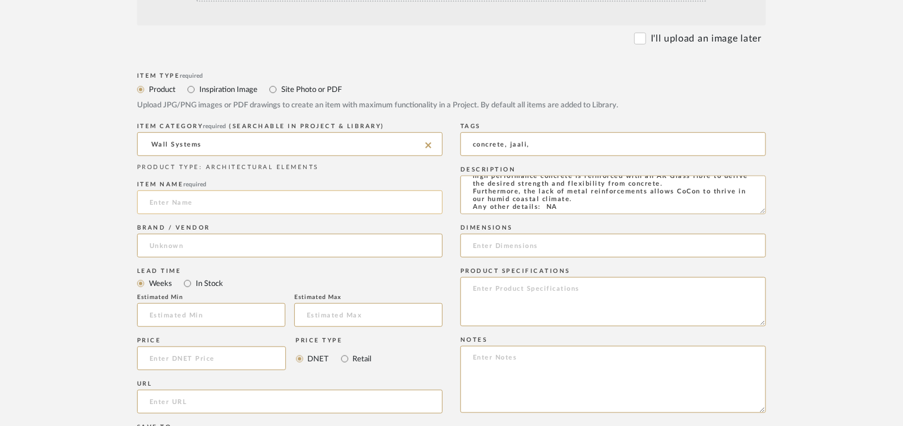
click at [183, 196] on input at bounding box center [289, 202] width 305 height 24
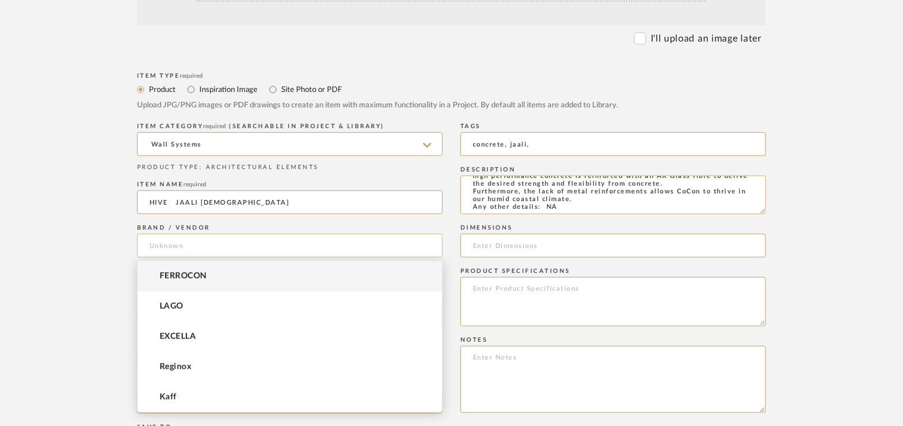
click at [190, 249] on input at bounding box center [289, 246] width 305 height 24
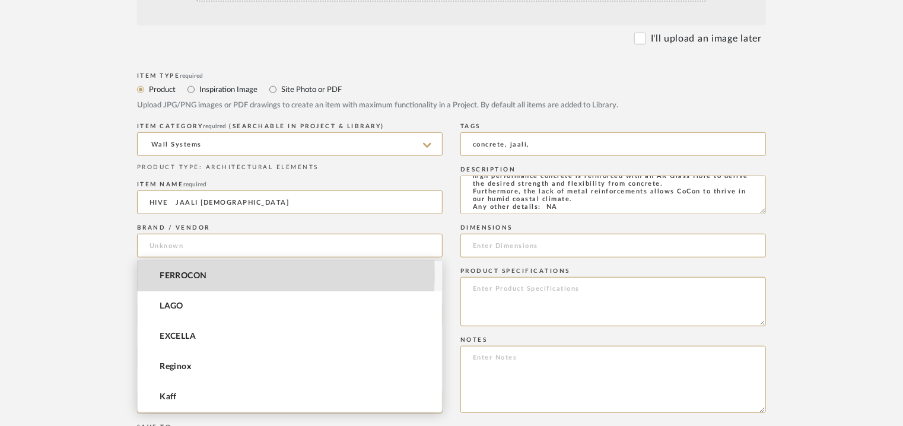
click at [197, 273] on span "FERROCON" at bounding box center [183, 276] width 47 height 10
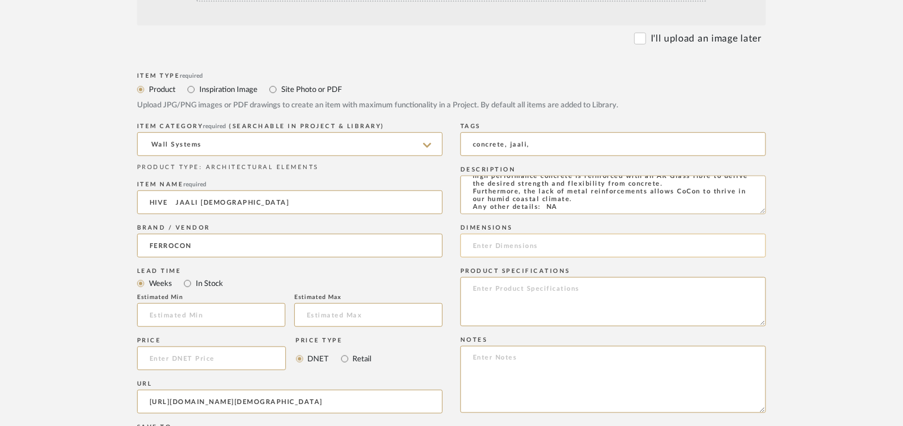
click at [504, 253] on input at bounding box center [612, 246] width 305 height 24
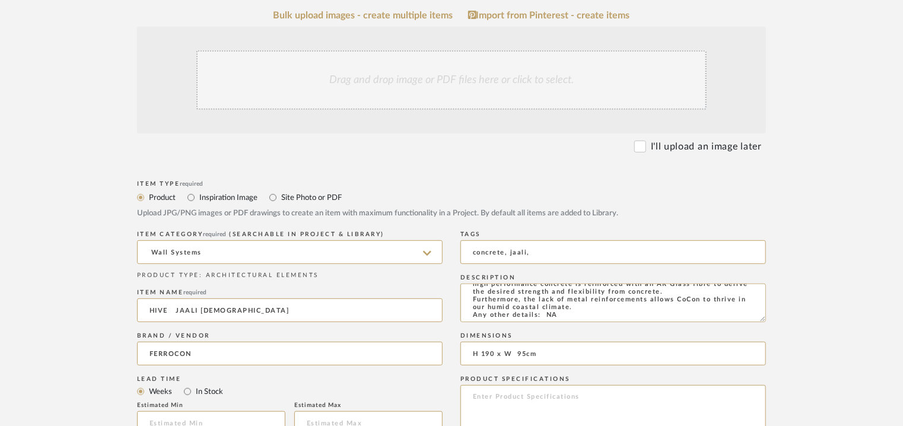
scroll to position [237, 0]
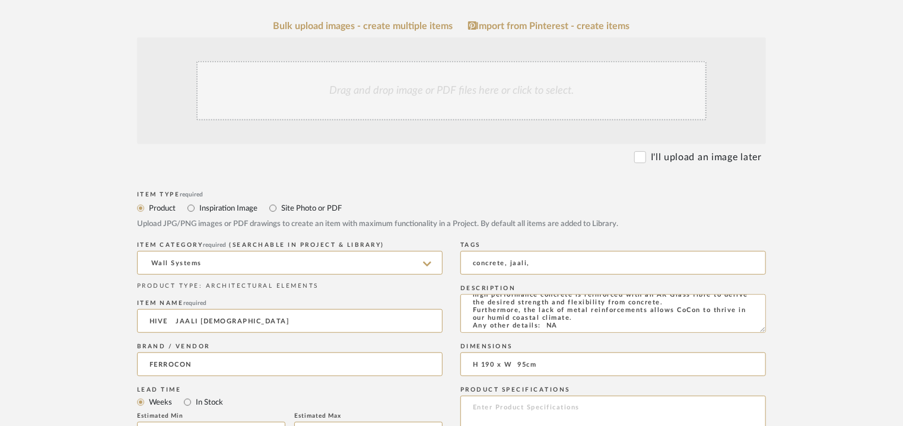
drag, startPoint x: 168, startPoint y: 319, endPoint x: 176, endPoint y: 350, distance: 32.2
click at [171, 320] on input "HIVE JAALI [DEMOGRAPHIC_DATA]" at bounding box center [289, 321] width 305 height 24
click at [475, 86] on div "Drag and drop image or PDF files here or click to select." at bounding box center [451, 90] width 510 height 59
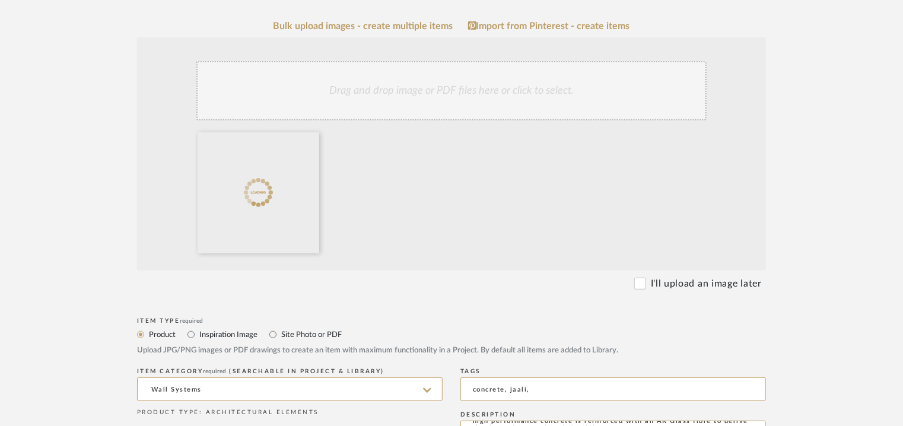
click at [487, 93] on div "Drag and drop image or PDF files here or click to select." at bounding box center [451, 90] width 510 height 59
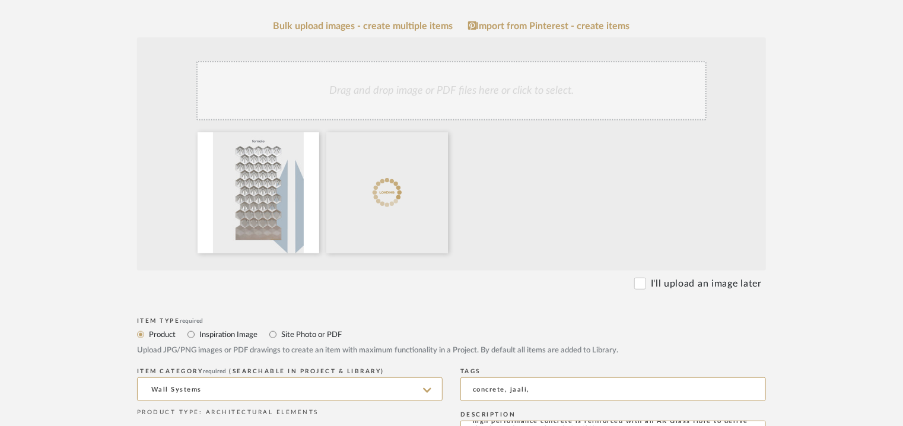
click at [488, 100] on div "Drag and drop image or PDF files here or click to select." at bounding box center [451, 90] width 510 height 59
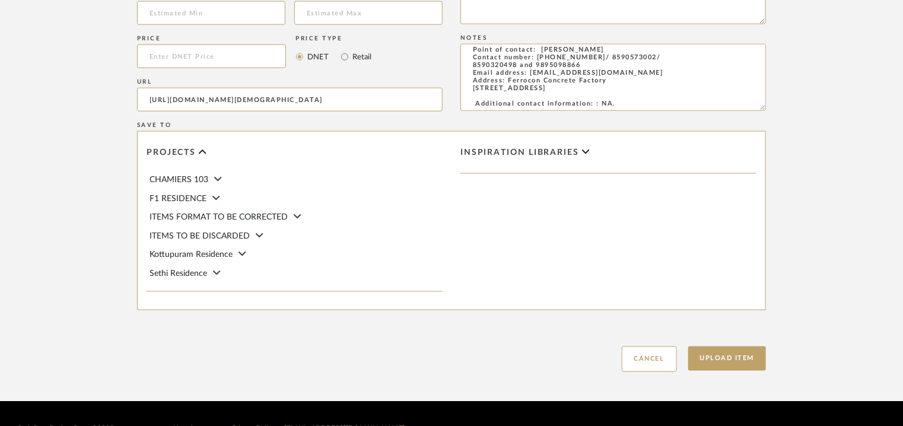
scroll to position [814, 0]
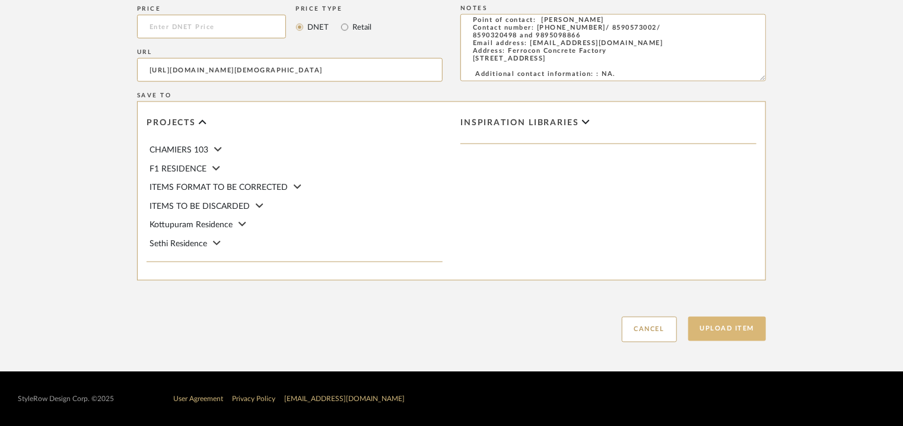
click at [728, 328] on button "Upload Item" at bounding box center [727, 329] width 78 height 24
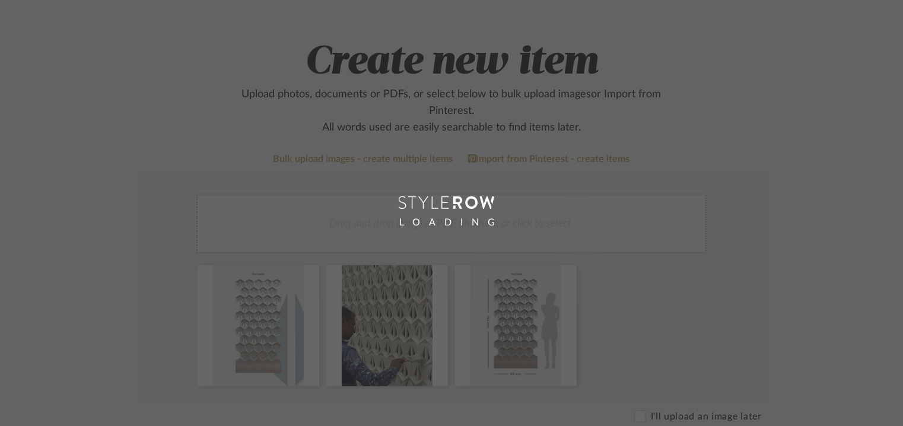
scroll to position [59, 0]
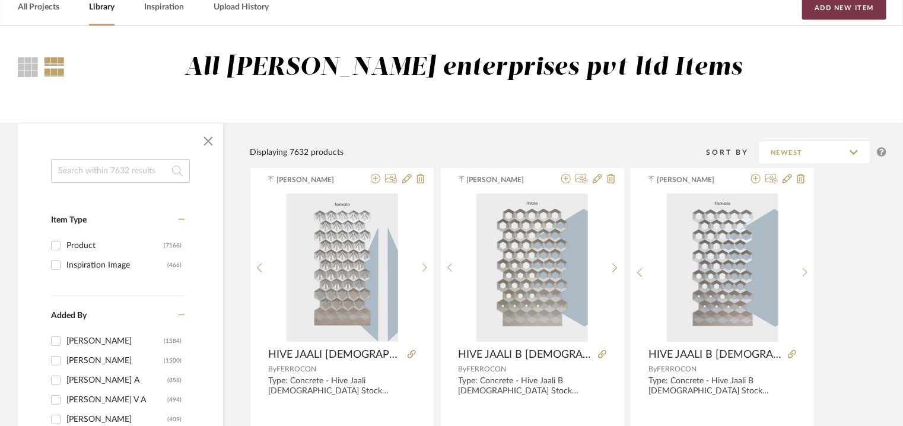
click at [830, 14] on button "Add New Item" at bounding box center [844, 8] width 84 height 24
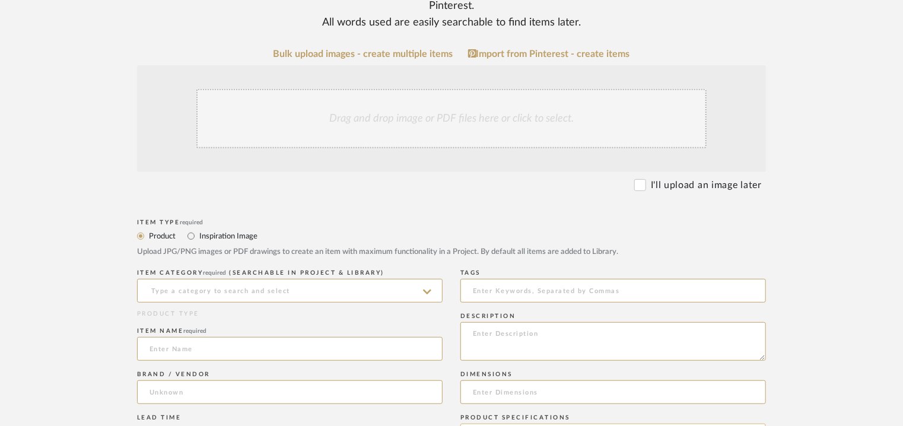
scroll to position [489, 0]
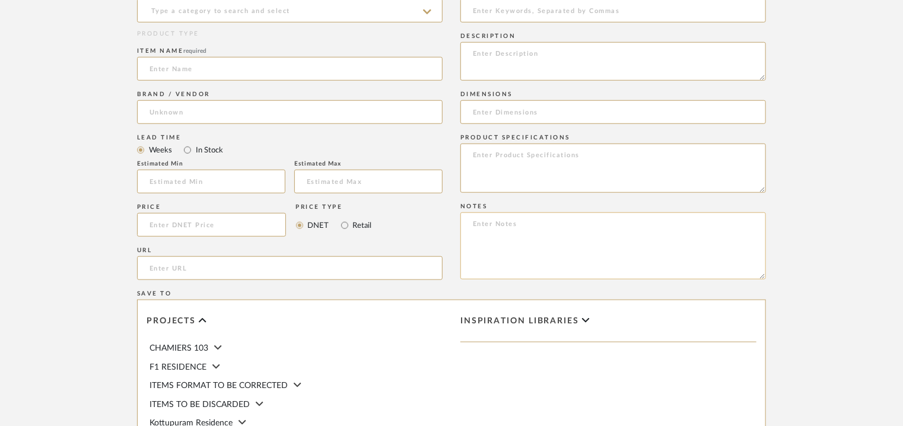
paste textarea "Price : on request Lead time: Na 3D available: Na BIM available: Na Sample avai…"
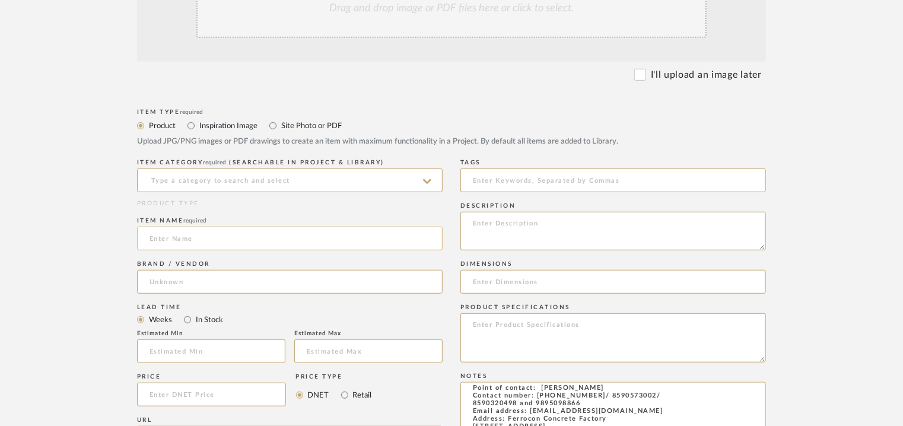
scroll to position [311, 0]
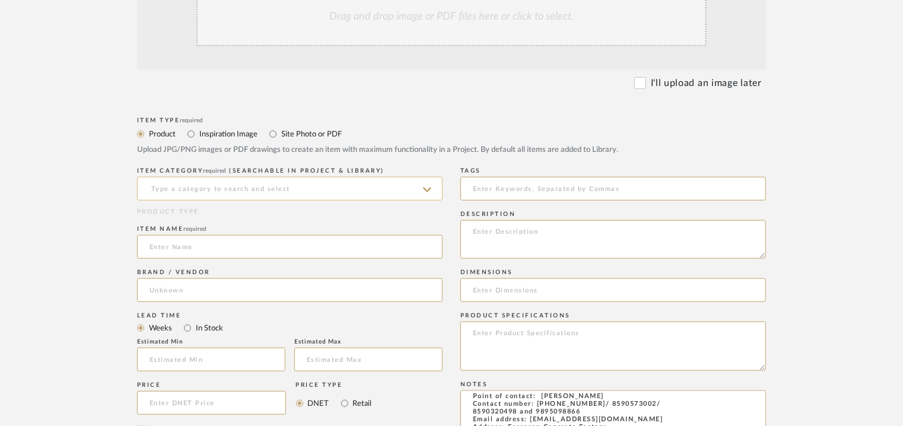
type textarea "Price : on request Lead time: Na 3D available: Na BIM available: Na Sample avai…"
click at [194, 197] on input at bounding box center [289, 189] width 305 height 24
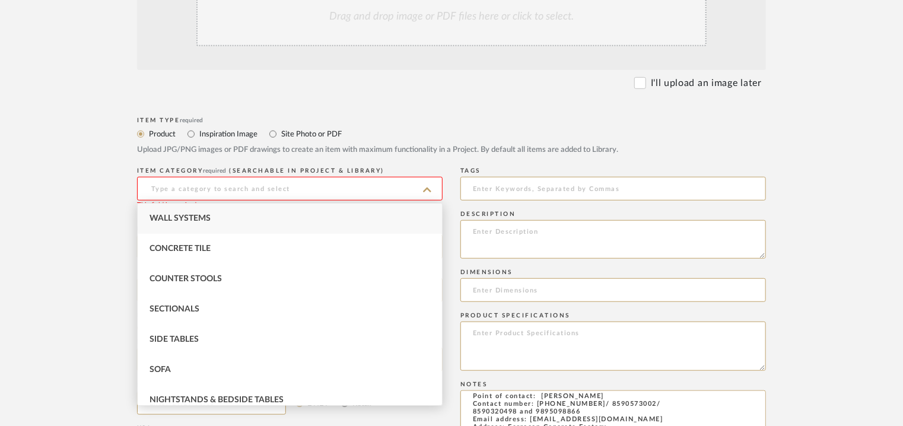
click at [195, 214] on span "Wall Systems" at bounding box center [179, 218] width 61 height 8
type input "Wall Systems"
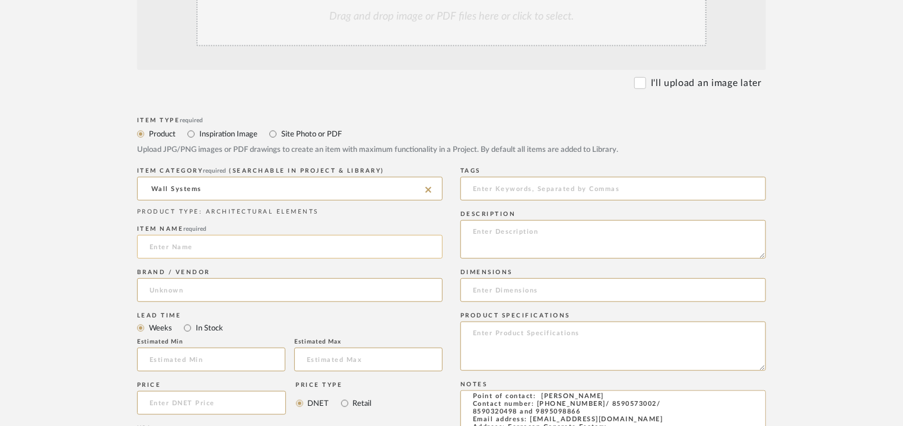
click at [185, 242] on input at bounding box center [289, 247] width 305 height 24
type input "h"
type input "HIVE JAALI MALE"
click at [201, 292] on input at bounding box center [289, 290] width 305 height 24
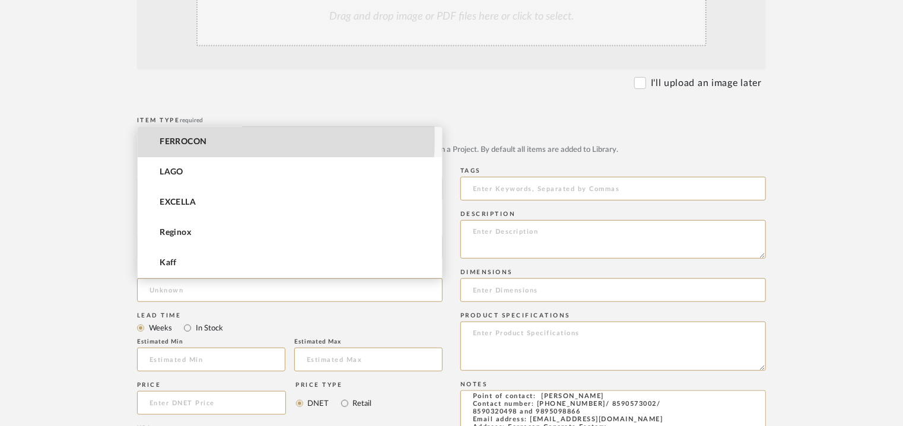
click at [187, 138] on span "FERROCON" at bounding box center [183, 142] width 47 height 10
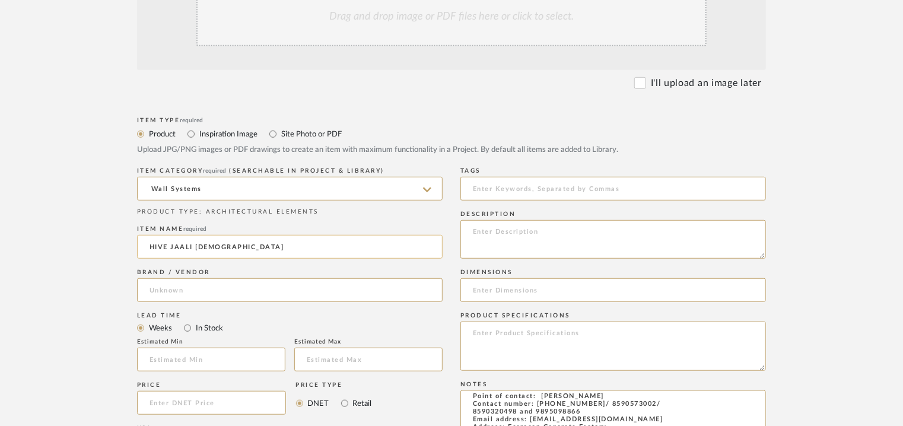
type input "FERROCON"
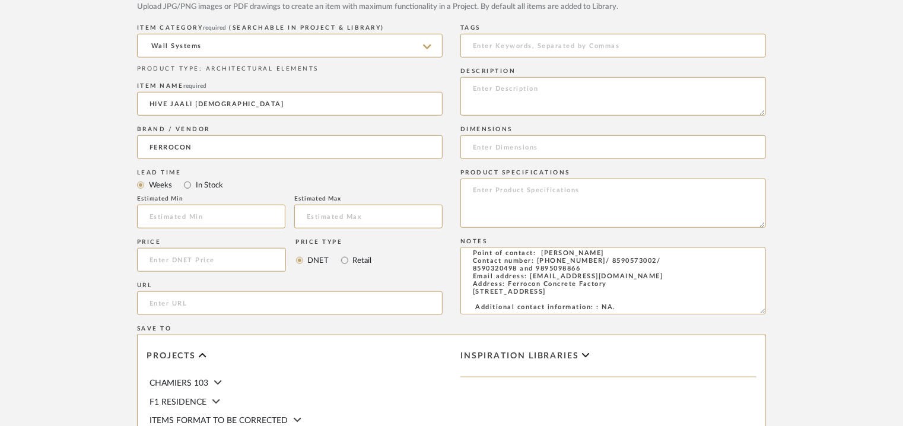
scroll to position [549, 0]
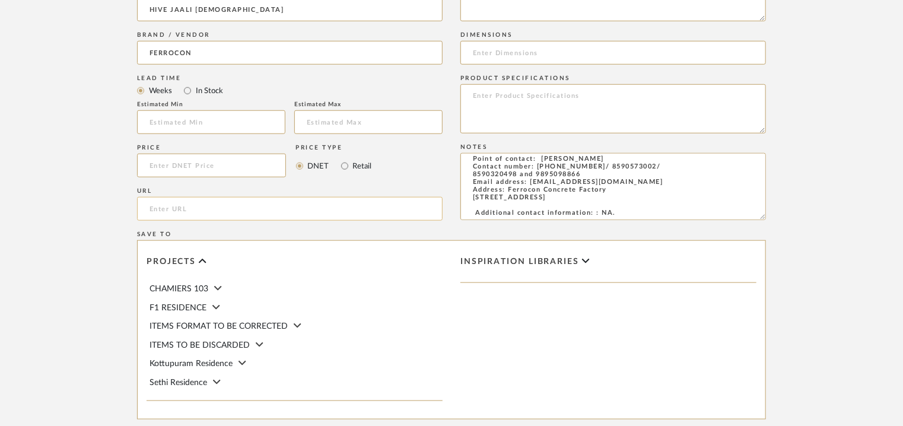
click at [174, 208] on input "url" at bounding box center [289, 209] width 305 height 24
paste input "https://ferrocon.co.in/product/hive-jaali-male/"
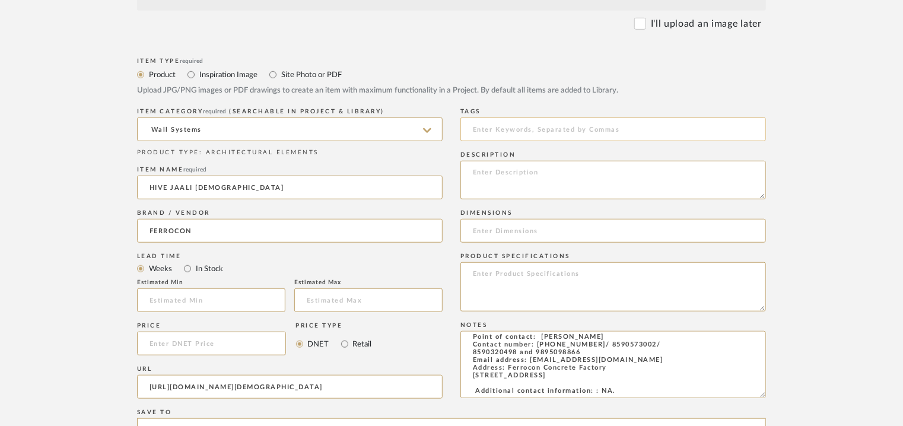
type input "https://ferrocon.co.in/product/hive-jaali-male/"
click at [498, 141] on input at bounding box center [612, 129] width 305 height 24
type input "concrete, jaali,"
paste textarea "ype: Concrete - Hive Jaali Male Stock availability: Na Maximum slab size: H 190…"
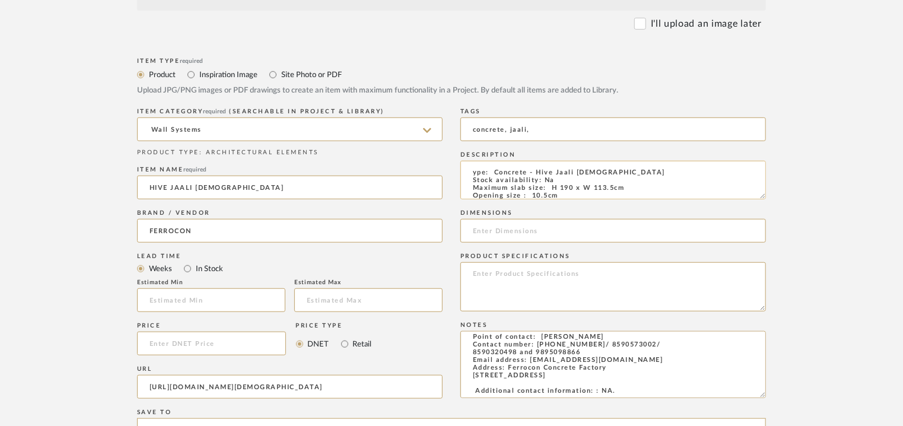
click at [471, 171] on textarea "ype: Concrete - Hive Jaali Male Stock availability: Na Maximum slab size: H 190…" at bounding box center [612, 180] width 305 height 39
type textarea "Type: Concrete - Hive Jaali Male Stock availability: Na Maximum slab size: H 19…"
paste input "H 190 x W 113.5cm"
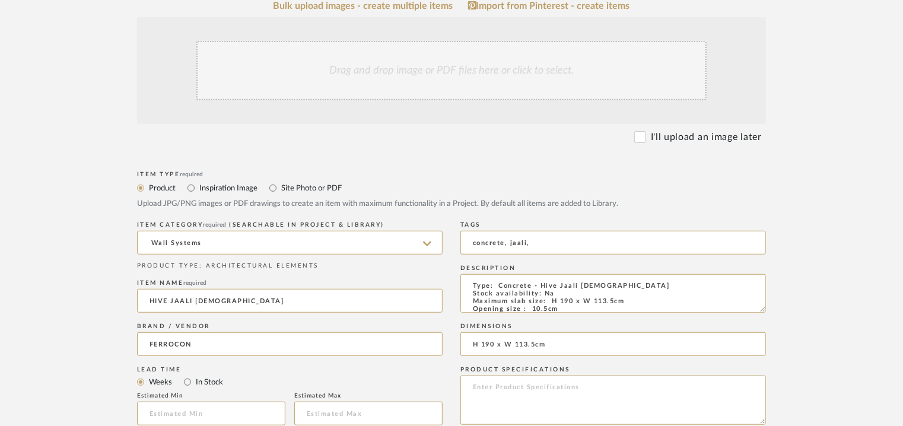
scroll to position [74, 0]
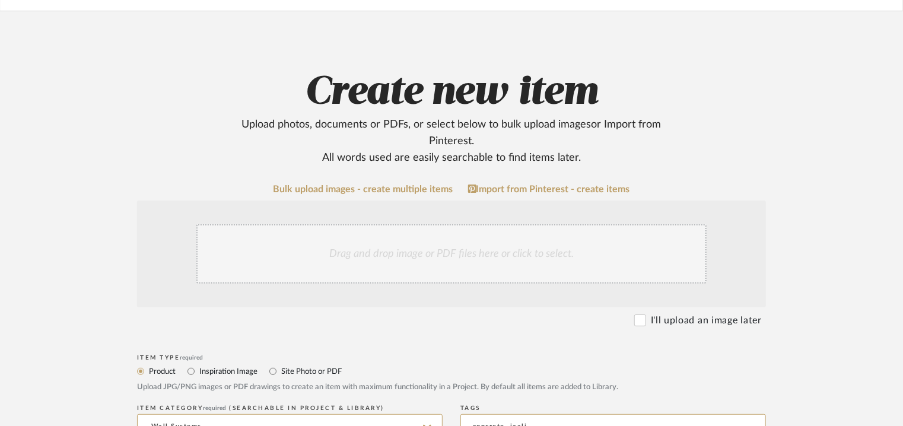
type input "H 190 x W 113.5cm"
click at [401, 251] on div "Drag and drop image or PDF files here or click to select." at bounding box center [451, 253] width 510 height 59
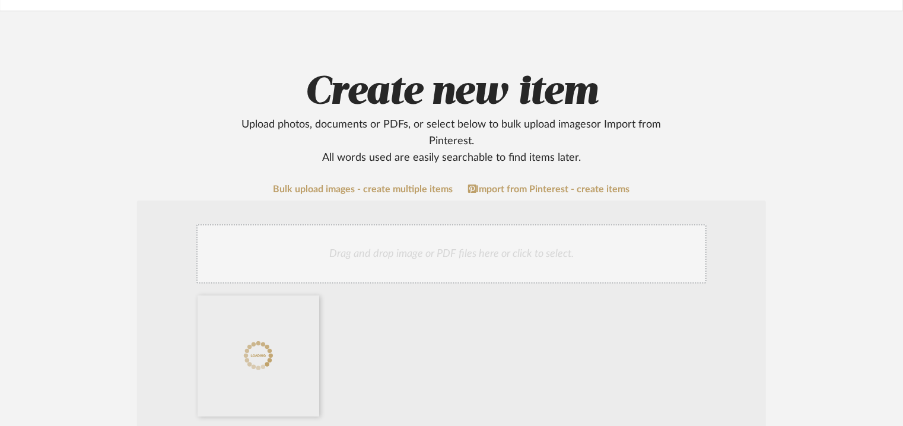
click at [479, 250] on div "Drag and drop image or PDF files here or click to select." at bounding box center [451, 253] width 510 height 59
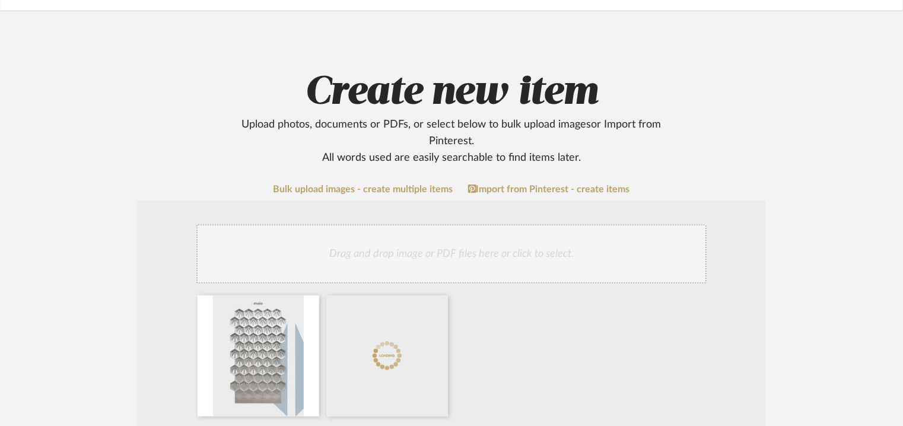
click at [391, 247] on div "Drag and drop image or PDF files here or click to select." at bounding box center [451, 253] width 510 height 59
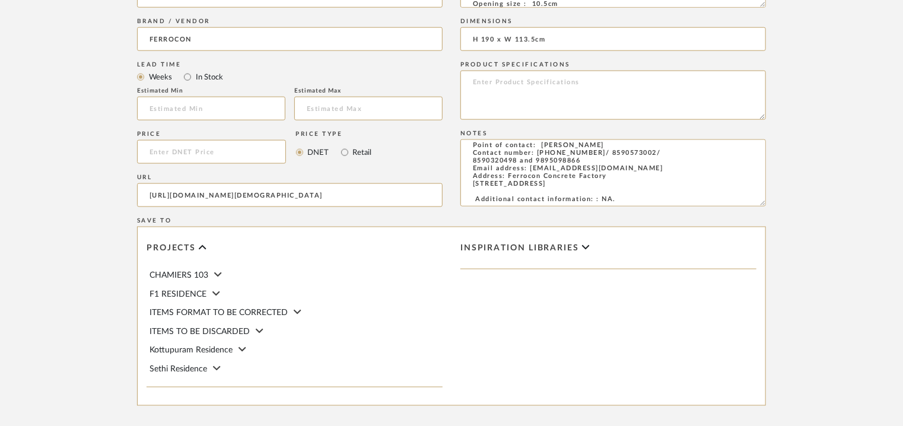
scroll to position [814, 0]
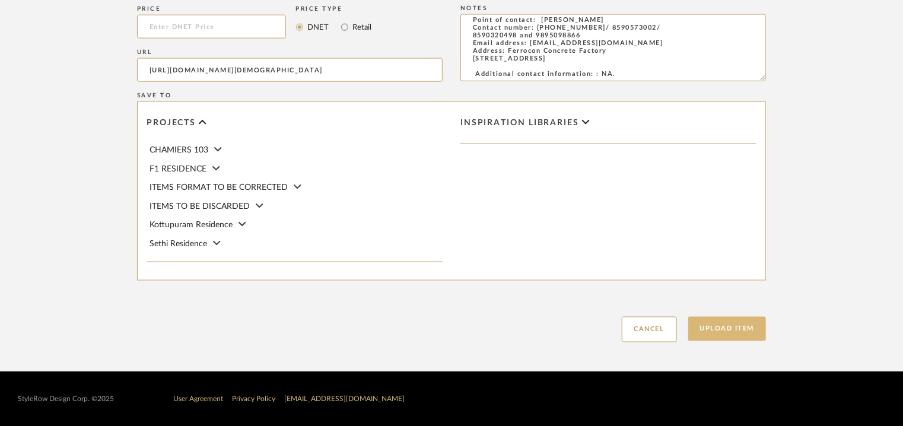
click at [713, 330] on button "Upload Item" at bounding box center [727, 329] width 78 height 24
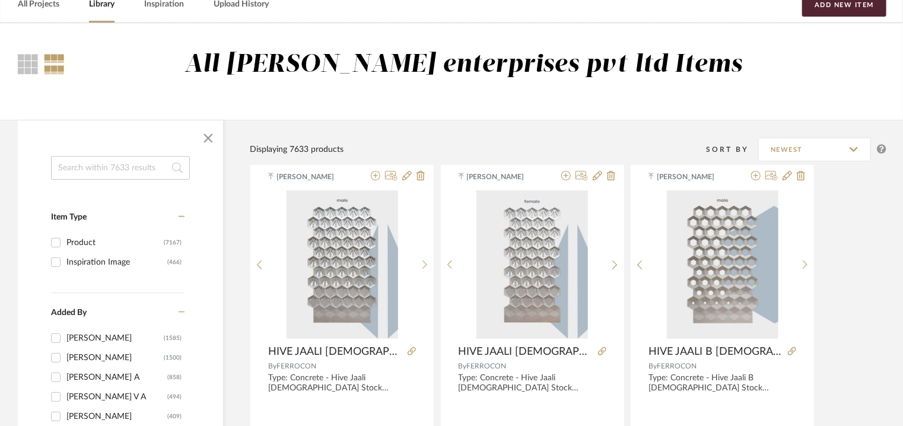
scroll to position [59, 0]
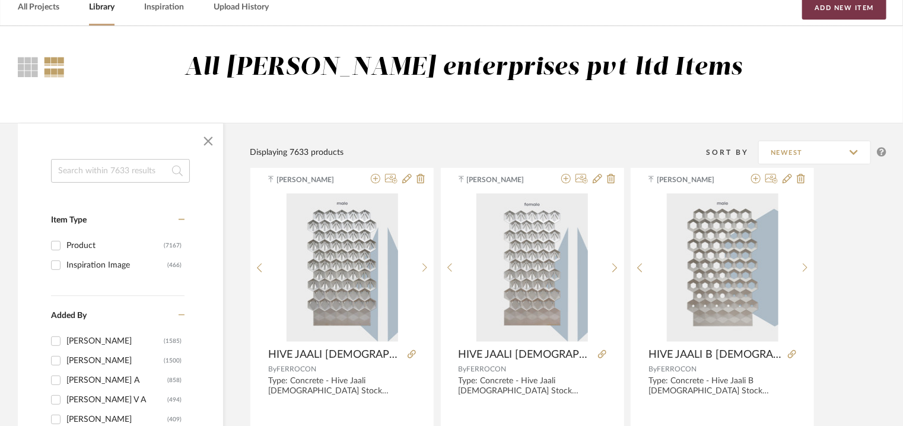
drag, startPoint x: 826, startPoint y: 5, endPoint x: 820, endPoint y: 8, distance: 7.2
click at [828, 5] on button "Add New Item" at bounding box center [844, 8] width 84 height 24
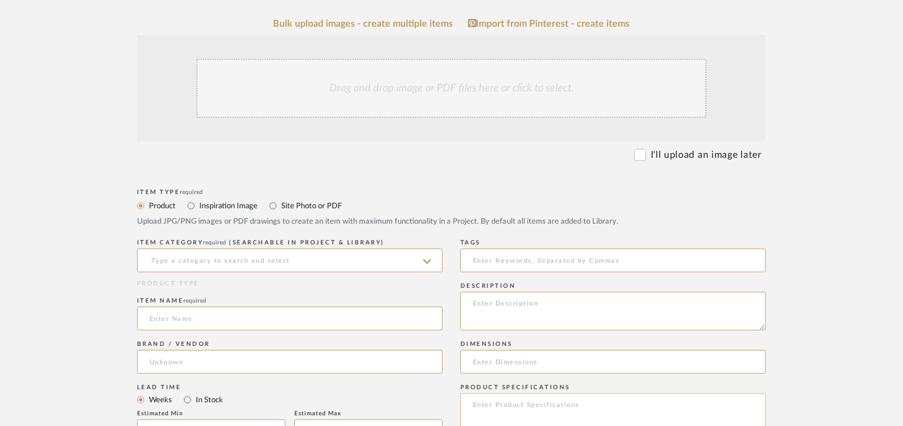
scroll to position [356, 0]
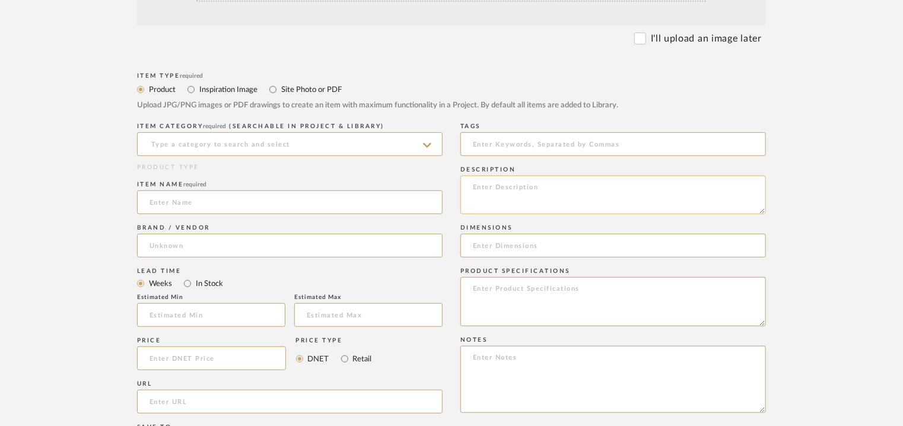
paste textarea "Type: Concrete - Indi Jaali Stock availability: Na Maximum slab size: H 48.5 x …"
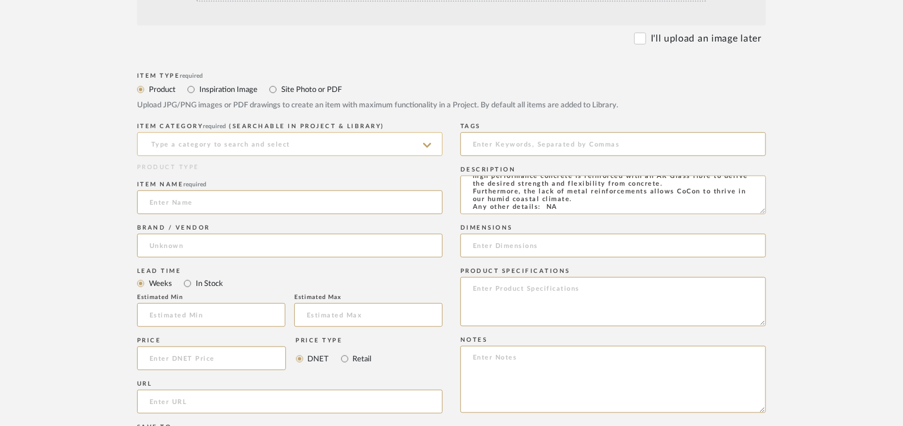
type textarea "Type: Concrete - Indi Jaali Stock availability: Na Maximum slab size: H 48.5 x …"
click at [164, 133] on input at bounding box center [289, 144] width 305 height 24
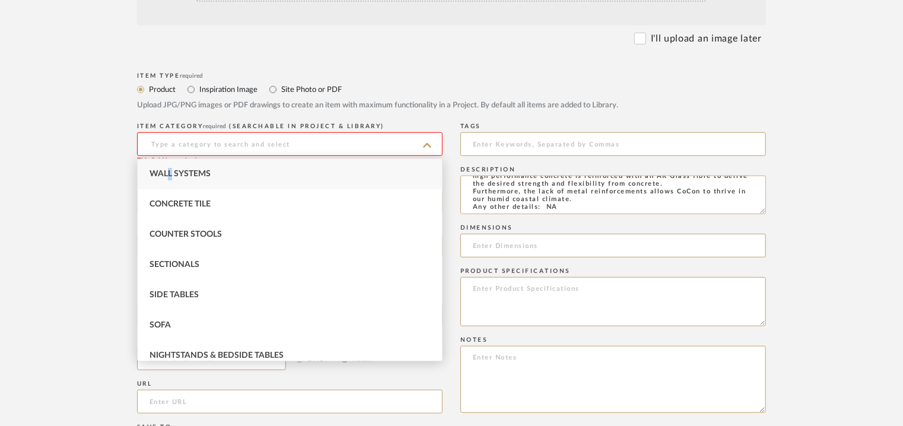
click at [170, 168] on div "Wall Systems" at bounding box center [290, 174] width 304 height 30
type input "Wall Systems"
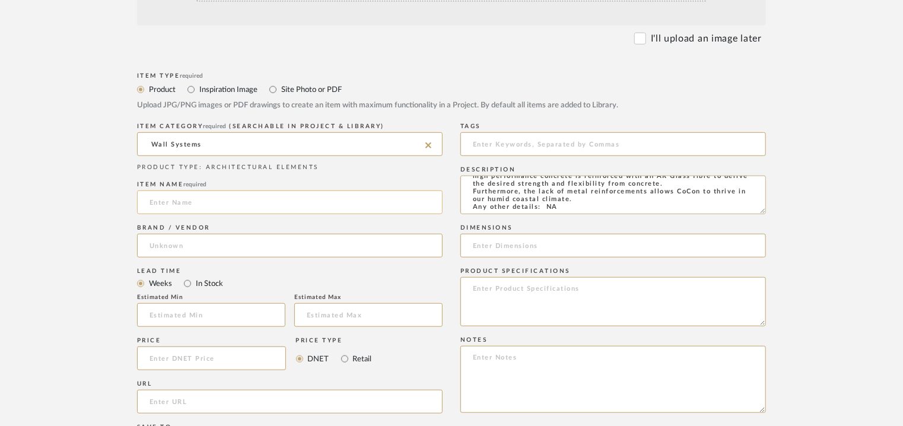
drag, startPoint x: 171, startPoint y: 202, endPoint x: 200, endPoint y: 193, distance: 31.0
click at [199, 193] on input at bounding box center [289, 202] width 305 height 24
type input "INDI JAALI"
paste input "https://ferrocon.co.in/product/indi-jaali/"
type input "https://ferrocon.co.in/product/indi-jaali/"
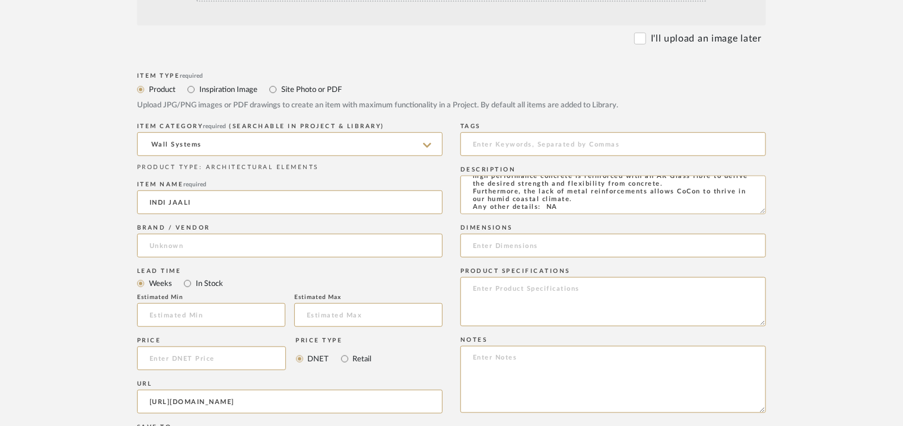
click at [250, 262] on div "Brand / Vendor" at bounding box center [289, 242] width 305 height 43
click at [186, 243] on input at bounding box center [289, 246] width 305 height 24
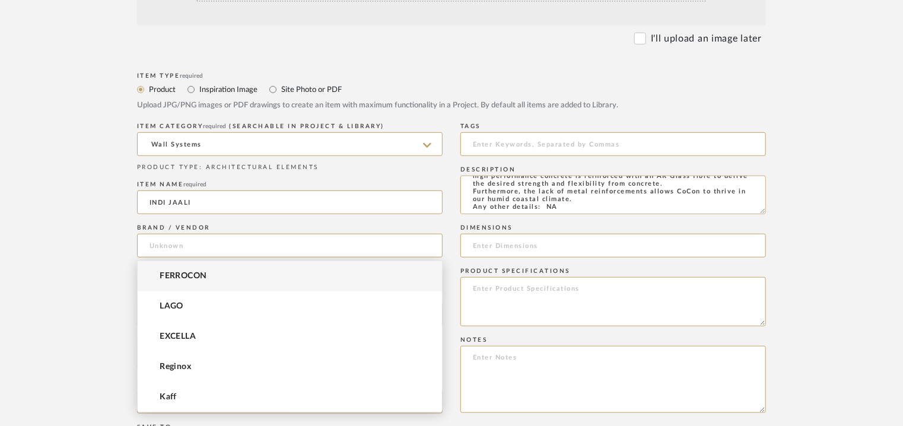
click at [173, 285] on mat-option "FERROCON" at bounding box center [290, 276] width 304 height 30
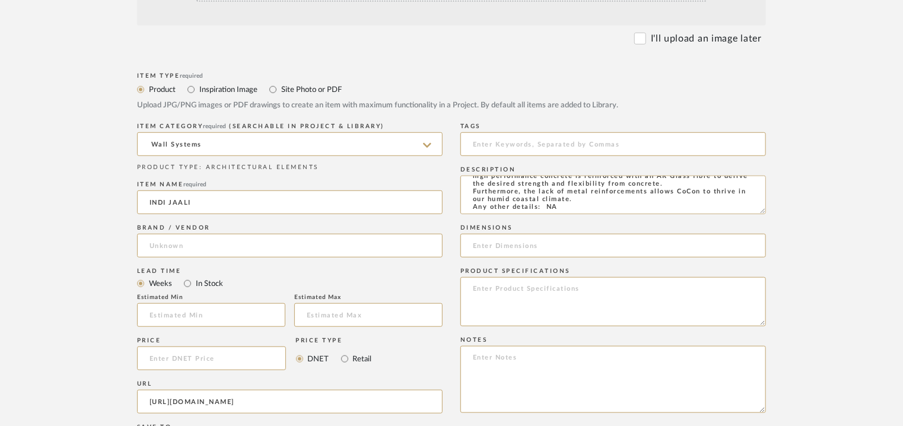
type input "FERROCON"
click at [535, 149] on input at bounding box center [612, 144] width 305 height 24
type input "concrete, jaali,"
paste input "H 48.5 x W 176.5cm"
type input "H 48.5 x W 176.5cm"
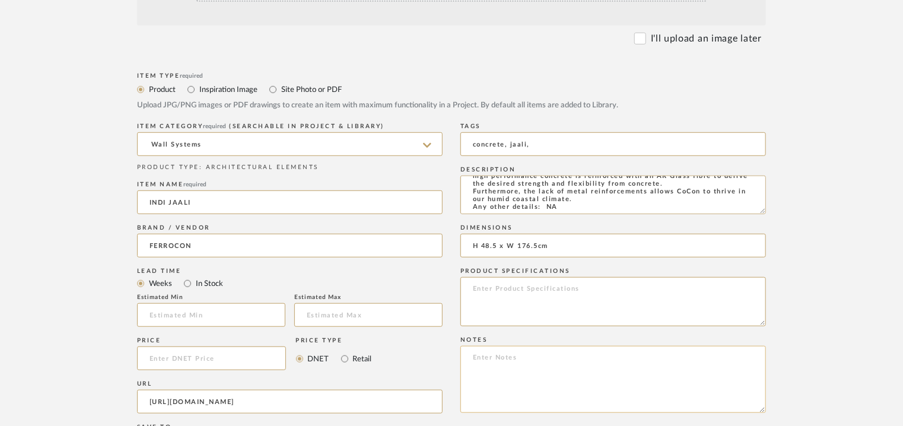
click at [471, 353] on textarea at bounding box center [612, 379] width 305 height 67
paste textarea "Price : on request Lead time: Na 3D available: Na BIM available: Na Sample avai…"
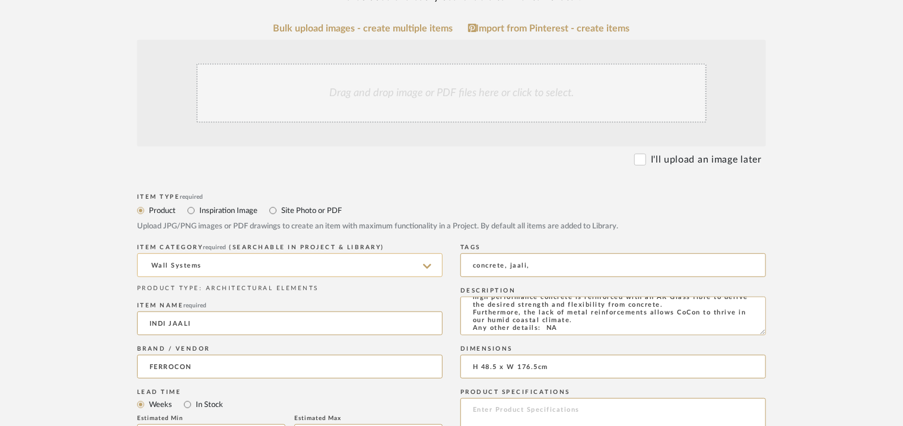
scroll to position [119, 0]
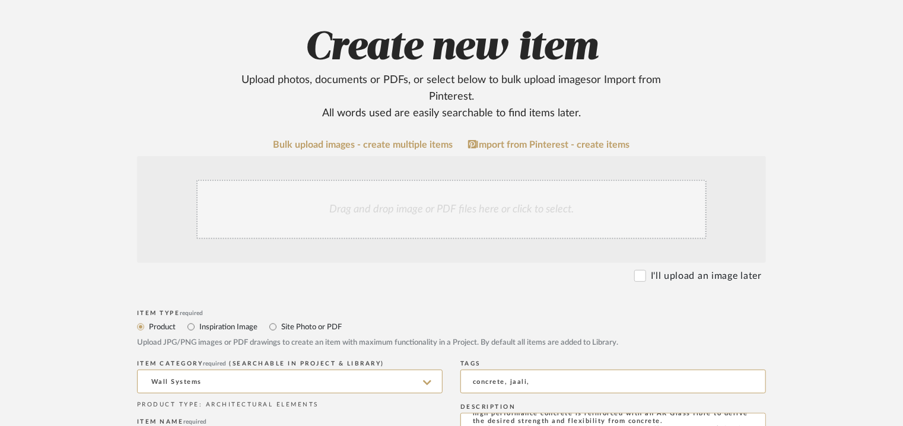
type textarea "Price : on request Lead time: Na 3D available: Na BIM available: Na Sample avai…"
click at [404, 199] on div "Drag and drop image or PDF files here or click to select." at bounding box center [451, 209] width 510 height 59
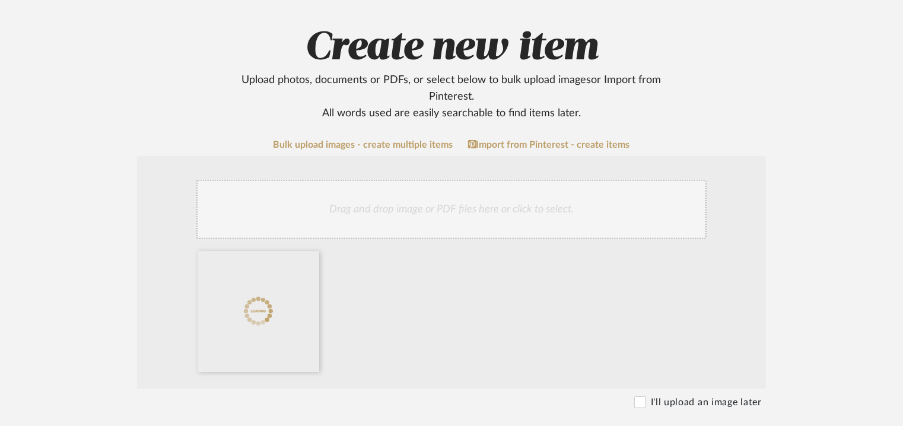
click at [432, 226] on div "Drag and drop image or PDF files here or click to select." at bounding box center [451, 209] width 510 height 59
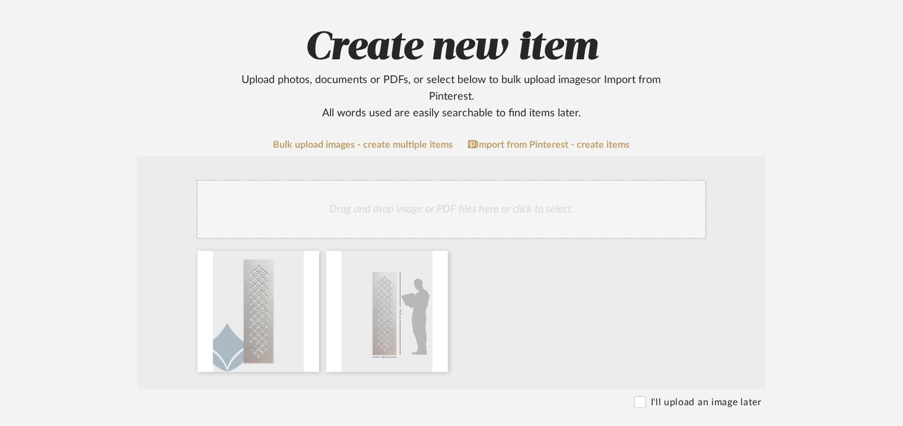
click at [406, 206] on div "Drag and drop image or PDF files here or click to select." at bounding box center [451, 209] width 510 height 59
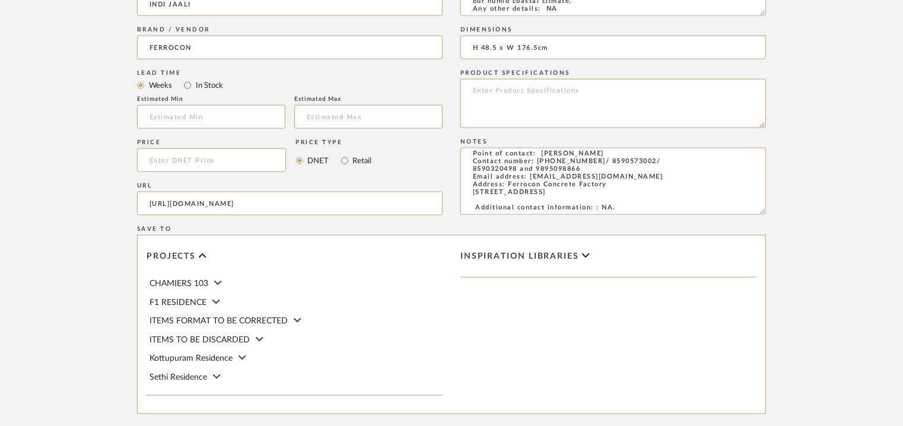
scroll to position [814, 0]
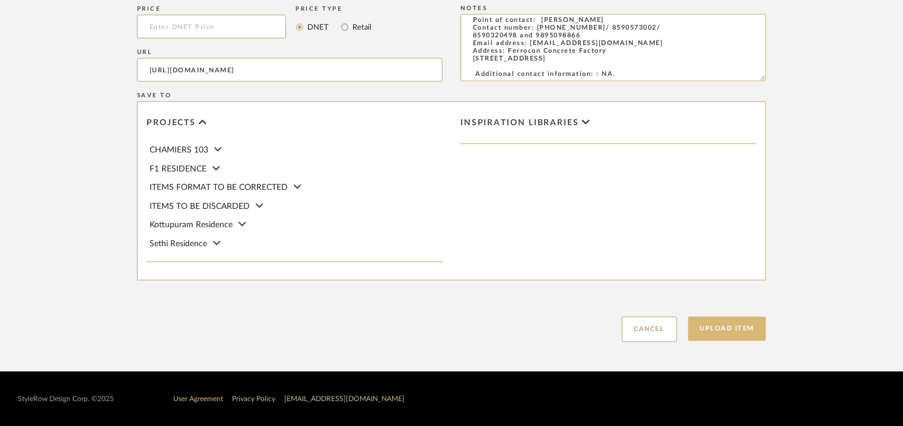
click at [709, 330] on button "Upload Item" at bounding box center [727, 329] width 78 height 24
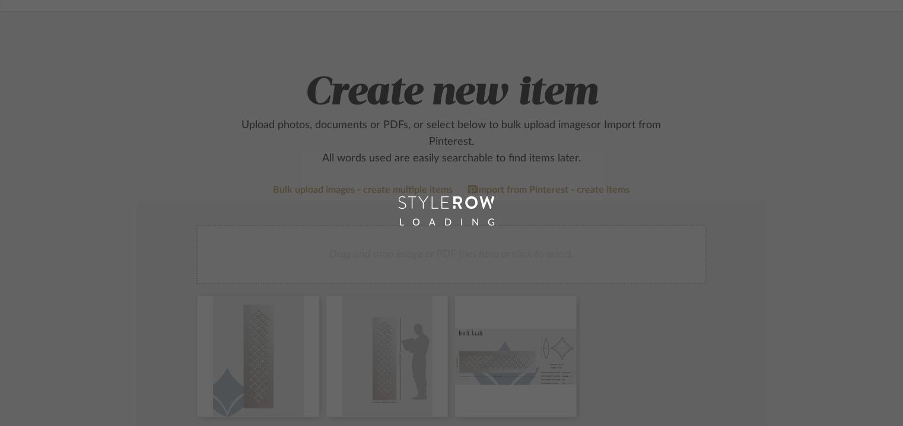
scroll to position [59, 0]
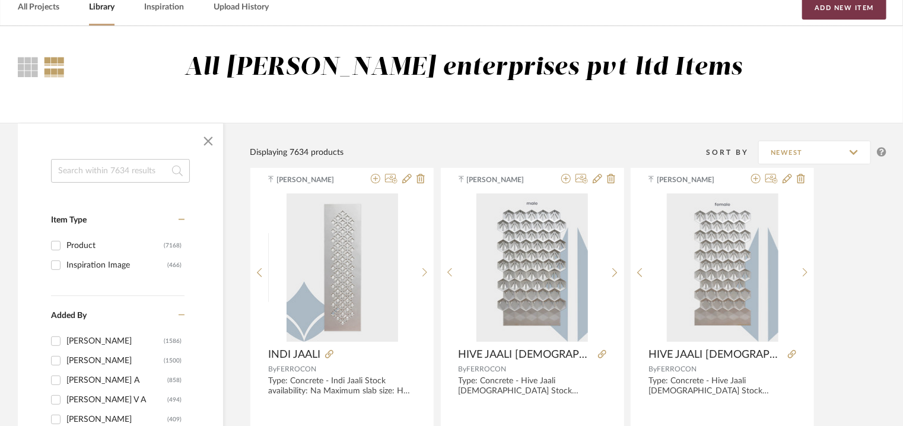
click at [860, 19] on button "Add New Item" at bounding box center [844, 8] width 84 height 24
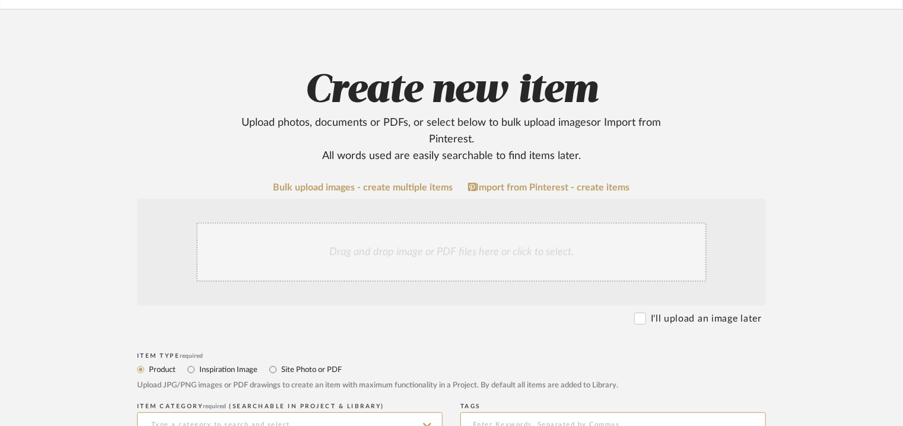
scroll to position [237, 0]
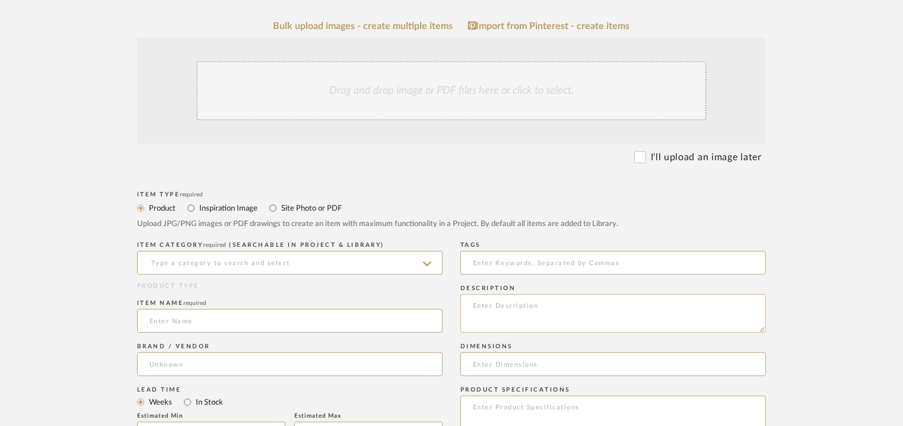
paste textarea "Type: Concrete - Isro Jaali Stock availability: Na Maximum slab size: H 143 x W…"
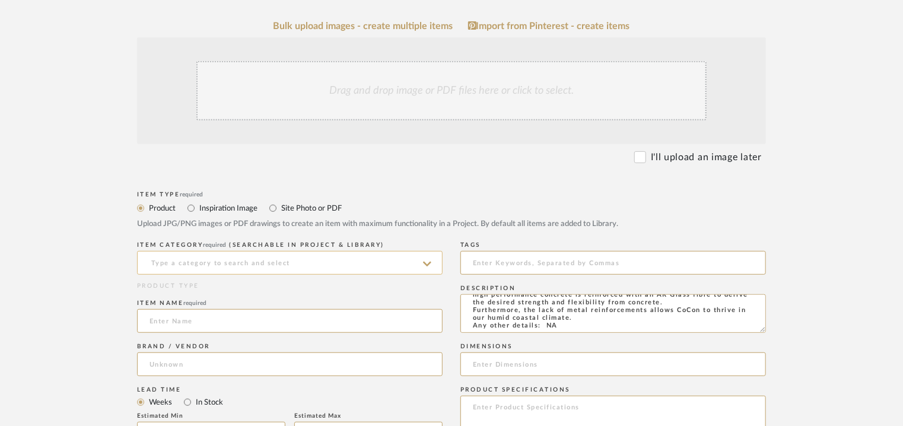
type textarea "Type: Concrete - Isro Jaali Stock availability: Na Maximum slab size: H 143 x W…"
click at [254, 266] on input at bounding box center [289, 263] width 305 height 24
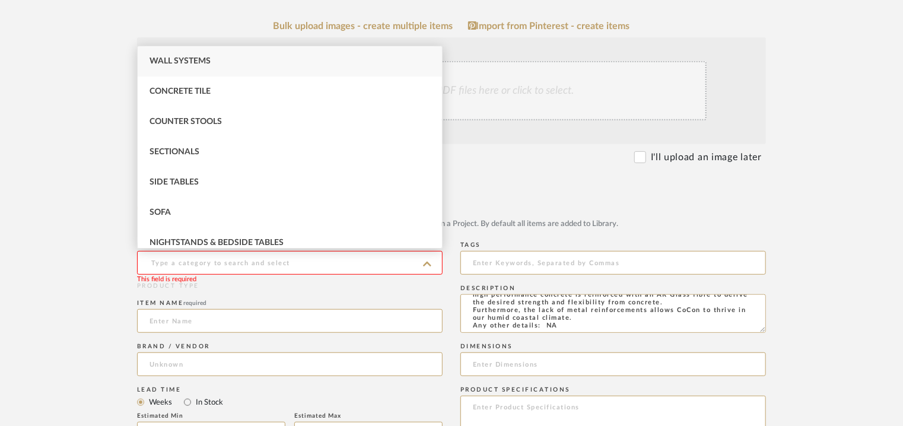
click at [206, 62] on span "Wall Systems" at bounding box center [179, 61] width 61 height 8
type input "Wall Systems"
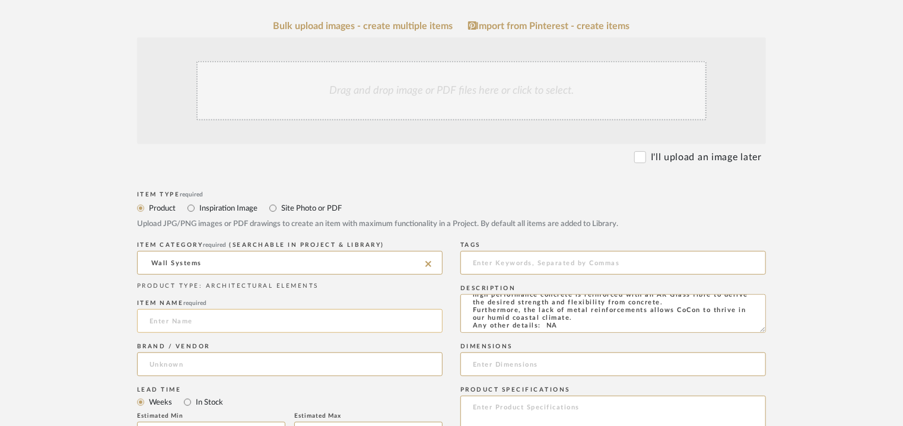
click at [178, 318] on input at bounding box center [289, 321] width 305 height 24
type input "ISRO JAALI"
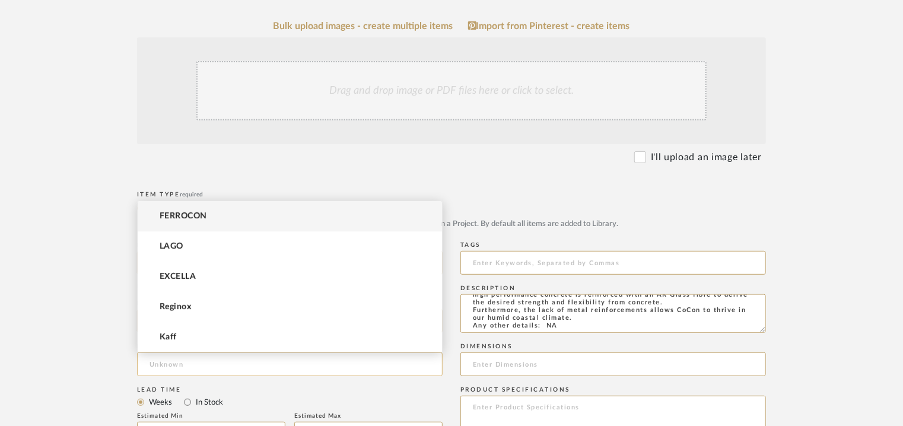
click at [174, 363] on input at bounding box center [289, 364] width 305 height 24
click at [208, 213] on mat-option "FERROCON" at bounding box center [290, 216] width 304 height 30
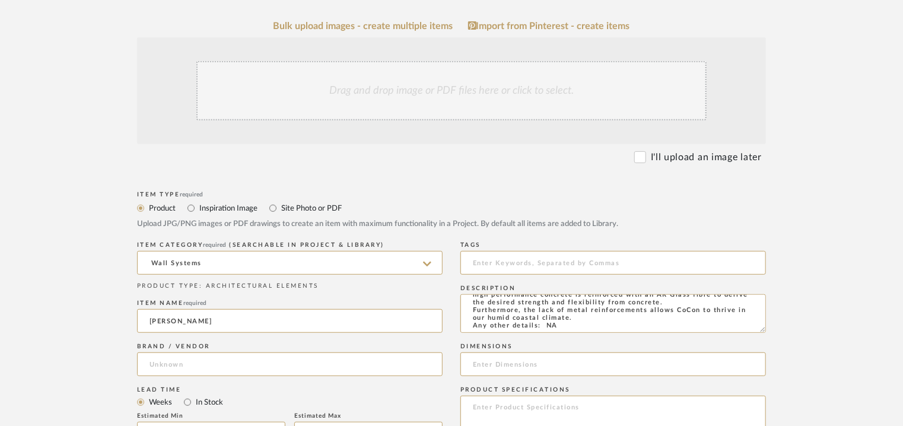
type input "FERROCON"
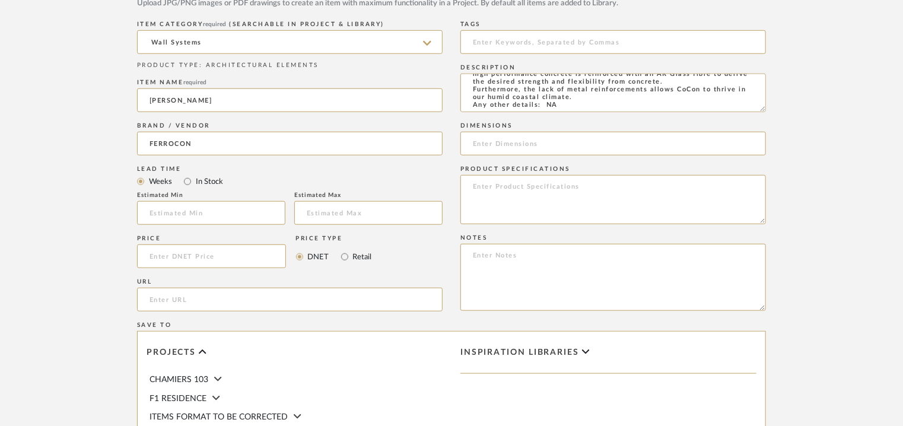
scroll to position [474, 0]
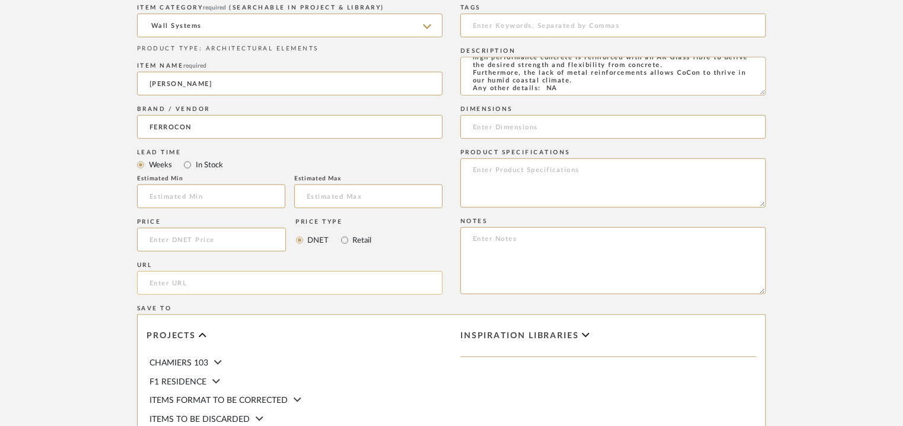
click at [184, 284] on input "url" at bounding box center [289, 283] width 305 height 24
paste input "https://ferrocon.co.in/product/isro-jaali/"
type input "https://ferrocon.co.in/product/isro-jaali/"
click at [624, 28] on input at bounding box center [612, 26] width 305 height 24
type input "concrete, jaali,"
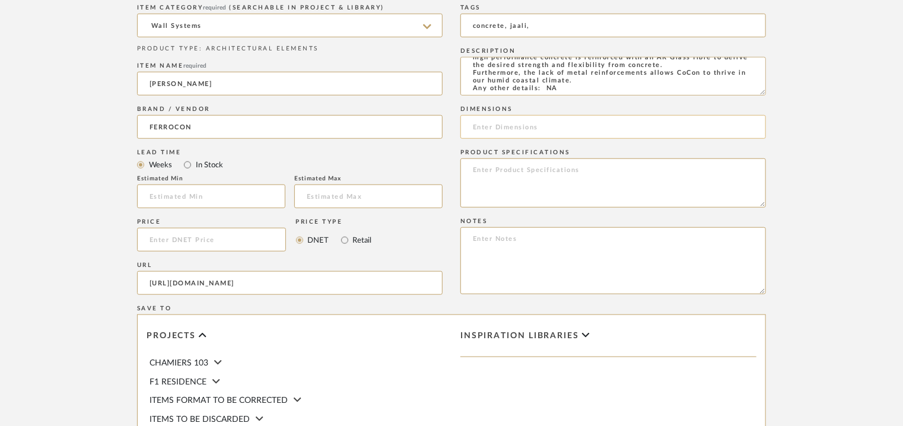
click at [480, 129] on input at bounding box center [612, 127] width 305 height 24
paste input "H 143 x W 127cm"
type input "H 143 x W 127cm"
click at [483, 238] on textarea at bounding box center [612, 260] width 305 height 67
paste textarea "Price : on request Lead time: Na 3D available: Na BIM available: Na Sample avai…"
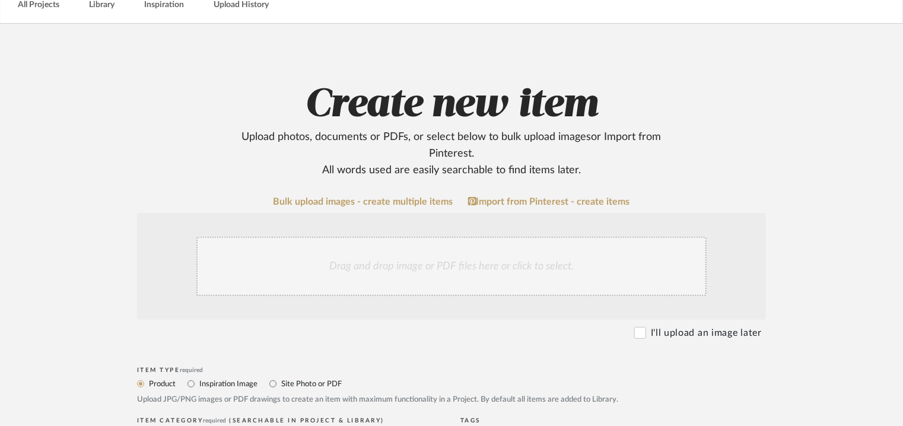
scroll to position [59, 0]
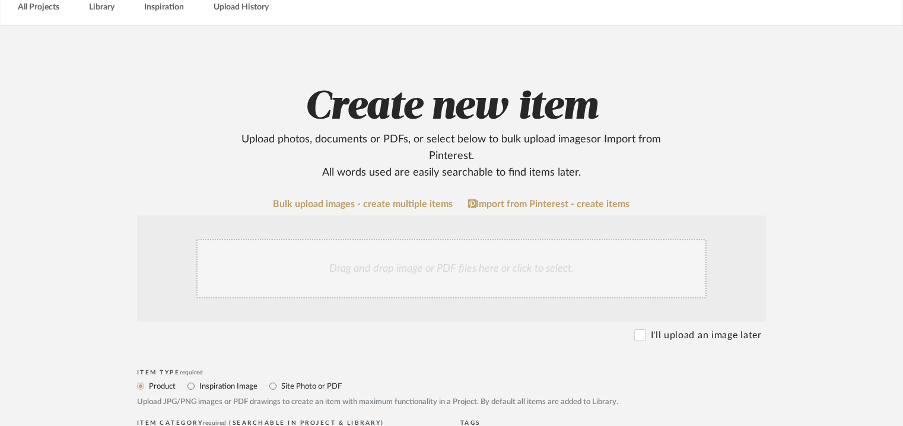
type textarea "Price : on request Lead time: Na 3D available: Na BIM available: Na Sample avai…"
click at [391, 267] on div "Drag and drop image or PDF files here or click to select." at bounding box center [451, 268] width 510 height 59
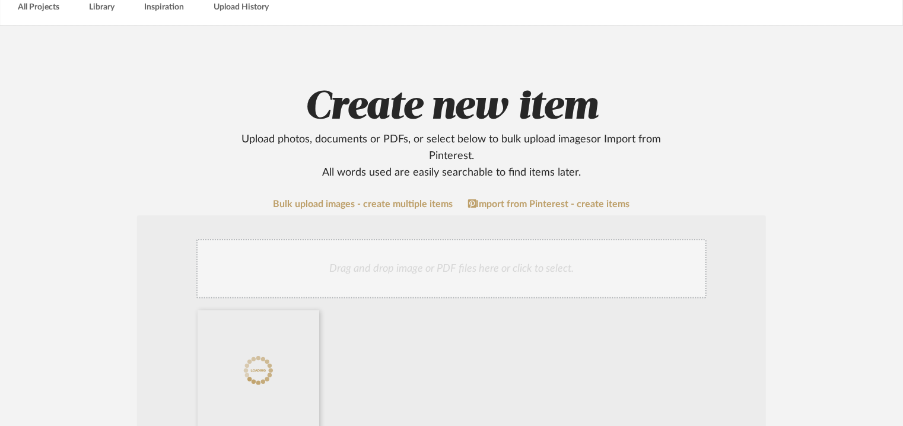
click at [645, 282] on div "Drag and drop image or PDF files here or click to select." at bounding box center [451, 268] width 510 height 59
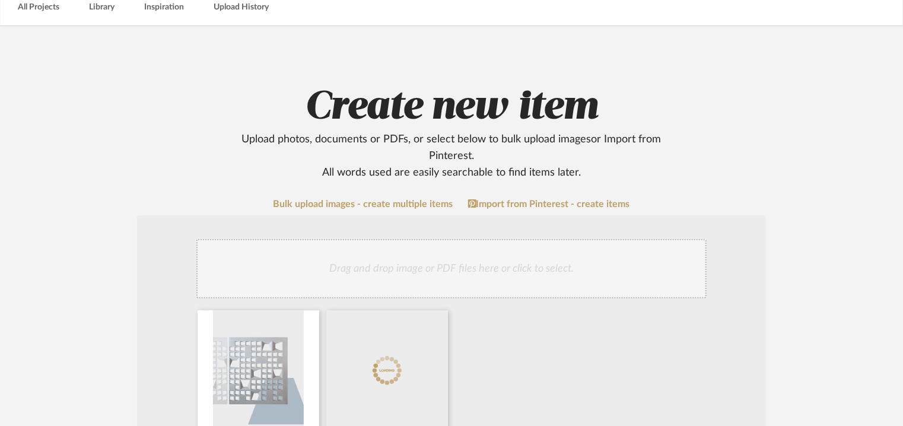
click at [482, 260] on div "Drag and drop image or PDF files here or click to select." at bounding box center [451, 268] width 510 height 59
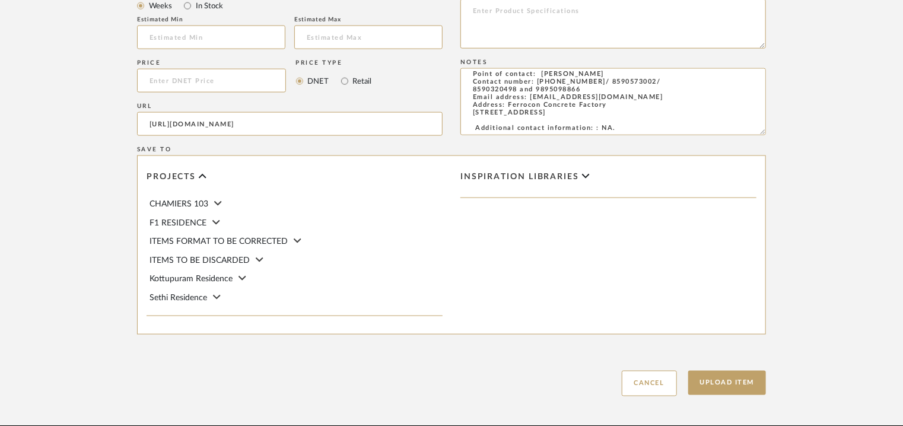
scroll to position [814, 0]
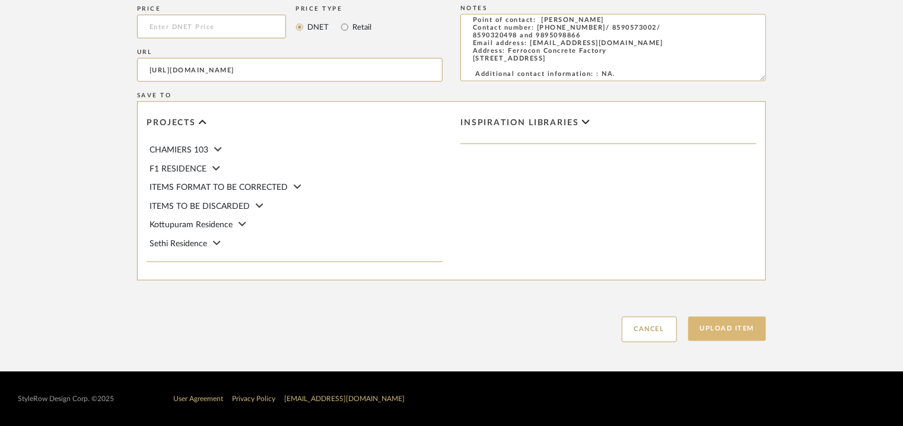
click at [735, 329] on button "Upload Item" at bounding box center [727, 329] width 78 height 24
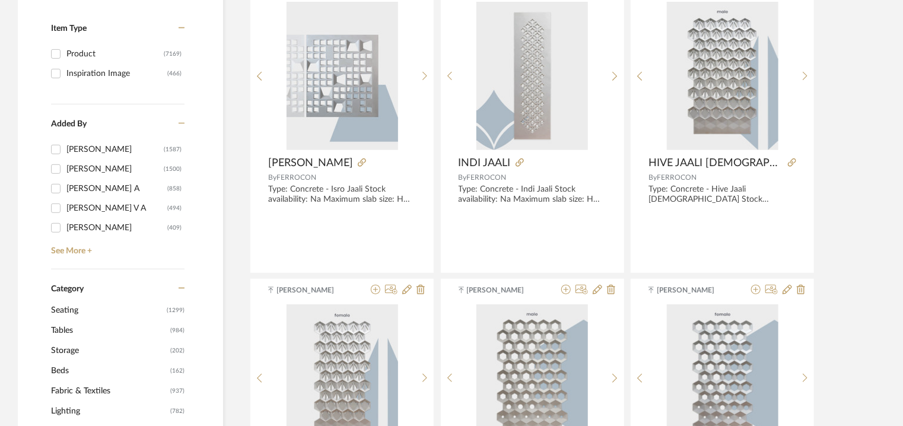
scroll to position [59, 0]
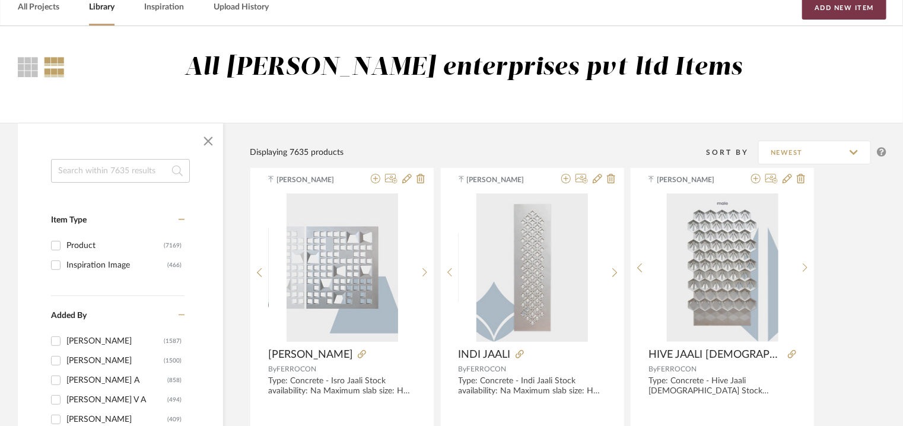
click at [833, 8] on button "Add New Item" at bounding box center [844, 8] width 84 height 24
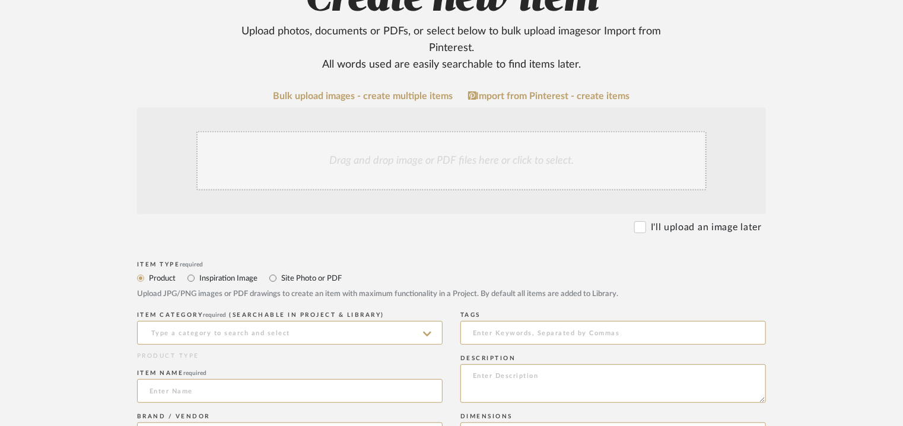
scroll to position [237, 0]
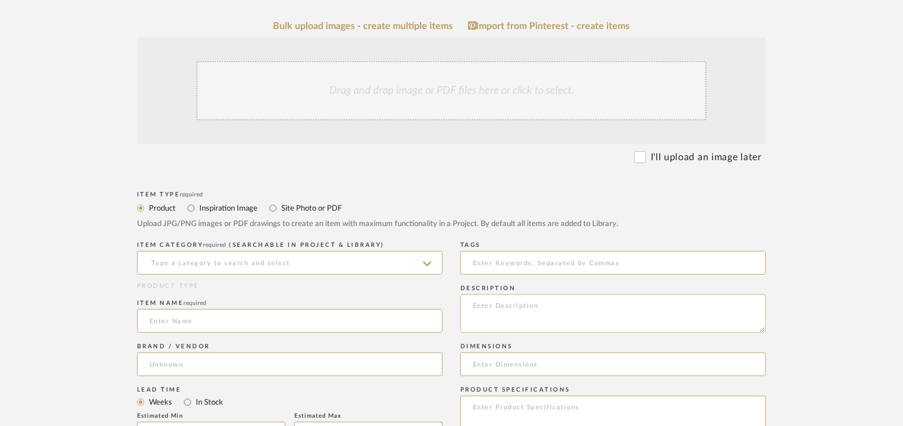
paste textarea "Type: Concrete - Kobel Jaali Stock availability: Na Maximum slab size: H 117 x …"
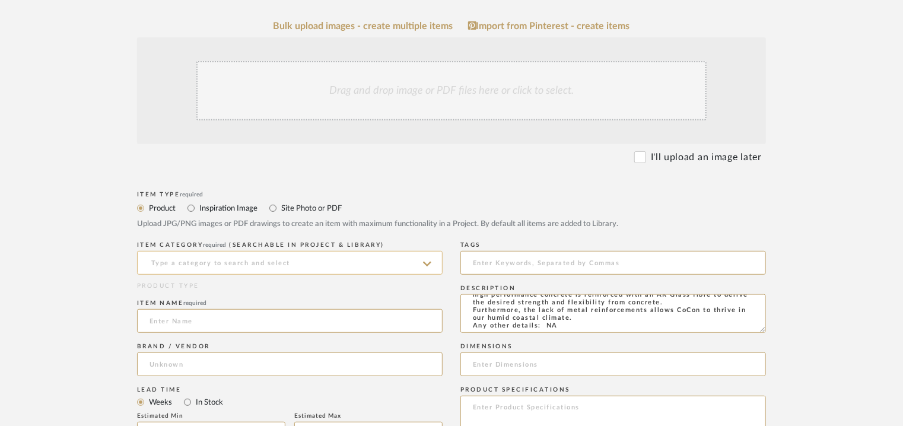
type textarea "Type: Concrete - Kobel Jaali Stock availability: Na Maximum slab size: H 117 x …"
click at [301, 258] on input at bounding box center [289, 263] width 305 height 24
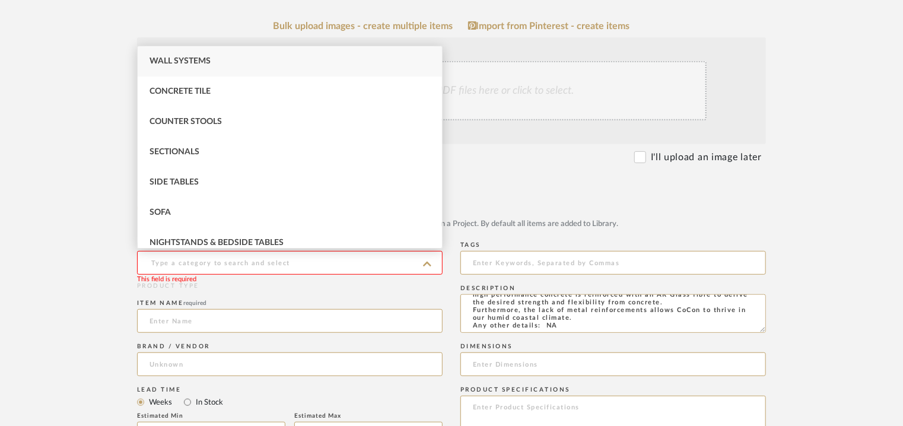
click at [197, 60] on span "Wall Systems" at bounding box center [179, 61] width 61 height 8
type input "Wall Systems"
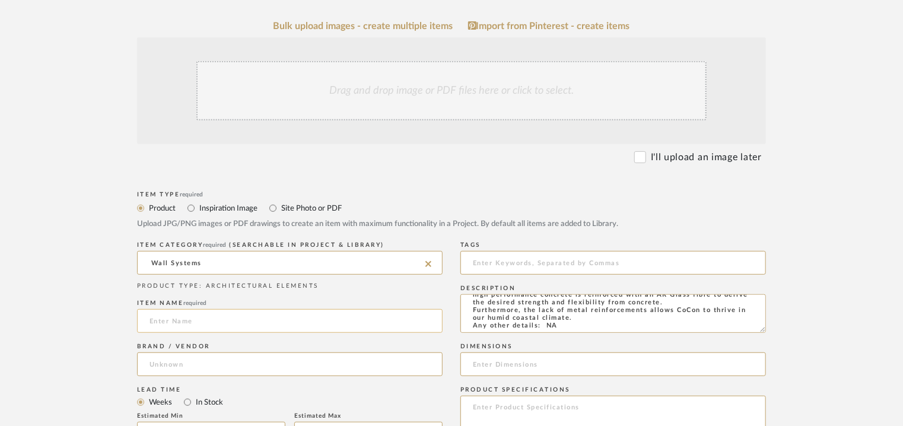
click at [161, 330] on input at bounding box center [289, 321] width 305 height 24
type input "KOBEL JAALI"
click at [214, 359] on input at bounding box center [289, 364] width 305 height 24
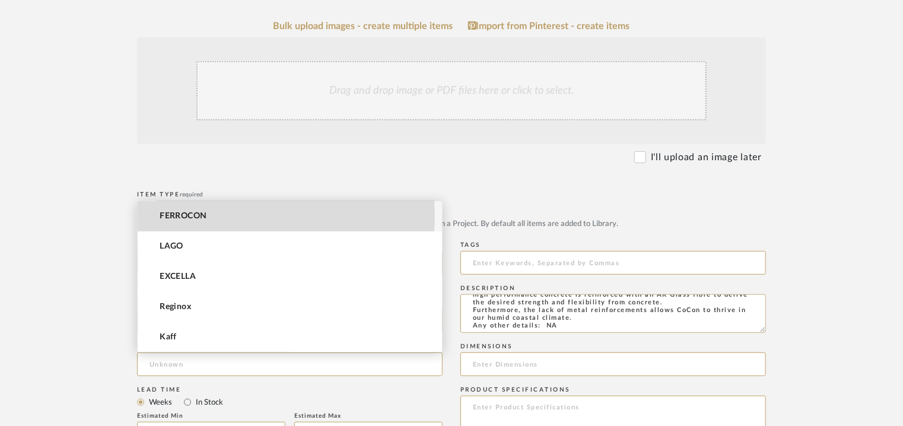
click at [220, 216] on mat-option "FERROCON" at bounding box center [290, 216] width 304 height 30
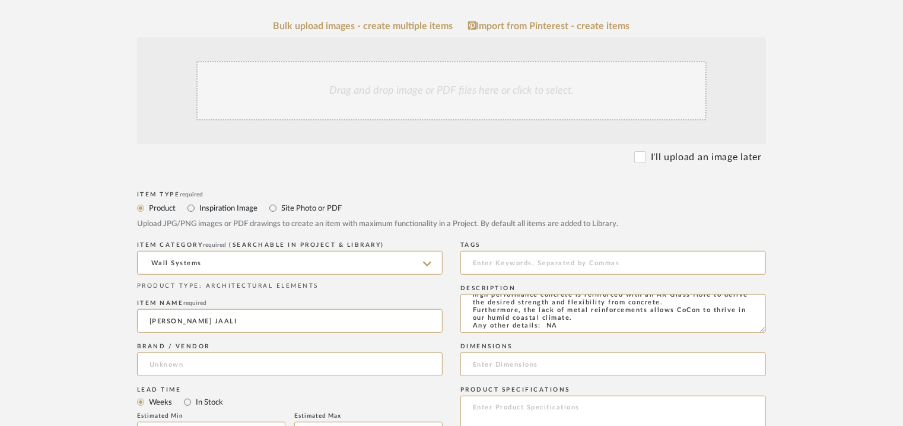
type input "FERROCON"
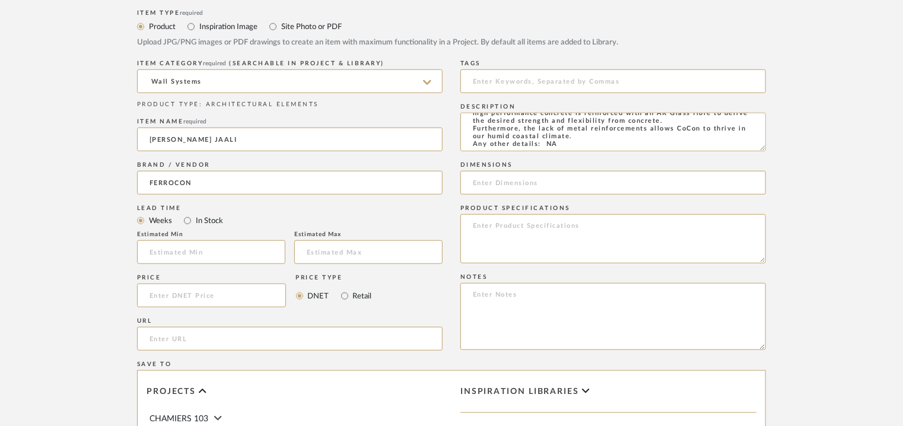
scroll to position [593, 0]
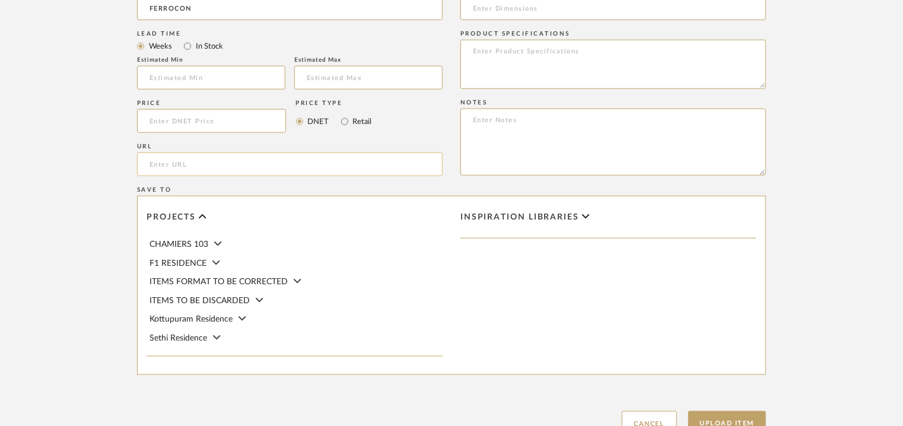
click at [187, 166] on input "url" at bounding box center [289, 164] width 305 height 24
paste input "https://ferrocon.co.in/product/kobel-jaali/"
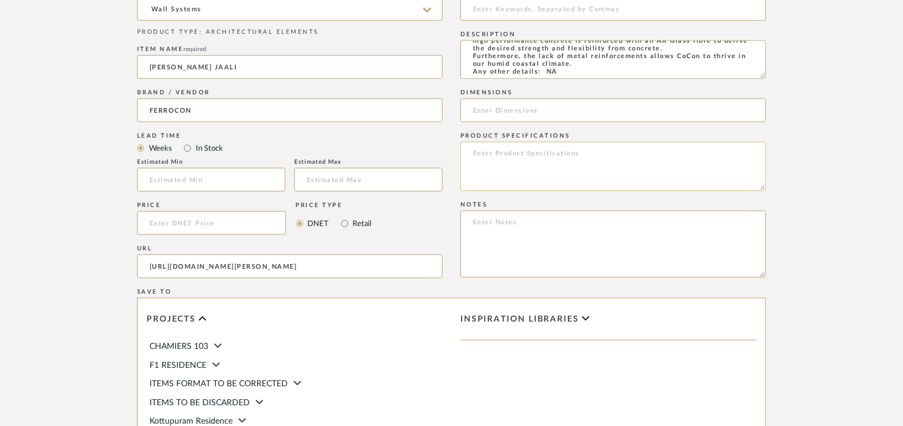
scroll to position [297, 0]
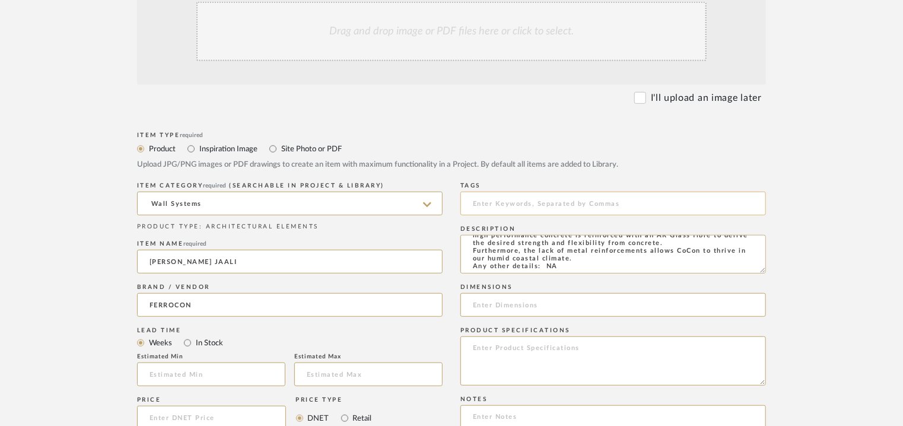
type input "https://ferrocon.co.in/product/kobel-jaali/"
click at [537, 208] on input at bounding box center [612, 204] width 305 height 24
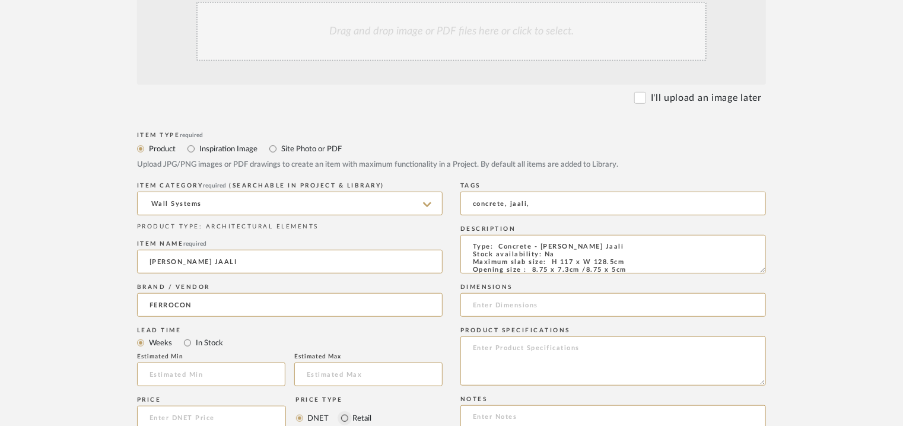
type input "concrete, jaali,"
click at [504, 301] on input at bounding box center [612, 305] width 305 height 24
paste input "H 117 x W 128.5cm"
type input "H 117 x W 128.5cm"
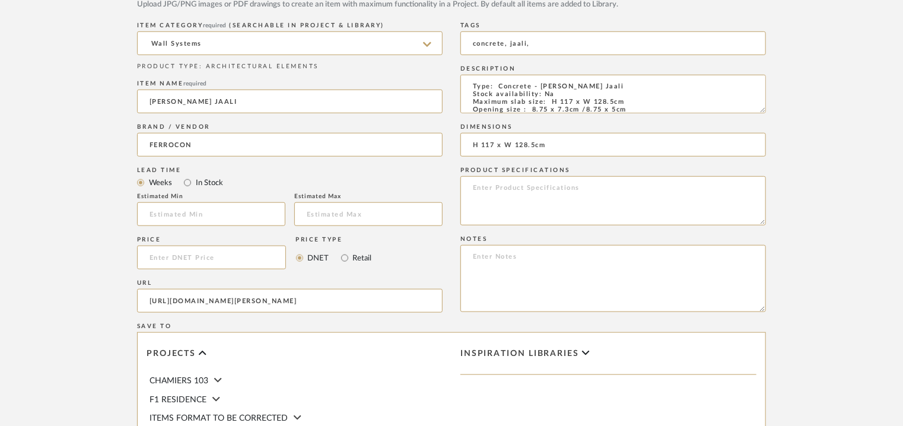
scroll to position [593, 0]
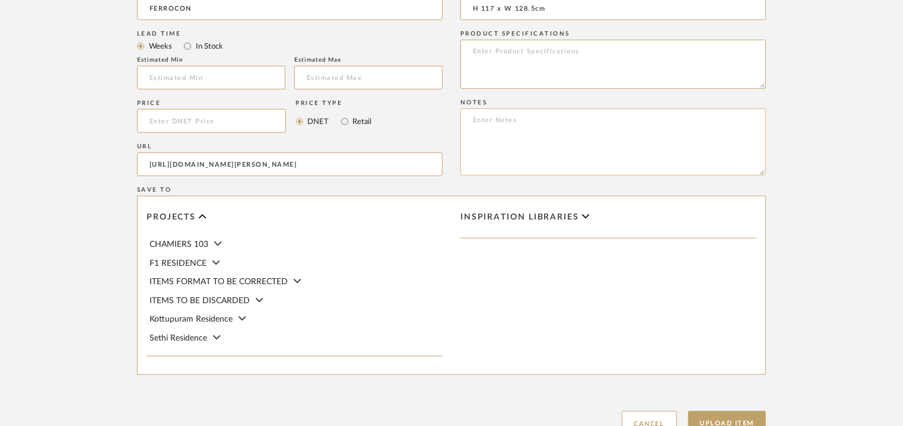
paste textarea "Price : on request Lead time: Na 3D available: Na BIM available: Na Sample avai…"
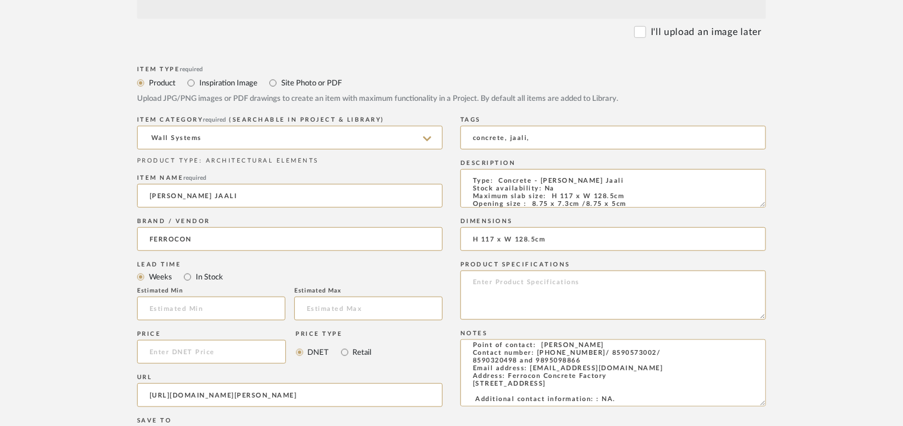
scroll to position [297, 0]
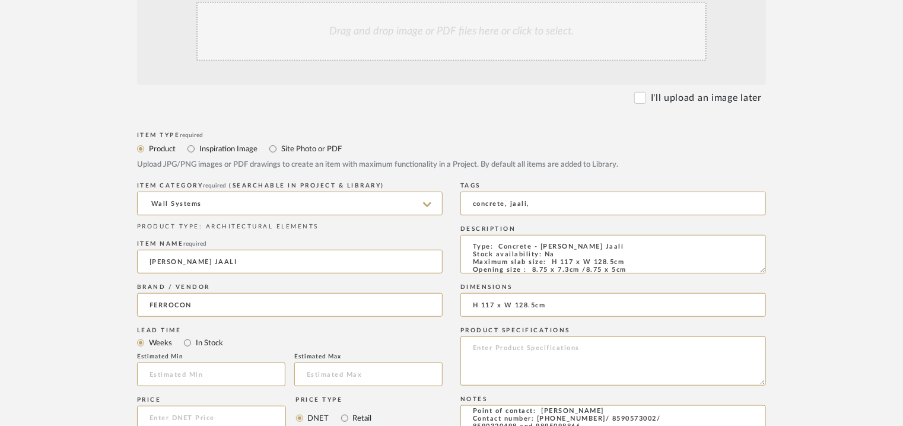
type textarea "Price : on request Lead time: Na 3D available: Na BIM available: Na Sample avai…"
click at [461, 31] on div "Drag and drop image or PDF files here or click to select." at bounding box center [451, 31] width 510 height 59
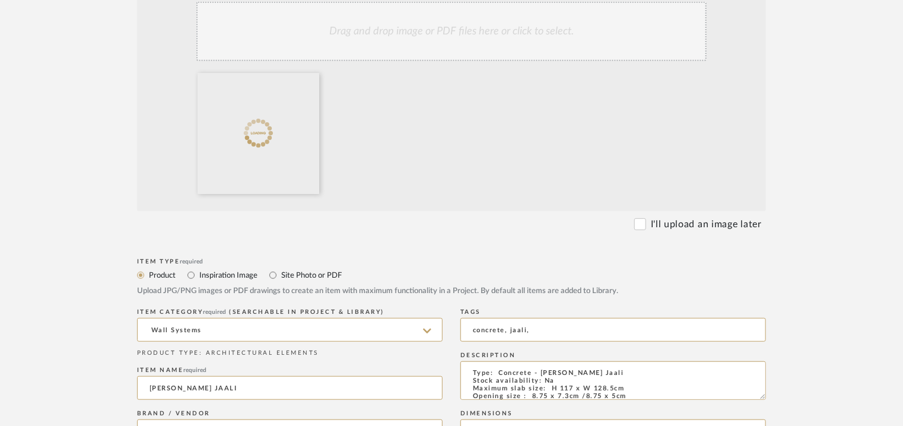
click at [404, 31] on div "Drag and drop image or PDF files here or click to select." at bounding box center [451, 31] width 510 height 59
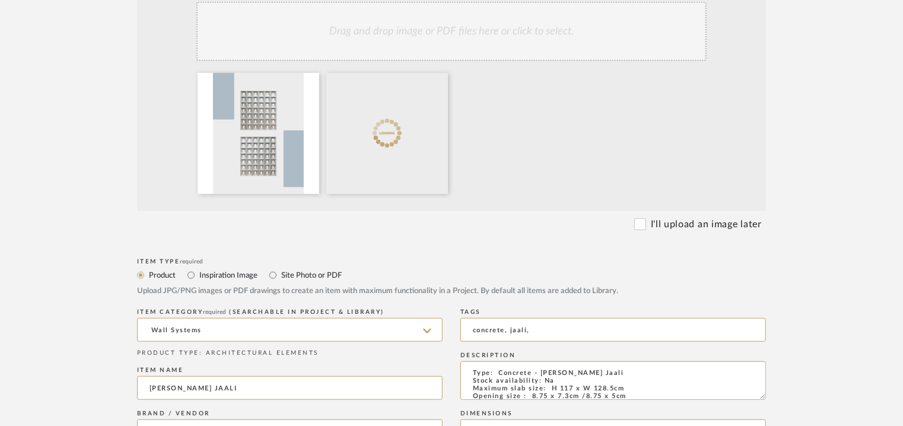
click at [424, 44] on div "Drag and drop image or PDF files here or click to select." at bounding box center [451, 31] width 510 height 59
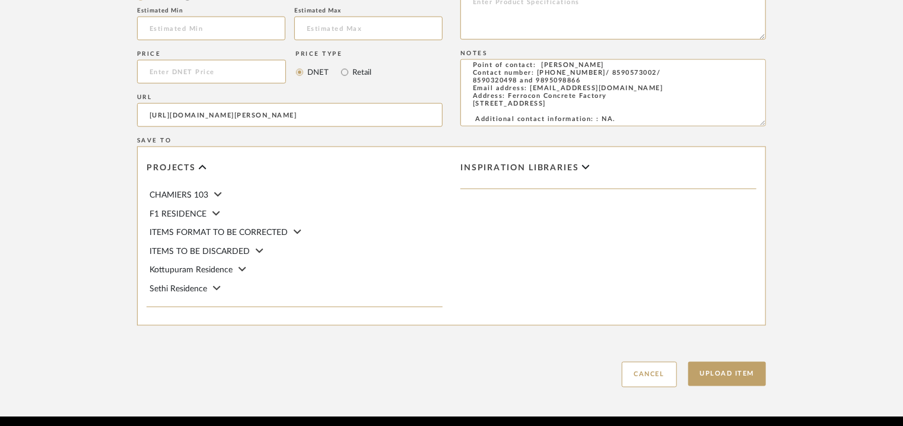
scroll to position [814, 0]
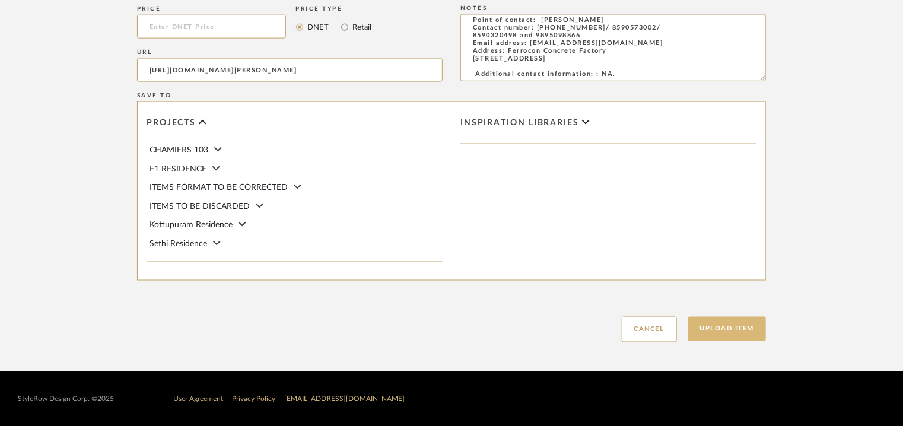
click at [738, 331] on button "Upload Item" at bounding box center [727, 329] width 78 height 24
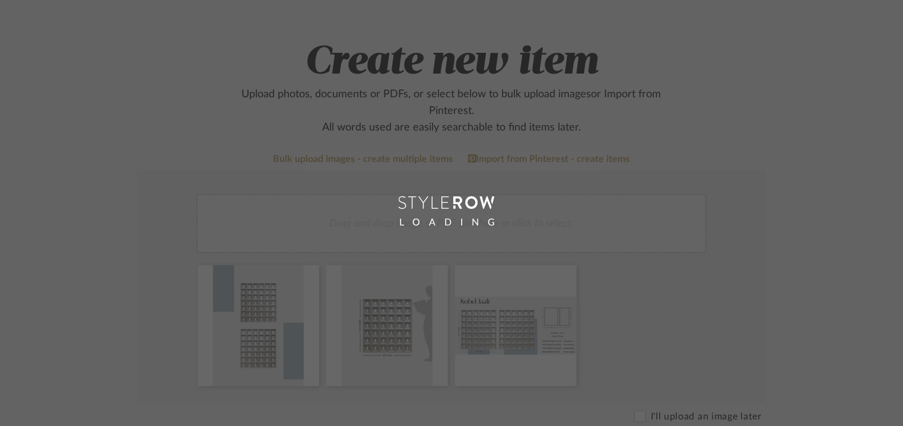
scroll to position [59, 0]
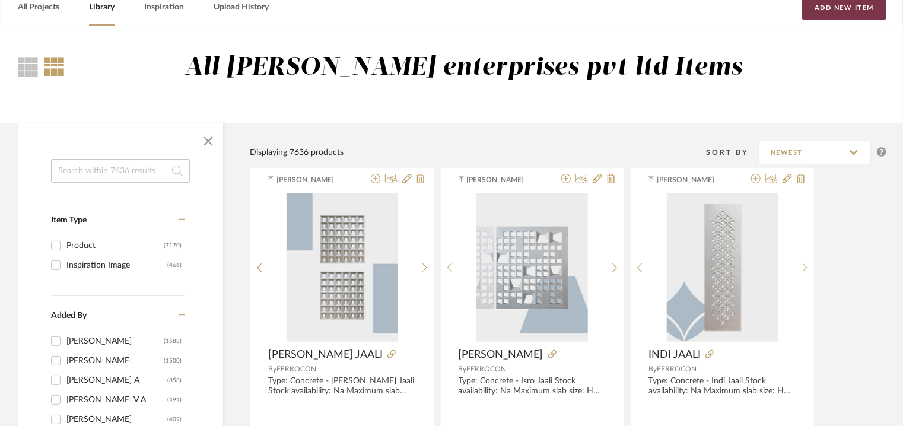
click at [835, 3] on button "Add New Item" at bounding box center [844, 8] width 84 height 24
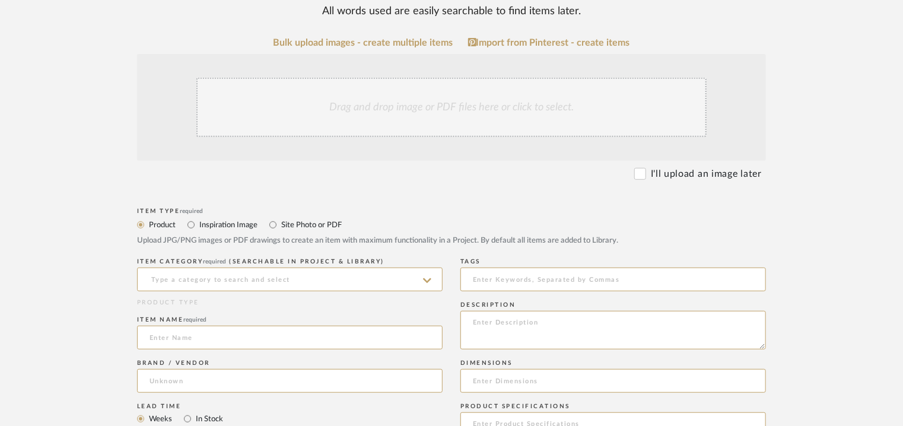
scroll to position [297, 0]
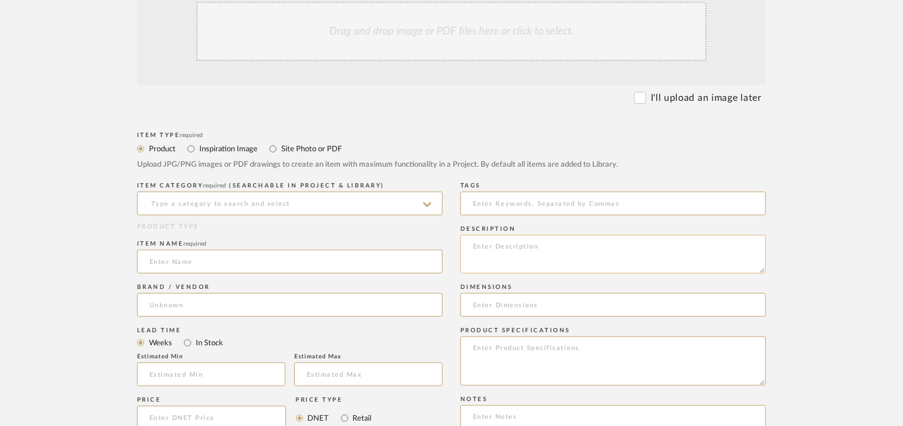
paste textarea "Type: Concrete - Ludo Jaali Stock availability: Na Maximum slab size: H 62 x W …"
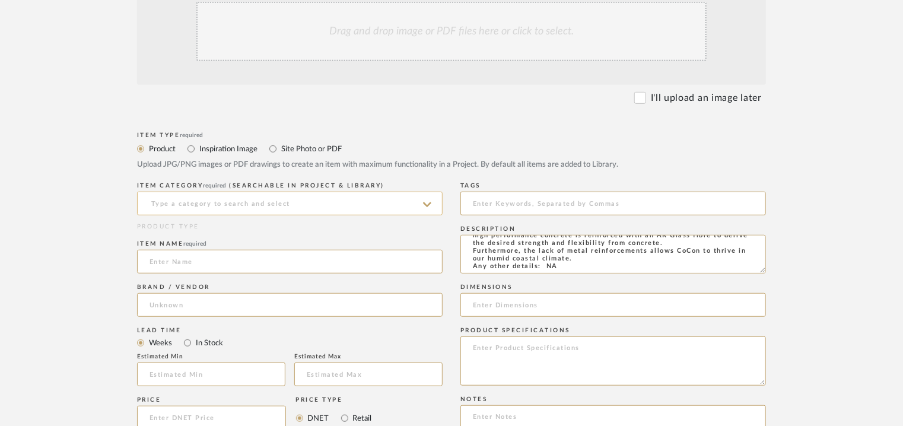
type textarea "Type: Concrete - Ludo Jaali Stock availability: Na Maximum slab size: H 62 x W …"
click at [300, 202] on input at bounding box center [289, 204] width 305 height 24
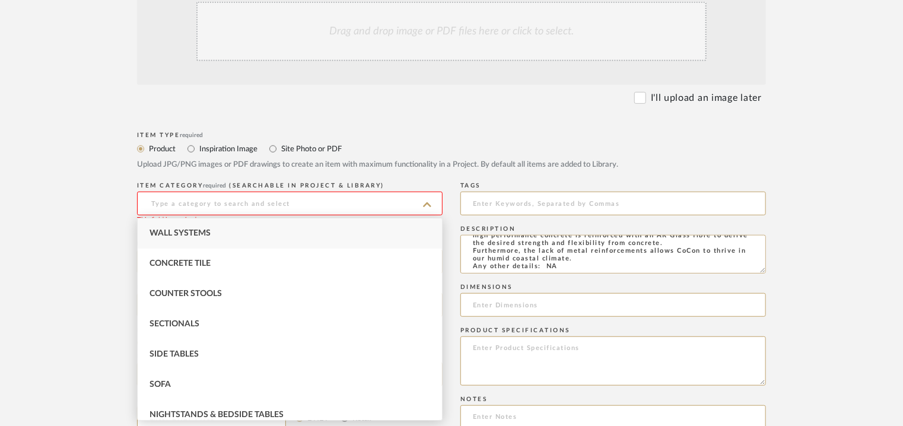
click at [176, 231] on span "Wall Systems" at bounding box center [179, 233] width 61 height 8
type input "Wall Systems"
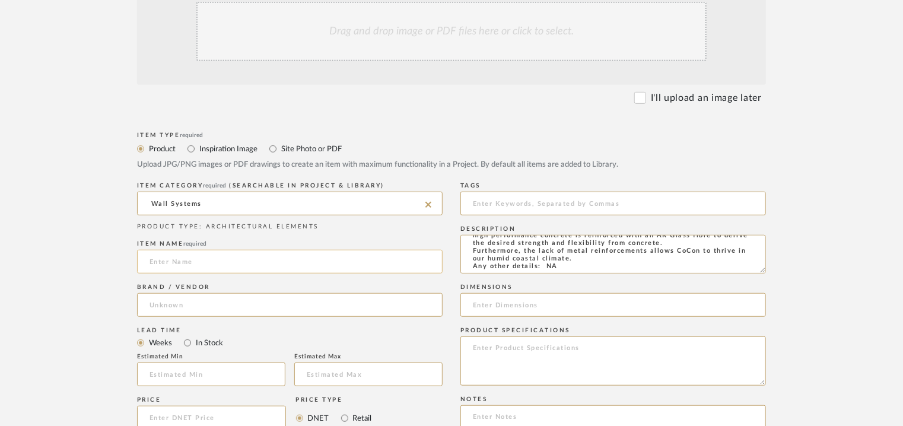
click at [170, 265] on input at bounding box center [289, 262] width 305 height 24
type input "l"
type input "LUDO JAALI"
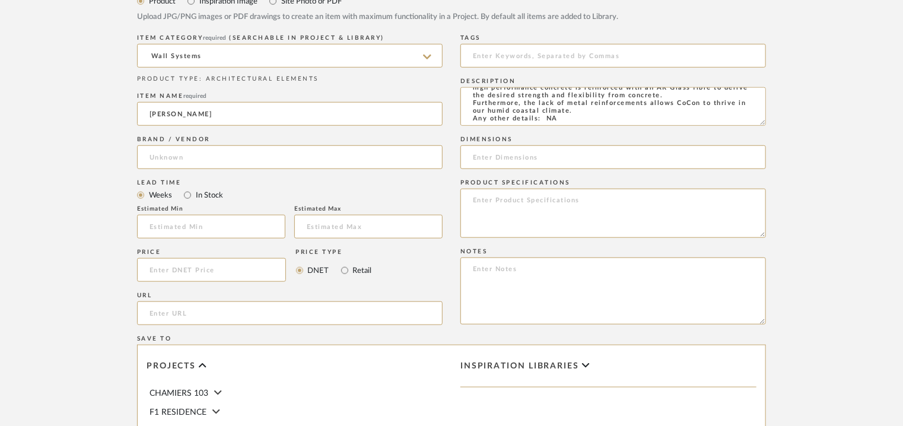
scroll to position [474, 0]
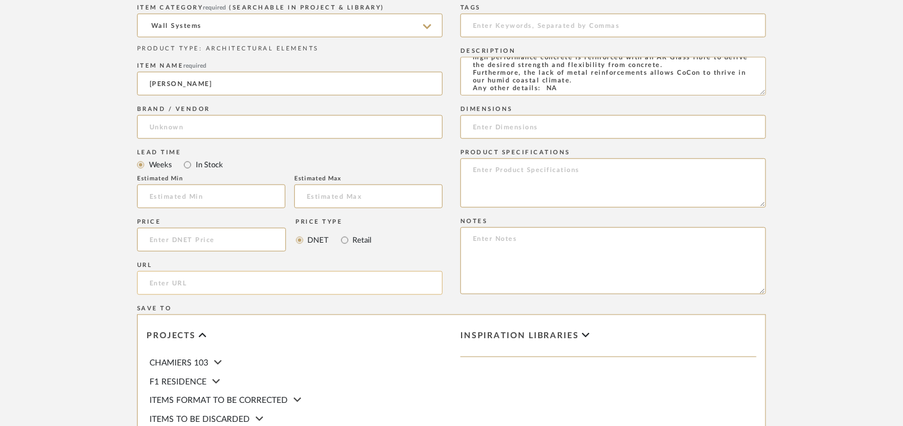
paste input "https://ferrocon.co.in/product/ludo/"
type input "https://ferrocon.co.in/product/ludo/"
click at [200, 130] on input at bounding box center [289, 127] width 305 height 24
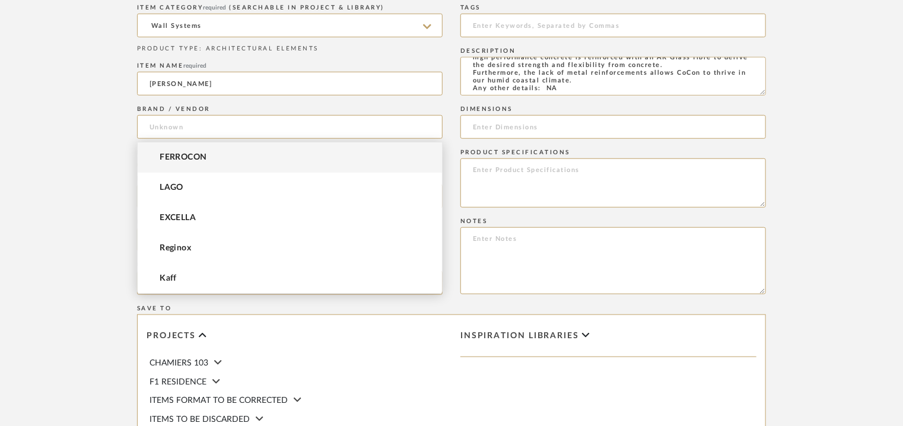
click at [198, 154] on span "FERROCON" at bounding box center [183, 157] width 47 height 10
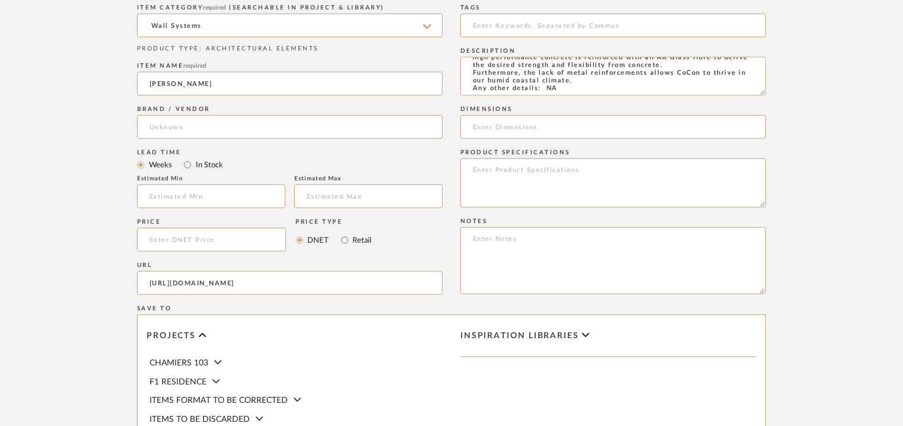
type input "FERROCON"
click at [575, 26] on input at bounding box center [612, 26] width 305 height 24
type input "concrete, jaali,"
click at [666, 126] on input at bounding box center [612, 127] width 305 height 24
paste input "H 62 x W 70cm"
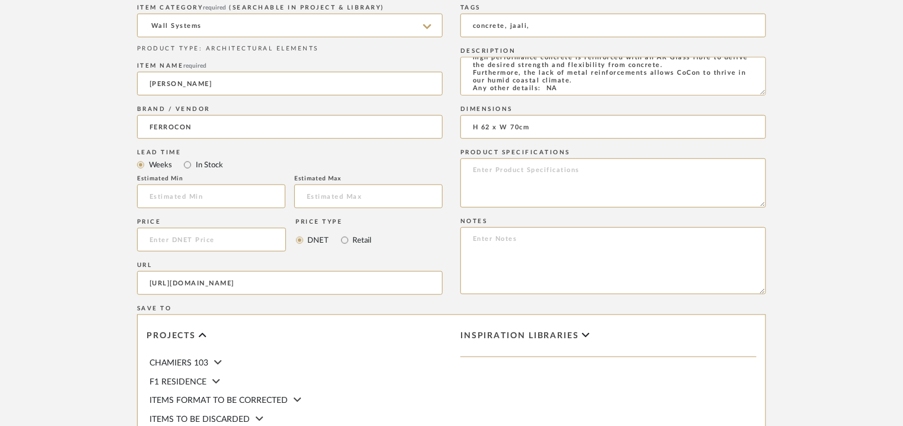
type input "H 62 x W 70cm"
click at [671, 237] on textarea at bounding box center [612, 260] width 305 height 67
paste textarea "Price : on request Lead time: Na 3D available: Na BIM available: Na Sample avai…"
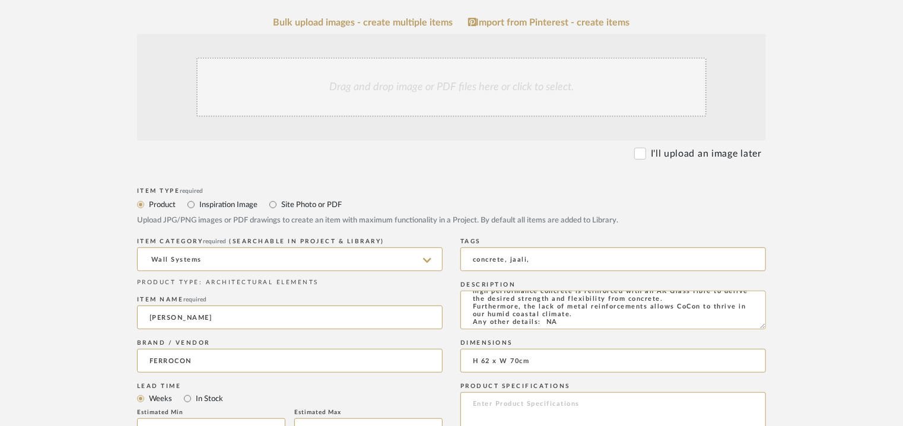
scroll to position [59, 0]
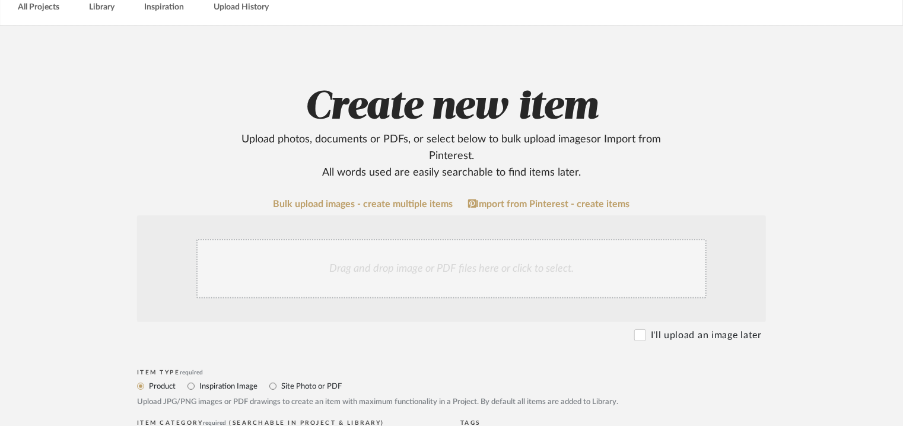
type textarea "Price : on request Lead time: Na 3D available: Na BIM available: Na Sample avai…"
click at [410, 272] on div "Drag and drop image or PDF files here or click to select." at bounding box center [451, 268] width 510 height 59
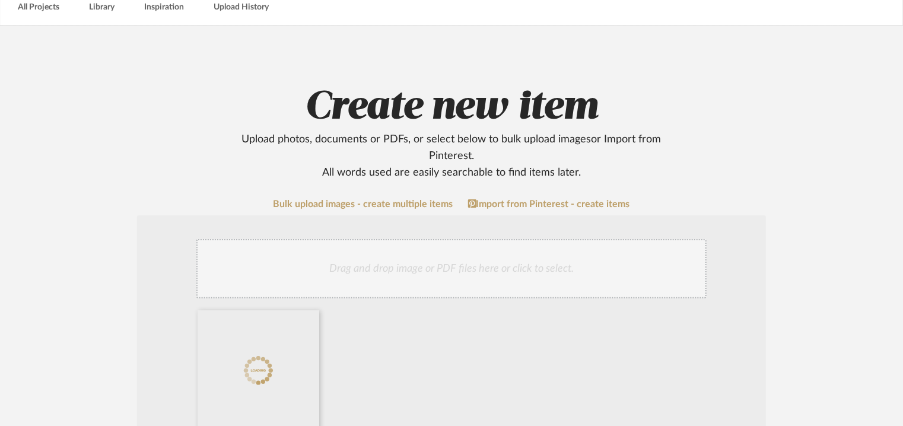
click at [467, 250] on div "Drag and drop image or PDF files here or click to select." at bounding box center [451, 268] width 510 height 59
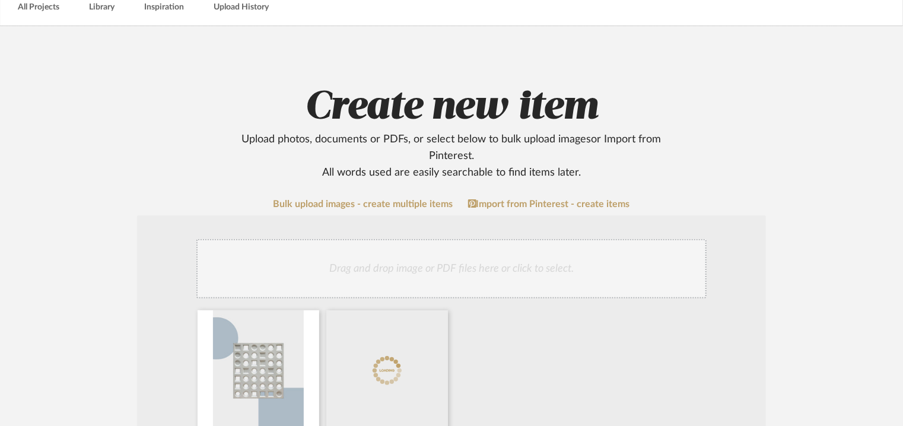
click at [474, 268] on div "Drag and drop image or PDF files here or click to select." at bounding box center [451, 268] width 510 height 59
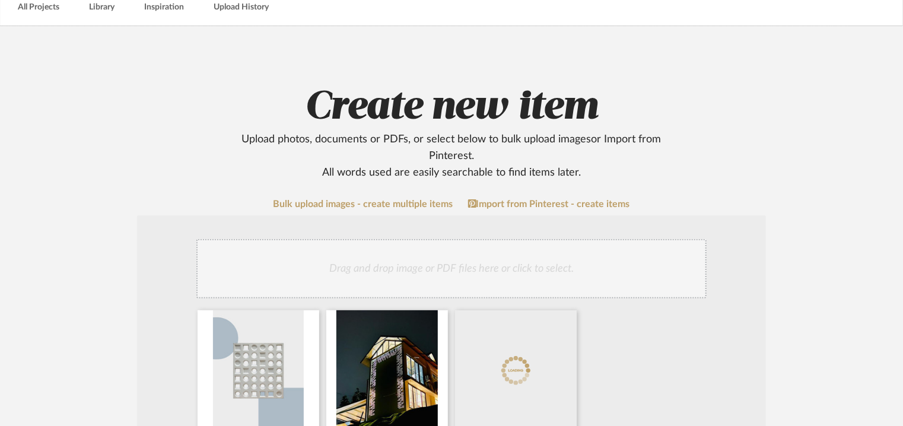
click at [465, 276] on div "Drag and drop image or PDF files here or click to select." at bounding box center [451, 268] width 510 height 59
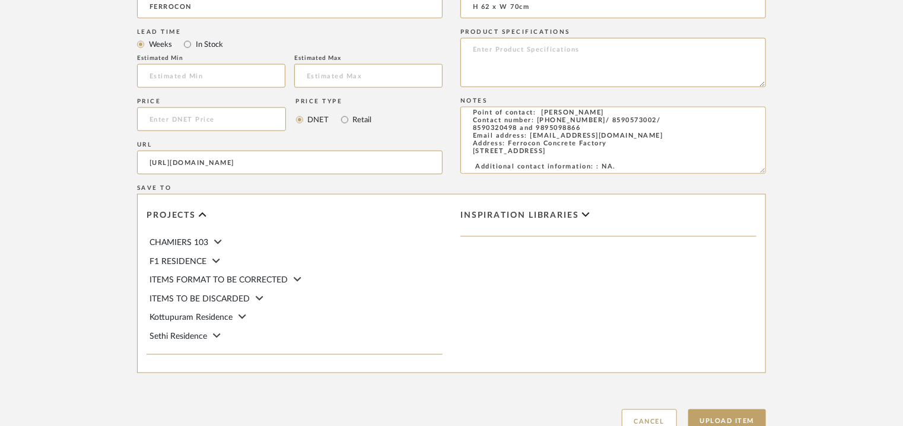
scroll to position [814, 0]
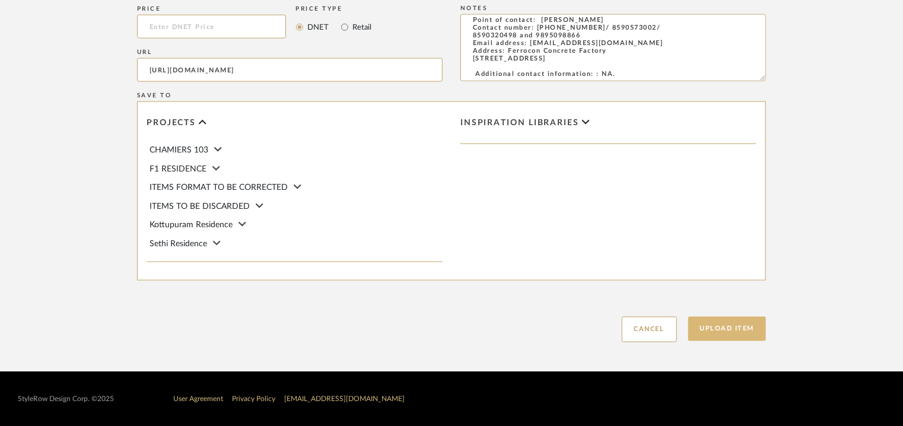
click at [725, 327] on button "Upload Item" at bounding box center [727, 329] width 78 height 24
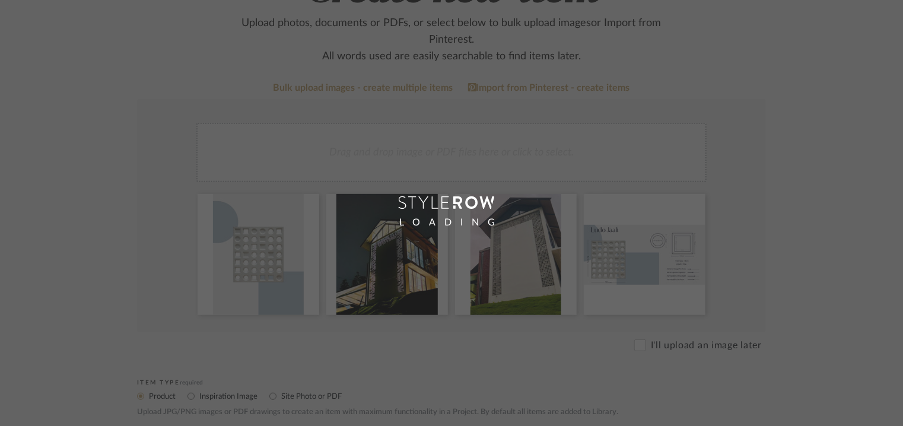
scroll to position [59, 0]
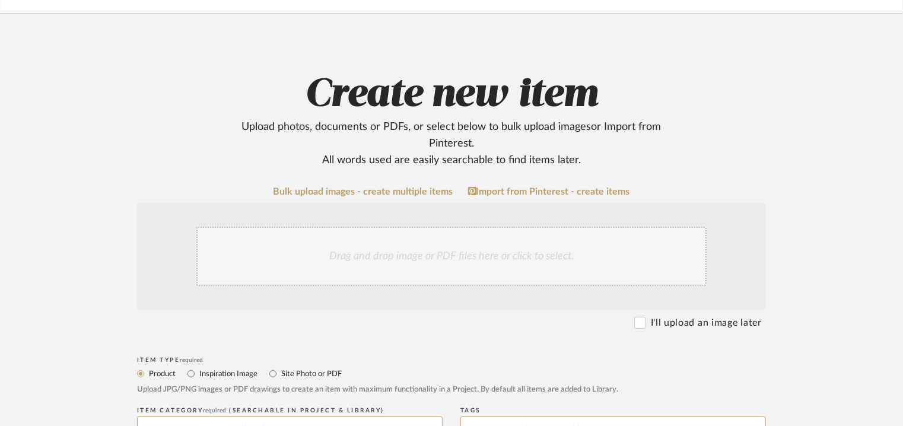
scroll to position [297, 0]
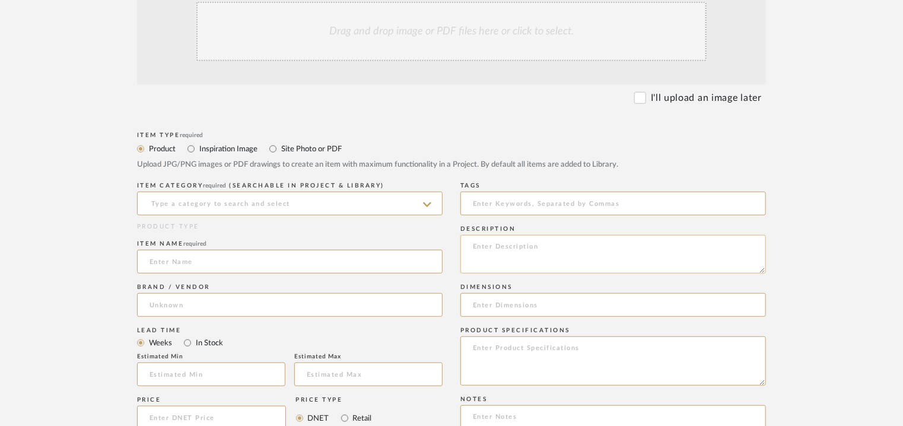
paste textarea "Type: Concrete - Oblong Jaali Stock availability: Na Maximum slab size: H 90 x …"
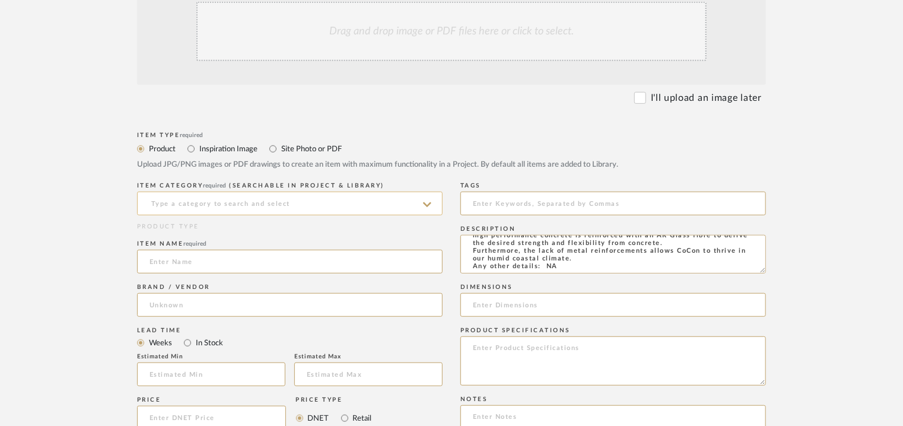
type textarea "Type: Concrete - Oblong Jaali Stock availability: Na Maximum slab size: H 90 x …"
click at [309, 214] on input at bounding box center [289, 204] width 305 height 24
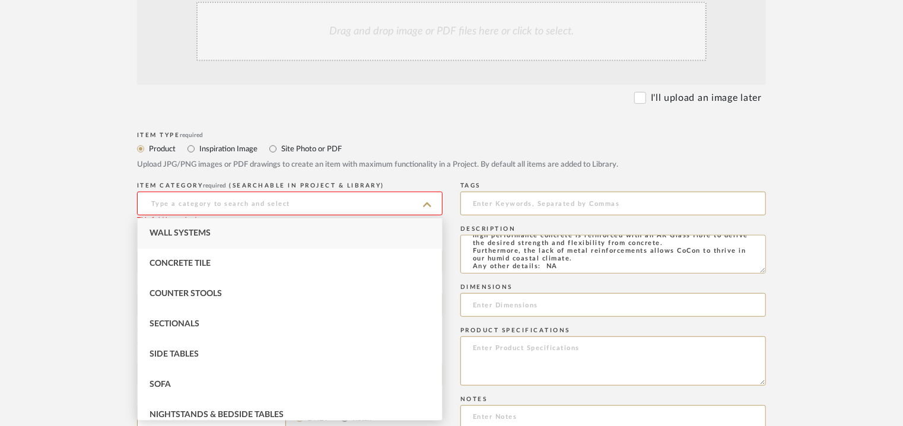
click at [181, 240] on div "Wall Systems" at bounding box center [290, 233] width 304 height 30
type input "Wall Systems"
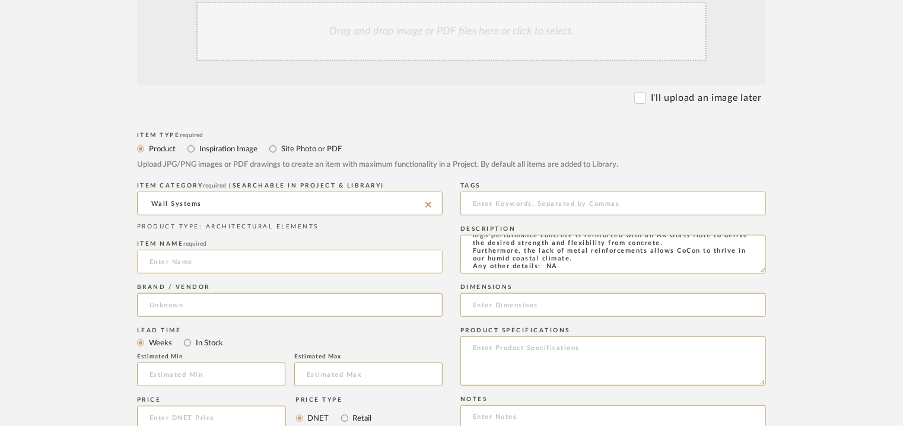
click at [183, 261] on input at bounding box center [289, 262] width 305 height 24
type input "OBLONG JAALI"
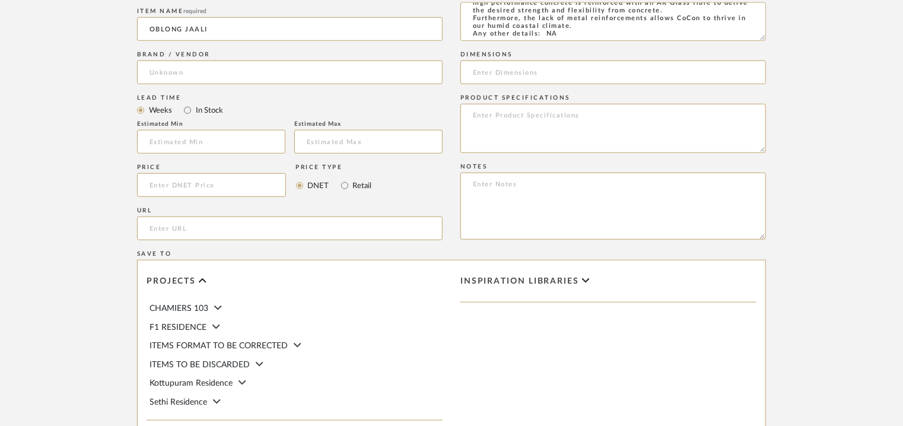
scroll to position [534, 0]
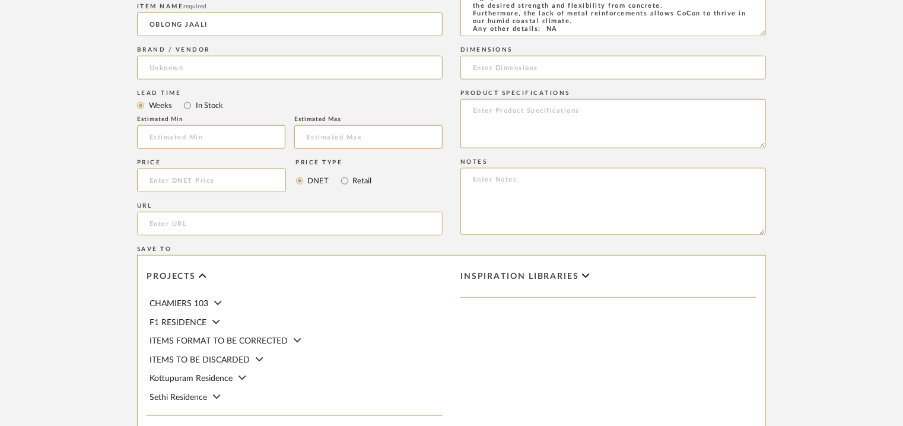
click at [166, 224] on input "url" at bounding box center [289, 224] width 305 height 24
paste input "https://ferrocon.co.in/product/oblong-jaali/"
type input "https://ferrocon.co.in/product/oblong-jaali/"
click at [208, 75] on input at bounding box center [289, 68] width 305 height 24
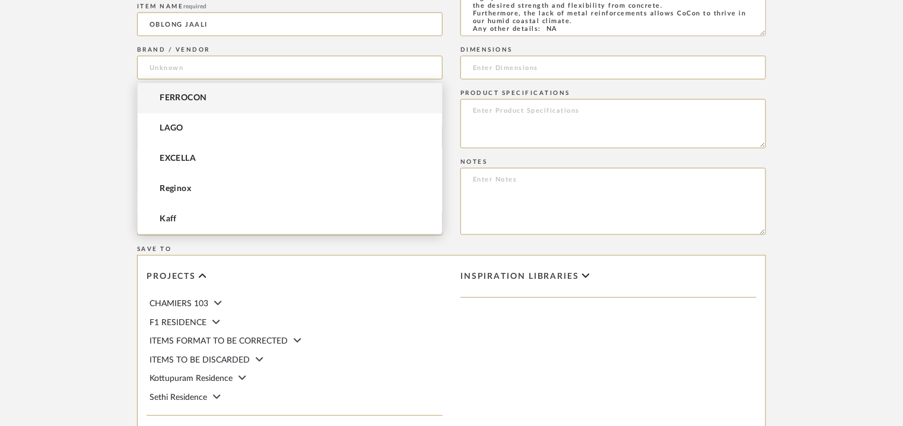
click at [192, 101] on span "FERROCON" at bounding box center [183, 98] width 47 height 10
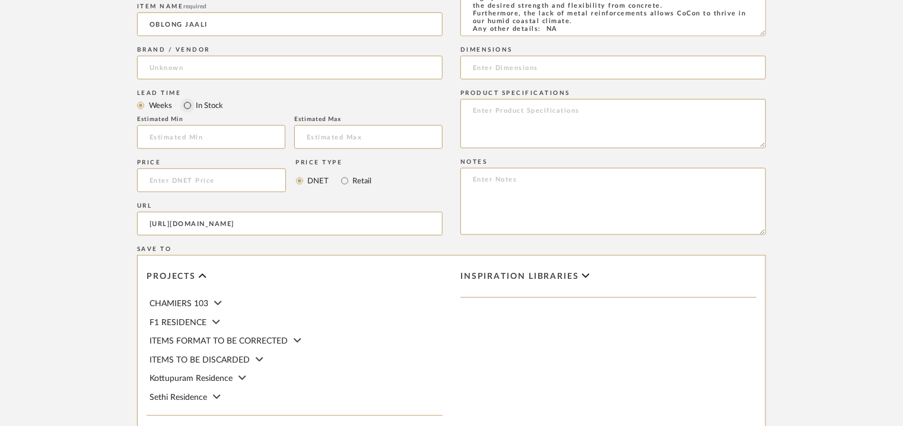
type input "FERROCON"
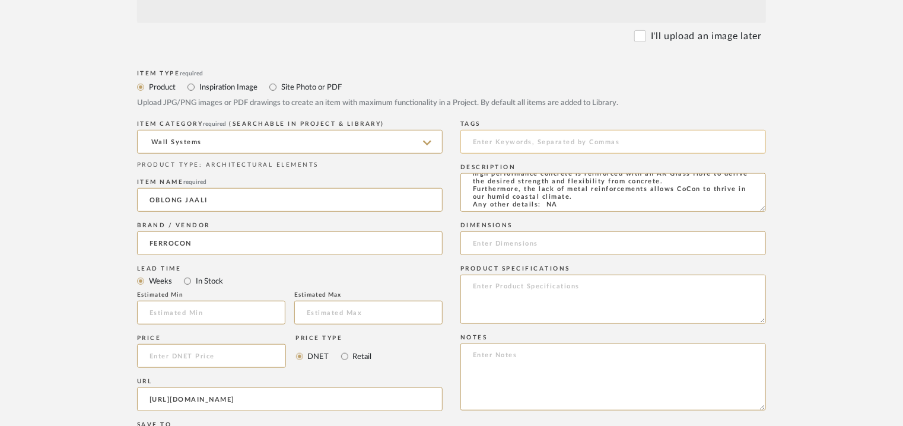
scroll to position [356, 0]
click at [550, 139] on input at bounding box center [612, 144] width 305 height 24
type input "concrete, jaali,"
drag, startPoint x: 708, startPoint y: 243, endPoint x: 667, endPoint y: 243, distance: 40.3
click at [708, 243] on input at bounding box center [612, 246] width 305 height 24
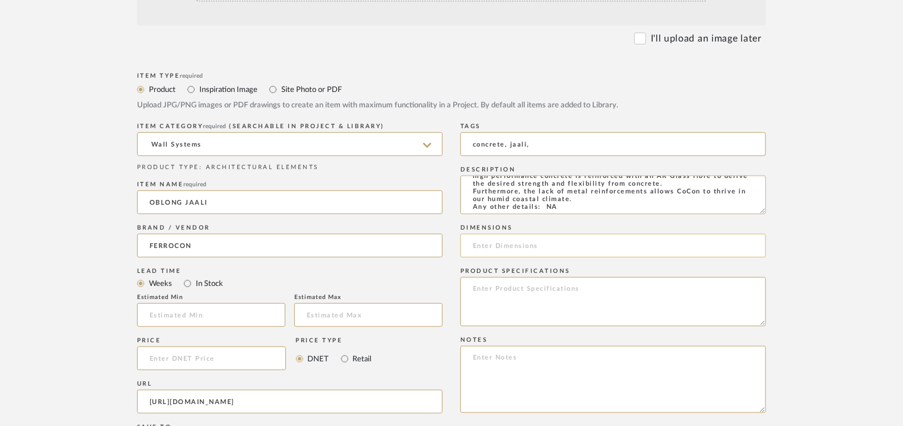
paste input "H 90 x W 150cm"
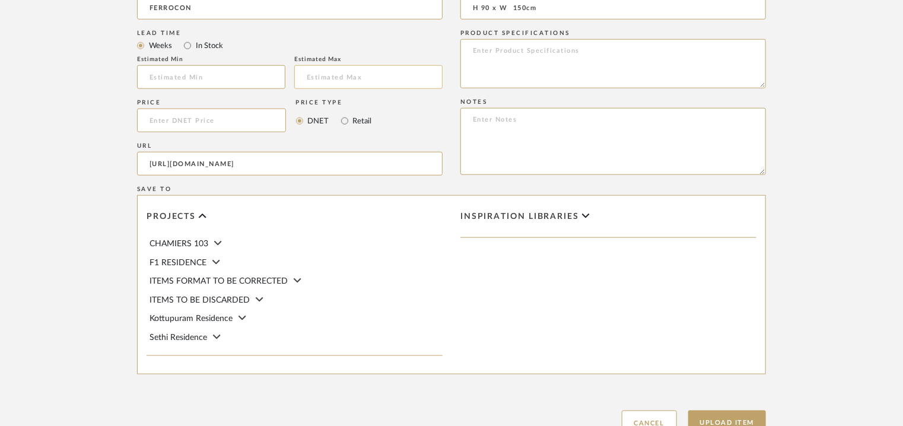
scroll to position [652, 0]
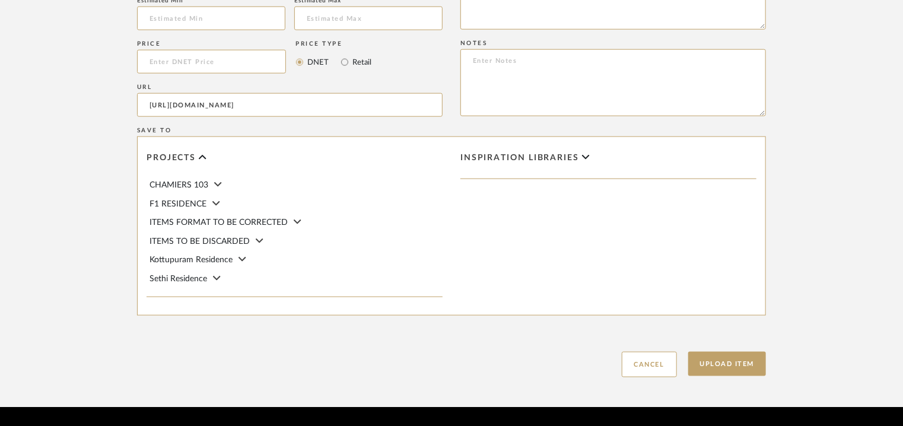
type input "H 90 x W 150cm"
click at [716, 93] on textarea at bounding box center [612, 82] width 305 height 67
paste textarea "Price : on request Lead time: Na 3D available: Na BIM available: Na Sample avai…"
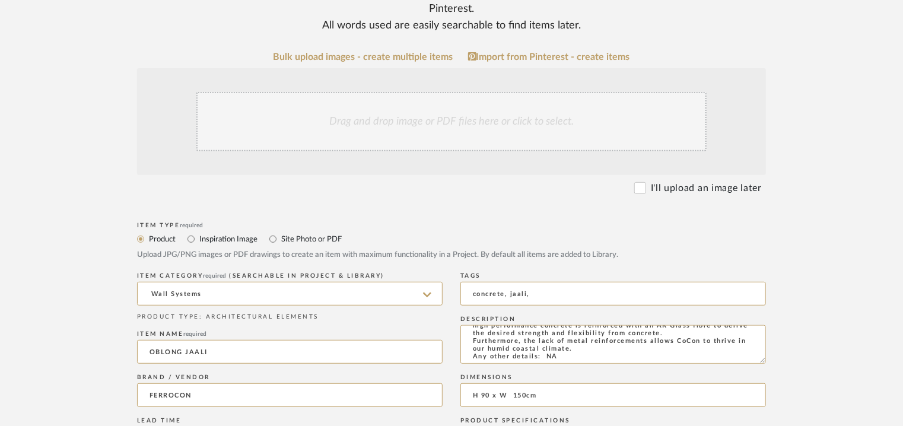
scroll to position [178, 0]
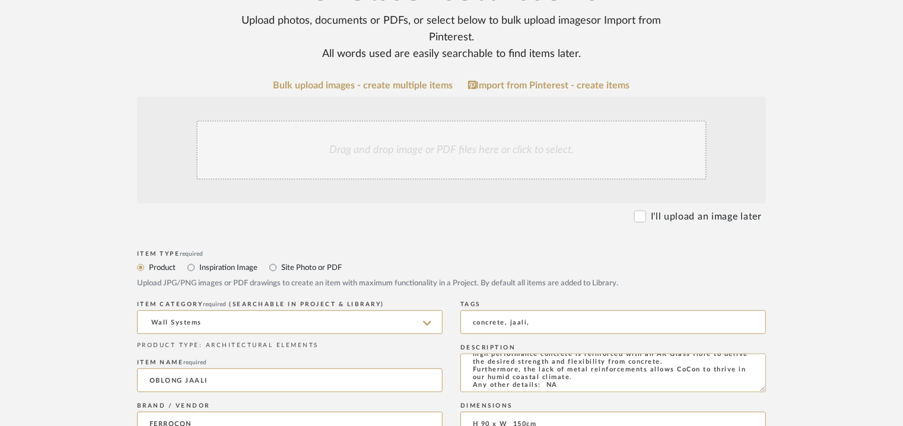
type textarea "Price : on request Lead time: Na 3D available: Na BIM available: Na Sample avai…"
click at [435, 148] on div "Drag and drop image or PDF files here or click to select." at bounding box center [451, 149] width 510 height 59
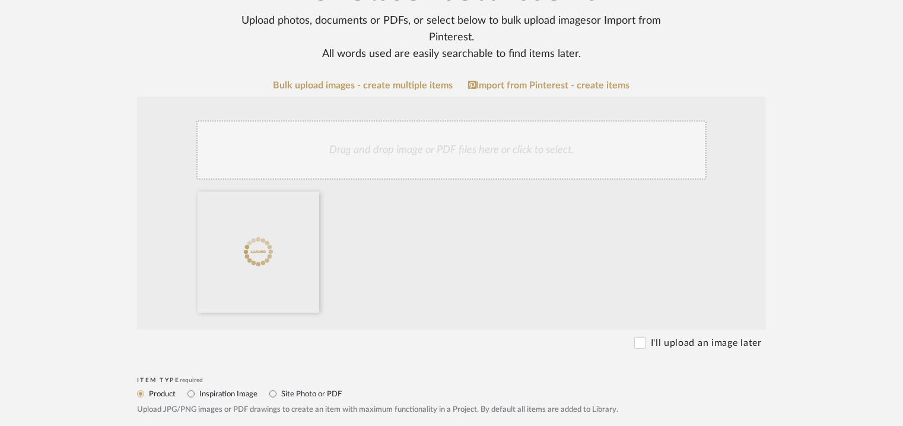
click at [482, 148] on div "Drag and drop image or PDF files here or click to select." at bounding box center [451, 149] width 510 height 59
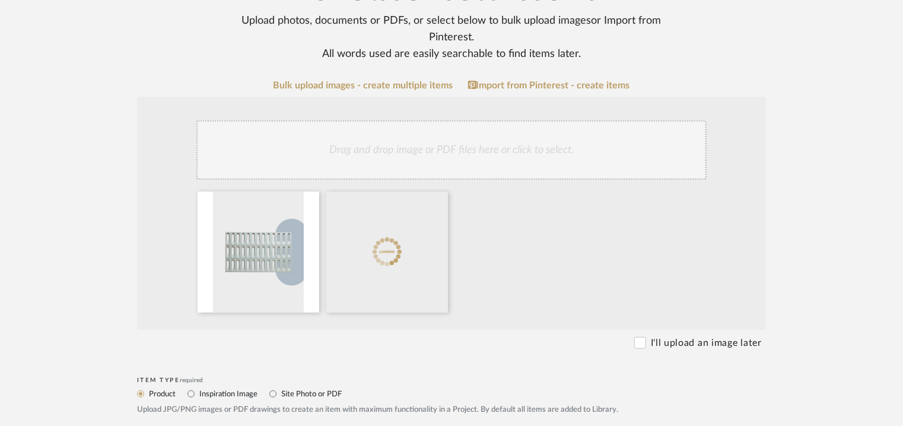
click at [512, 148] on div "Drag and drop image or PDF files here or click to select." at bounding box center [451, 149] width 510 height 59
click at [555, 146] on div "Drag and drop image or PDF files here or click to select." at bounding box center [451, 149] width 510 height 59
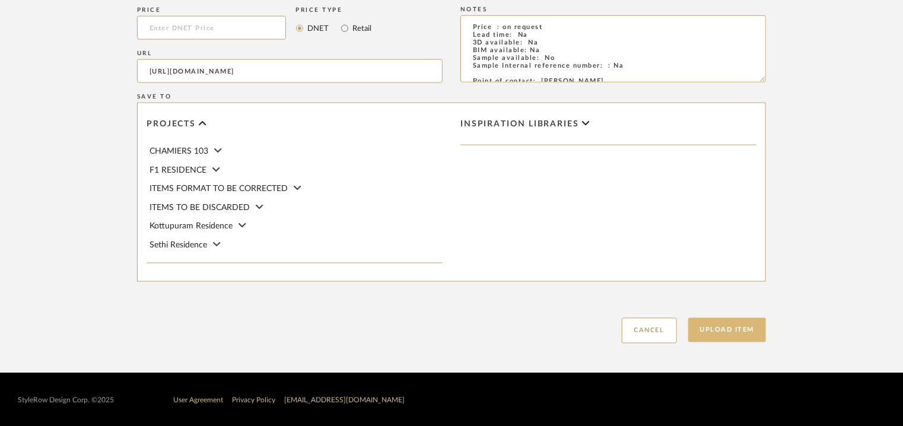
scroll to position [814, 0]
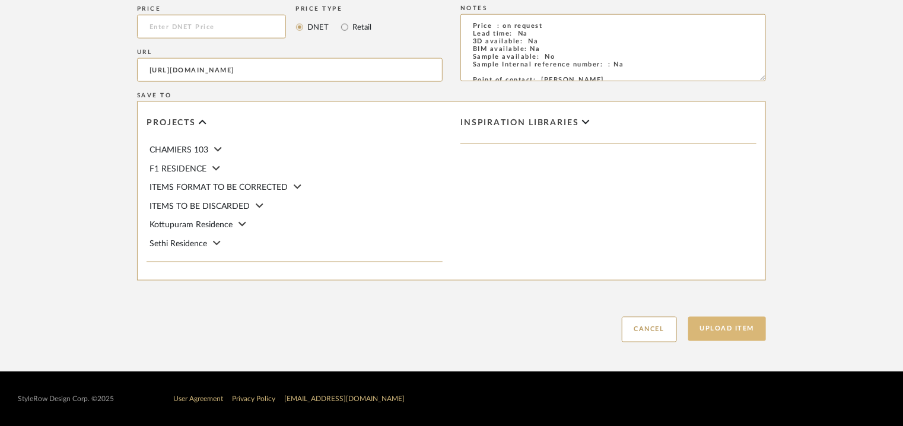
click at [711, 326] on button "Upload Item" at bounding box center [727, 329] width 78 height 24
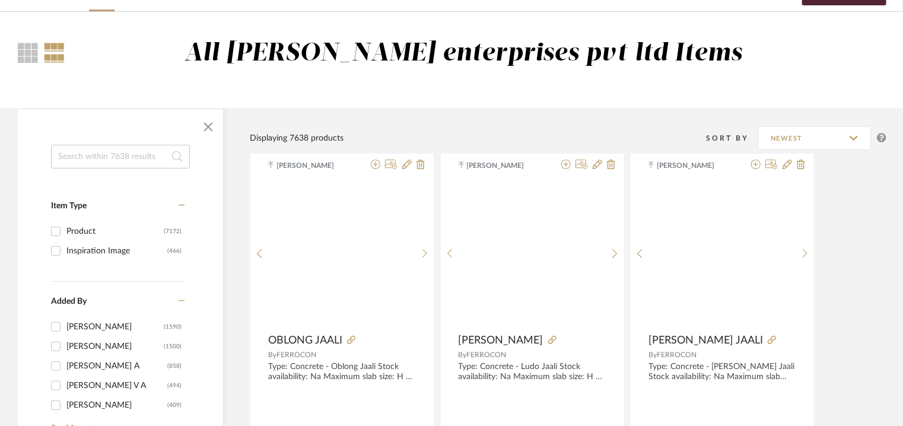
scroll to position [59, 0]
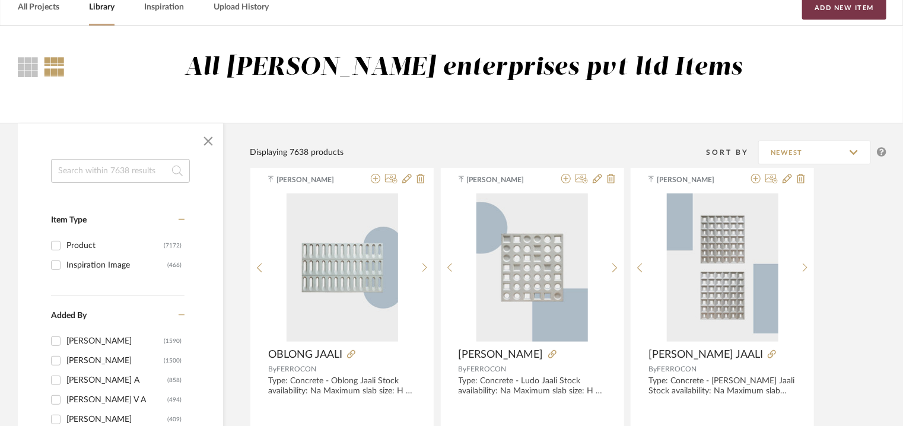
click at [859, 9] on button "Add New Item" at bounding box center [844, 8] width 84 height 24
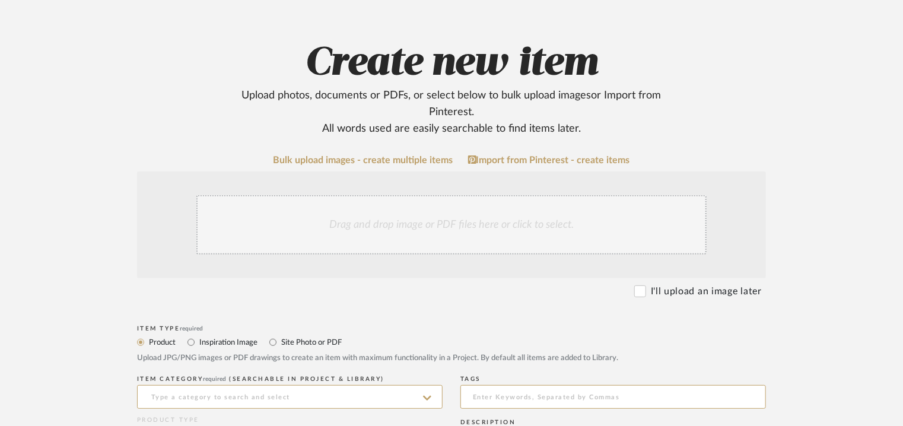
scroll to position [356, 0]
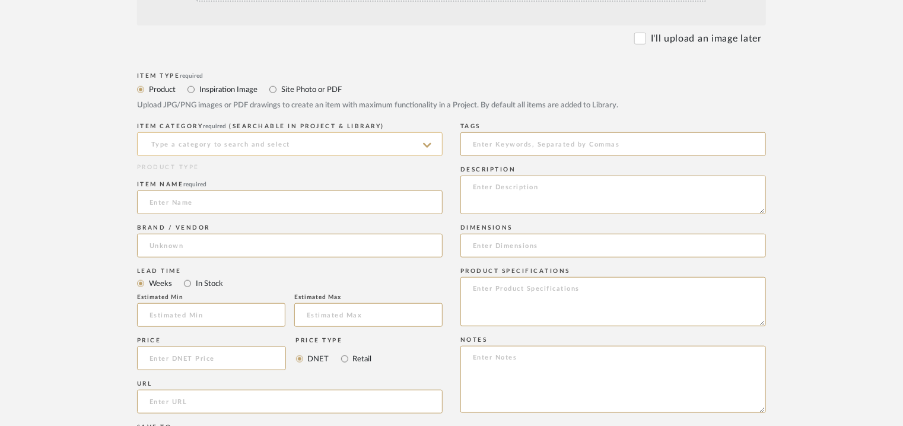
click at [250, 141] on input at bounding box center [289, 144] width 305 height 24
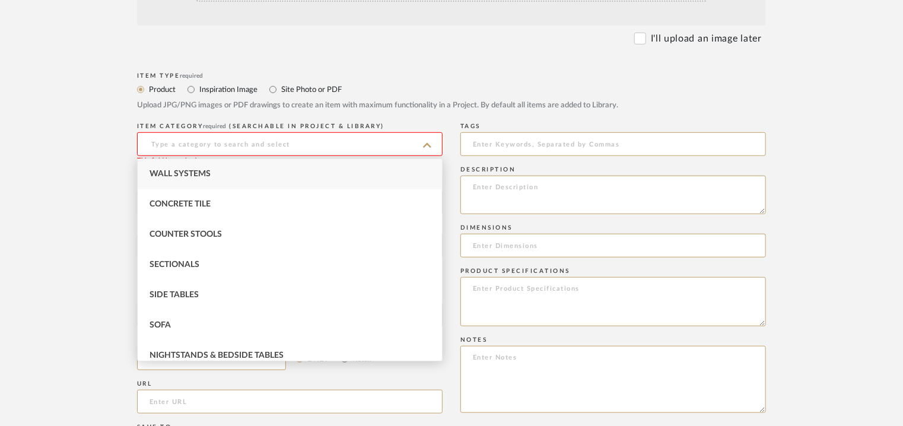
click at [228, 164] on div "Wall Systems" at bounding box center [290, 174] width 304 height 30
type input "Wall Systems"
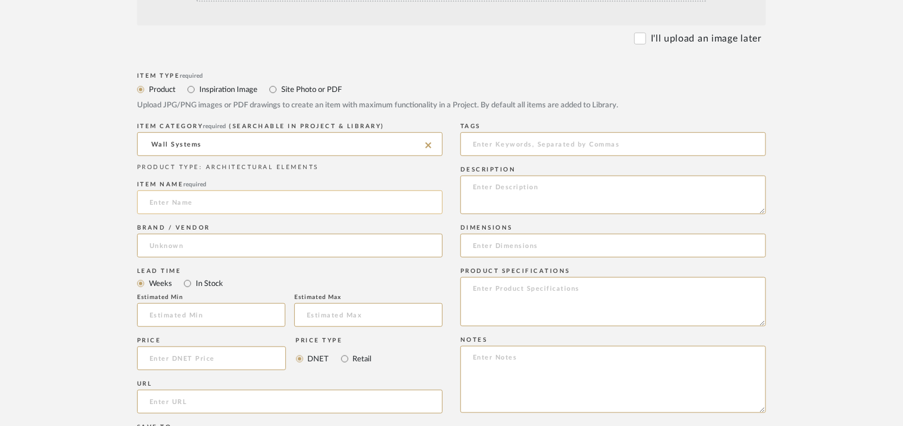
click at [209, 202] on input at bounding box center [289, 202] width 305 height 24
type input "PIXEL JAALI"
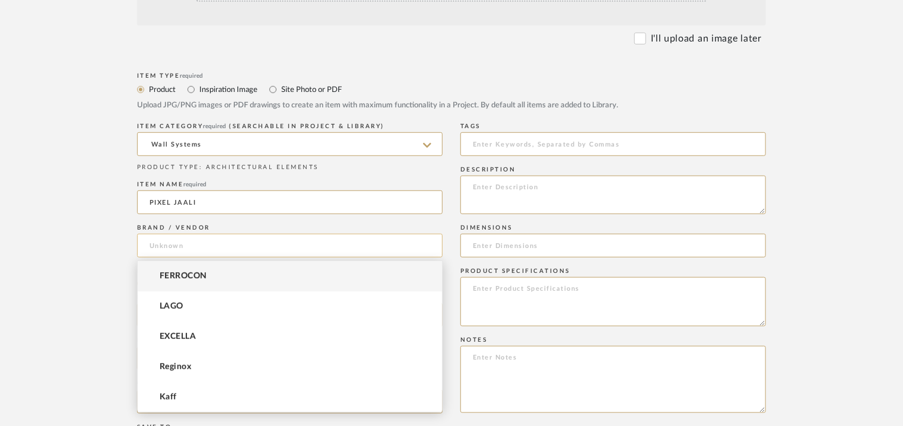
click at [160, 253] on input at bounding box center [289, 246] width 305 height 24
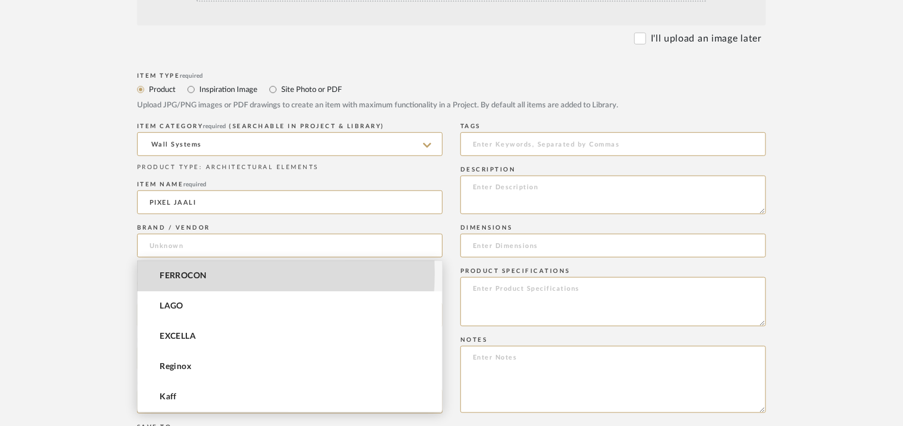
click at [164, 273] on span "FERROCON" at bounding box center [183, 276] width 47 height 10
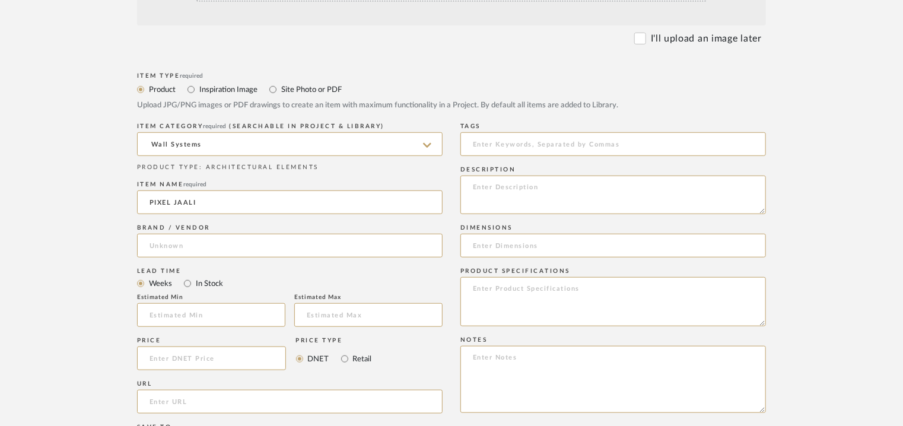
type input "FERROCON"
click at [228, 402] on input "url" at bounding box center [289, 402] width 305 height 24
paste input "https://ferrocon.co.in/product/pixel-jaali/"
type input "https://ferrocon.co.in/product/pixel-jaali/"
paste textarea "Type: Concrete - Pixel Jaali Stock availability: Na Maximum slab size: H 120 x …"
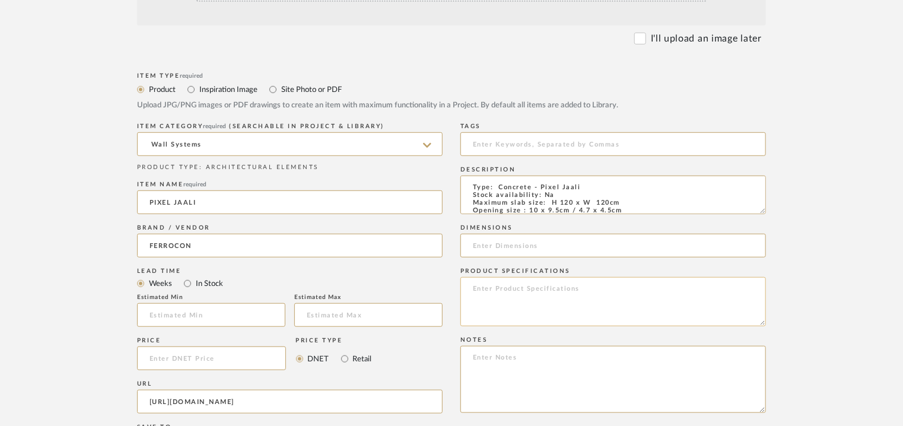
scroll to position [114, 0]
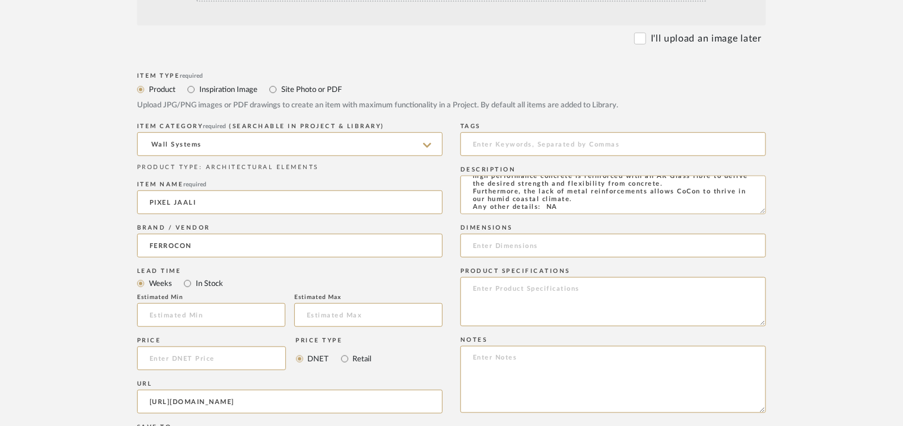
type textarea "Type: Concrete - Pixel Jaali Stock availability: Na Maximum slab size: H 120 x …"
click at [534, 245] on input at bounding box center [612, 246] width 305 height 24
paste input "H 120 x W 120cm"
type input "H 120 x W 120cm"
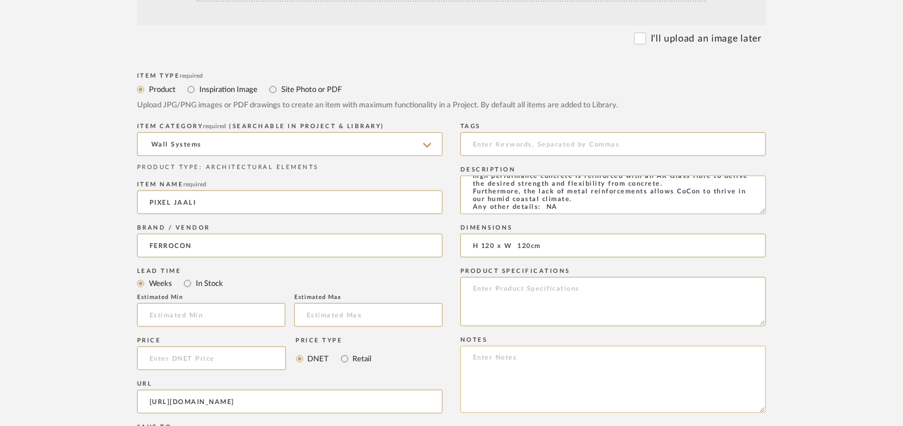
click at [518, 356] on textarea at bounding box center [612, 379] width 305 height 67
paste textarea "Price : on request Lead time: Na 3D available: Na BIM available: Na Sample avai…"
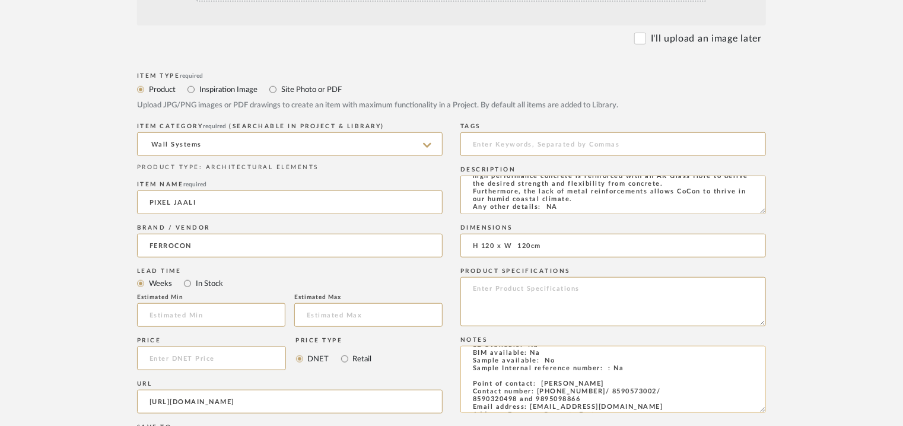
scroll to position [9, 0]
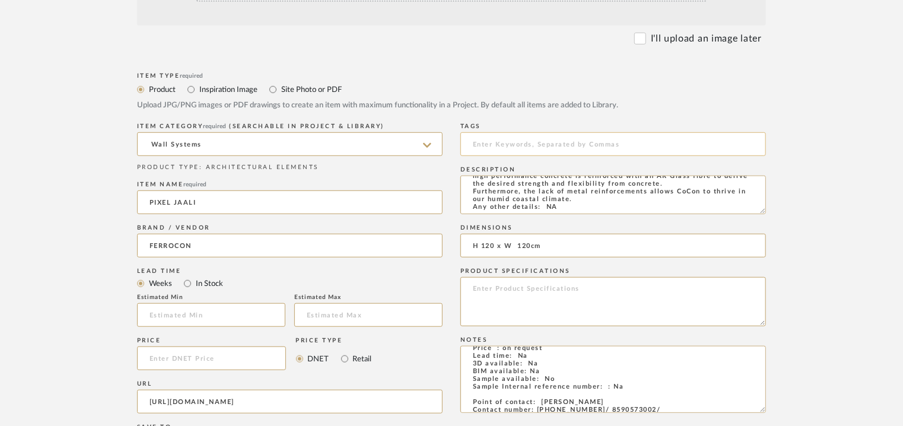
type textarea "Price : on request Lead time: Na 3D available: Na BIM available: Na Sample avai…"
click at [518, 142] on input at bounding box center [612, 144] width 305 height 24
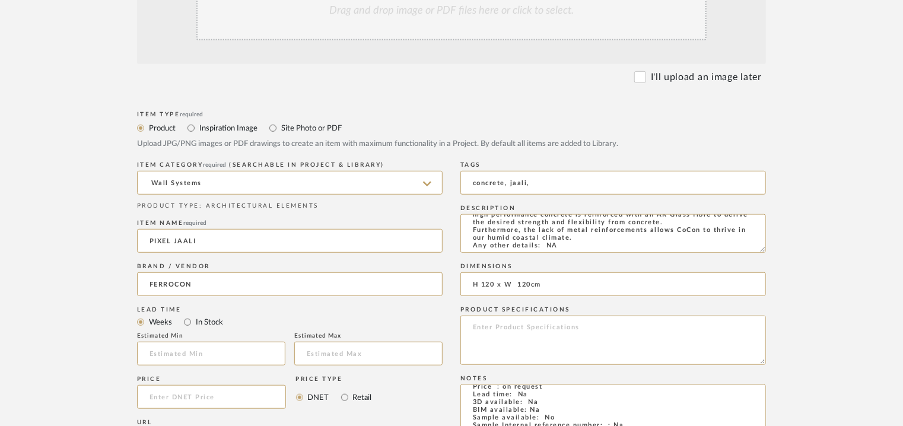
scroll to position [297, 0]
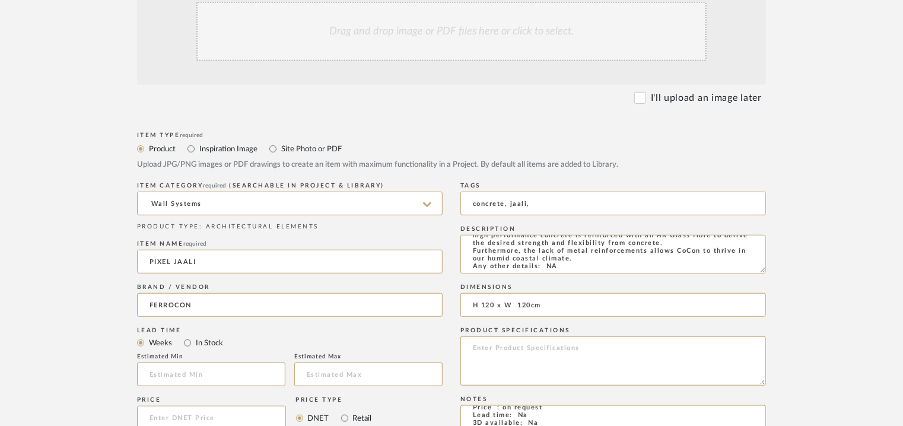
type input "concrete, jaali,"
drag, startPoint x: 465, startPoint y: 36, endPoint x: 454, endPoint y: 39, distance: 11.7
click at [465, 35] on div "Drag and drop image or PDF files here or click to select." at bounding box center [451, 31] width 510 height 59
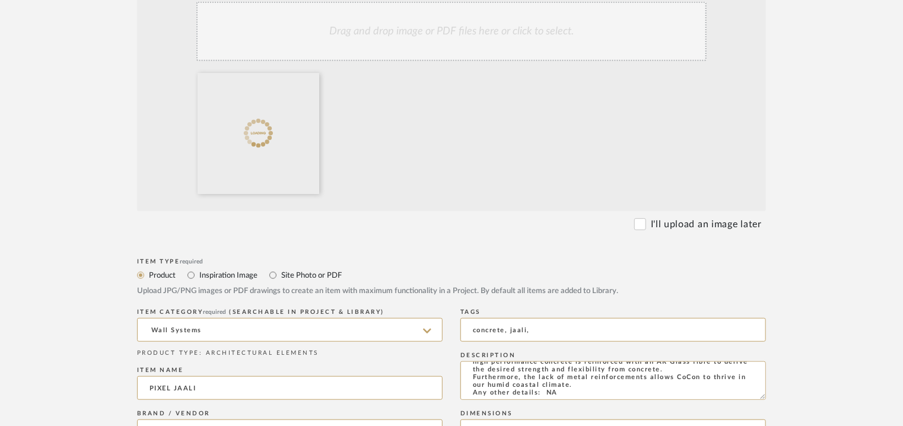
click at [474, 41] on div "Drag and drop image or PDF files here or click to select." at bounding box center [451, 31] width 510 height 59
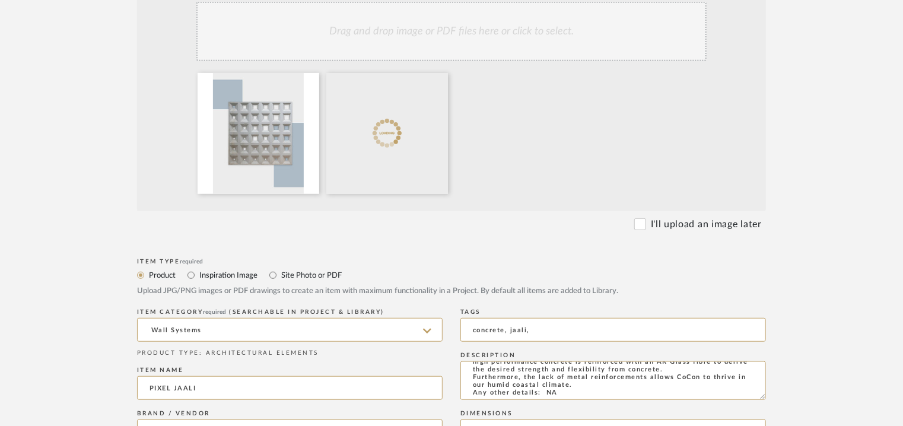
click at [509, 28] on div "Drag and drop image or PDF files here or click to select." at bounding box center [451, 31] width 510 height 59
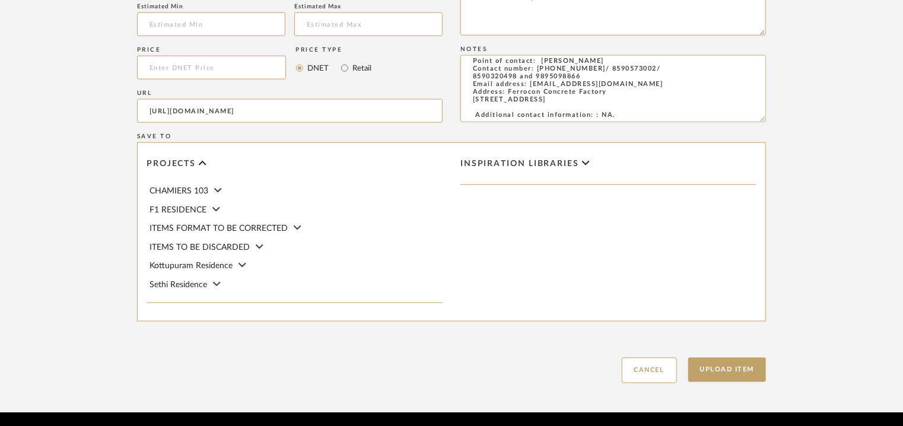
scroll to position [814, 0]
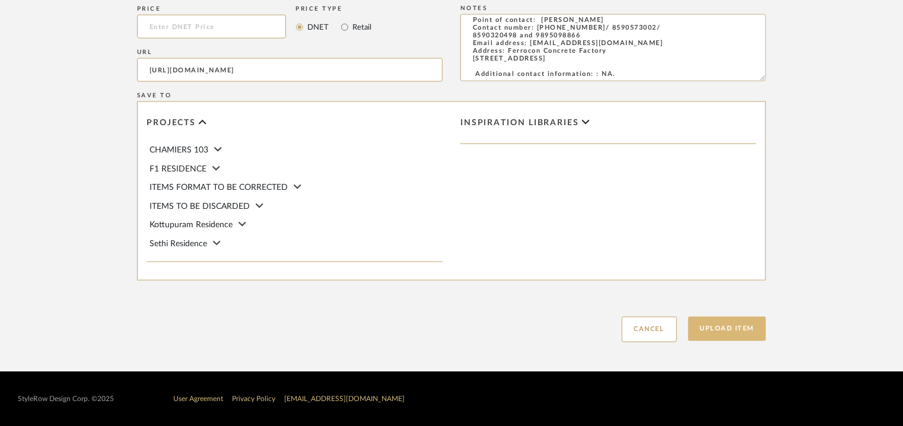
click at [735, 336] on button "Upload Item" at bounding box center [727, 329] width 78 height 24
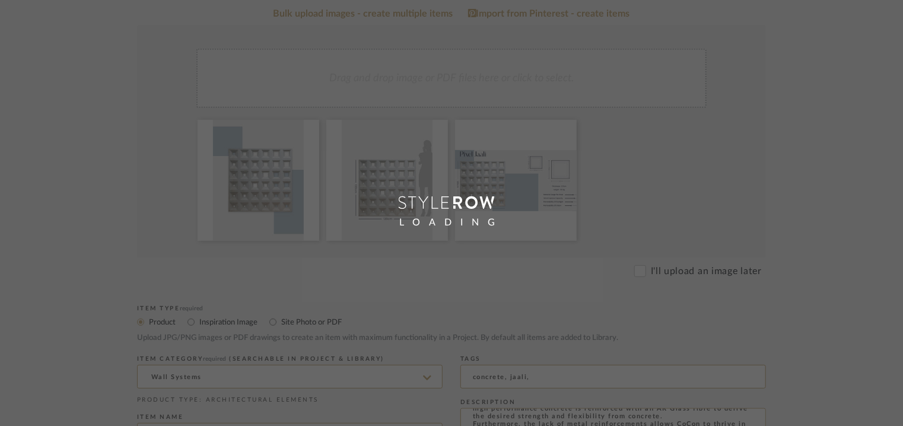
scroll to position [59, 0]
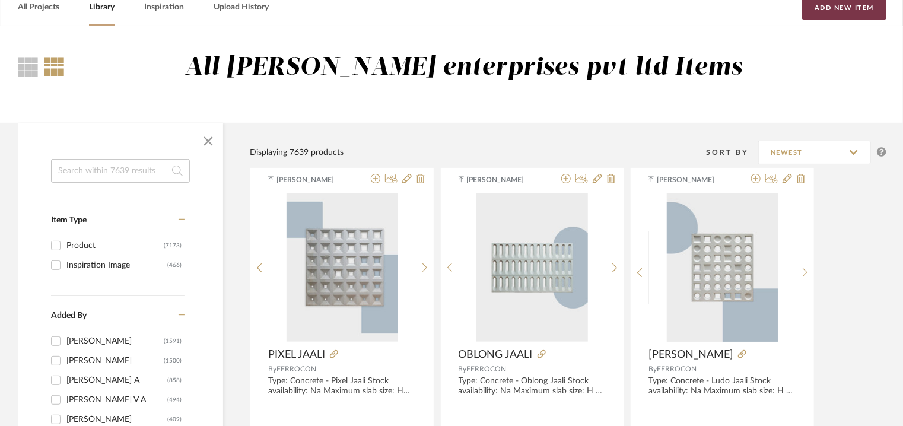
drag, startPoint x: 865, startPoint y: 11, endPoint x: 802, endPoint y: 50, distance: 73.2
click at [862, 17] on button "Add New Item" at bounding box center [844, 8] width 84 height 24
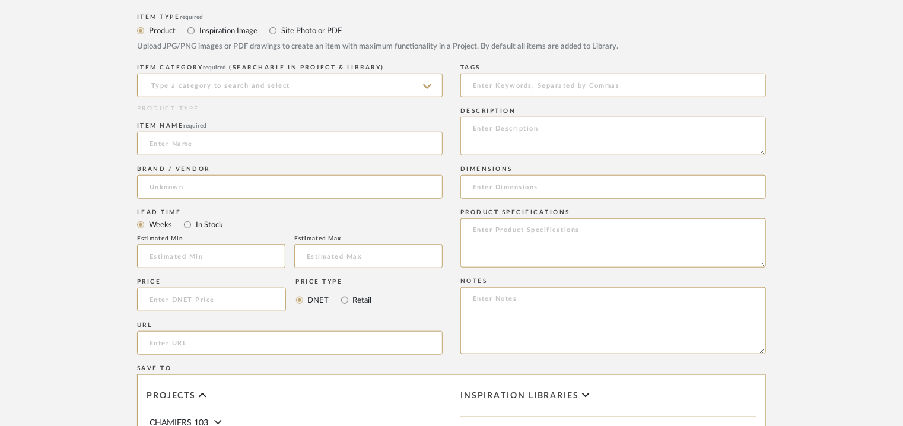
scroll to position [415, 0]
paste textarea "Type: Concrete - Poly Screen Jaali Stock availability: Na Maximum slab size: H …"
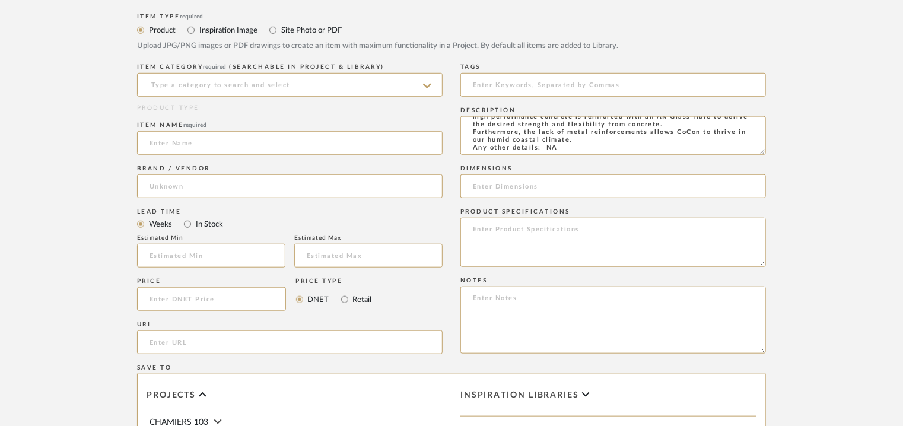
type textarea "Type: Concrete - Poly Screen Jaali Stock availability: Na Maximum slab size: H …"
paste input "H 120.5 x W 120.5cm"
type input "H 120.5 x W 120.5cm"
drag, startPoint x: 494, startPoint y: 98, endPoint x: 493, endPoint y: 89, distance: 8.9
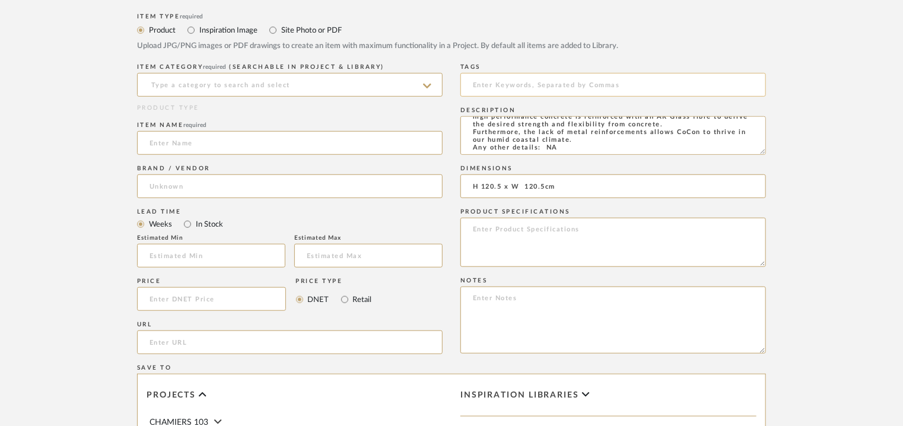
click at [494, 91] on div "Tags" at bounding box center [612, 81] width 305 height 43
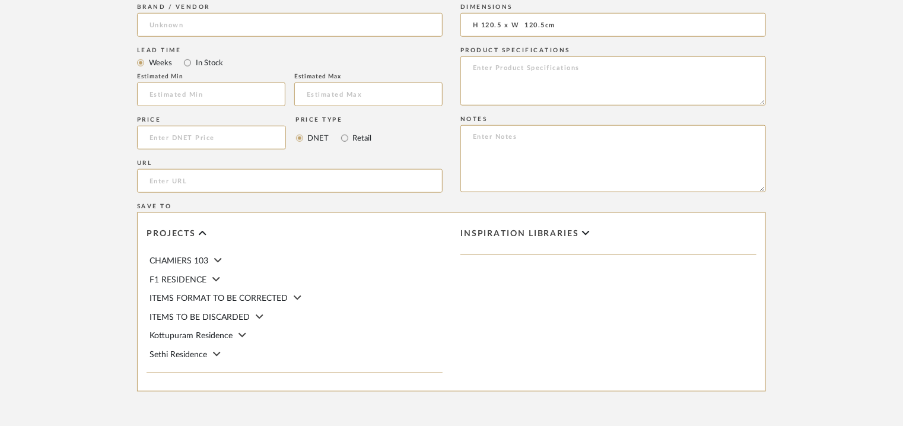
scroll to position [332, 0]
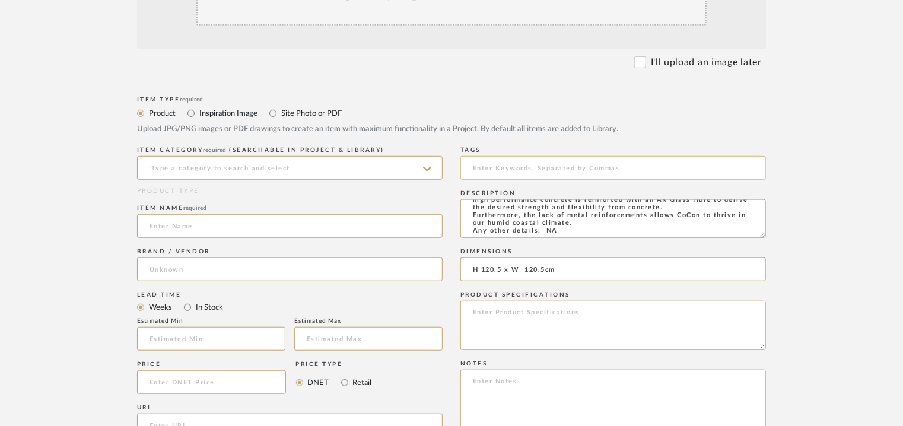
click at [581, 170] on input at bounding box center [612, 168] width 305 height 24
type input "C"
click at [493, 167] on input "concerte, jaali." at bounding box center [612, 168] width 305 height 24
click at [549, 169] on input "concrete, jaali." at bounding box center [612, 168] width 305 height 24
type input "concrete, jaali,"
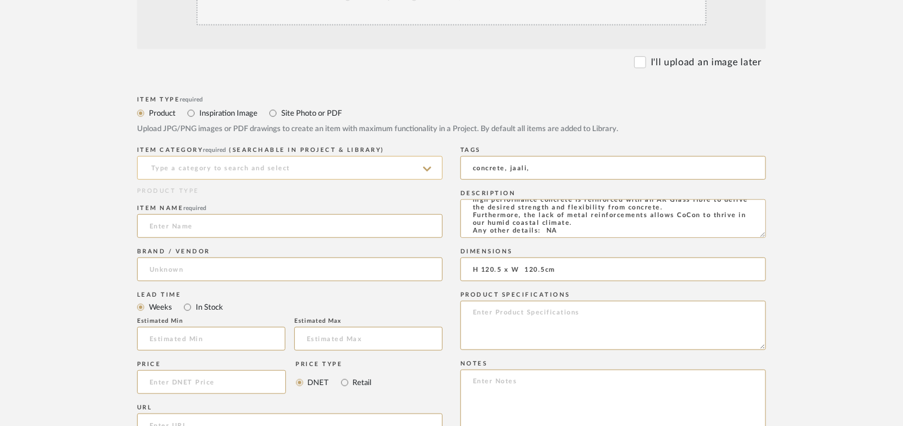
click at [272, 162] on input at bounding box center [289, 168] width 305 height 24
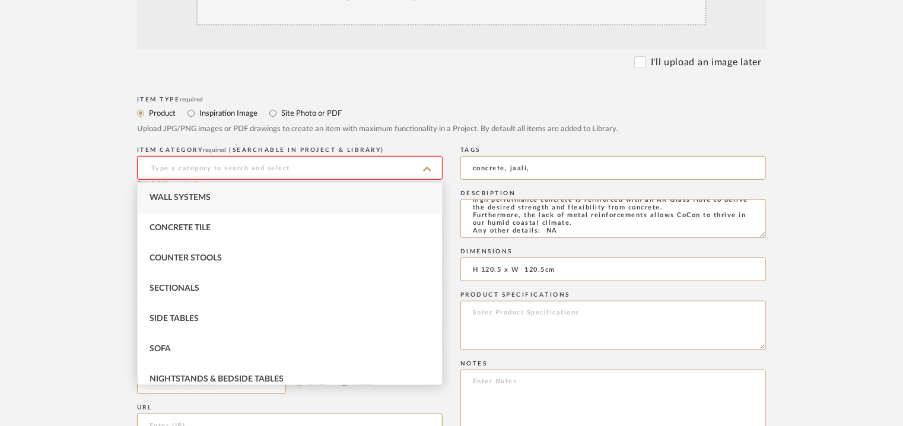
click at [190, 195] on span "Wall Systems" at bounding box center [179, 197] width 61 height 8
type input "Wall Systems"
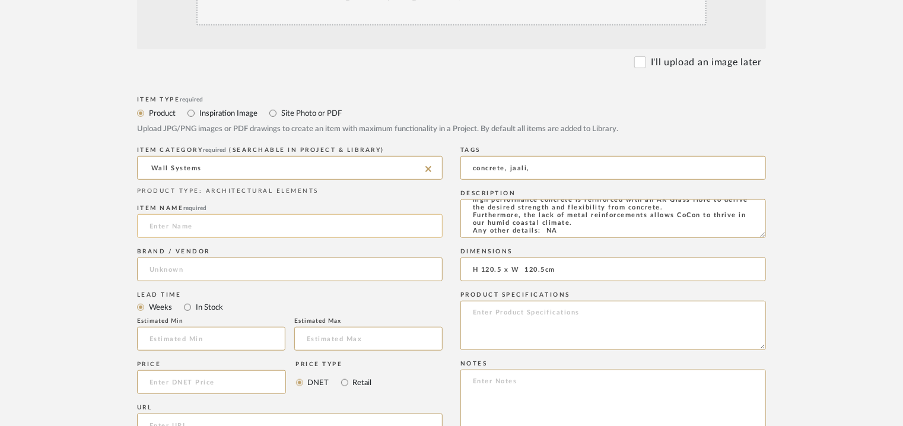
click at [195, 228] on input at bounding box center [289, 226] width 305 height 24
type input "POLY SCREEN JAALI"
click at [157, 269] on input at bounding box center [289, 269] width 305 height 24
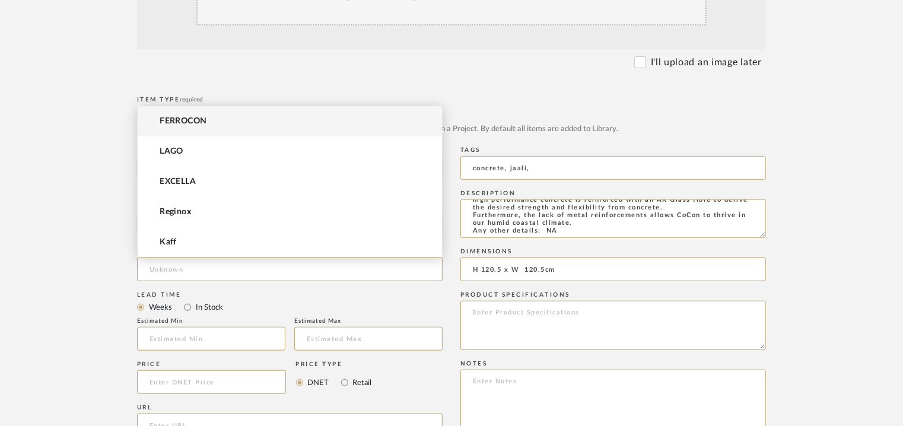
click at [196, 122] on span "FERROCON" at bounding box center [183, 121] width 47 height 10
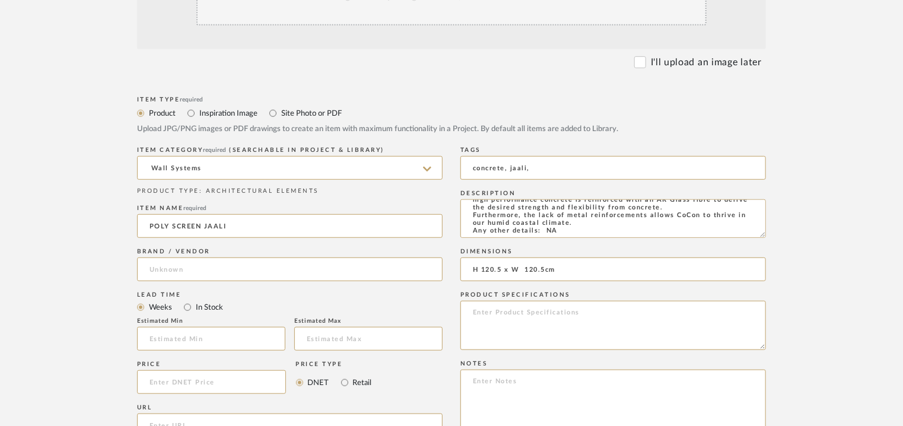
type input "FERROCON"
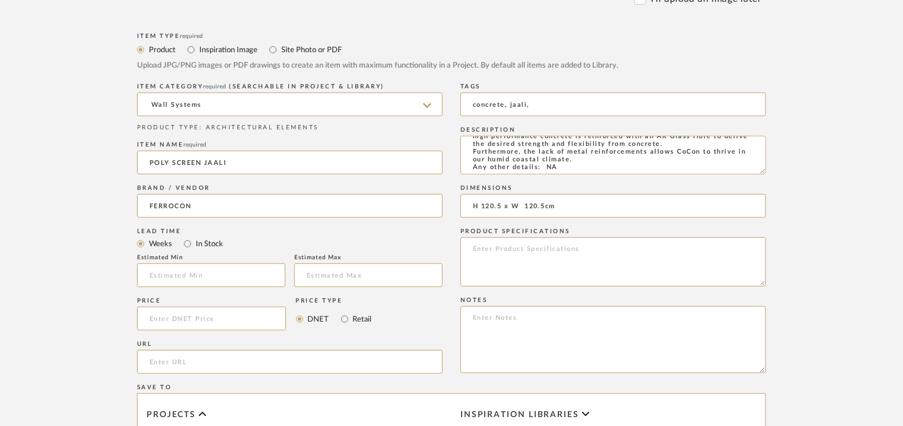
scroll to position [510, 0]
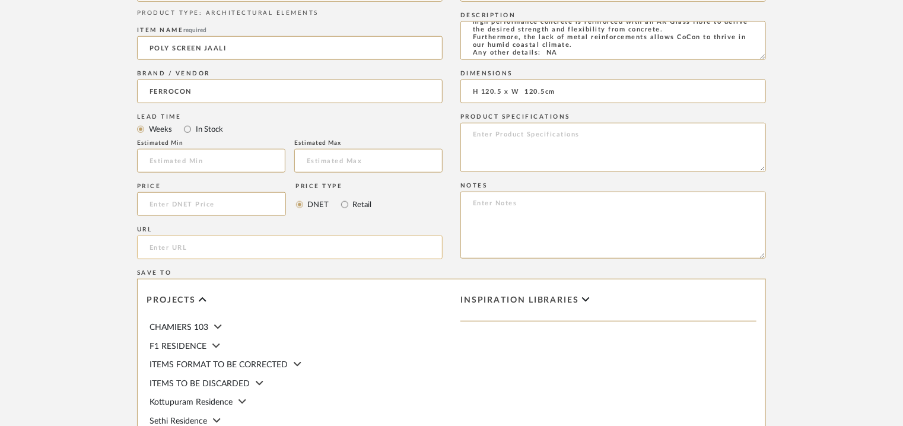
paste input "https://ferrocon.co.in/product/poly-screen/"
type input "https://ferrocon.co.in/product/poly-screen/"
paste textarea "Price : on request Lead time: Na 3D available: Na BIM available: Na Sample avai…"
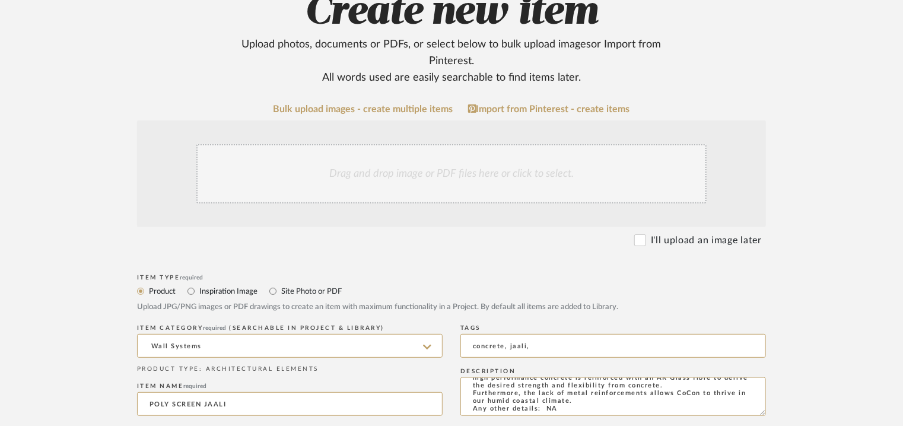
scroll to position [154, 0]
type textarea "Price : on request Lead time: Na 3D available: Na BIM available: Na Sample avai…"
click at [420, 179] on div "Drag and drop image or PDF files here or click to select." at bounding box center [451, 173] width 510 height 59
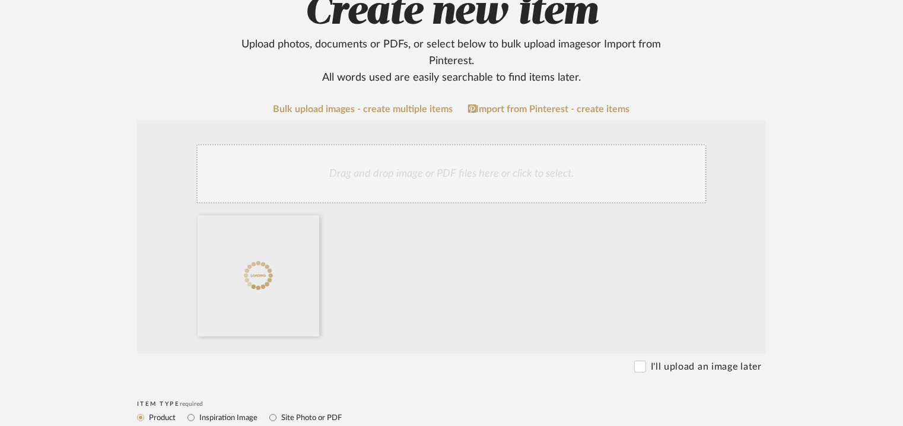
click at [549, 180] on div "Drag and drop image or PDF files here or click to select." at bounding box center [451, 173] width 510 height 59
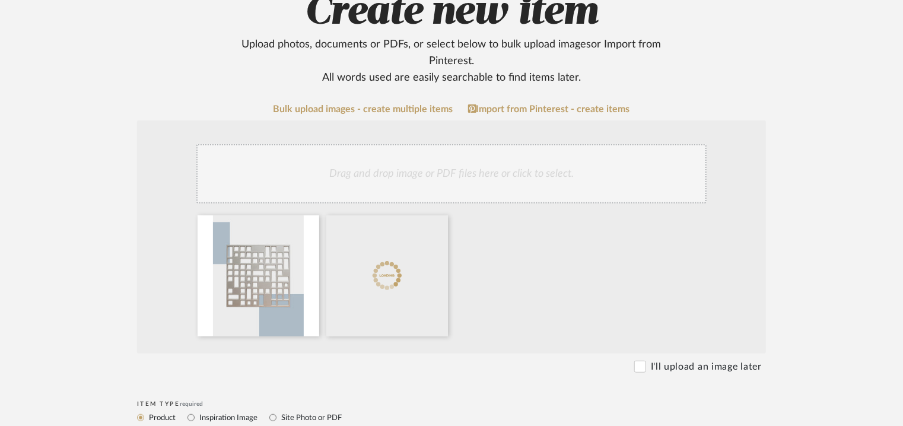
click at [477, 165] on div "Drag and drop image or PDF files here or click to select." at bounding box center [451, 173] width 510 height 59
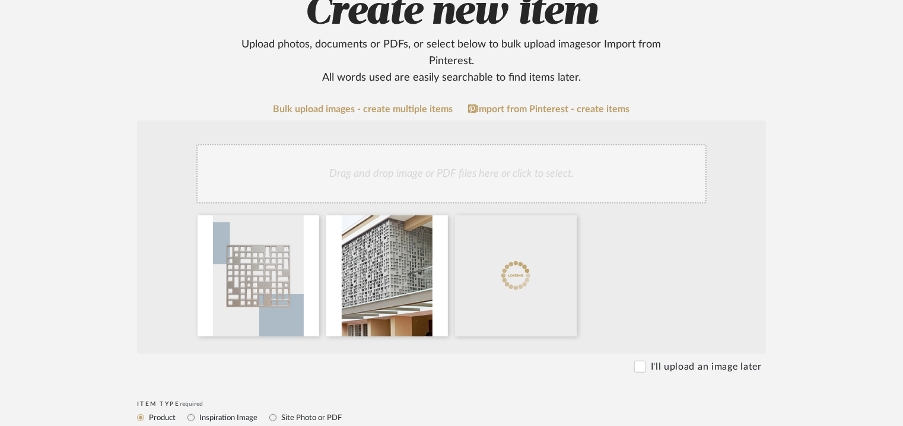
click at [490, 168] on div "Drag and drop image or PDF files here or click to select." at bounding box center [451, 173] width 510 height 59
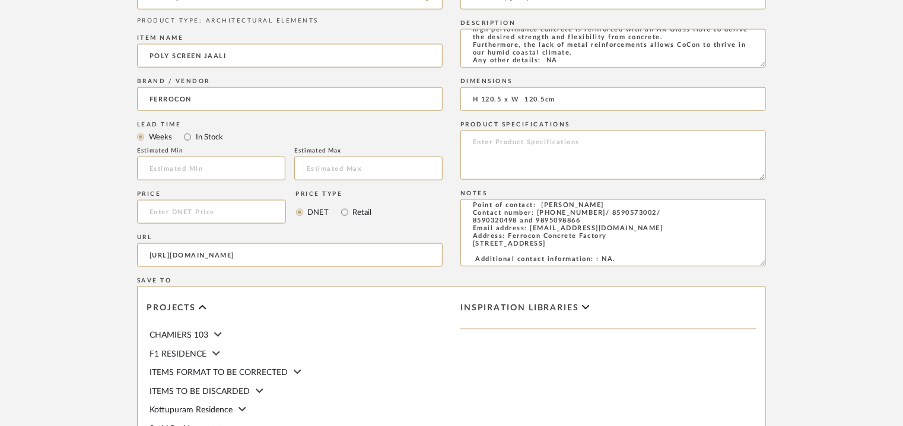
scroll to position [814, 0]
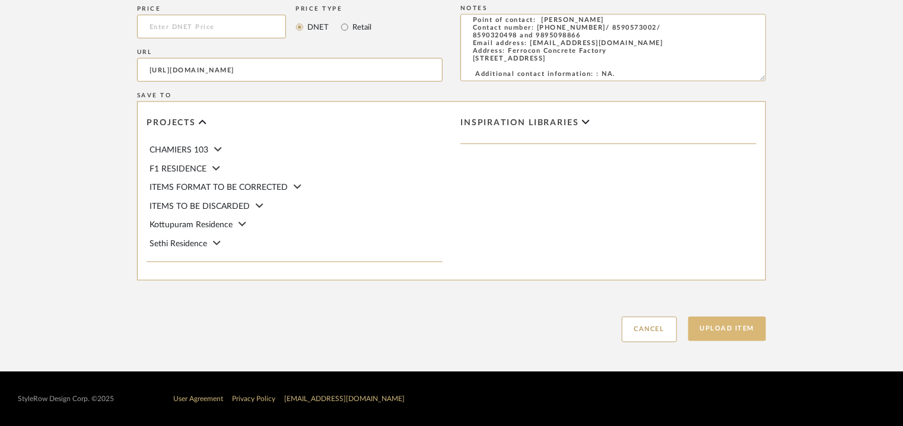
click at [721, 333] on button "Upload Item" at bounding box center [727, 329] width 78 height 24
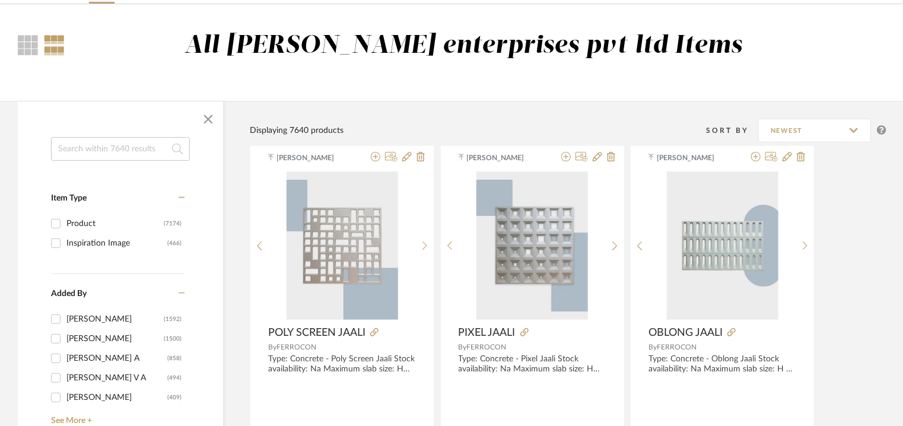
scroll to position [59, 0]
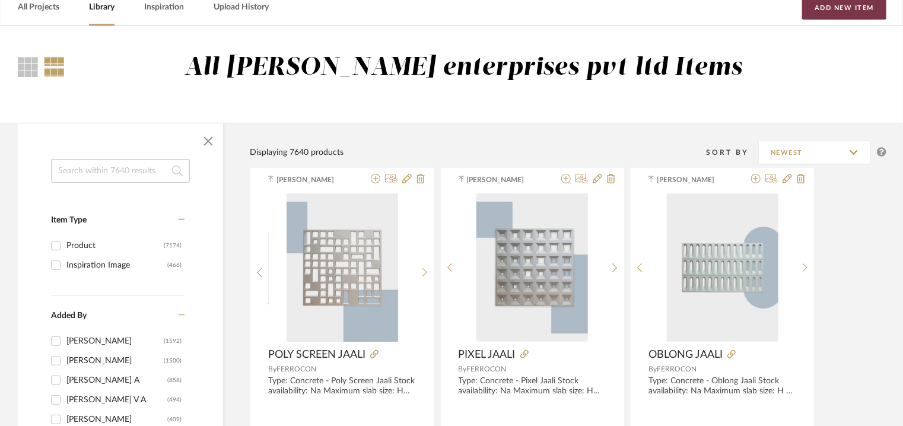
click at [834, 10] on button "Add New Item" at bounding box center [844, 8] width 84 height 24
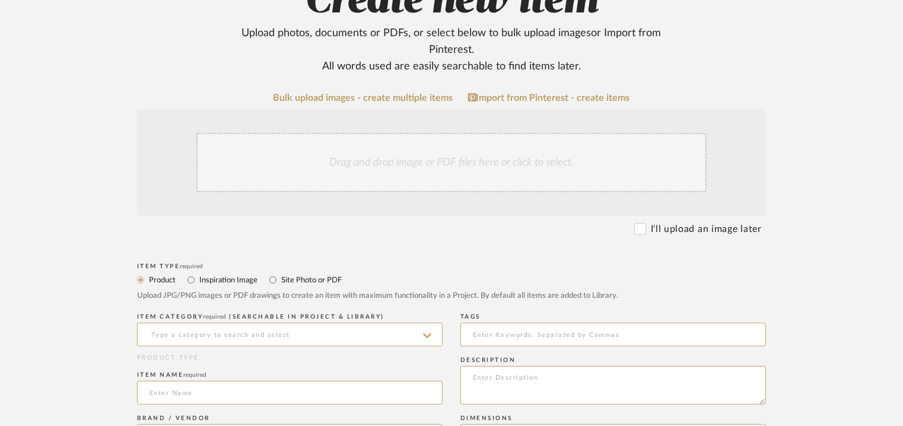
scroll to position [356, 0]
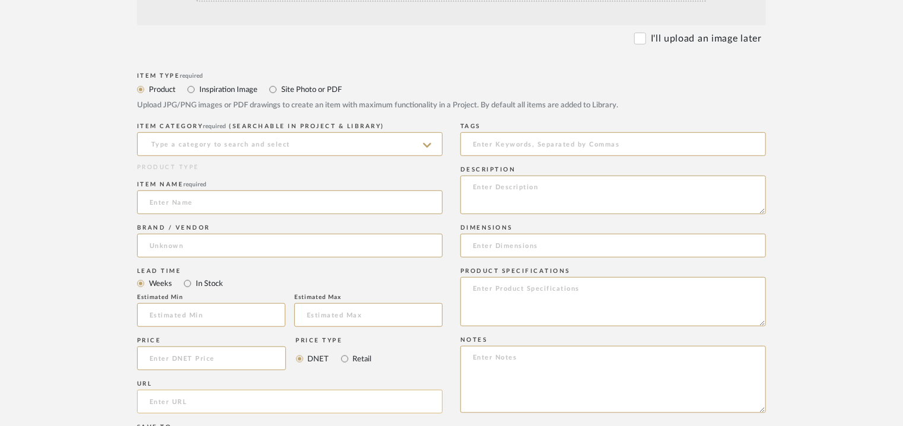
paste input "https://ferrocon.co.in/product/quad-jaali/"
type input "https://ferrocon.co.in/product/quad-jaali/"
click at [265, 135] on input at bounding box center [289, 144] width 305 height 24
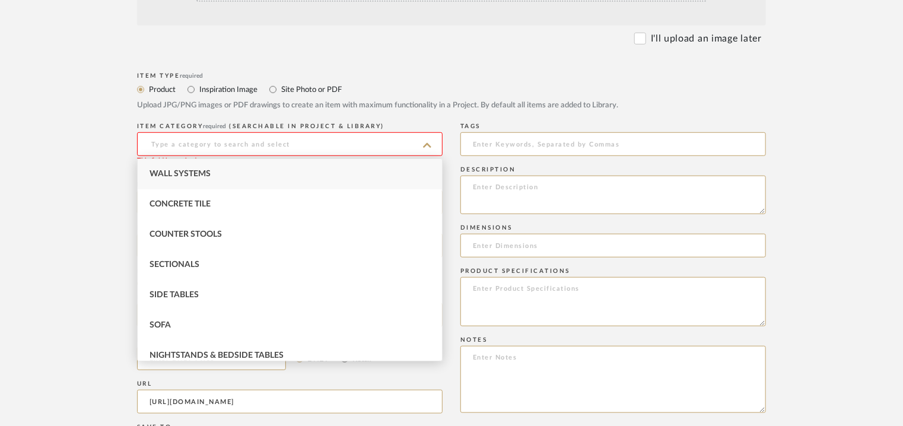
click at [186, 170] on span "Wall Systems" at bounding box center [179, 174] width 61 height 8
type input "Wall Systems"
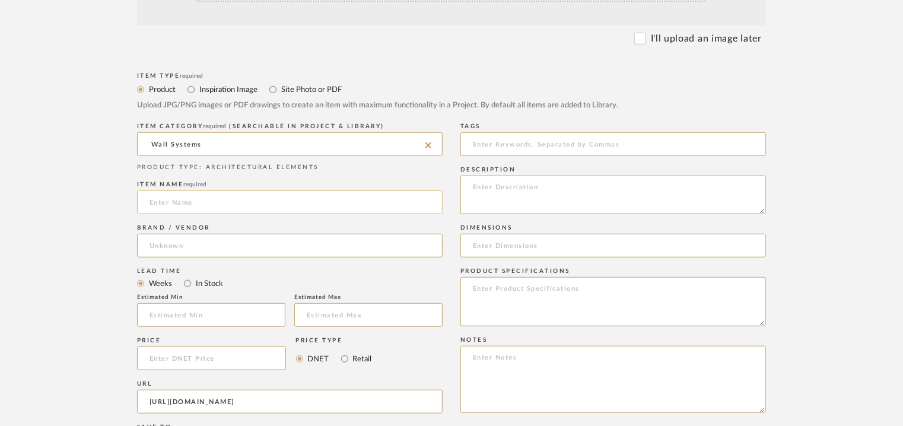
click at [181, 198] on input at bounding box center [289, 202] width 305 height 24
type input "QUAD JAALI"
click at [173, 244] on input at bounding box center [289, 246] width 305 height 24
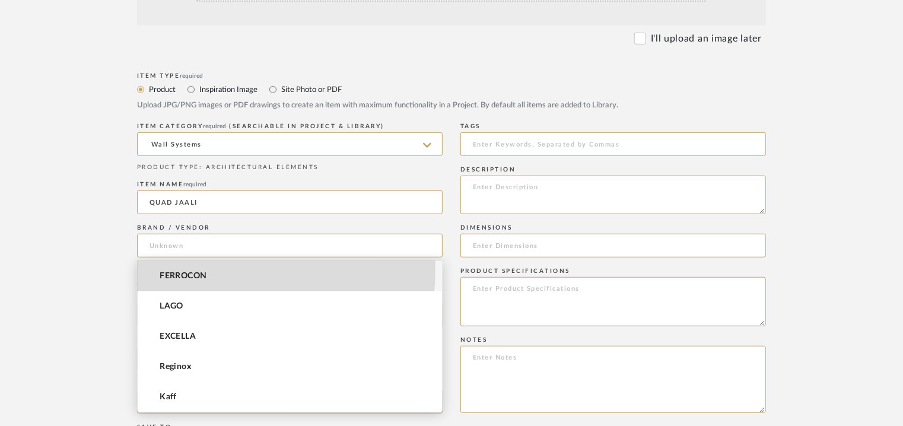
click at [179, 269] on mat-option "FERROCON" at bounding box center [290, 276] width 304 height 30
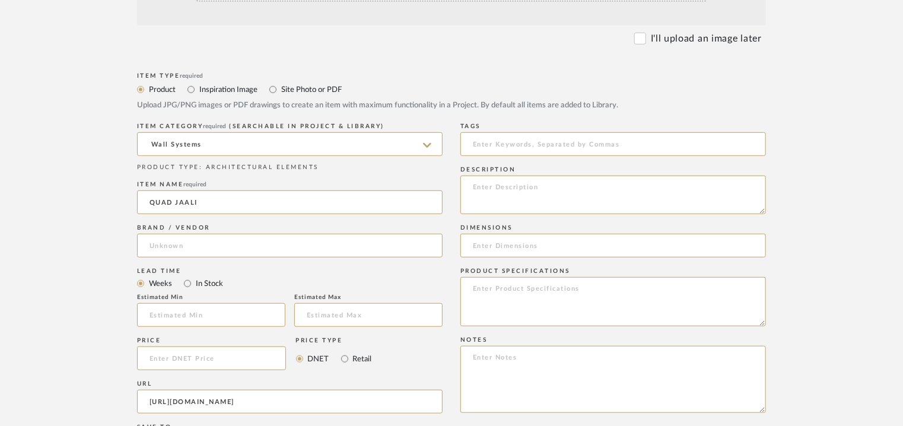
type input "FERROCON"
paste textarea "Type: Concrete - Quad Jaali Stock availability: Na Maximum slab size: H 90 x W …"
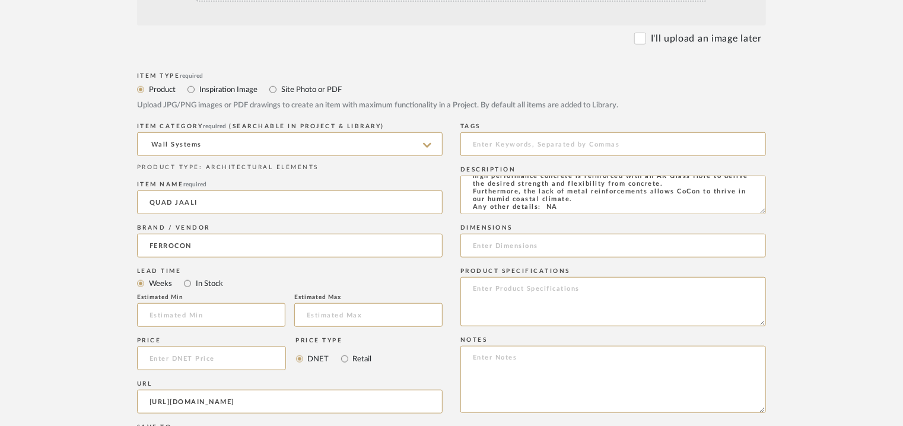
type textarea "Type: Concrete - Quad Jaali Stock availability: Na Maximum slab size: H 90 x W …"
paste input "H 90 x W 150cm"
type input "H 90 x W 150cm"
click at [514, 141] on input at bounding box center [612, 144] width 305 height 24
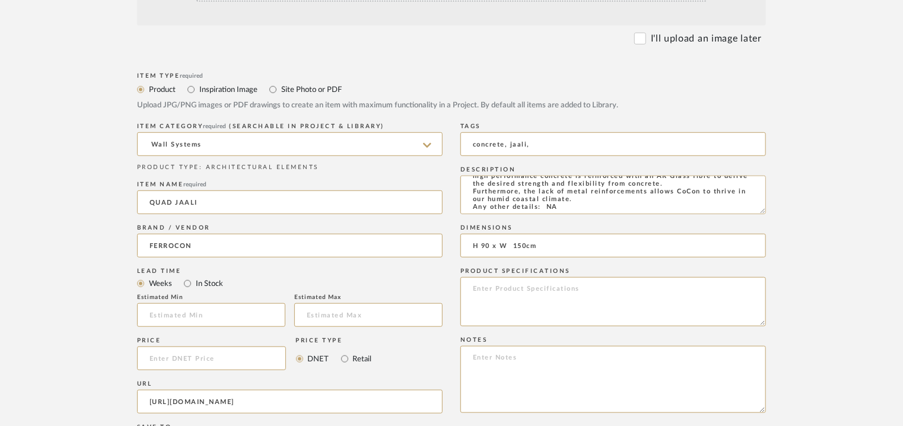
type input "concrete, jaali,"
paste textarea "Price : on request Lead time: Na 3D available: Na BIM available: Na Sample avai…"
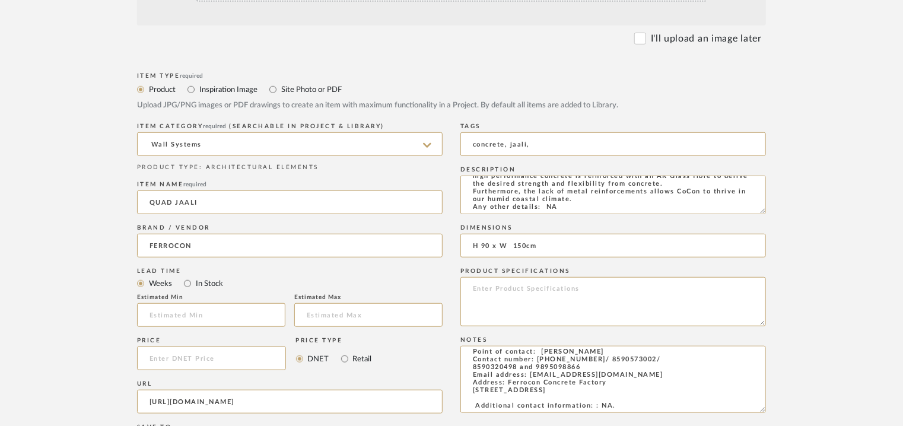
scroll to position [178, 0]
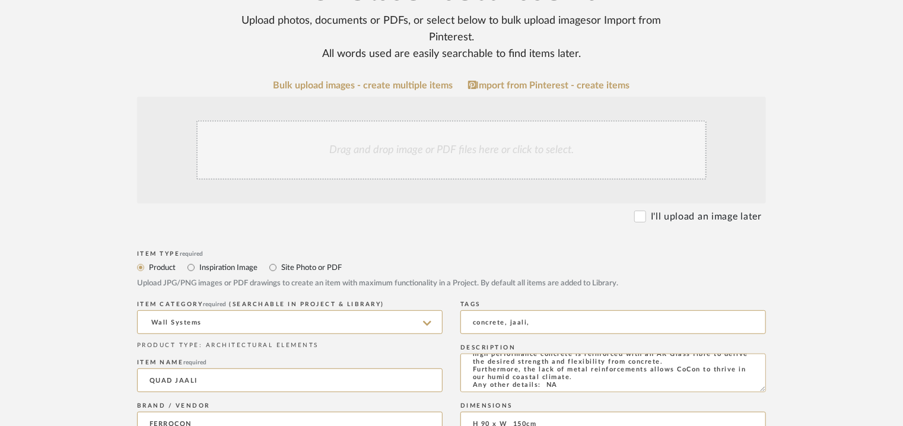
type textarea "Price : on request Lead time: Na 3D available: Na BIM available: Na Sample avai…"
click at [432, 139] on div "Drag and drop image or PDF files here or click to select." at bounding box center [451, 149] width 510 height 59
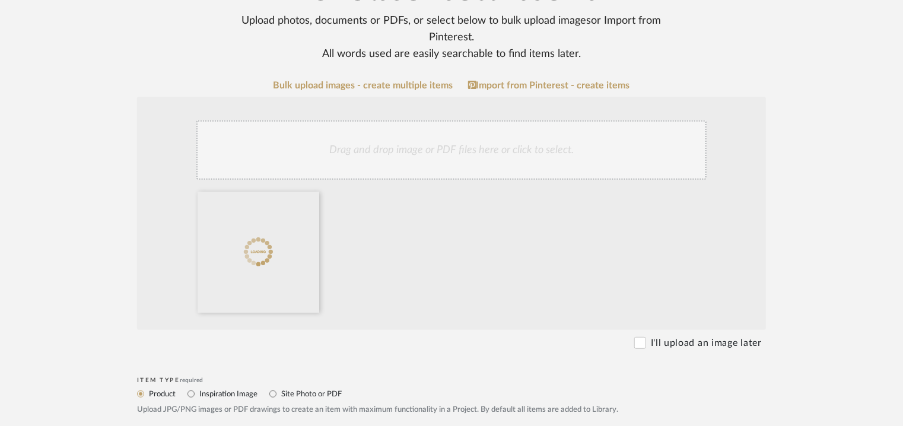
click at [469, 150] on div "Drag and drop image or PDF files here or click to select." at bounding box center [451, 149] width 510 height 59
click at [480, 144] on div "Drag and drop image or PDF files here or click to select." at bounding box center [451, 149] width 510 height 59
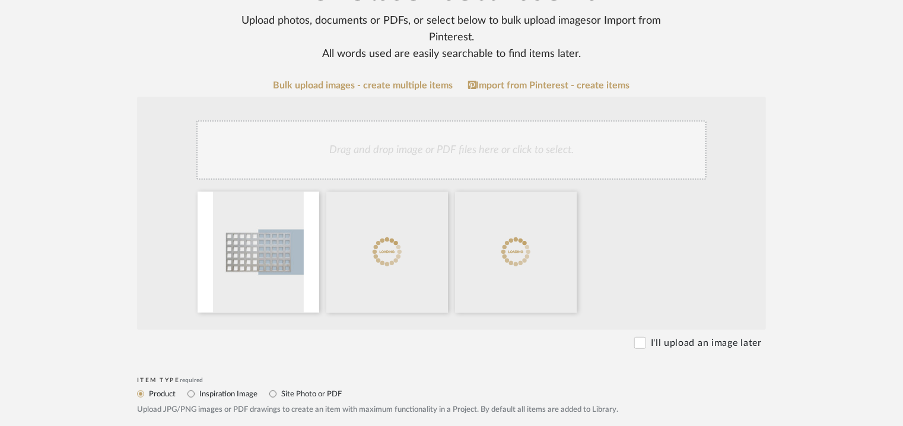
click at [453, 158] on div "Drag and drop image or PDF files here or click to select." at bounding box center [451, 149] width 510 height 59
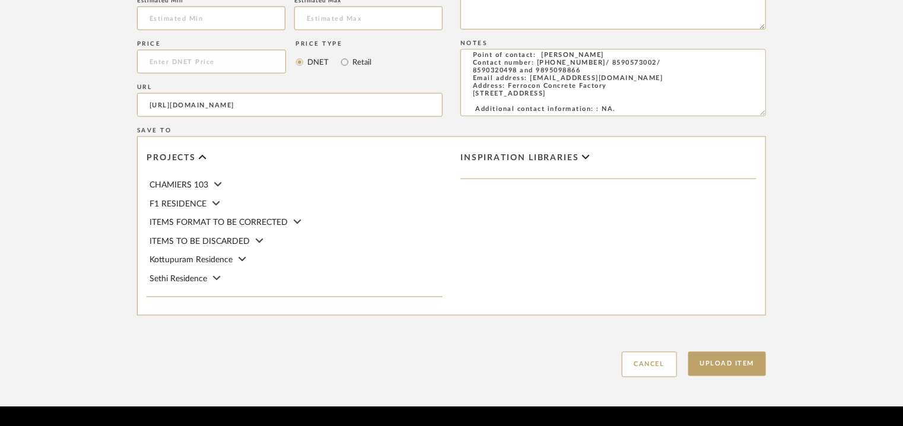
scroll to position [814, 0]
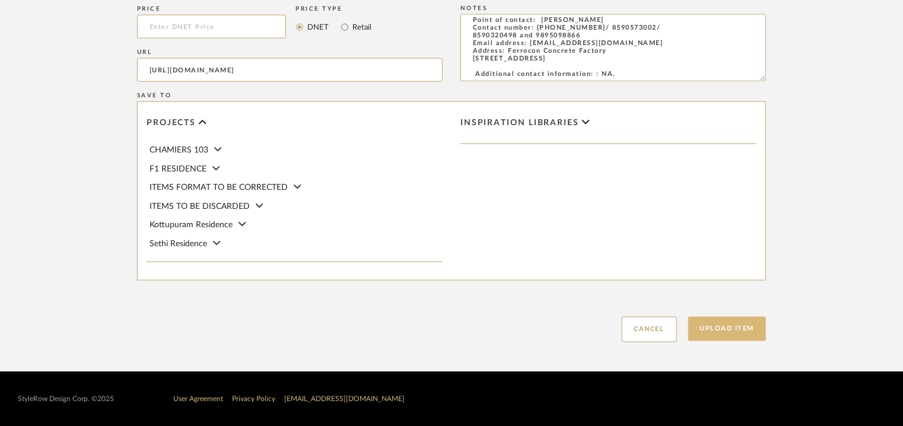
click at [734, 321] on button "Upload Item" at bounding box center [727, 329] width 78 height 24
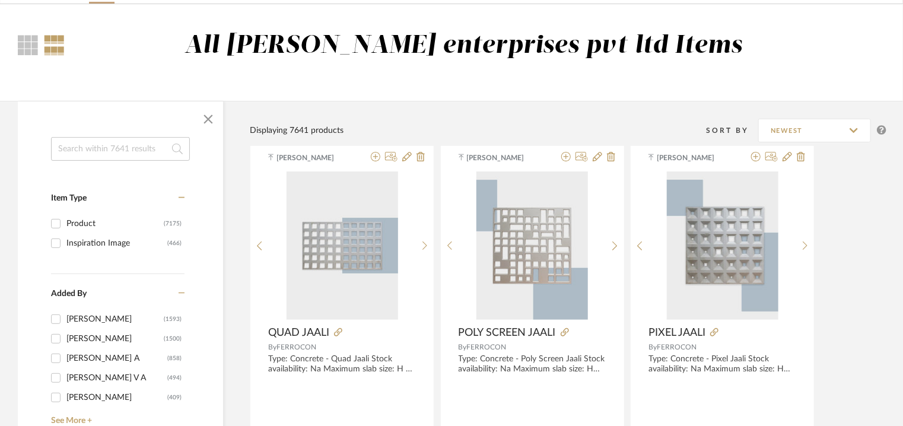
scroll to position [59, 0]
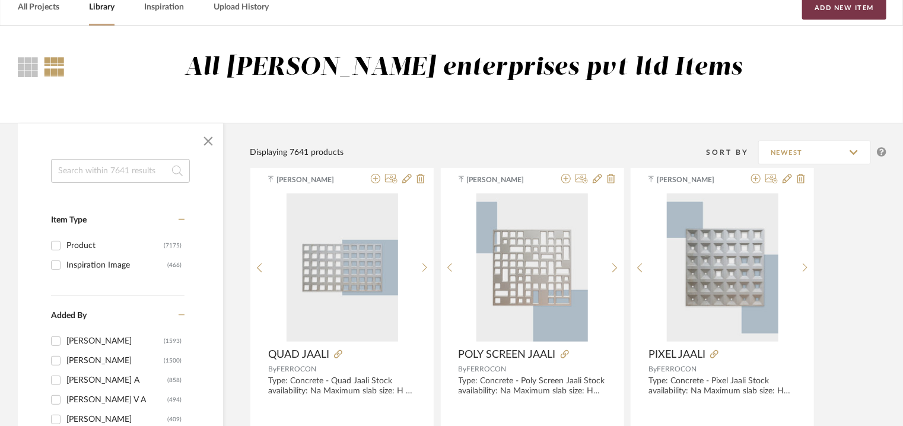
click at [857, 9] on button "Add New Item" at bounding box center [844, 8] width 84 height 24
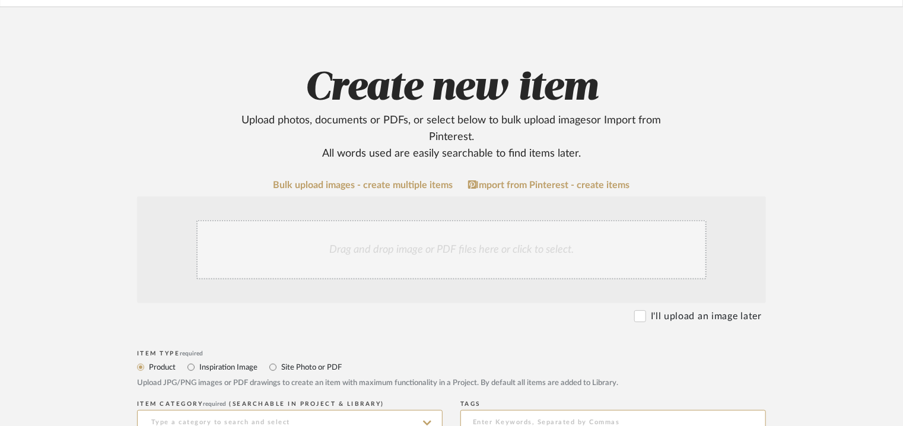
scroll to position [356, 0]
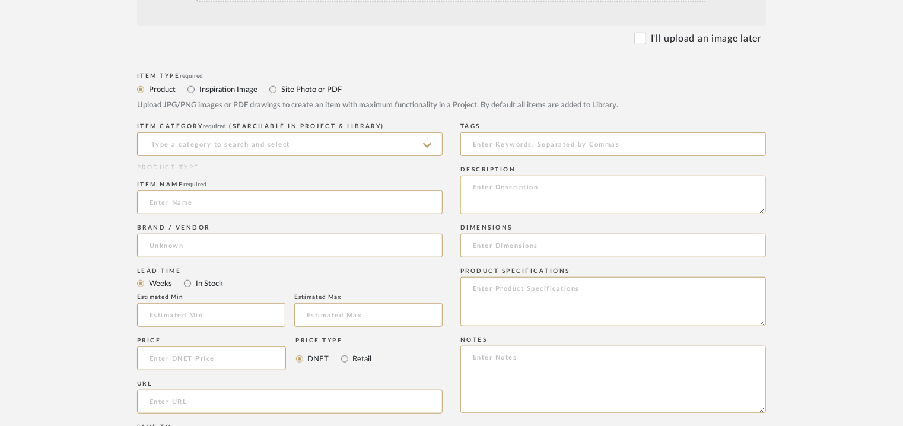
click at [490, 184] on textarea at bounding box center [612, 195] width 305 height 39
paste textarea "Type: Concrete - Titan Jaali Stock availability: Na Maximum slab size: H 254.5 …"
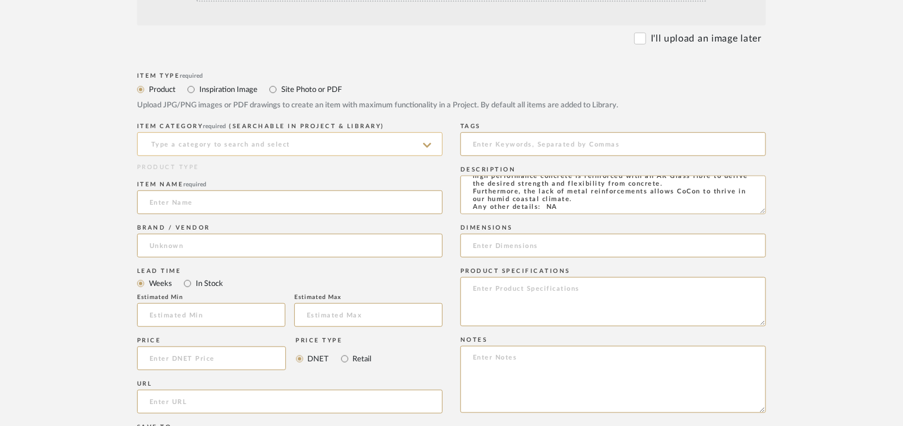
type textarea "Type: Concrete - Titan Jaali Stock availability: Na Maximum slab size: H 254.5 …"
drag, startPoint x: 294, startPoint y: 146, endPoint x: 246, endPoint y: 154, distance: 48.6
click at [294, 146] on input at bounding box center [289, 144] width 305 height 24
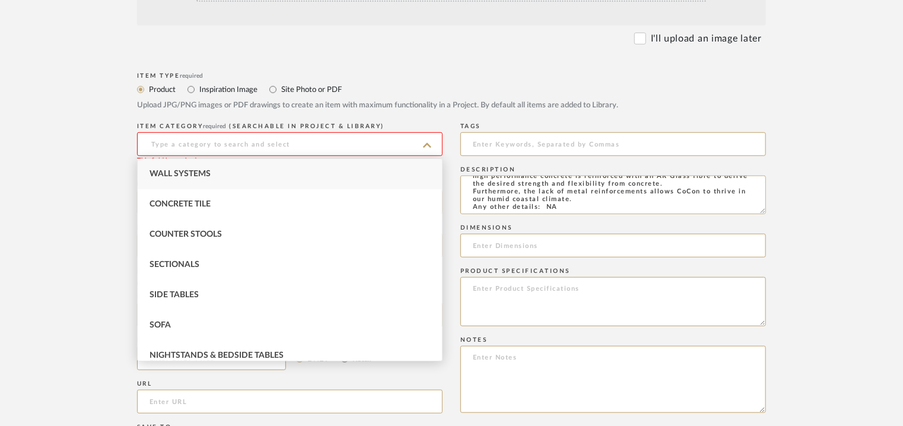
click at [189, 170] on span "Wall Systems" at bounding box center [179, 174] width 61 height 8
type input "Wall Systems"
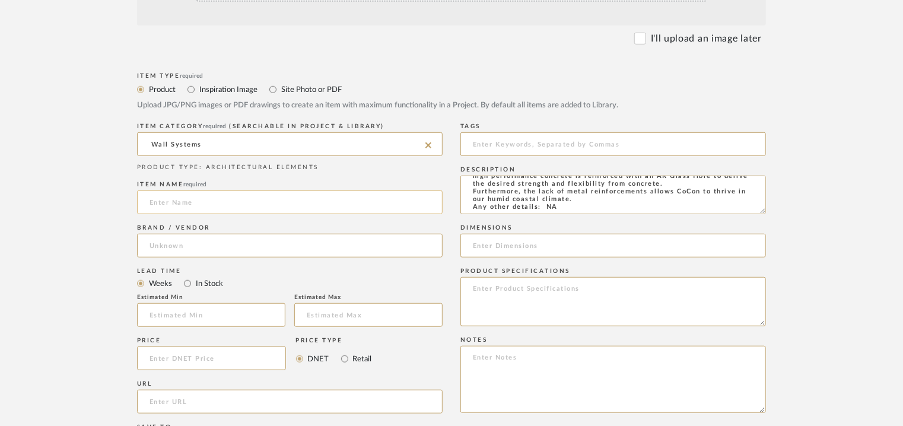
click at [162, 212] on input at bounding box center [289, 202] width 305 height 24
type input "TITAN JAALI"
click at [152, 394] on input "url" at bounding box center [289, 402] width 305 height 24
paste input "https://ferrocon.co.in/product/titan-jaali/"
type input "https://ferrocon.co.in/product/titan-jaali/"
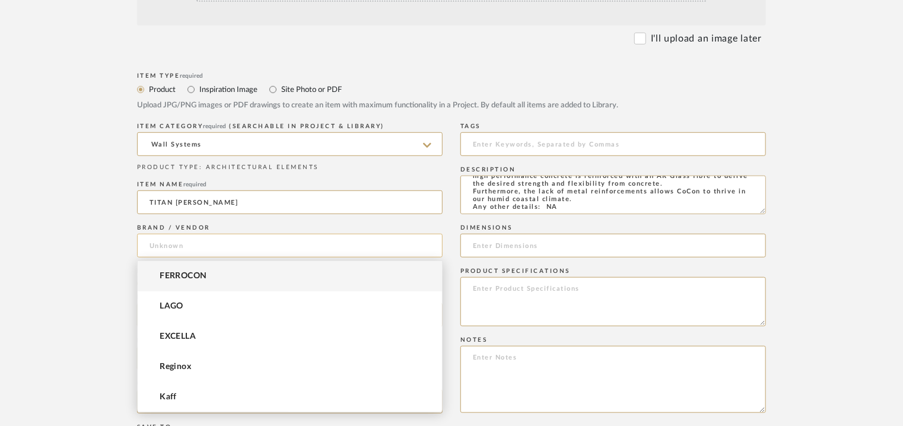
click at [195, 243] on input at bounding box center [289, 246] width 305 height 24
click at [184, 272] on span "FERROCON" at bounding box center [183, 276] width 47 height 10
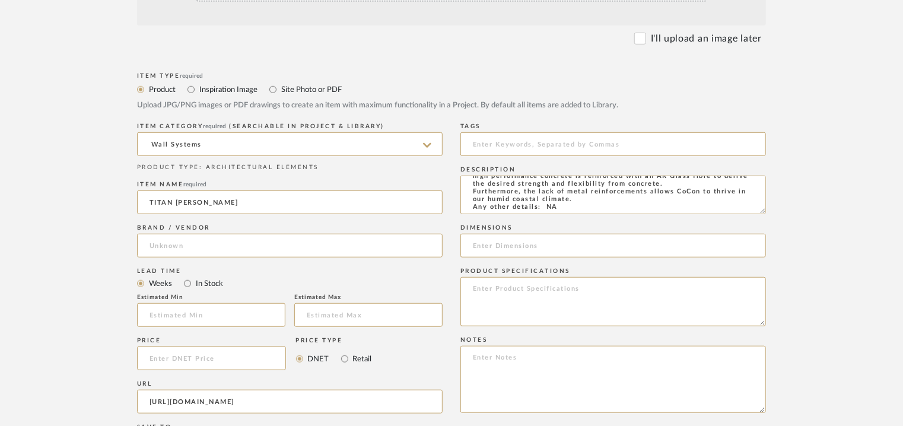
type input "FERROCON"
click at [590, 148] on input at bounding box center [612, 144] width 305 height 24
type input "concrete, jaali,"
click at [496, 247] on input at bounding box center [612, 246] width 305 height 24
paste input "H 254.5 x W 120.5cm"
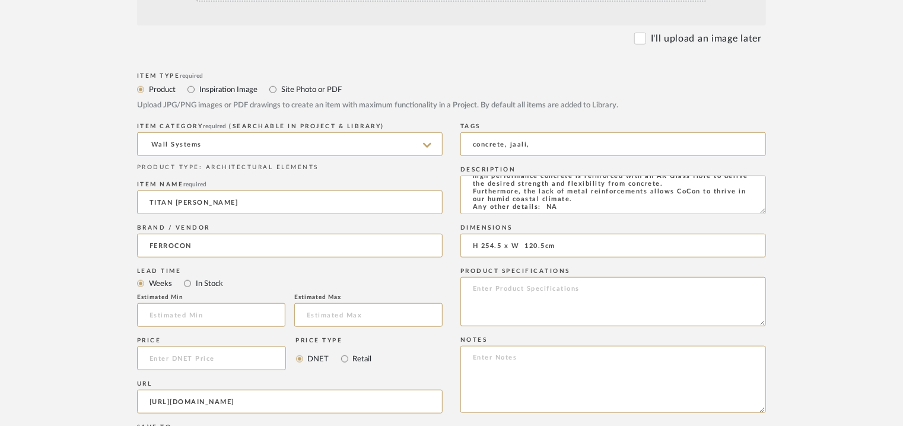
type input "H 254.5 x W 120.5cm"
click at [490, 358] on textarea at bounding box center [612, 379] width 305 height 67
paste textarea "Price : on request Lead time: Na 3D available: Na BIM available: Na Sample avai…"
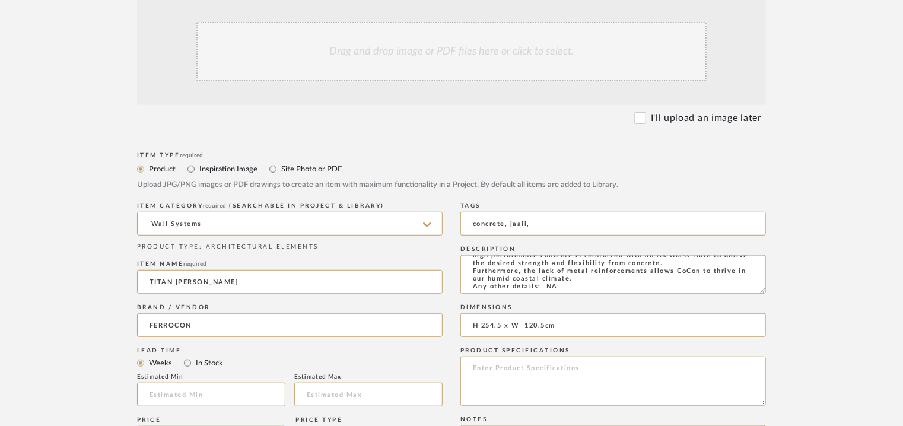
scroll to position [178, 0]
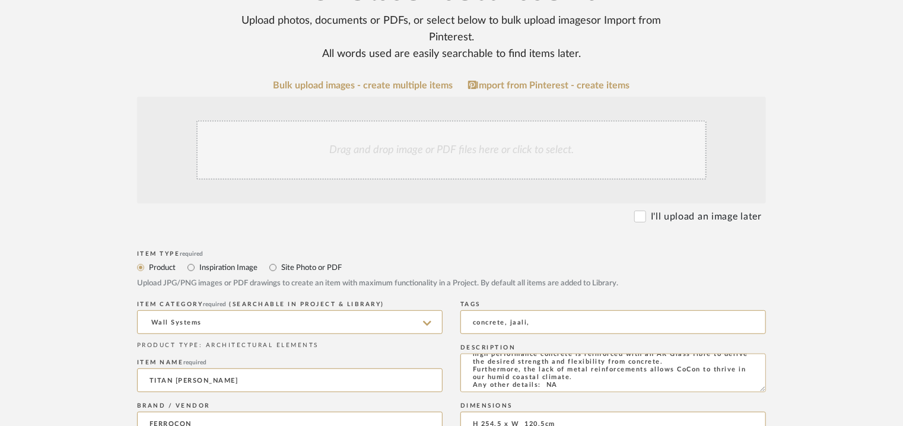
type textarea "Price : on request Lead time: Na 3D available: Na BIM available: Na Sample avai…"
click at [388, 149] on div "Drag and drop image or PDF files here or click to select." at bounding box center [451, 149] width 510 height 59
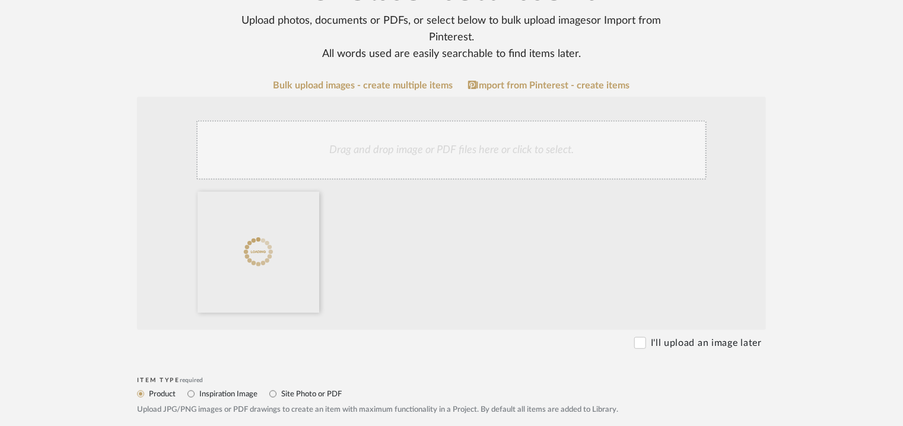
click at [491, 161] on div "Drag and drop image or PDF files here or click to select." at bounding box center [451, 149] width 510 height 59
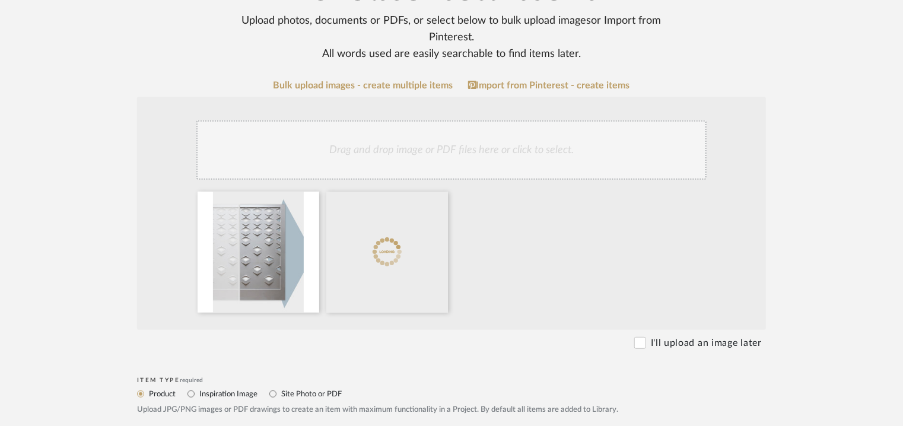
click at [489, 158] on div "Drag and drop image or PDF files here or click to select." at bounding box center [451, 149] width 510 height 59
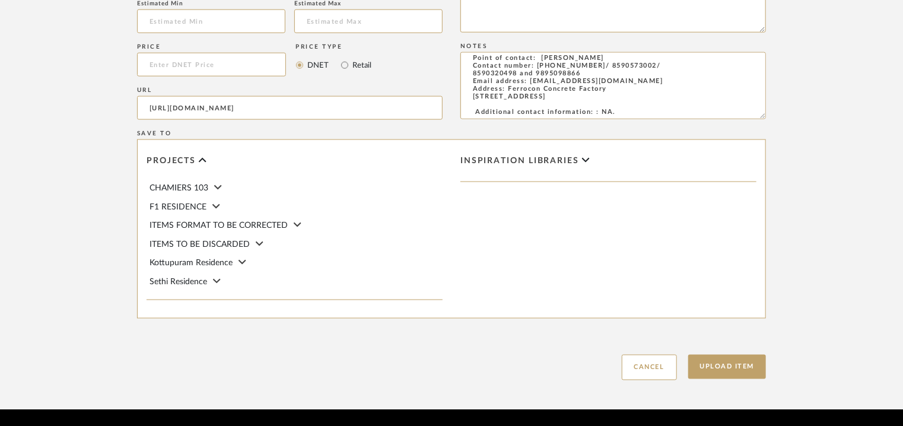
scroll to position [814, 0]
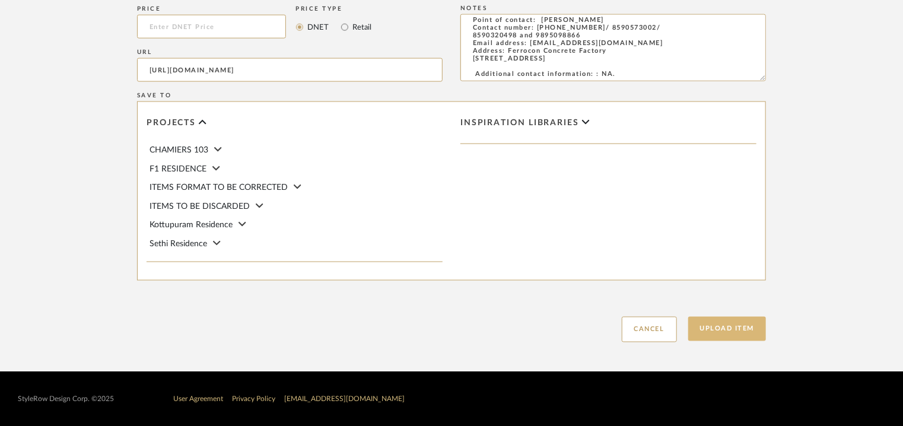
click at [734, 327] on button "Upload Item" at bounding box center [727, 329] width 78 height 24
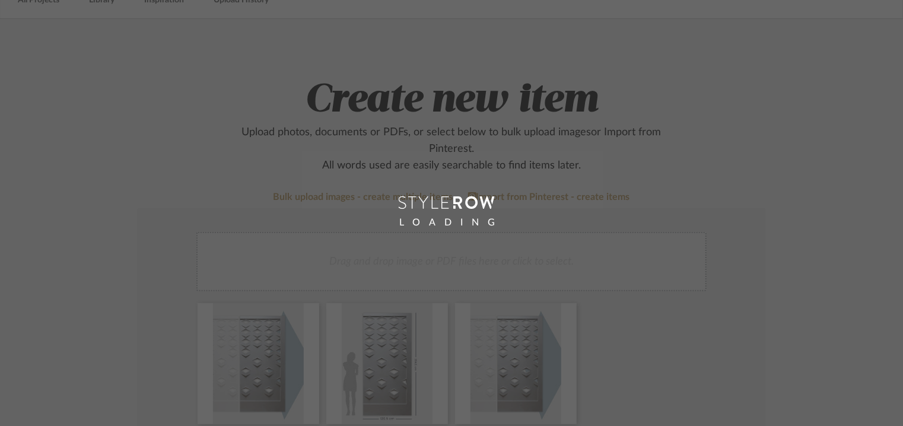
scroll to position [59, 0]
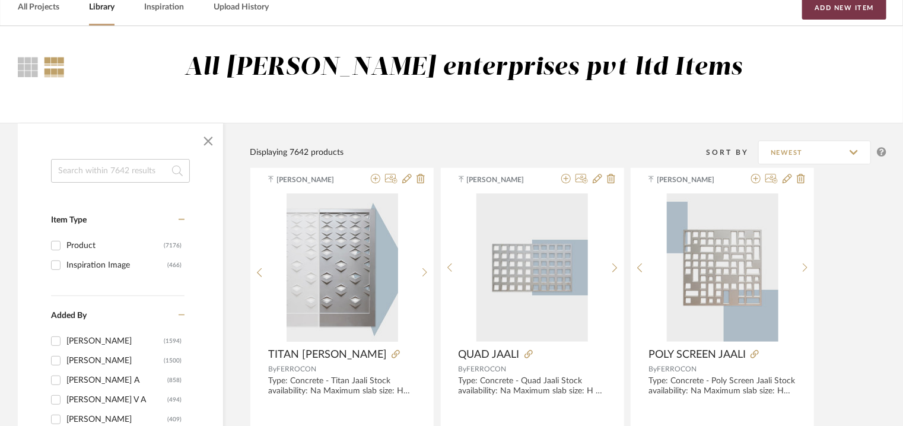
drag, startPoint x: 872, startPoint y: 10, endPoint x: 804, endPoint y: 48, distance: 78.1
click at [871, 10] on button "Add New Item" at bounding box center [844, 8] width 84 height 24
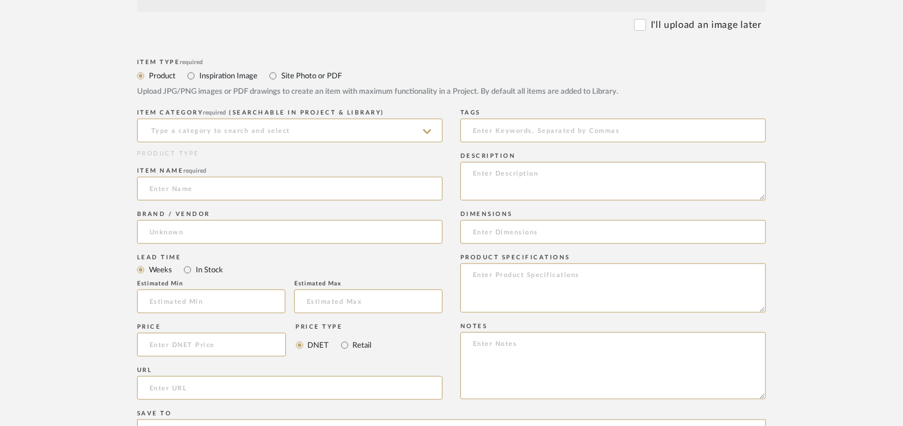
scroll to position [415, 0]
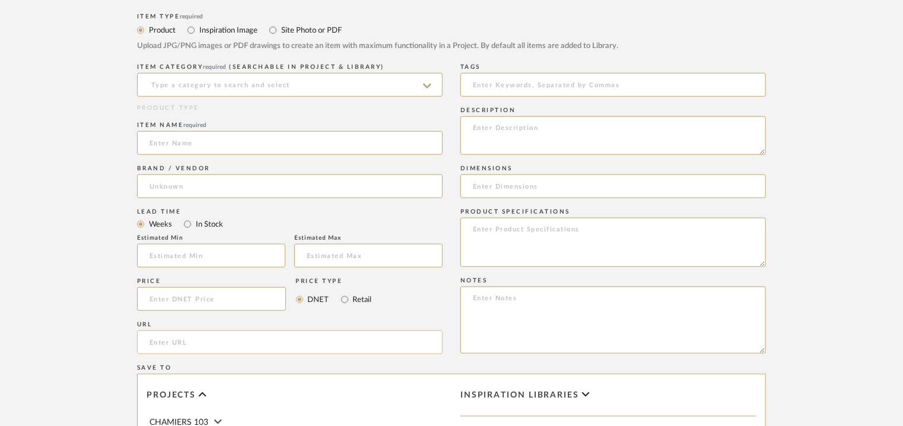
click at [156, 348] on input "url" at bounding box center [289, 342] width 305 height 24
paste input "https://ferrocon.co.in/product/wave-jaali/"
type input "https://ferrocon.co.in/product/wave-jaali/"
click at [278, 77] on input at bounding box center [289, 85] width 305 height 24
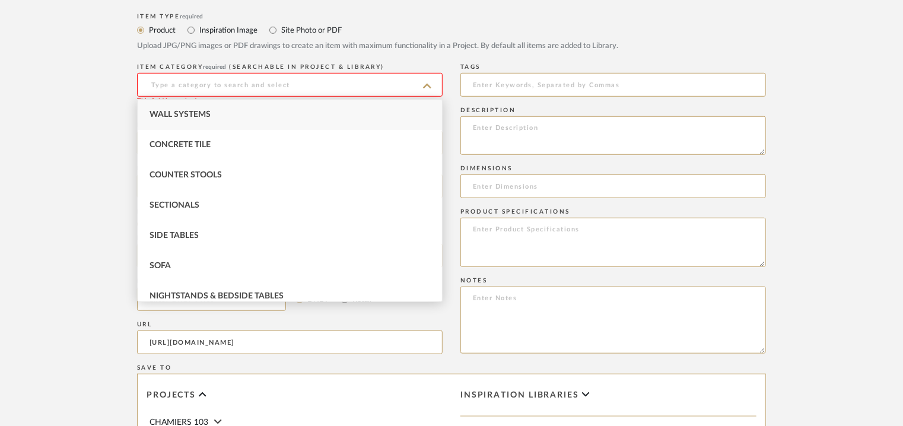
click at [203, 107] on div "Wall Systems" at bounding box center [290, 115] width 304 height 30
type input "Wall Systems"
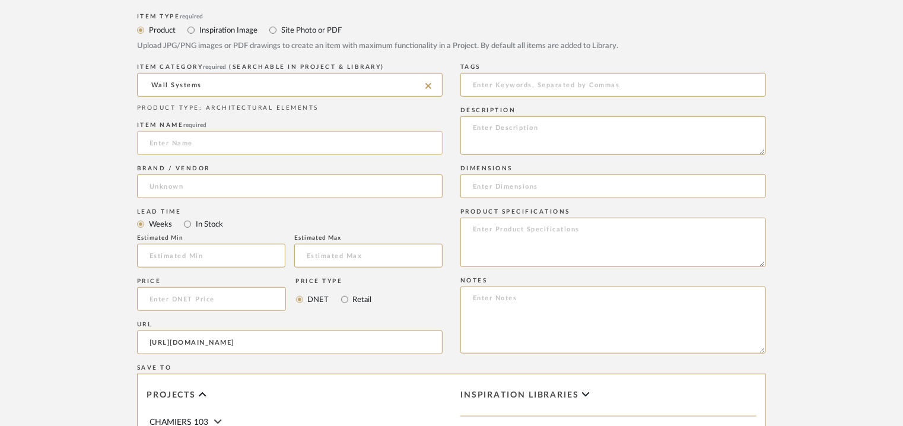
click at [197, 140] on input at bounding box center [289, 143] width 305 height 24
type input "w"
type input "WAVE JAALI"
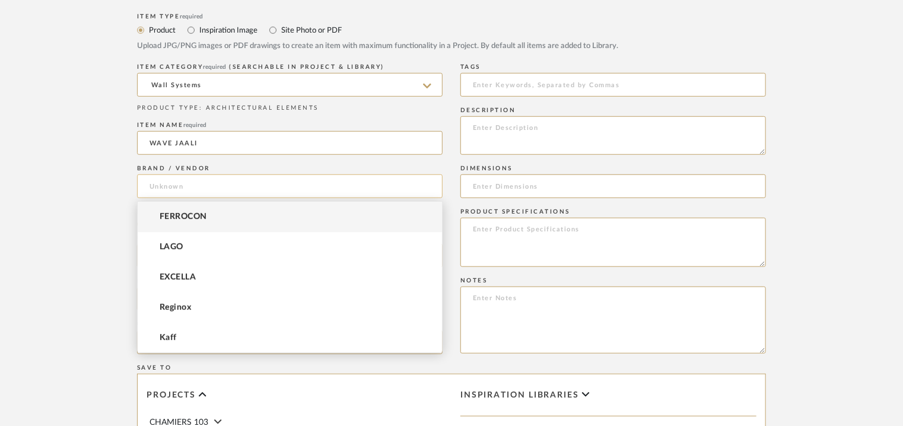
click at [230, 183] on input at bounding box center [289, 186] width 305 height 24
click at [195, 208] on mat-option "FERROCON" at bounding box center [290, 217] width 304 height 30
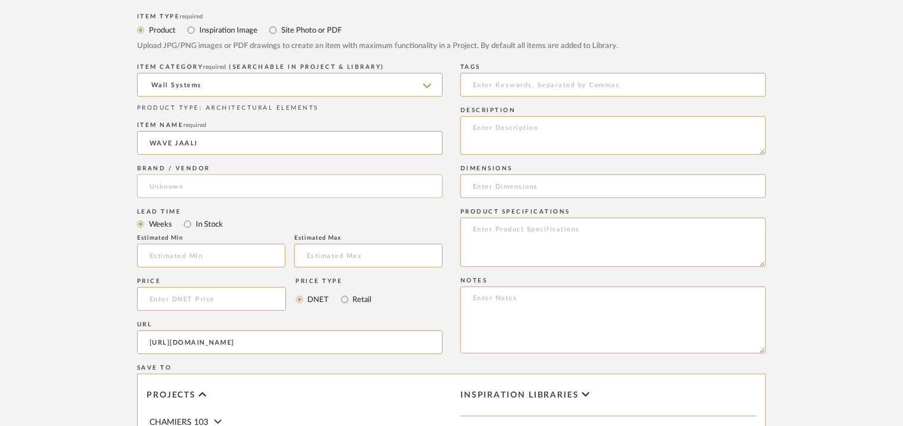
type input "FERROCON"
click at [485, 85] on input at bounding box center [612, 85] width 305 height 24
type input "concrete, jaali,"
paste textarea "Price : on request Lead time: Na 3D available: Na BIM available: Na Sample avai…"
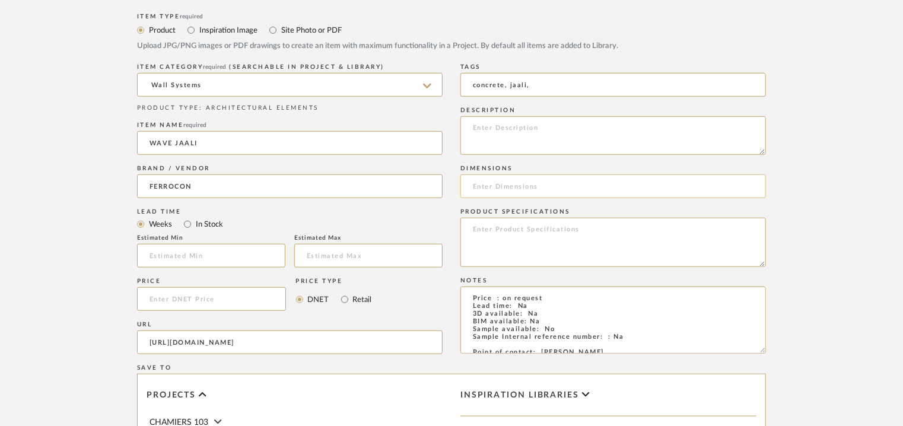
scroll to position [69, 0]
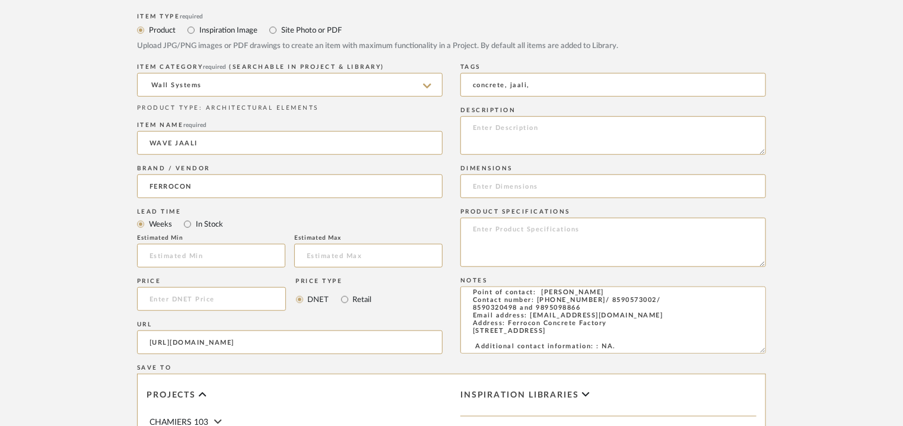
type textarea "Price : on request Lead time: Na 3D available: Na BIM available: Na Sample avai…"
paste textarea "Type: Concrete - Wave Jaali Stock availability: Na Maximum slab size: H 100 x W…"
click at [481, 122] on textarea "Type: Concrete - Wave Jaali Stock availability: Na Maximum slab size: H 100 x W…" at bounding box center [612, 135] width 305 height 39
drag, startPoint x: 639, startPoint y: 146, endPoint x: 553, endPoint y: 144, distance: 86.0
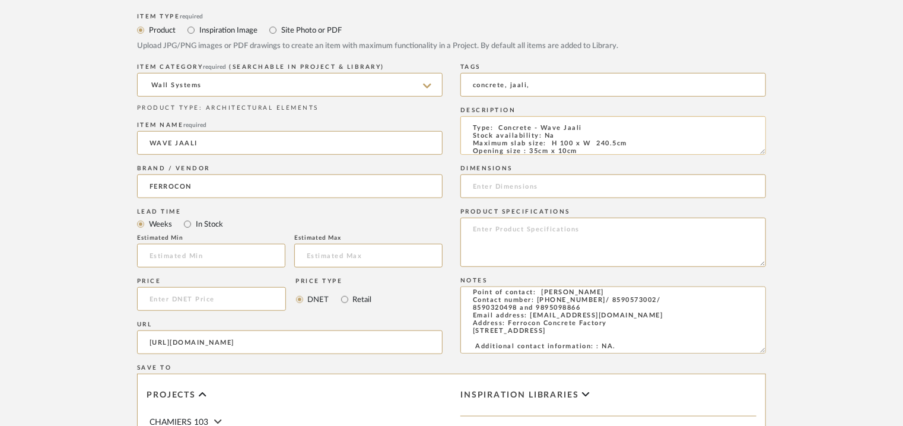
click at [551, 144] on textarea "Type: Concrete - Wave Jaali Stock availability: Na Maximum slab size: H 100 x W…" at bounding box center [612, 135] width 305 height 39
type textarea "Type: Concrete - Wave Jaali Stock availability: Na Maximum slab size: H 100 x W…"
click at [509, 186] on input at bounding box center [612, 186] width 305 height 24
paste input "H 100 x W 240.5cm"
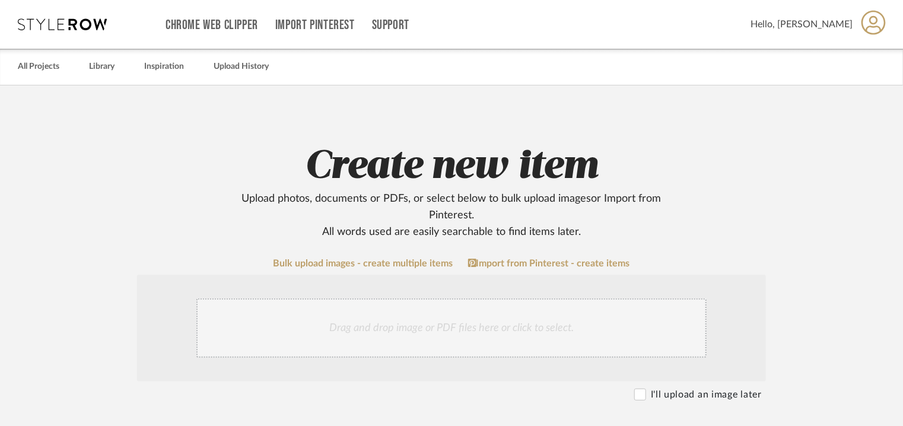
type input "H 100 x W 240.5cm"
click at [388, 332] on div "Drag and drop image or PDF files here or click to select." at bounding box center [451, 327] width 510 height 59
click at [438, 314] on div "Drag and drop image or PDF files here or click to select." at bounding box center [451, 327] width 510 height 59
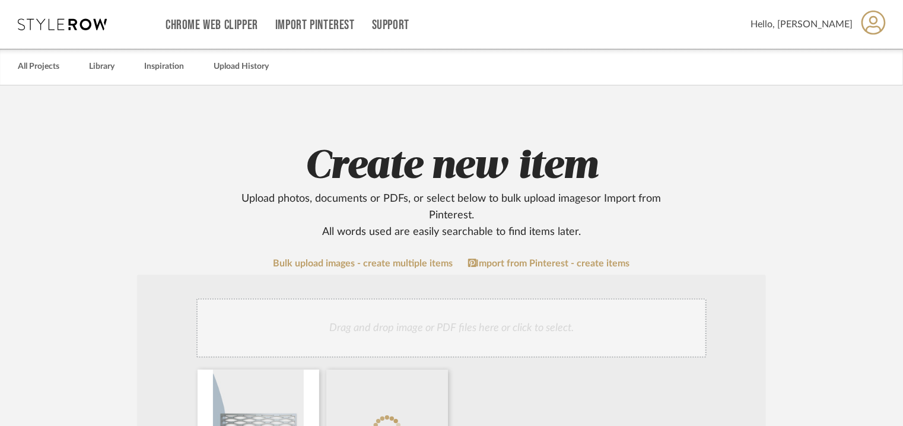
click at [460, 321] on div "Drag and drop image or PDF files here or click to select." at bounding box center [451, 327] width 510 height 59
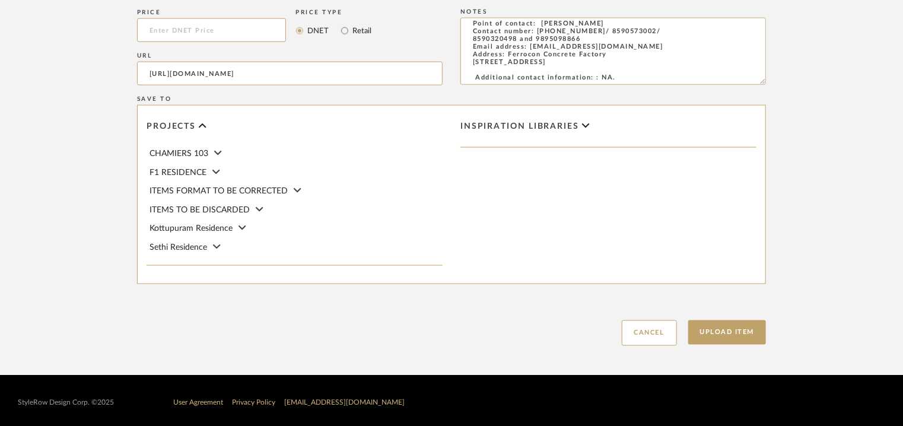
scroll to position [814, 0]
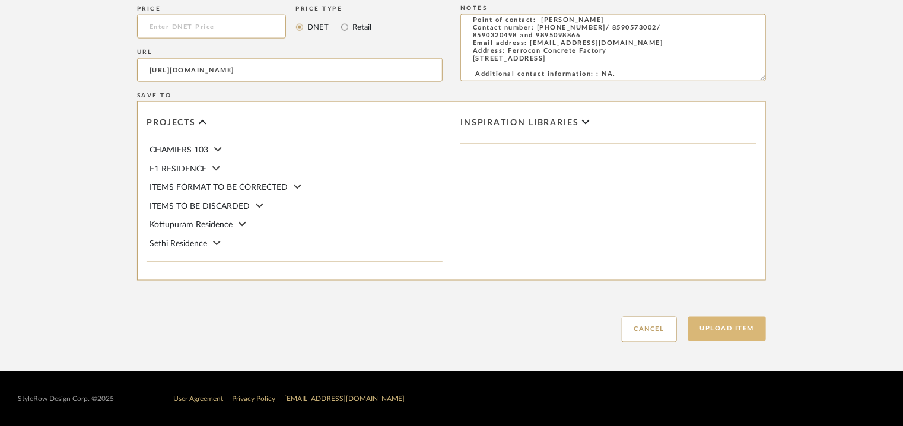
click at [722, 330] on button "Upload Item" at bounding box center [727, 329] width 78 height 24
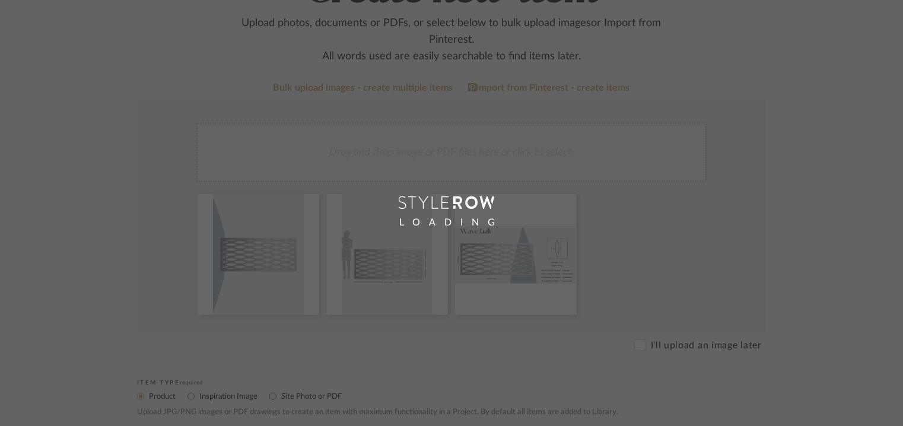
scroll to position [59, 0]
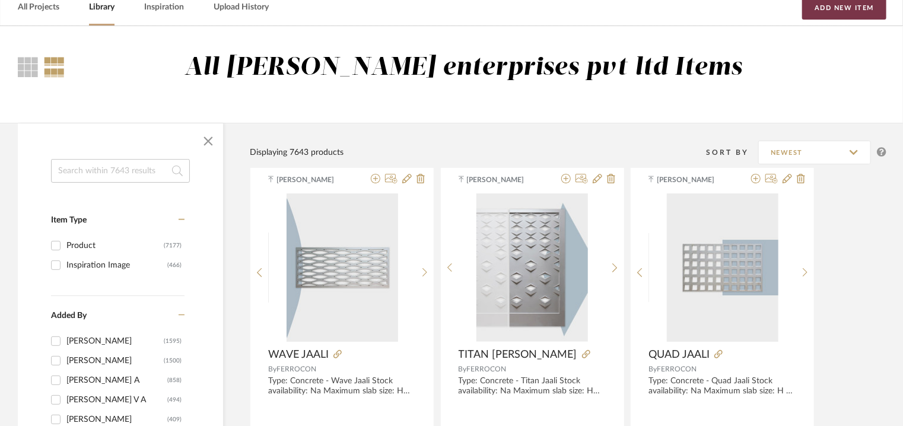
click at [852, 10] on button "Add New Item" at bounding box center [844, 8] width 84 height 24
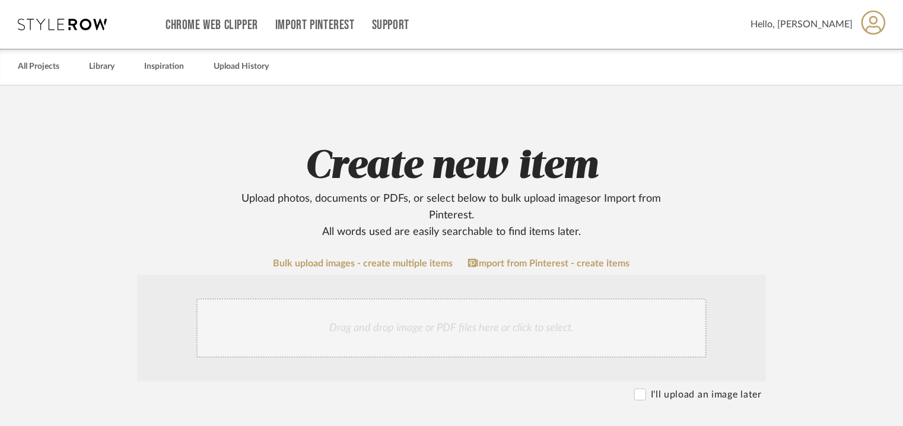
drag, startPoint x: 749, startPoint y: 232, endPoint x: 751, endPoint y: 240, distance: 8.1
click at [750, 233] on h2 "Create new item Upload photos, documents or PDFs, or select below to bulk uploa…" at bounding box center [452, 191] width 756 height 97
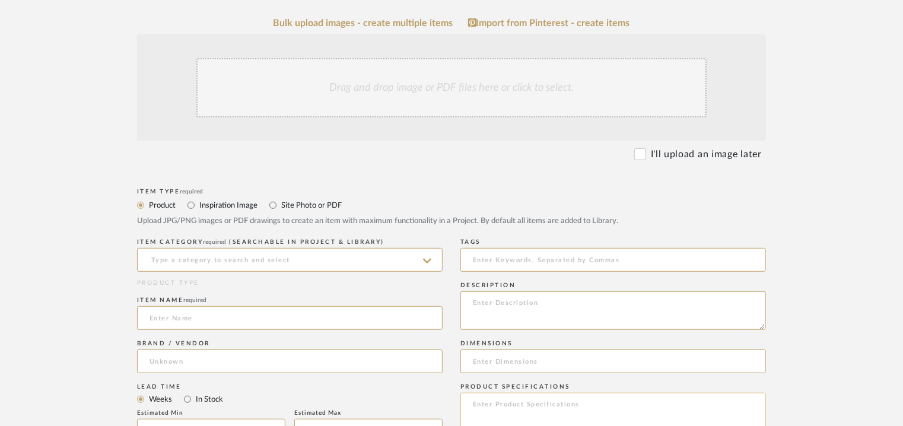
scroll to position [356, 0]
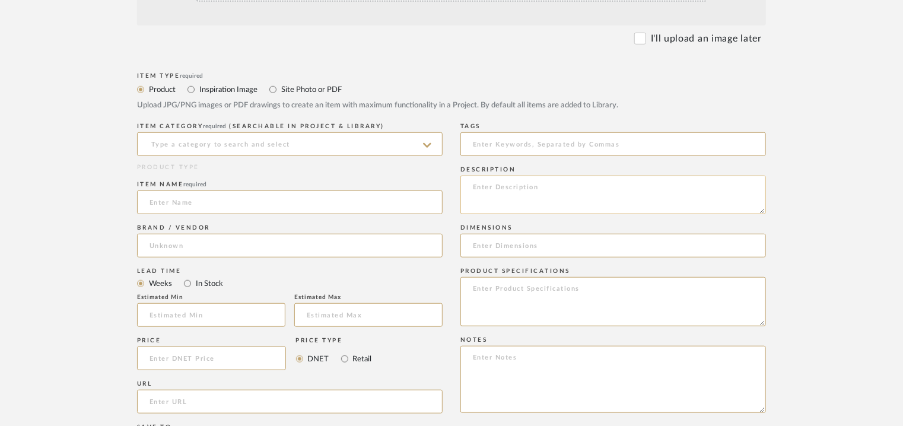
paste textarea "Type: Concrete - Ronda Jaali Stock availability: Na Maximum slab size: H 120 x …"
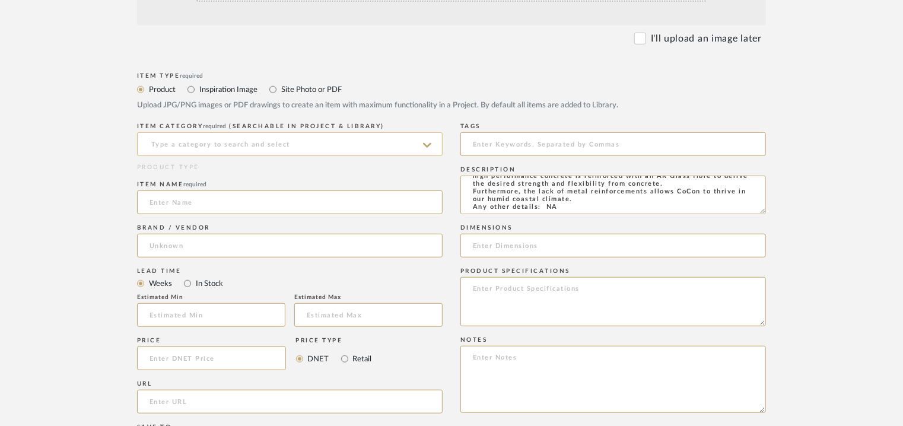
type textarea "Type: Concrete - Ronda Jaali Stock availability: Na Maximum slab size: H 120 x …"
click at [205, 146] on input at bounding box center [289, 144] width 305 height 24
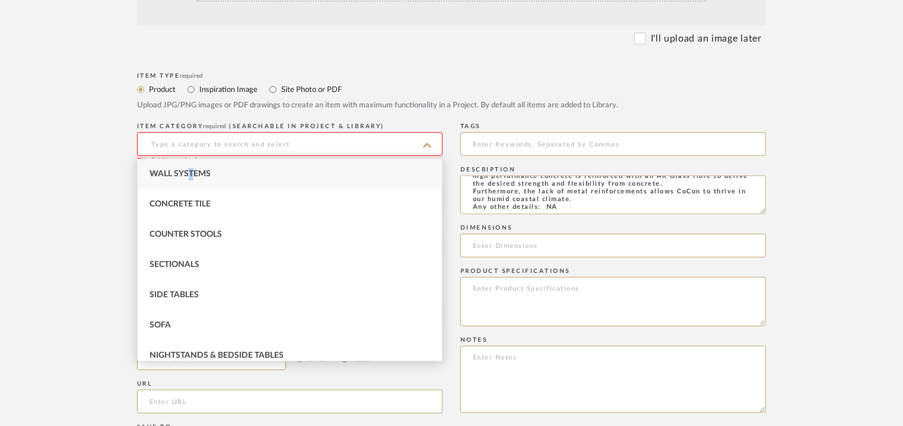
click at [190, 177] on span "Wall Systems" at bounding box center [179, 174] width 61 height 8
type input "Wall Systems"
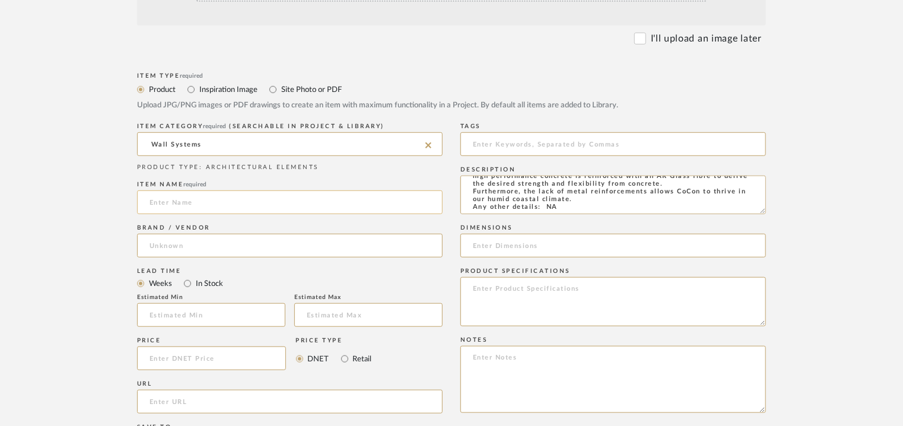
click at [182, 198] on input at bounding box center [289, 202] width 305 height 24
type input "RONDA JAALI"
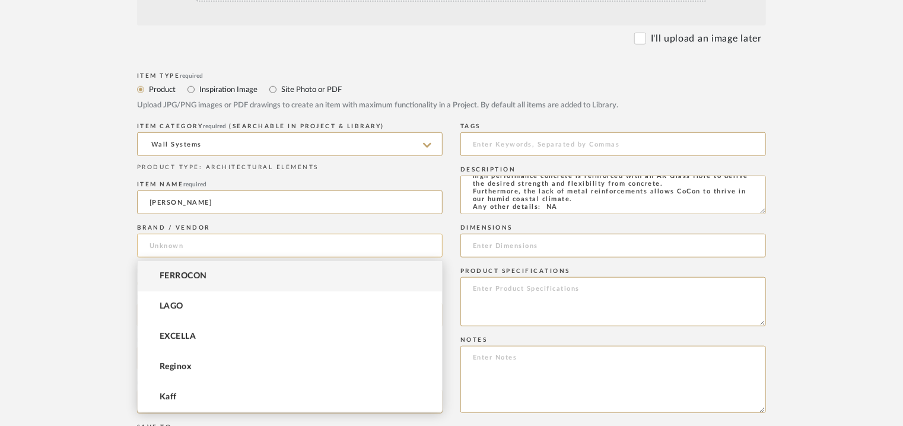
click at [204, 246] on input at bounding box center [289, 246] width 305 height 24
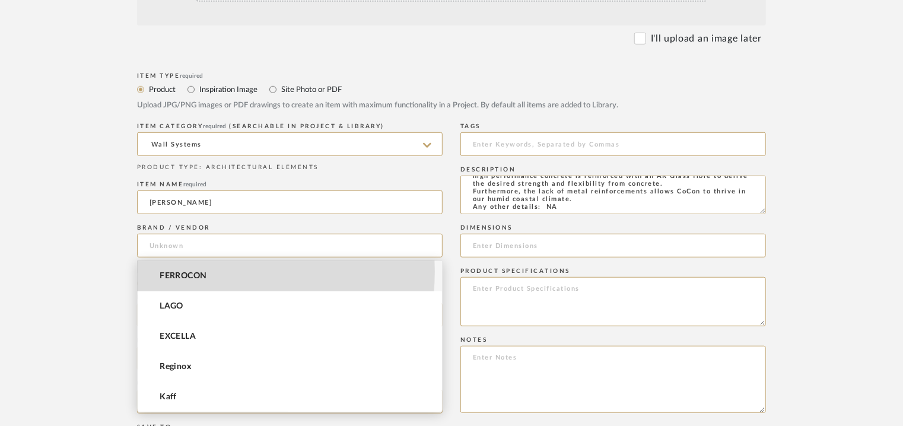
click at [199, 271] on span "FERROCON" at bounding box center [183, 276] width 47 height 10
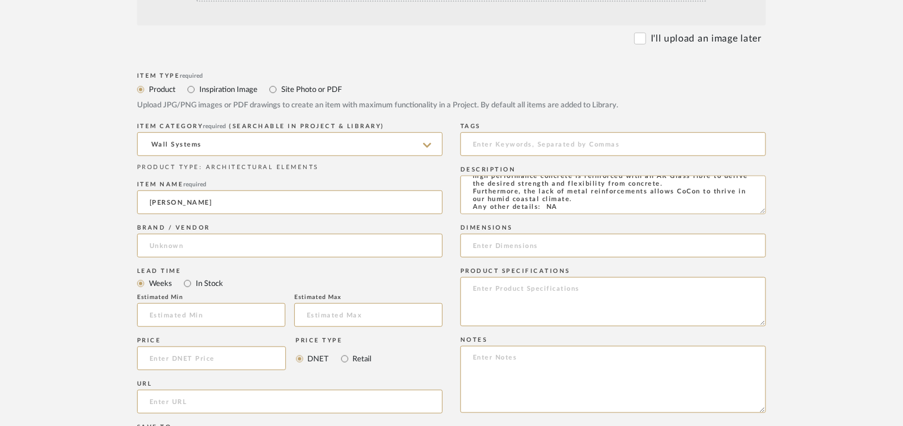
type input "FERROCON"
click at [530, 150] on input at bounding box center [612, 144] width 305 height 24
type input "concrete, jaali,"
click at [547, 242] on input at bounding box center [612, 246] width 305 height 24
paste input "H 120 x W 120cm"
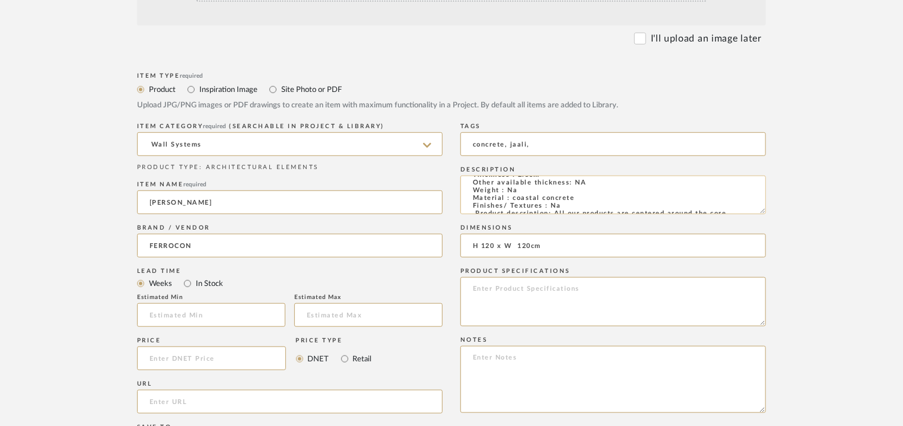
scroll to position [0, 0]
drag, startPoint x: 762, startPoint y: 212, endPoint x: 765, endPoint y: 404, distance: 192.2
click at [773, 379] on form "Bulk upload images - create multiple items Import from Pinterest - create items…" at bounding box center [452, 288] width 756 height 772
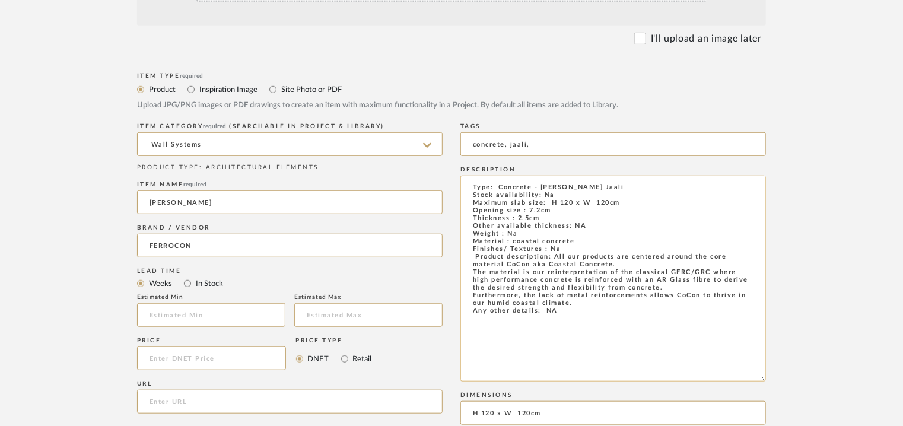
type input "H 120 x W 120cm"
click at [552, 314] on textarea "Type: Concrete - Ronda Jaali Stock availability: Na Maximum slab size: H 120 x …" at bounding box center [612, 279] width 305 height 206
click at [550, 315] on textarea "Type: Concrete - Ronda Jaali Stock availability: Na Maximum slab size: H 120 x …" at bounding box center [612, 279] width 305 height 206
click at [654, 316] on textarea "Type: Concrete - Ronda Jaali Stock availability: Na Maximum slab size: H 120 x …" at bounding box center [612, 279] width 305 height 206
drag, startPoint x: 747, startPoint y: 317, endPoint x: 574, endPoint y: 317, distance: 173.2
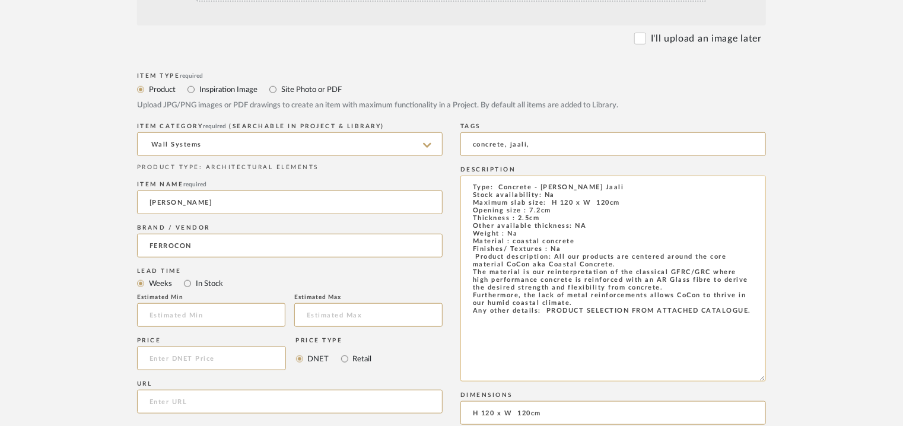
click at [547, 319] on textarea "Type: Concrete - Ronda Jaali Stock availability: Na Maximum slab size: H 120 x …" at bounding box center [612, 279] width 305 height 206
type textarea "Type: Concrete - Ronda Jaali Stock availability: Na Maximum slab size: H 120 x …"
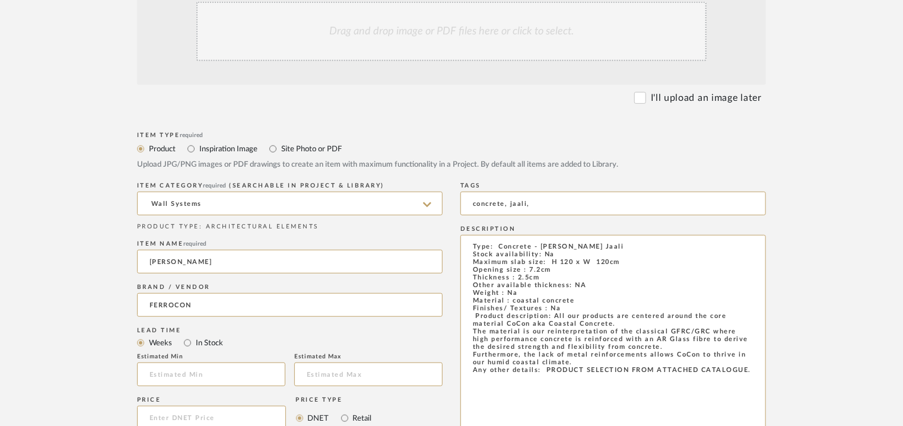
click at [483, 37] on div "Drag and drop image or PDF files here or click to select." at bounding box center [451, 31] width 510 height 59
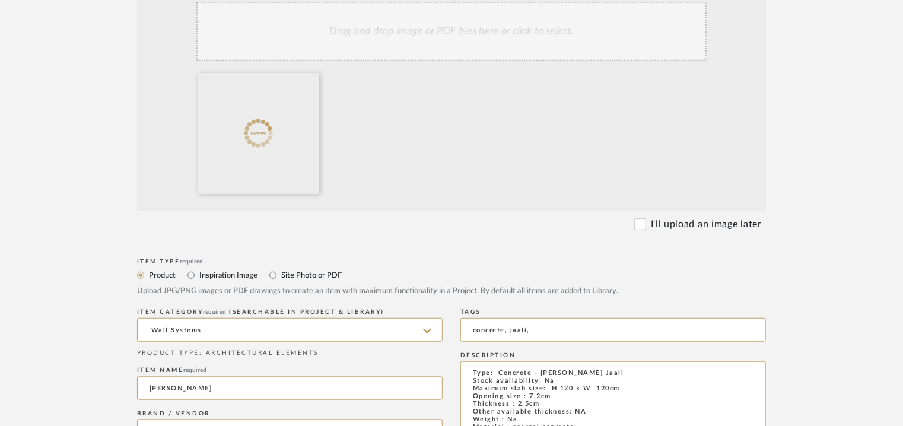
drag, startPoint x: 486, startPoint y: 36, endPoint x: 485, endPoint y: 53, distance: 17.3
click at [487, 39] on div "Drag and drop image or PDF files here or click to select." at bounding box center [451, 31] width 510 height 59
click at [488, 40] on div "Drag and drop image or PDF files here or click to select." at bounding box center [451, 31] width 510 height 59
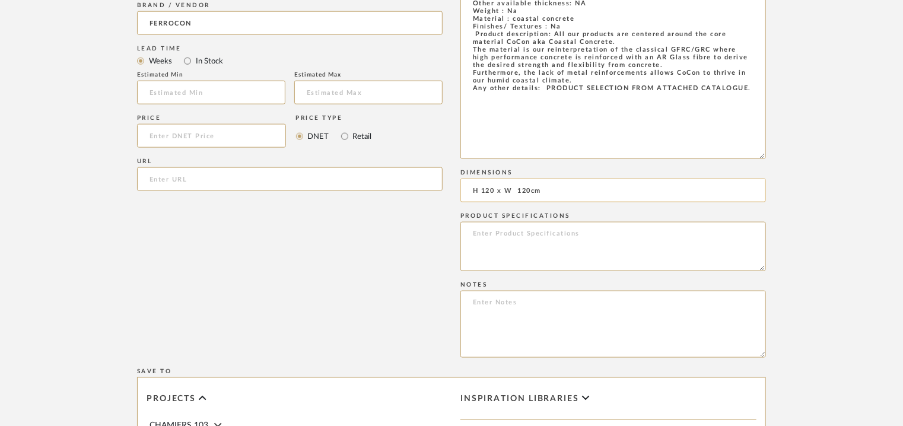
scroll to position [712, 0]
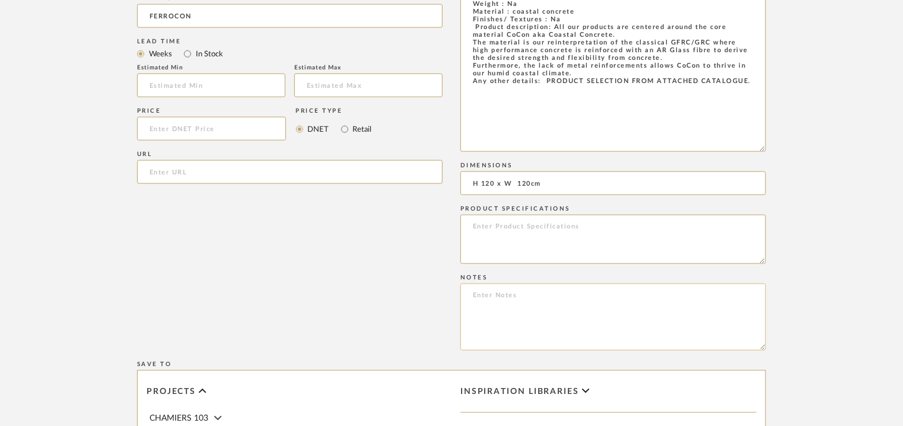
click at [546, 300] on textarea at bounding box center [612, 316] width 305 height 67
paste textarea "Price : on request Lead time: Na 3D available: Na BIM available: Na Sample avai…"
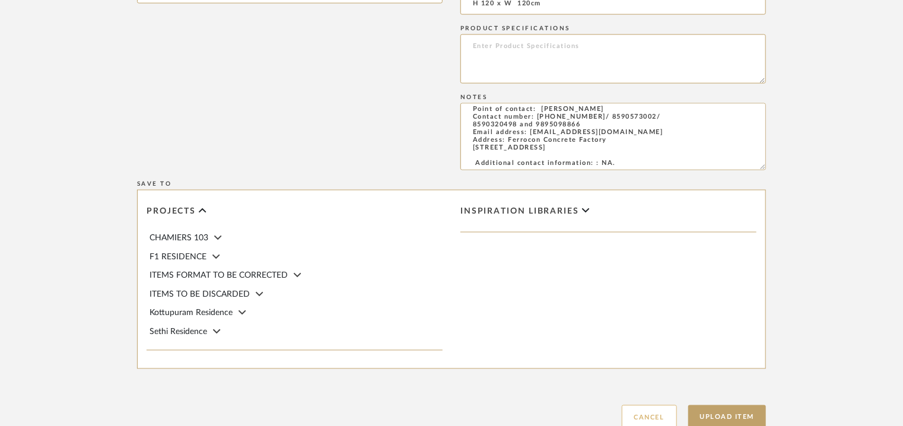
scroll to position [949, 0]
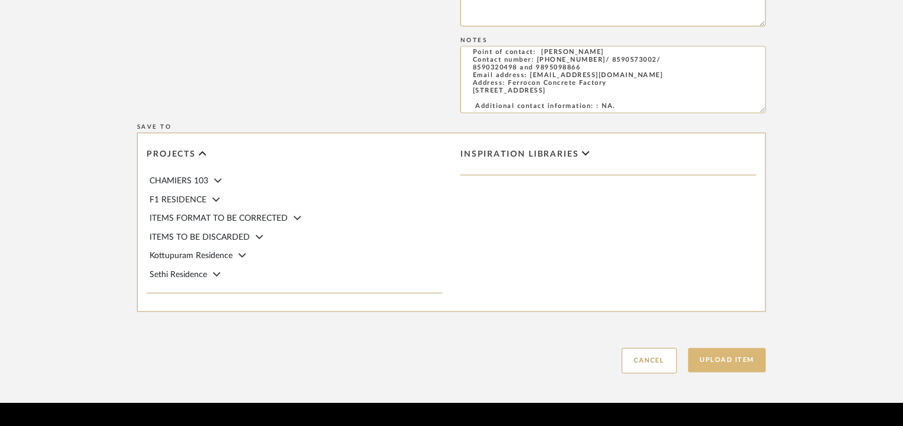
type textarea "Price : on request Lead time: Na 3D available: Na BIM available: Na Sample avai…"
click at [737, 366] on button "Upload Item" at bounding box center [727, 360] width 78 height 24
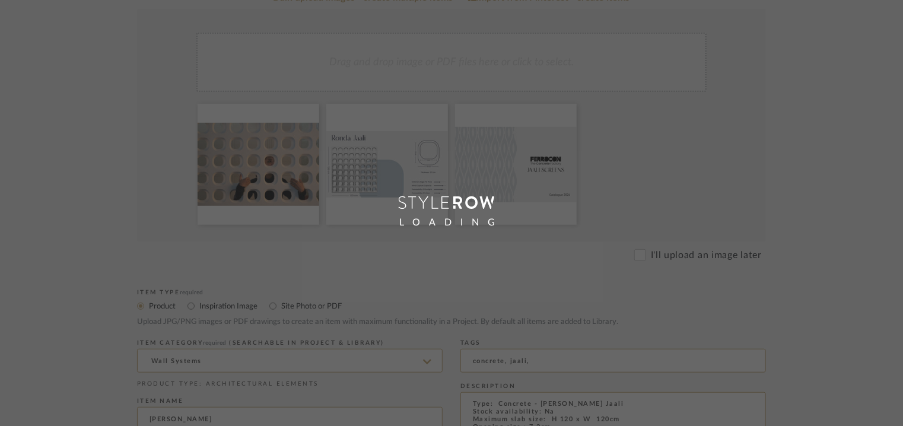
scroll to position [59, 0]
